Goal: Information Seeking & Learning: Find contact information

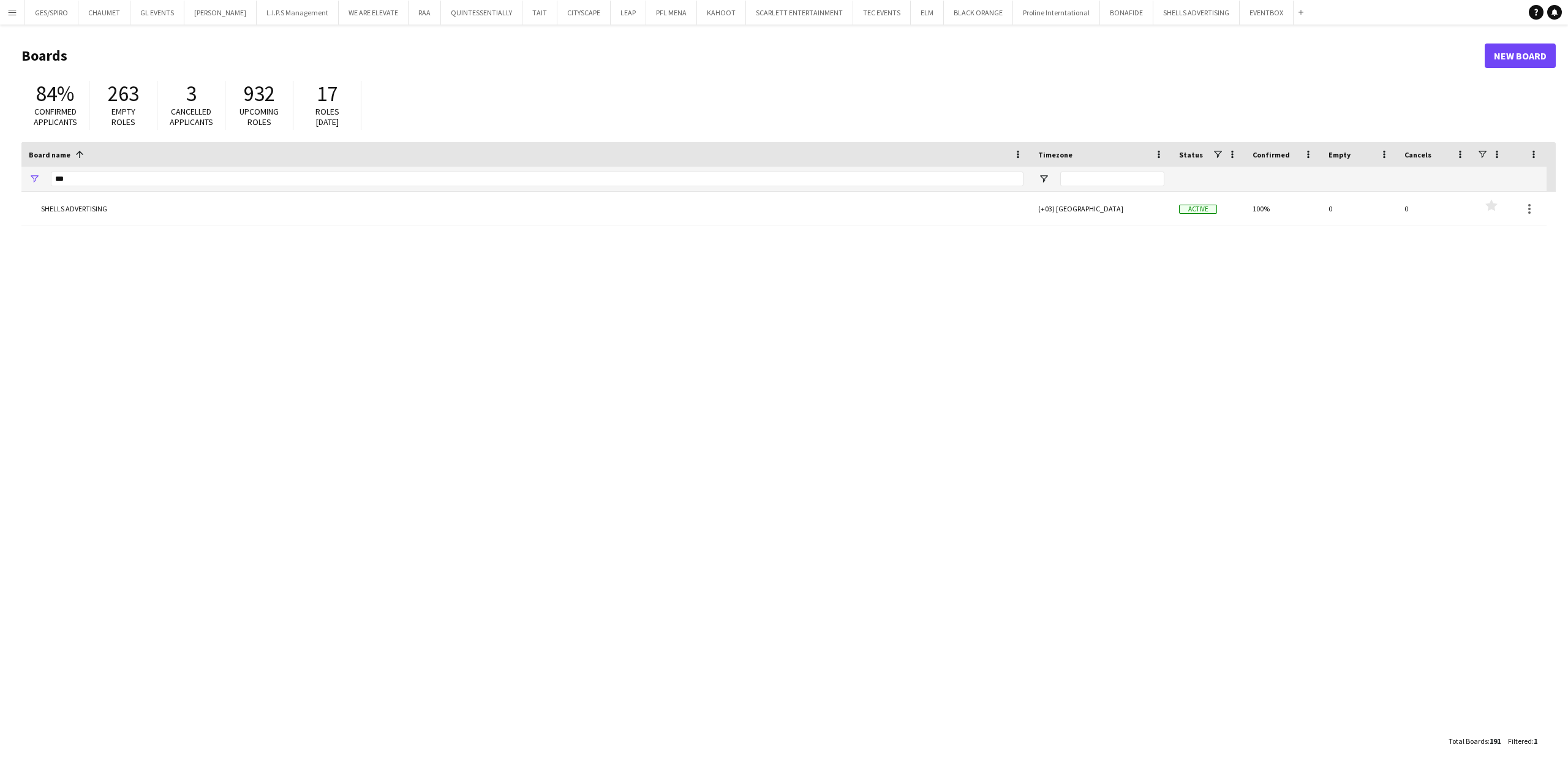
click at [9, 13] on app-icon "Menu" at bounding box center [12, 12] width 9 height 9
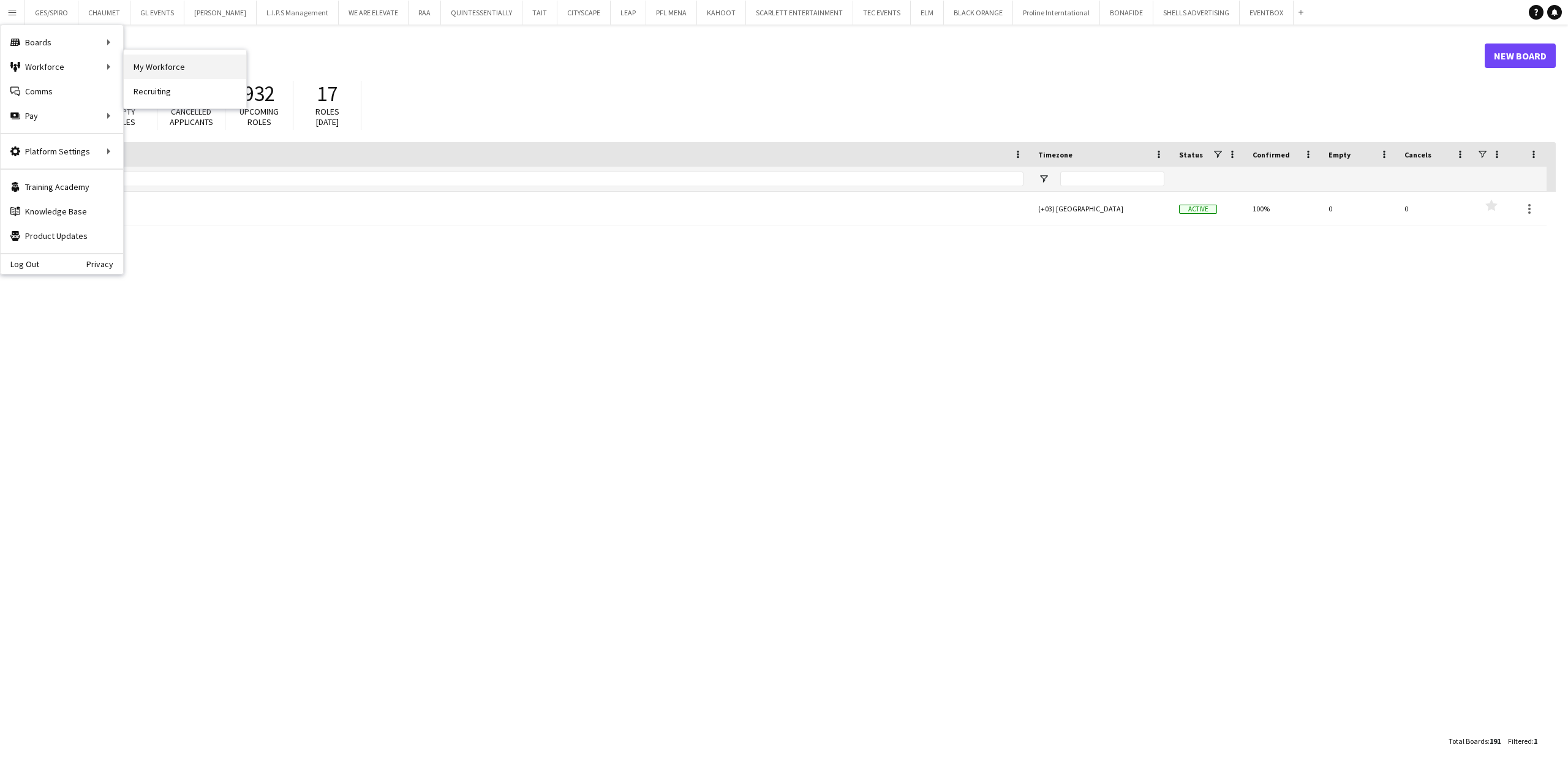
click at [186, 63] on link "My Workforce" at bounding box center [185, 67] width 123 height 25
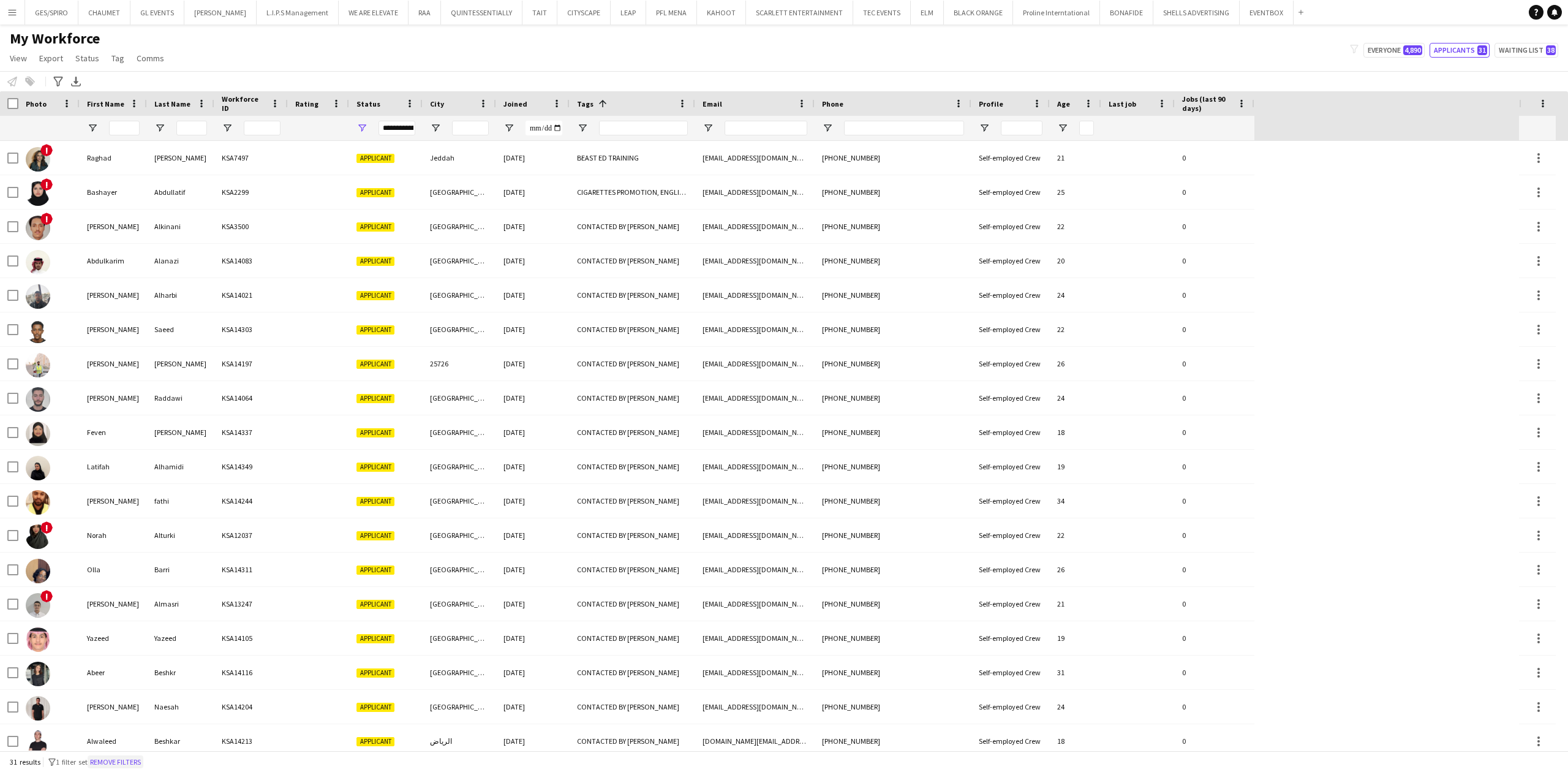
click at [134, 595] on button "Remove filters" at bounding box center [115, 762] width 56 height 13
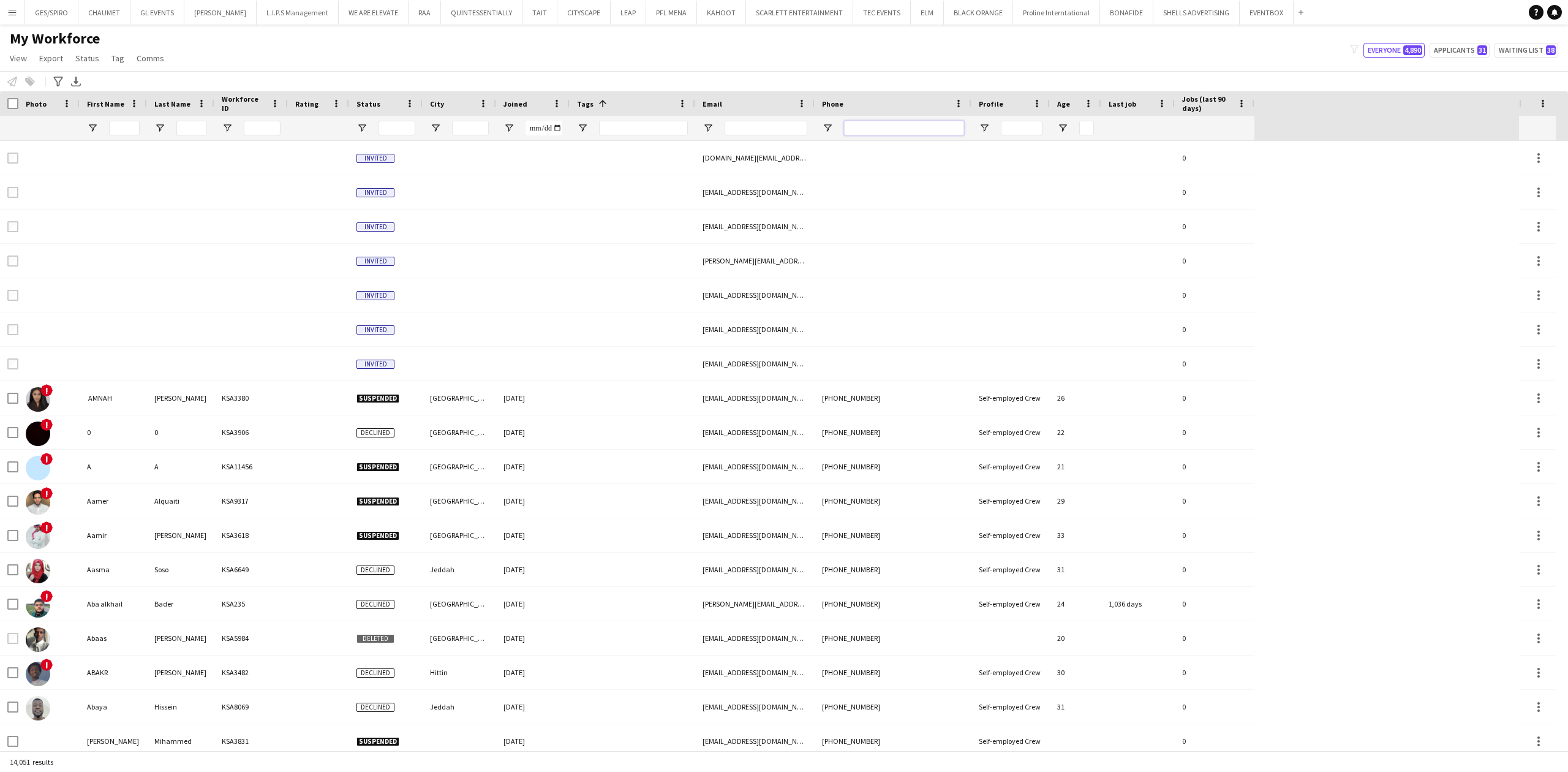
click at [884, 126] on input "Phone Filter Input" at bounding box center [904, 128] width 120 height 15
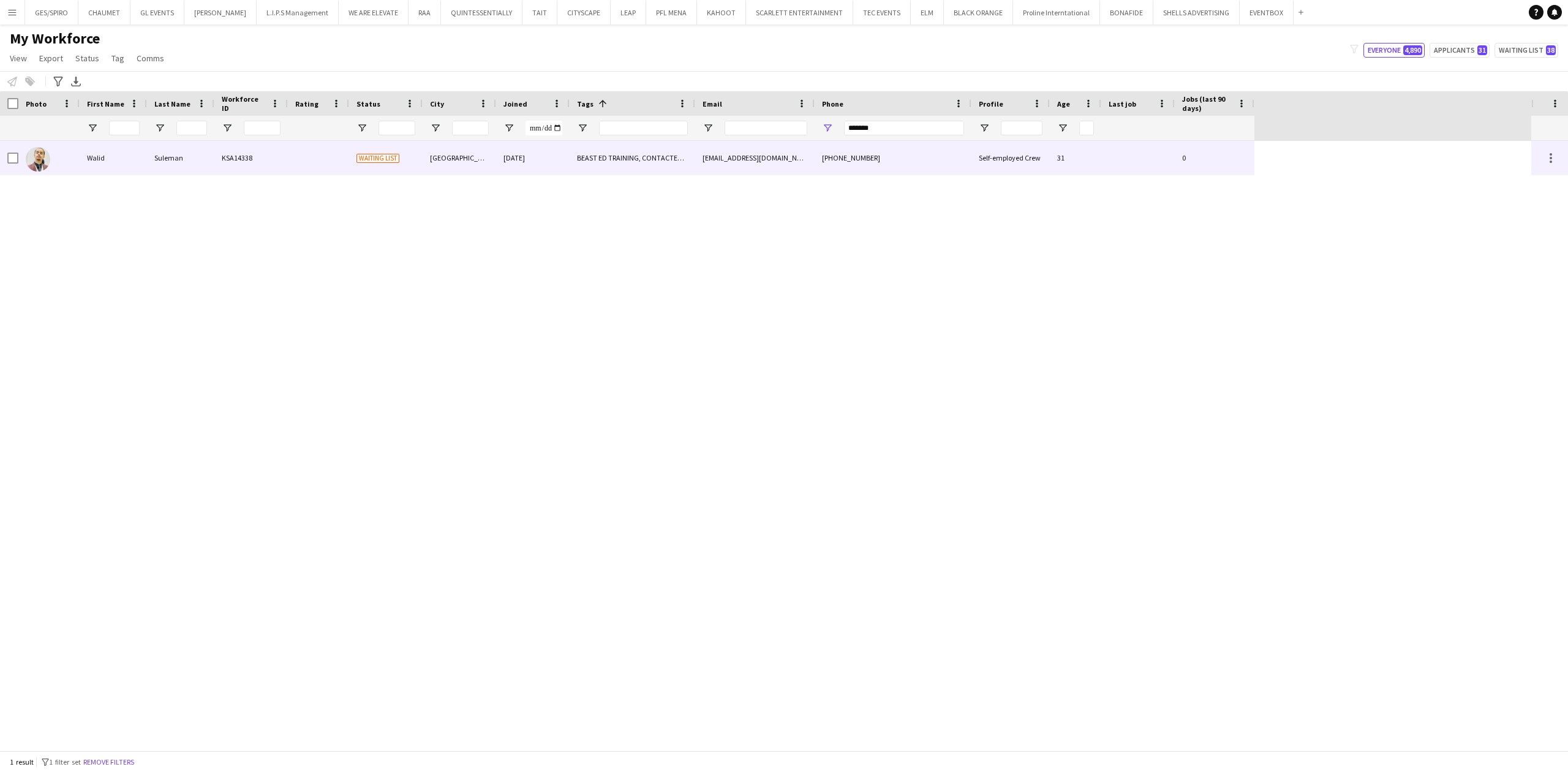
click at [689, 169] on div "BEAST ED TRAINING, CONTACTED BY [PERSON_NAME]" at bounding box center [632, 158] width 126 height 34
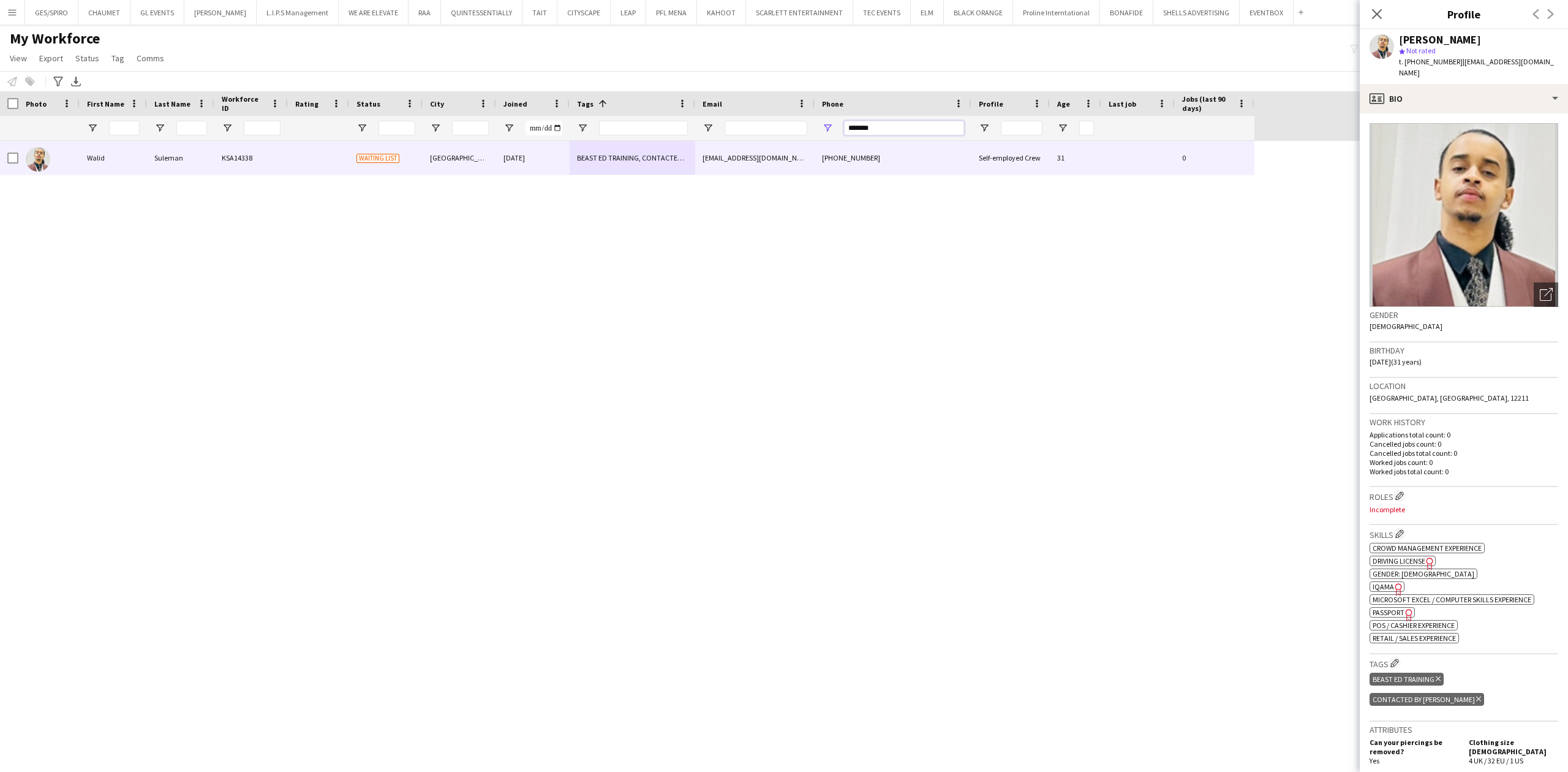
drag, startPoint x: 933, startPoint y: 123, endPoint x: 701, endPoint y: 129, distance: 232.1
click at [701, 129] on div at bounding box center [627, 129] width 1255 height 25
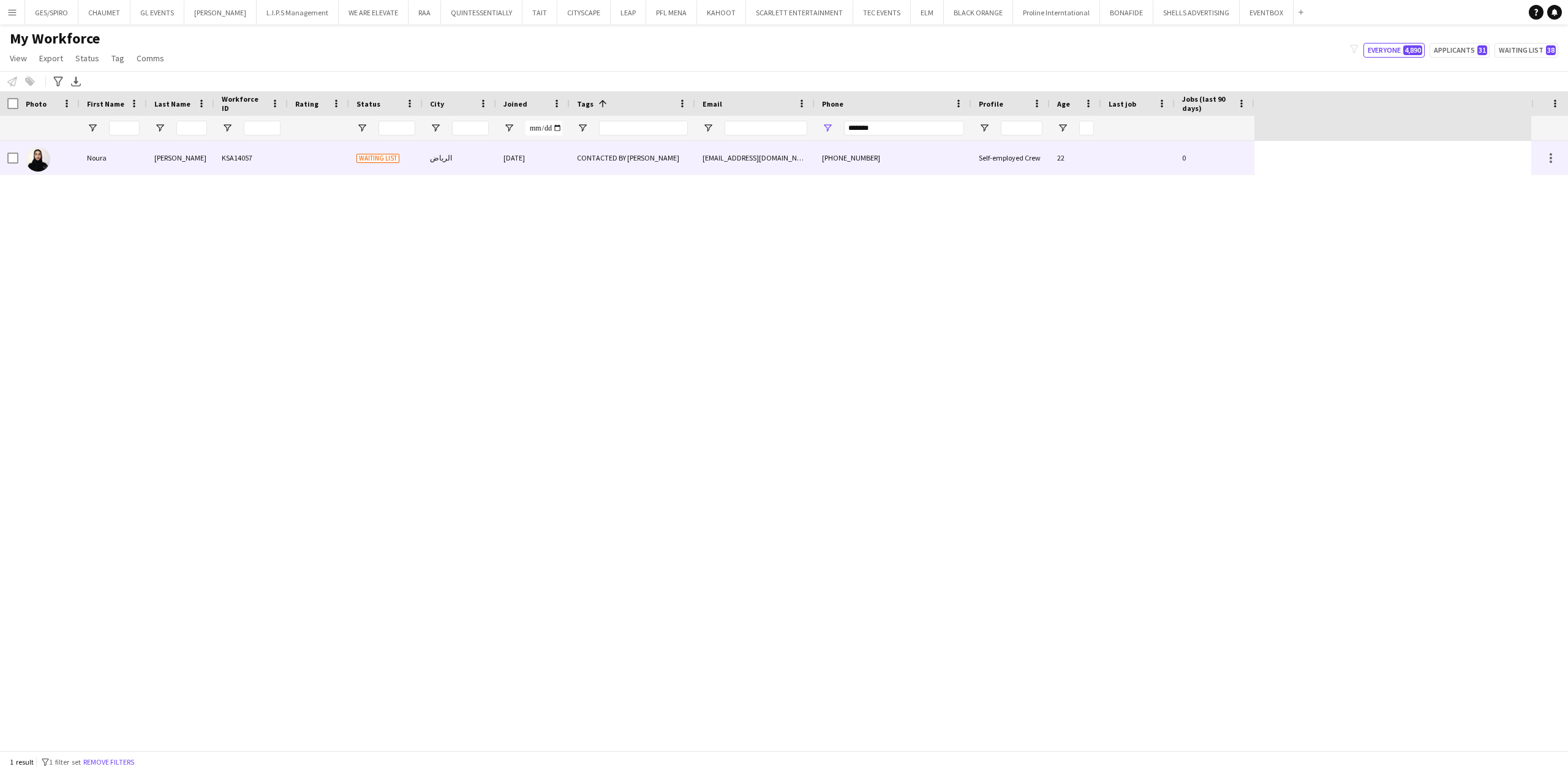
click at [441, 170] on div "الرياض" at bounding box center [459, 158] width 74 height 34
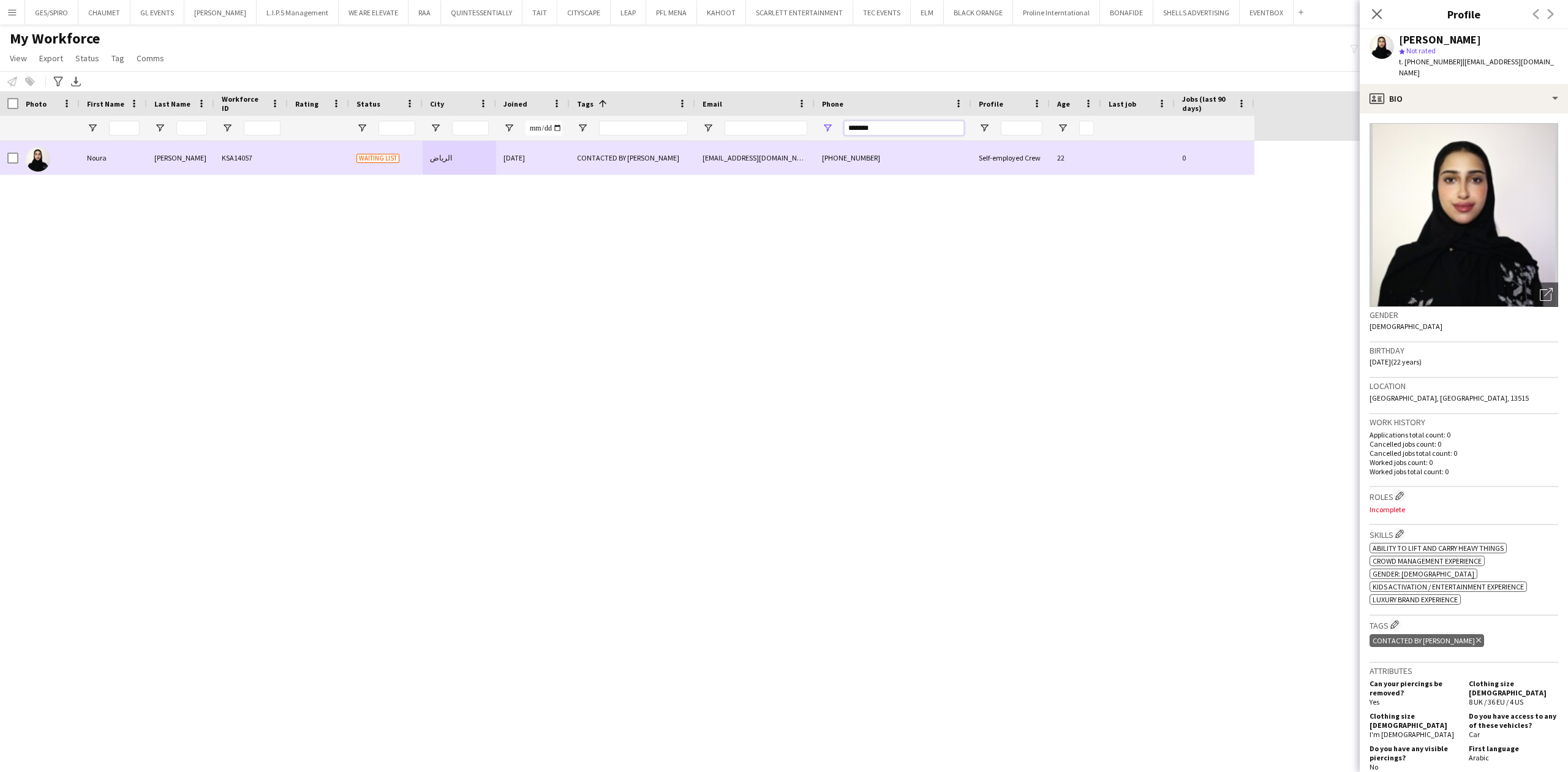
drag, startPoint x: 900, startPoint y: 121, endPoint x: 758, endPoint y: 150, distance: 144.9
click at [758, 150] on div "Workforce Details Photo First Name" at bounding box center [784, 421] width 1568 height 660
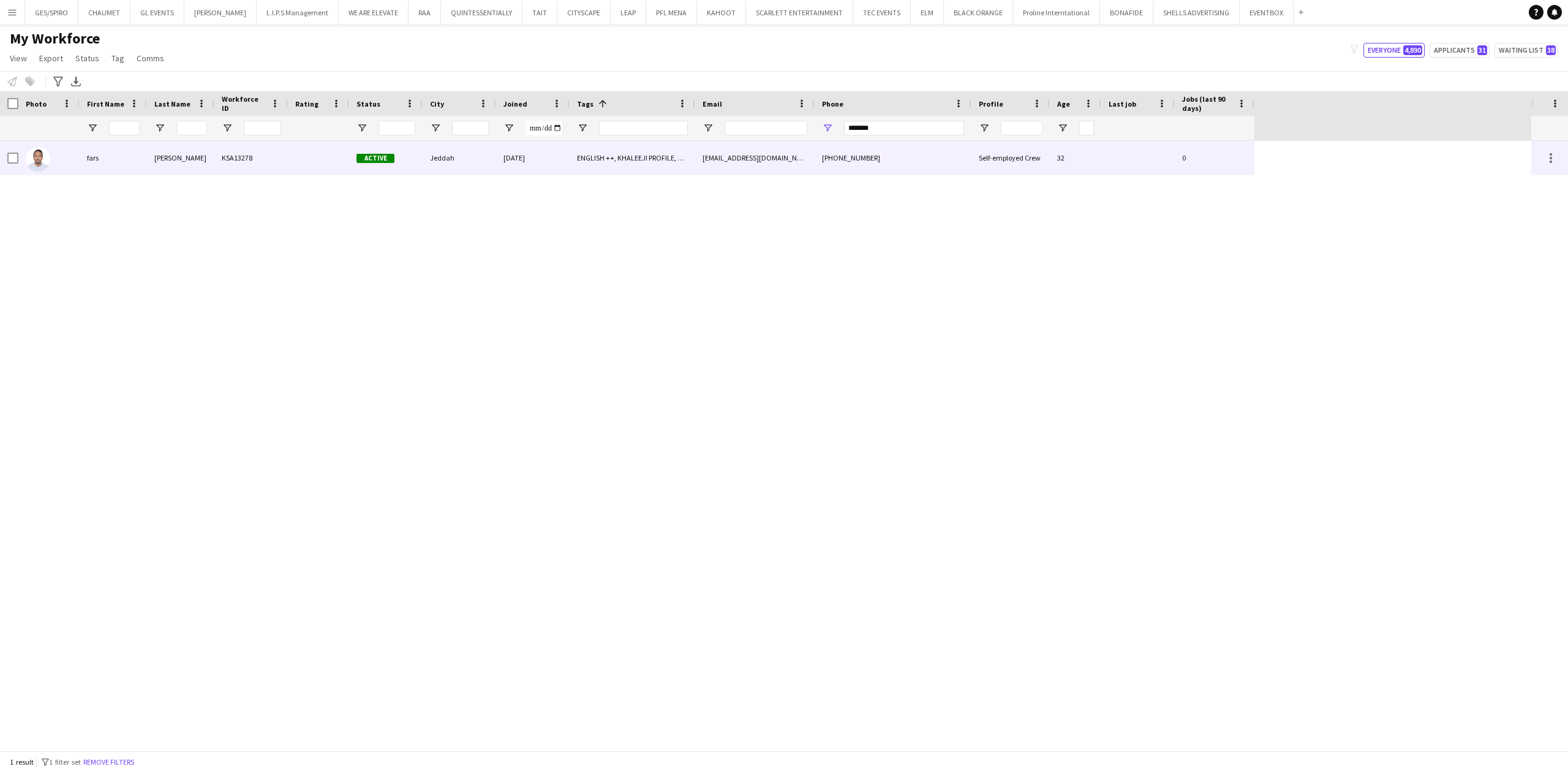
click at [245, 161] on div "KSA13278" at bounding box center [251, 158] width 74 height 34
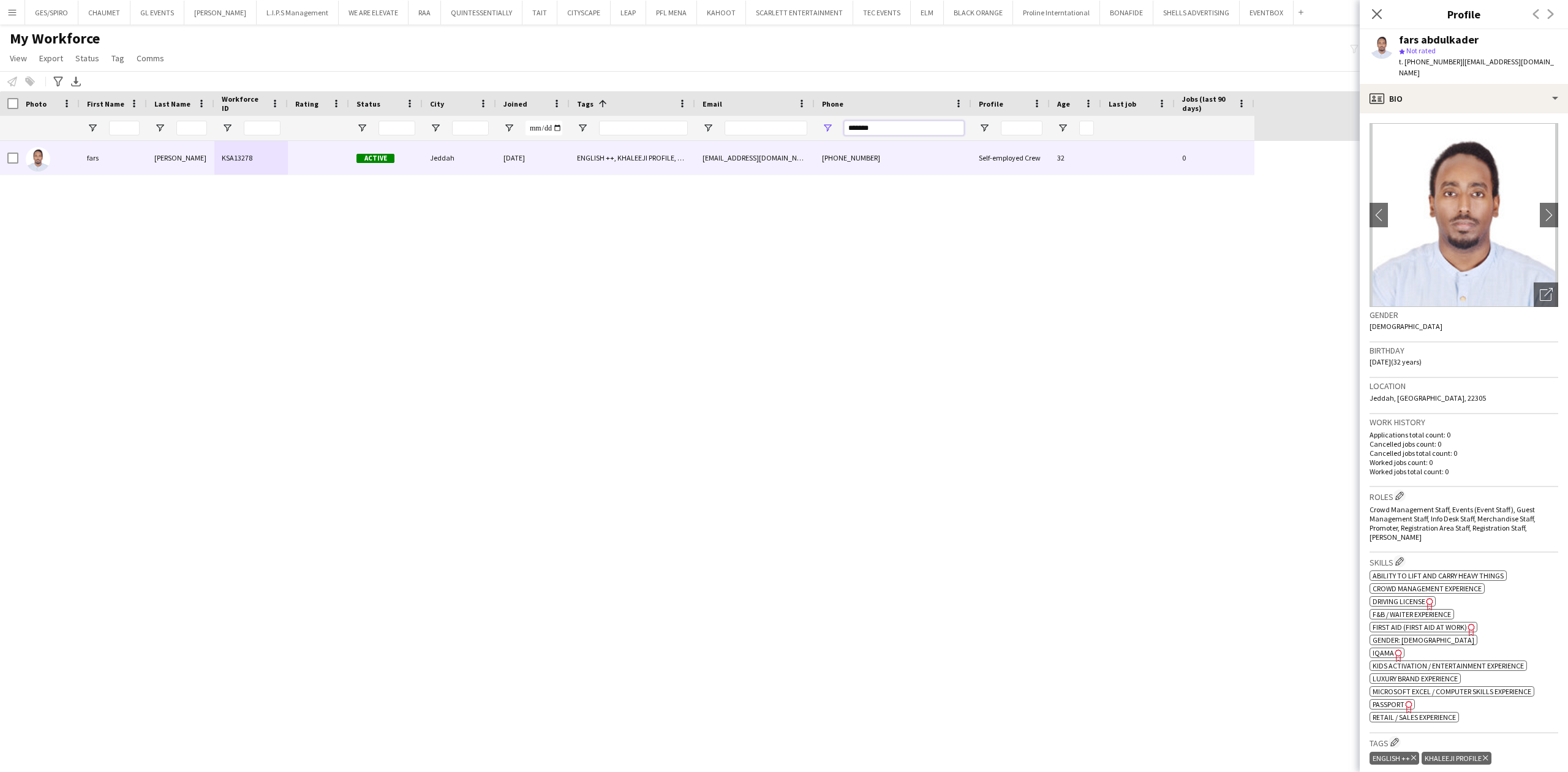
drag, startPoint x: 903, startPoint y: 127, endPoint x: 734, endPoint y: 140, distance: 169.5
click at [738, 141] on div "Workforce Details Photo First Name" at bounding box center [784, 421] width 1568 height 660
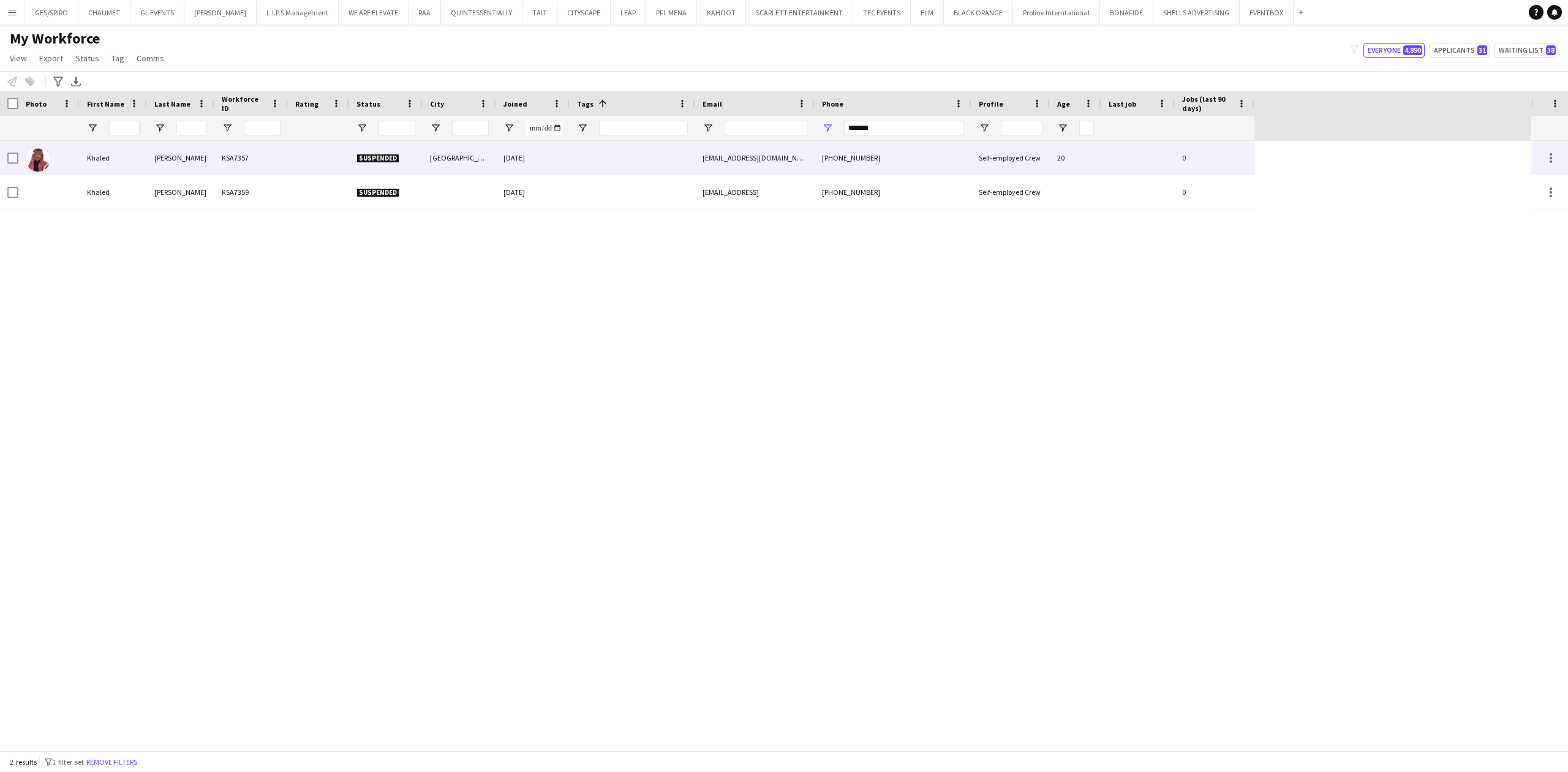
drag, startPoint x: 609, startPoint y: 154, endPoint x: 587, endPoint y: 133, distance: 30.4
click at [605, 142] on div at bounding box center [632, 158] width 126 height 34
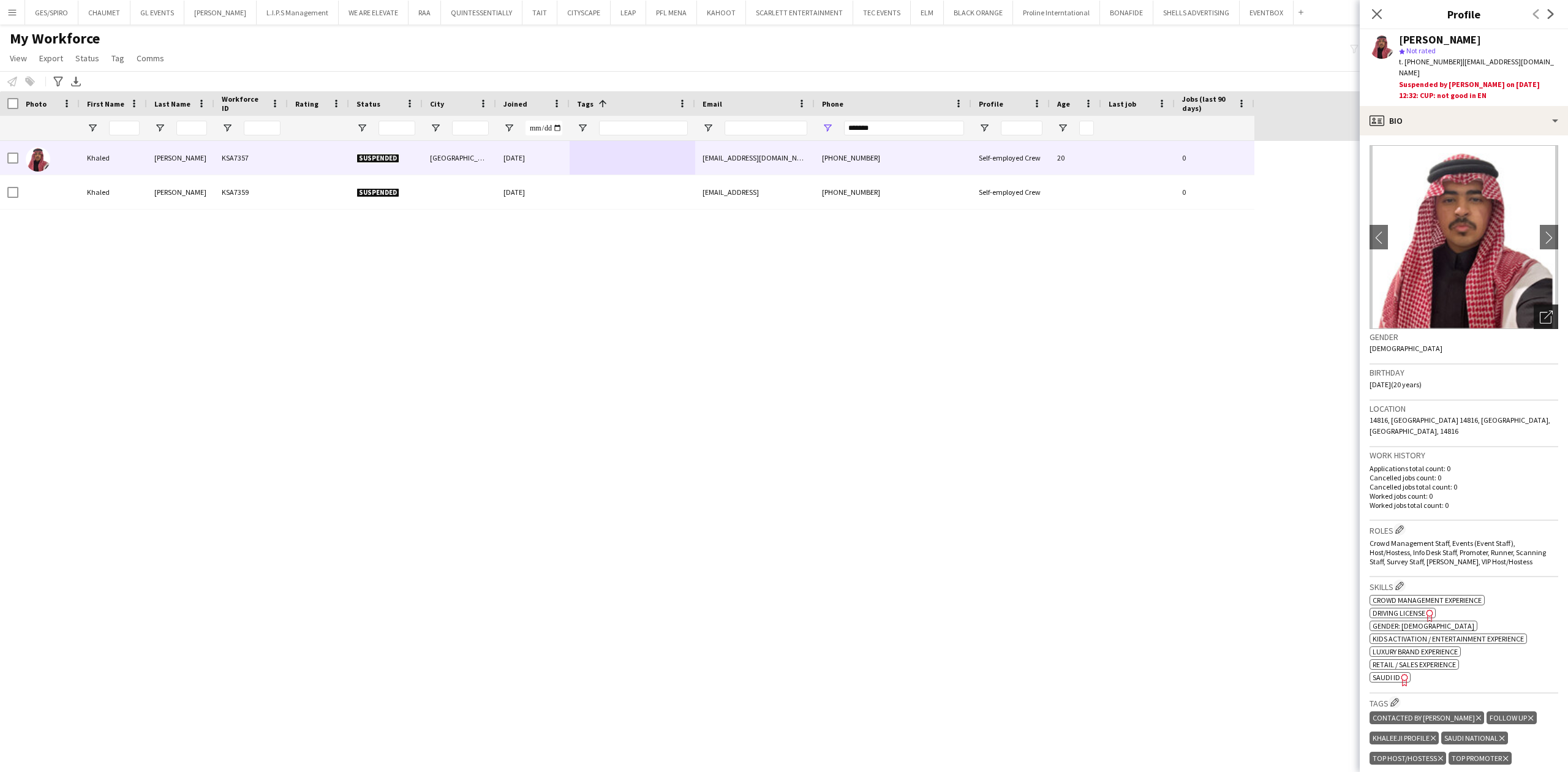
drag, startPoint x: 1535, startPoint y: 304, endPoint x: 1537, endPoint y: 294, distance: 10.2
click at [1254, 310] on icon "Open photos pop-in" at bounding box center [1547, 317] width 13 height 13
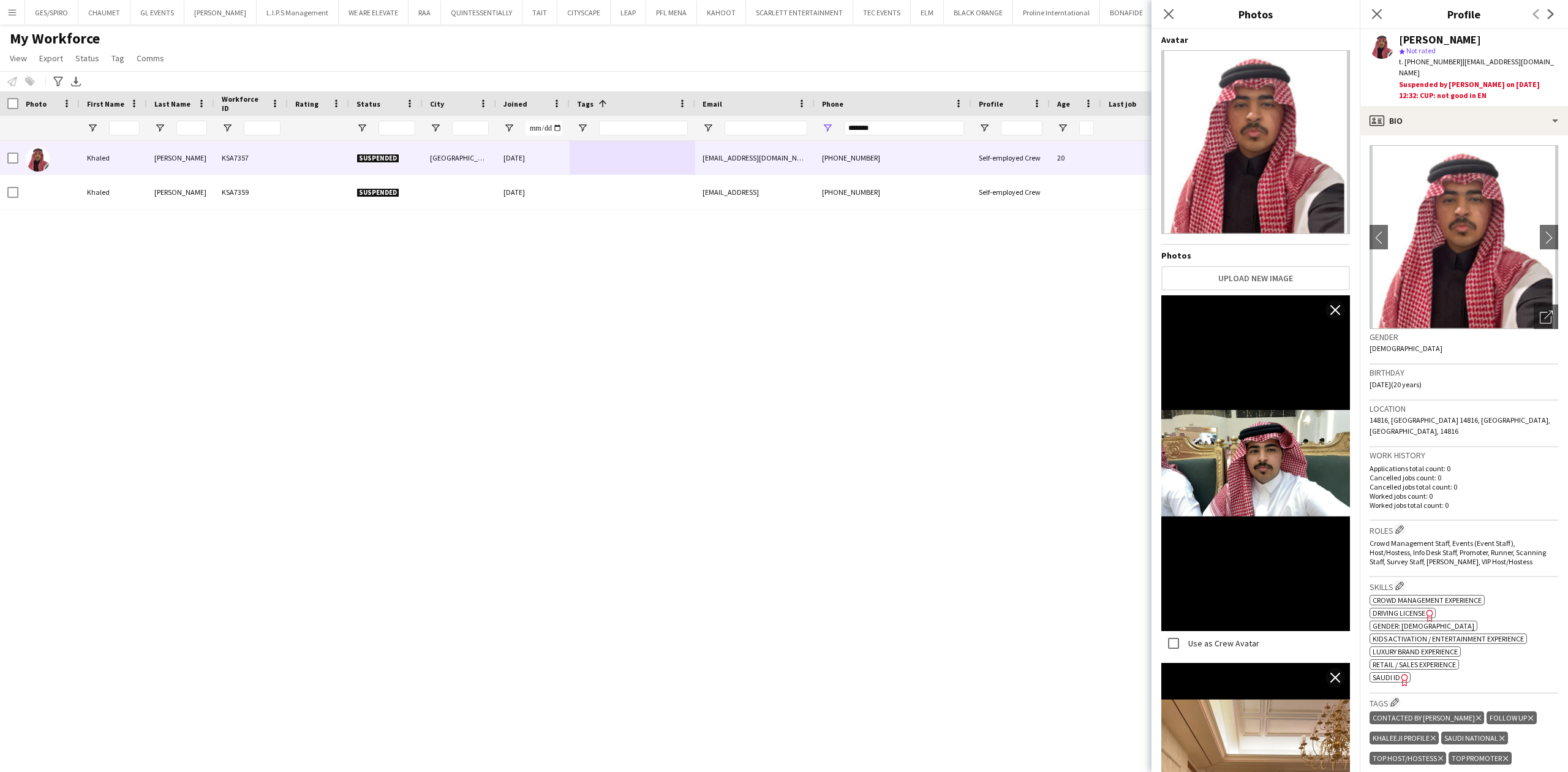
click at [1159, 12] on div "Close pop-in" at bounding box center [1169, 14] width 34 height 28
click at [1168, 22] on div "Close pop-in" at bounding box center [1169, 14] width 34 height 28
click at [1172, 15] on icon "Close pop-in" at bounding box center [1169, 14] width 12 height 12
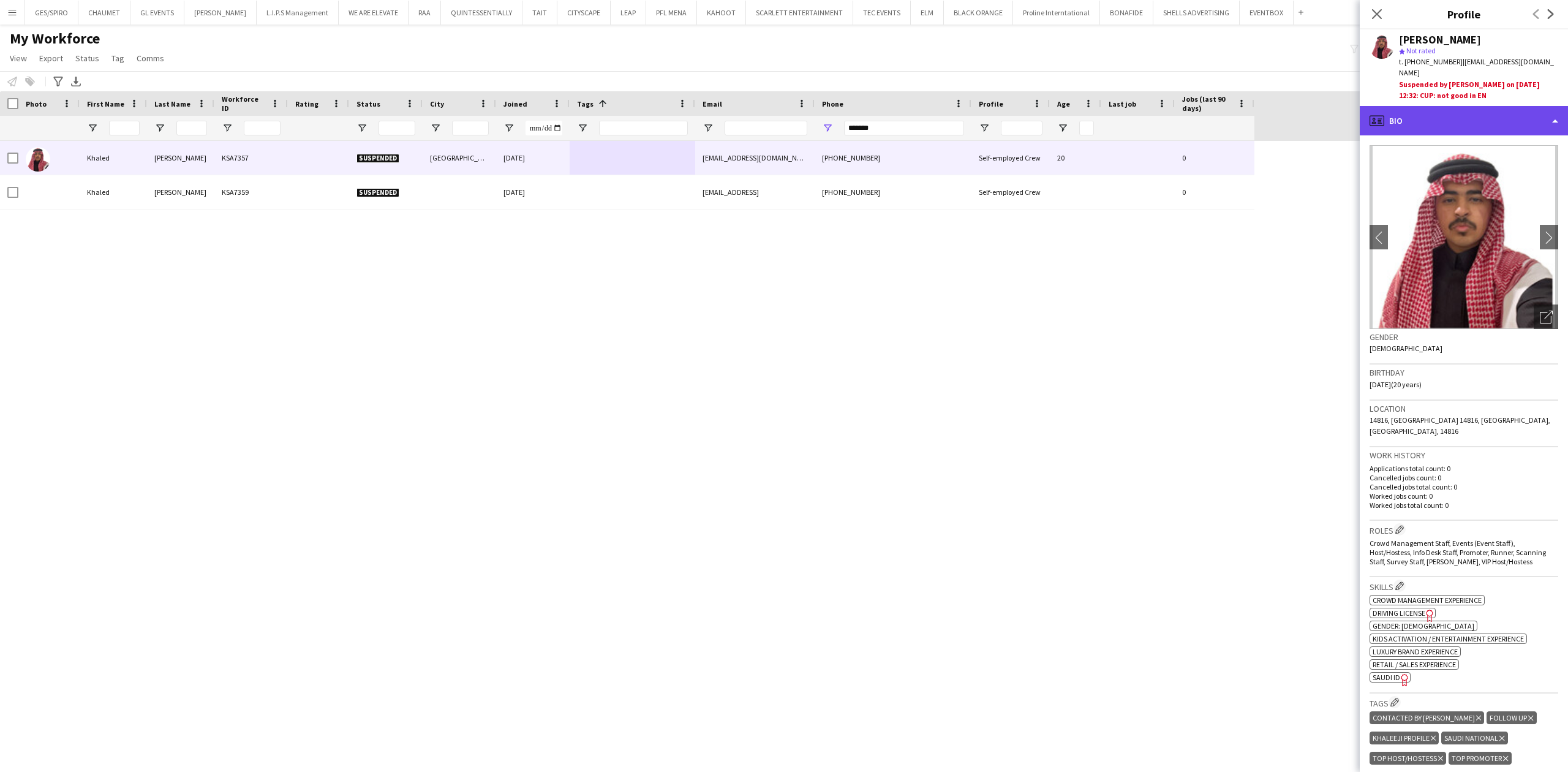
click at [1254, 108] on div "profile Bio" at bounding box center [1464, 121] width 208 height 29
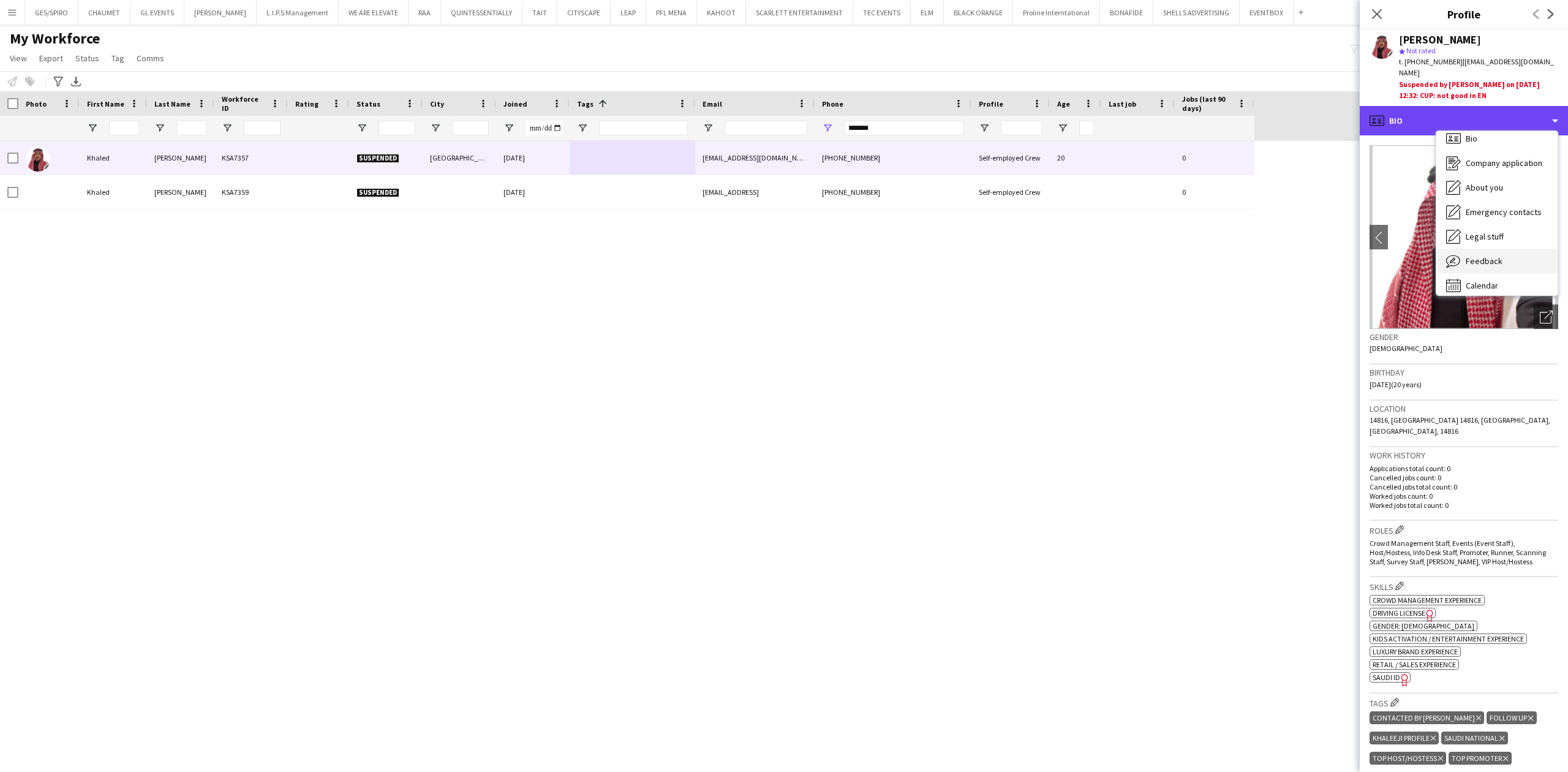
scroll to position [17, 0]
click at [1254, 248] on span "Feedback" at bounding box center [1484, 253] width 37 height 11
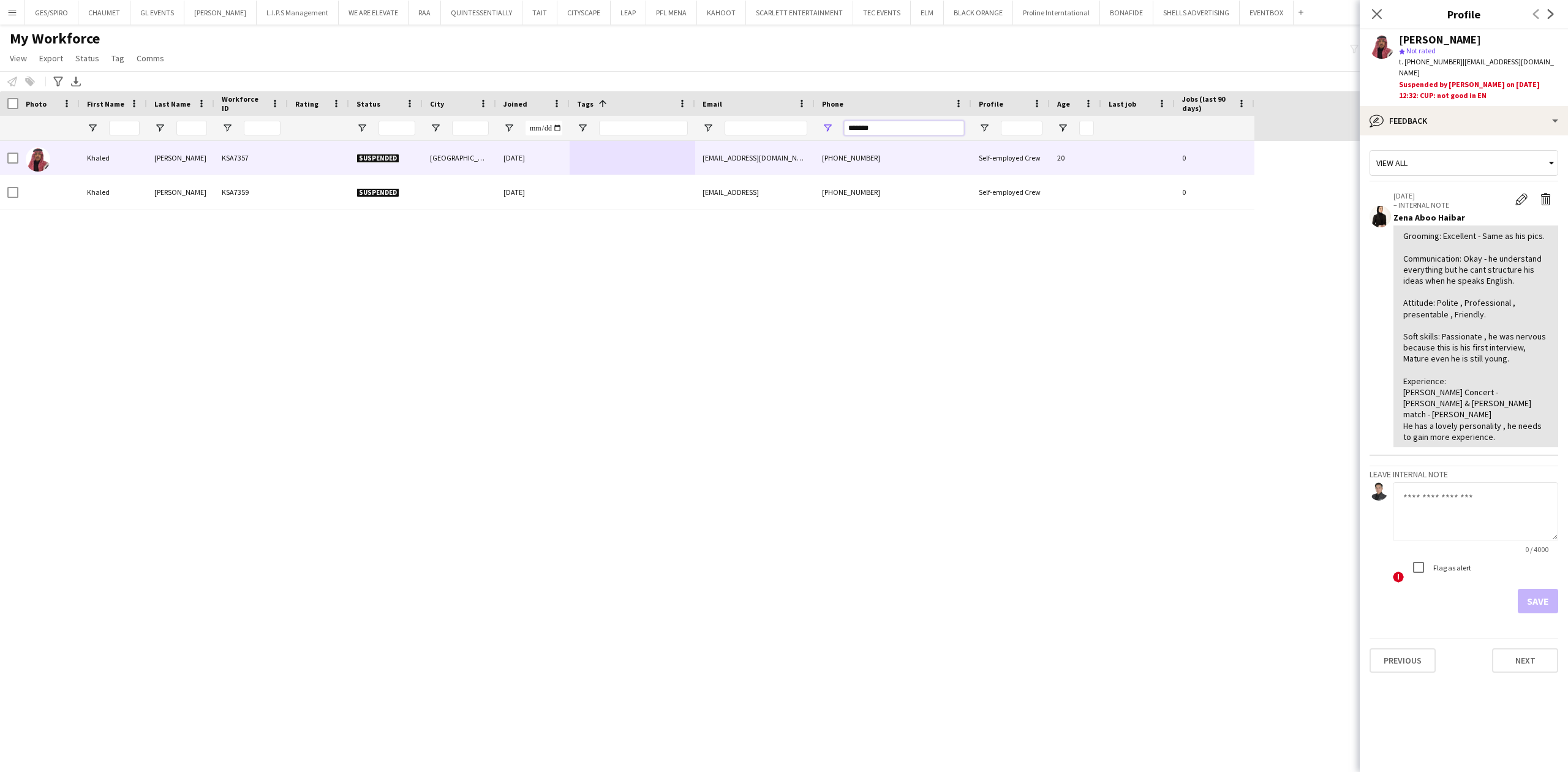
drag, startPoint x: 895, startPoint y: 125, endPoint x: 689, endPoint y: 132, distance: 206.1
click at [689, 132] on div at bounding box center [627, 129] width 1255 height 25
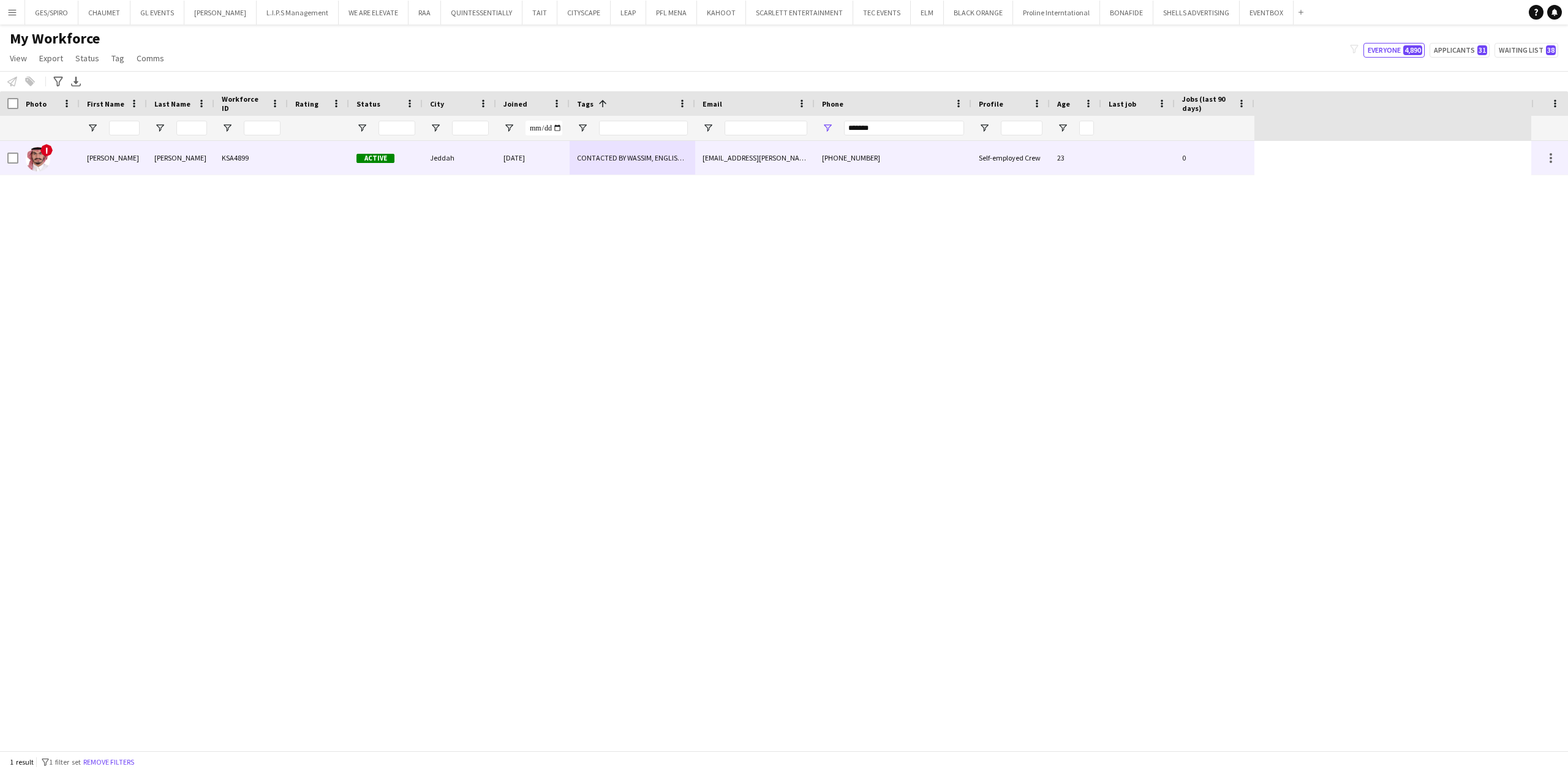
click at [503, 165] on div "[DATE]" at bounding box center [532, 158] width 74 height 34
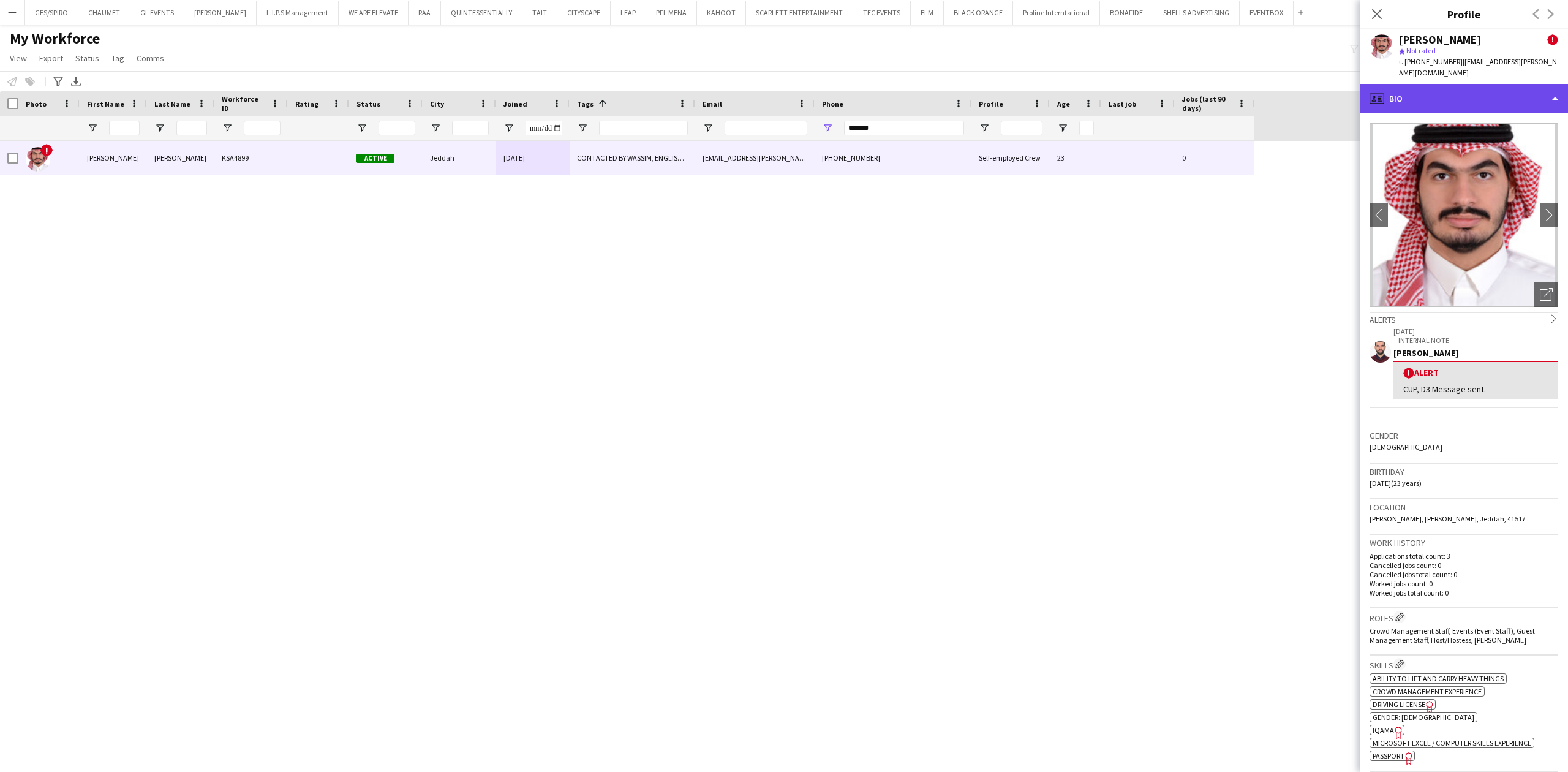
click at [1254, 91] on div "profile Bio" at bounding box center [1464, 99] width 208 height 29
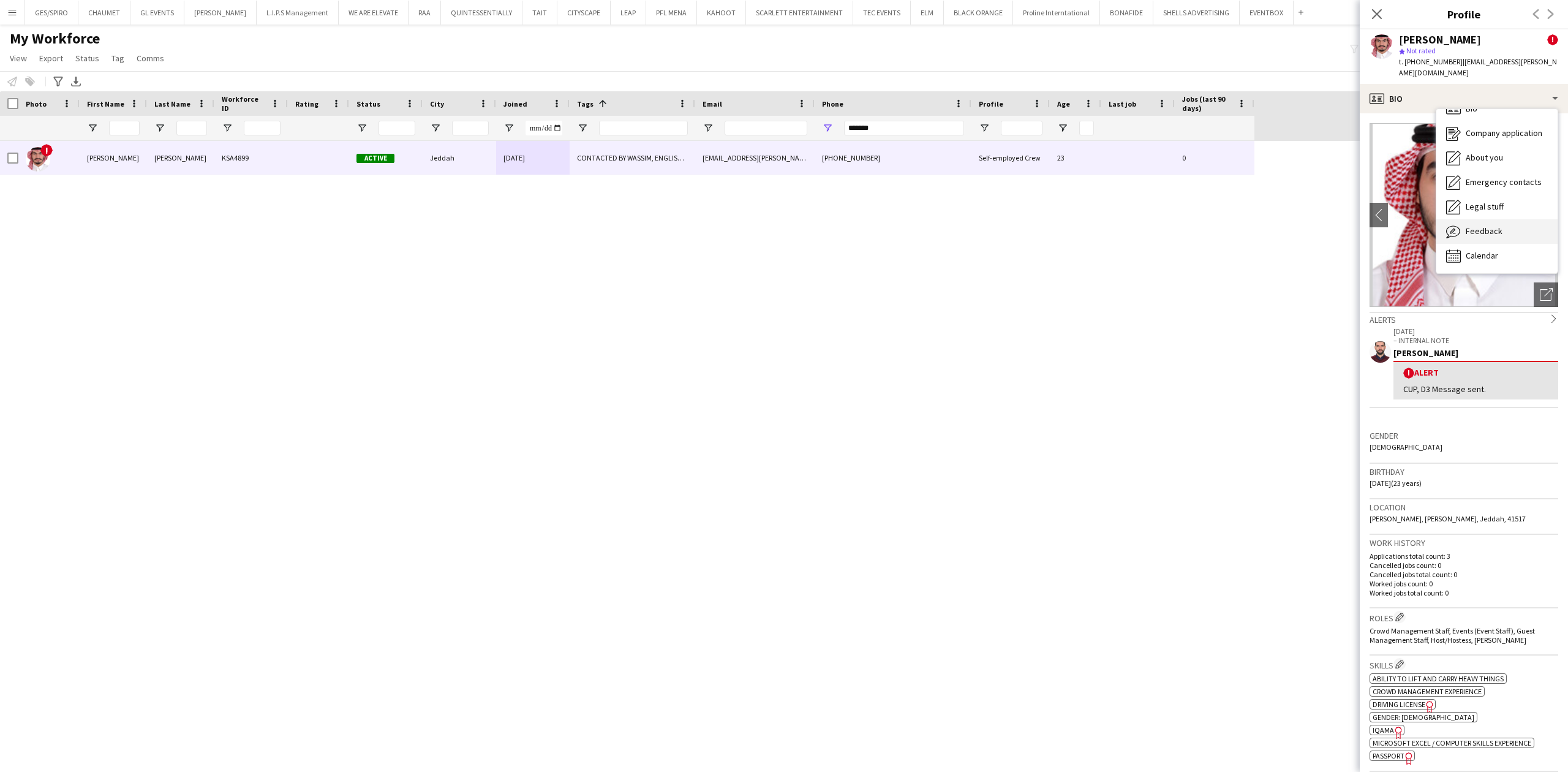
click at [1254, 230] on div "Feedback Feedback" at bounding box center [1497, 232] width 121 height 25
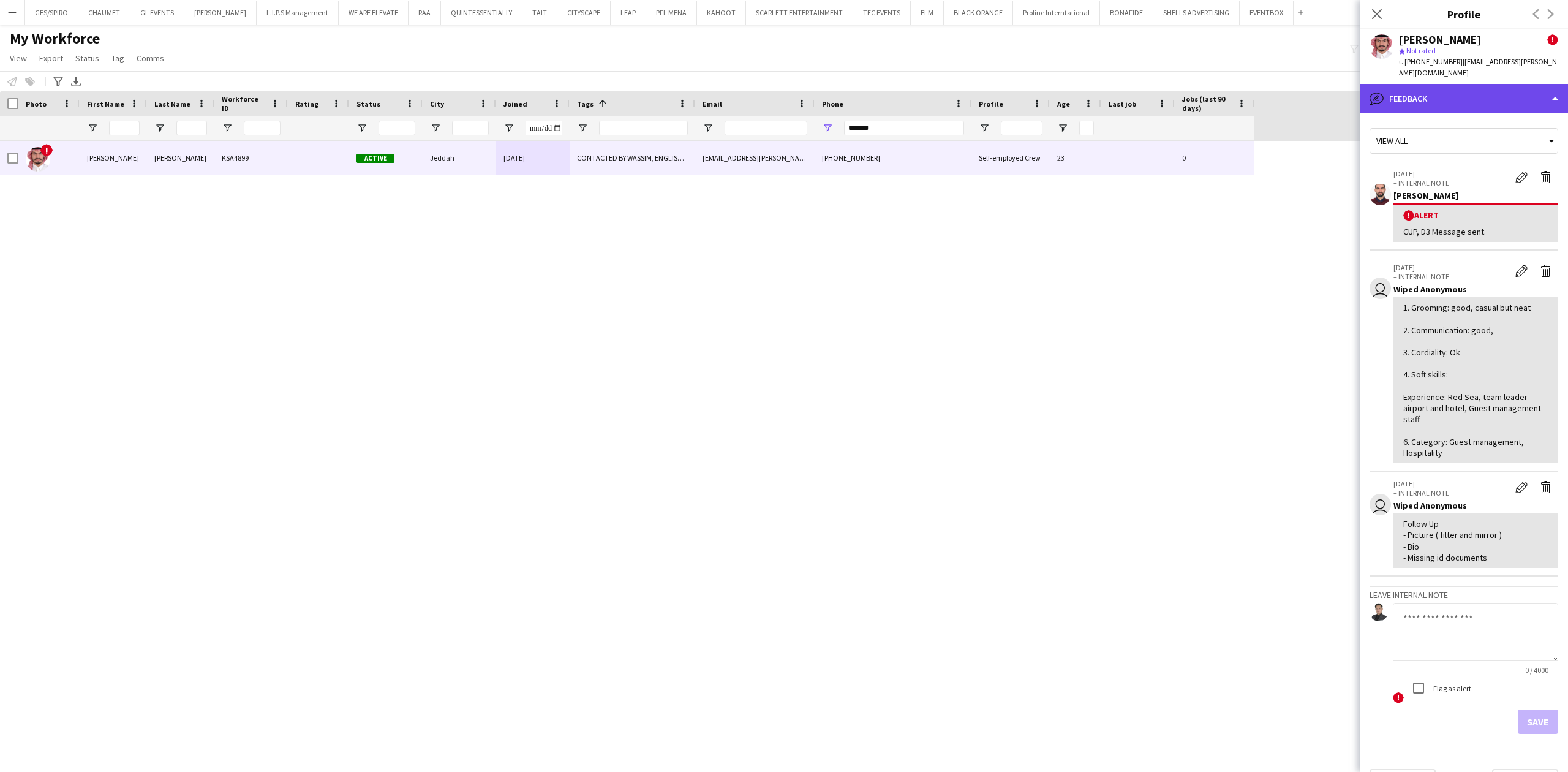
click at [1254, 84] on div "bubble-pencil Feedback" at bounding box center [1464, 99] width 208 height 29
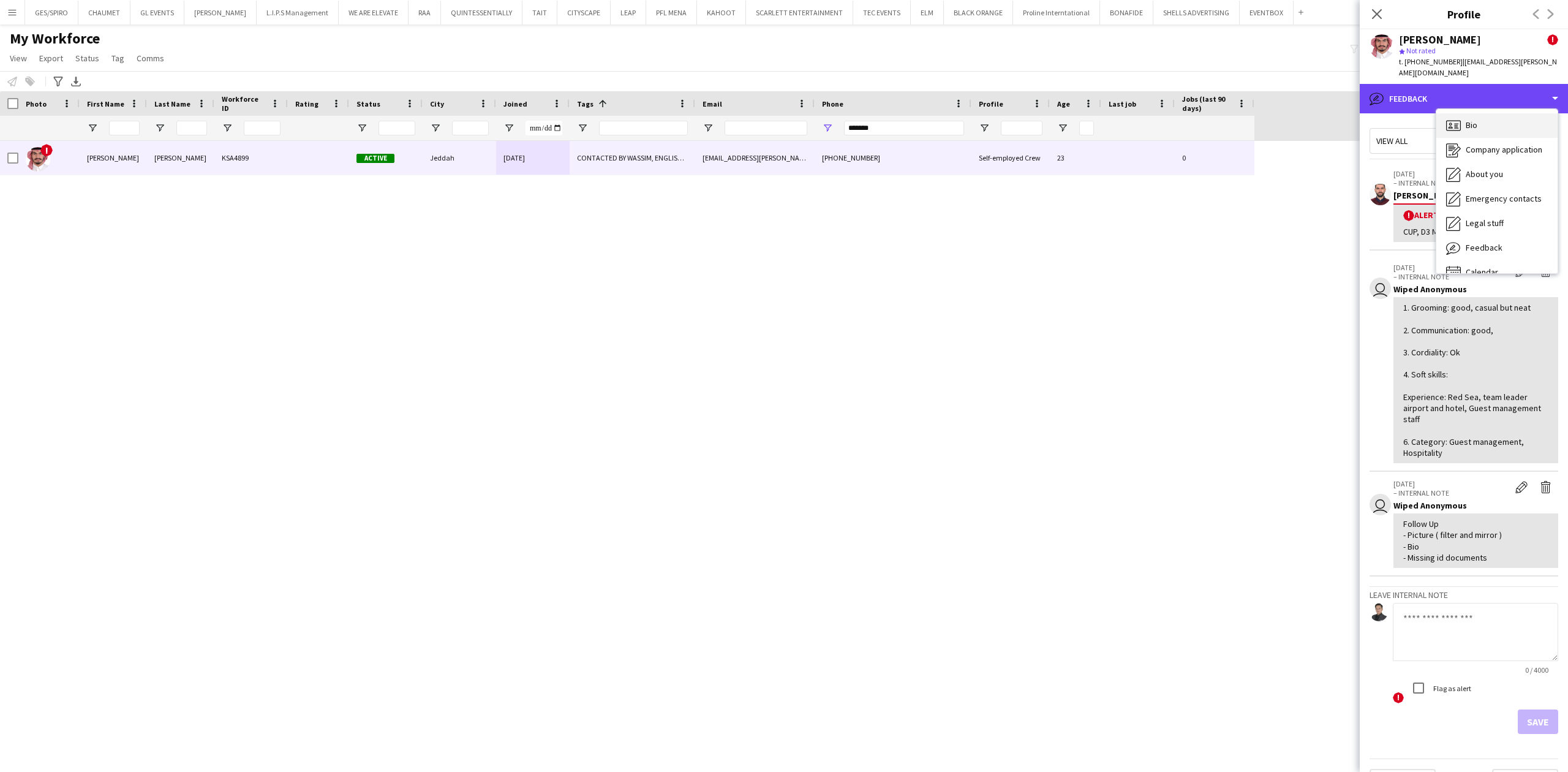
scroll to position [0, 0]
click at [1254, 121] on div "Bio Bio" at bounding box center [1497, 126] width 121 height 25
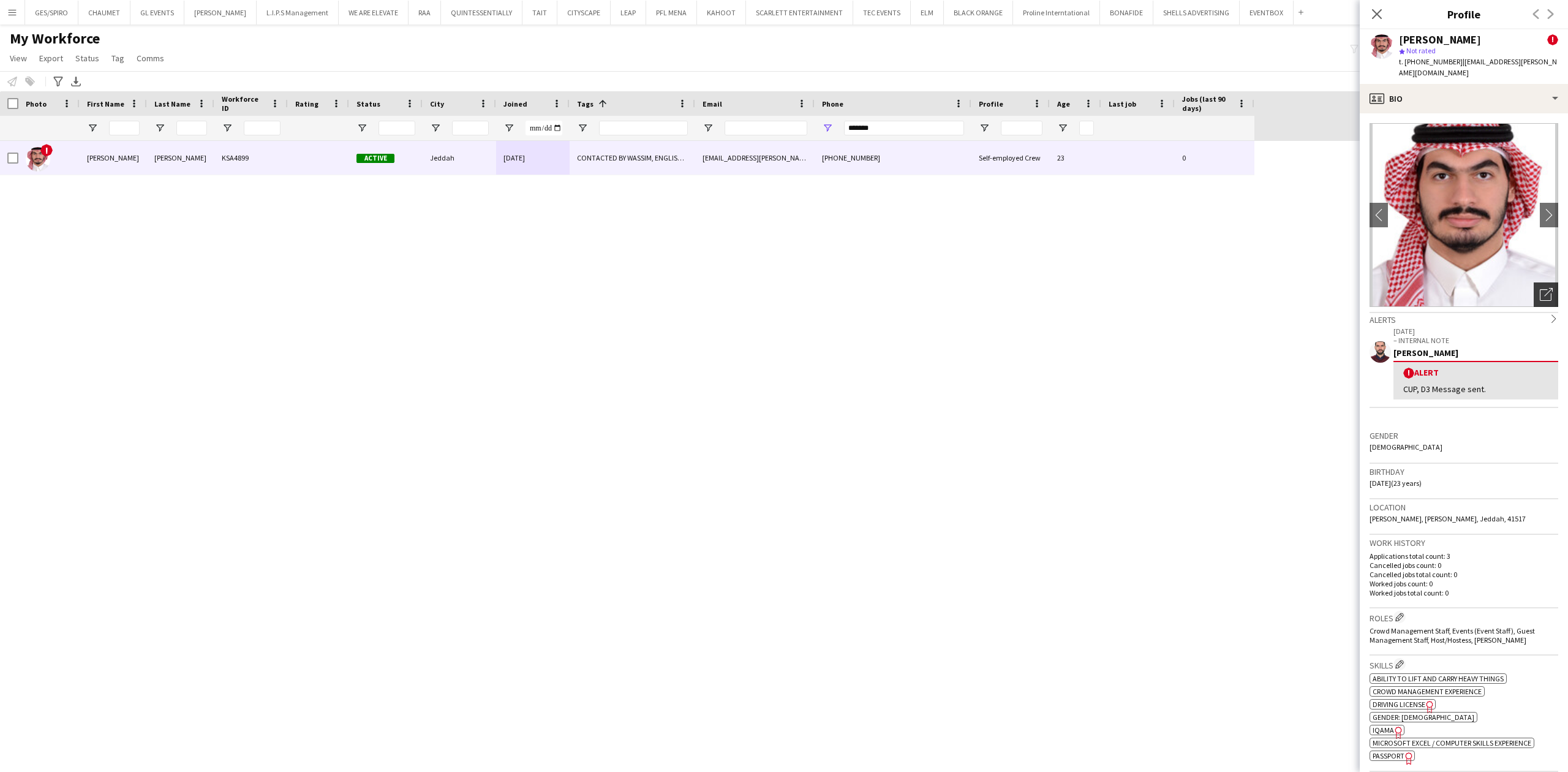
click at [1254, 288] on icon "Open photos pop-in" at bounding box center [1547, 294] width 13 height 13
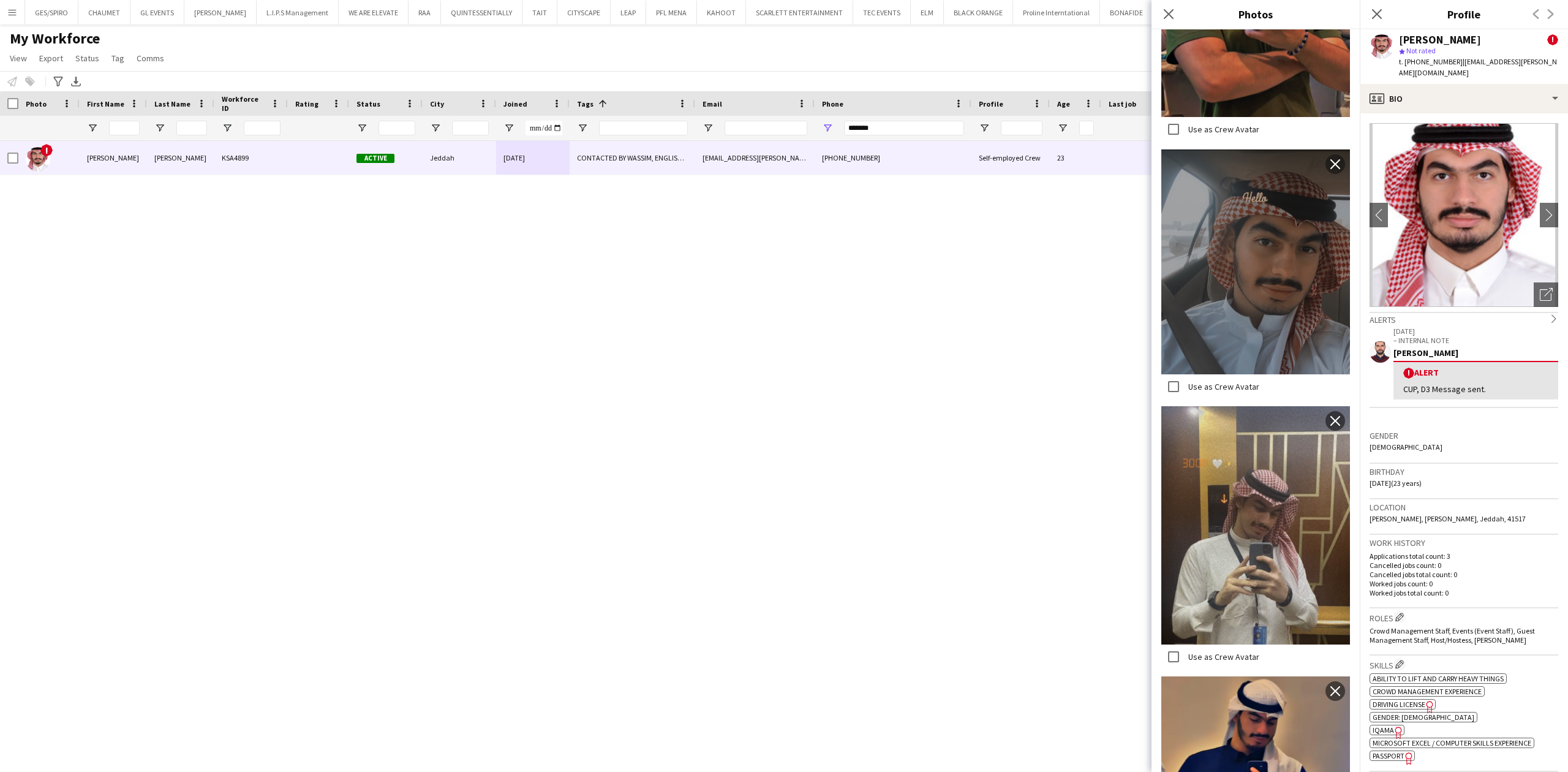
scroll to position [1177, 0]
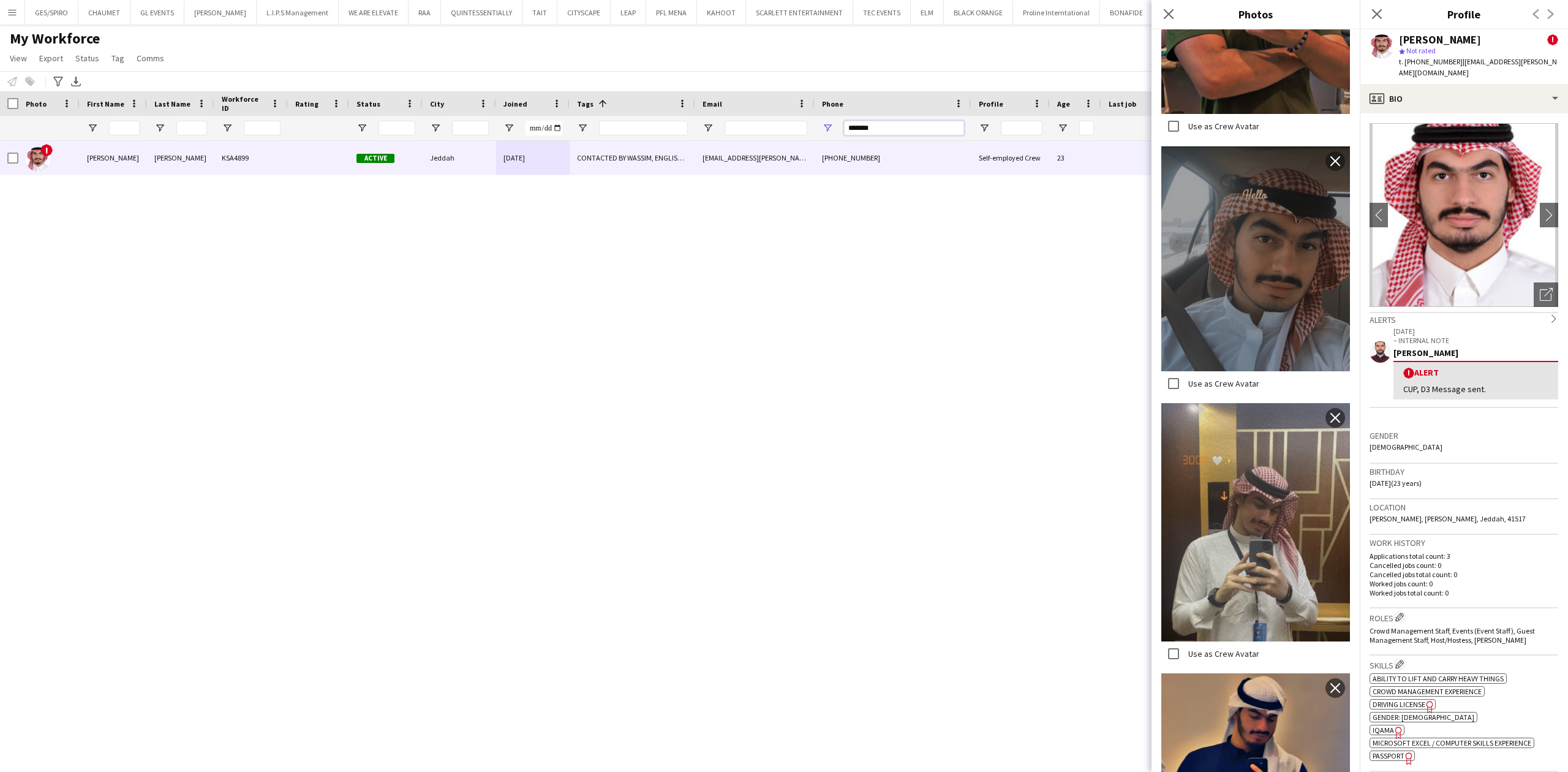
drag, startPoint x: 877, startPoint y: 132, endPoint x: 733, endPoint y: 132, distance: 144.0
click at [733, 132] on div at bounding box center [627, 129] width 1255 height 25
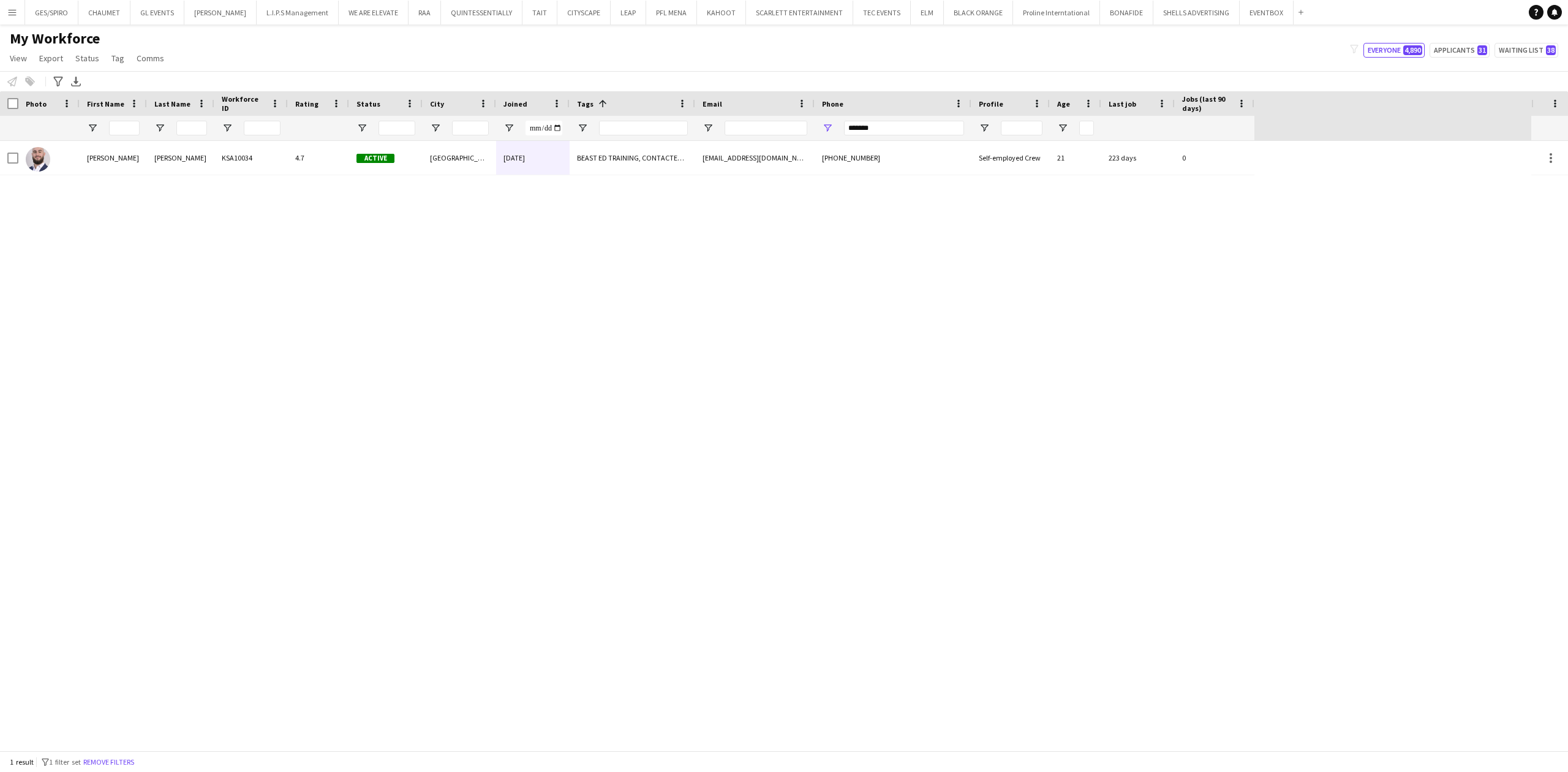
click at [578, 177] on div "[PERSON_NAME] KSA10034 4.7 Active [GEOGRAPHIC_DATA] [DATE] BEAST ED TRAINING, C…" at bounding box center [765, 446] width 1531 height 610
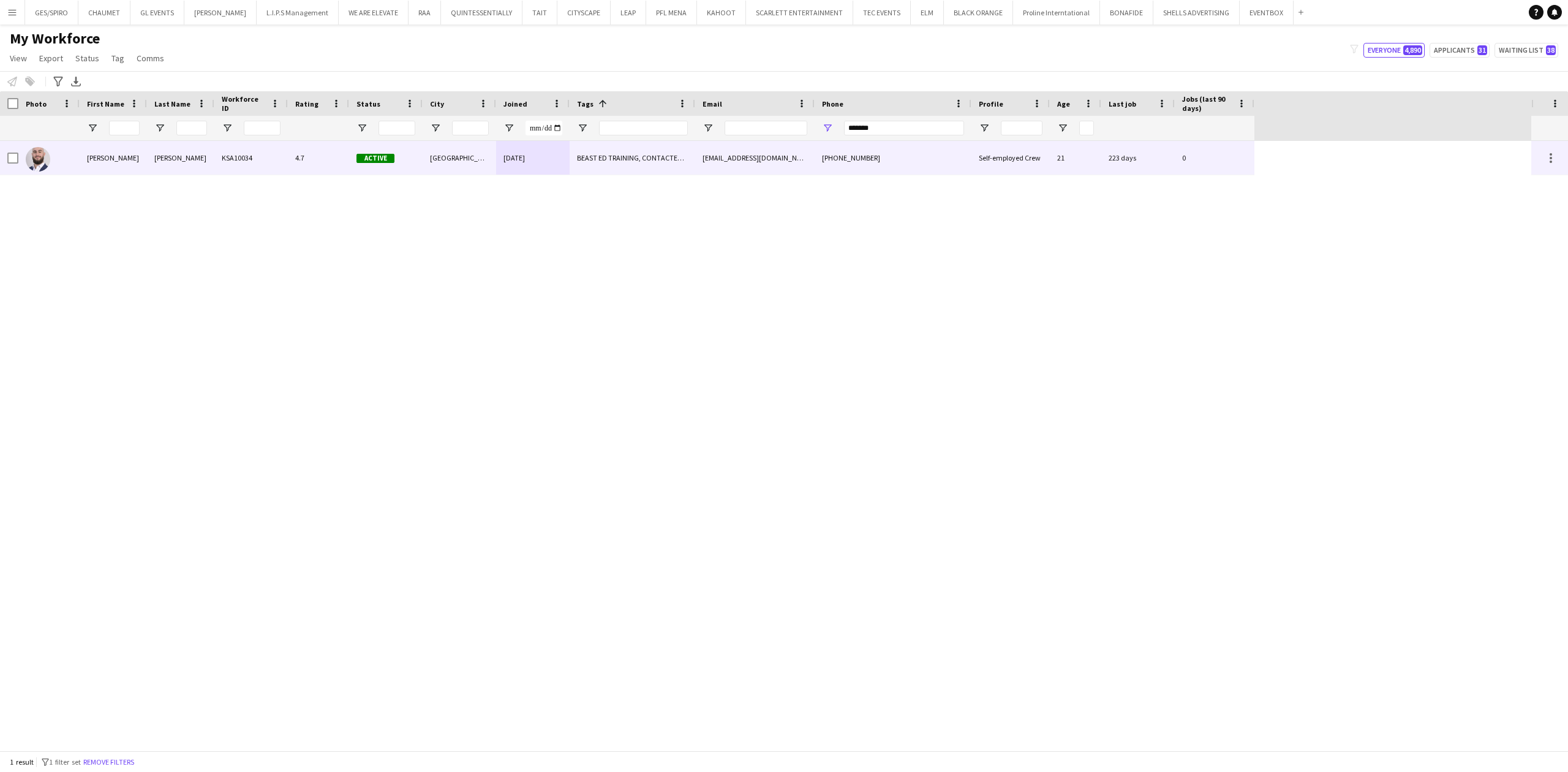
click at [597, 153] on div "BEAST ED TRAINING, CONTACTED BY [PERSON_NAME], ENGLISH ++, FOLLOW UP , [PERSON_…" at bounding box center [632, 158] width 126 height 34
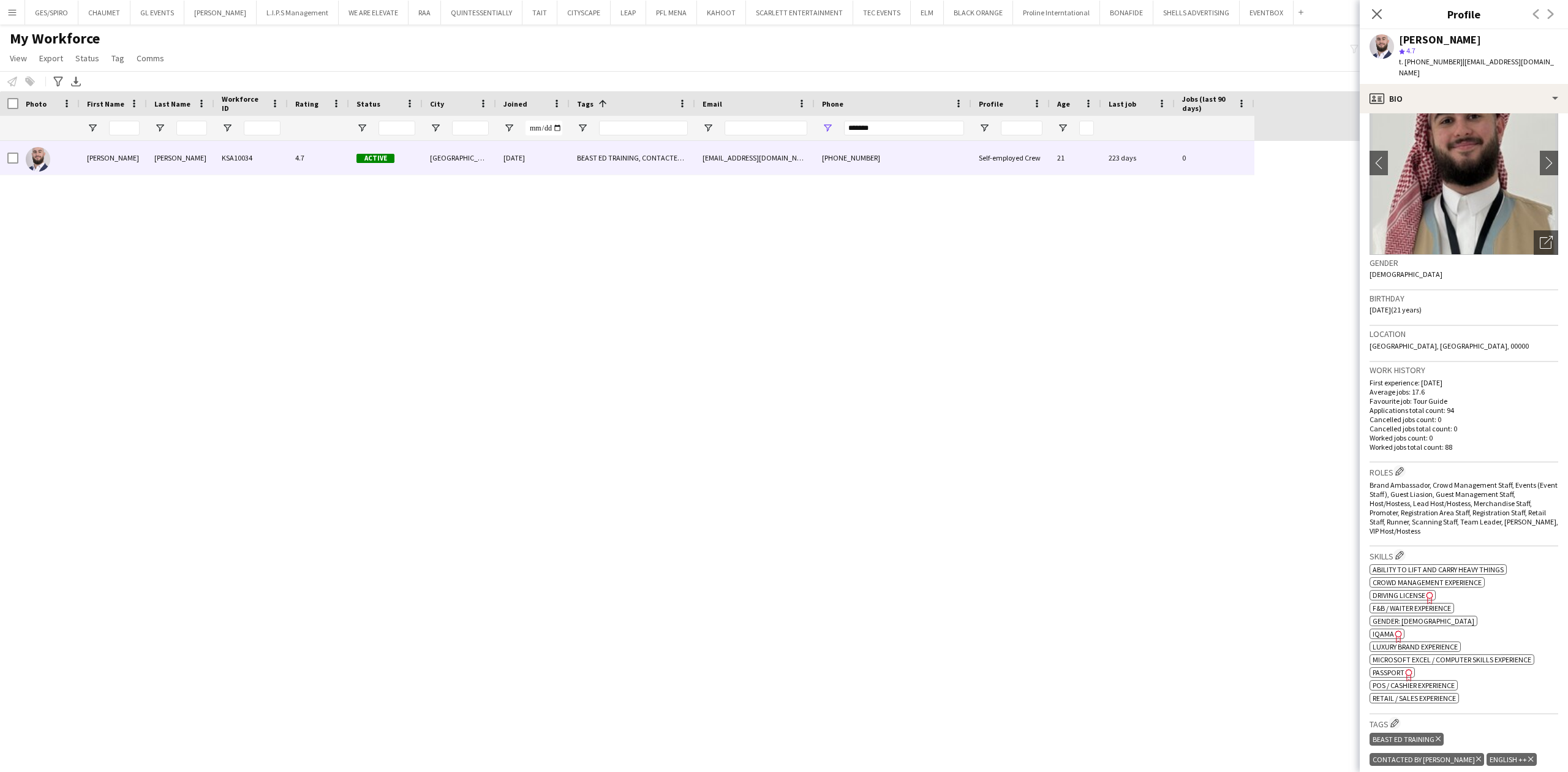
scroll to position [15, 0]
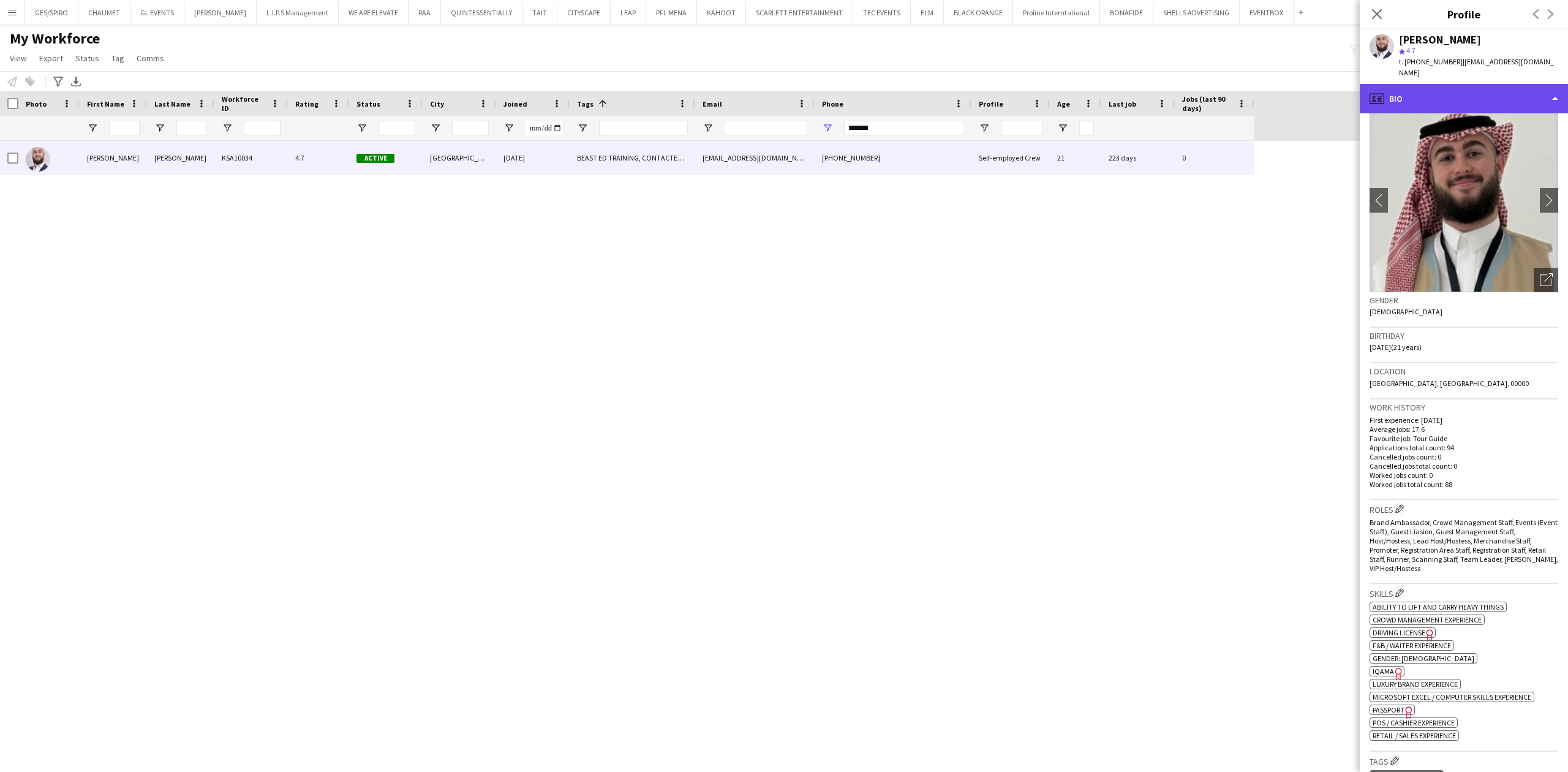
click at [1254, 89] on div "profile Bio" at bounding box center [1464, 99] width 208 height 29
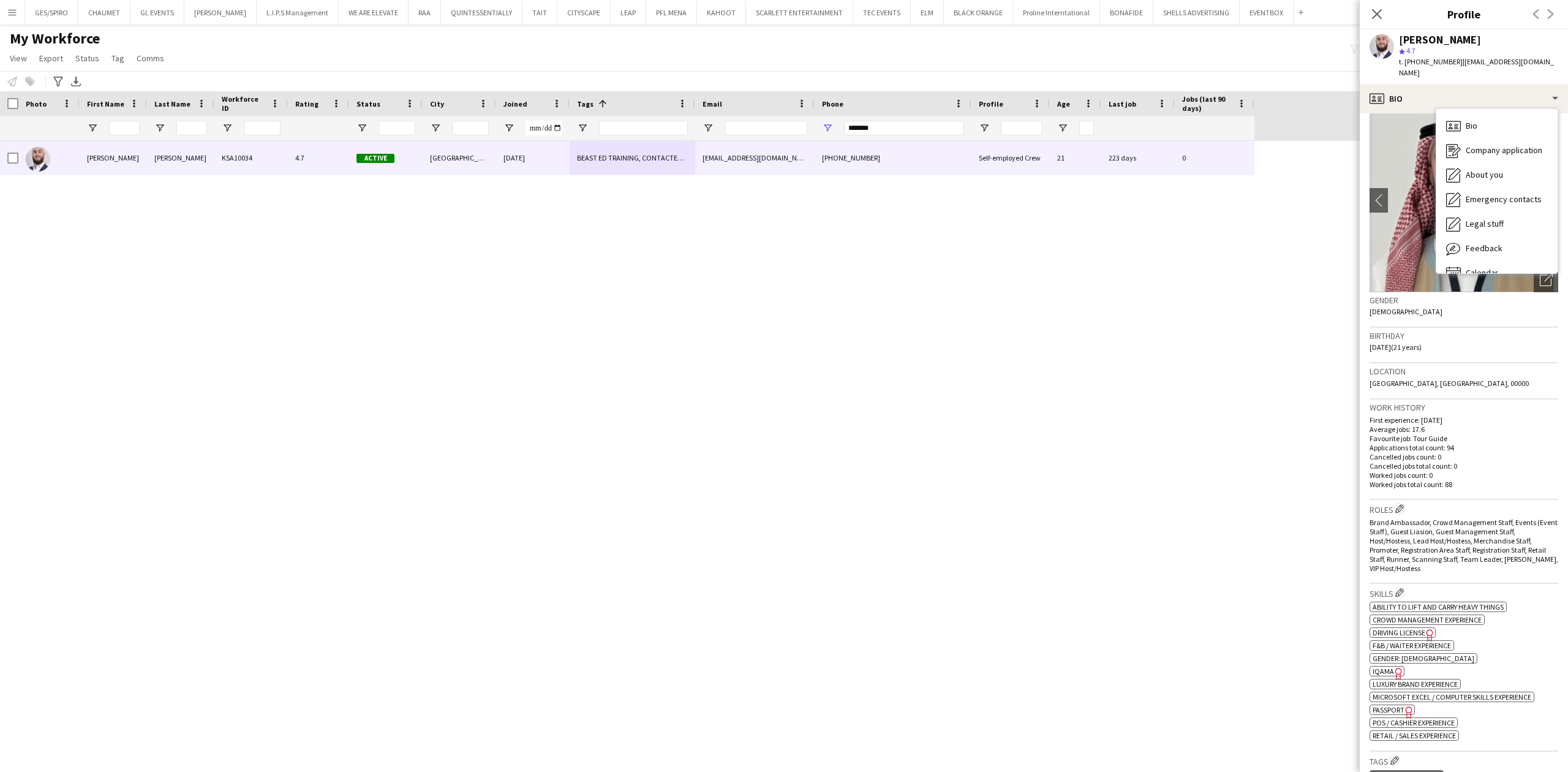
click at [1254, 299] on div "Gender [DEMOGRAPHIC_DATA]" at bounding box center [1464, 310] width 188 height 36
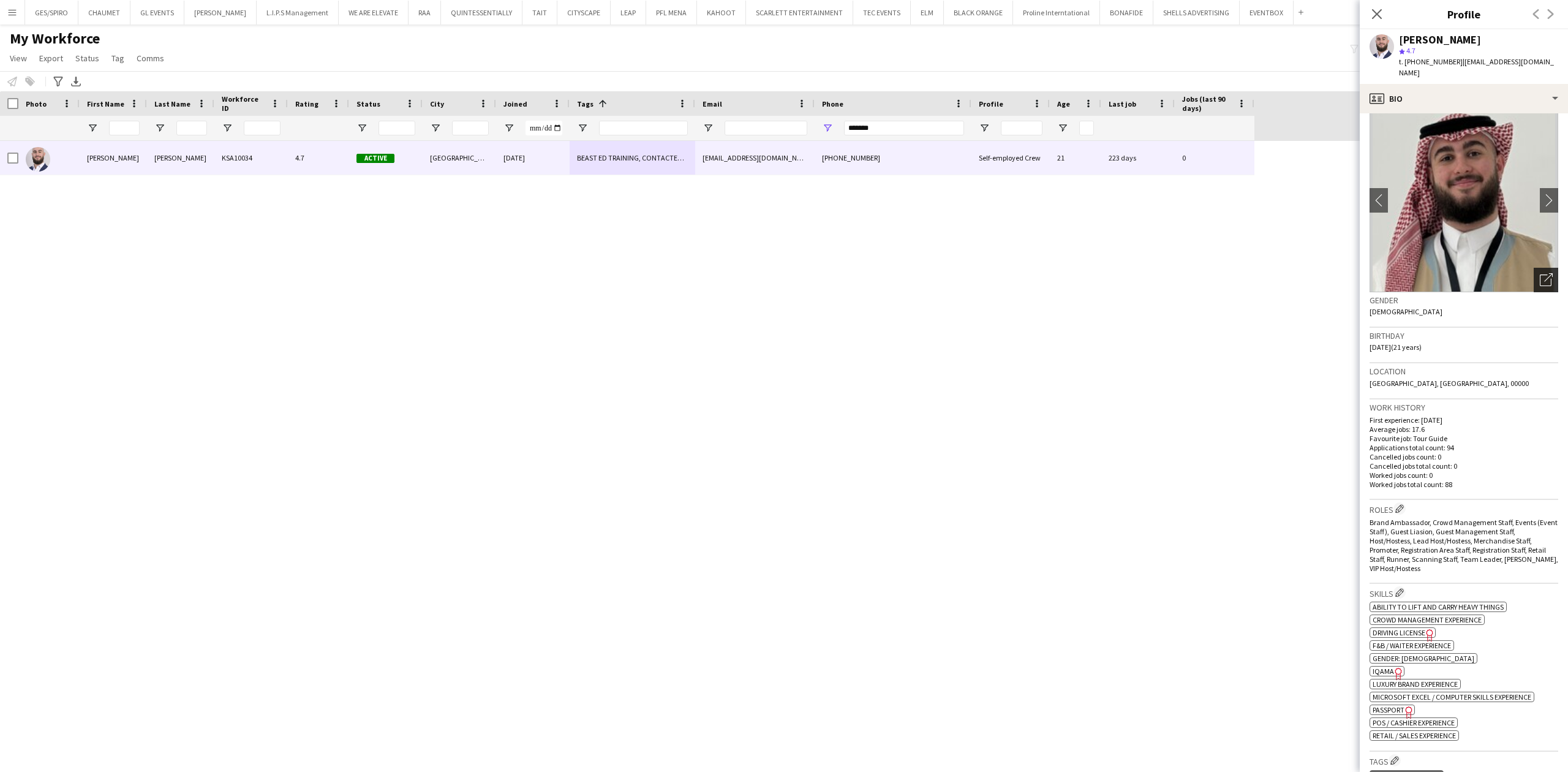
click at [1254, 273] on icon "Open photos pop-in" at bounding box center [1547, 280] width 13 height 13
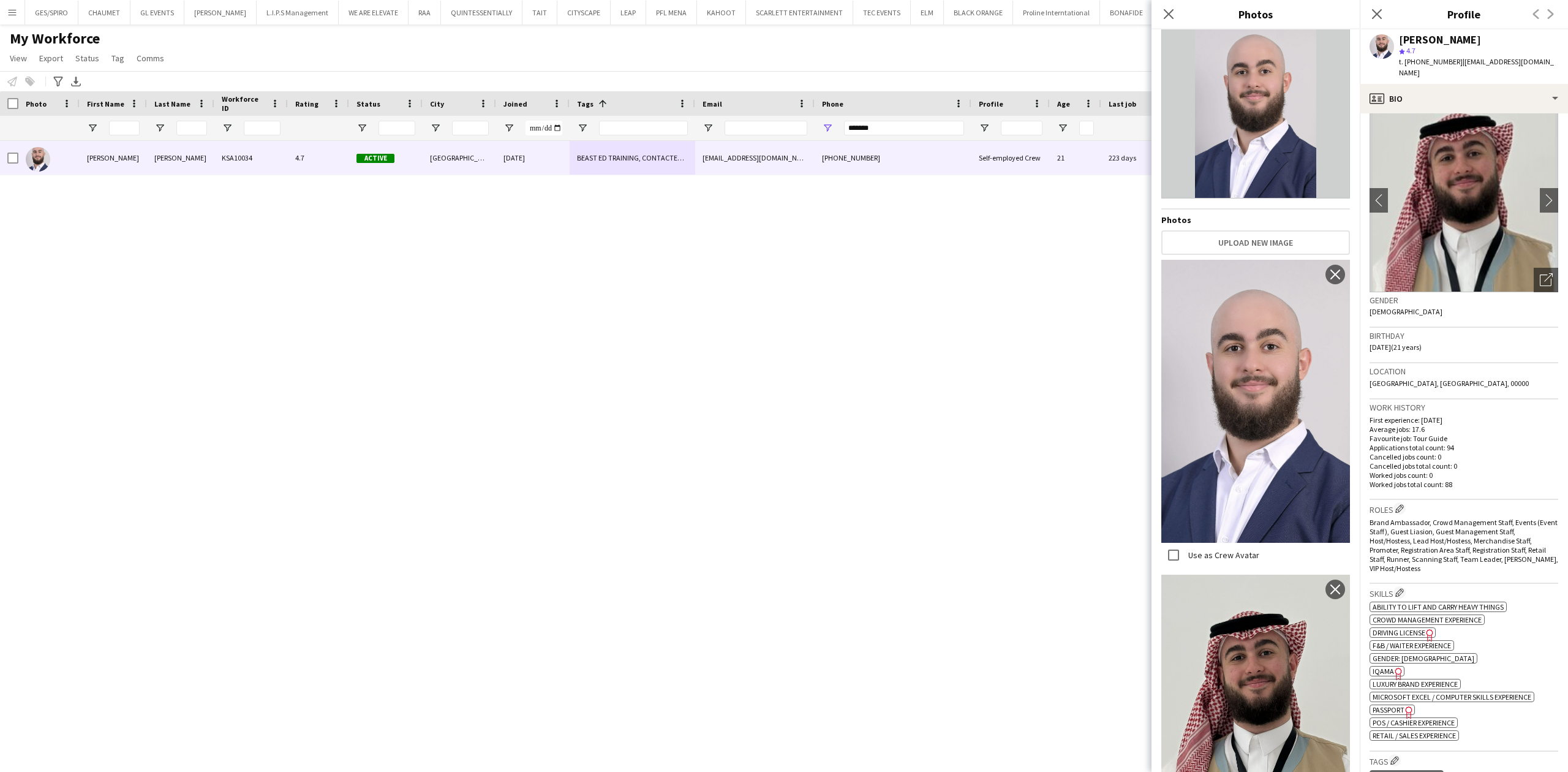
scroll to position [82, 0]
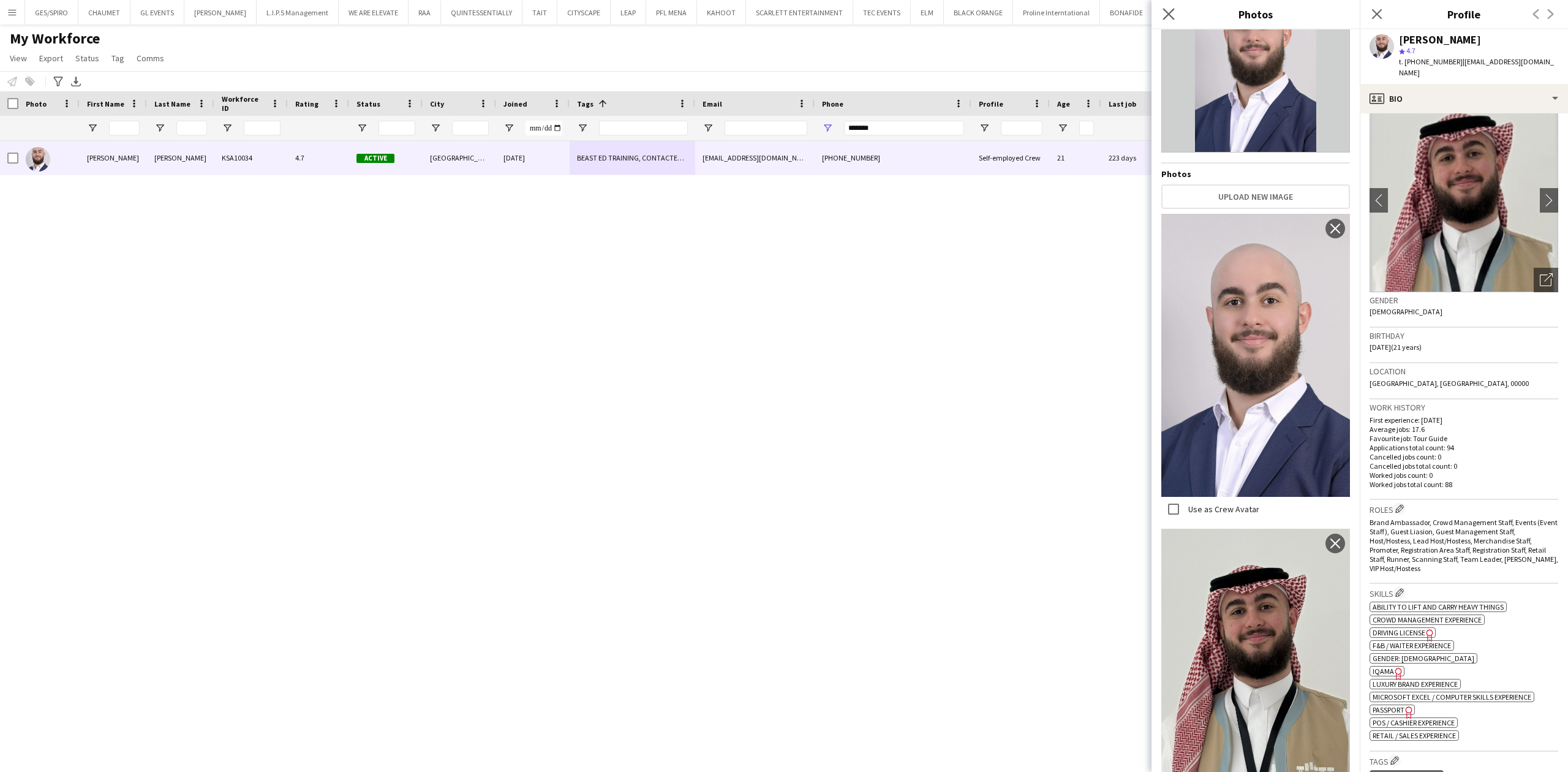
click at [1171, 8] on app-icon "Close pop-in" at bounding box center [1169, 15] width 18 height 18
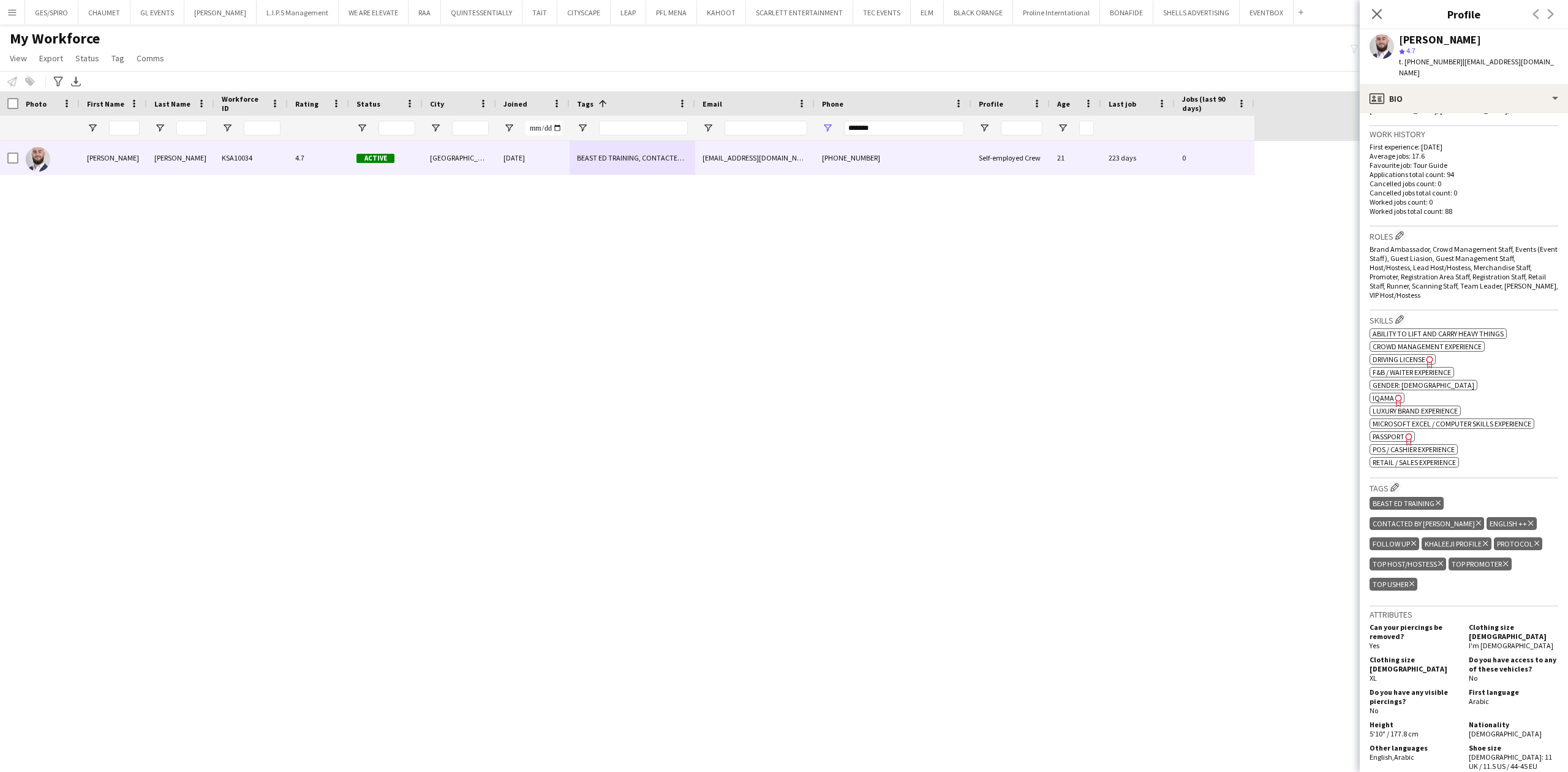
scroll to position [0, 0]
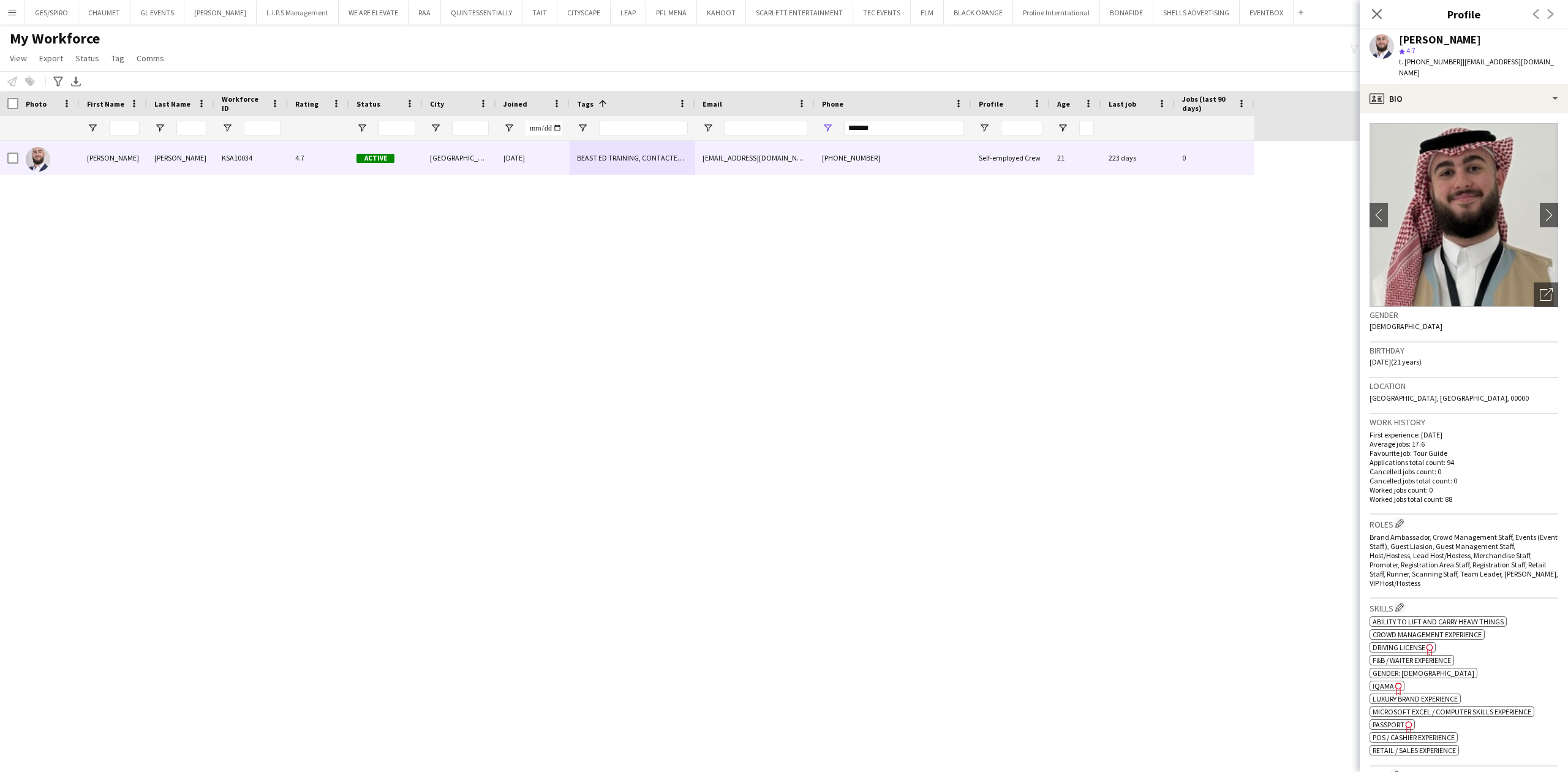
drag, startPoint x: 1400, startPoint y: 32, endPoint x: 1494, endPoint y: 35, distance: 94.0
click at [1254, 35] on div "[PERSON_NAME]" at bounding box center [1479, 39] width 159 height 11
copy div "[PERSON_NAME]"
drag, startPoint x: 1456, startPoint y: 59, endPoint x: 1537, endPoint y: 59, distance: 81.0
click at [1254, 59] on span "| [EMAIL_ADDRESS][DOMAIN_NAME]" at bounding box center [1477, 67] width 155 height 20
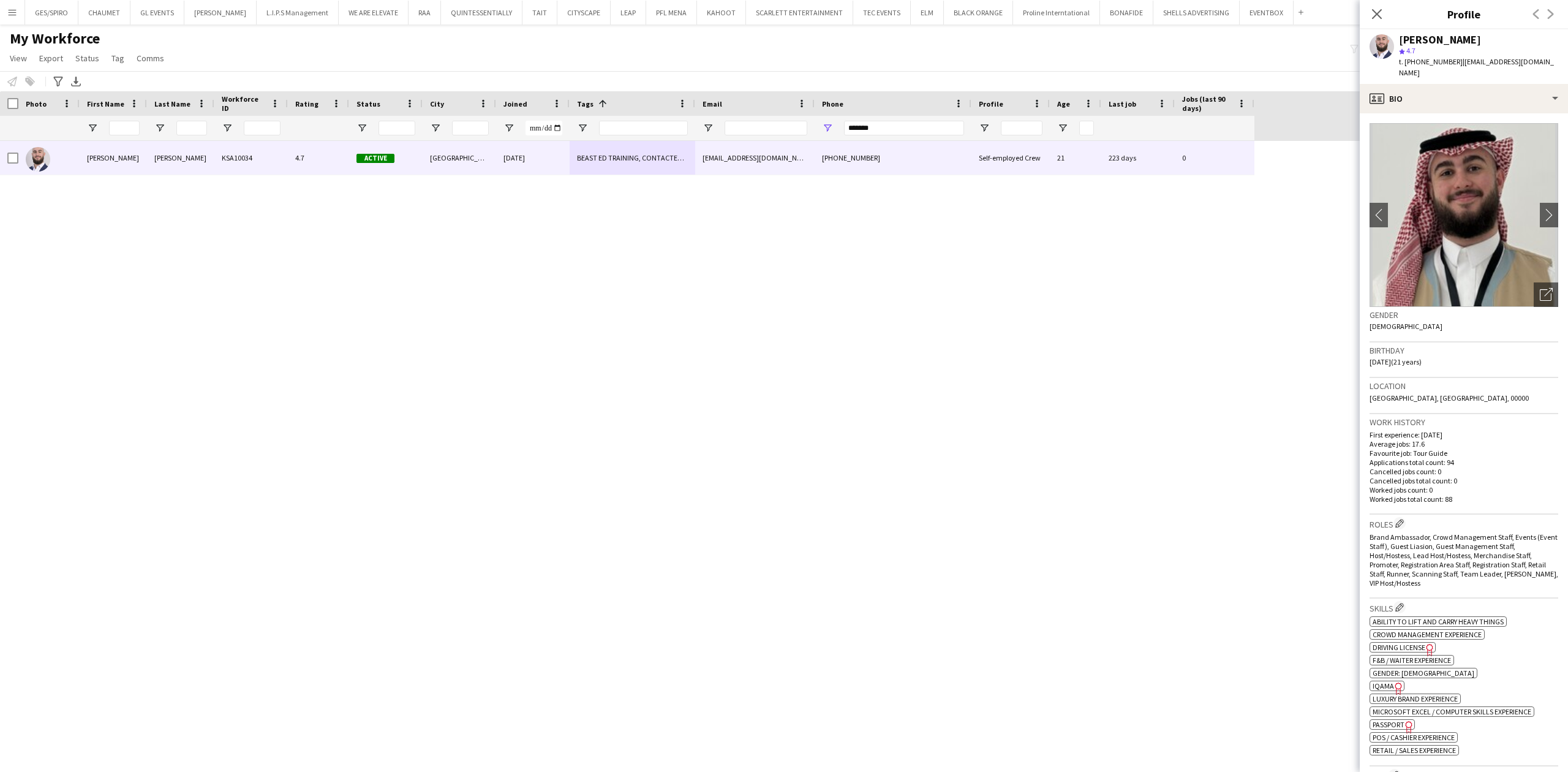
click at [1254, 59] on div "[PERSON_NAME] star 4.7 t. [PHONE_NUMBER] | [EMAIL_ADDRESS][DOMAIN_NAME]" at bounding box center [1464, 56] width 208 height 55
drag, startPoint x: 1542, startPoint y: 59, endPoint x: 1461, endPoint y: 56, distance: 81.1
click at [1254, 56] on div "[PERSON_NAME] star 4.7 t. [PHONE_NUMBER] | [EMAIL_ADDRESS][DOMAIN_NAME]" at bounding box center [1464, 56] width 208 height 55
click at [1254, 59] on span "t. [PHONE_NUMBER]" at bounding box center [1431, 61] width 64 height 9
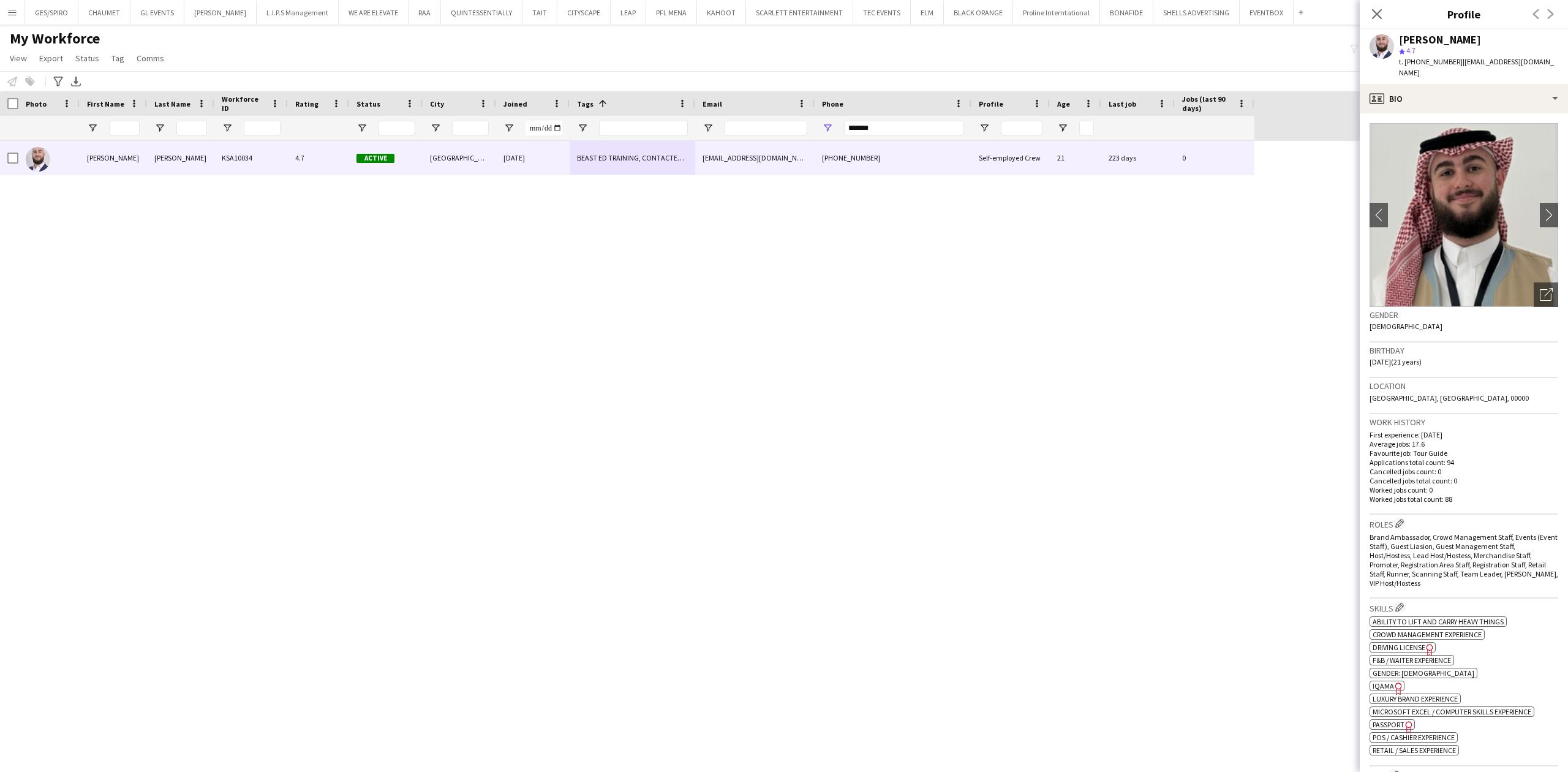
copy span "966545970692"
drag, startPoint x: 887, startPoint y: 123, endPoint x: 733, endPoint y: 123, distance: 154.0
click at [733, 123] on div at bounding box center [627, 129] width 1255 height 25
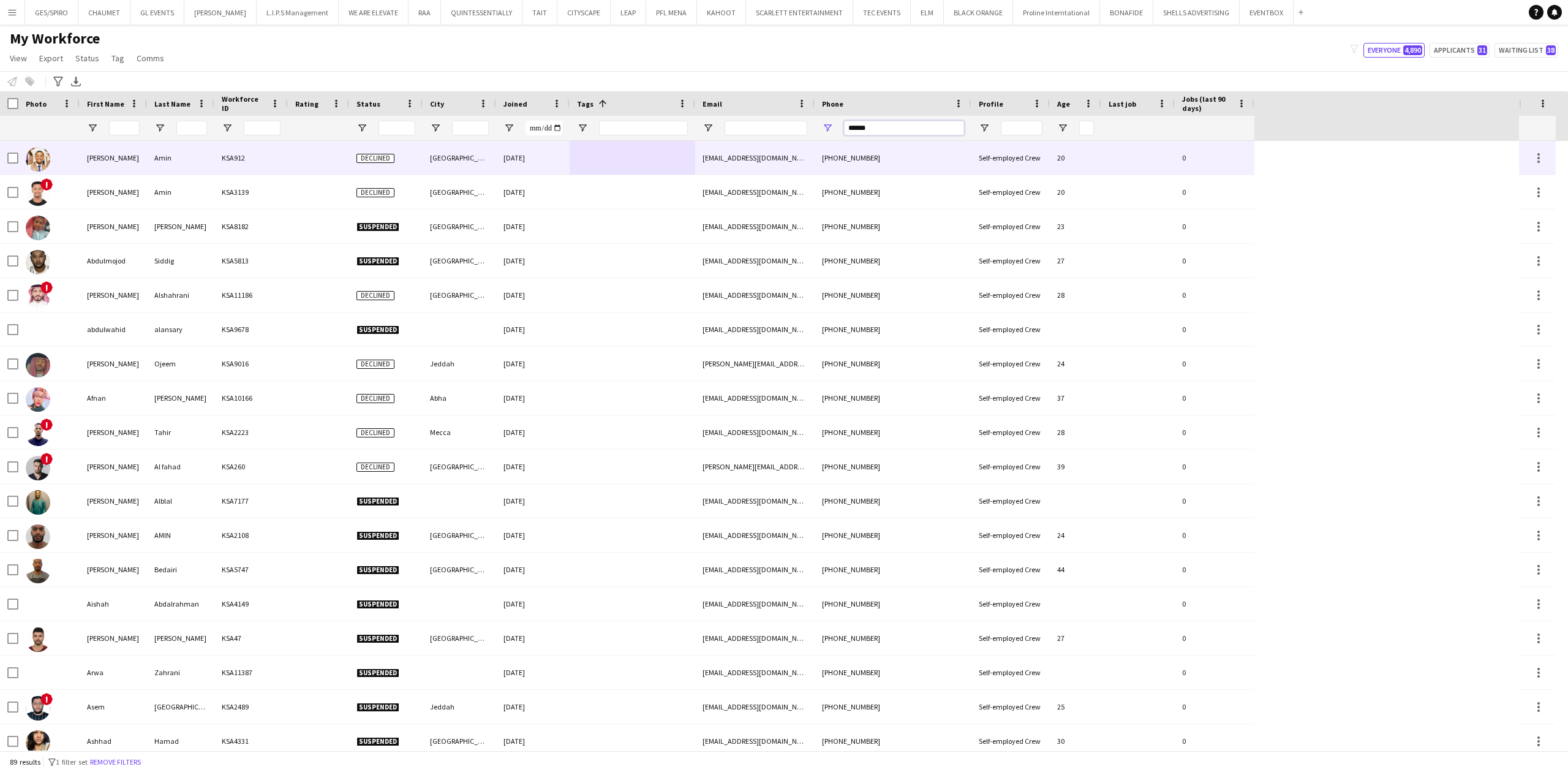
type input "*******"
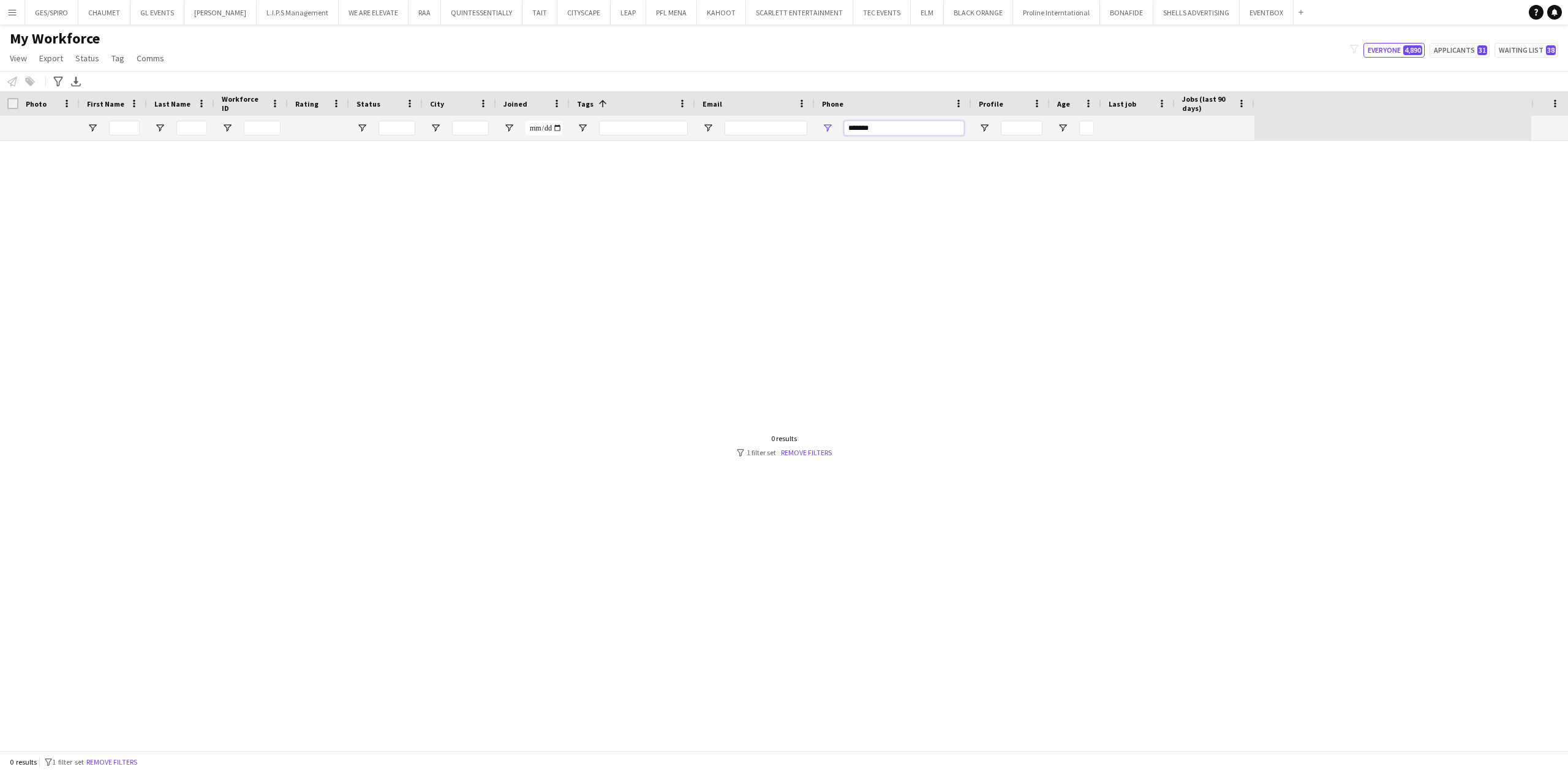
drag, startPoint x: 910, startPoint y: 135, endPoint x: 741, endPoint y: 148, distance: 169.5
click at [741, 148] on div "Workforce Details Photo First Name" at bounding box center [784, 421] width 1568 height 660
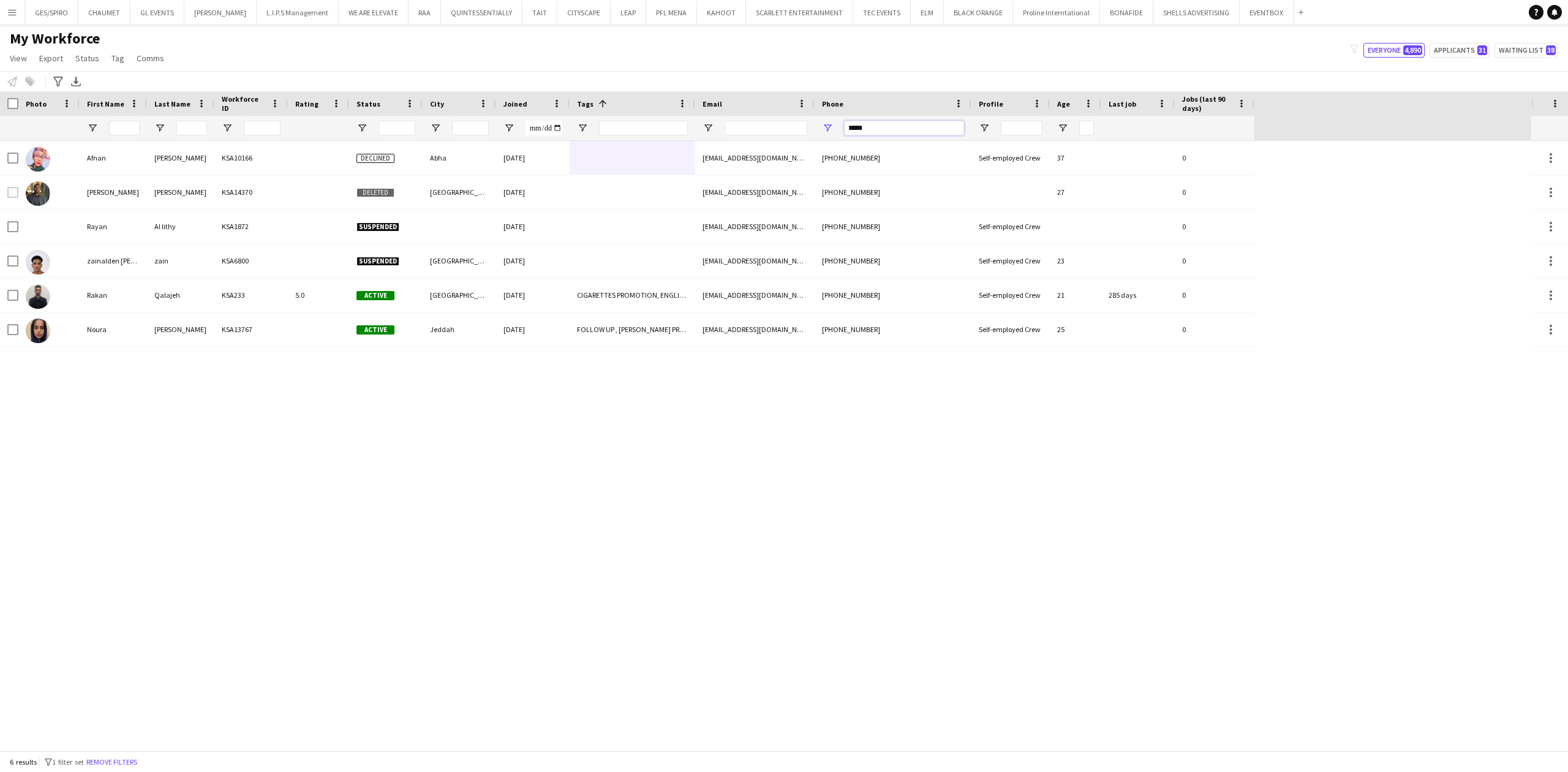
type input "*****"
click at [400, 393] on div "[PERSON_NAME] KSA10166 Declined Abha [DATE] [EMAIL_ADDRESS][DOMAIN_NAME] [PHONE…" at bounding box center [765, 446] width 1531 height 610
drag, startPoint x: 868, startPoint y: 130, endPoint x: 741, endPoint y: 131, distance: 127.0
click at [743, 131] on div at bounding box center [627, 129] width 1255 height 25
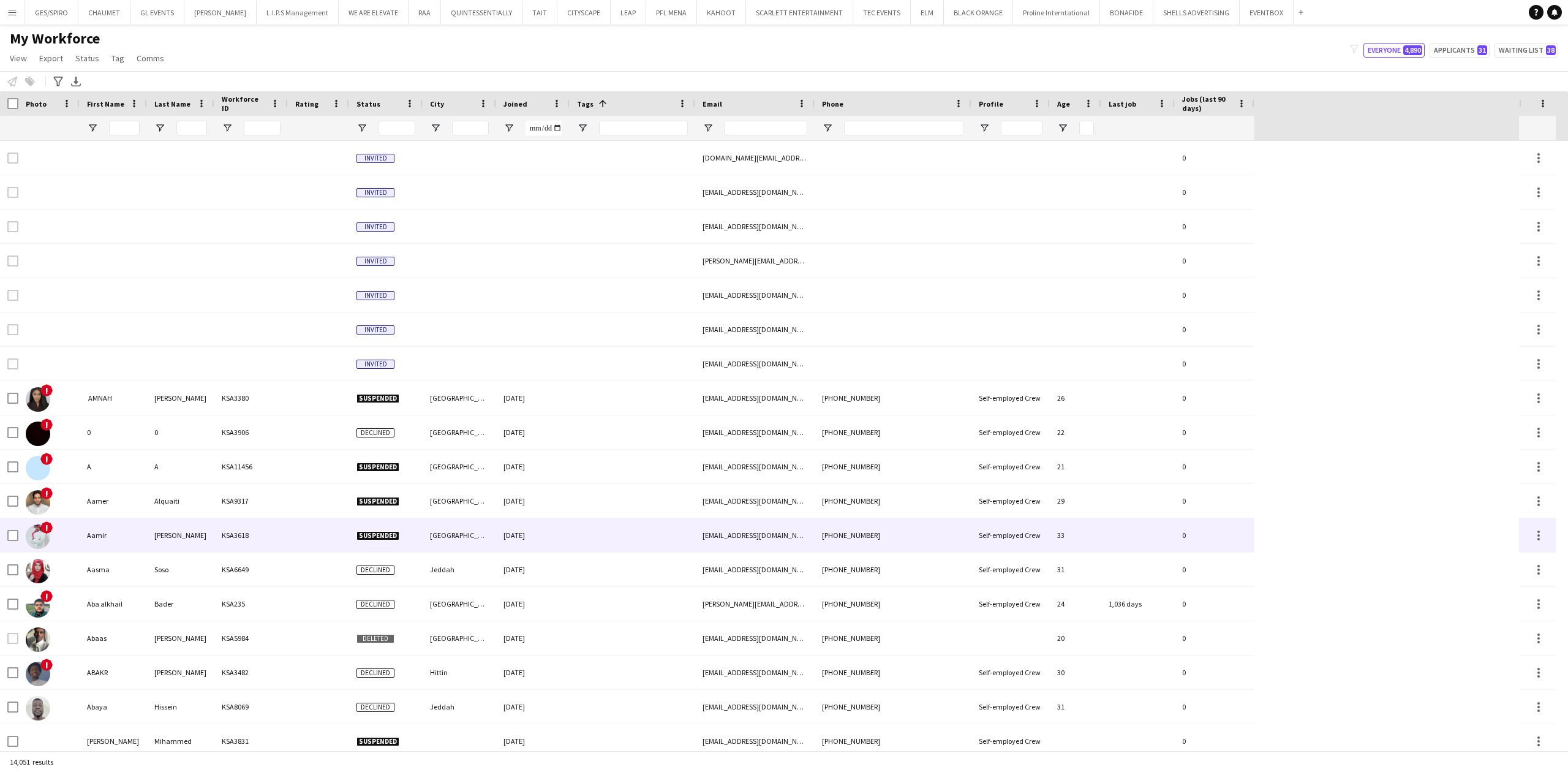
click at [571, 544] on div at bounding box center [632, 535] width 126 height 34
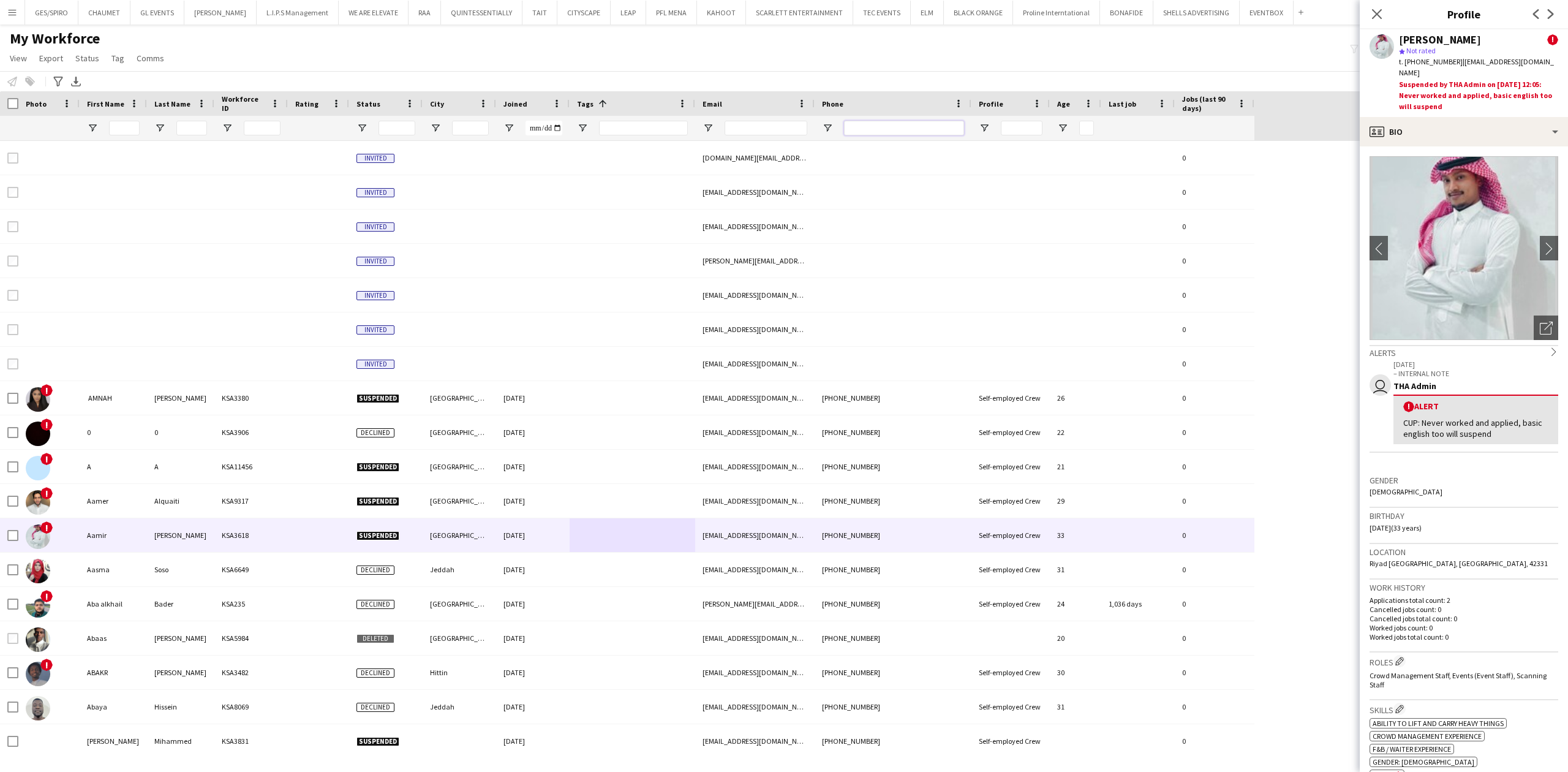
click at [852, 127] on input "Phone Filter Input" at bounding box center [904, 128] width 120 height 15
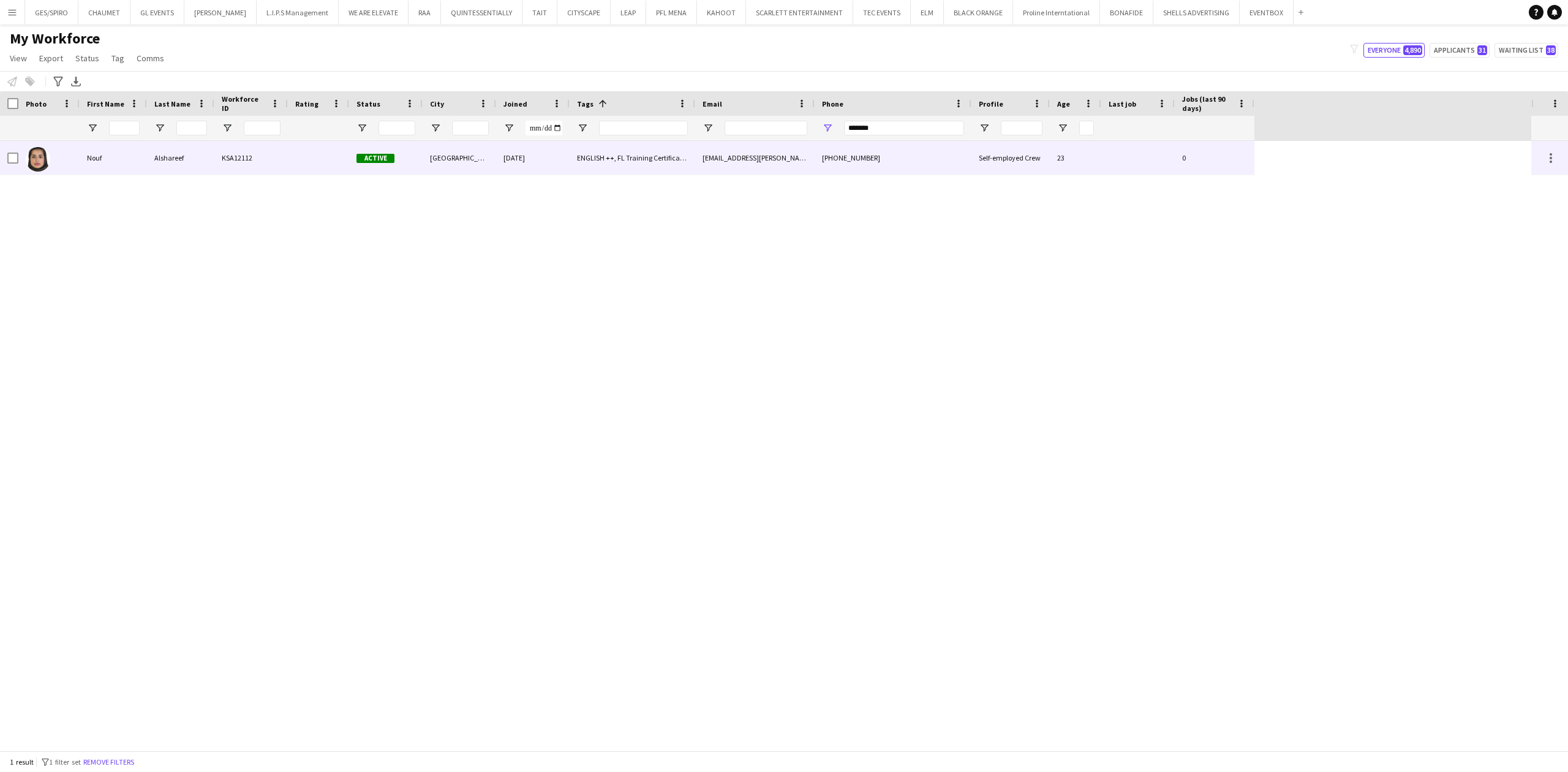
click at [833, 158] on div "[PHONE_NUMBER]" at bounding box center [893, 158] width 157 height 34
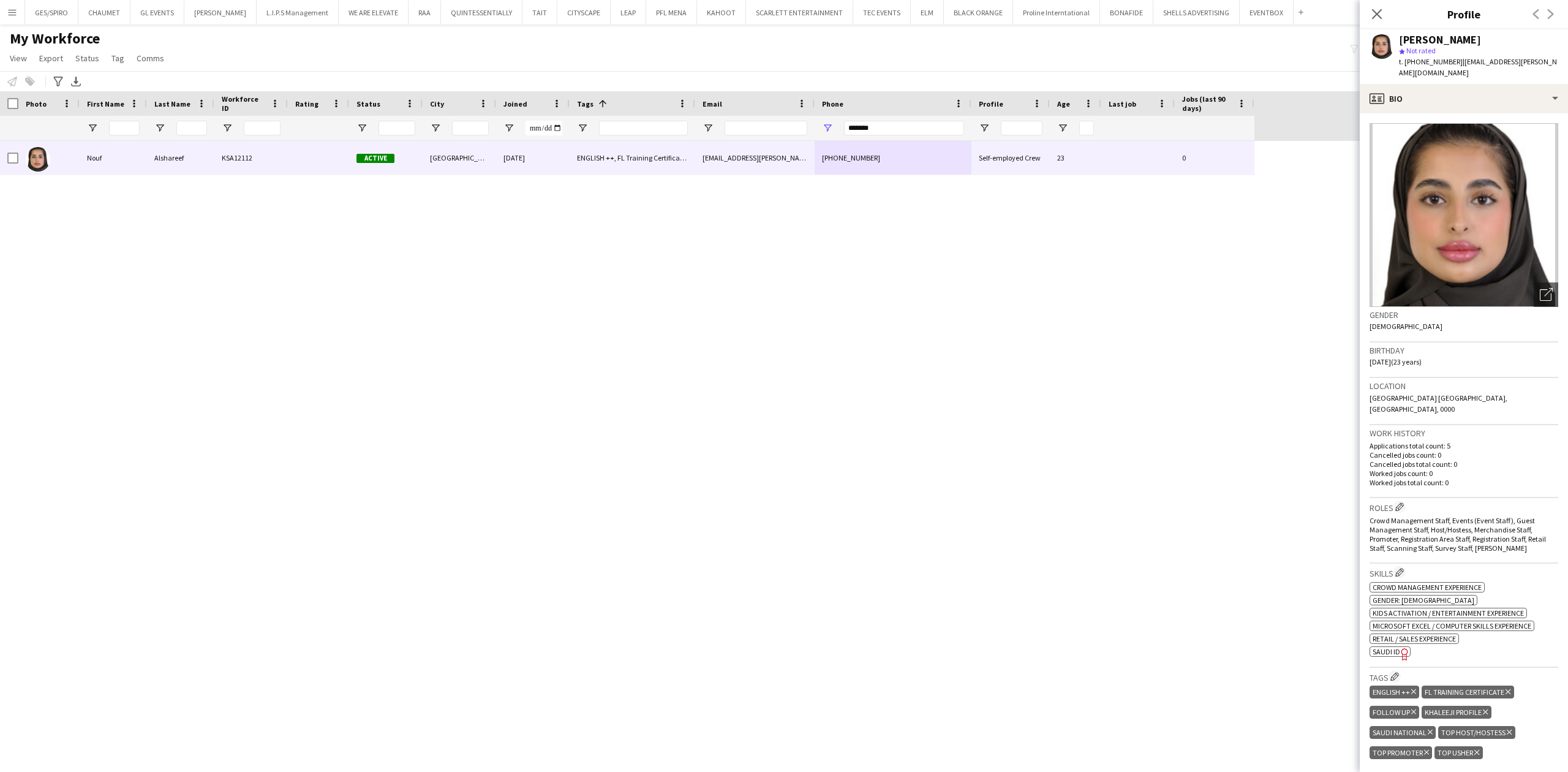
click at [1254, 113] on app-crew-profile-bio "Open photos pop-in Gender [DEMOGRAPHIC_DATA] Birthday [DEMOGRAPHIC_DATA] (23 ye…" at bounding box center [1464, 443] width 208 height 659
click at [1254, 89] on div "profile Bio" at bounding box center [1464, 99] width 208 height 29
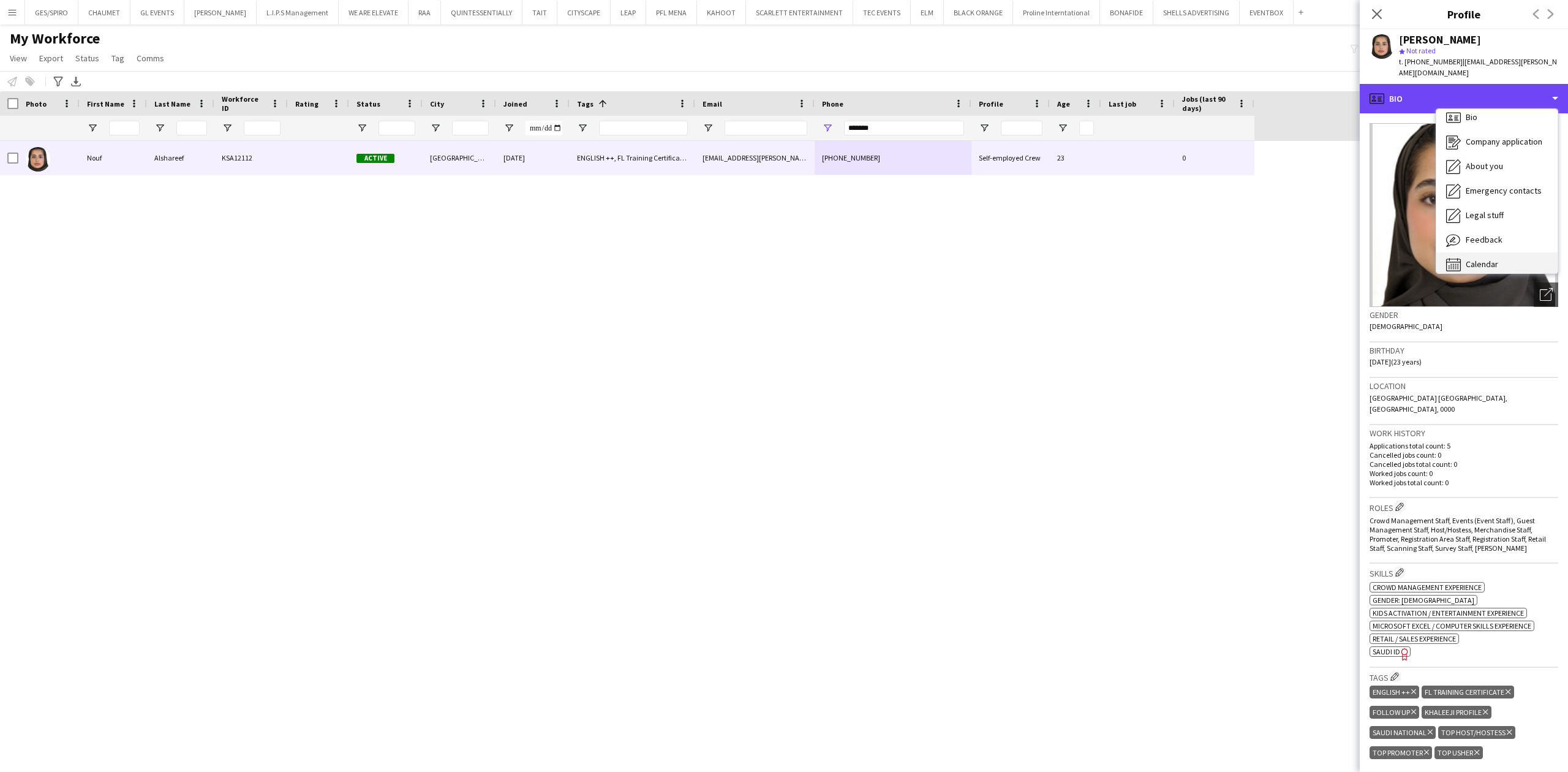
scroll to position [17, 0]
click at [1254, 219] on div "Feedback Feedback" at bounding box center [1497, 232] width 121 height 25
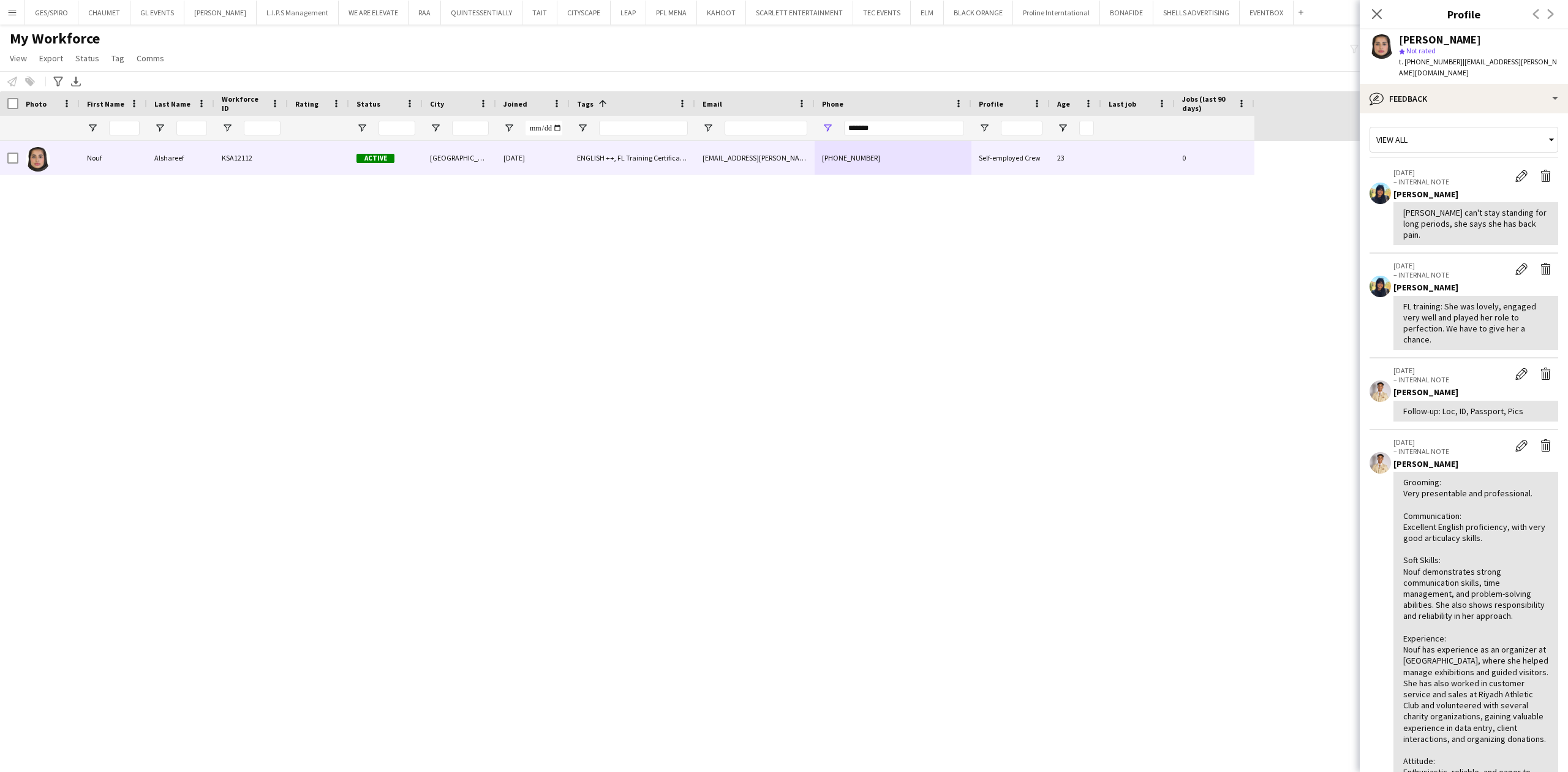
scroll to position [0, 0]
drag, startPoint x: 1400, startPoint y: 37, endPoint x: 1515, endPoint y: 42, distance: 115.1
click at [1254, 42] on div "[PERSON_NAME]" at bounding box center [1479, 39] width 159 height 11
copy div "[PERSON_NAME]"
drag, startPoint x: 1548, startPoint y: 55, endPoint x: 1491, endPoint y: 64, distance: 57.7
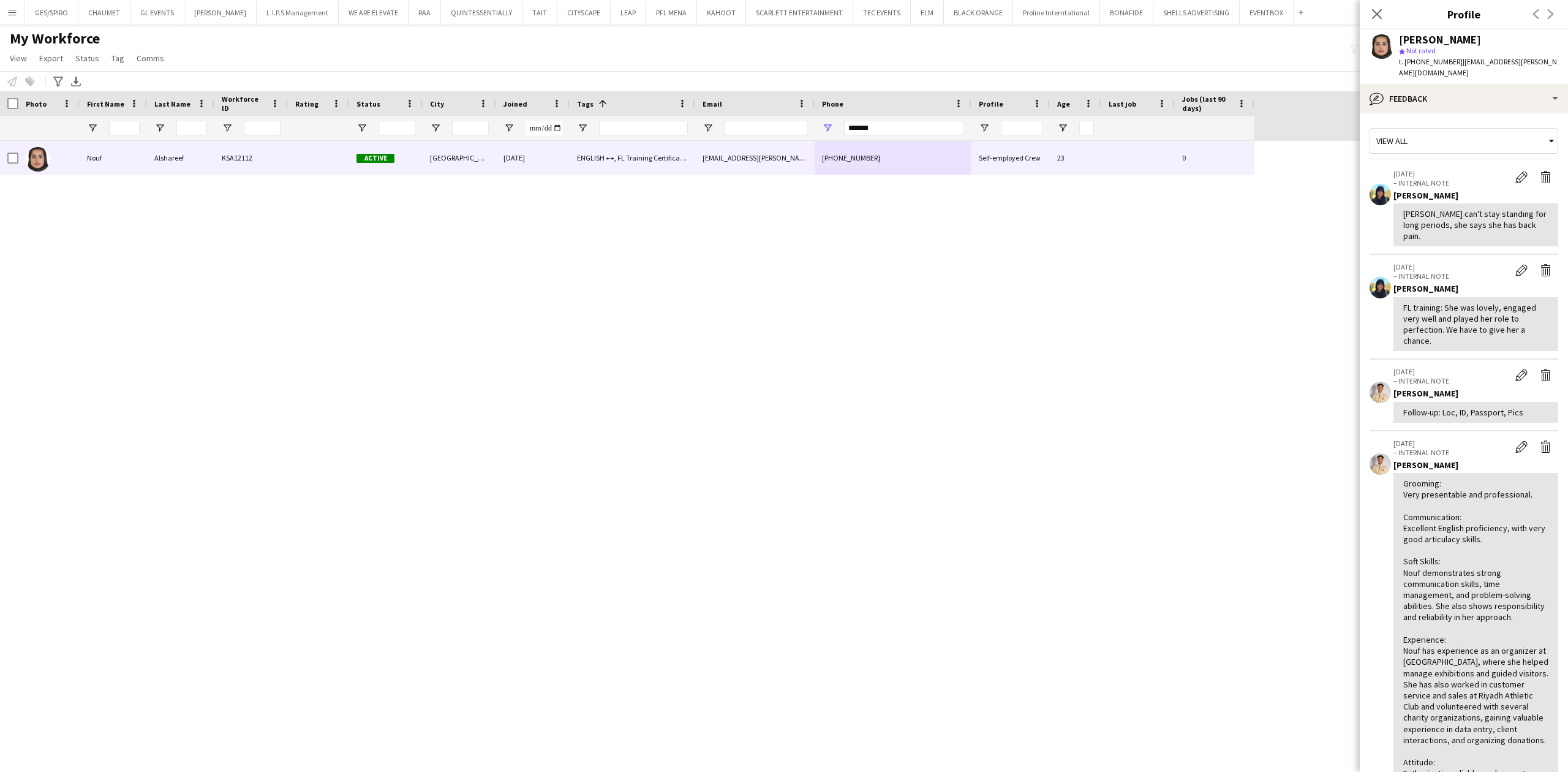
click at [1254, 64] on div "[PERSON_NAME] star Not rated t. [PHONE_NUMBER] | [EMAIL_ADDRESS][PERSON_NAME][D…" at bounding box center [1464, 56] width 208 height 55
drag, startPoint x: 1515, startPoint y: 62, endPoint x: 1550, endPoint y: 62, distance: 35.0
click at [1254, 62] on span "| [EMAIL_ADDRESS][PERSON_NAME][DOMAIN_NAME]" at bounding box center [1478, 67] width 158 height 20
drag, startPoint x: 1550, startPoint y: 62, endPoint x: 1458, endPoint y: 65, distance: 92.0
click at [1254, 65] on div "[PERSON_NAME] star Not rated t. [PHONE_NUMBER] | [EMAIL_ADDRESS][PERSON_NAME][D…" at bounding box center [1464, 56] width 208 height 55
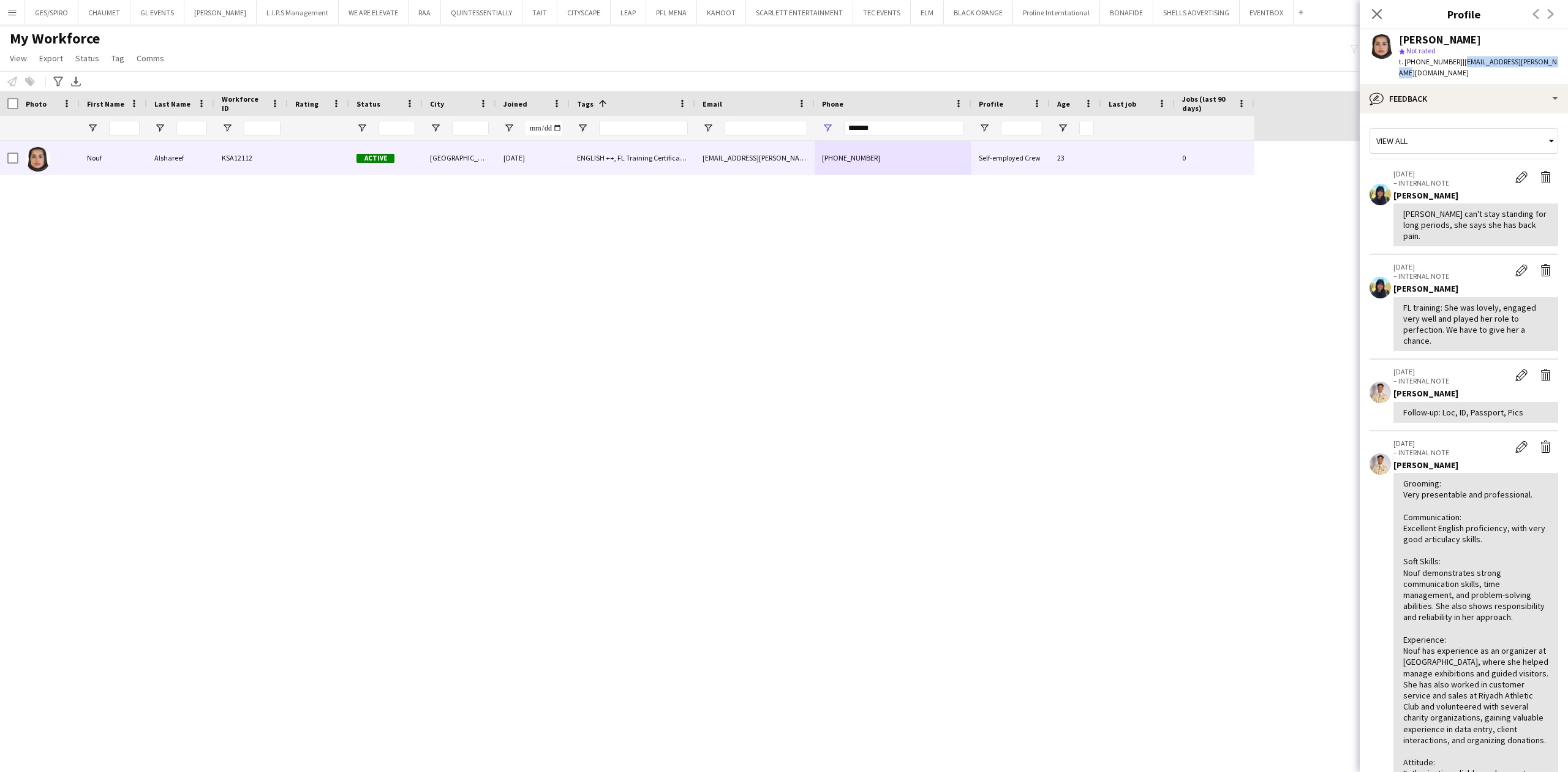
copy span "[EMAIL_ADDRESS][PERSON_NAME][DOMAIN_NAME]"
click at [1254, 62] on span "t. [PHONE_NUMBER]" at bounding box center [1431, 61] width 64 height 9
copy span "966536478314"
click at [1254, 84] on div "bubble-pencil Feedback" at bounding box center [1464, 99] width 208 height 29
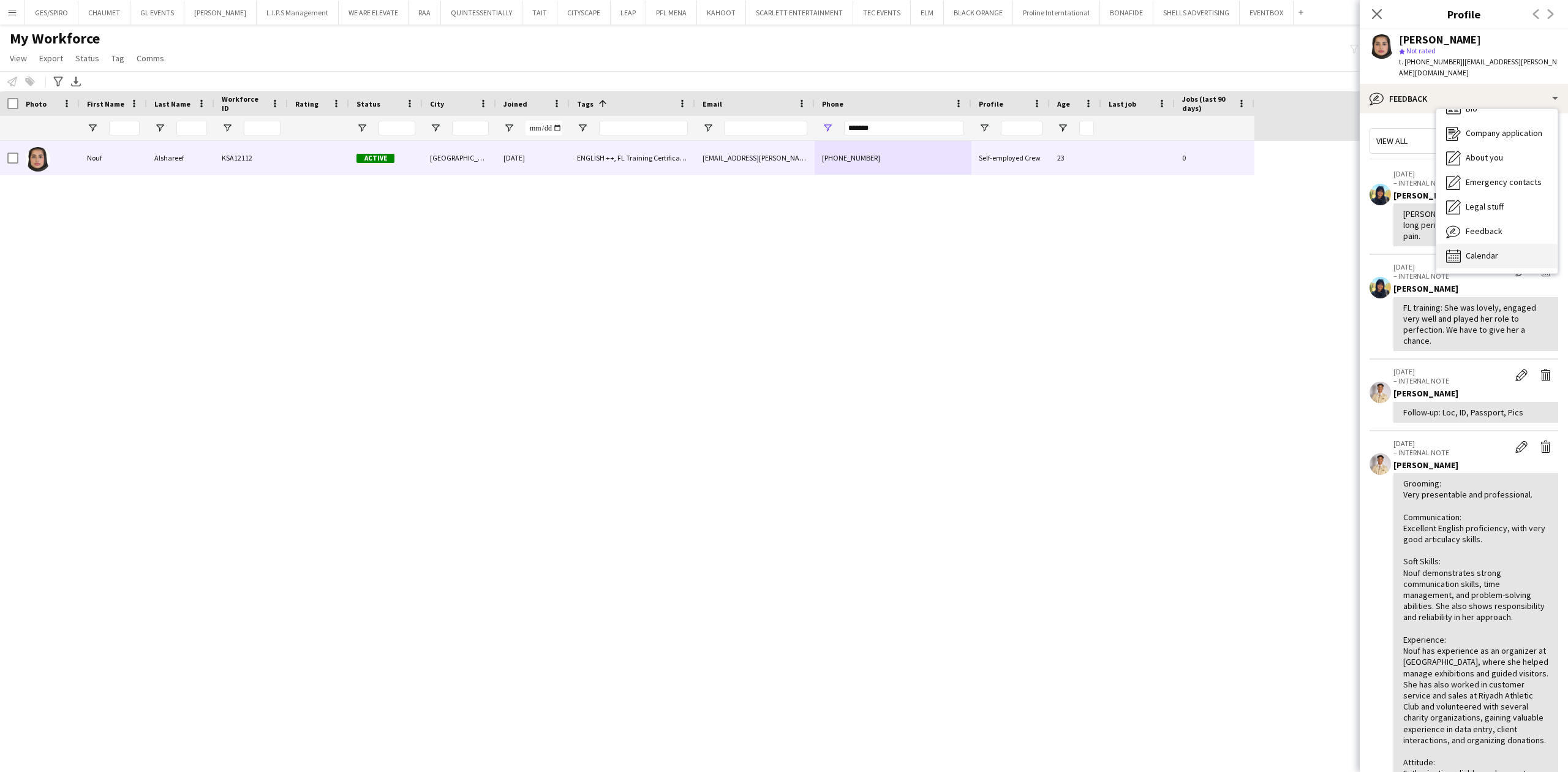
click at [1254, 250] on span "Calendar" at bounding box center [1482, 255] width 32 height 11
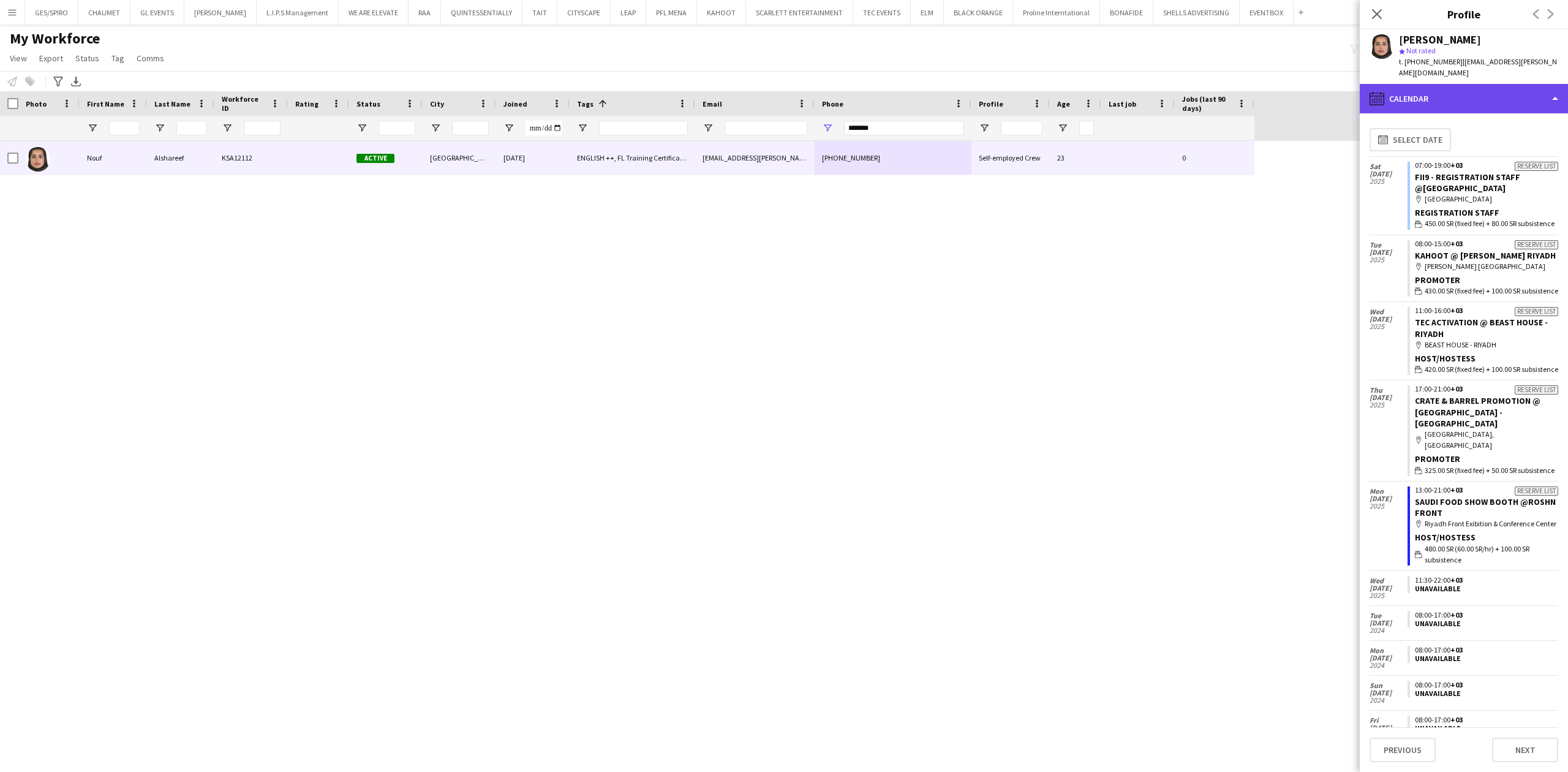
click at [1254, 85] on div "calendar-full Calendar" at bounding box center [1464, 99] width 208 height 29
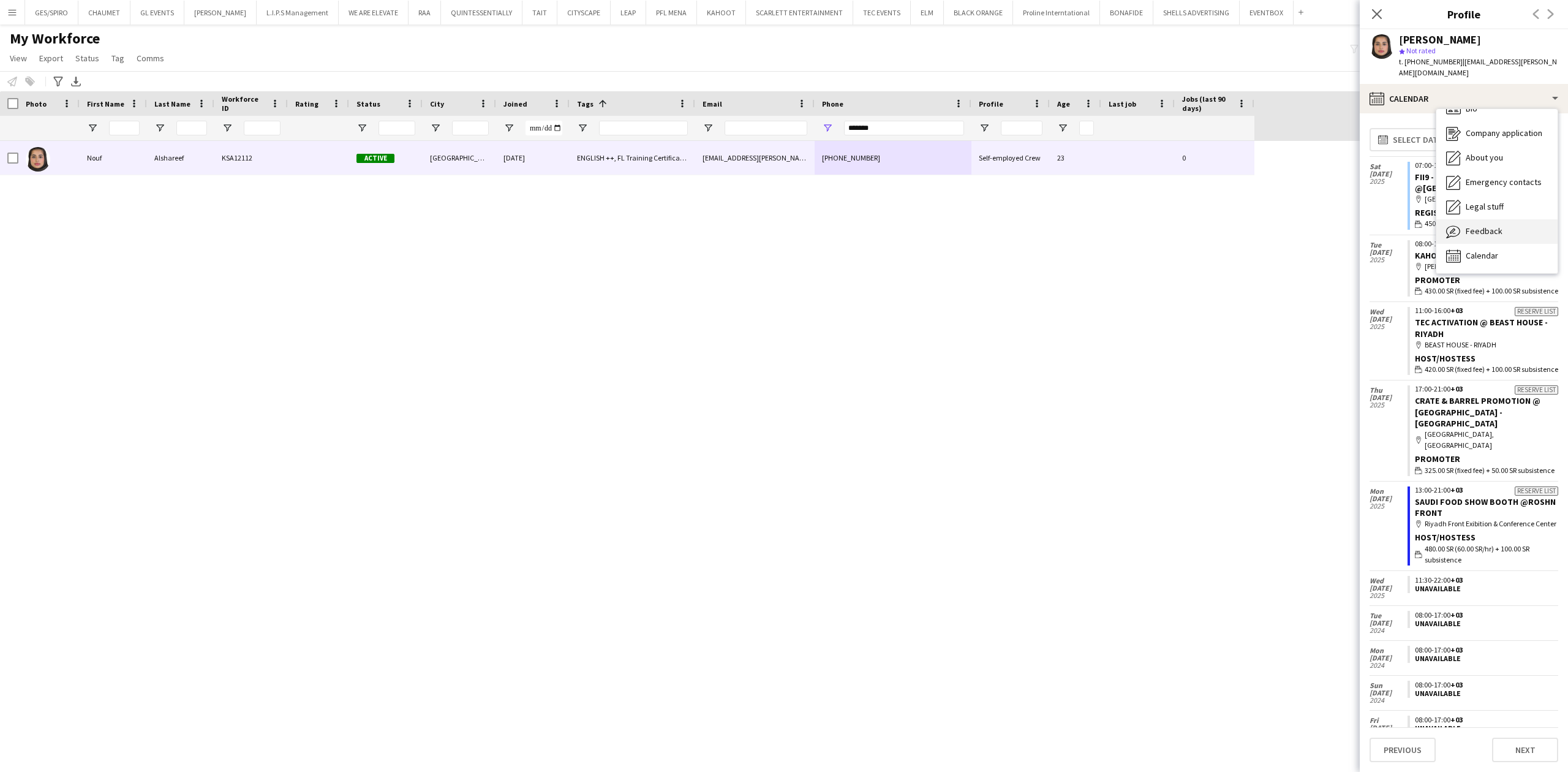
click at [1254, 219] on div "Feedback Feedback" at bounding box center [1497, 232] width 121 height 25
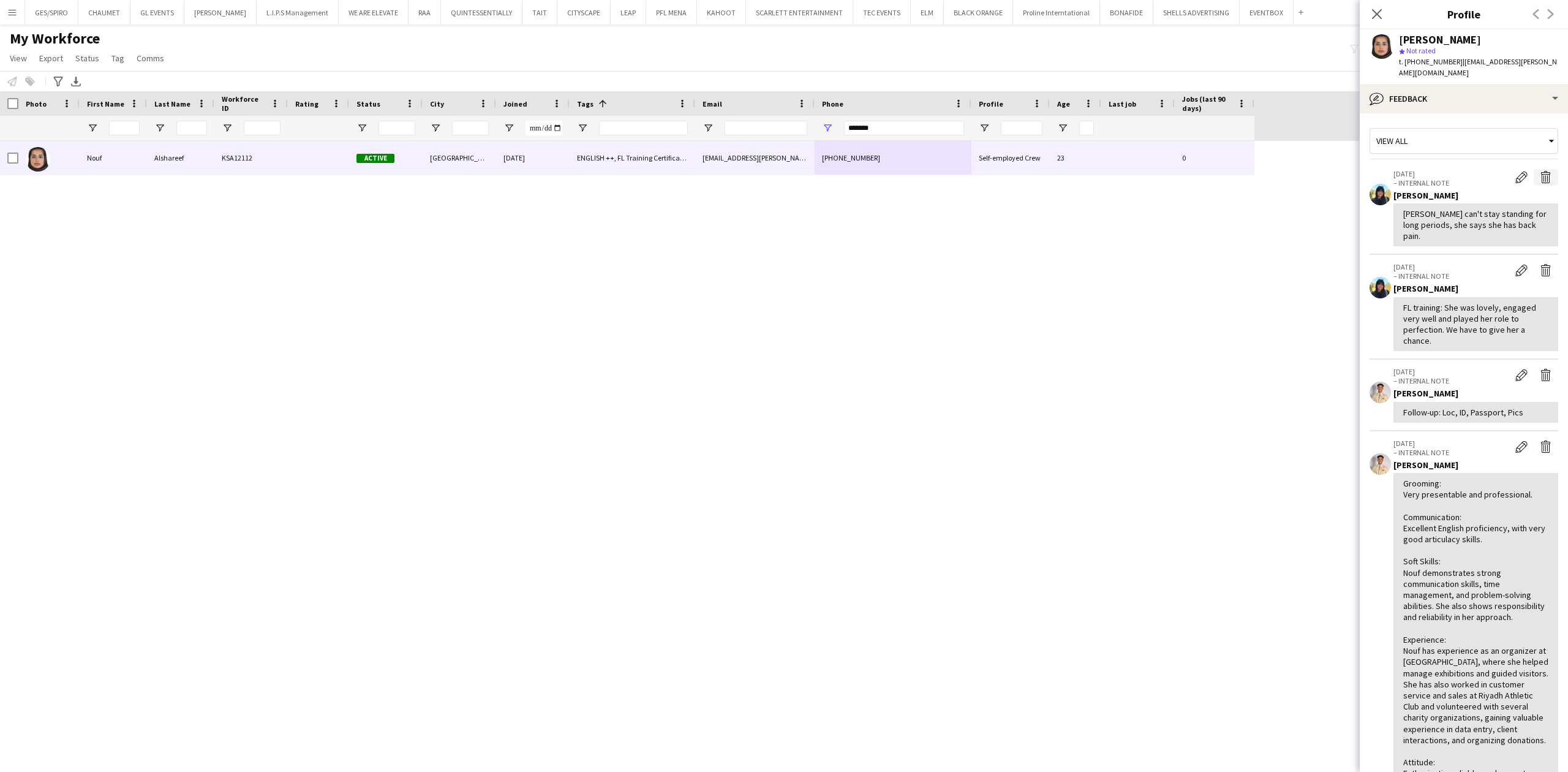
click at [1254, 171] on app-icon "Delete internal note" at bounding box center [1546, 177] width 12 height 12
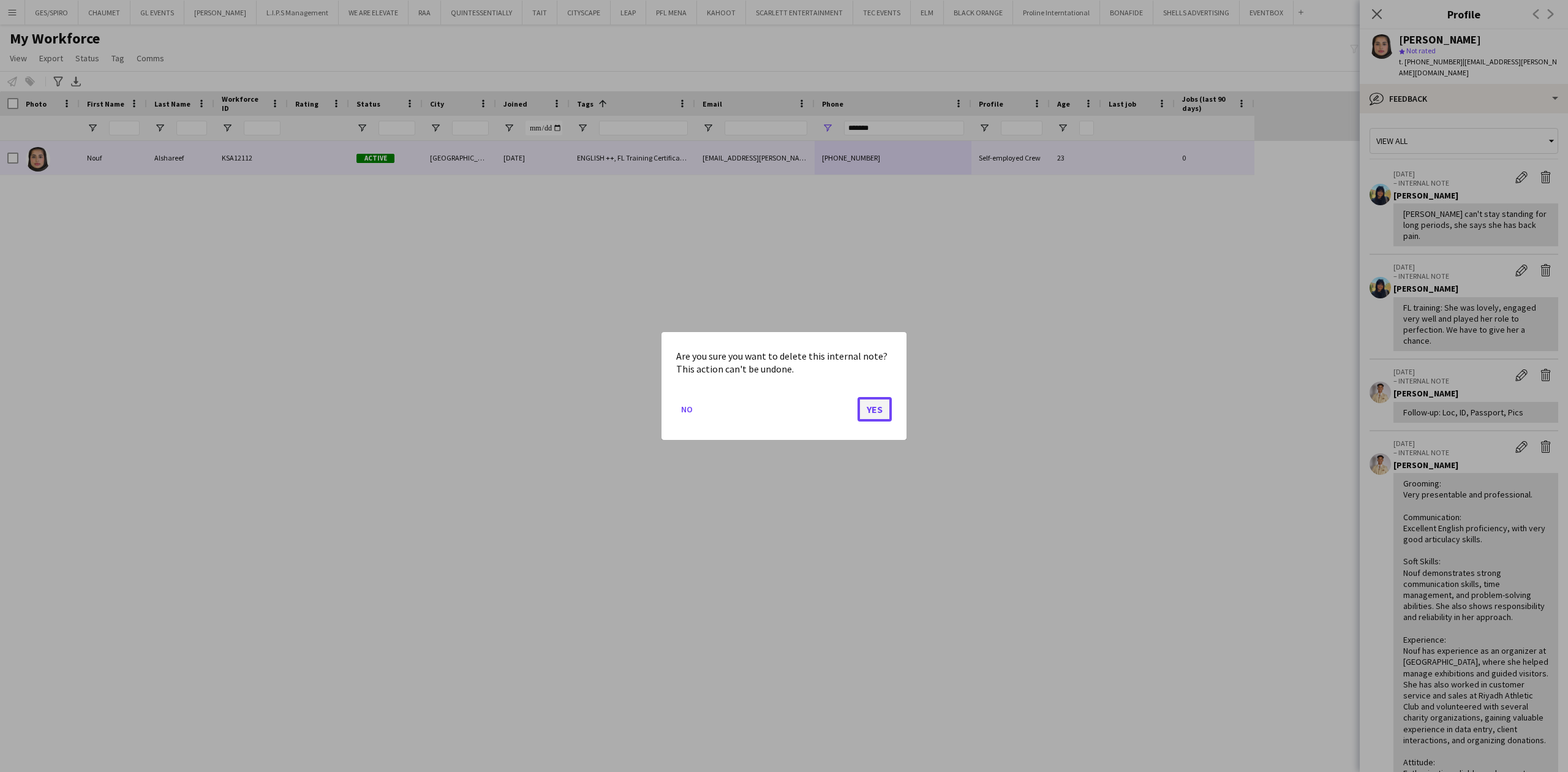
click at [877, 408] on button "Yes" at bounding box center [874, 410] width 34 height 25
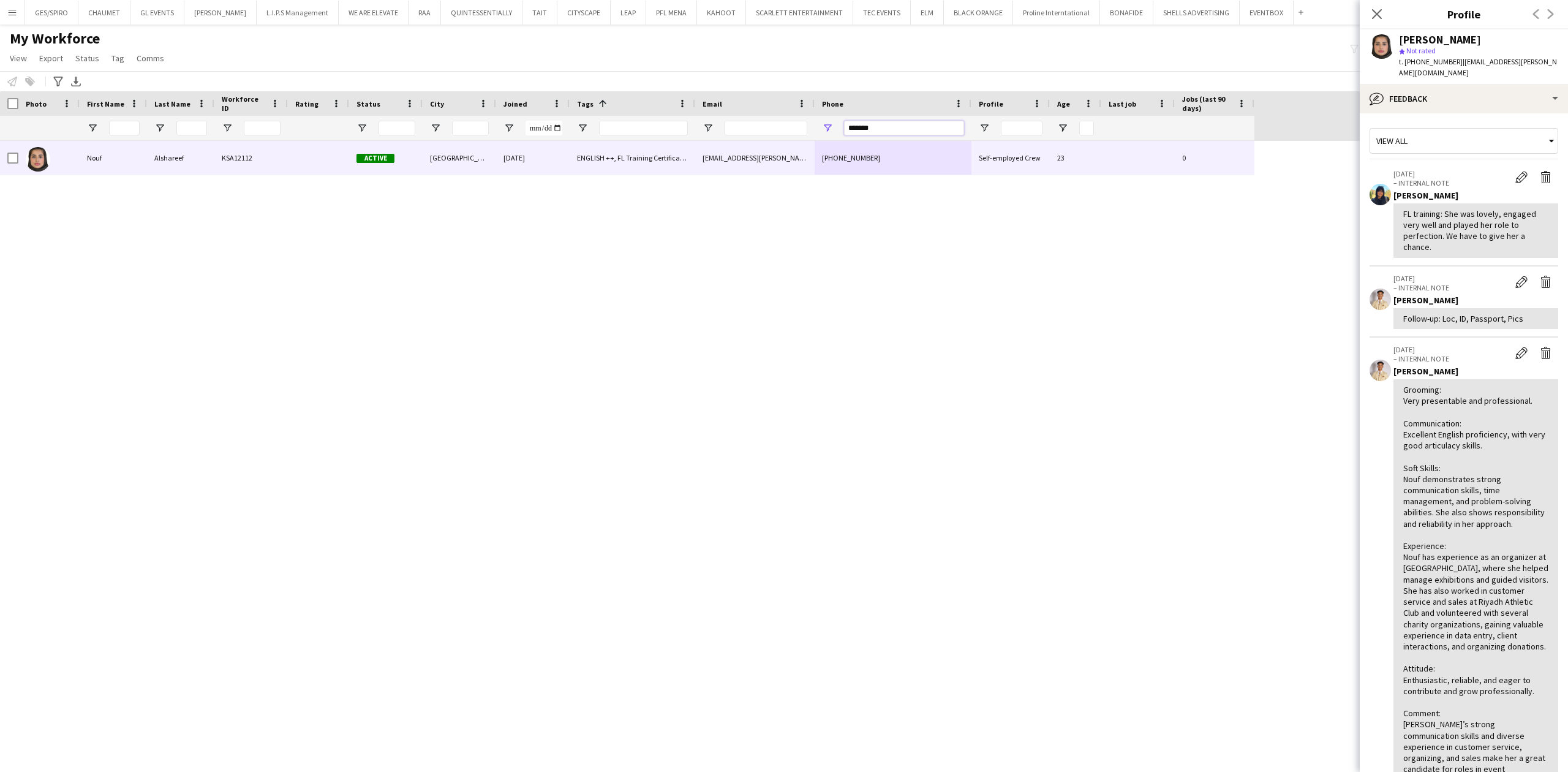
drag, startPoint x: 865, startPoint y: 133, endPoint x: 770, endPoint y: 131, distance: 95.0
click at [772, 131] on div at bounding box center [627, 129] width 1255 height 25
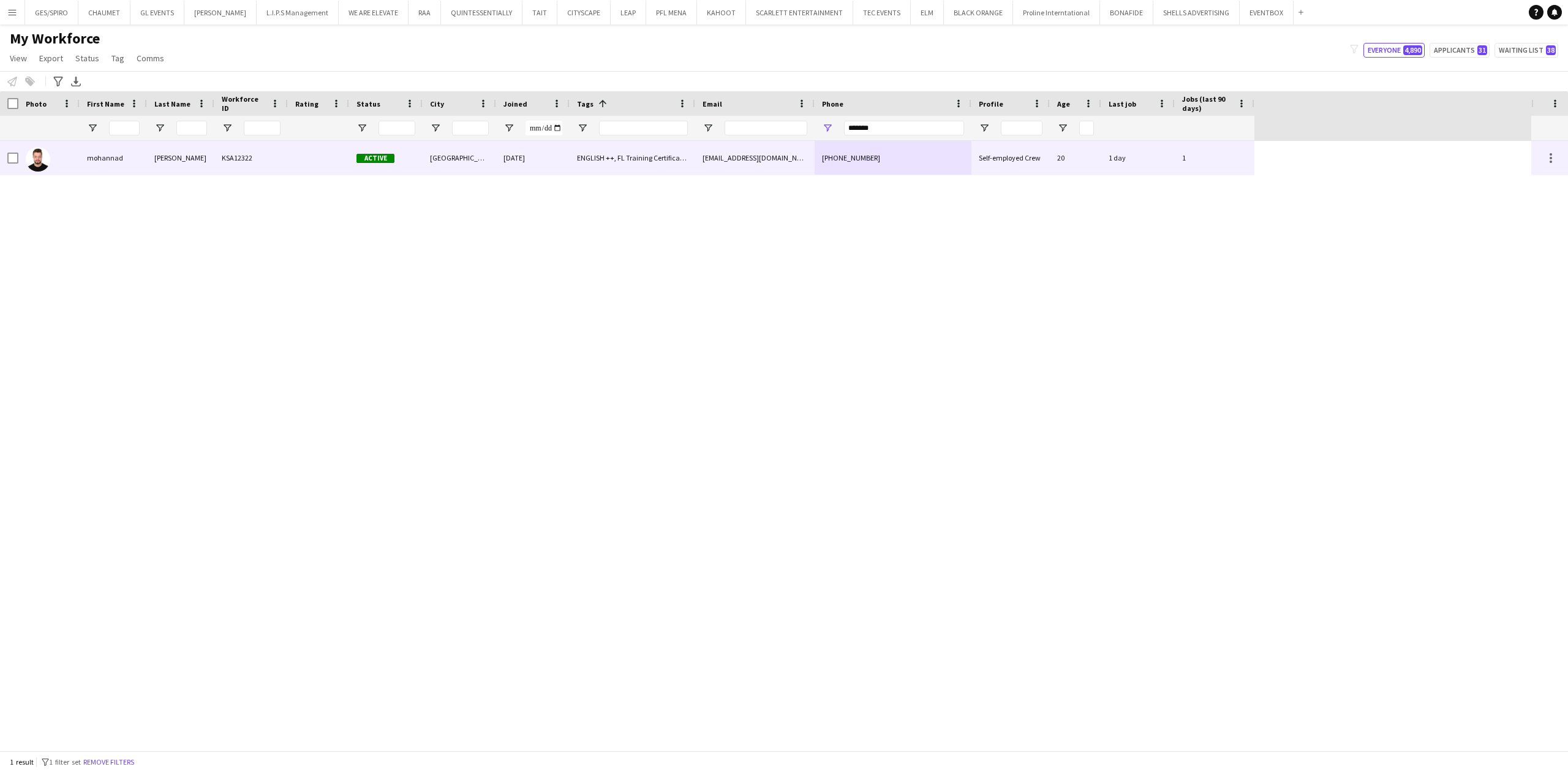
click at [803, 161] on div "[EMAIL_ADDRESS][DOMAIN_NAME]" at bounding box center [755, 158] width 120 height 34
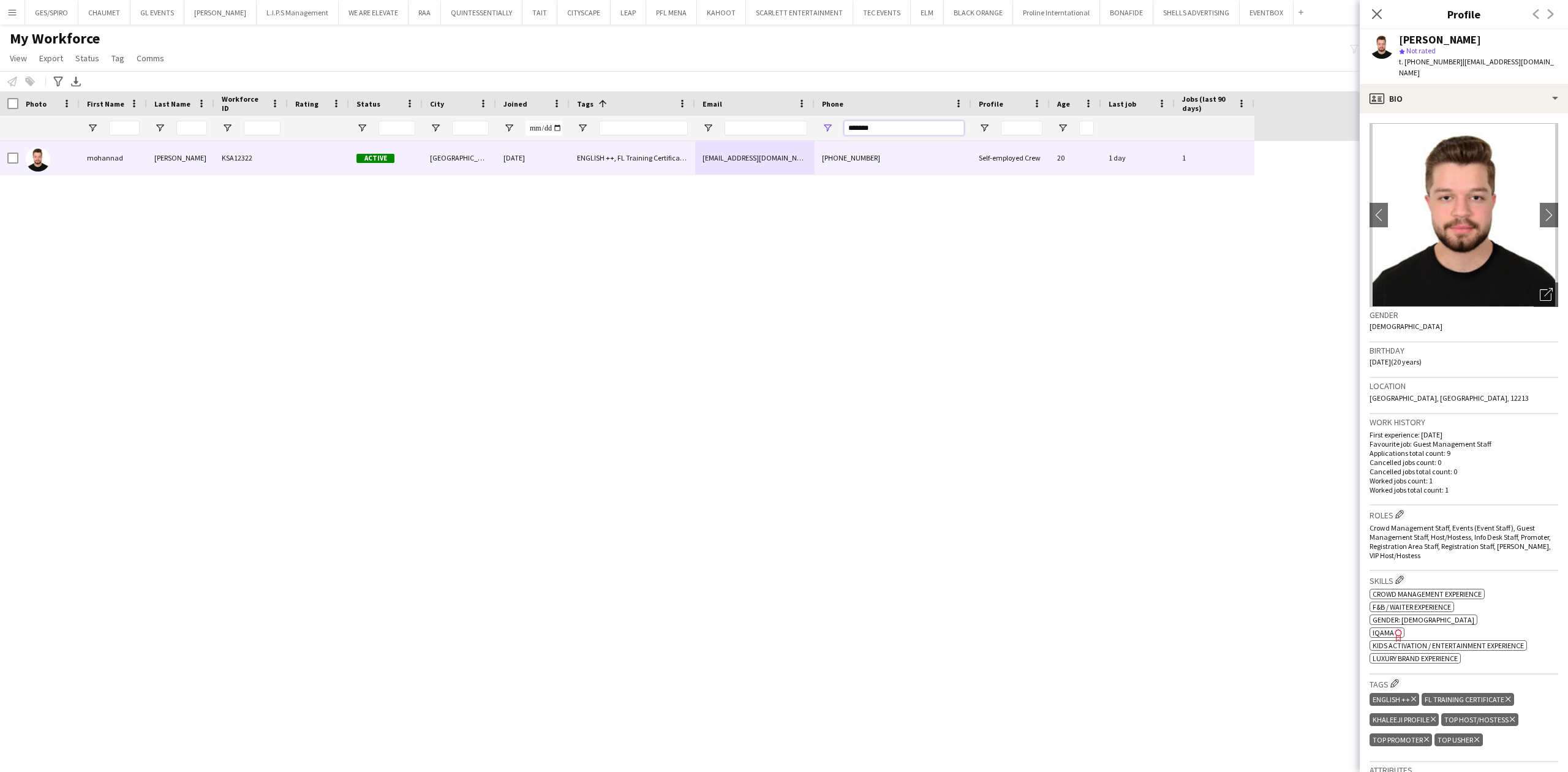
drag, startPoint x: 922, startPoint y: 131, endPoint x: 697, endPoint y: 129, distance: 225.0
click at [700, 128] on div at bounding box center [627, 129] width 1255 height 25
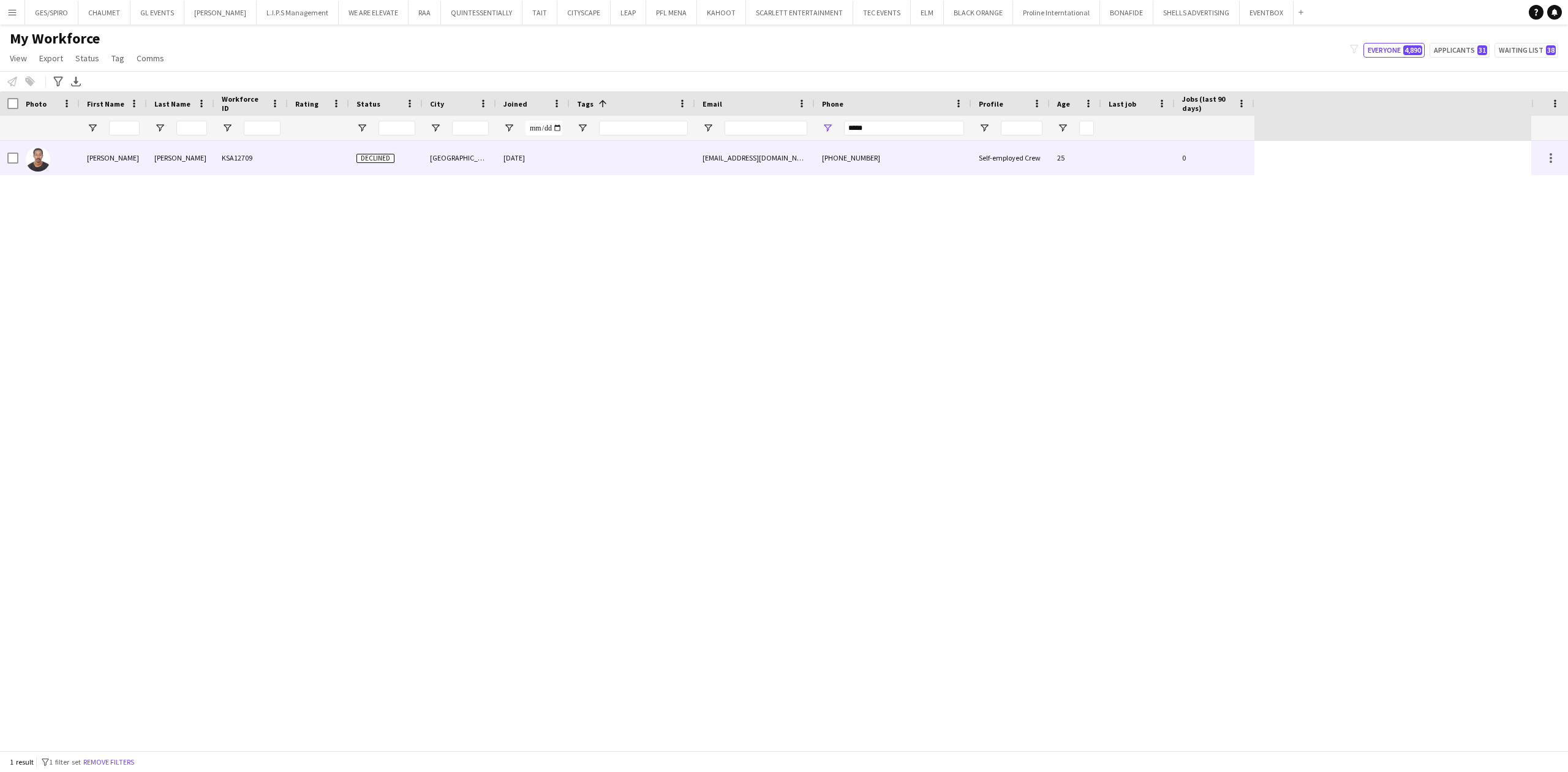
click at [586, 155] on div at bounding box center [632, 158] width 126 height 34
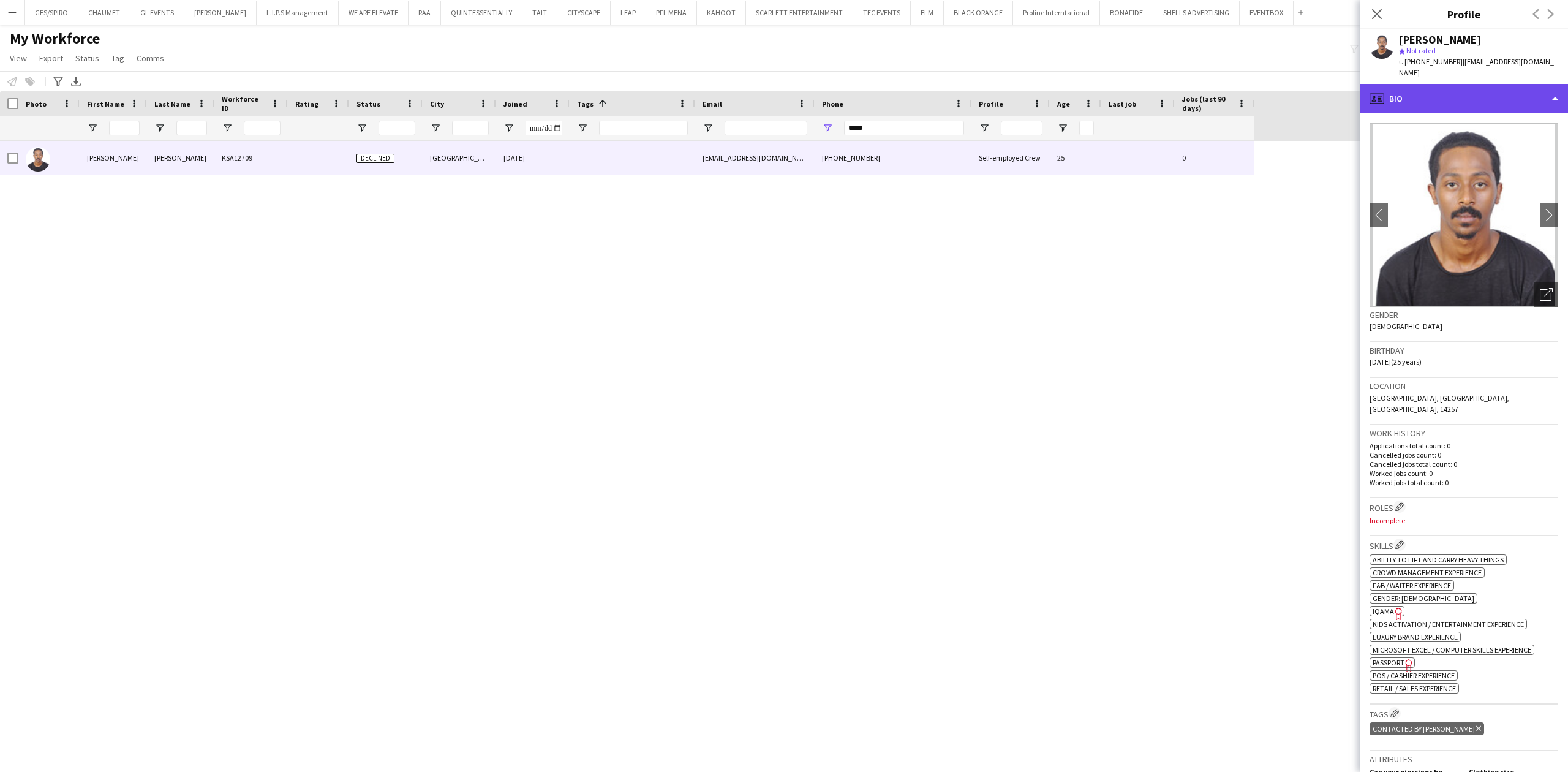
click at [1254, 97] on div "profile Bio" at bounding box center [1464, 99] width 208 height 29
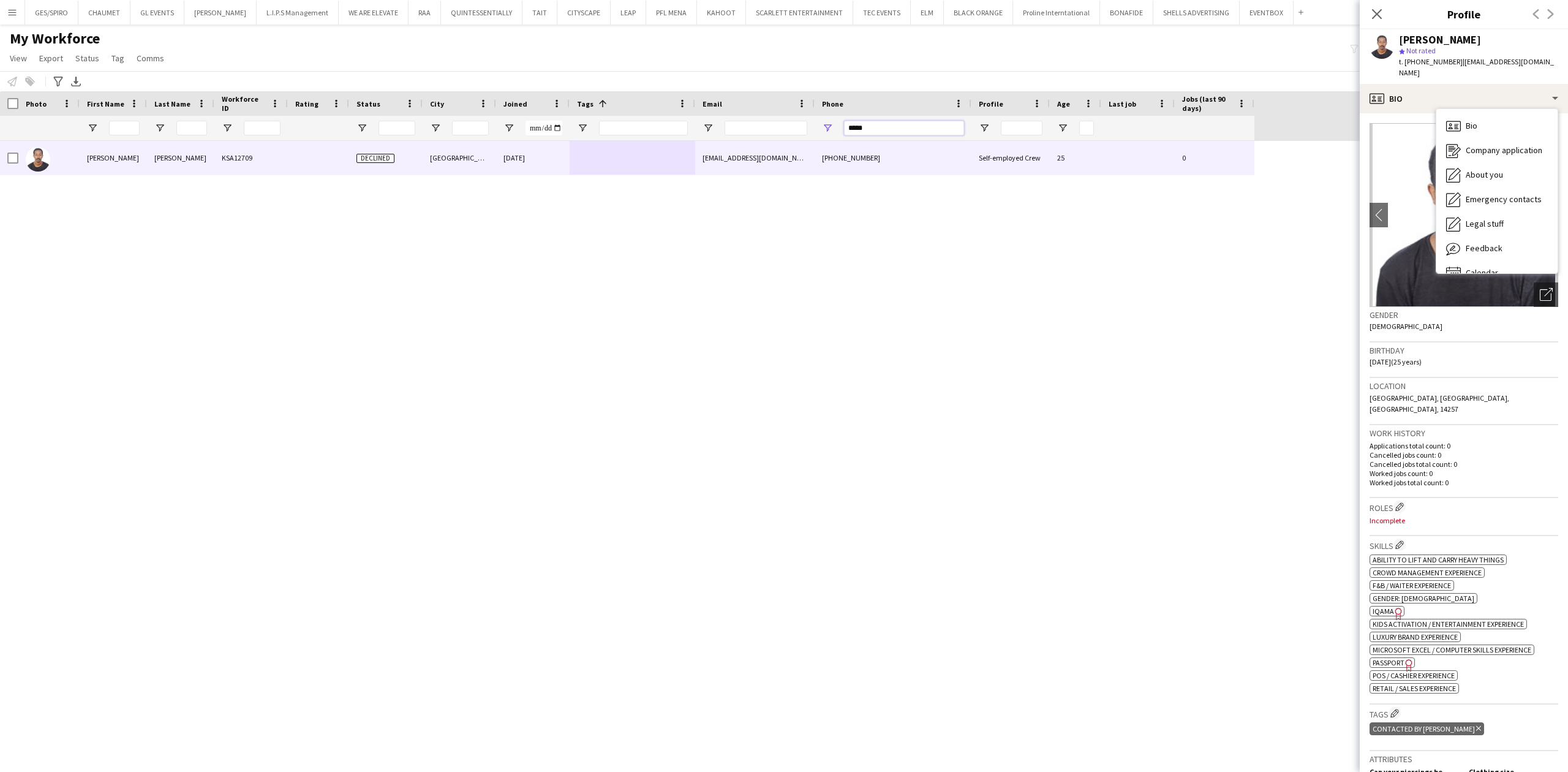
drag, startPoint x: 884, startPoint y: 130, endPoint x: 825, endPoint y: 130, distance: 59.0
click at [825, 130] on div "*****" at bounding box center [893, 129] width 157 height 25
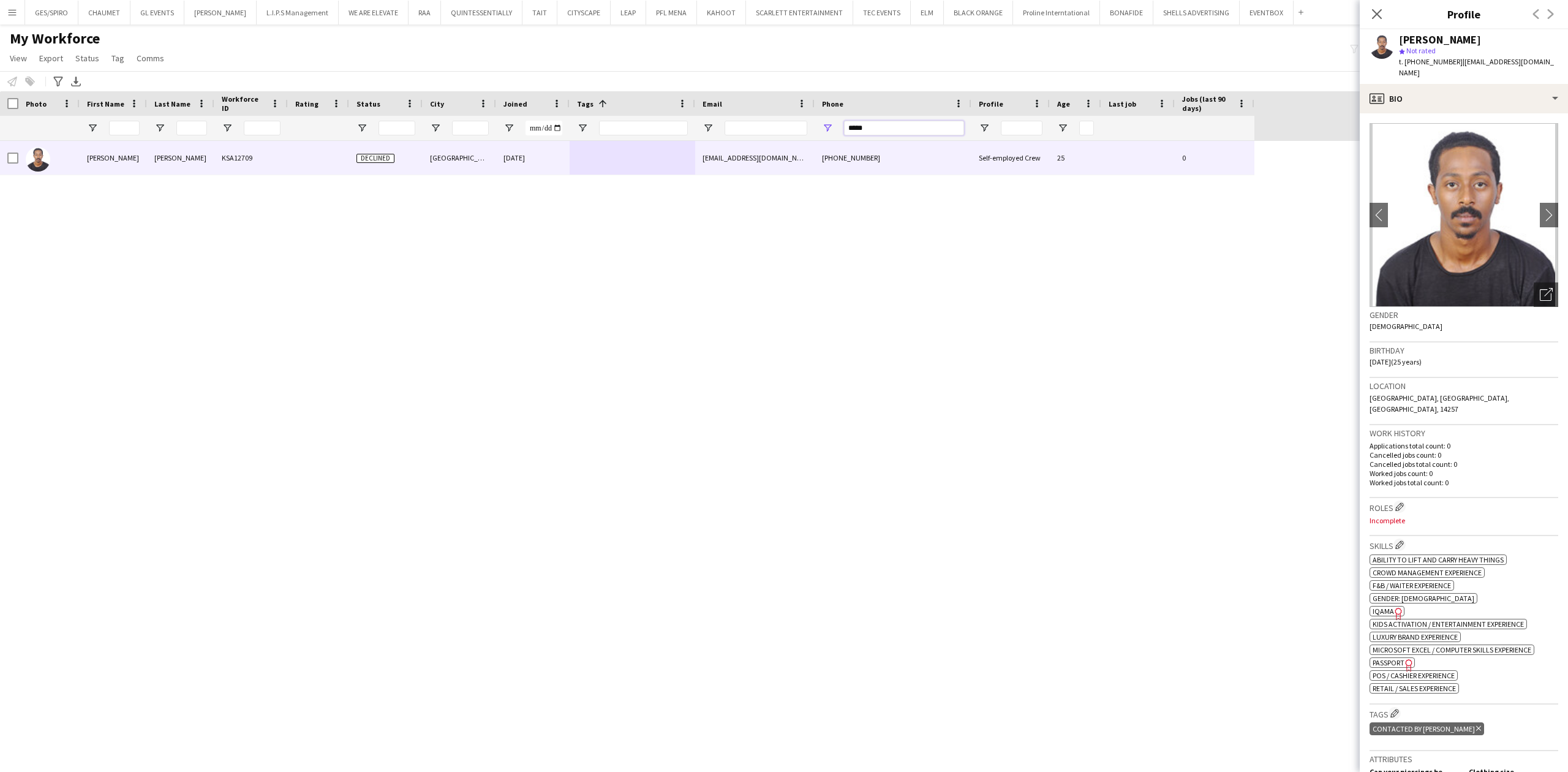
click at [875, 123] on input "*****" at bounding box center [904, 128] width 120 height 15
drag, startPoint x: 888, startPoint y: 128, endPoint x: 775, endPoint y: 140, distance: 113.6
click at [775, 140] on div "Workforce Details Photo First Name" at bounding box center [784, 421] width 1568 height 660
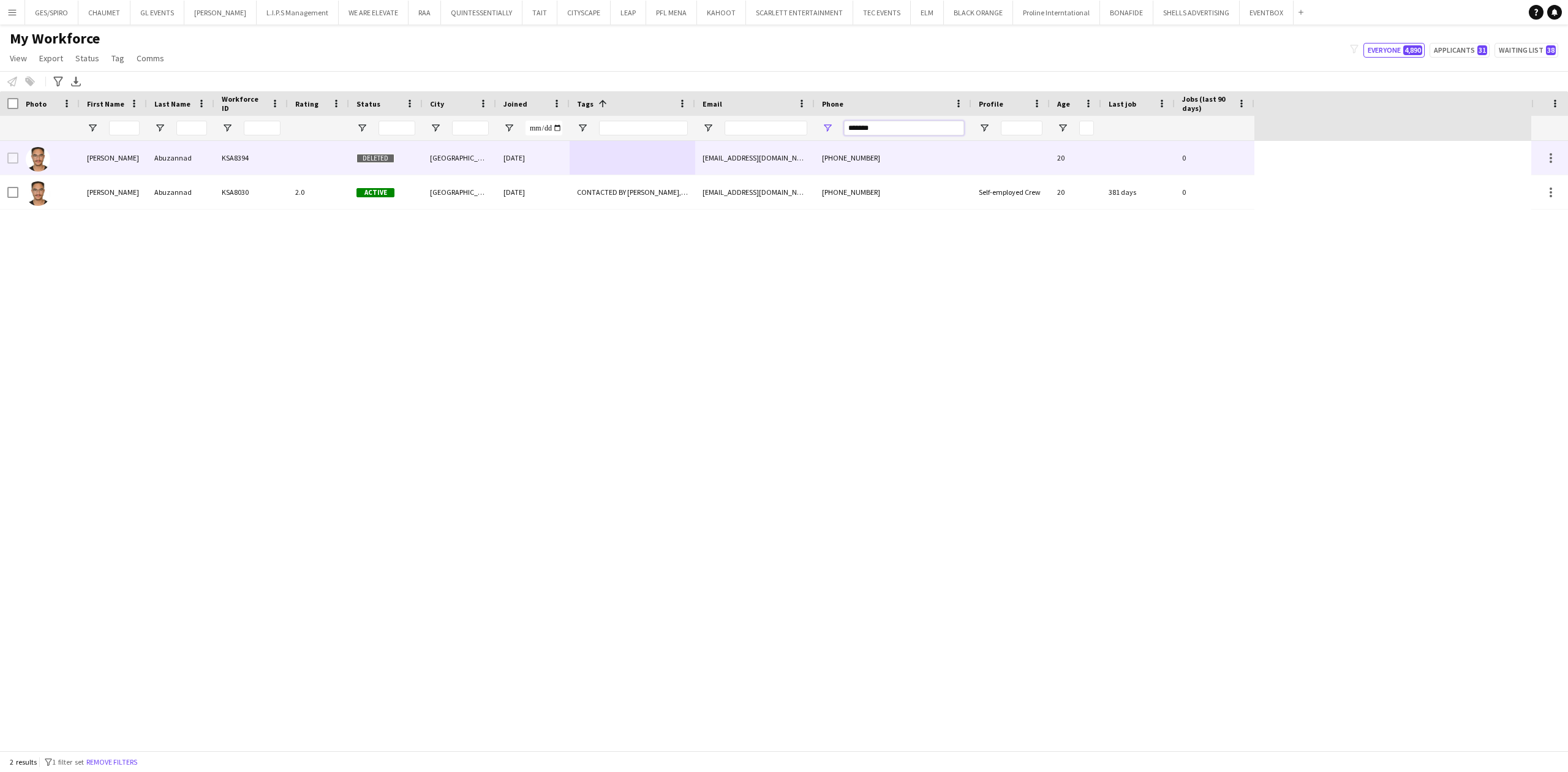
type input "*******"
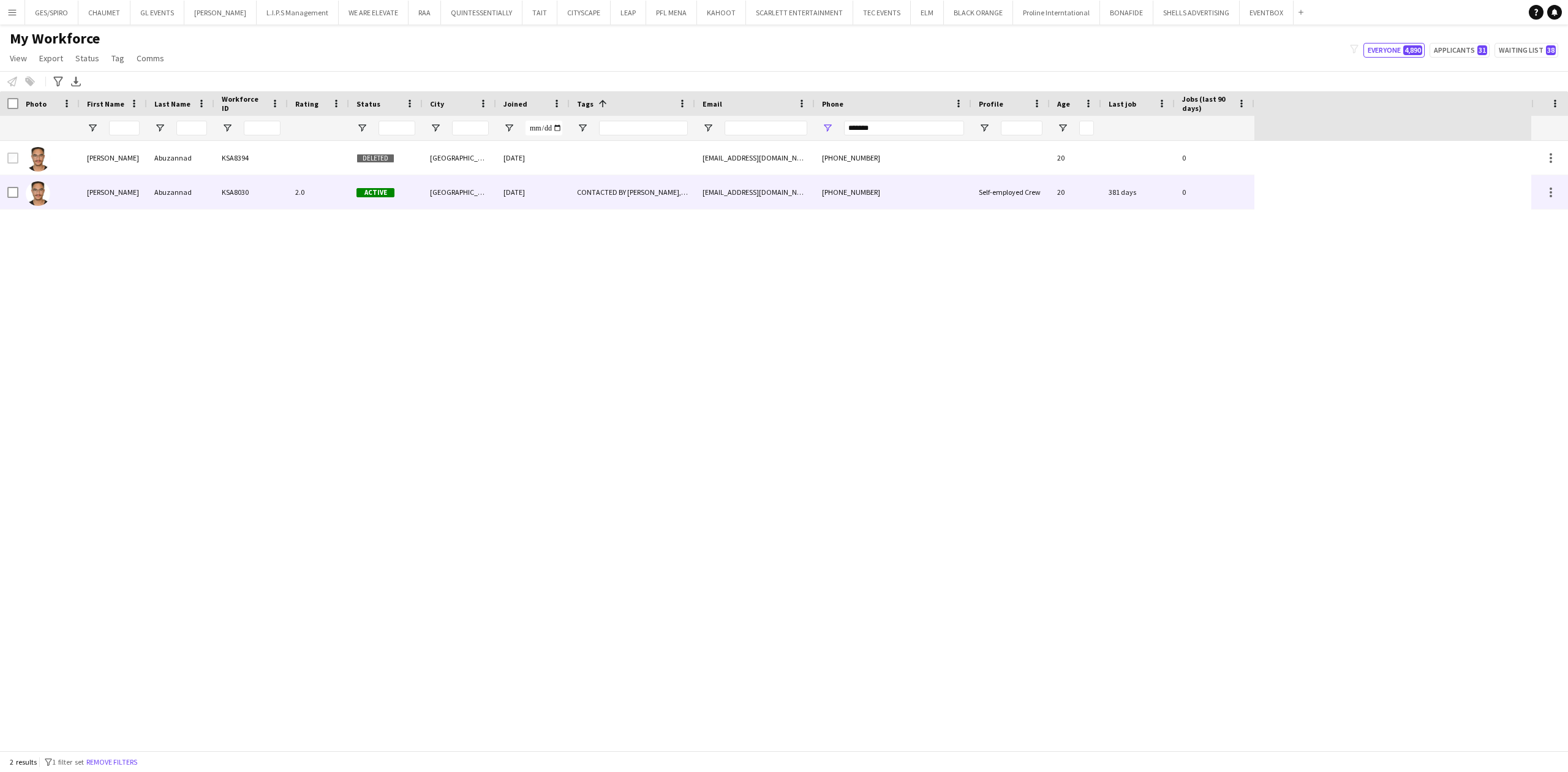
click at [643, 199] on div "CONTACTED BY [PERSON_NAME], ENGLISH ++, TOP HOST/HOSTESS, TOP PROMOTER, TOP [PE…" at bounding box center [632, 192] width 126 height 34
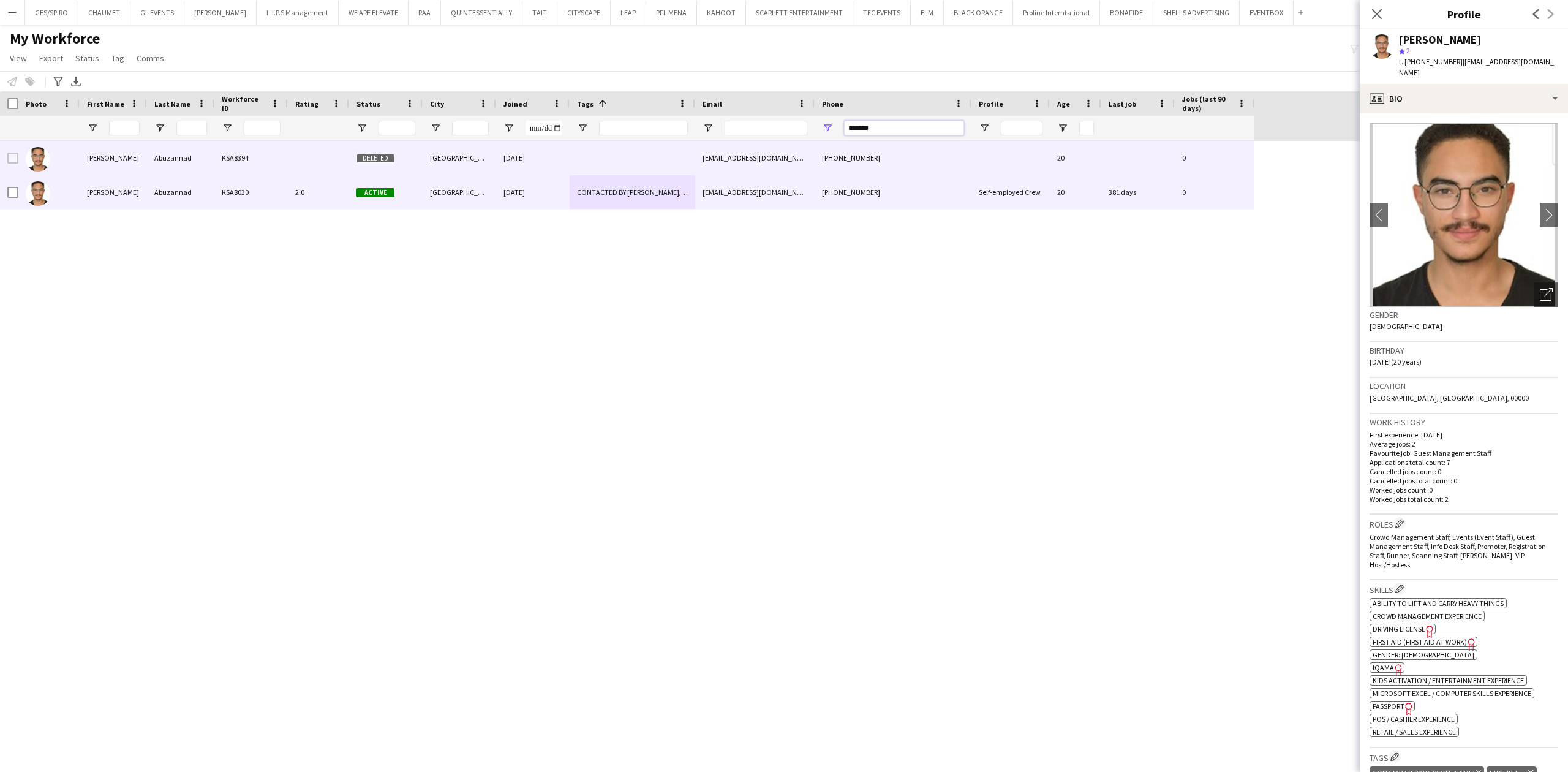
drag, startPoint x: 914, startPoint y: 131, endPoint x: 529, endPoint y: 164, distance: 386.4
click at [530, 164] on div "Workforce Details Photo First Name" at bounding box center [784, 421] width 1568 height 660
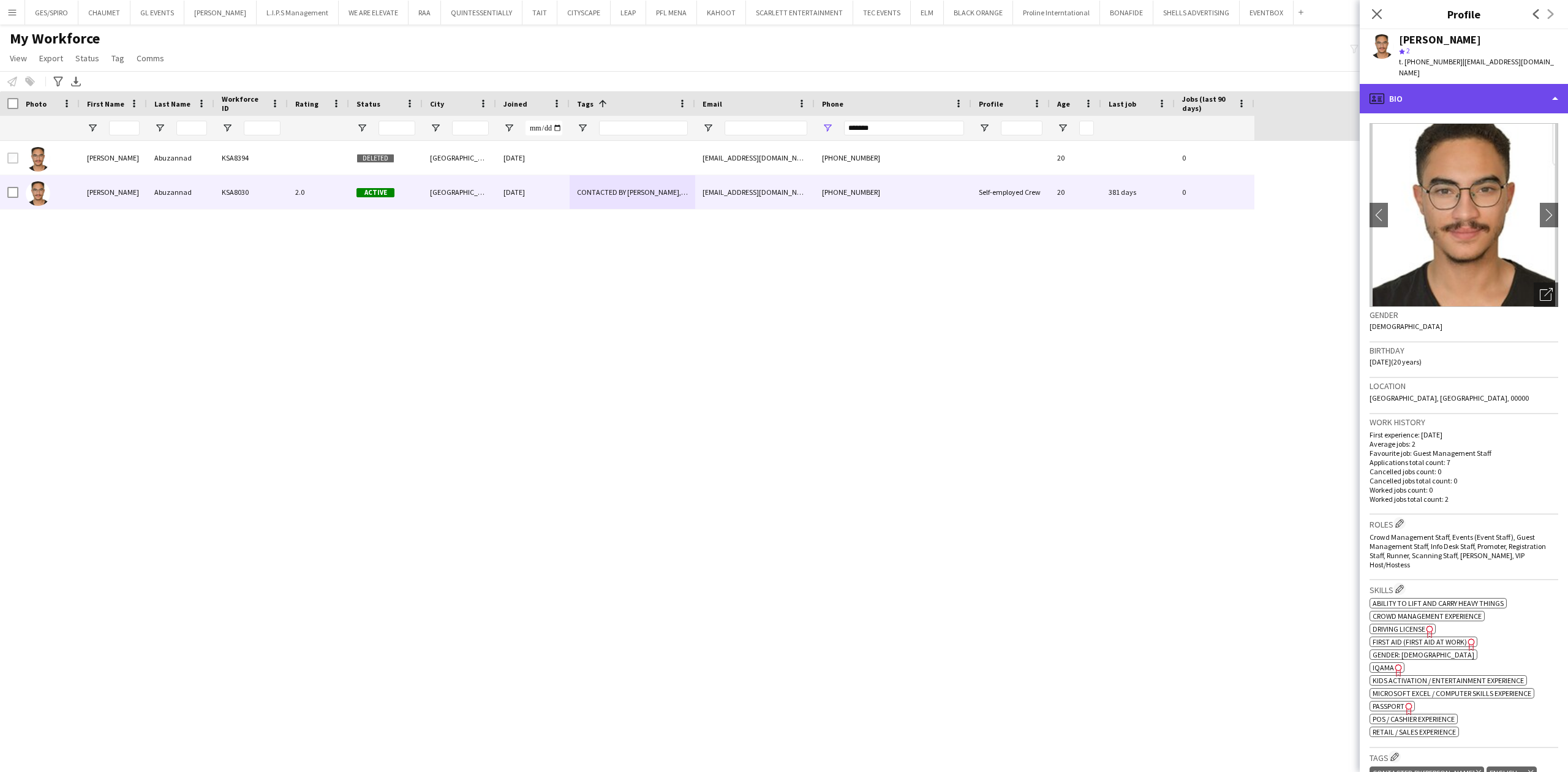
click at [1254, 85] on div "profile Bio" at bounding box center [1464, 99] width 208 height 29
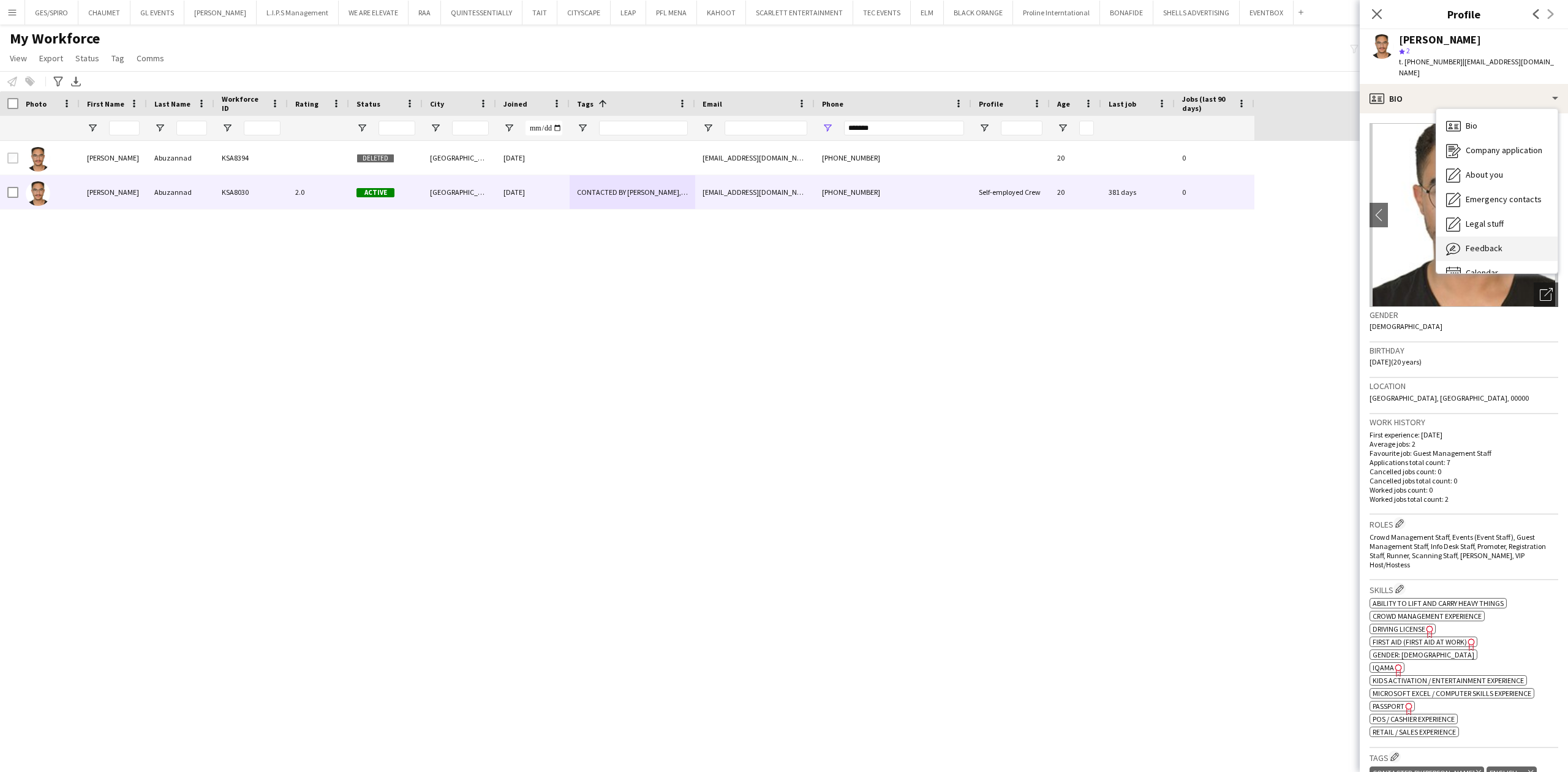
click at [1254, 237] on div "Feedback Feedback" at bounding box center [1497, 249] width 121 height 25
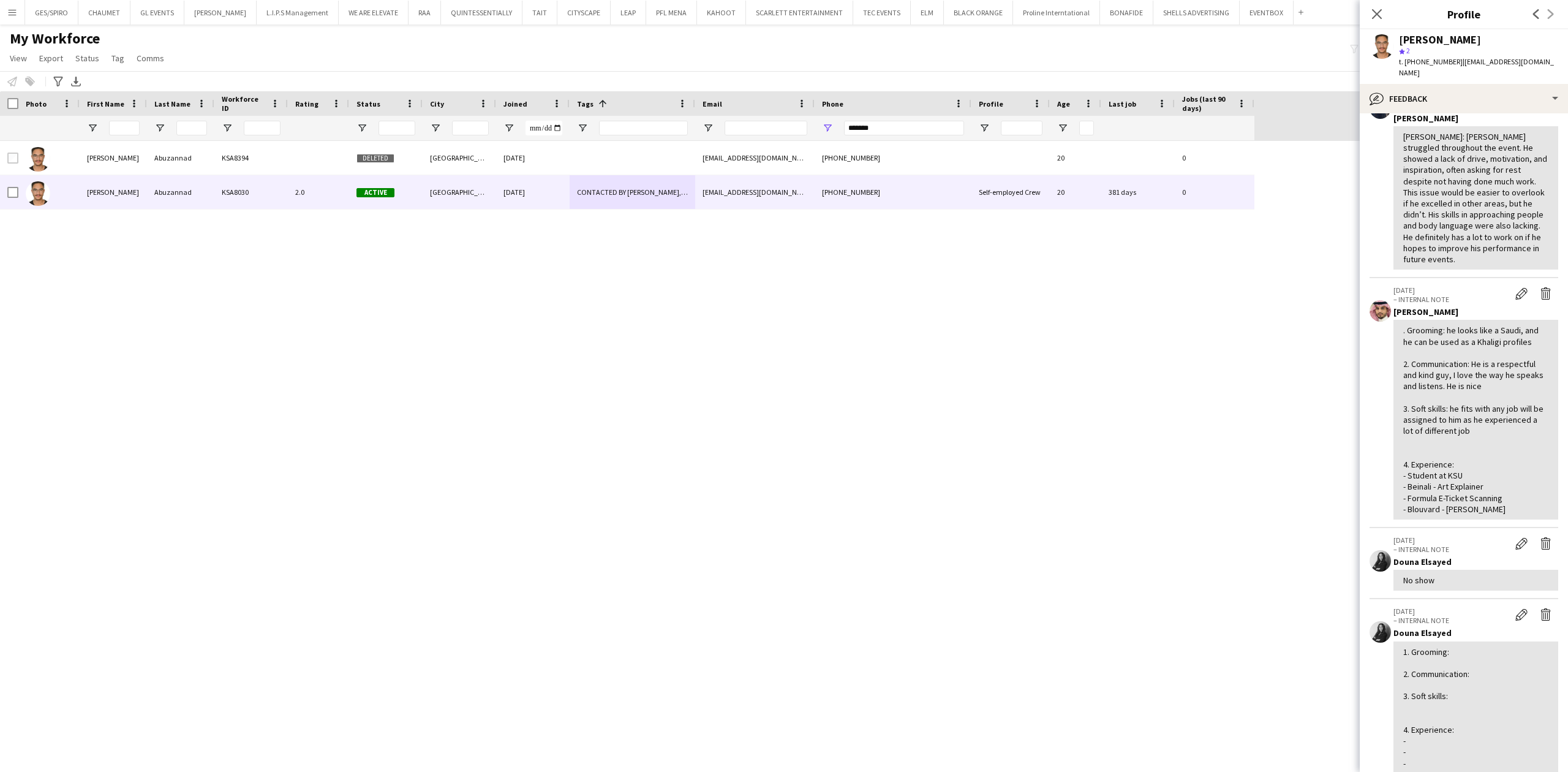
scroll to position [479, 0]
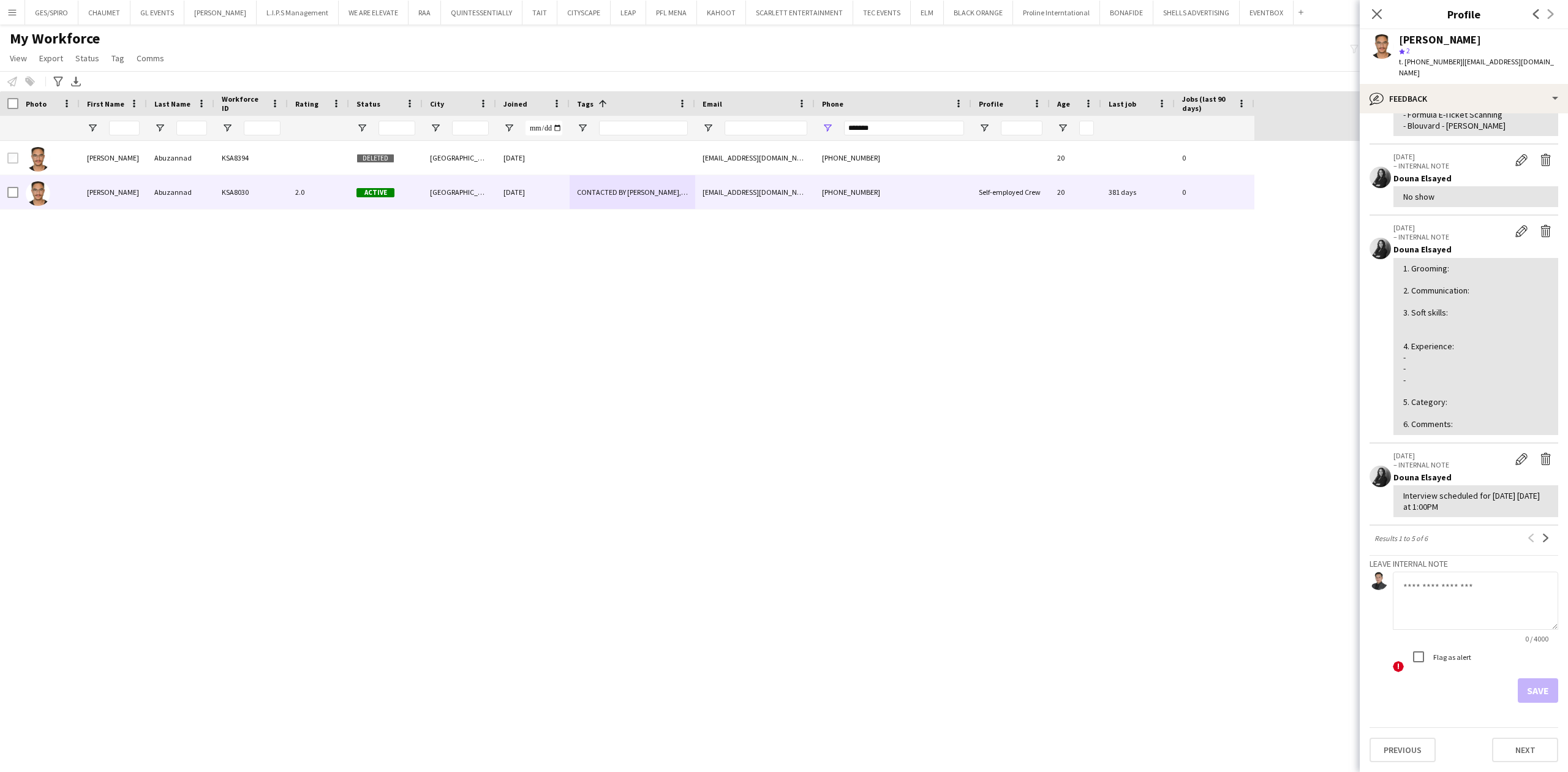
click at [1254, 595] on textarea at bounding box center [1475, 601] width 165 height 58
type textarea "*"
click at [1254, 595] on textarea "**********" at bounding box center [1475, 601] width 165 height 58
type textarea "**********"
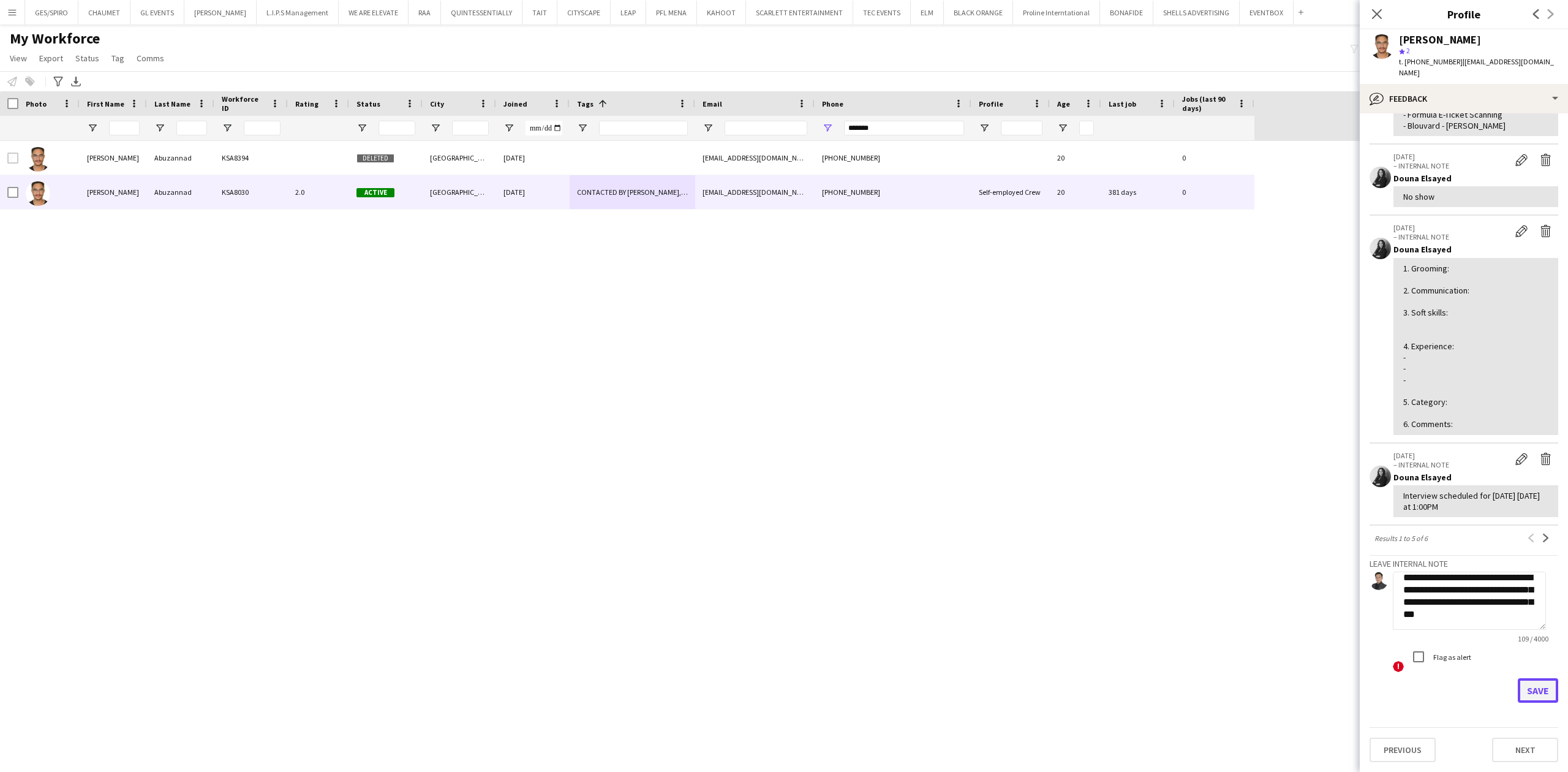
click at [1254, 595] on button "Save" at bounding box center [1537, 691] width 40 height 25
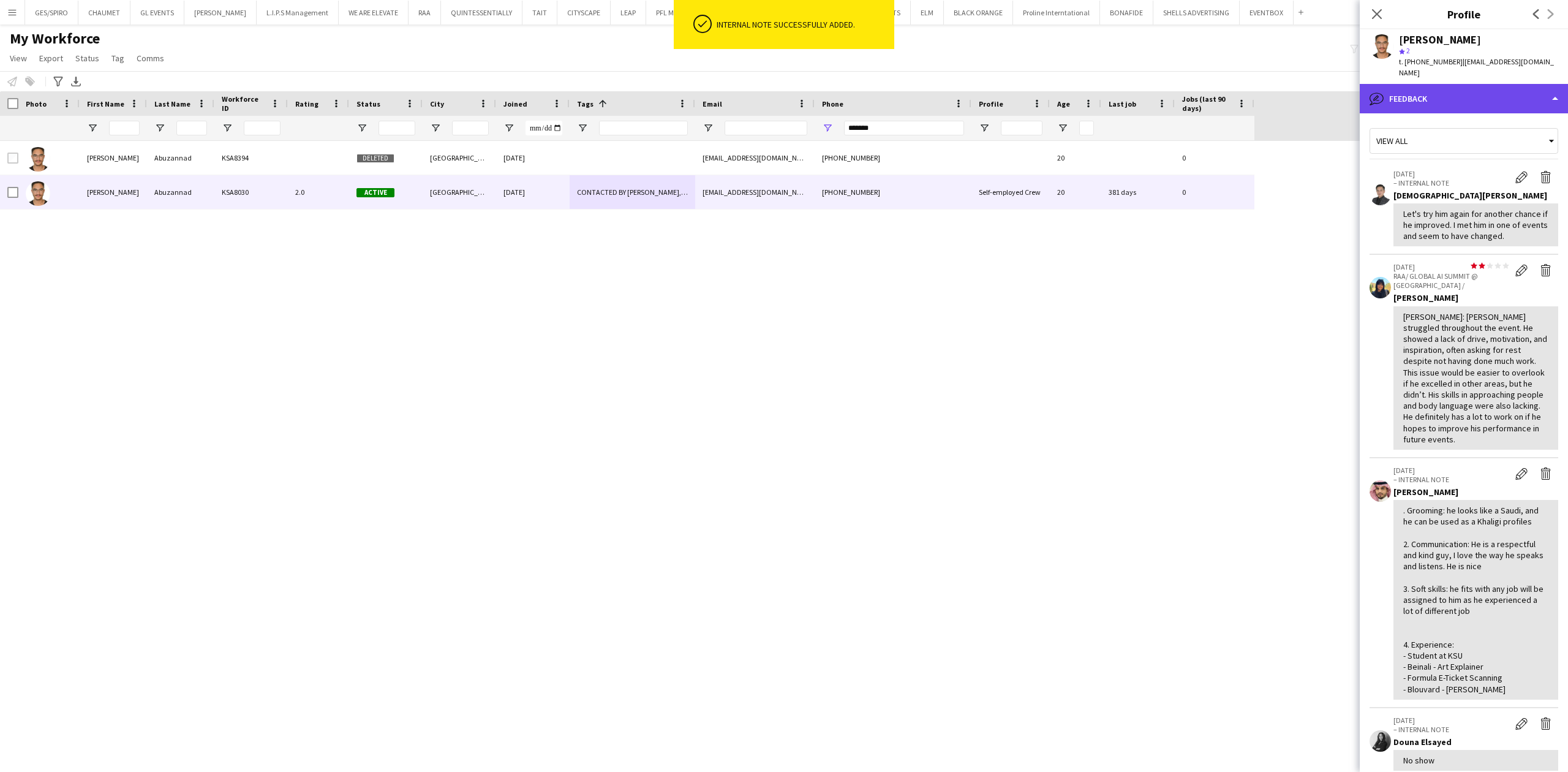
click at [1254, 84] on div "bubble-pencil Feedback" at bounding box center [1464, 99] width 208 height 29
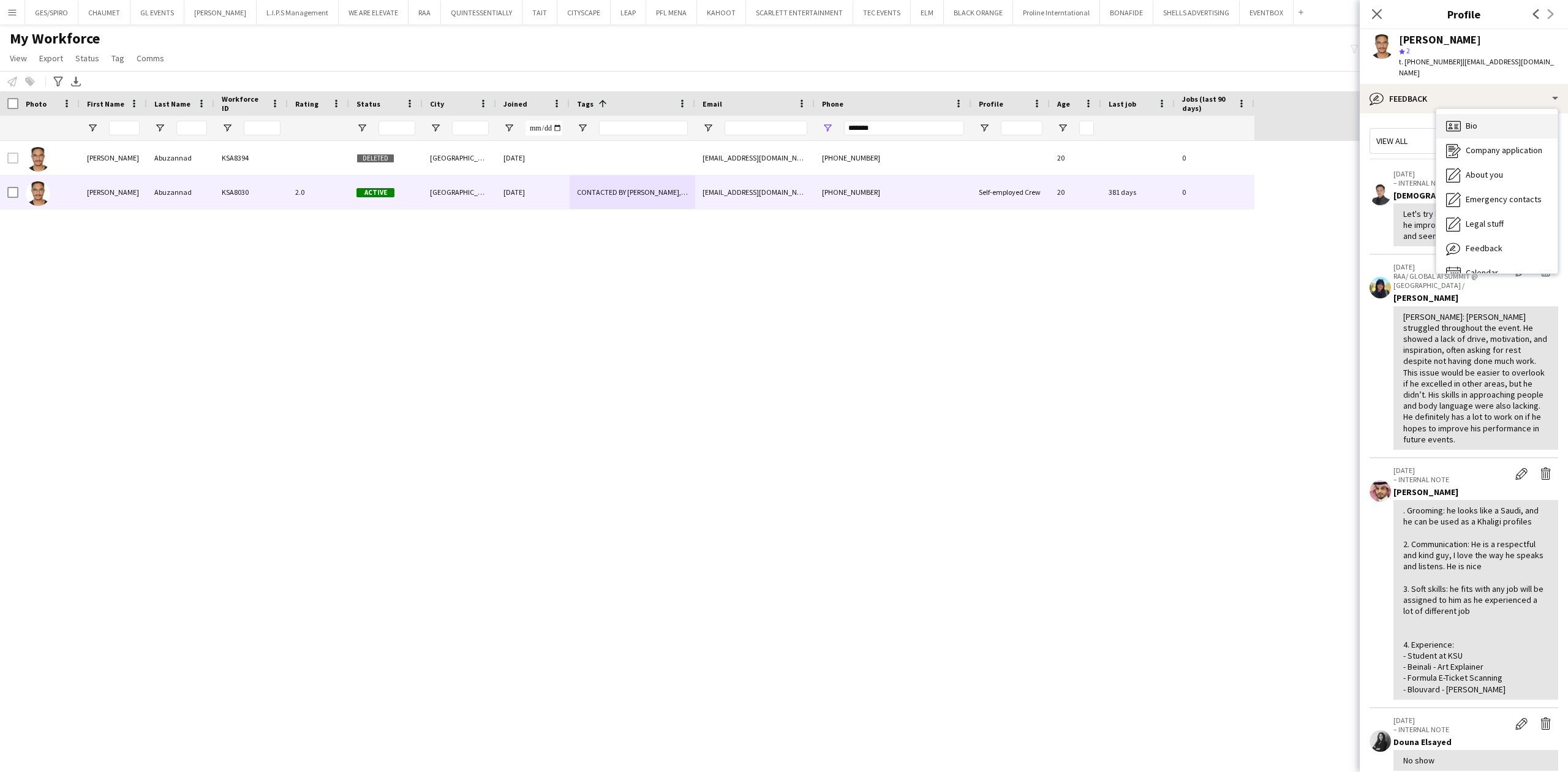
click at [1254, 114] on div "Bio Bio" at bounding box center [1497, 126] width 121 height 25
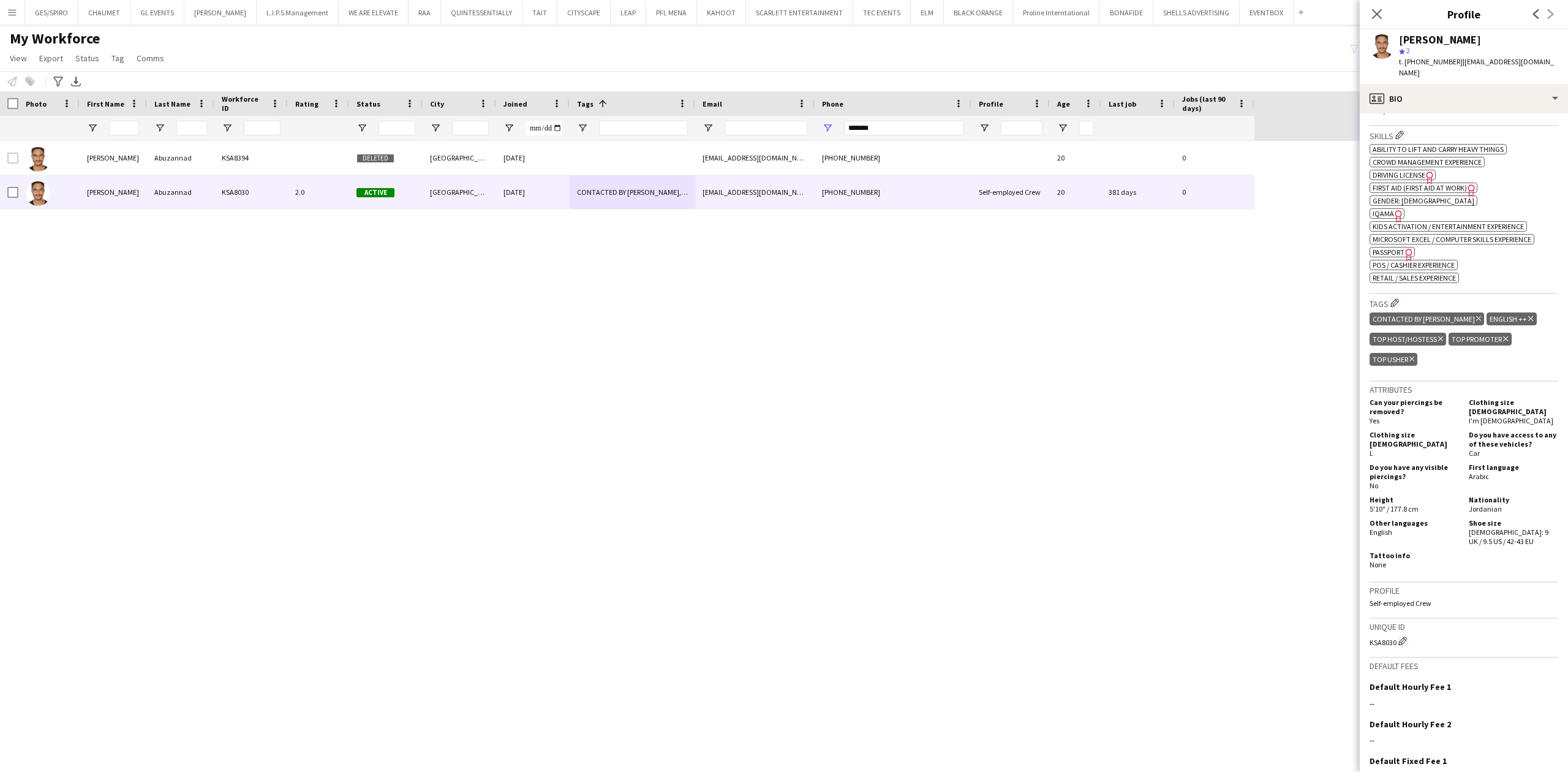
scroll to position [408, 0]
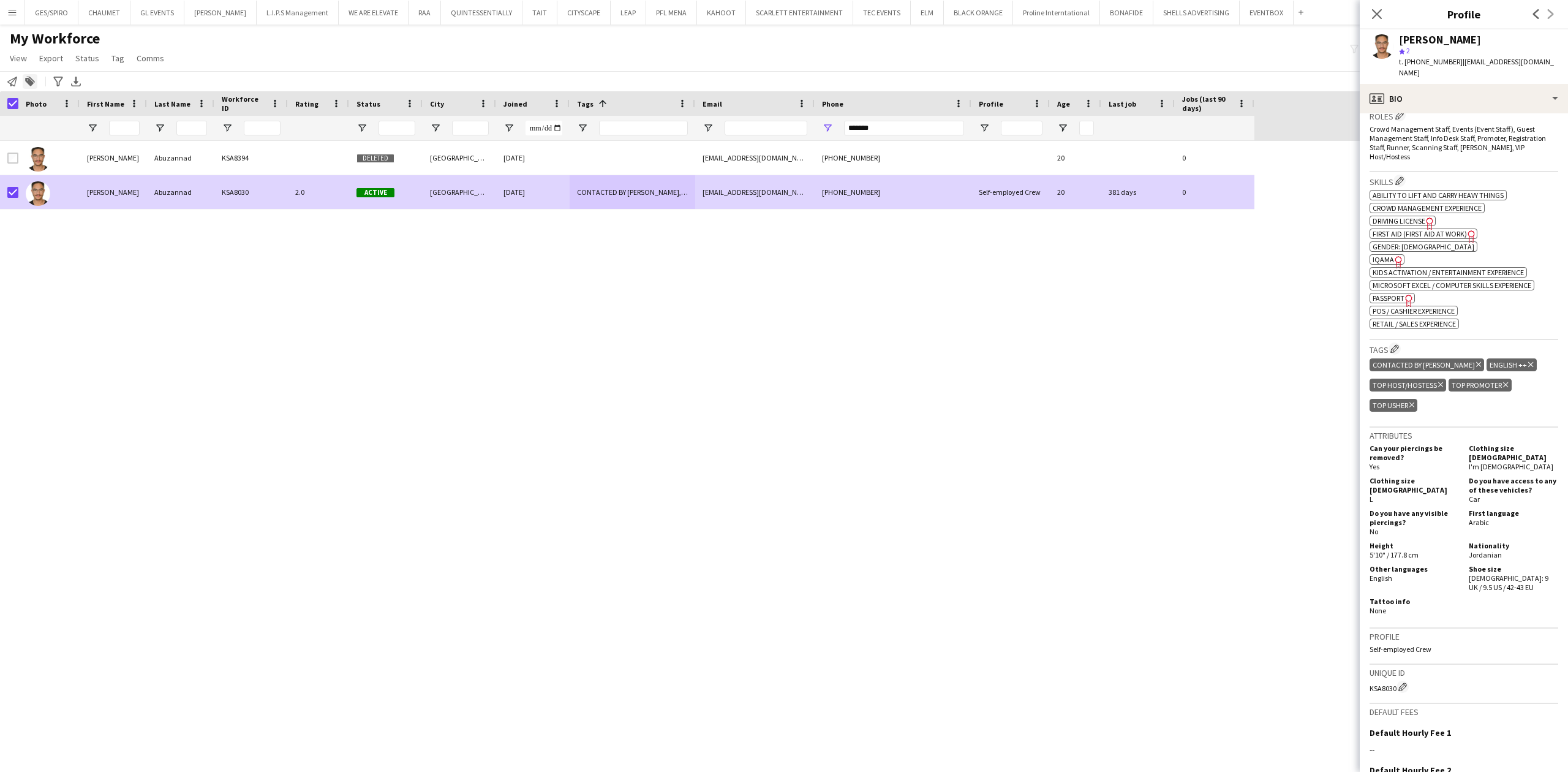
click at [26, 76] on div "Add to tag" at bounding box center [30, 81] width 15 height 15
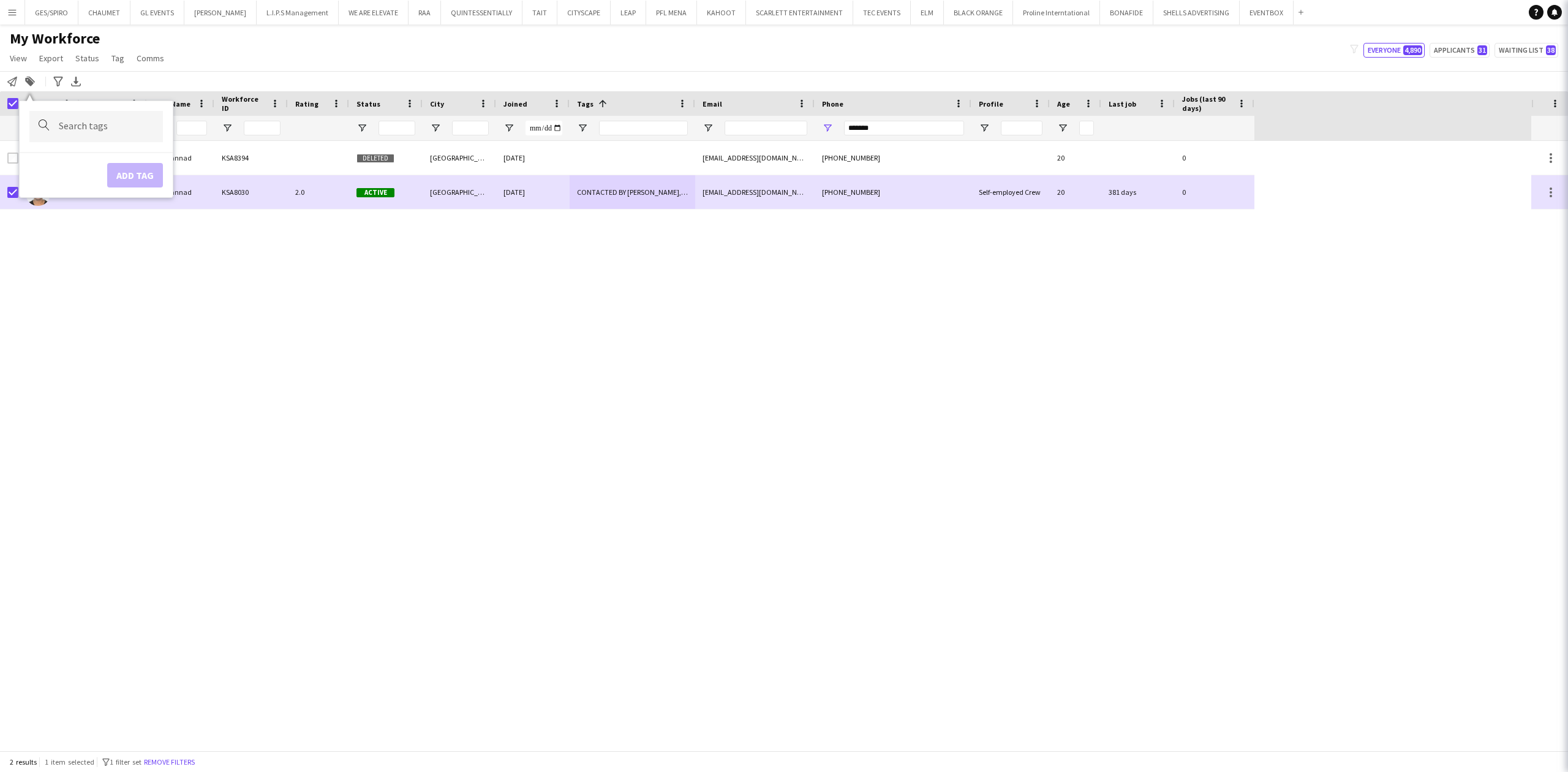
click at [101, 121] on div at bounding box center [96, 126] width 134 height 31
type input "****"
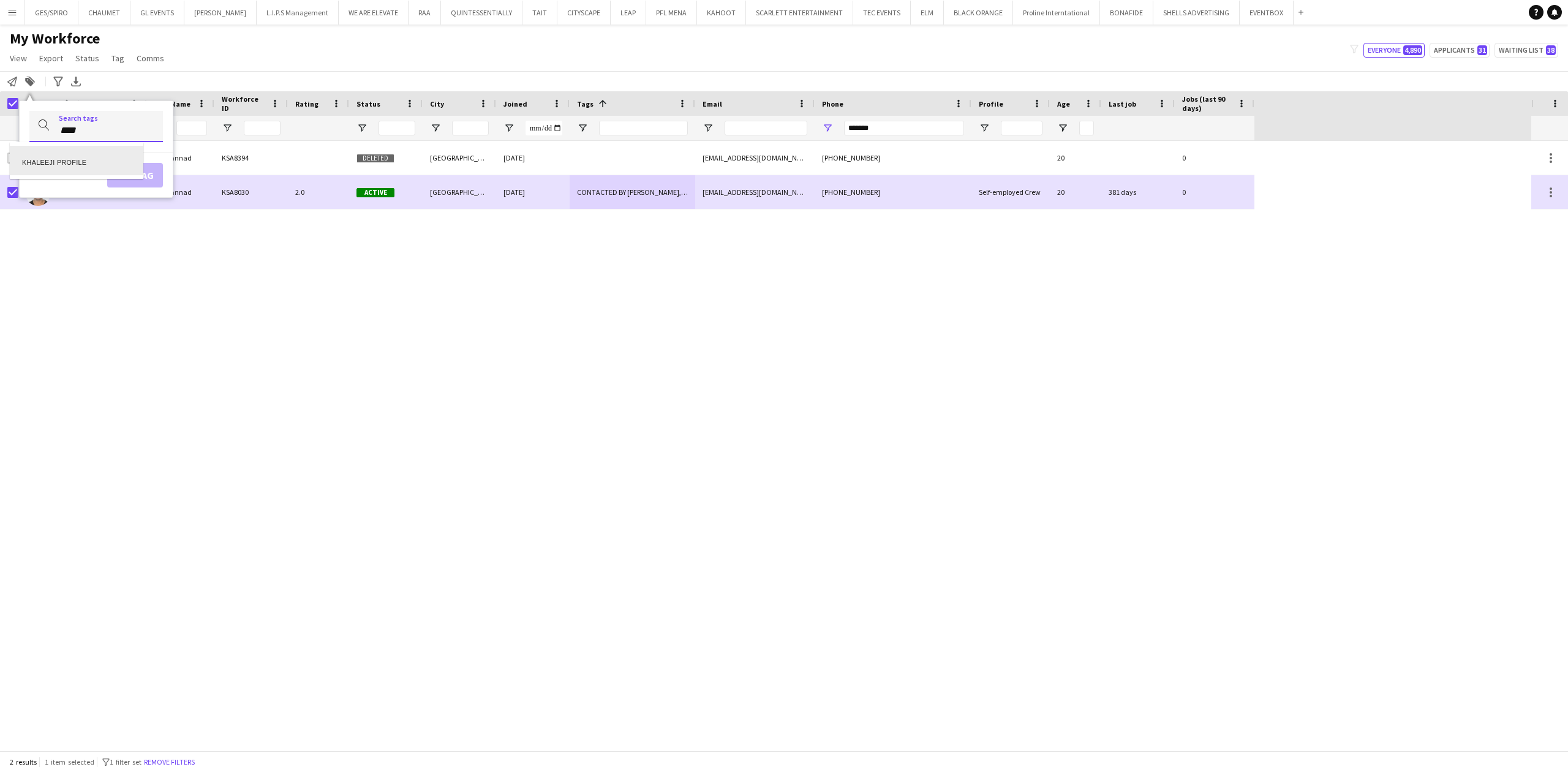
click at [82, 156] on div "KHALEEJI PROFILE" at bounding box center [76, 161] width 134 height 29
click at [139, 186] on button "Add tag" at bounding box center [135, 189] width 56 height 25
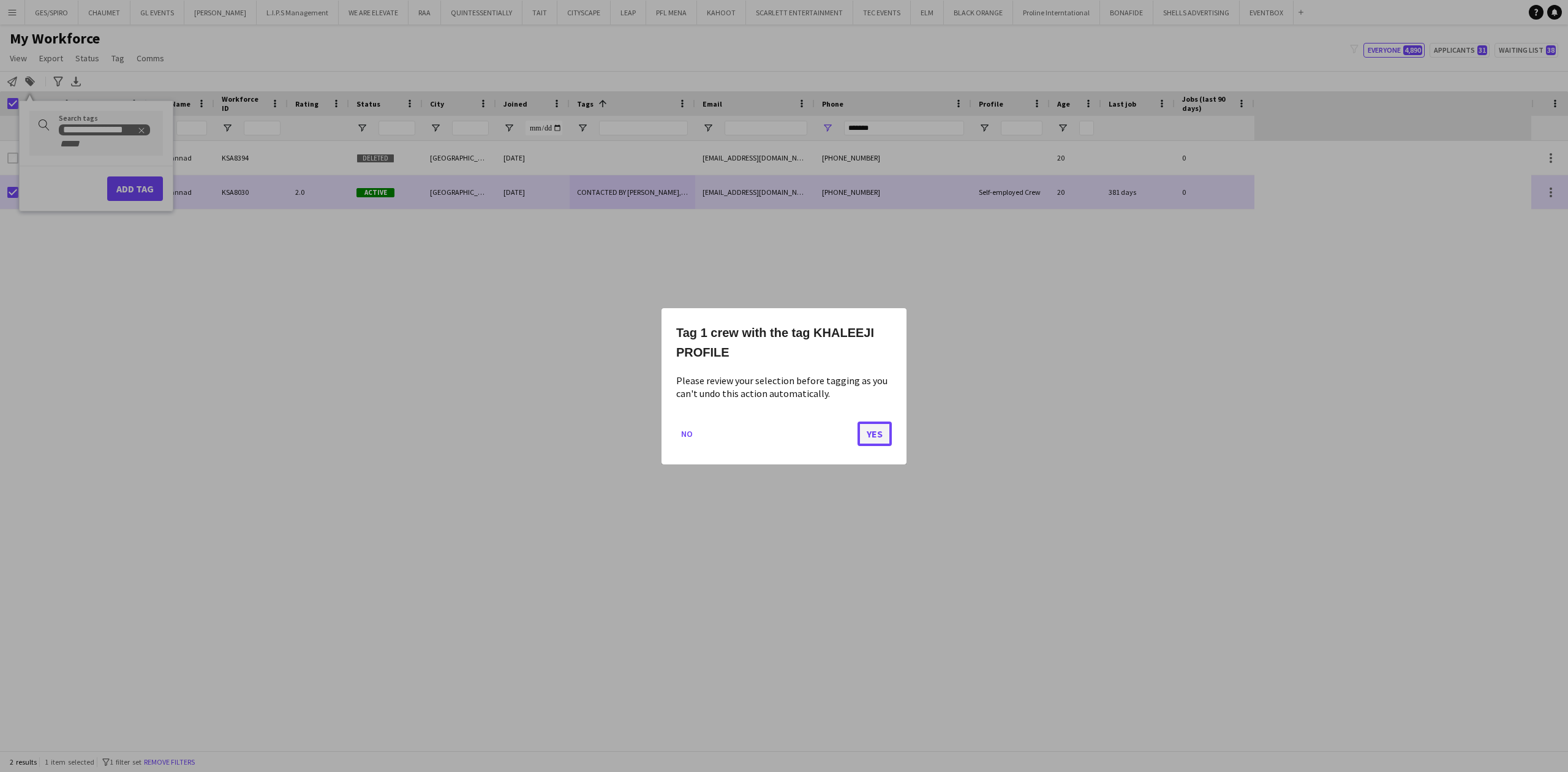
click at [868, 432] on button "Yes" at bounding box center [874, 433] width 34 height 25
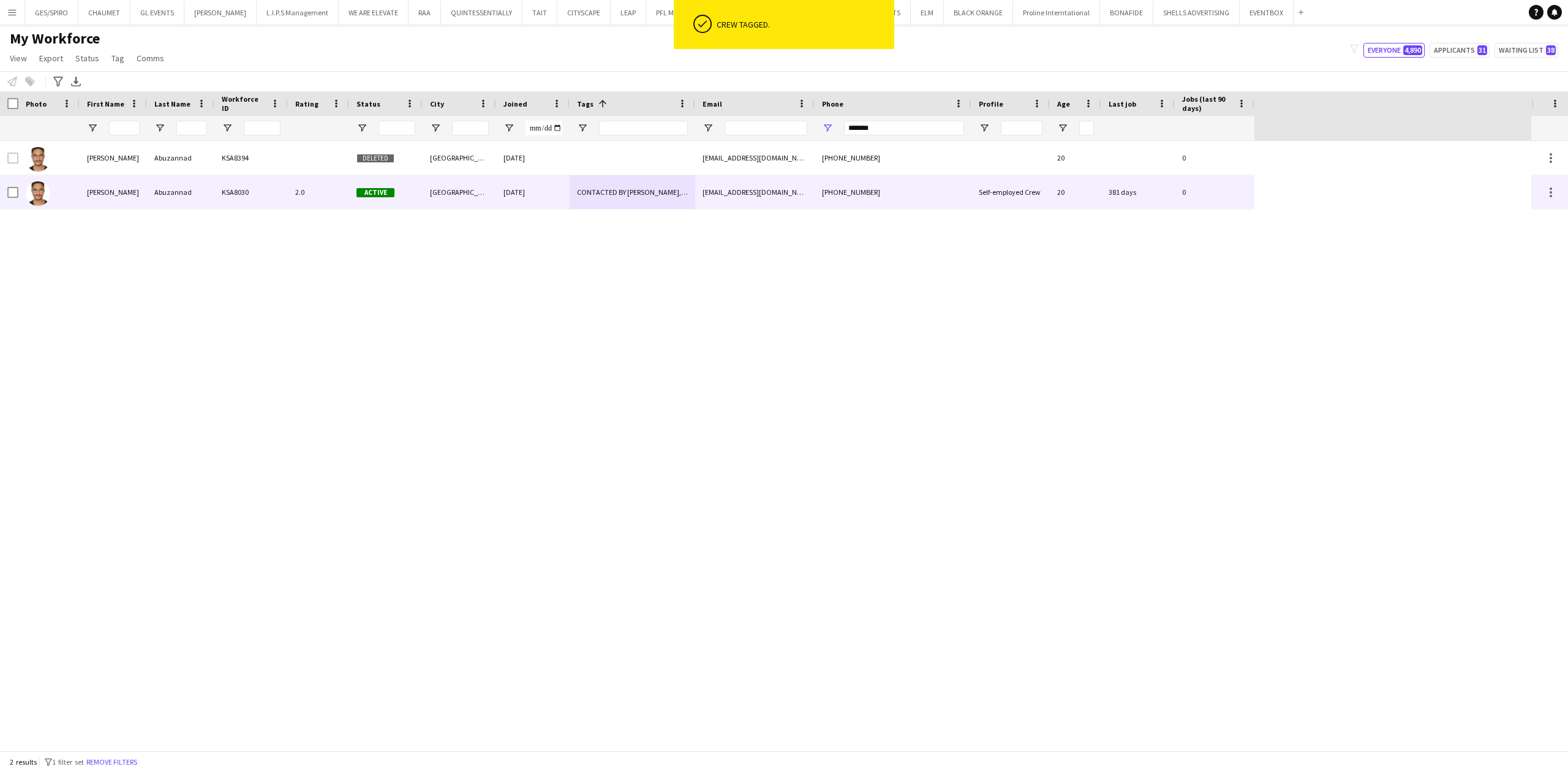
click at [828, 180] on div "[PHONE_NUMBER]" at bounding box center [893, 192] width 157 height 34
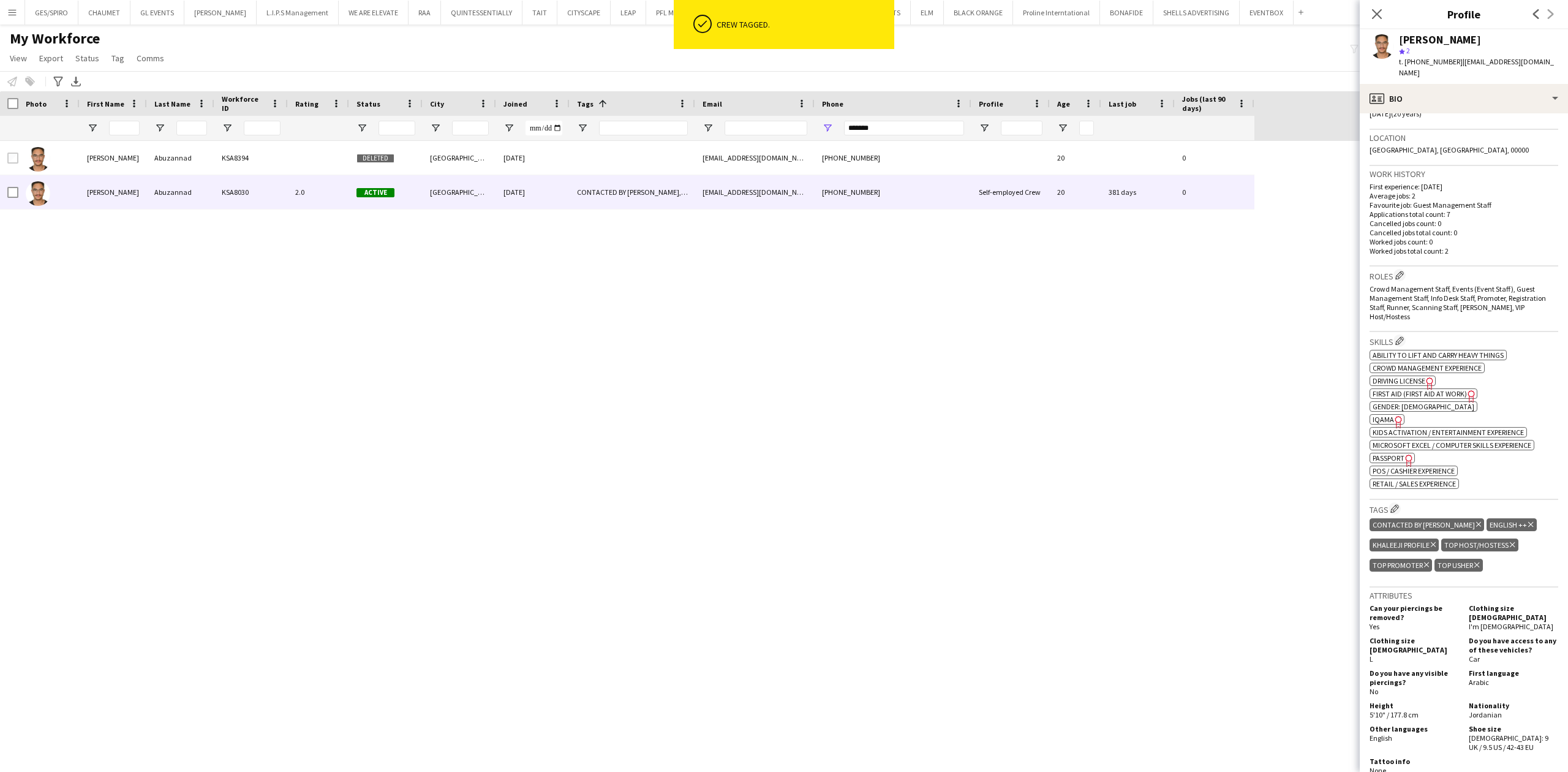
scroll to position [326, 0]
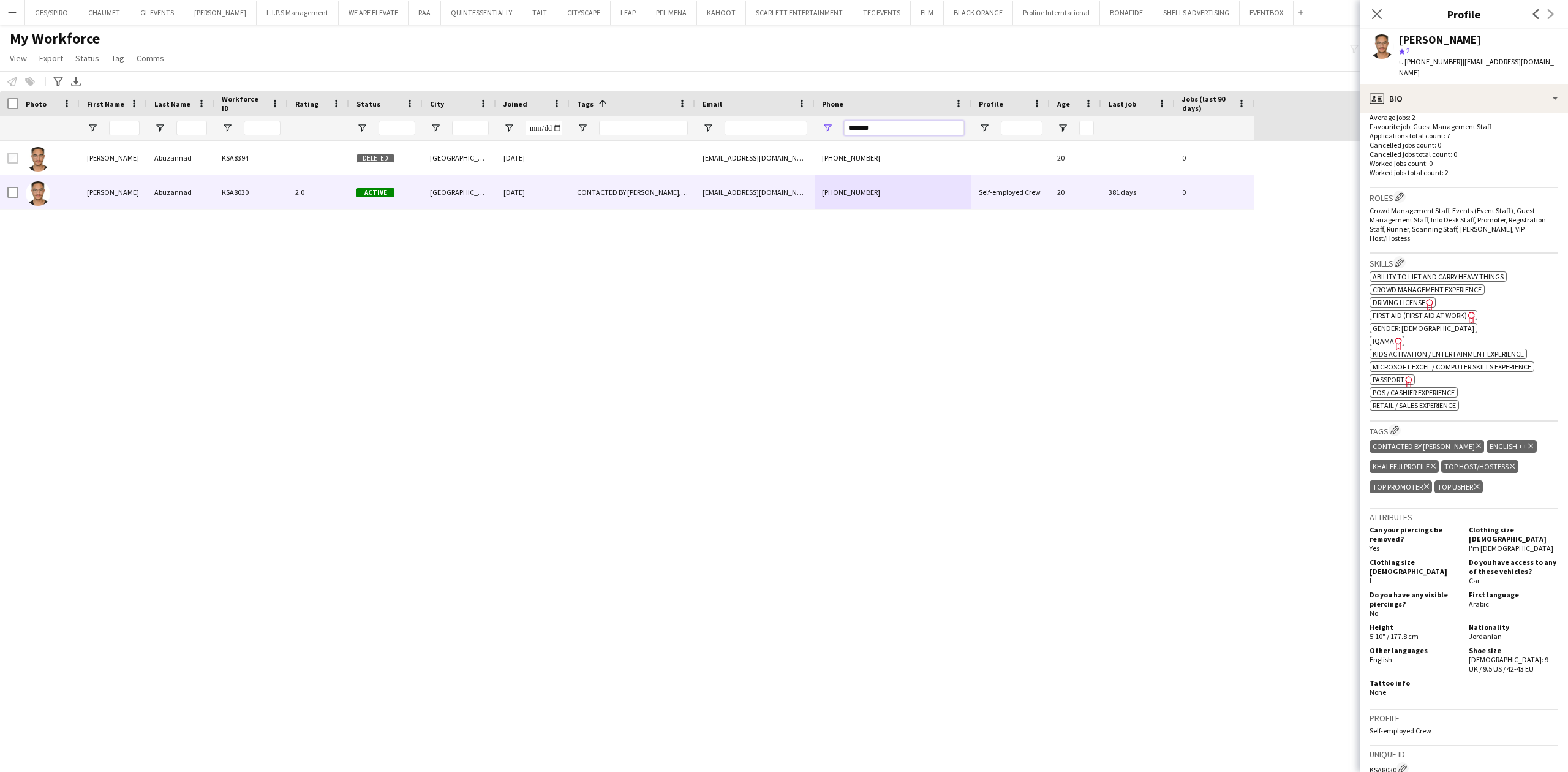
drag, startPoint x: 906, startPoint y: 131, endPoint x: 682, endPoint y: 131, distance: 224.0
click at [682, 131] on div at bounding box center [627, 129] width 1255 height 25
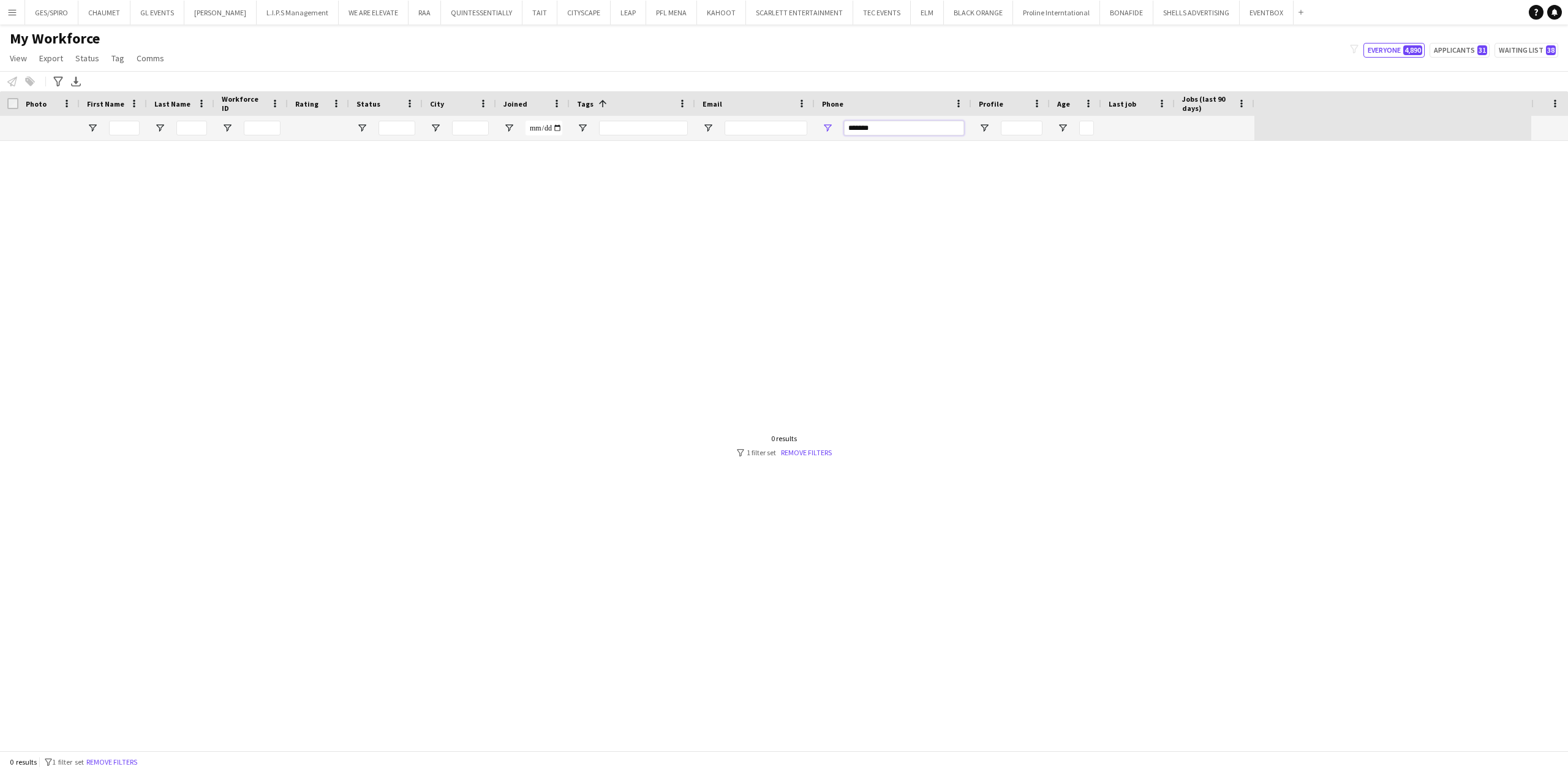
click at [868, 132] on input "*******" at bounding box center [904, 128] width 120 height 15
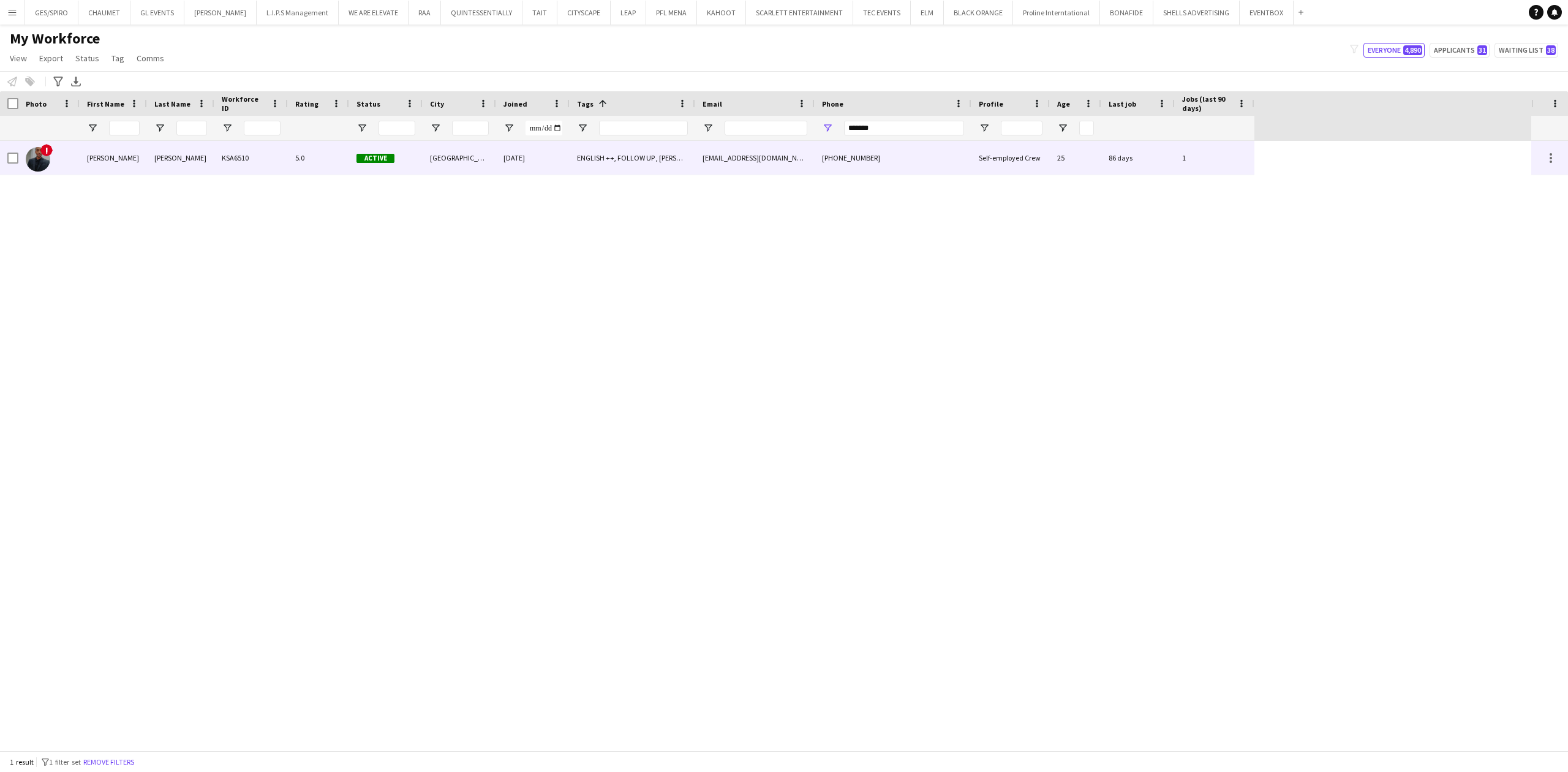
click at [815, 157] on div "[PHONE_NUMBER]" at bounding box center [893, 158] width 157 height 34
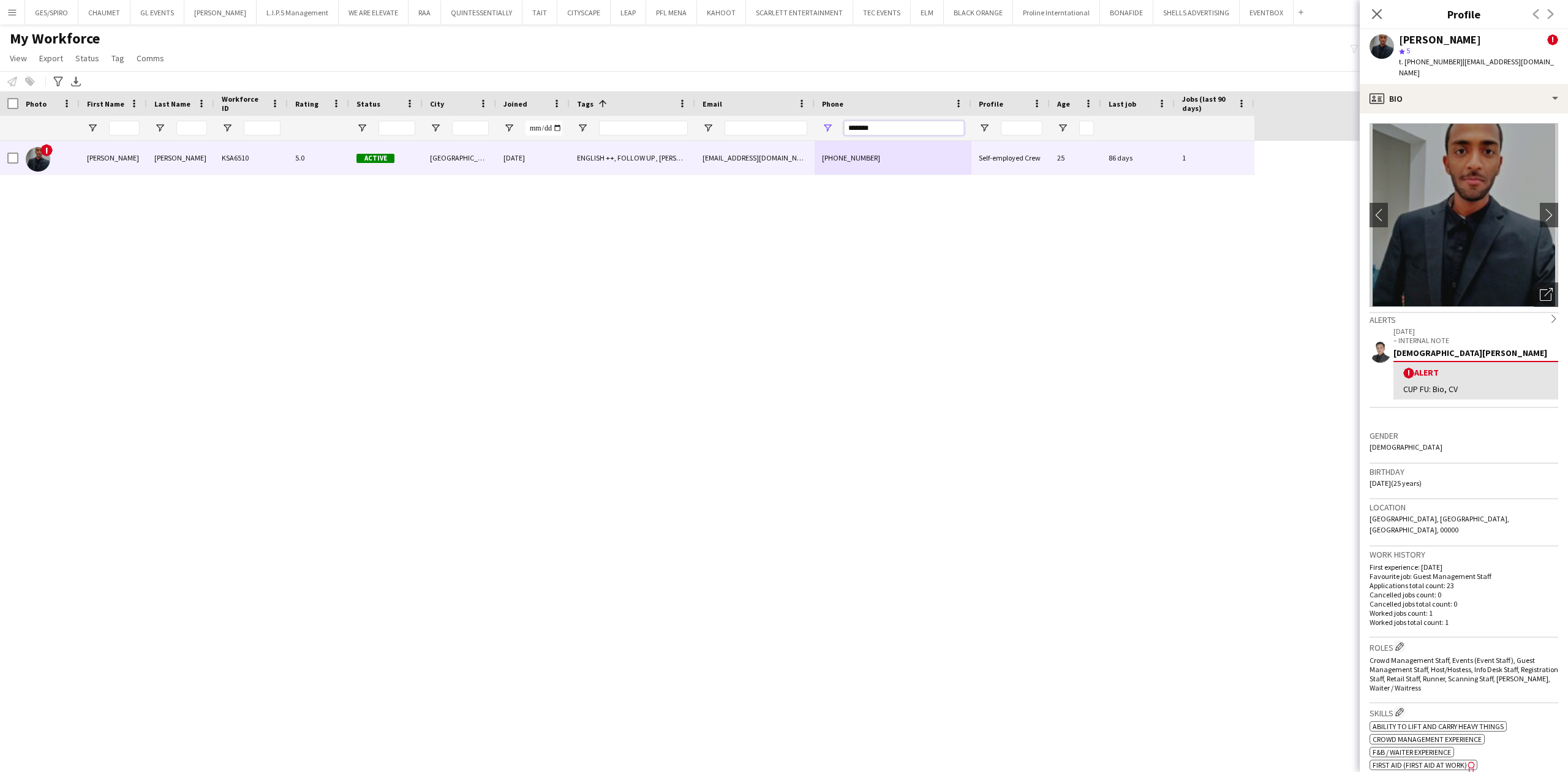
drag, startPoint x: 903, startPoint y: 126, endPoint x: 777, endPoint y: 126, distance: 126.0
click at [777, 126] on div at bounding box center [627, 129] width 1255 height 25
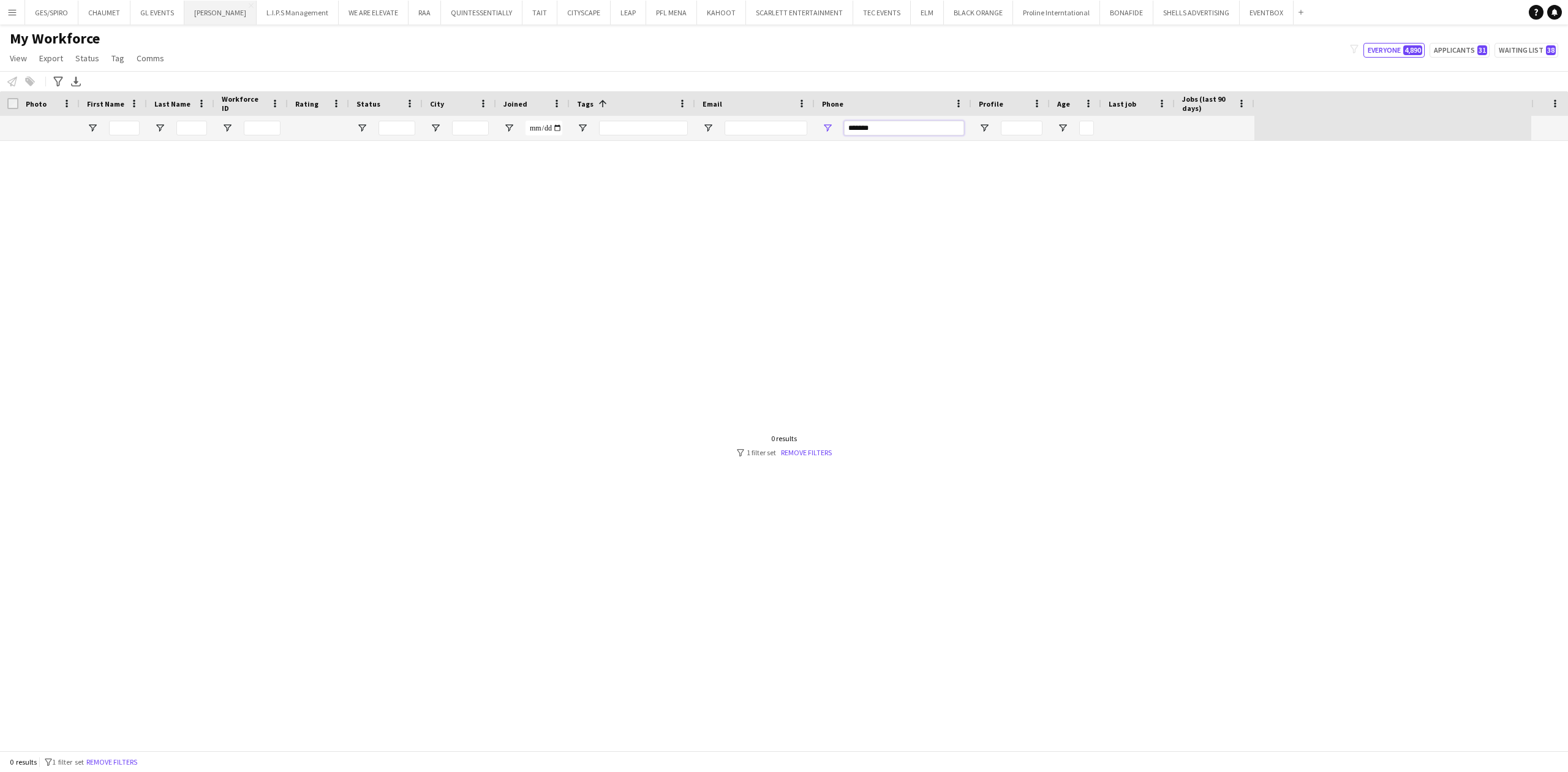
type input "*******"
drag, startPoint x: 883, startPoint y: 127, endPoint x: 743, endPoint y: 134, distance: 140.2
click at [760, 133] on div at bounding box center [627, 129] width 1255 height 25
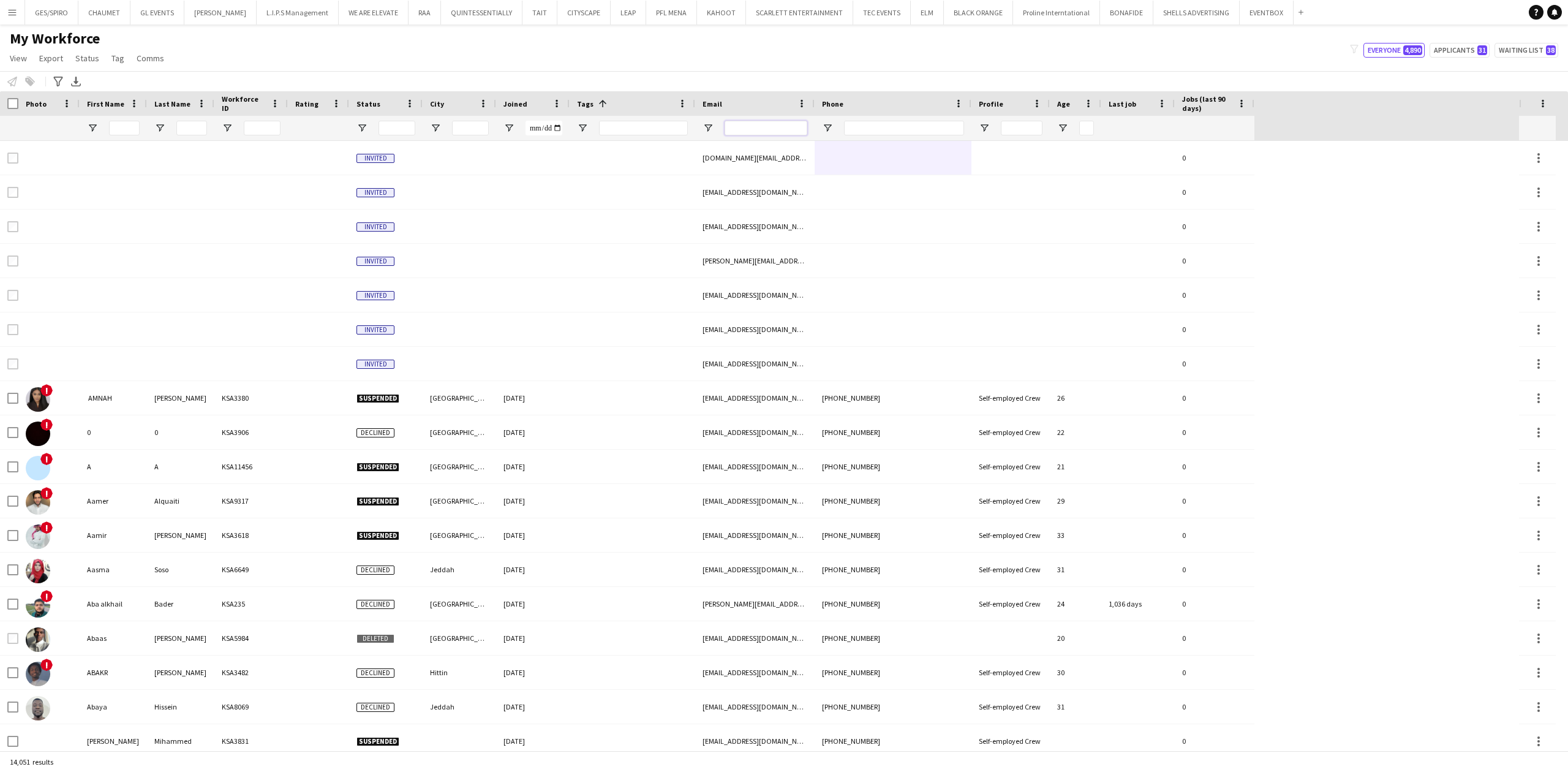
click at [751, 125] on input "Email Filter Input" at bounding box center [765, 128] width 83 height 15
paste input "**********"
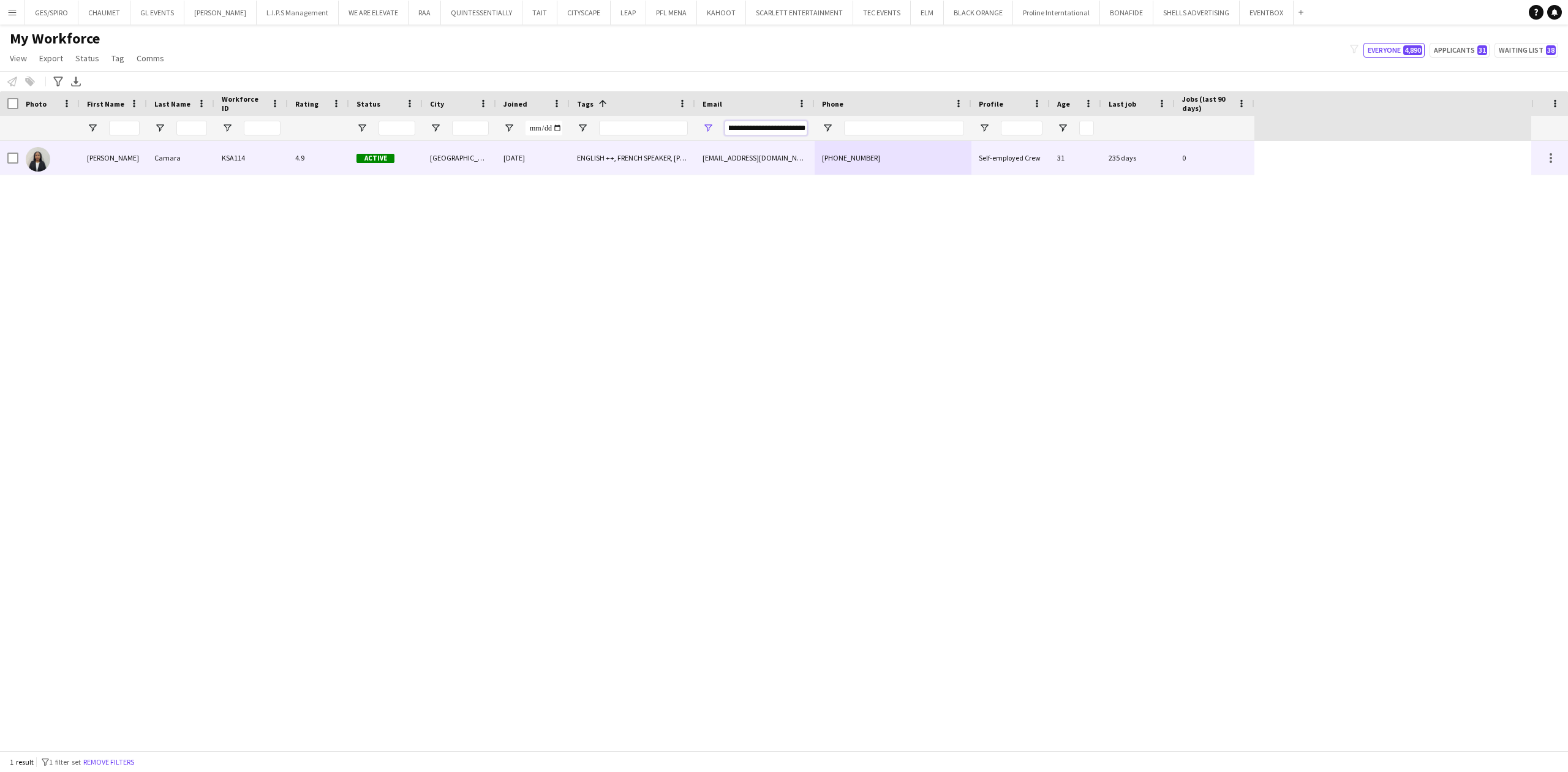
type input "**********"
click at [557, 161] on div "[DATE]" at bounding box center [532, 158] width 74 height 34
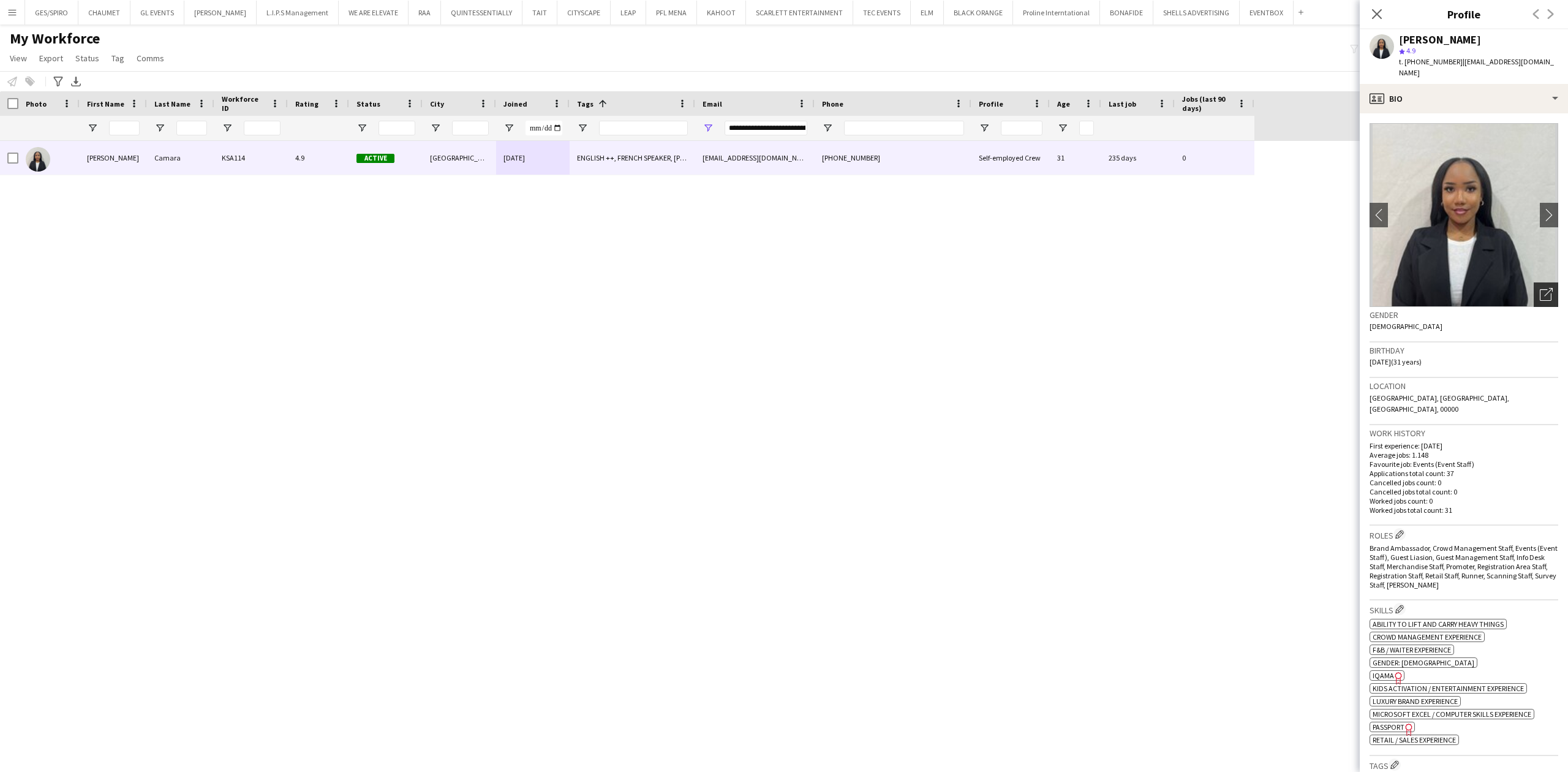
click at [1254, 283] on div "Open photos pop-in" at bounding box center [1546, 295] width 25 height 25
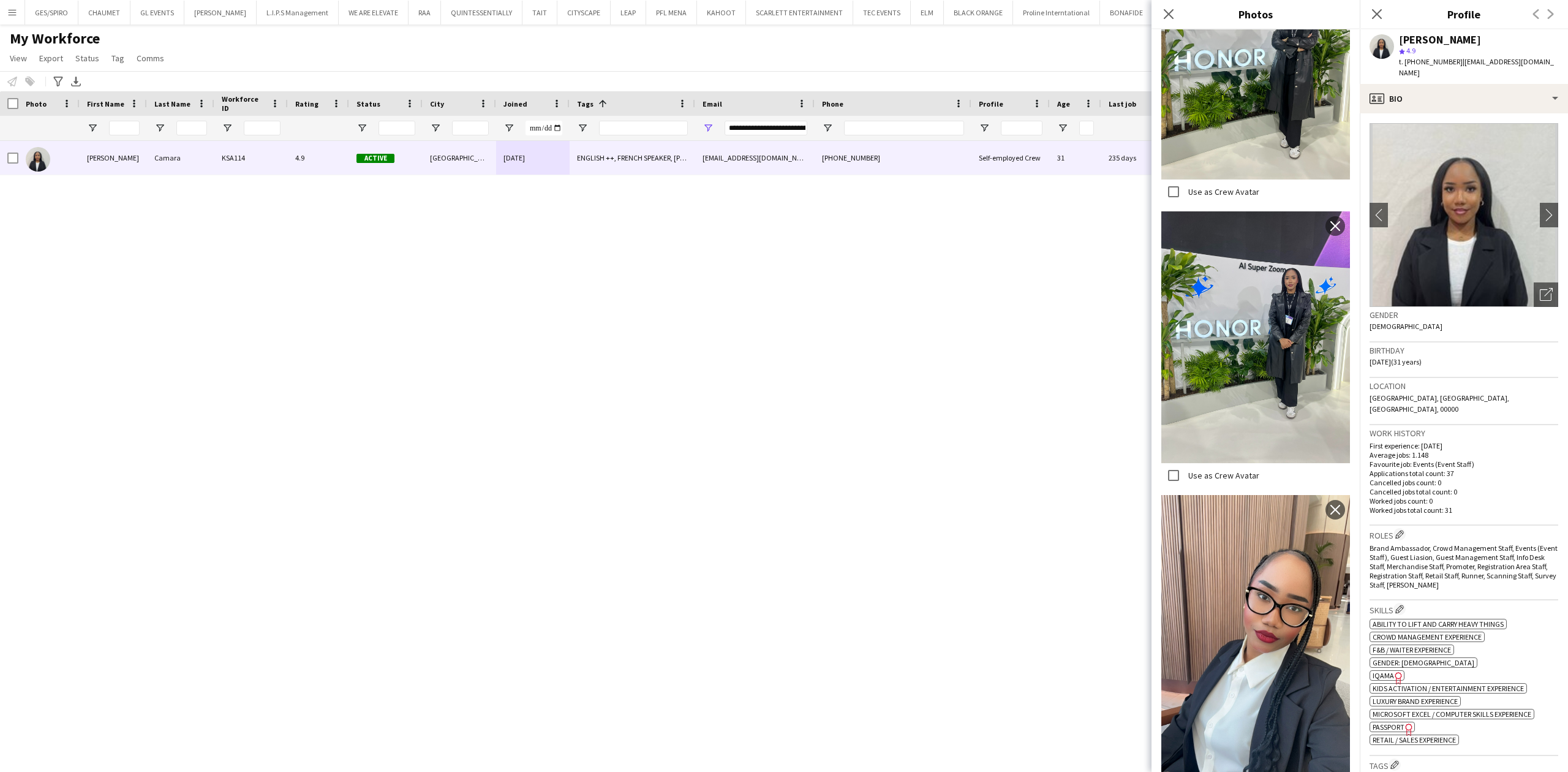
scroll to position [1879, 0]
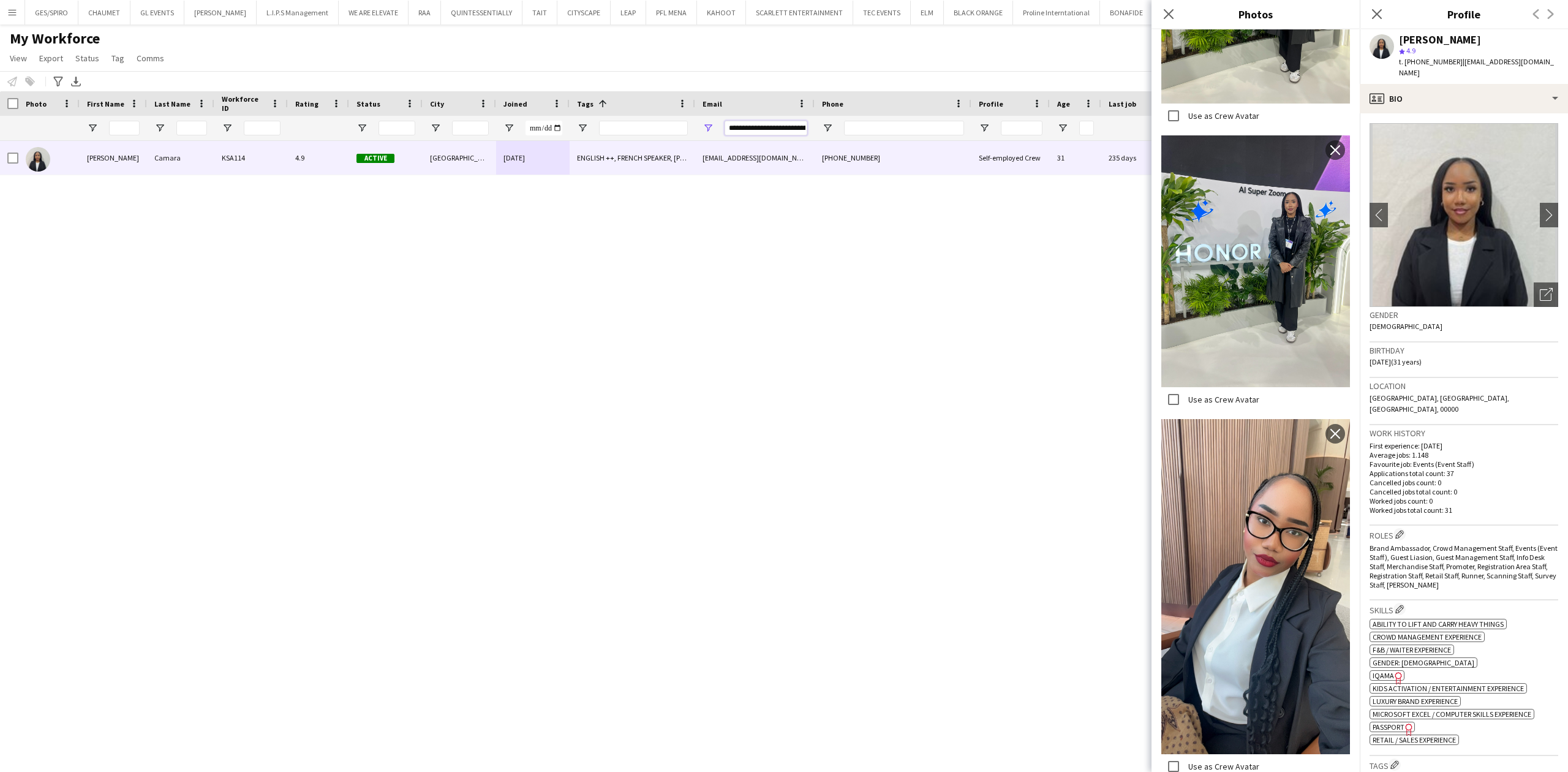
click at [787, 123] on input "**********" at bounding box center [765, 128] width 83 height 15
click at [785, 123] on input "**********" at bounding box center [765, 128] width 83 height 15
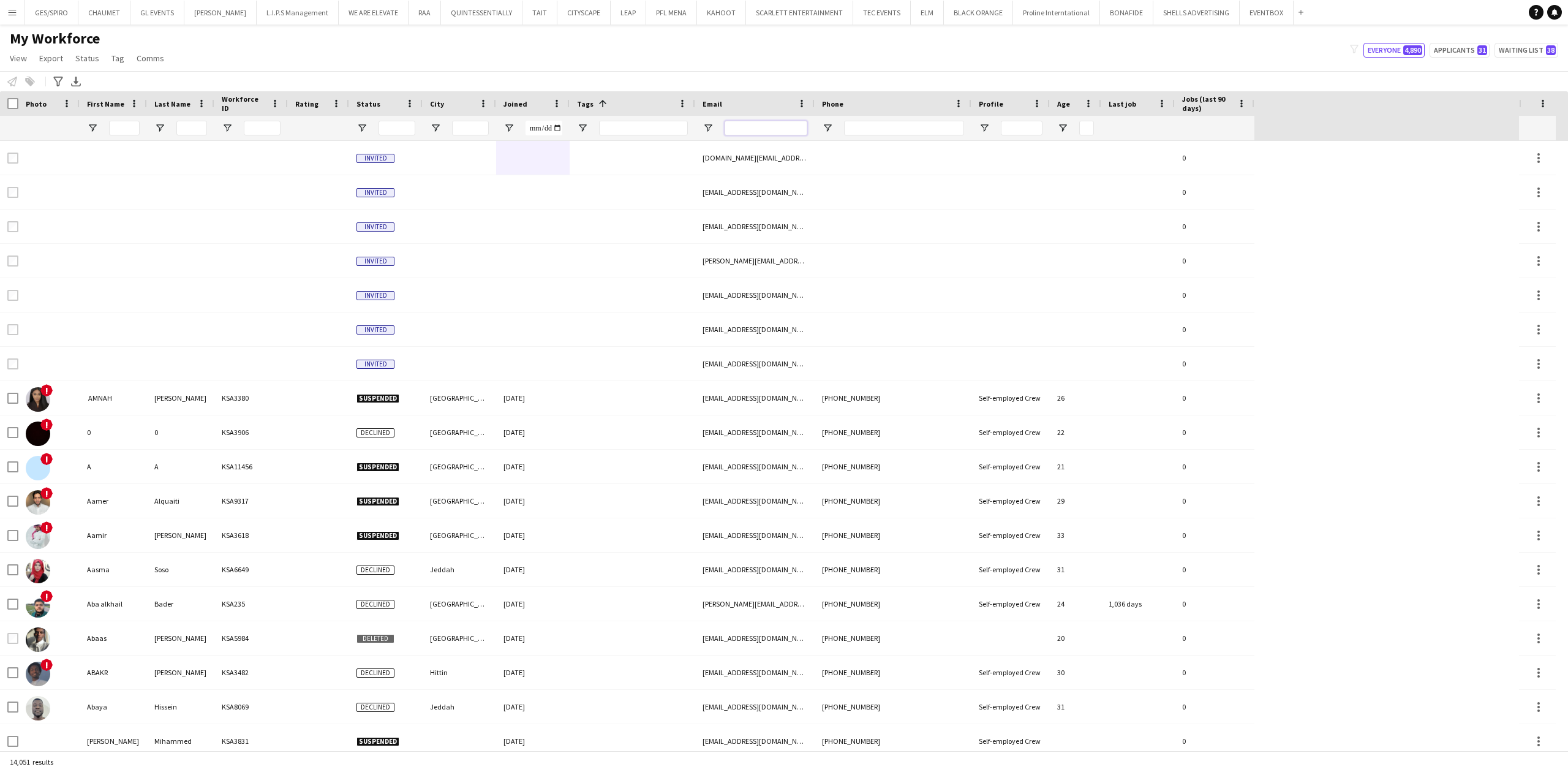
paste input "**********"
type input "**********"
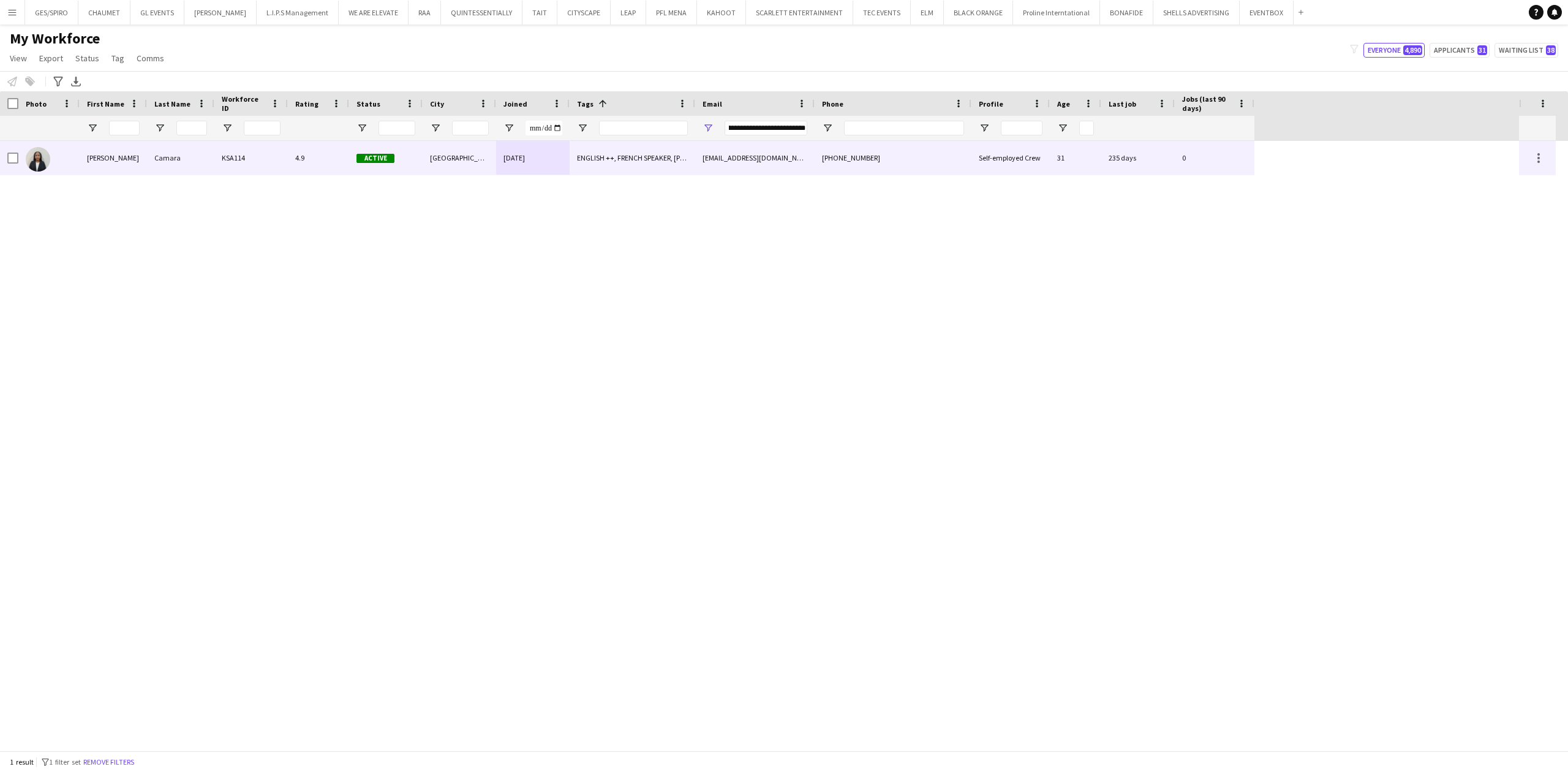
scroll to position [0, 0]
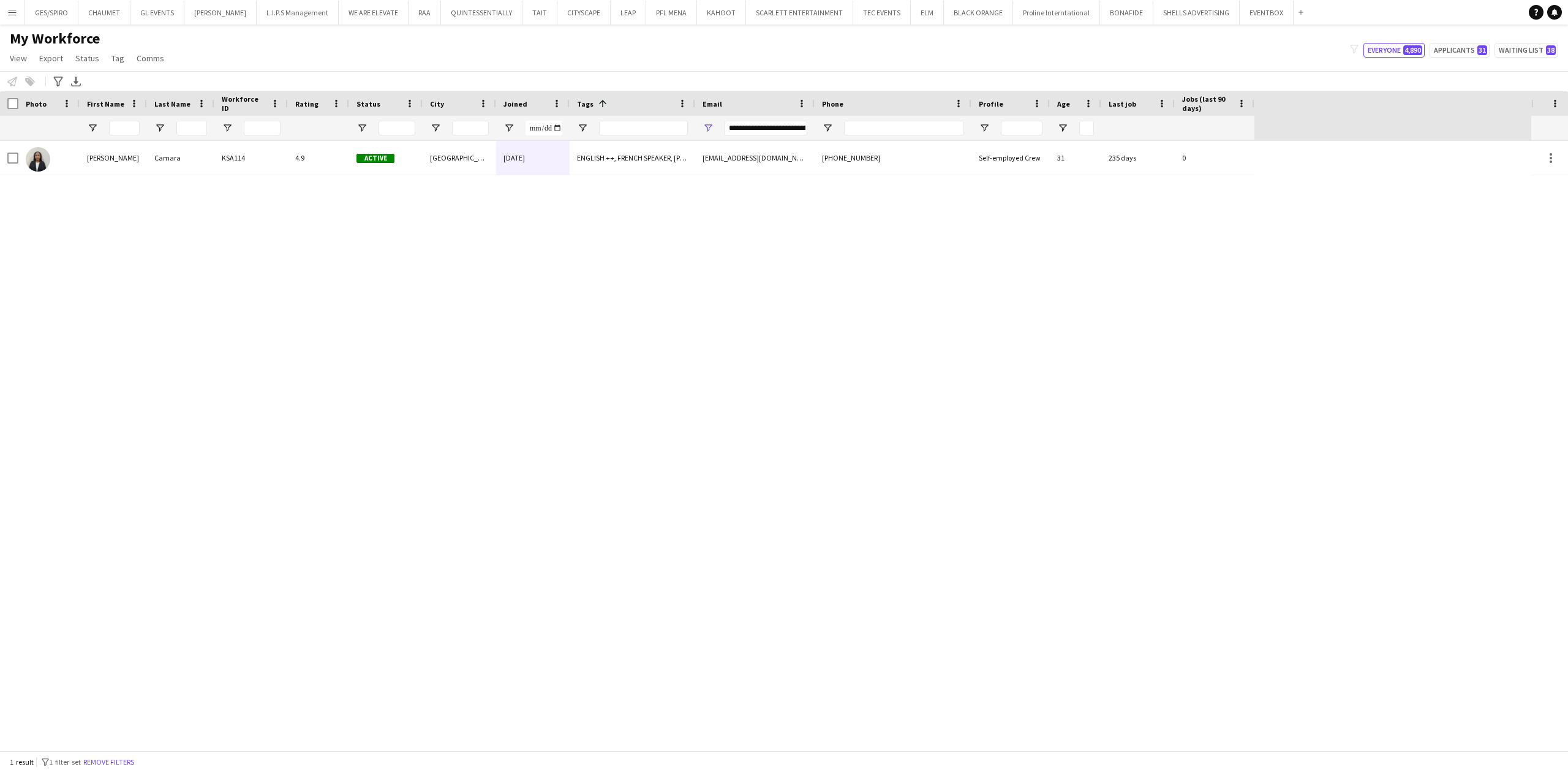
click at [807, 175] on div "[PERSON_NAME] KSA114 4.9 Active [GEOGRAPHIC_DATA] [DATE] ENGLISH ++, FRENCH SPE…" at bounding box center [765, 446] width 1531 height 610
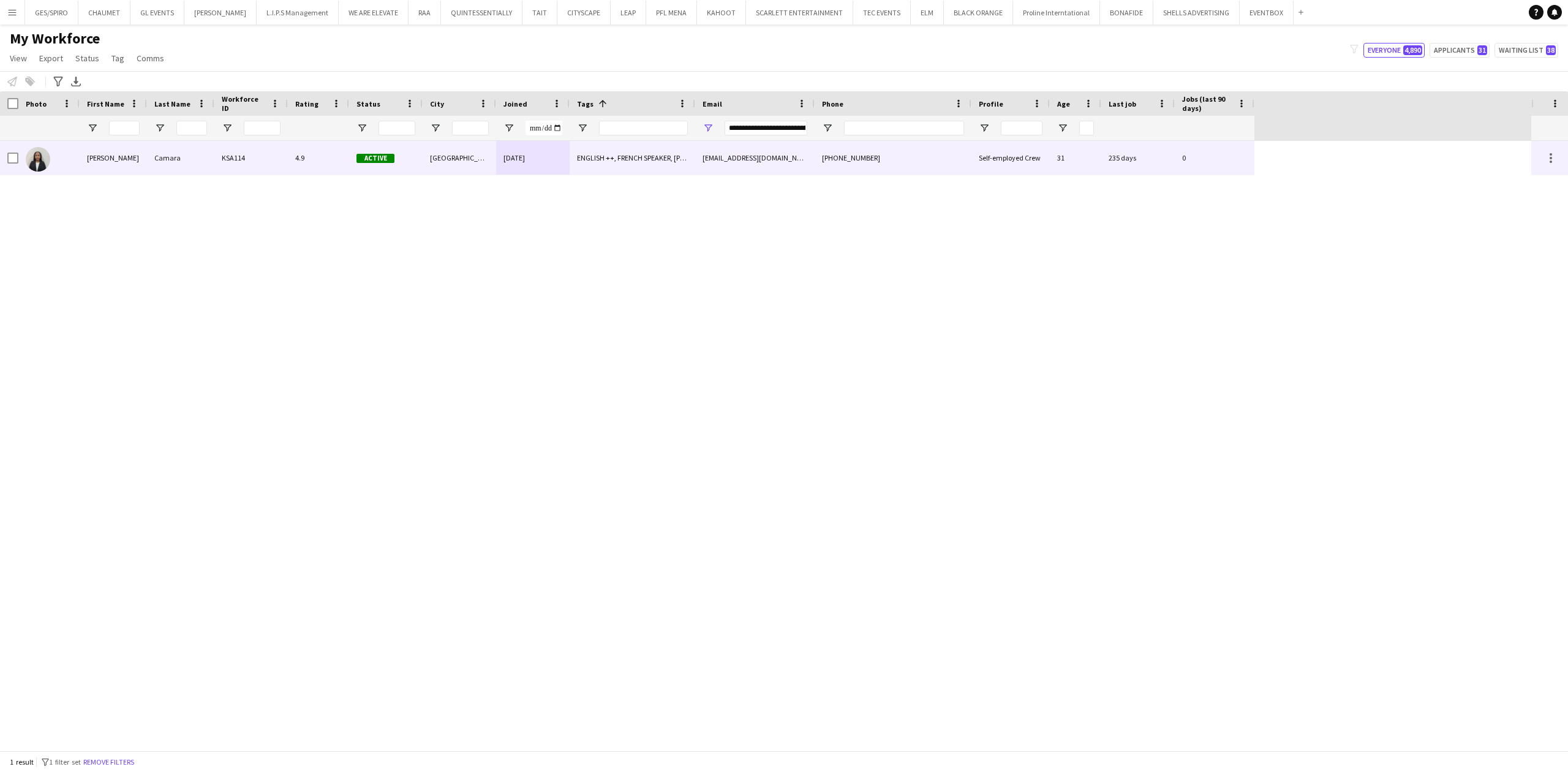
click at [854, 153] on div "[PHONE_NUMBER]" at bounding box center [893, 158] width 157 height 34
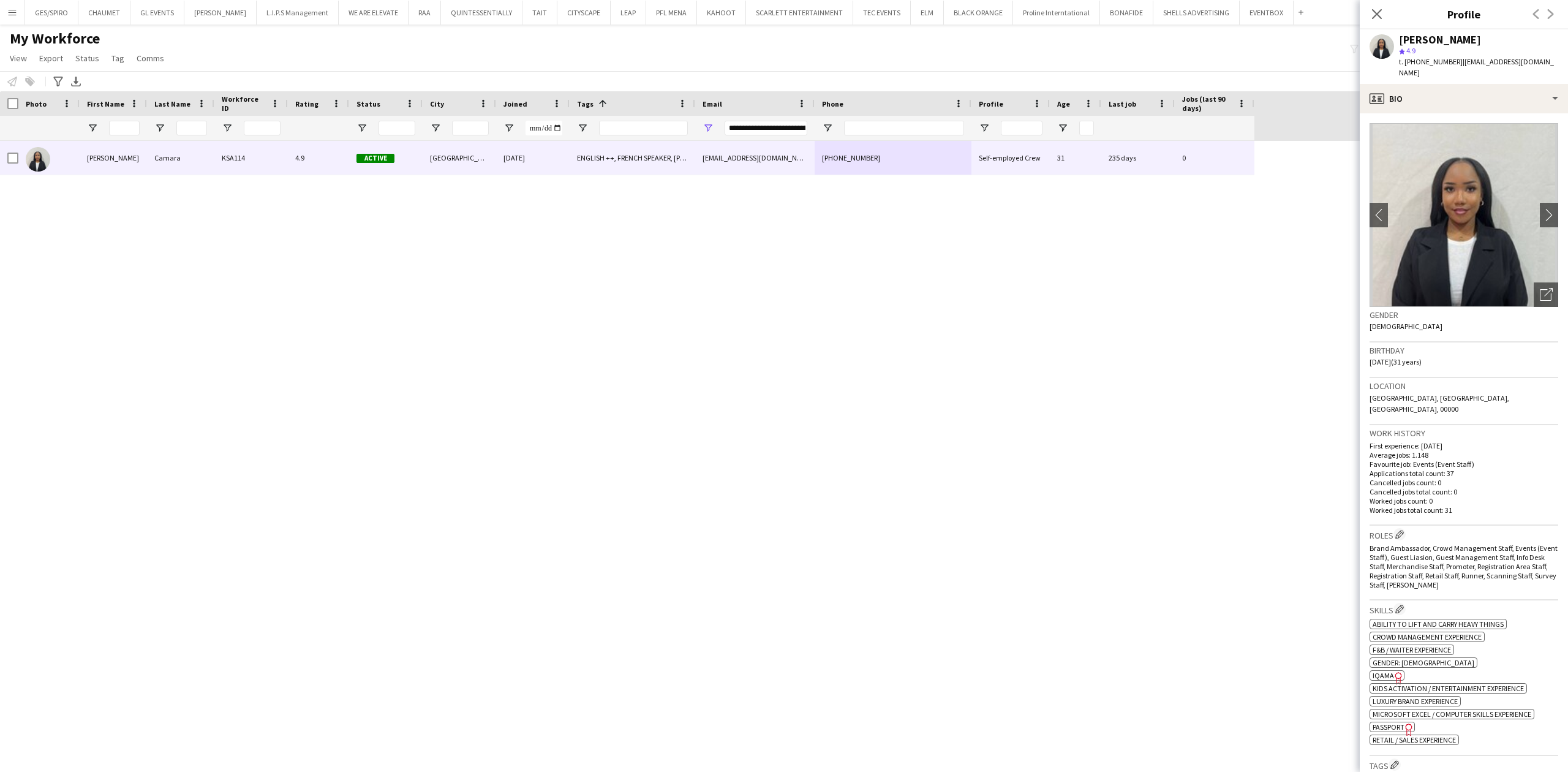
drag, startPoint x: 1399, startPoint y: 37, endPoint x: 1502, endPoint y: 37, distance: 103.0
click at [1254, 37] on div "[PERSON_NAME]" at bounding box center [1479, 39] width 159 height 11
copy div "[PERSON_NAME]"
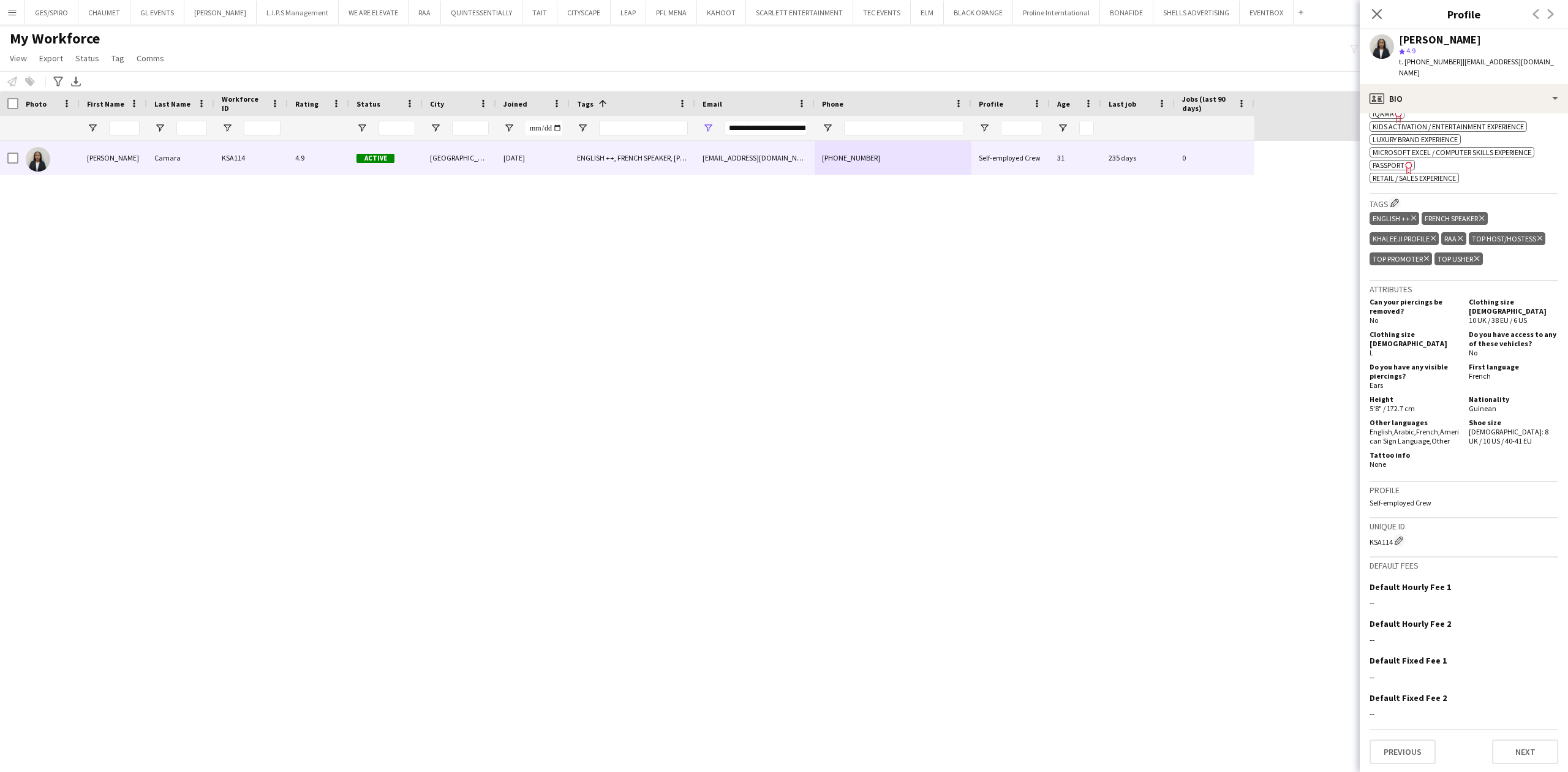
scroll to position [573, 0]
click at [1254, 59] on span "| [EMAIL_ADDRESS][DOMAIN_NAME]" at bounding box center [1477, 67] width 155 height 20
drag, startPoint x: 1555, startPoint y: 63, endPoint x: 1457, endPoint y: 63, distance: 98.0
click at [1254, 63] on div "[PERSON_NAME] star 4.9 t. [PHONE_NUMBER] | [EMAIL_ADDRESS][DOMAIN_NAME]" at bounding box center [1464, 56] width 208 height 55
copy span "[EMAIL_ADDRESS][DOMAIN_NAME]"
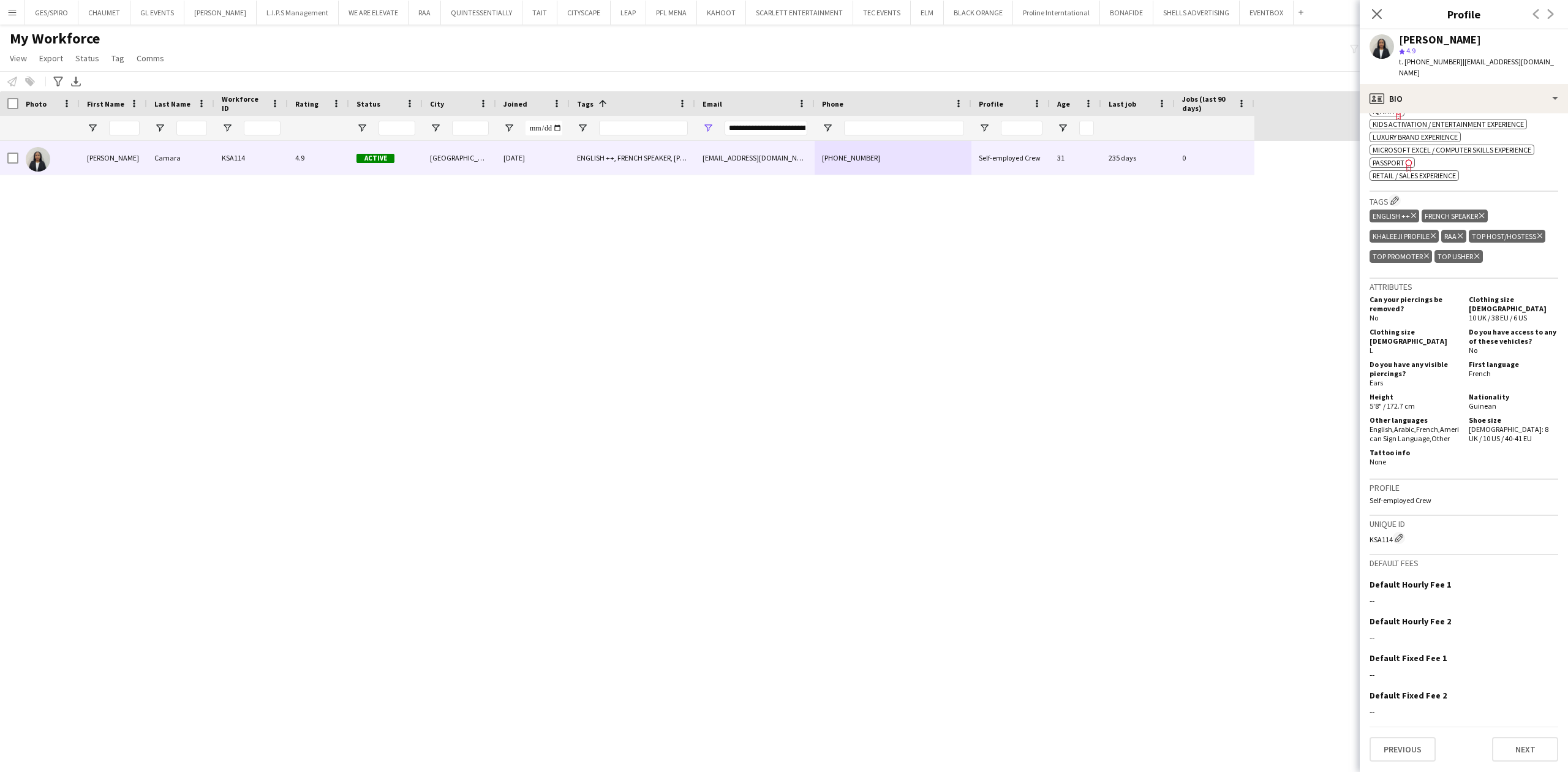
click at [1254, 59] on span "t. [PHONE_NUMBER]" at bounding box center [1431, 61] width 64 height 9
copy span "966581891365"
click at [1254, 13] on icon "Close pop-in" at bounding box center [1377, 14] width 12 height 12
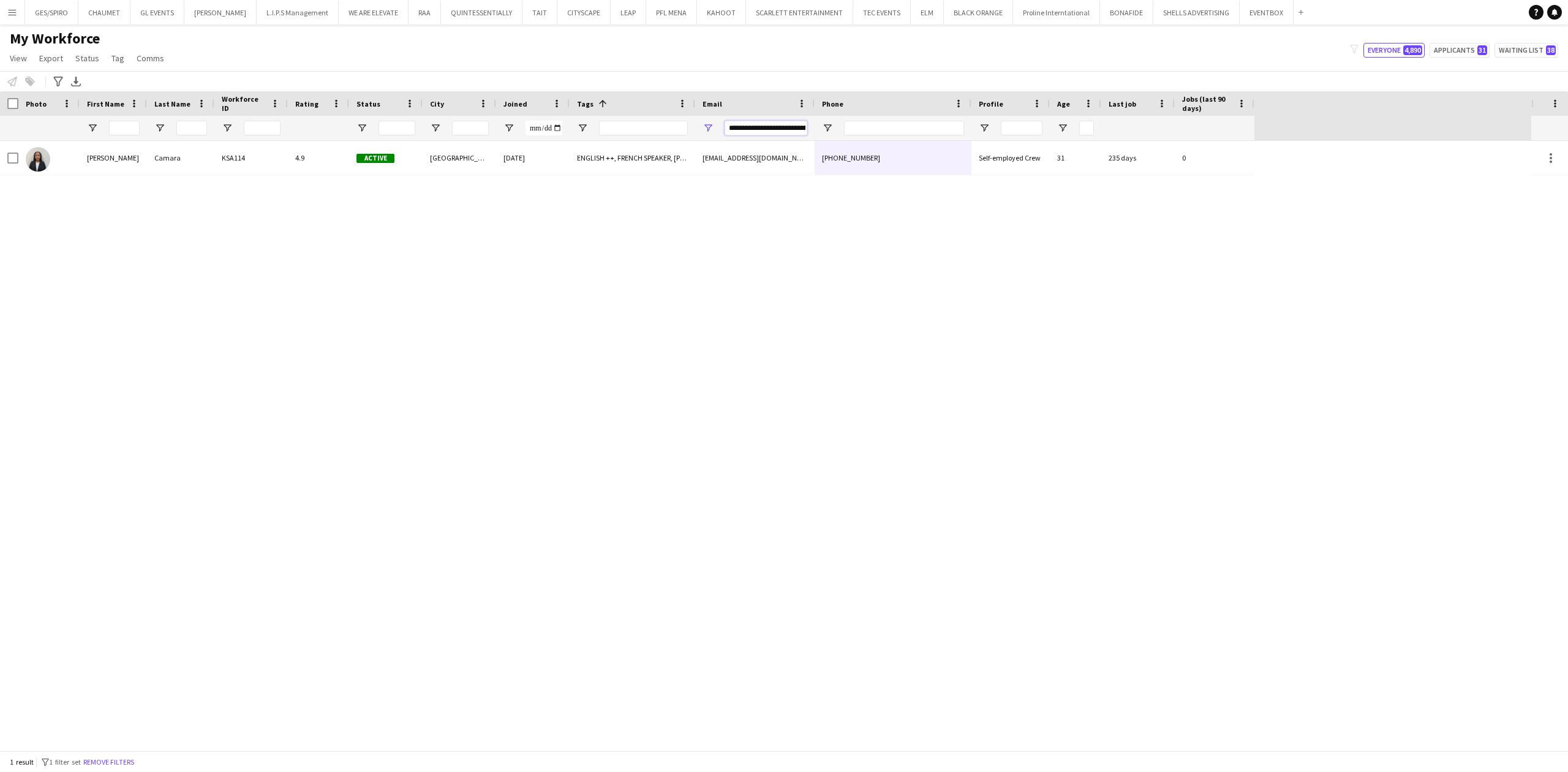
click at [762, 128] on input "**********" at bounding box center [765, 128] width 83 height 15
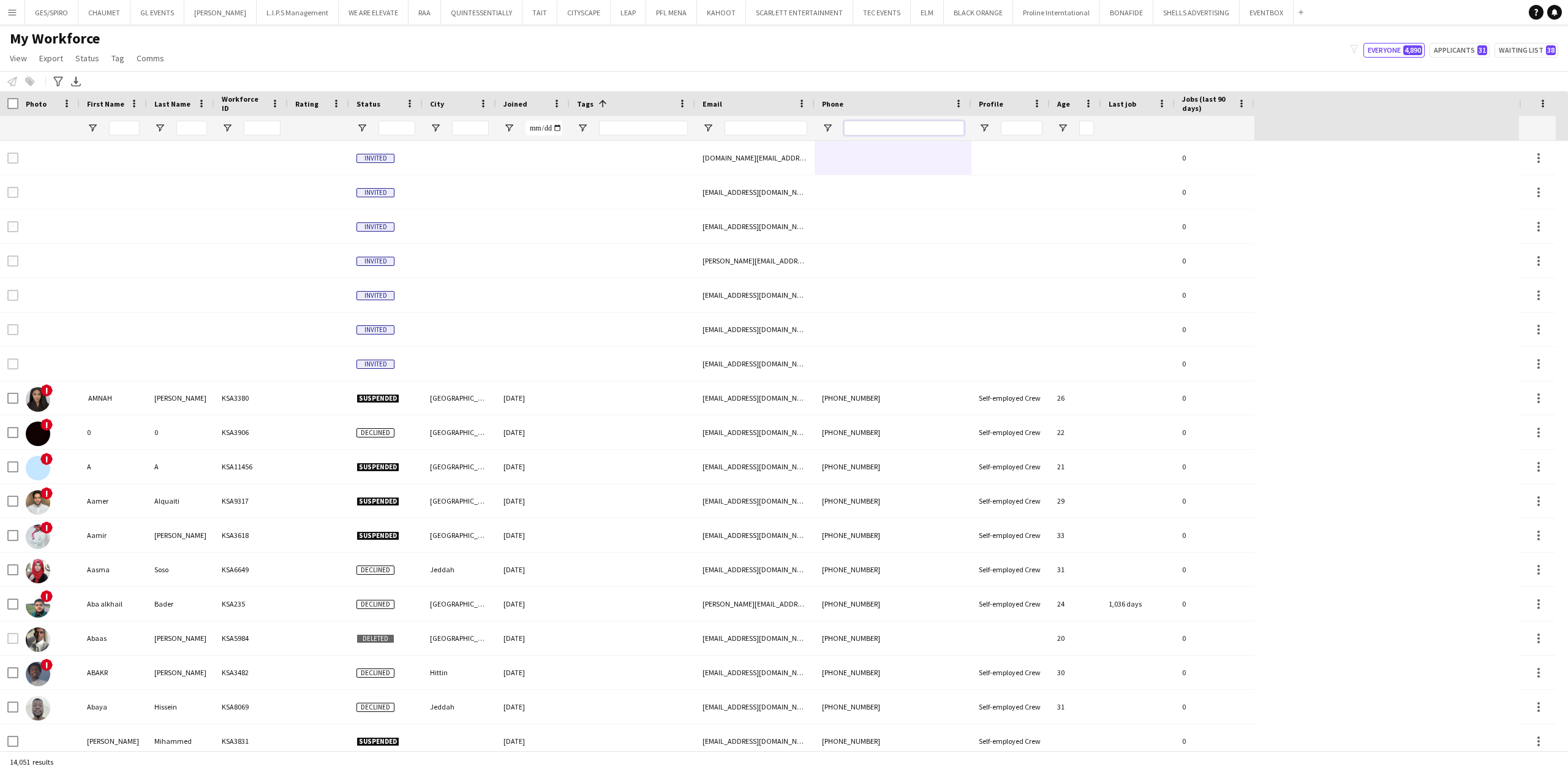
click at [878, 123] on input "Phone Filter Input" at bounding box center [904, 128] width 120 height 15
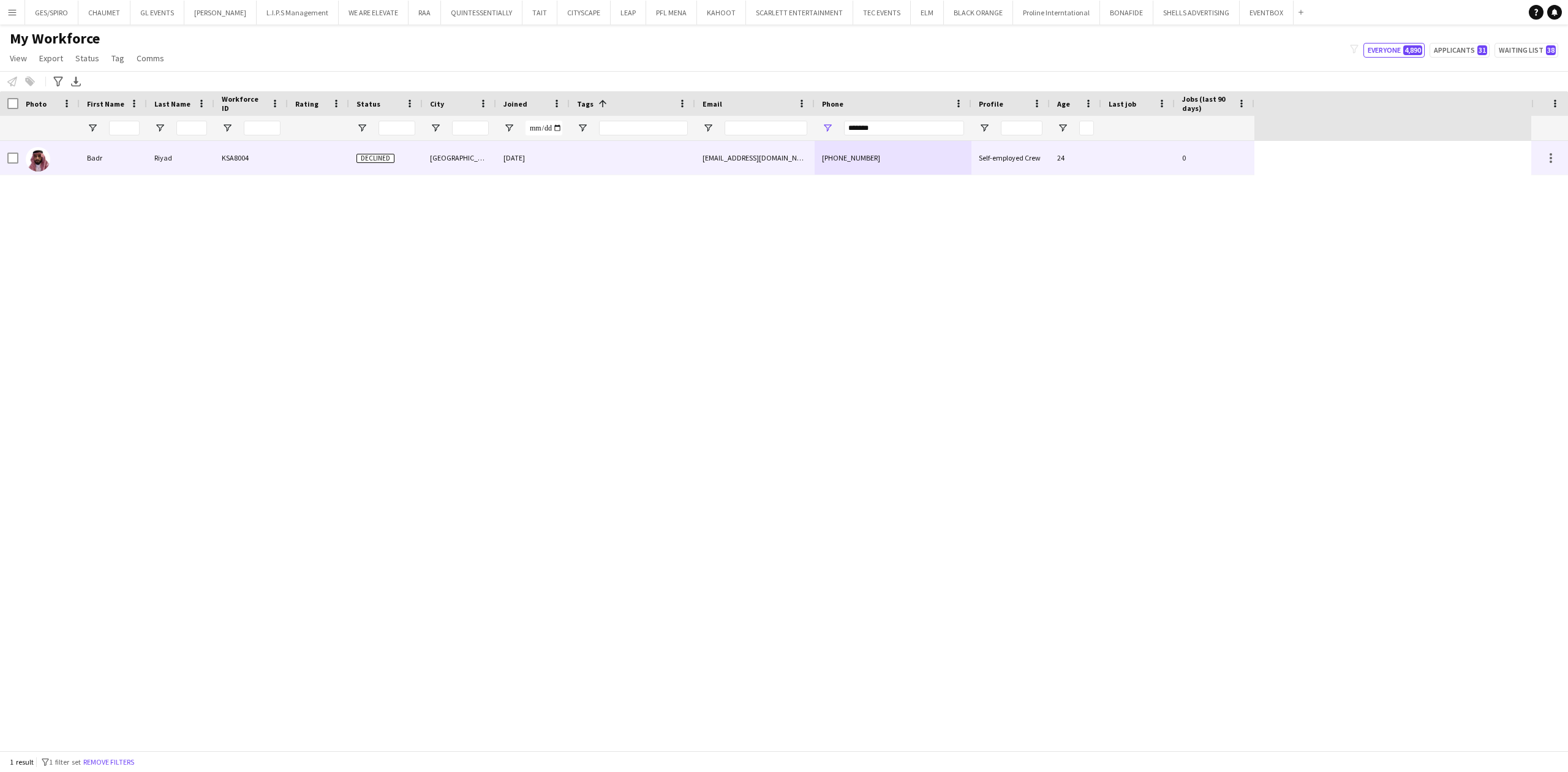
click at [494, 169] on div "[GEOGRAPHIC_DATA]" at bounding box center [459, 158] width 74 height 34
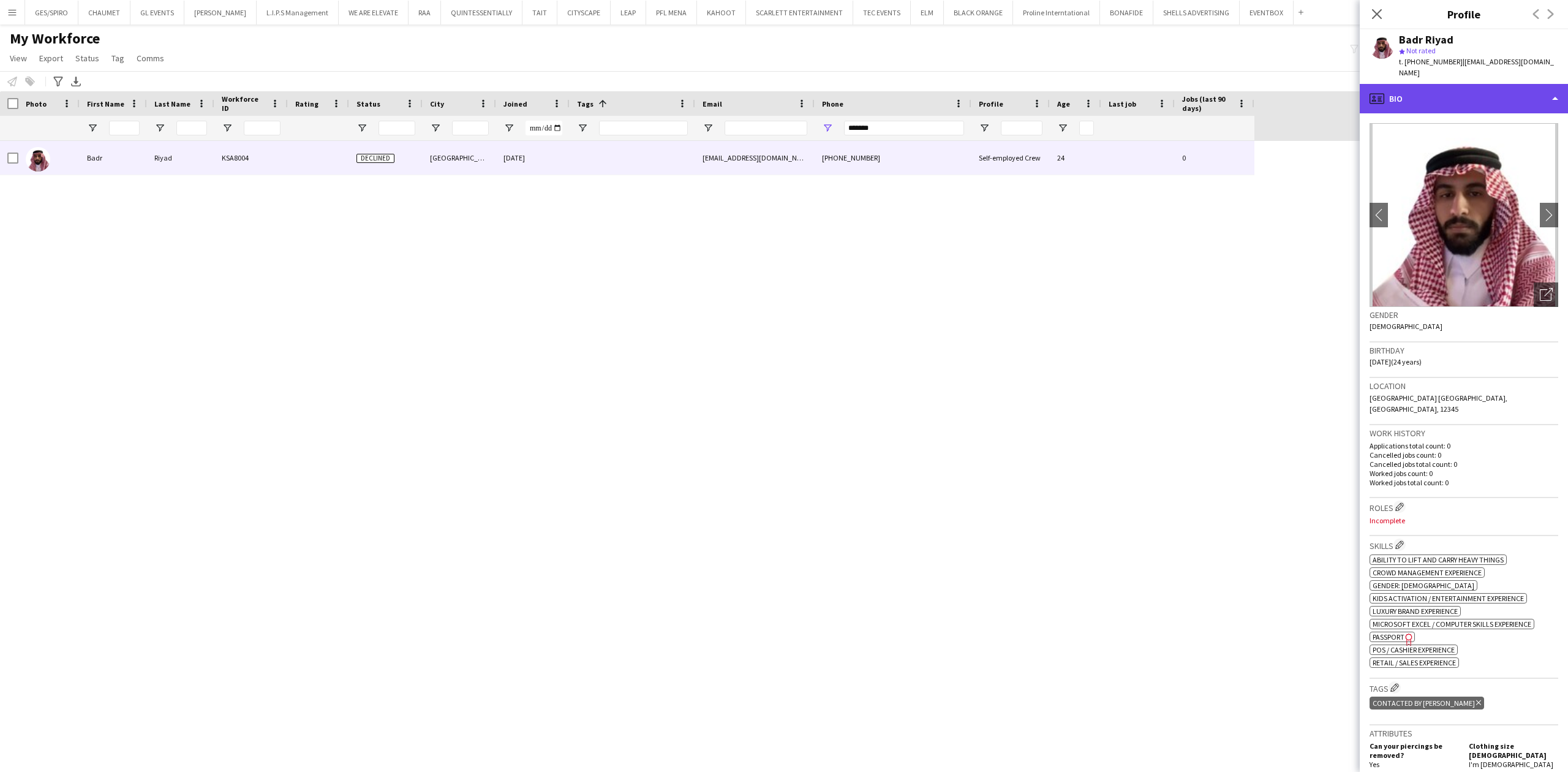
click at [1254, 89] on div "profile Bio" at bounding box center [1464, 99] width 208 height 29
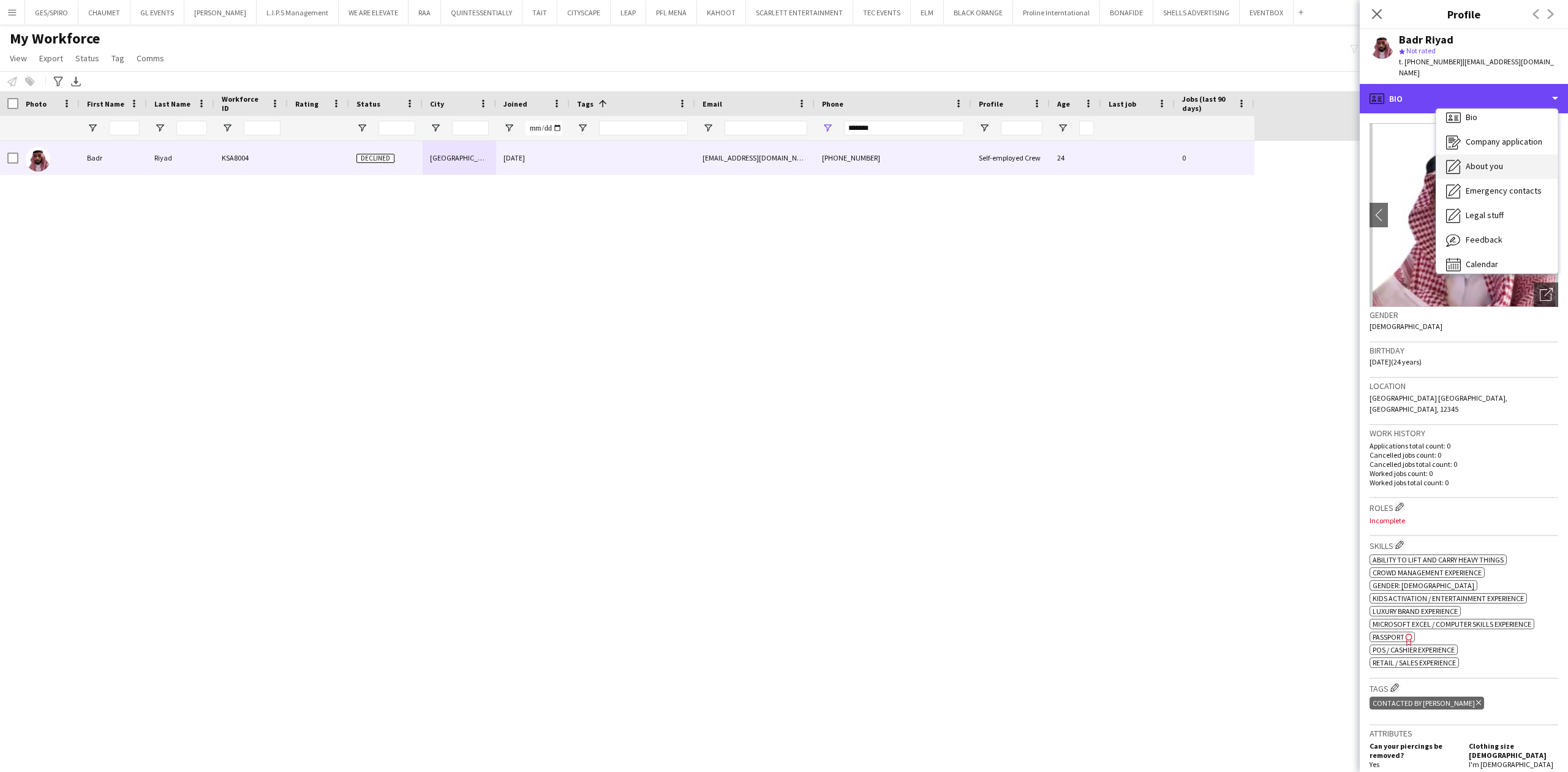
scroll to position [17, 0]
click at [1254, 228] on div "Feedback Feedback" at bounding box center [1497, 232] width 121 height 25
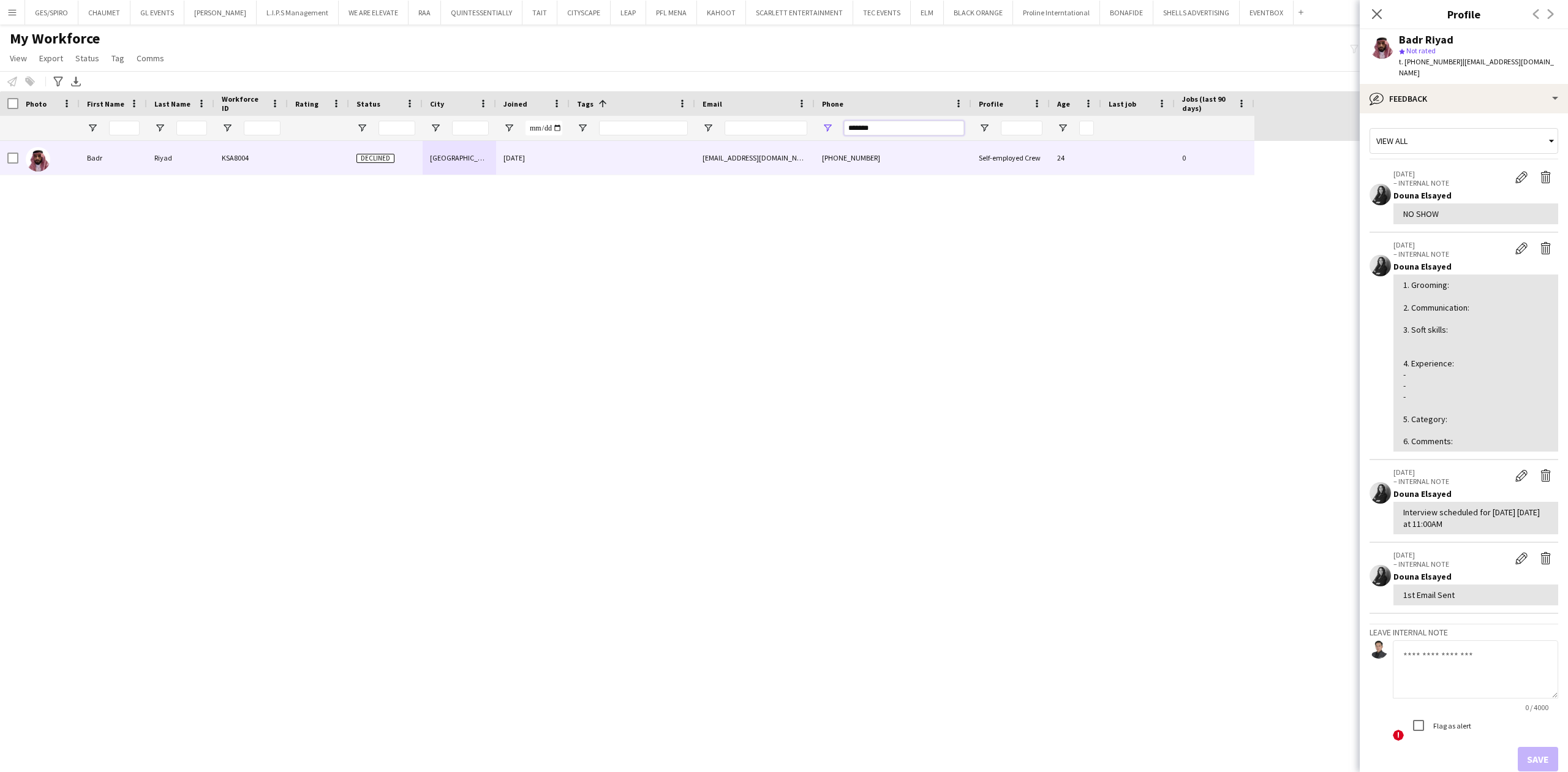
drag, startPoint x: 922, startPoint y: 128, endPoint x: 726, endPoint y: 125, distance: 196.0
click at [724, 126] on div at bounding box center [627, 129] width 1255 height 25
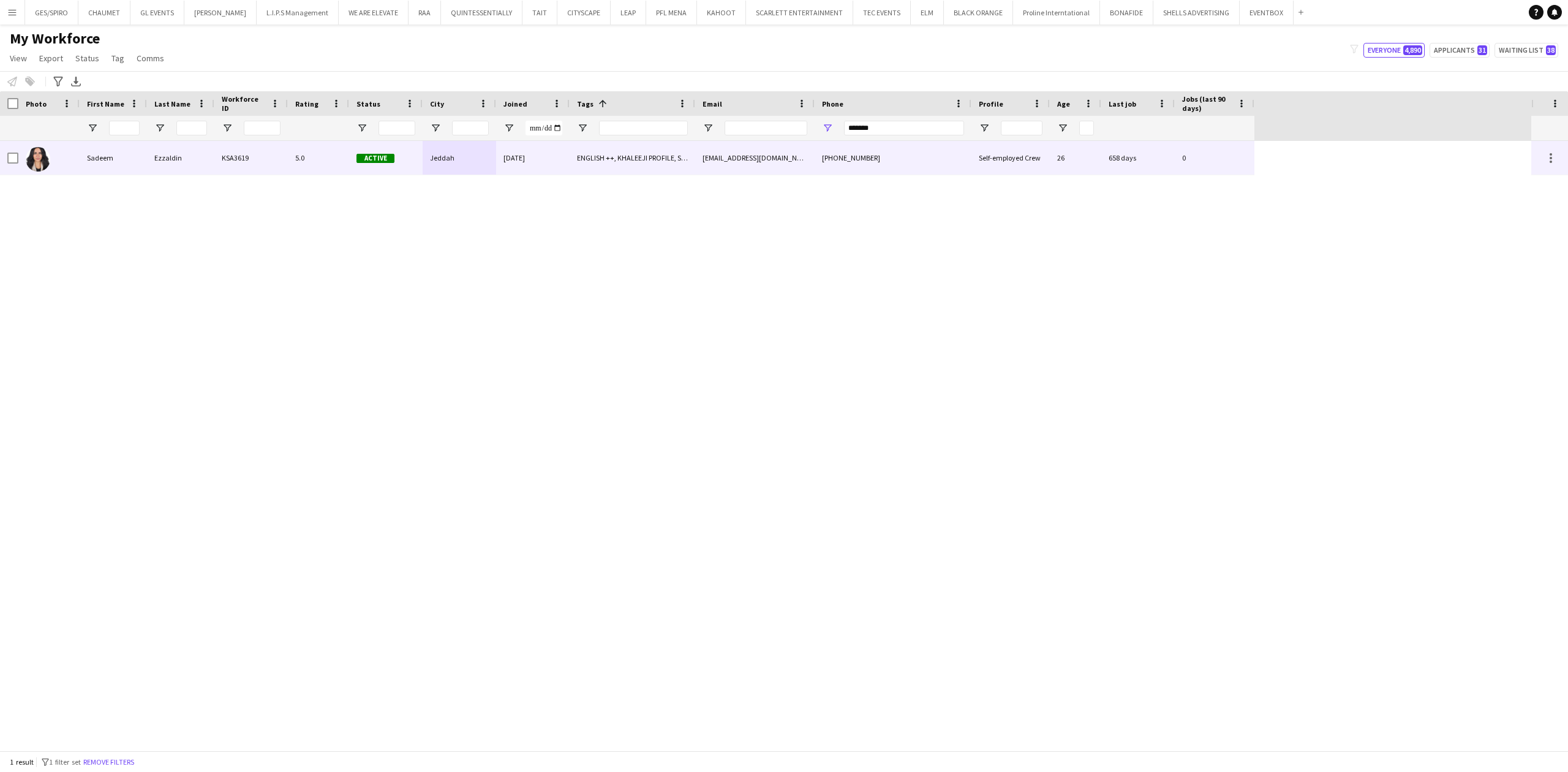
click at [753, 159] on div "[EMAIL_ADDRESS][DOMAIN_NAME]" at bounding box center [755, 158] width 120 height 34
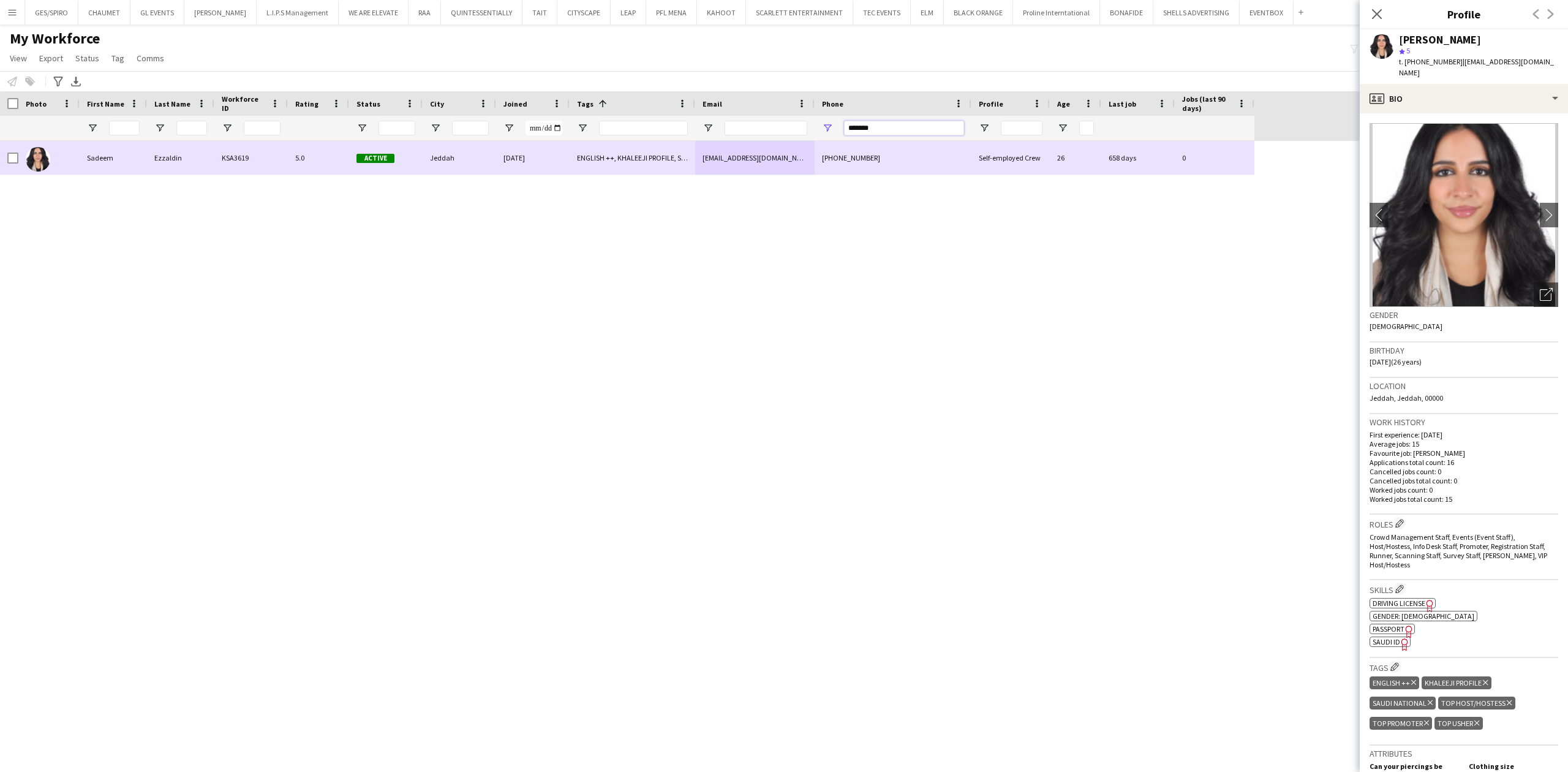
drag, startPoint x: 913, startPoint y: 128, endPoint x: 738, endPoint y: 161, distance: 178.1
click at [738, 161] on div "Workforce Details Photo First Name" at bounding box center [784, 421] width 1568 height 660
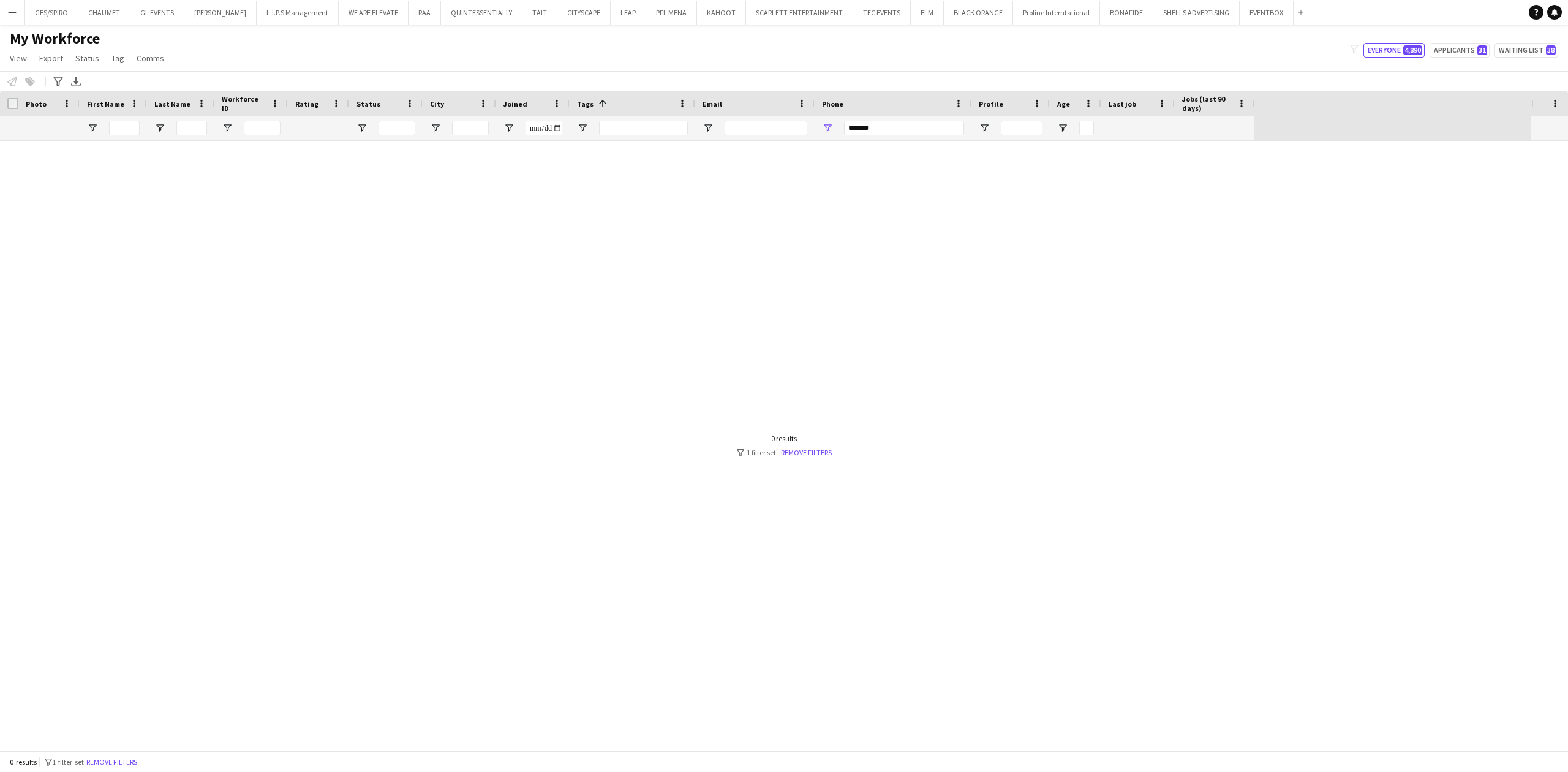
click at [883, 132] on div "*******" at bounding box center [904, 129] width 120 height 25
click at [882, 131] on input "*******" at bounding box center [904, 128] width 120 height 15
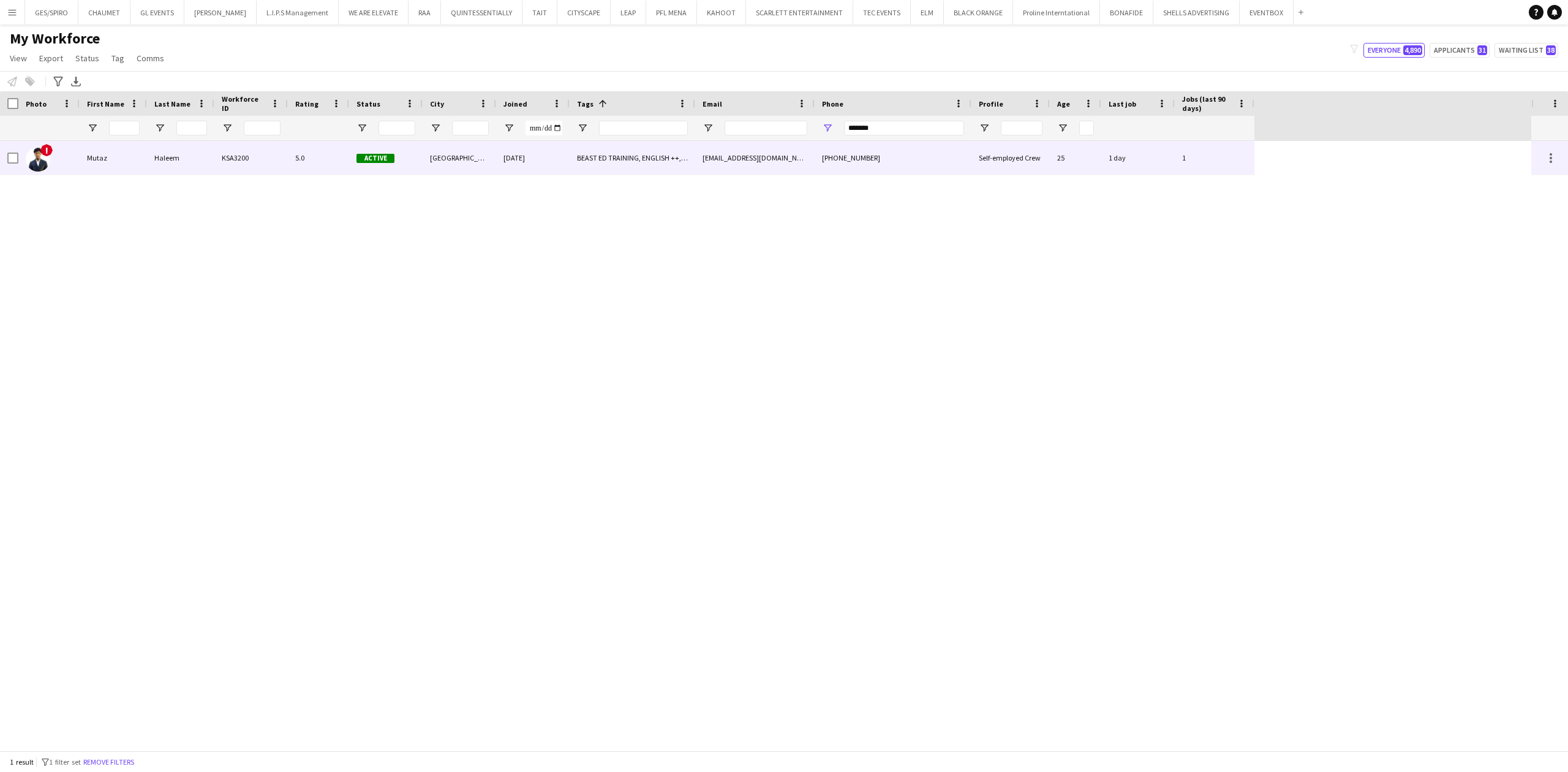
click at [698, 154] on div "[EMAIL_ADDRESS][DOMAIN_NAME]" at bounding box center [755, 158] width 120 height 34
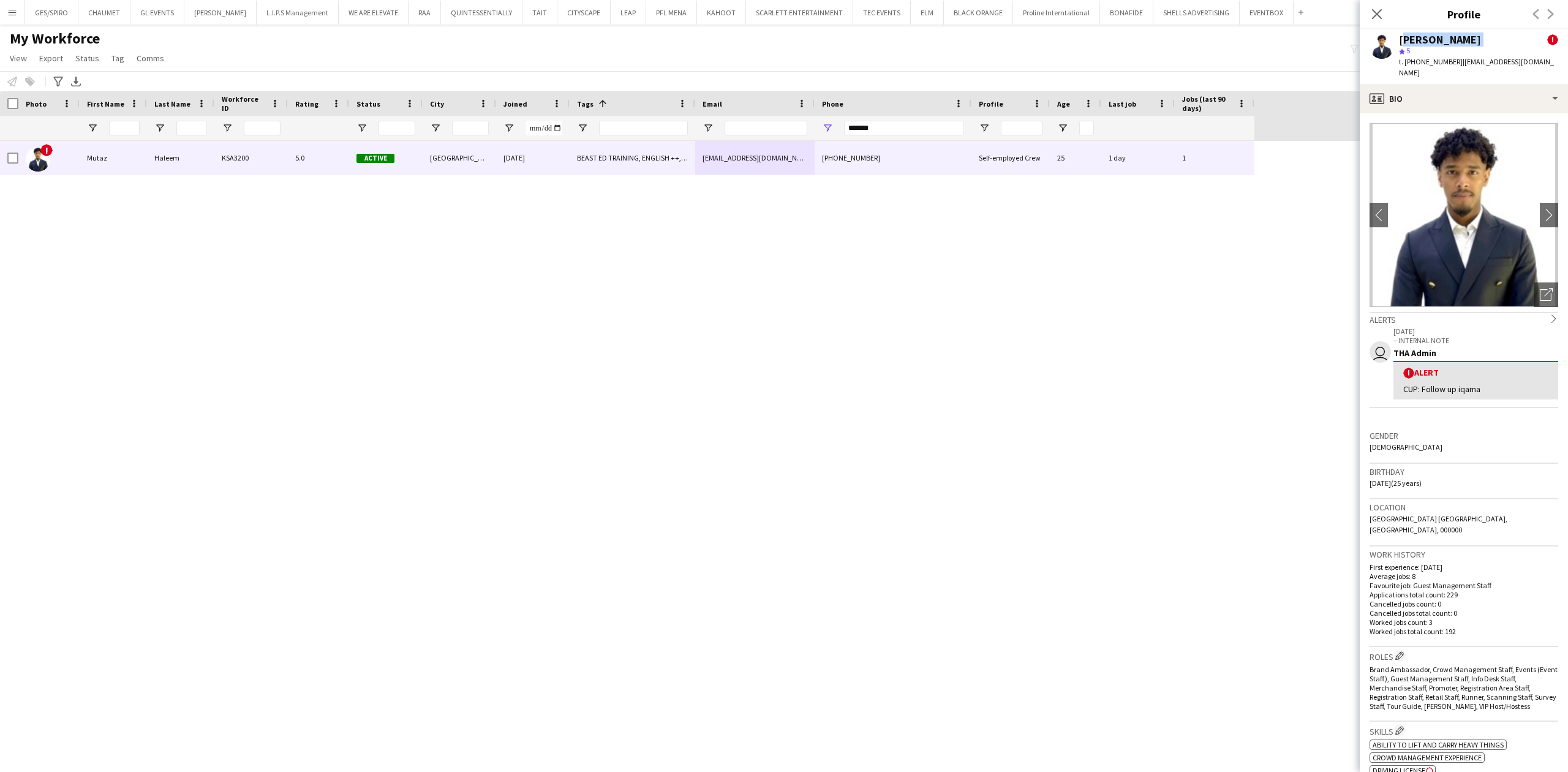
drag, startPoint x: 1399, startPoint y: 34, endPoint x: 1510, endPoint y: 38, distance: 111.1
click at [1254, 38] on div "[PERSON_NAME] !" at bounding box center [1479, 39] width 159 height 11
copy div "[PERSON_NAME]"
drag, startPoint x: 1458, startPoint y: 62, endPoint x: 1540, endPoint y: 56, distance: 82.2
click at [1254, 56] on div "[PERSON_NAME] ! star 5 t. [PHONE_NUMBER] | [EMAIL_ADDRESS][DOMAIN_NAME]" at bounding box center [1464, 56] width 208 height 55
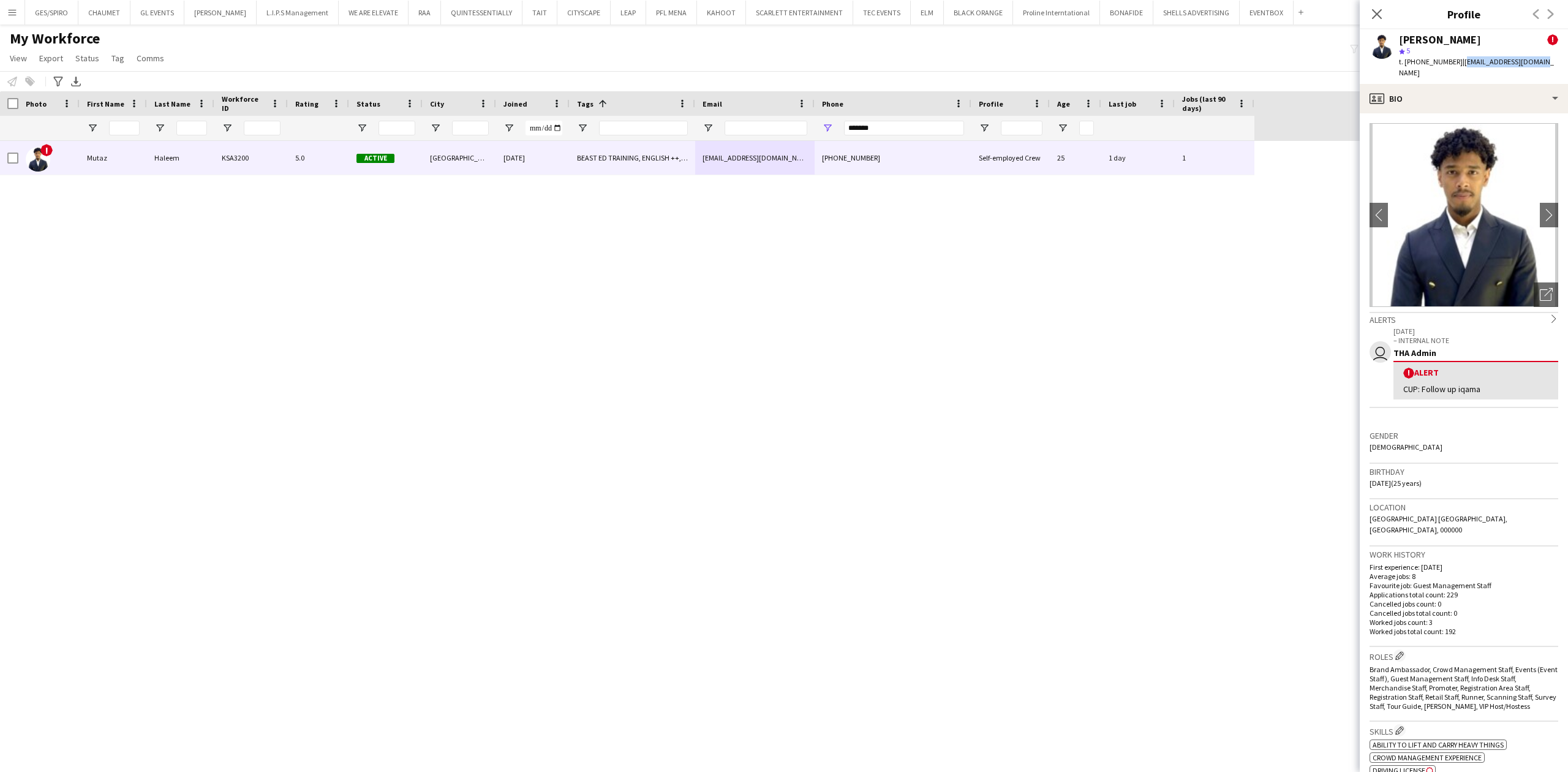
copy span "[EMAIL_ADDRESS][DOMAIN_NAME]"
click at [1254, 62] on span "t. [PHONE_NUMBER]" at bounding box center [1431, 61] width 64 height 9
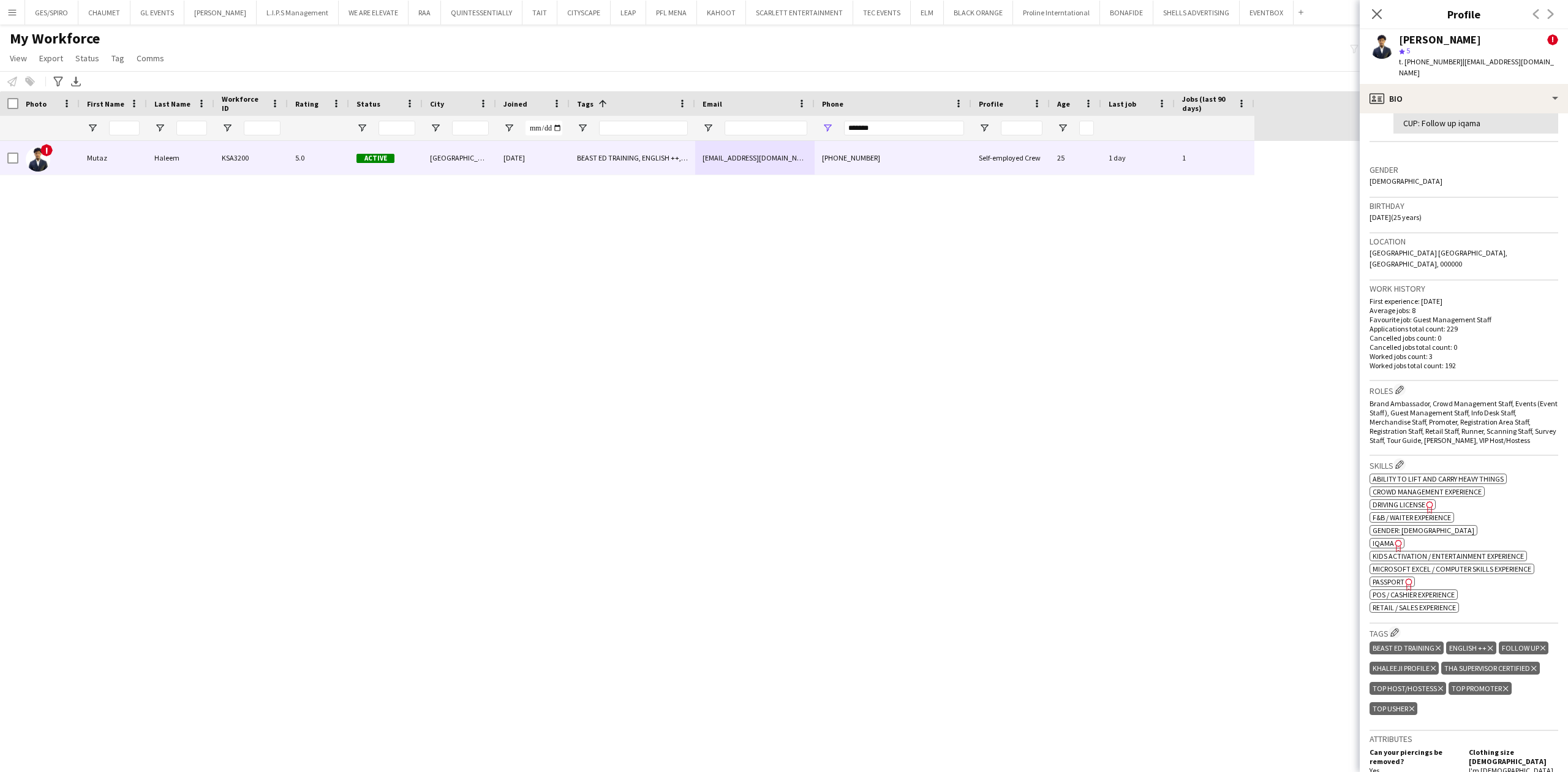
scroll to position [653, 0]
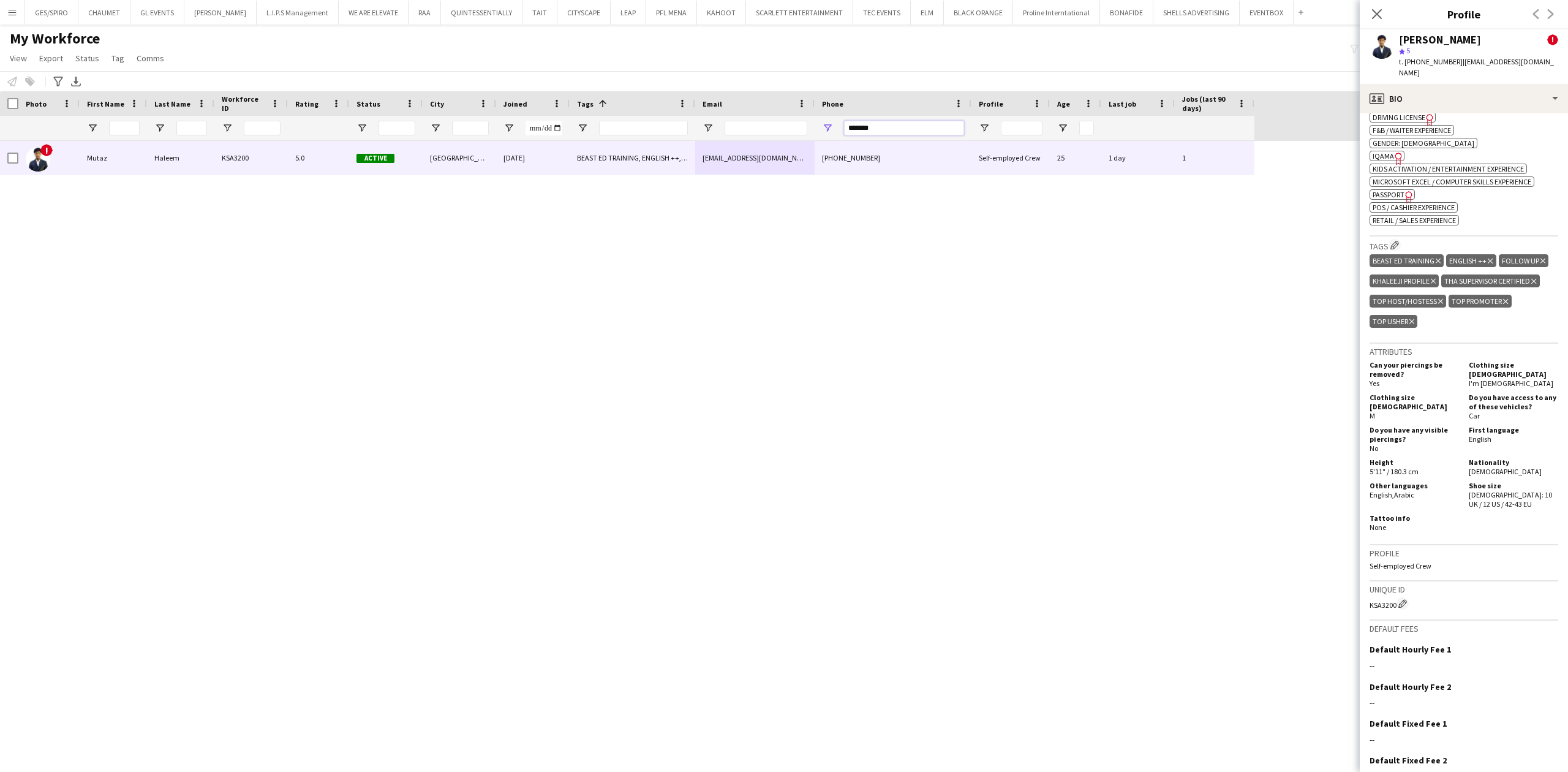
drag, startPoint x: 892, startPoint y: 126, endPoint x: 693, endPoint y: 136, distance: 199.3
click at [697, 137] on div at bounding box center [627, 129] width 1255 height 25
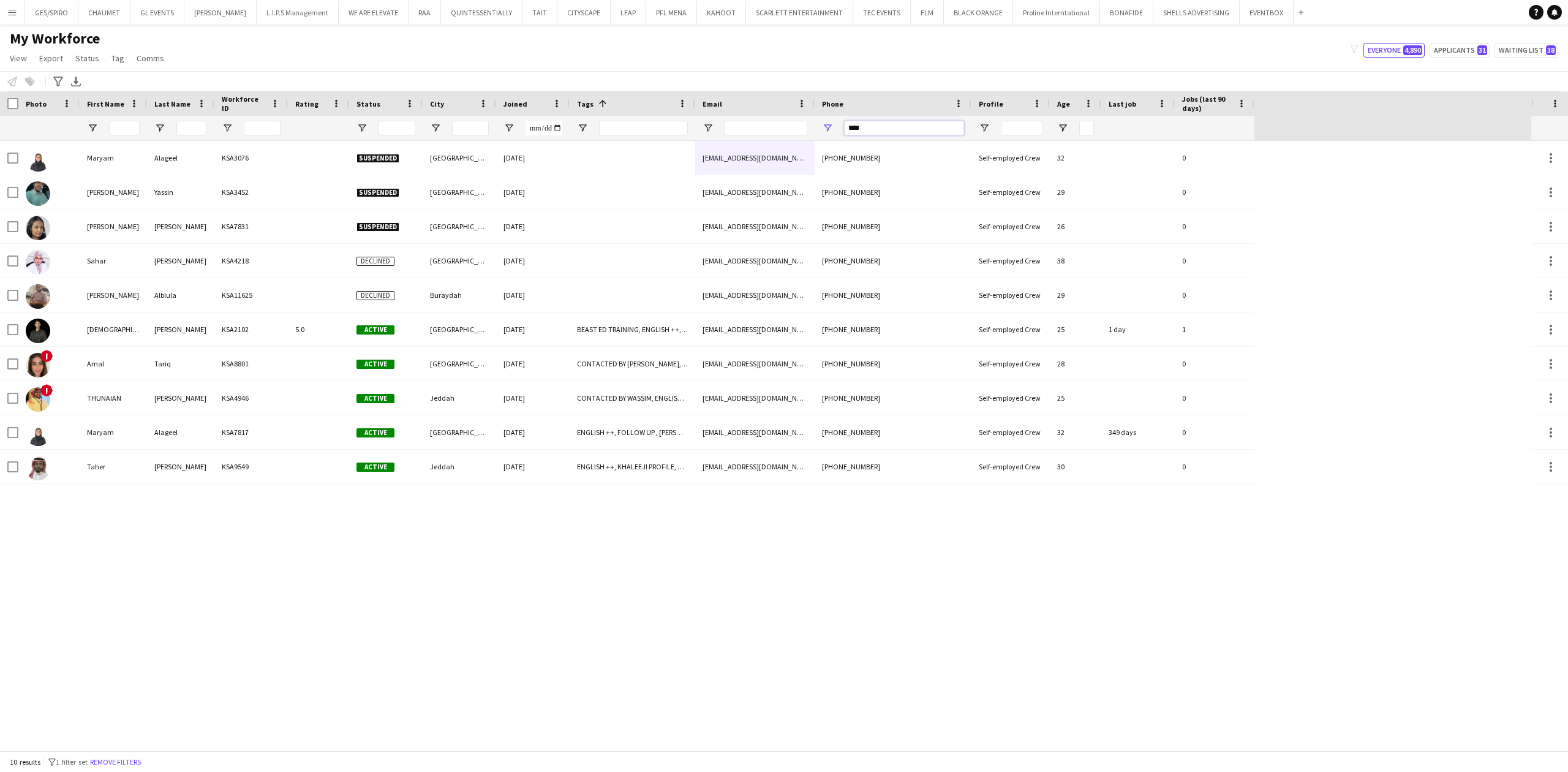
click at [846, 129] on input "****" at bounding box center [904, 128] width 120 height 15
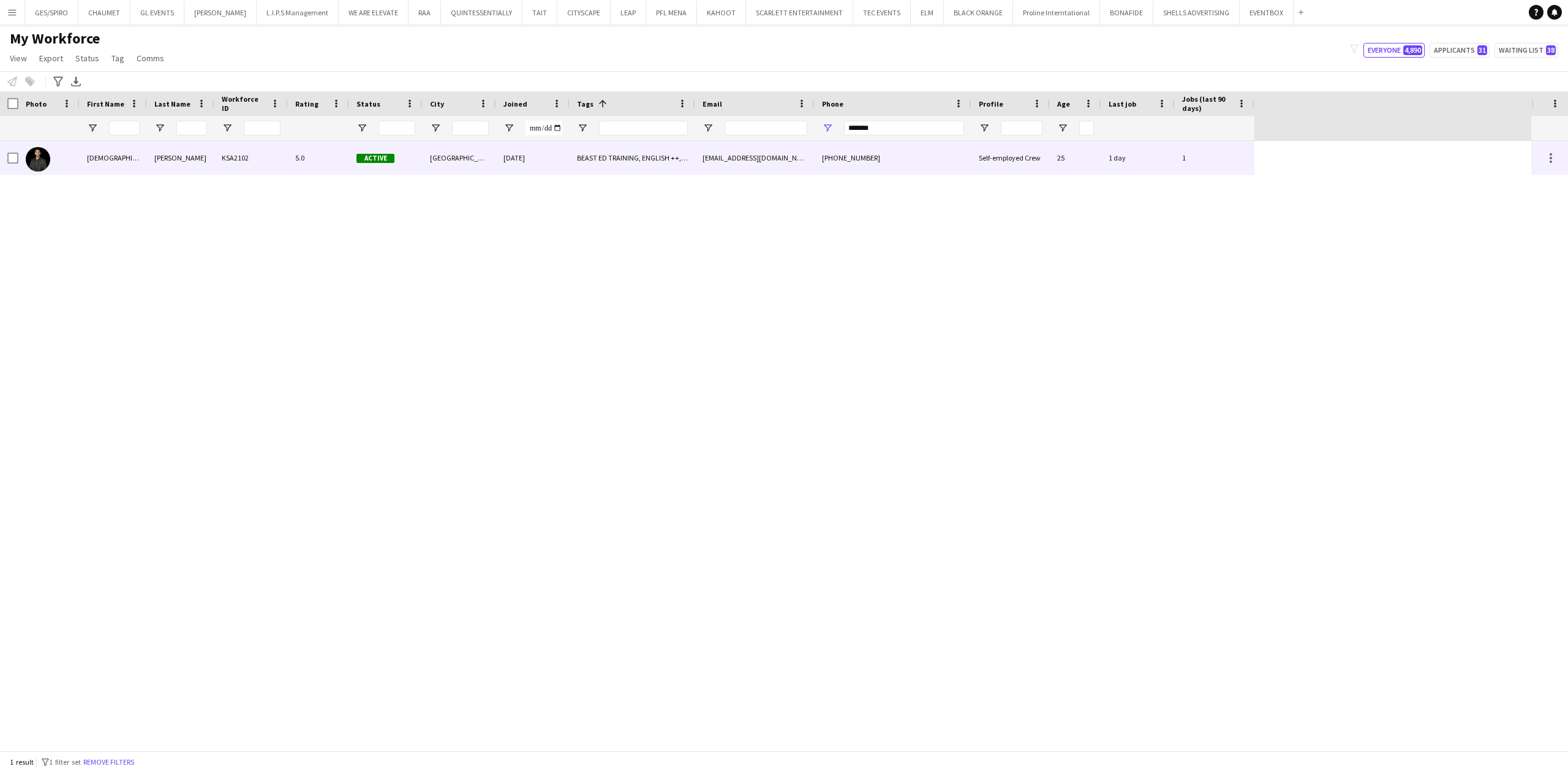
click at [665, 158] on div "BEAST ED TRAINING, ENGLISH ++, KHALEEJI PROFILE, TOP HOST/HOSTESS, TOP PROMOTER…" at bounding box center [632, 158] width 126 height 34
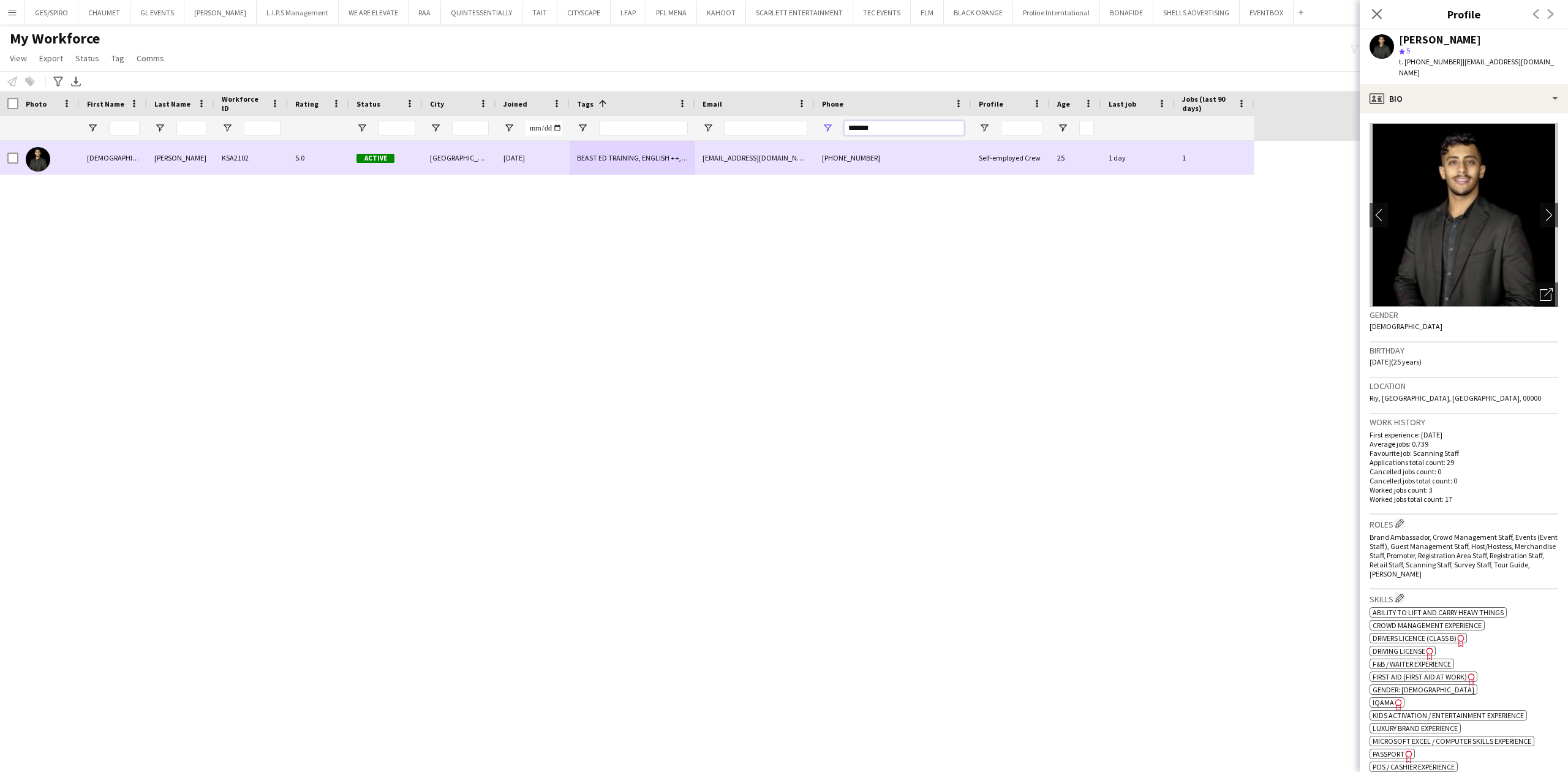
drag, startPoint x: 790, startPoint y: 140, endPoint x: 713, endPoint y: 145, distance: 77.2
click at [716, 145] on div "Workforce Details Photo First Name" at bounding box center [784, 421] width 1568 height 660
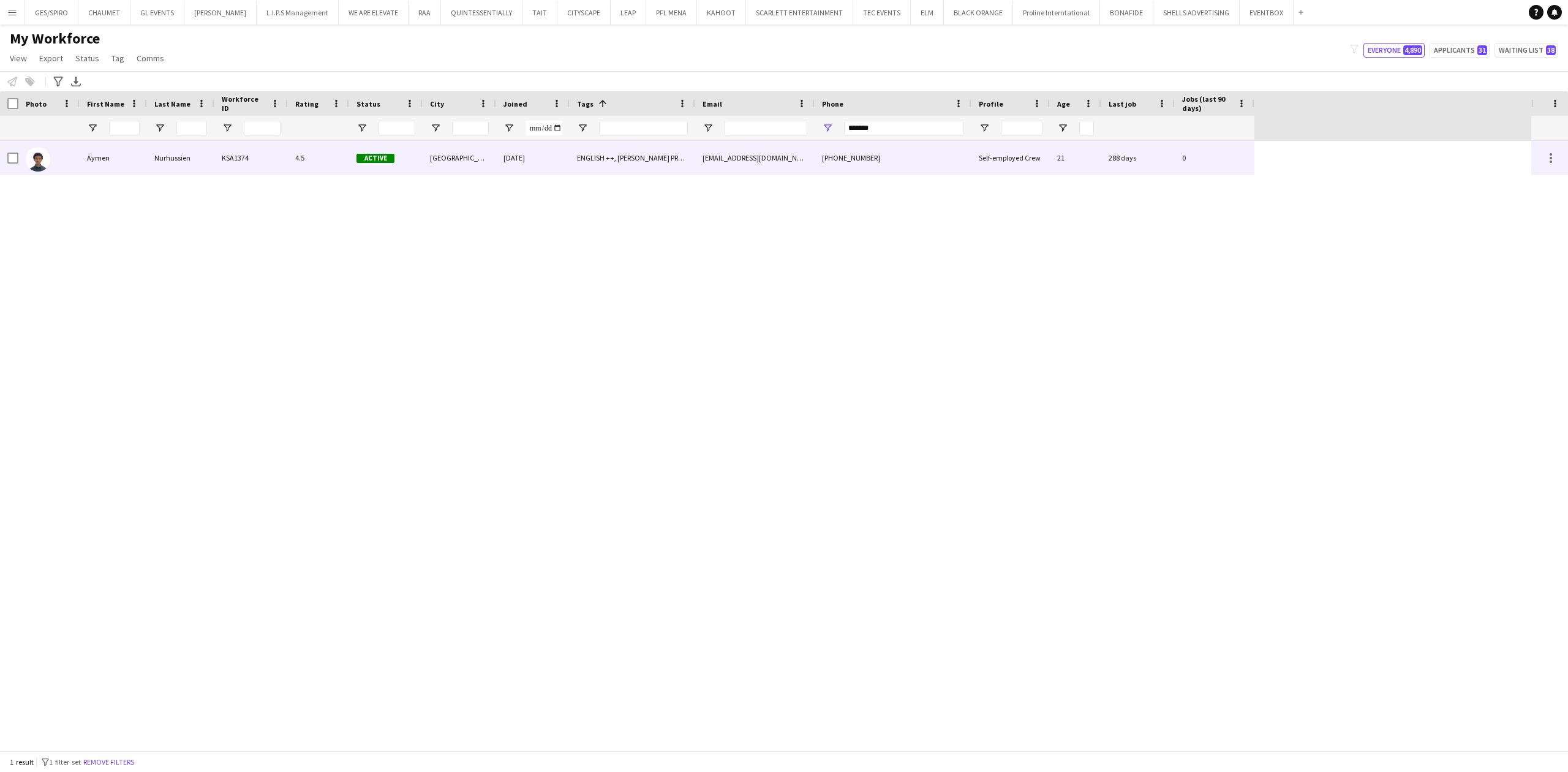
click at [678, 157] on div "ENGLISH ++, [PERSON_NAME] PROFILE, TOP [PERSON_NAME]" at bounding box center [632, 158] width 126 height 34
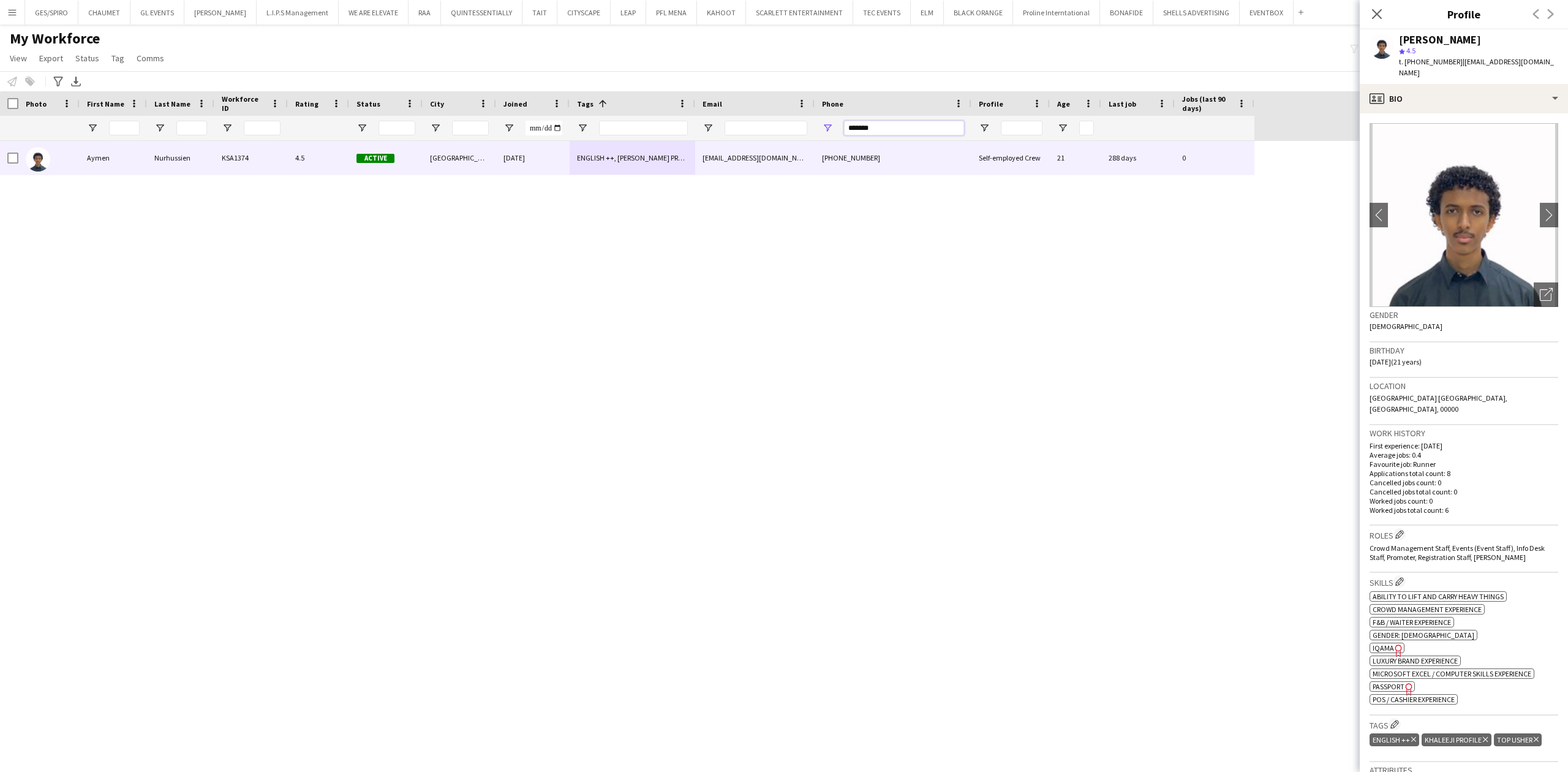
drag, startPoint x: 879, startPoint y: 131, endPoint x: 645, endPoint y: 139, distance: 234.1
click at [653, 139] on div at bounding box center [627, 129] width 1255 height 25
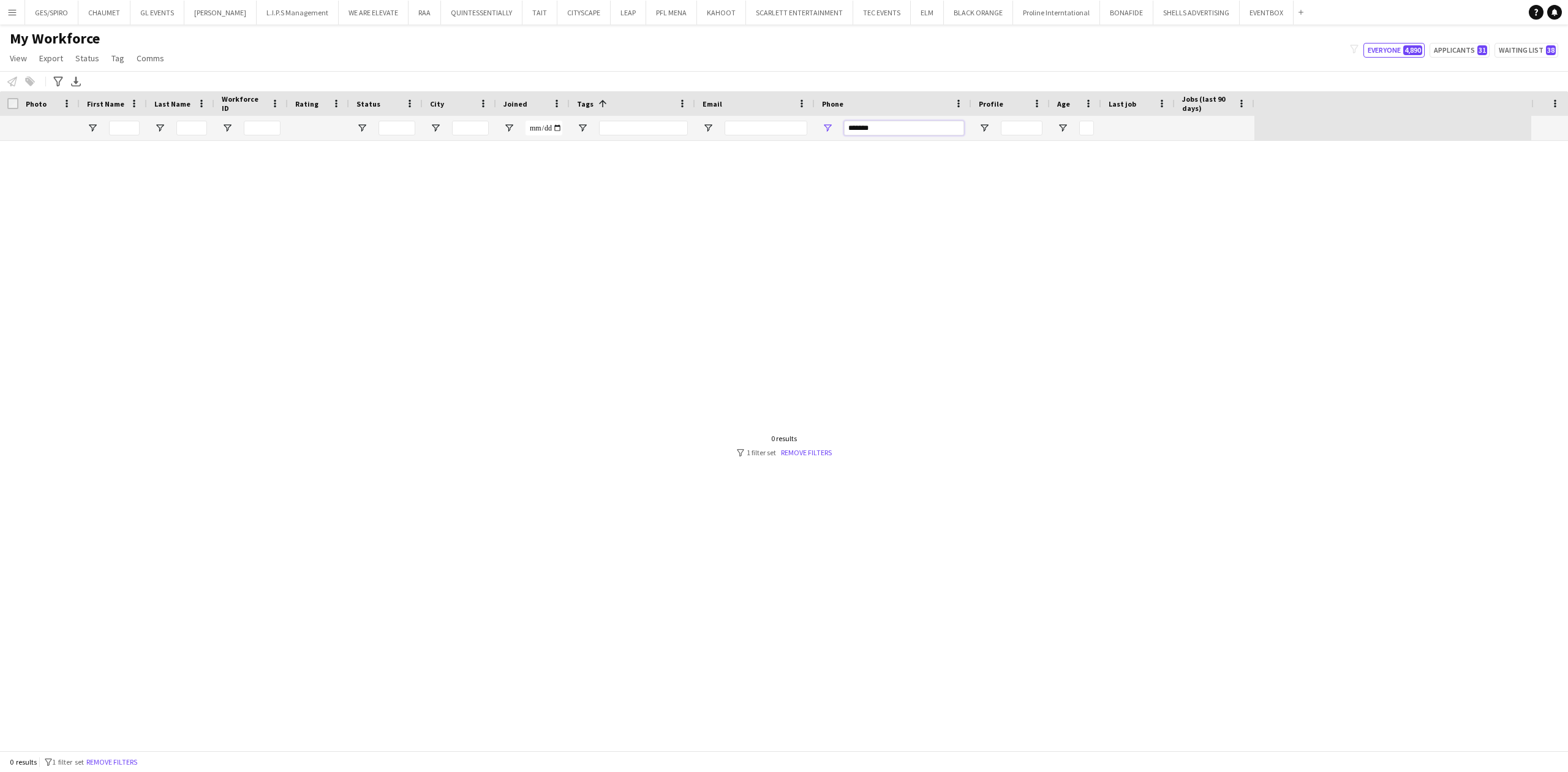
drag, startPoint x: 902, startPoint y: 127, endPoint x: 611, endPoint y: 126, distance: 291.0
click at [613, 126] on div at bounding box center [627, 129] width 1255 height 25
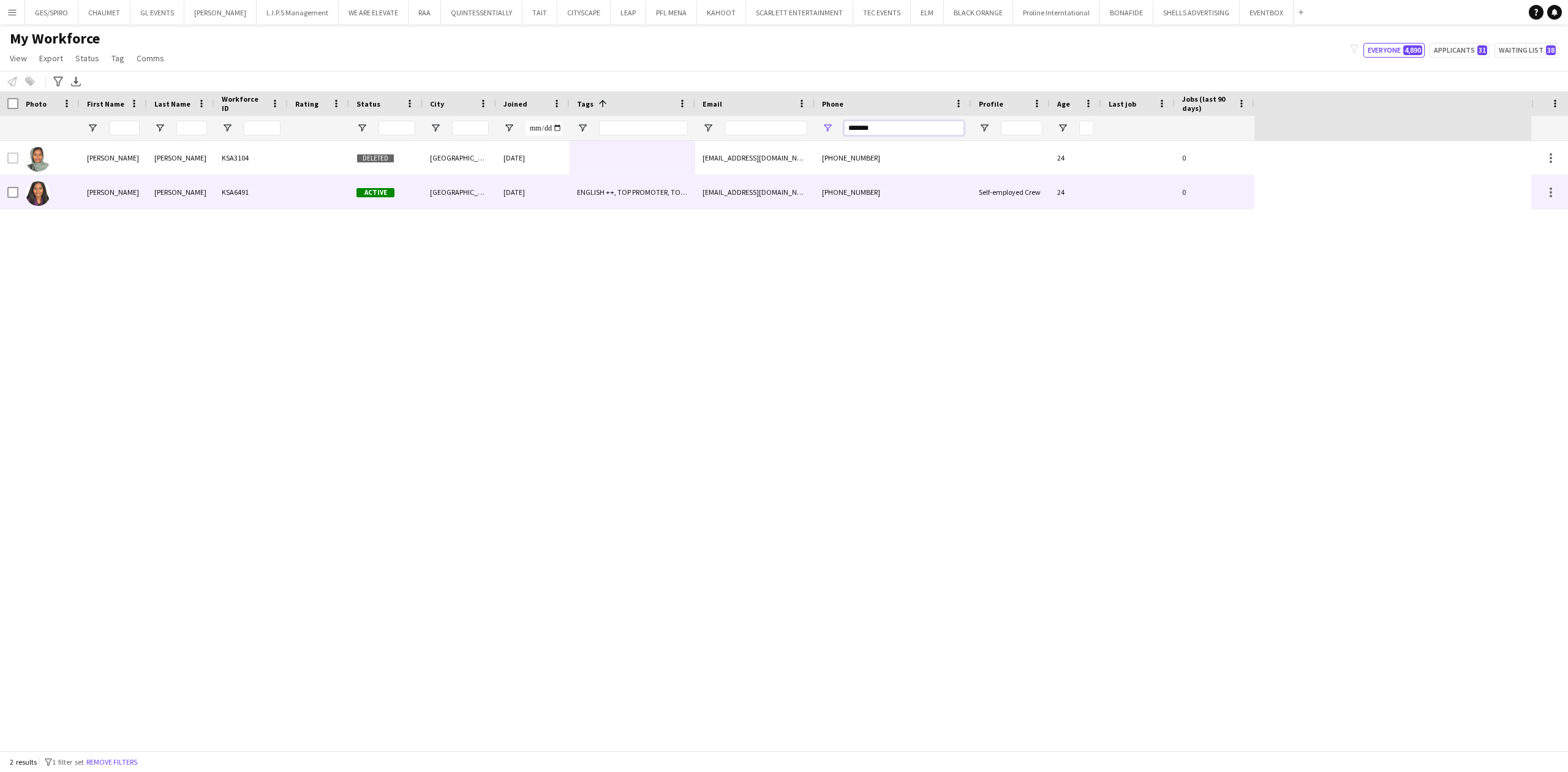
type input "*******"
click at [410, 185] on div "Active" at bounding box center [386, 192] width 74 height 34
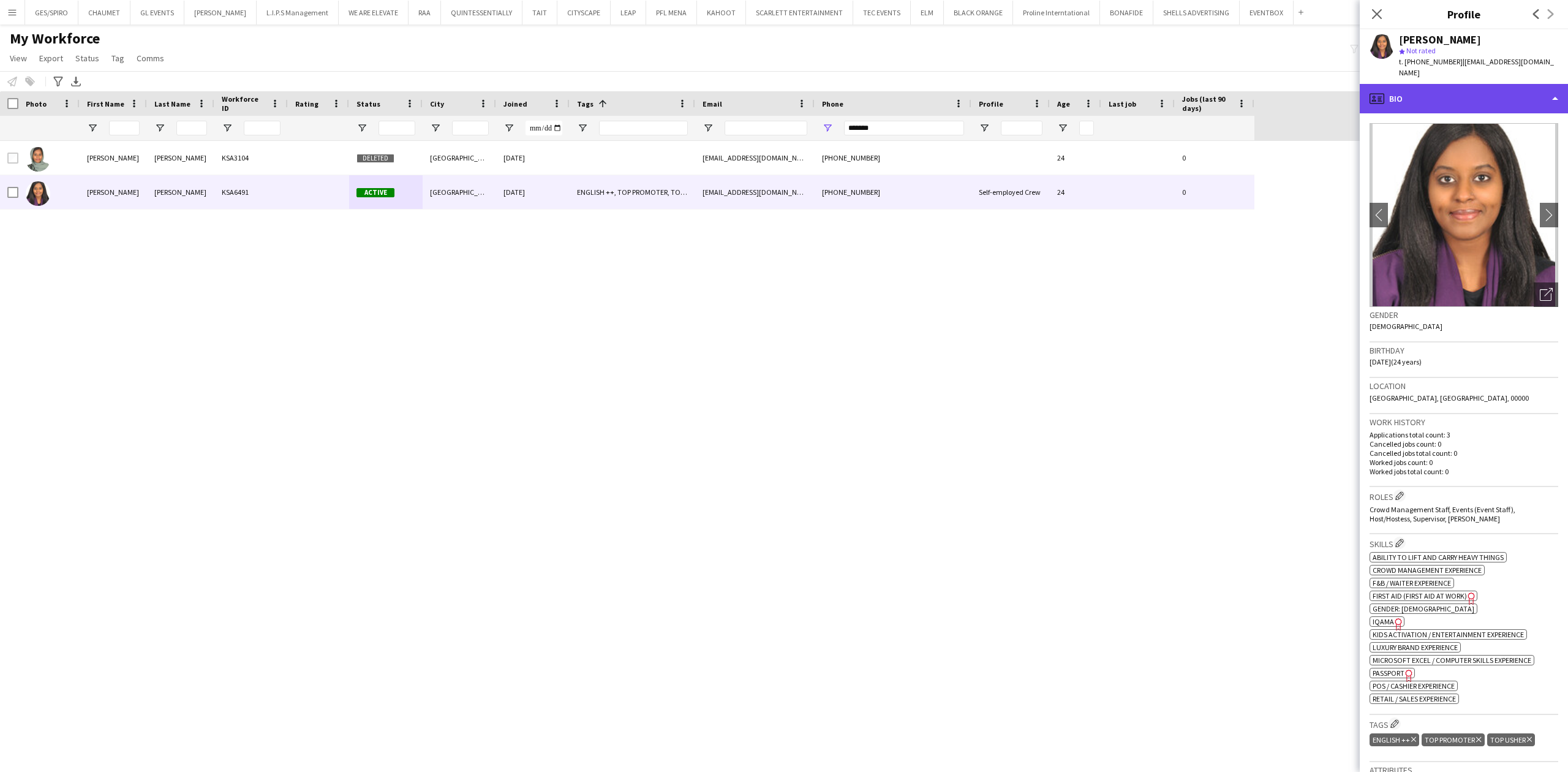
click at [1254, 84] on div "profile Bio" at bounding box center [1464, 99] width 208 height 29
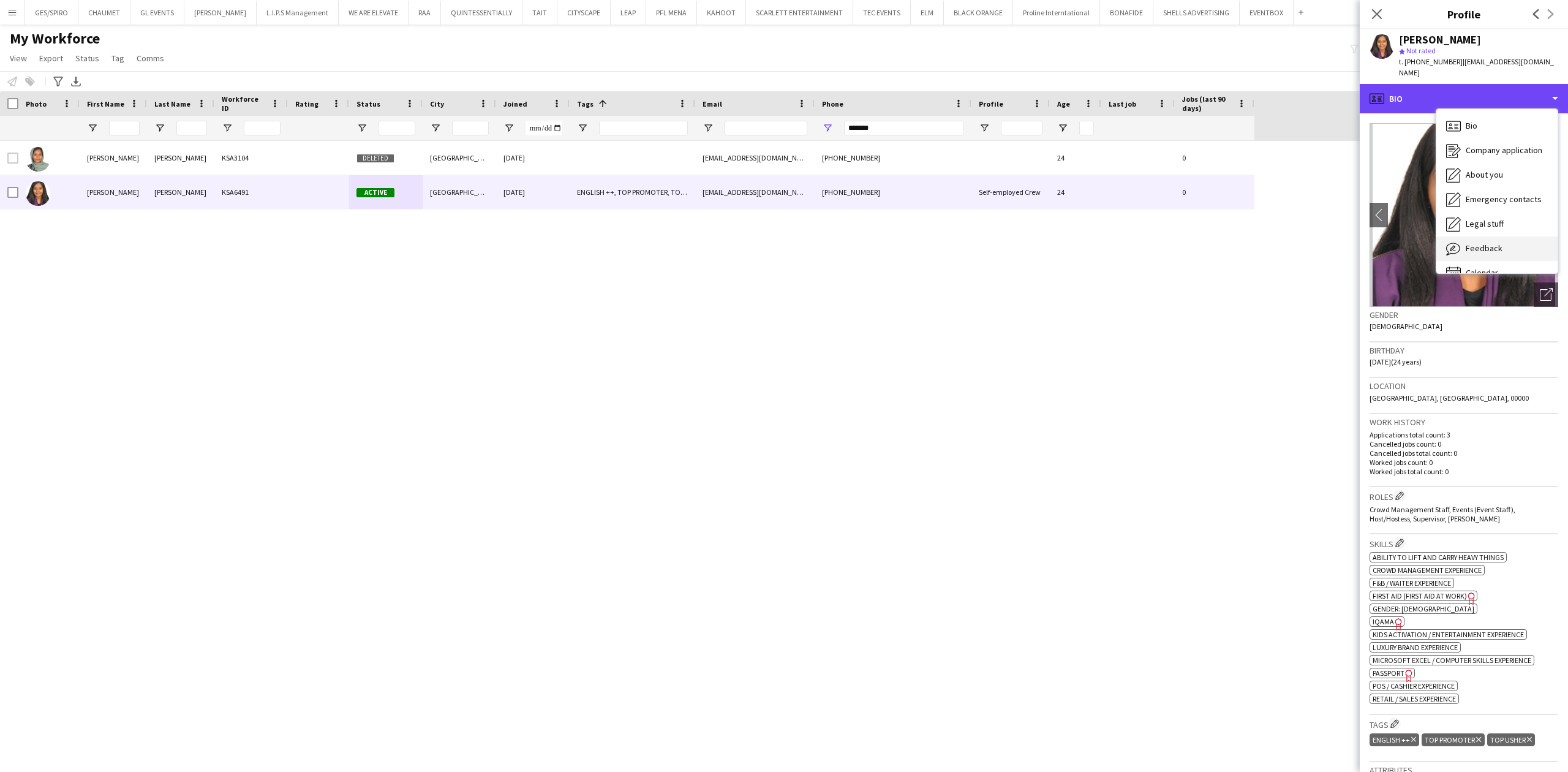
scroll to position [17, 0]
click at [1254, 226] on div "Feedback Feedback" at bounding box center [1497, 232] width 121 height 25
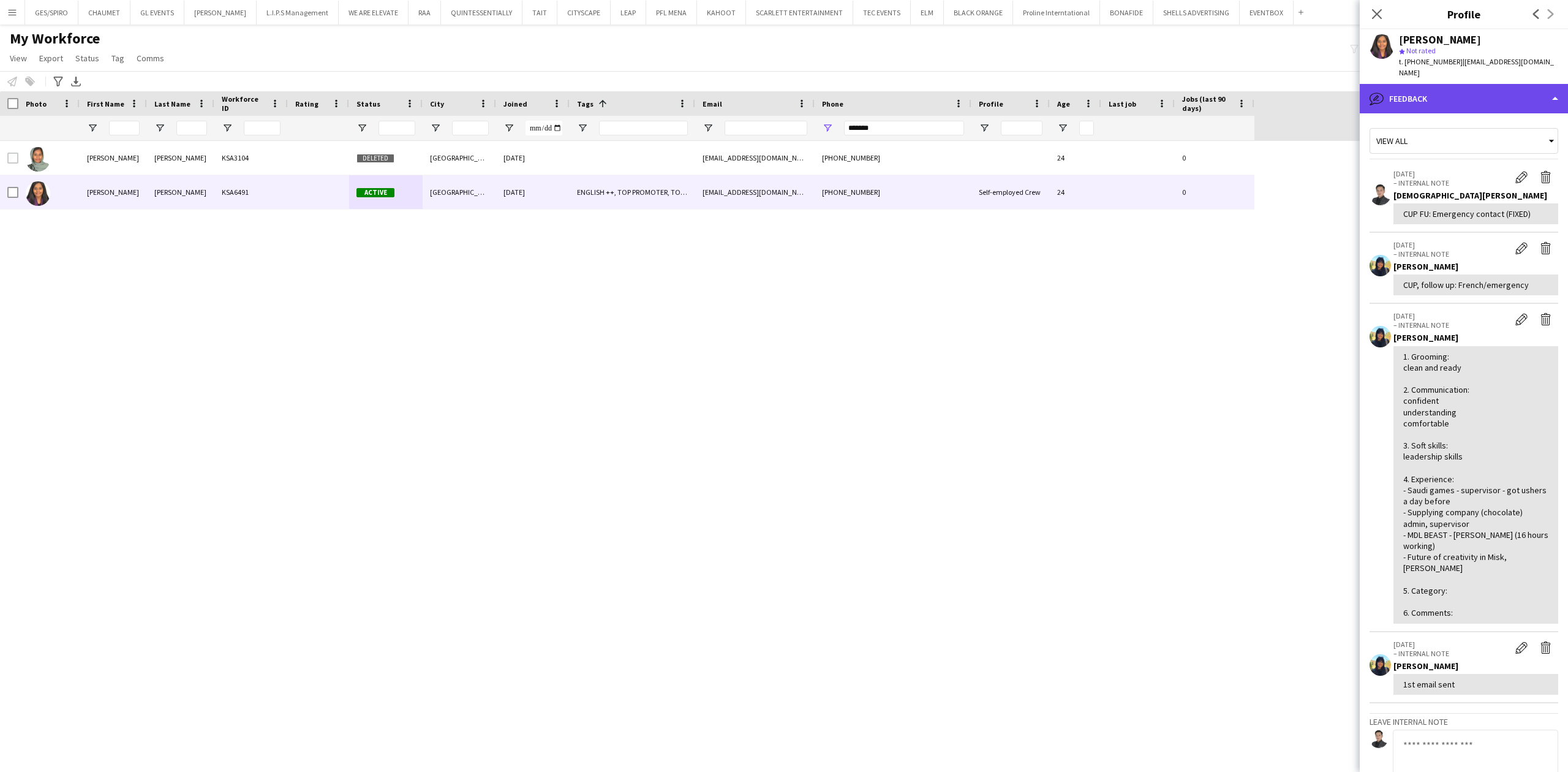
click at [1254, 91] on div "bubble-pencil Feedback" at bounding box center [1464, 99] width 208 height 29
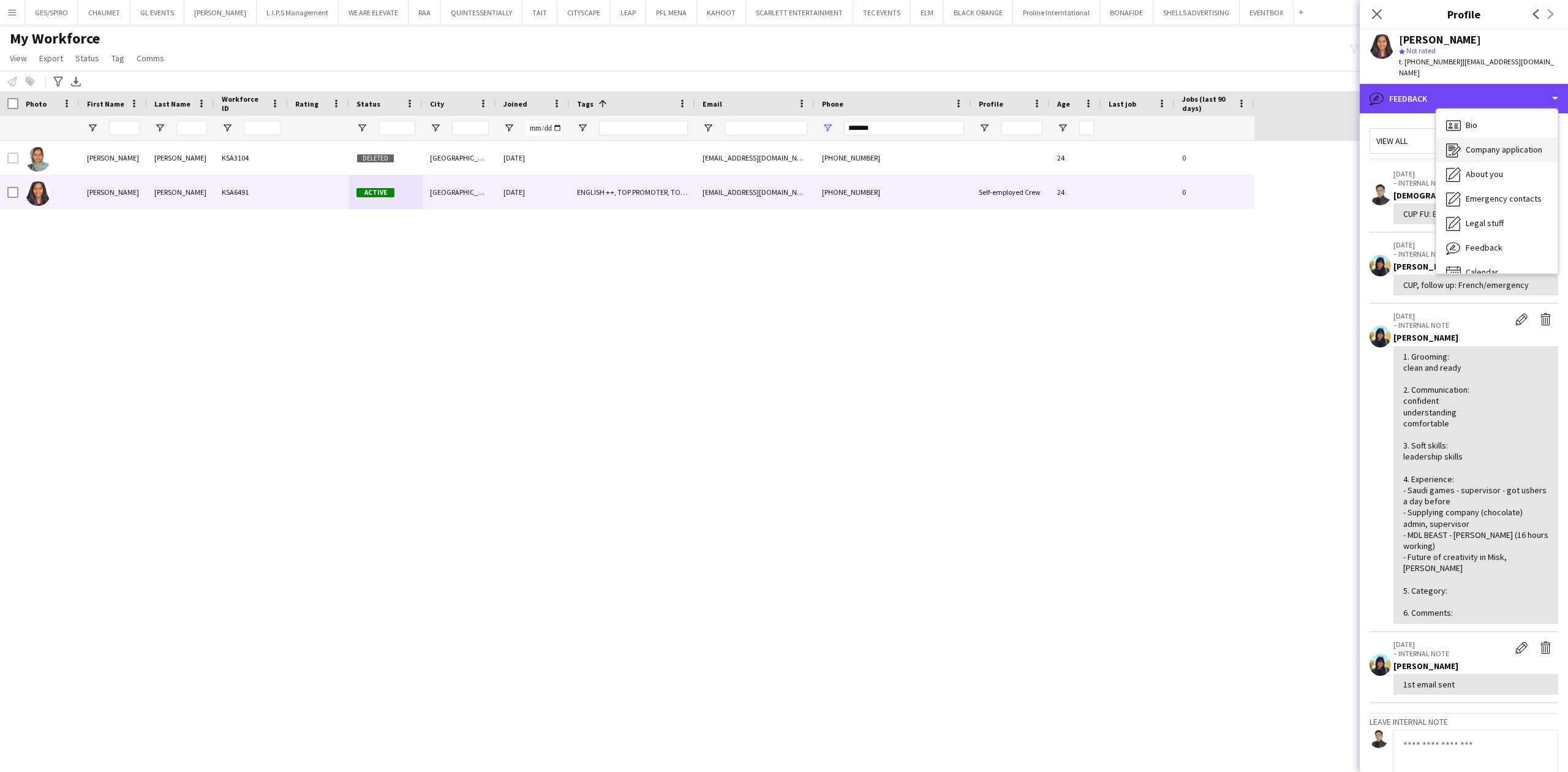
scroll to position [0, 0]
click at [1254, 114] on div "Bio Bio" at bounding box center [1497, 126] width 121 height 25
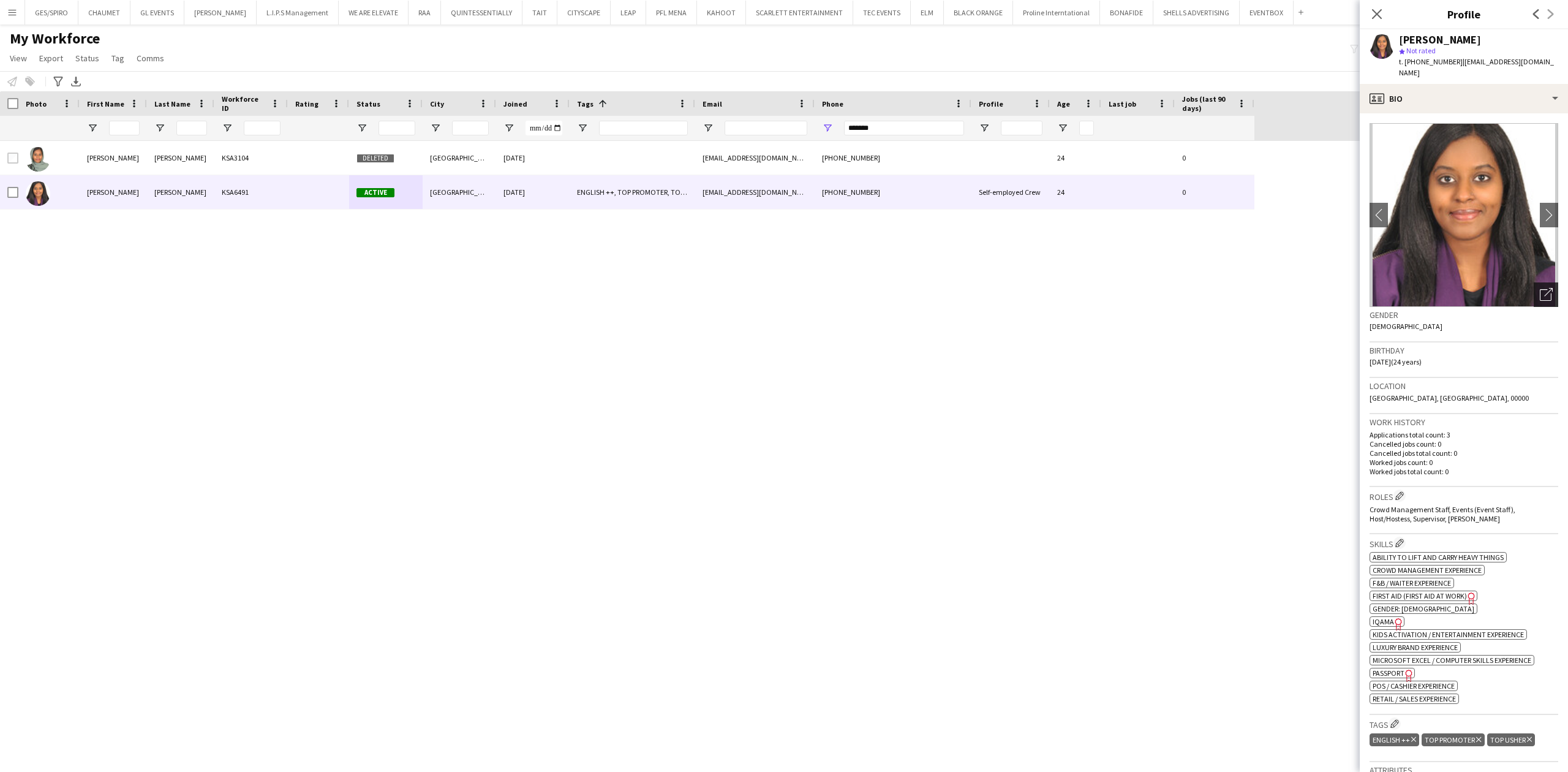
click at [1254, 288] on icon "Open photos pop-in" at bounding box center [1547, 294] width 13 height 13
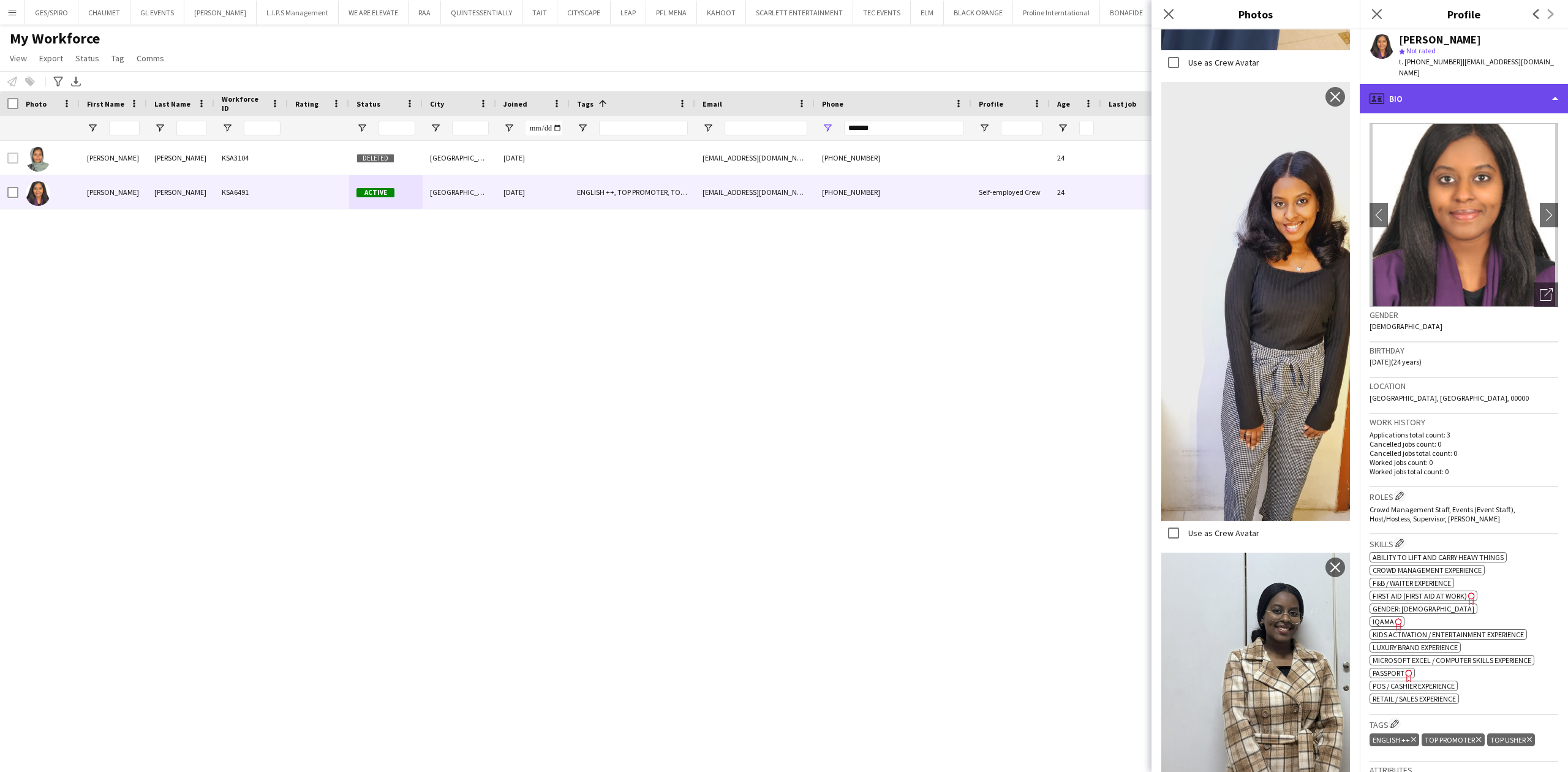
click at [1254, 96] on div "profile Bio" at bounding box center [1464, 99] width 208 height 29
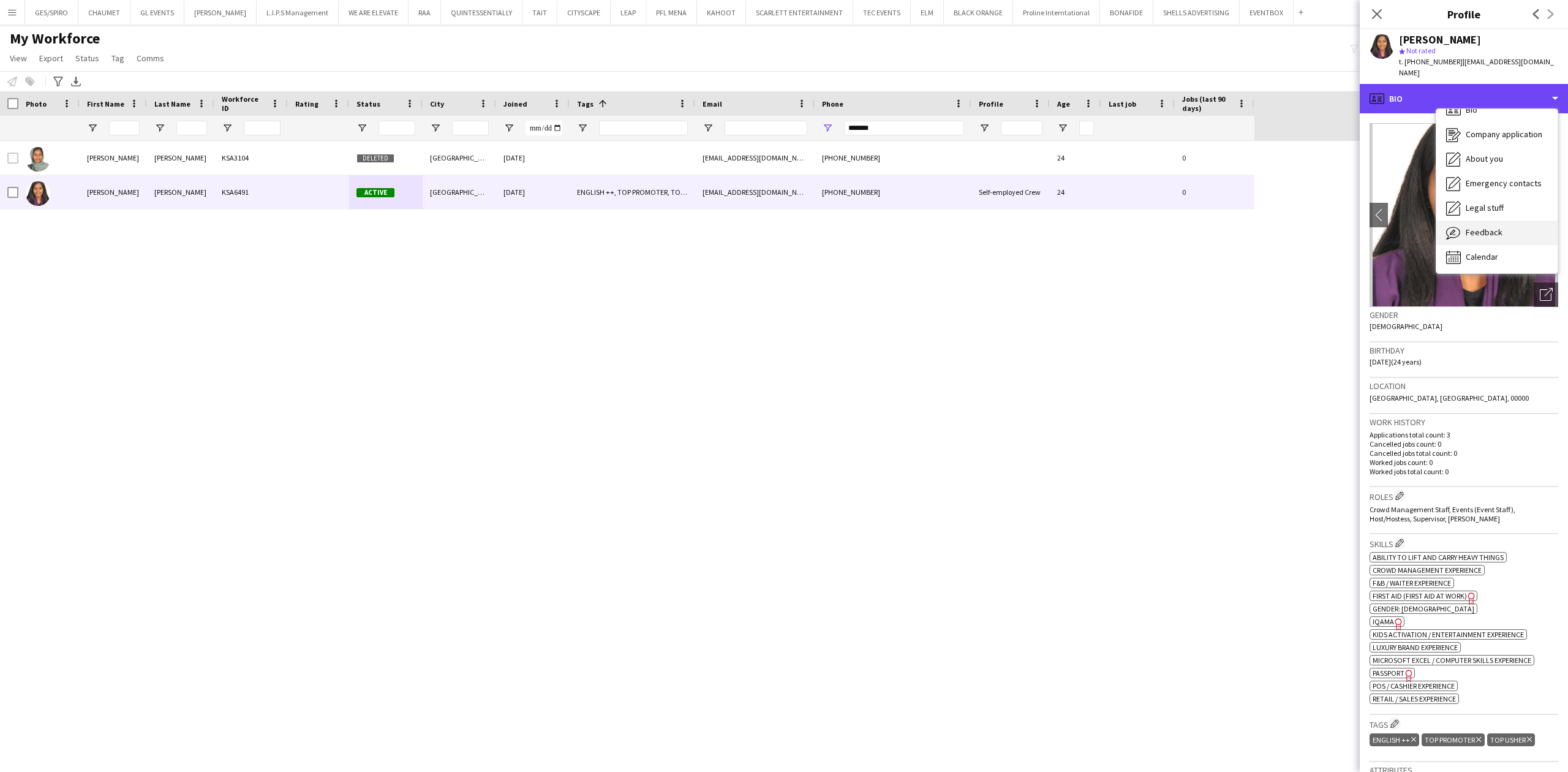
scroll to position [17, 0]
click at [1254, 226] on span "Feedback" at bounding box center [1484, 231] width 37 height 11
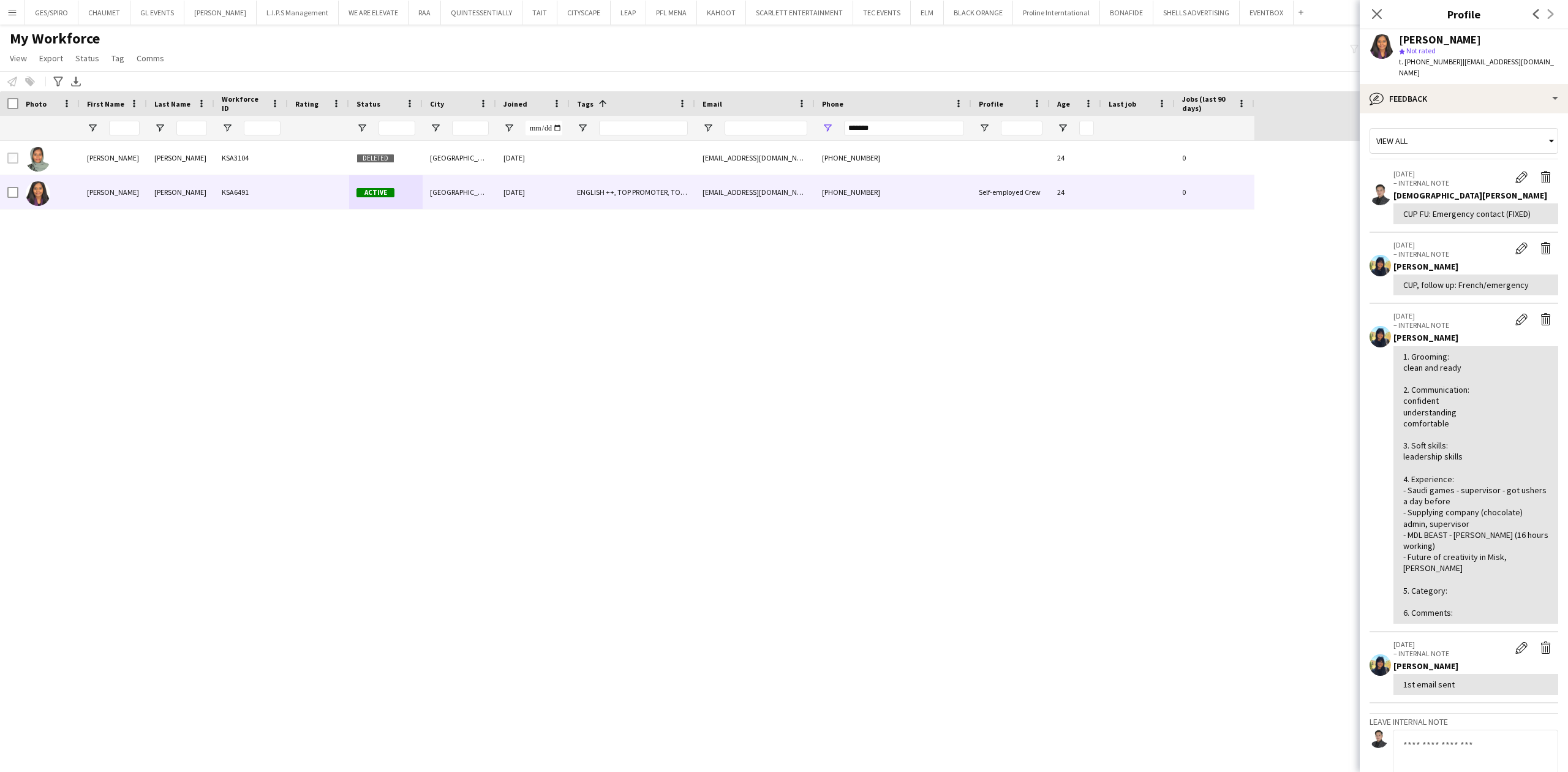
drag, startPoint x: 1445, startPoint y: 112, endPoint x: 1452, endPoint y: 86, distance: 26.9
click at [1254, 113] on app-crew-profile-feedback-tab "View all [DATE] – INTERNAL NOTE Edit internal note Delete internal note [PERSON…" at bounding box center [1464, 443] width 208 height 659
click at [1254, 86] on div "bubble-pencil Feedback" at bounding box center [1464, 99] width 208 height 29
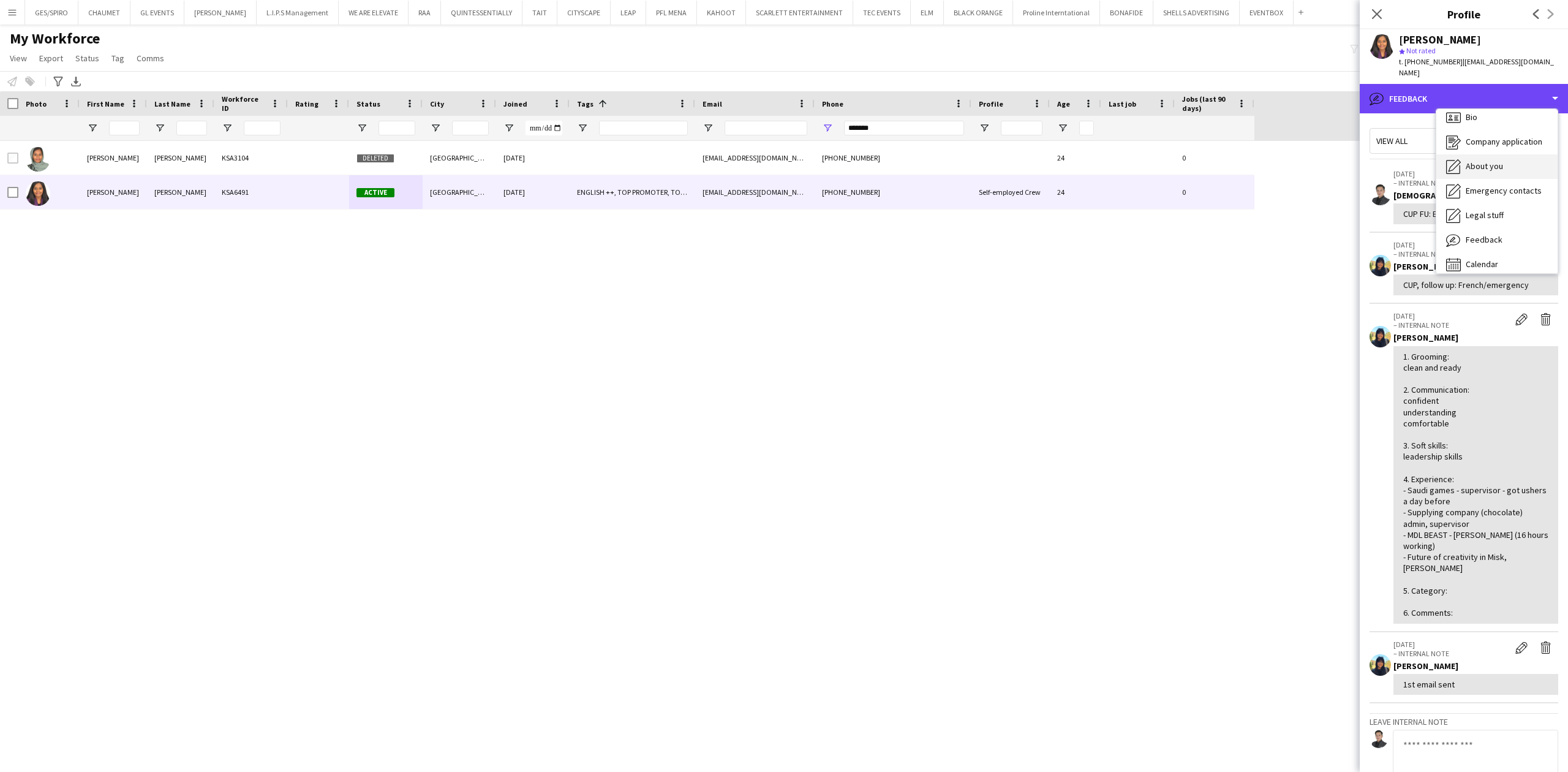
scroll to position [0, 0]
click at [1254, 123] on div "Bio Bio" at bounding box center [1497, 126] width 121 height 25
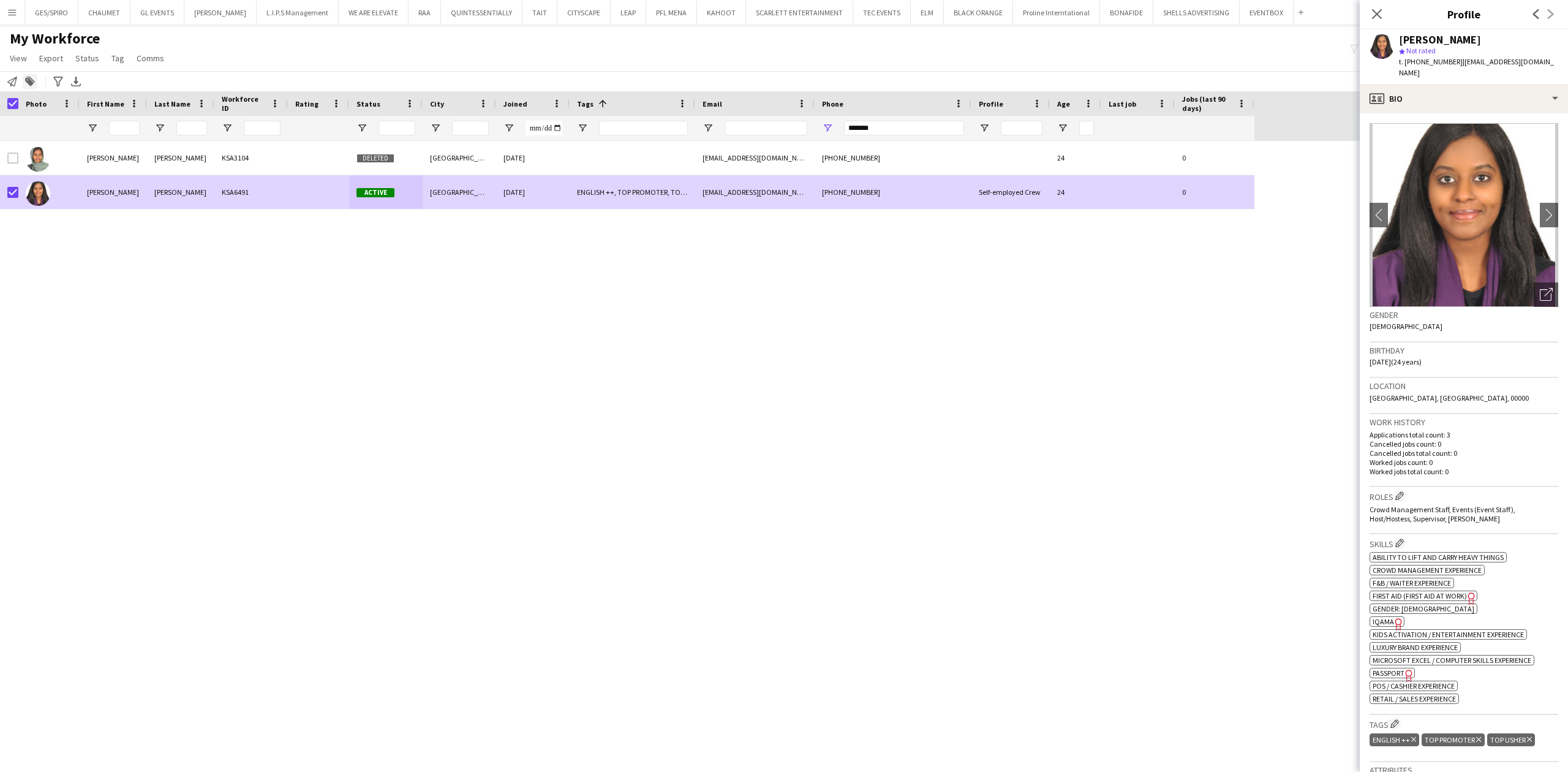
click at [29, 78] on icon "Add to tag" at bounding box center [29, 81] width 9 height 9
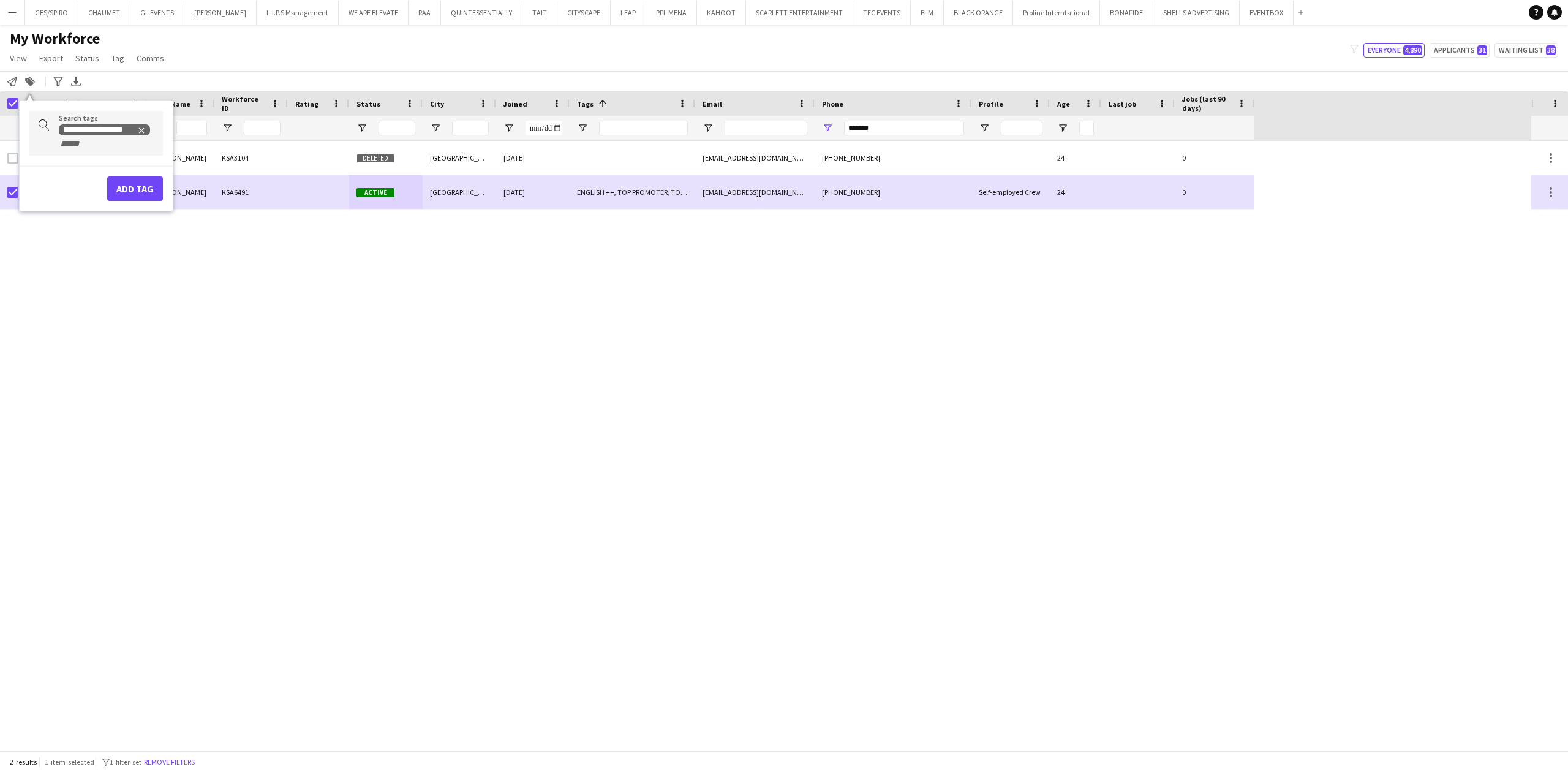
click at [116, 146] on div "**********" at bounding box center [106, 137] width 94 height 26
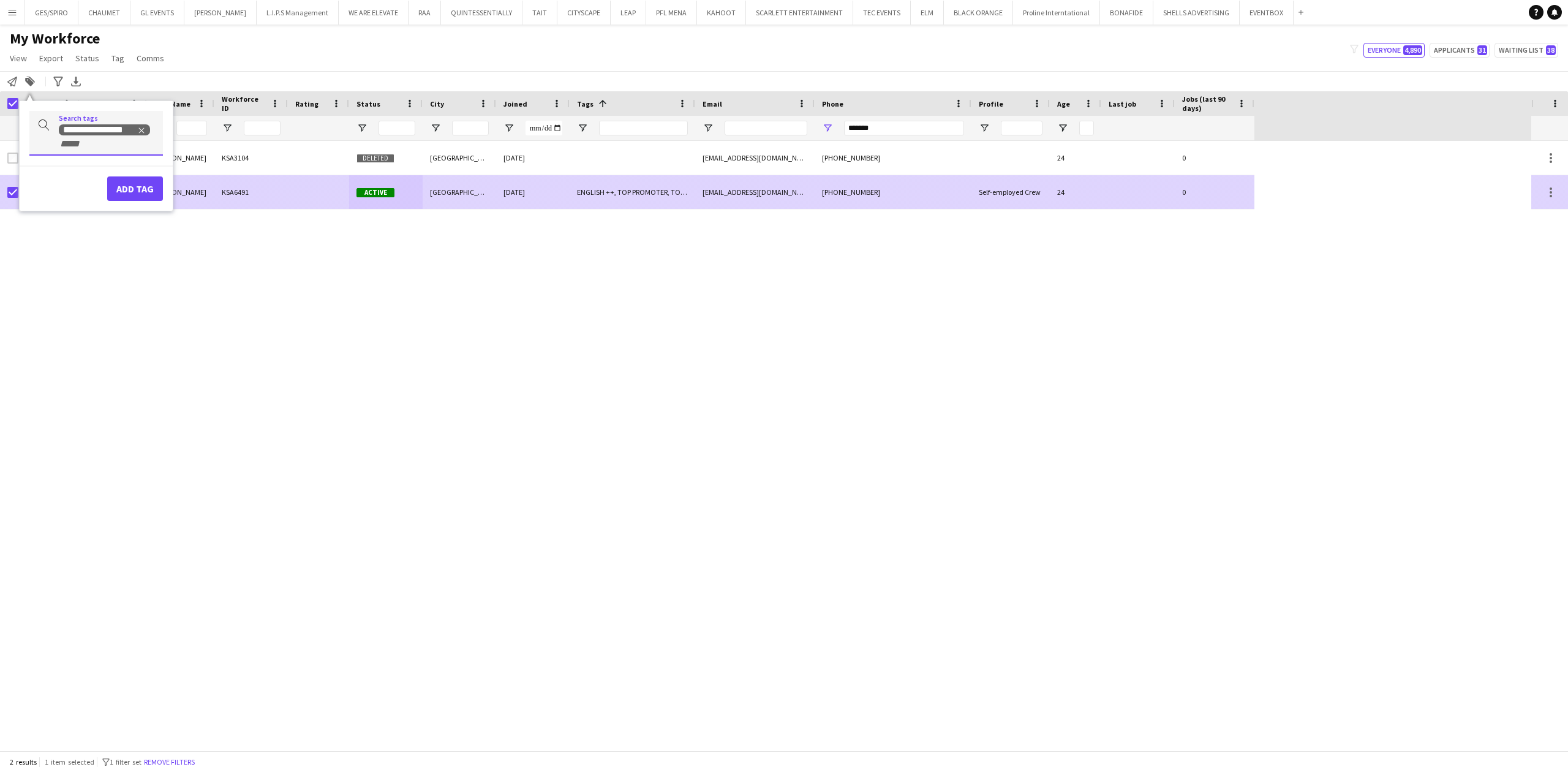
click at [431, 177] on div "[GEOGRAPHIC_DATA]" at bounding box center [459, 192] width 74 height 34
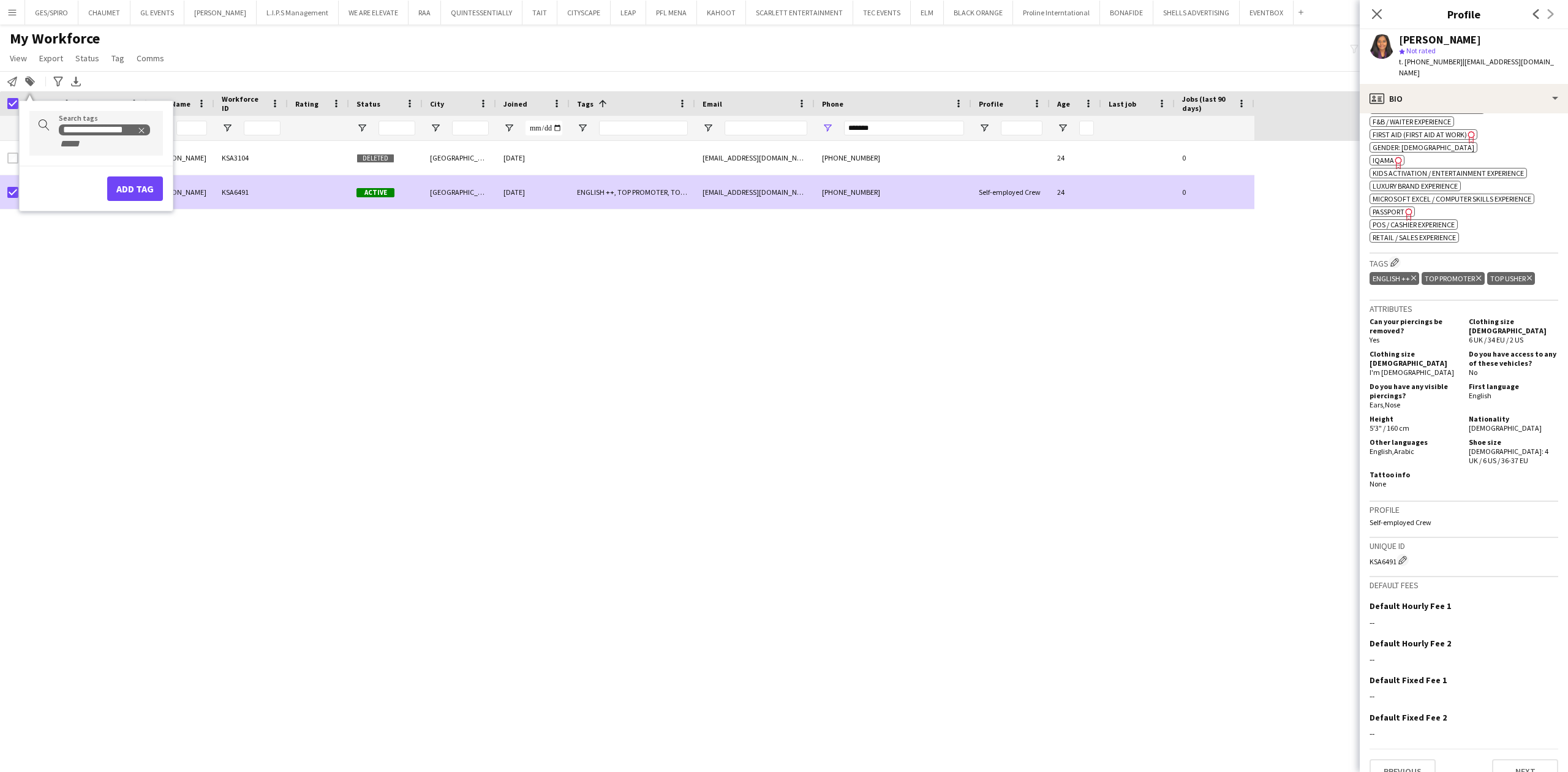
scroll to position [473, 0]
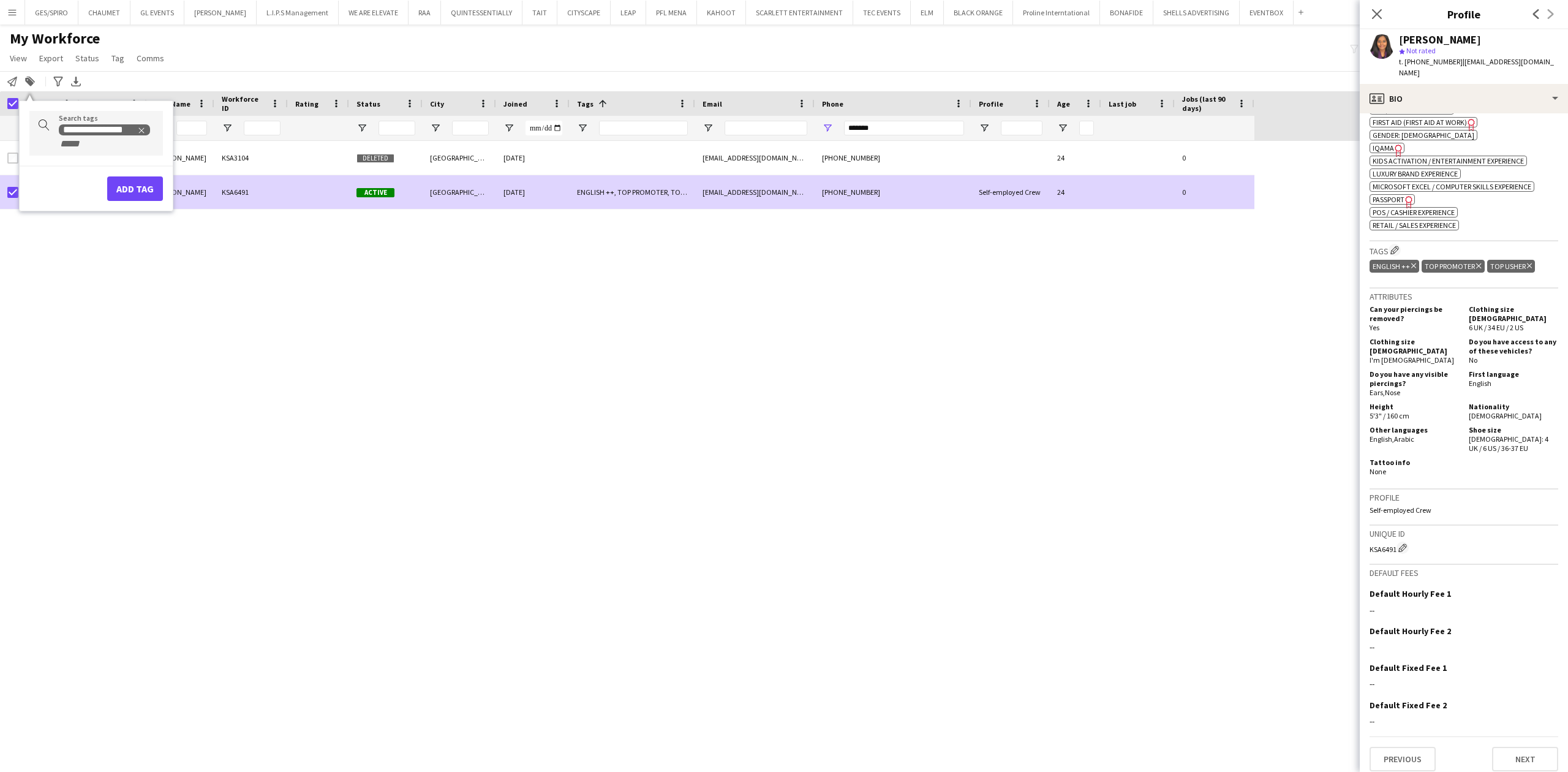
click at [77, 148] on input "+ Tag" at bounding box center [85, 144] width 52 height 11
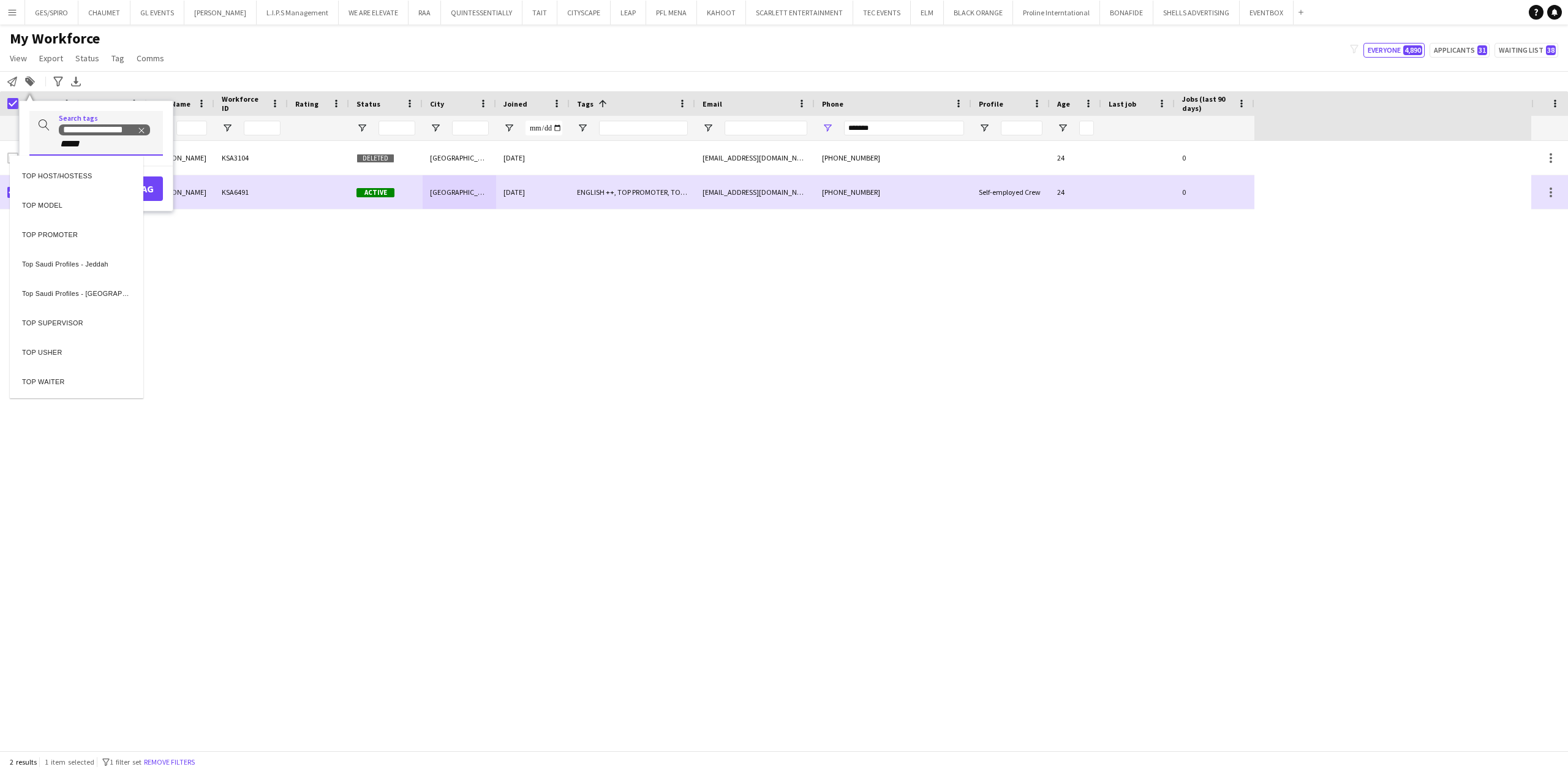
type input "*****"
click at [70, 169] on div "TOP HOST/HOSTESS" at bounding box center [76, 174] width 134 height 29
click at [119, 199] on button "Add tag" at bounding box center [135, 202] width 56 height 25
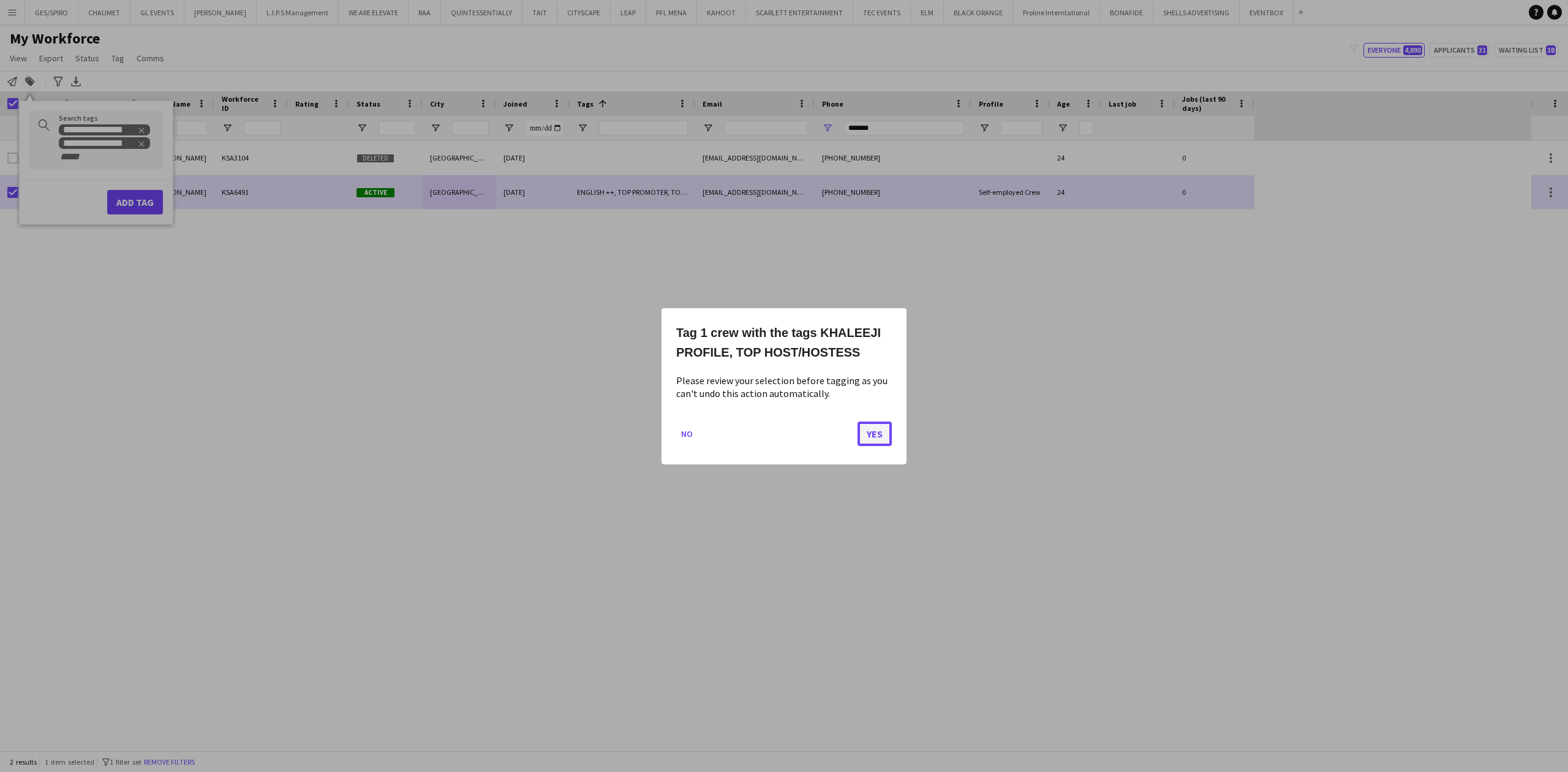
click at [873, 442] on button "Yes" at bounding box center [874, 433] width 34 height 25
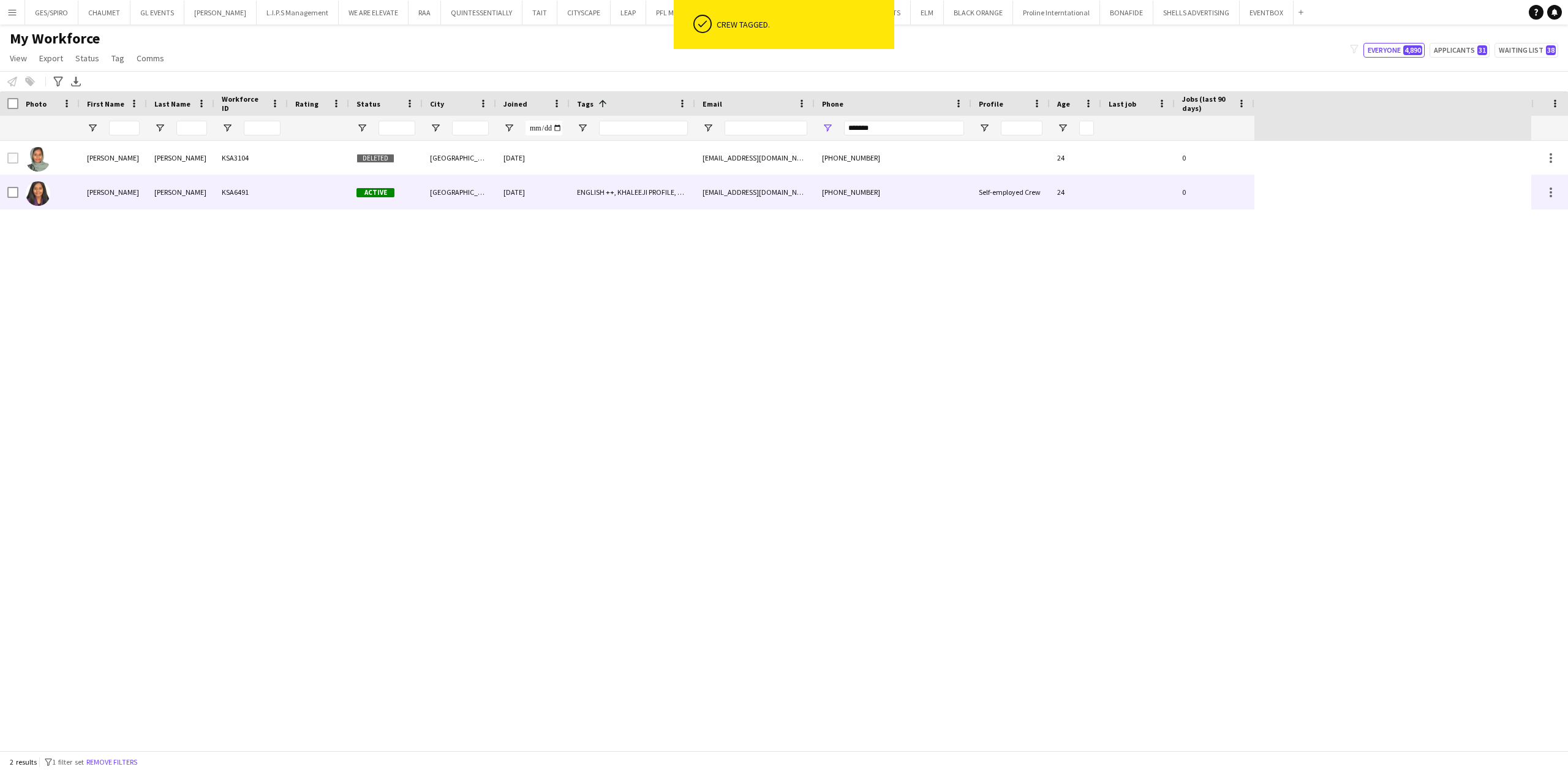
click at [827, 190] on div "[PHONE_NUMBER]" at bounding box center [893, 192] width 157 height 34
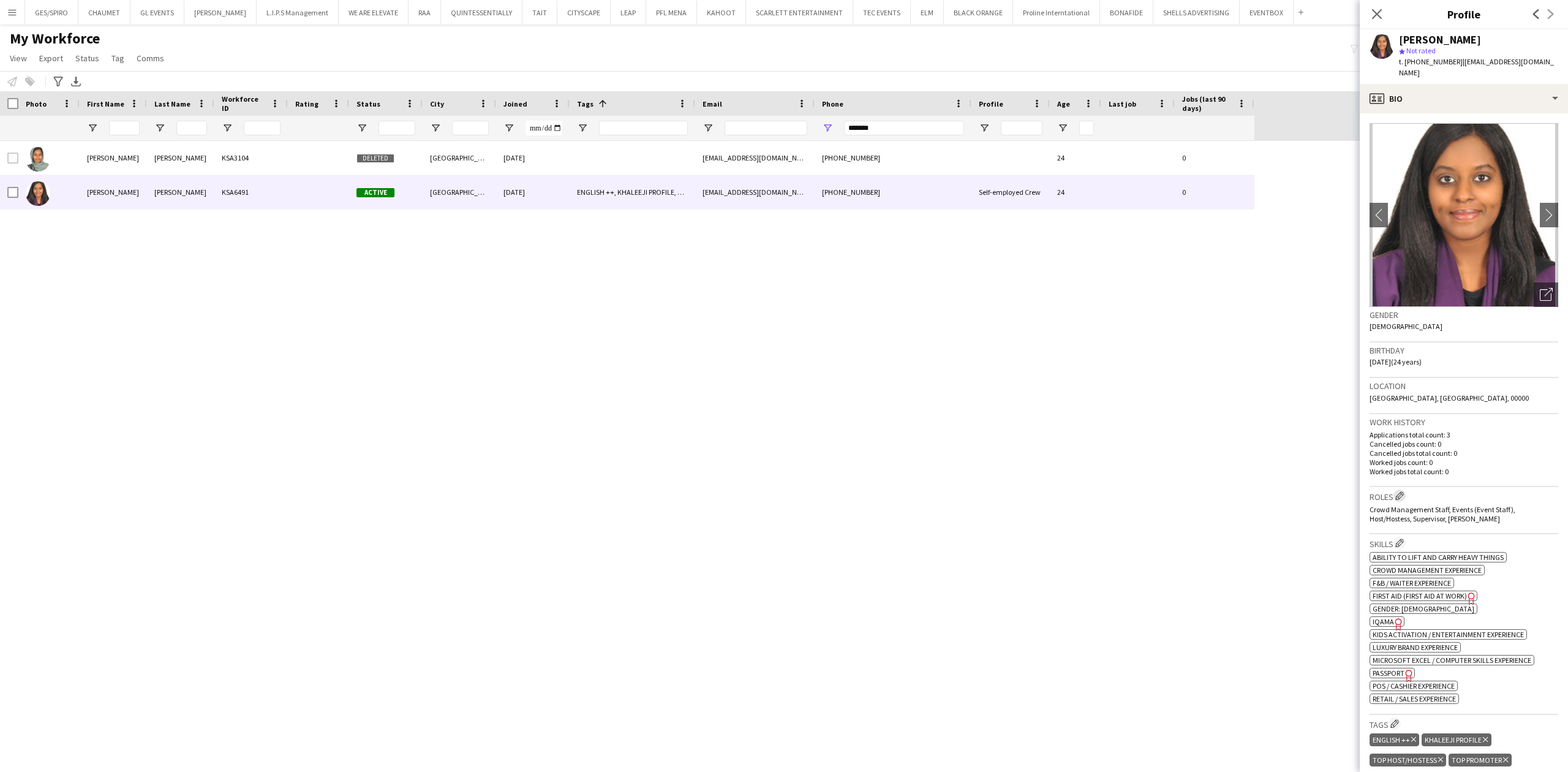
click at [1254, 489] on button "Edit crew company roles" at bounding box center [1399, 495] width 12 height 12
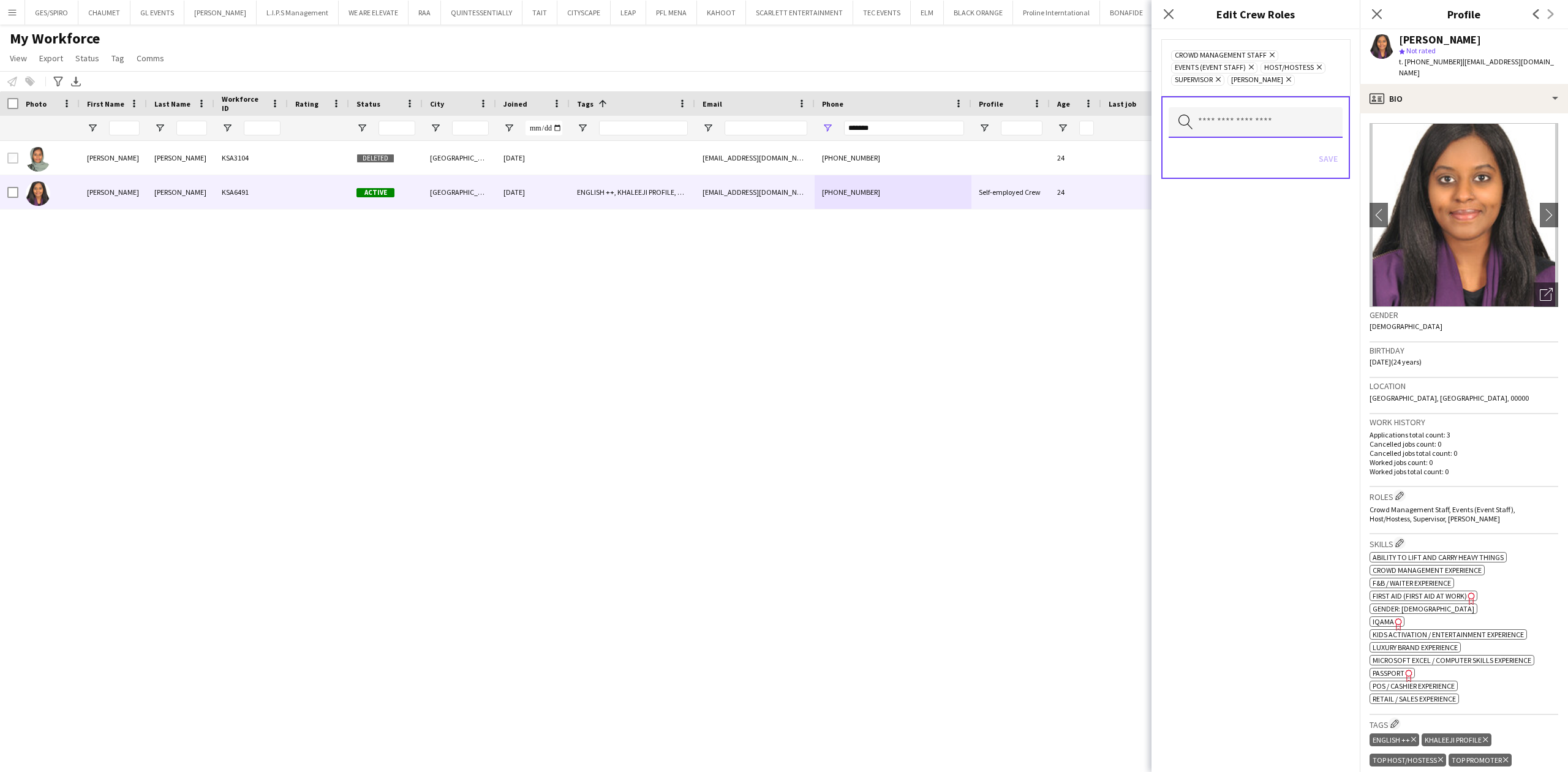
click at [1240, 120] on input "text" at bounding box center [1255, 123] width 174 height 31
type input "**"
click at [1254, 199] on mat-option "Guest Management Staff" at bounding box center [1255, 187] width 175 height 29
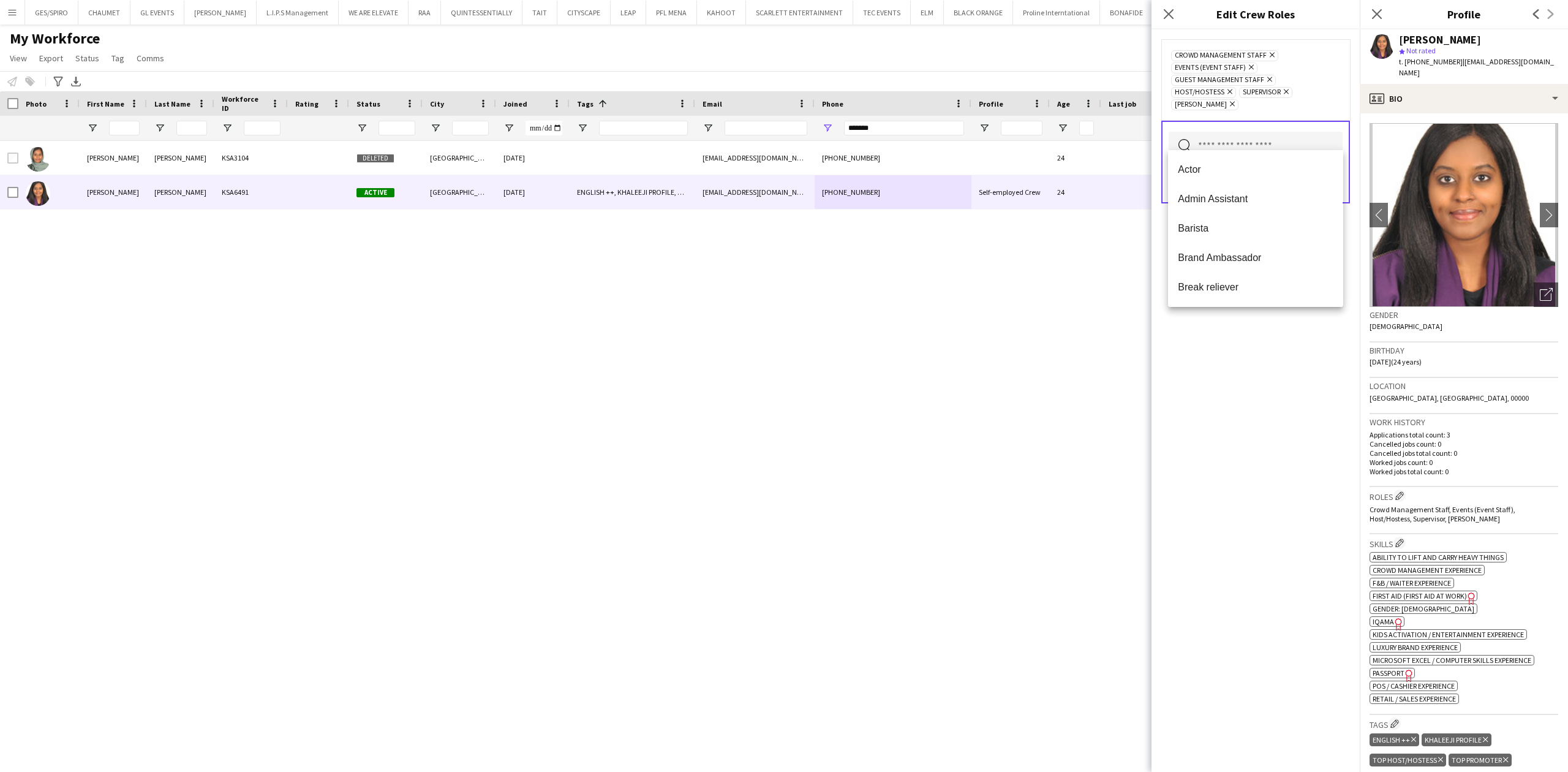
click at [1254, 347] on div "Crowd Management Staff Remove Events (Event Staff) Remove Guest Management Staf…" at bounding box center [1255, 400] width 208 height 743
click at [1254, 173] on button "Save" at bounding box center [1328, 183] width 28 height 20
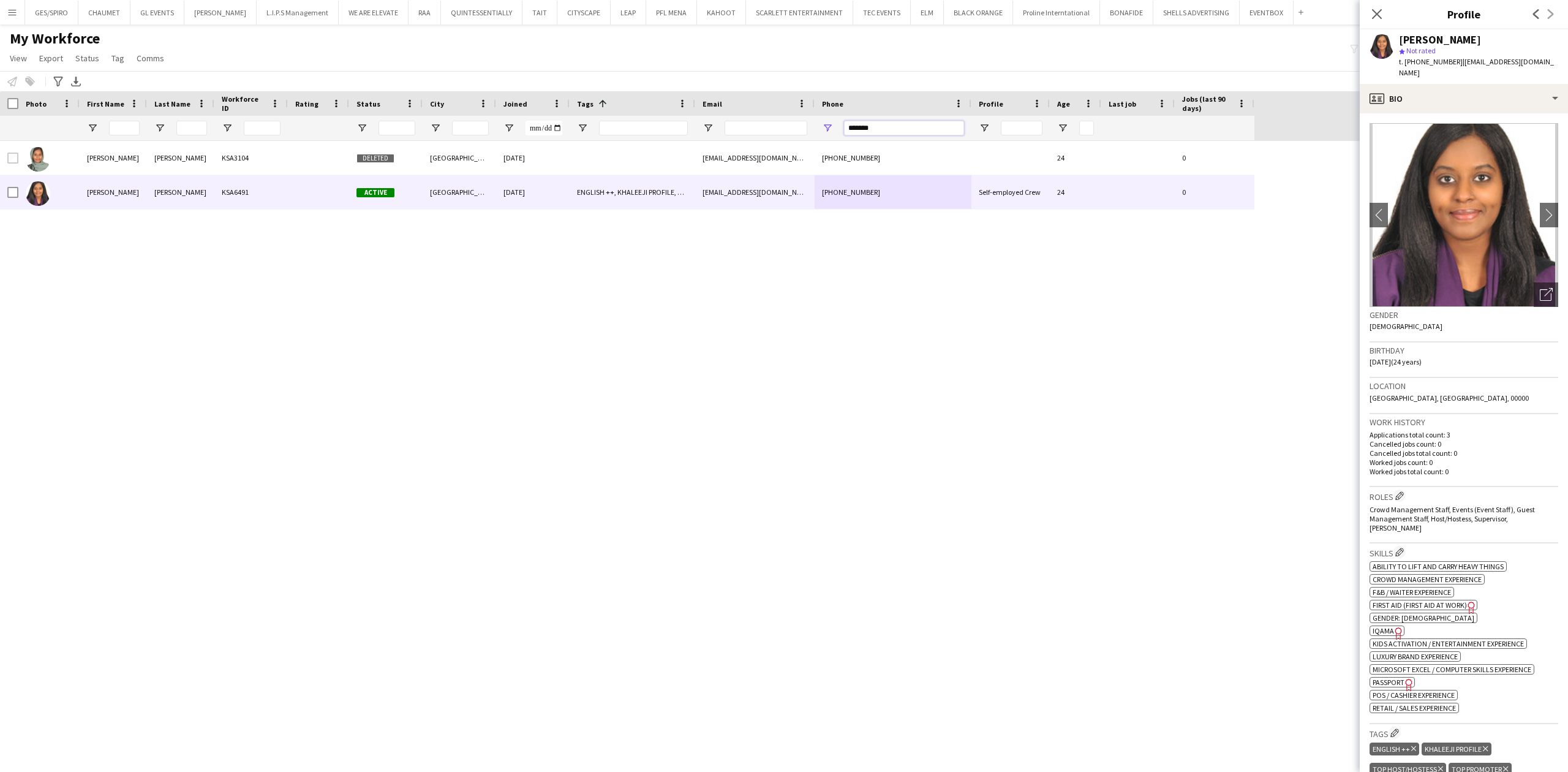
drag, startPoint x: 914, startPoint y: 132, endPoint x: 777, endPoint y: 137, distance: 137.1
click at [777, 137] on div at bounding box center [627, 129] width 1255 height 25
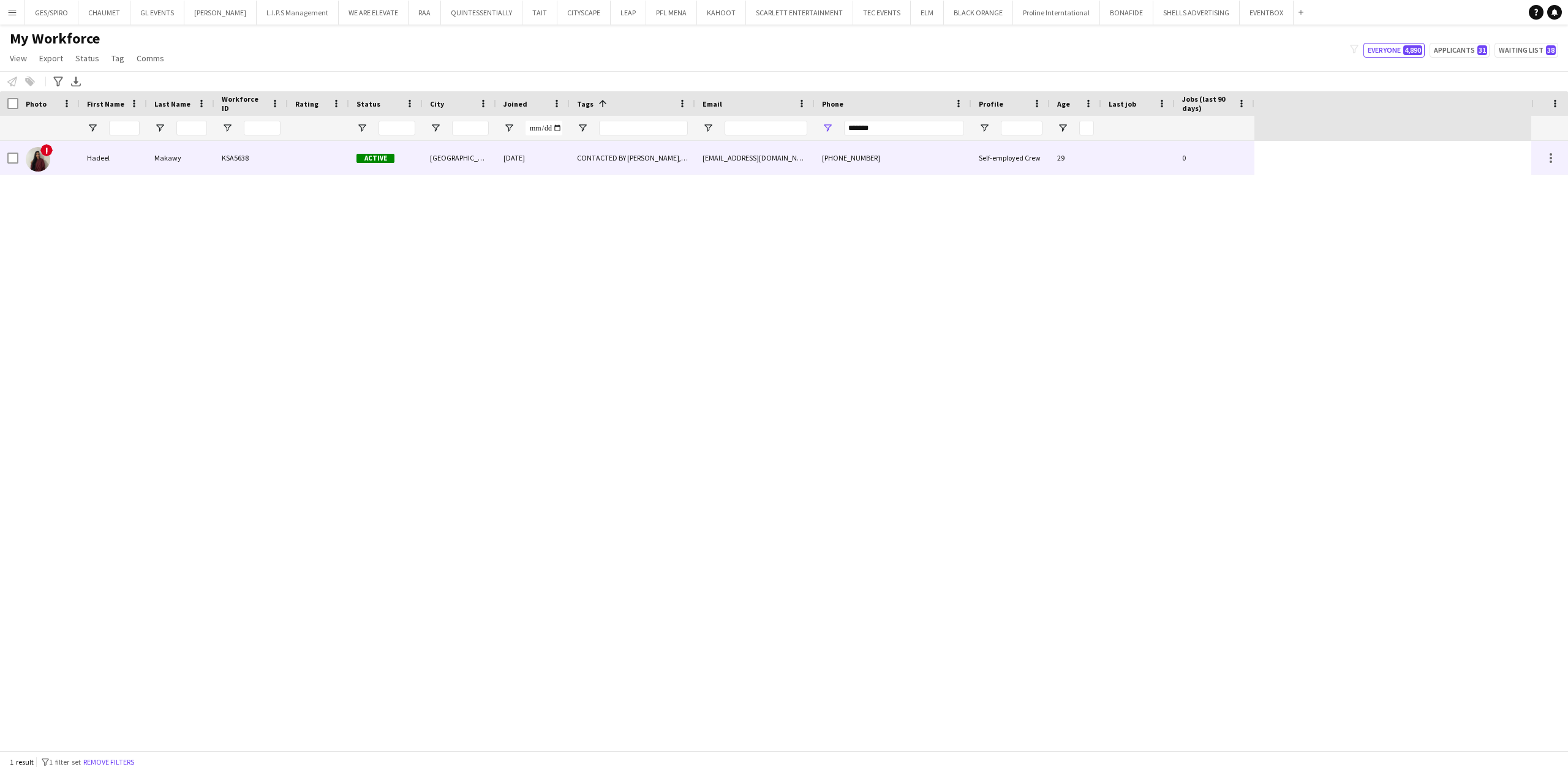
click at [385, 162] on span "Active" at bounding box center [375, 158] width 38 height 9
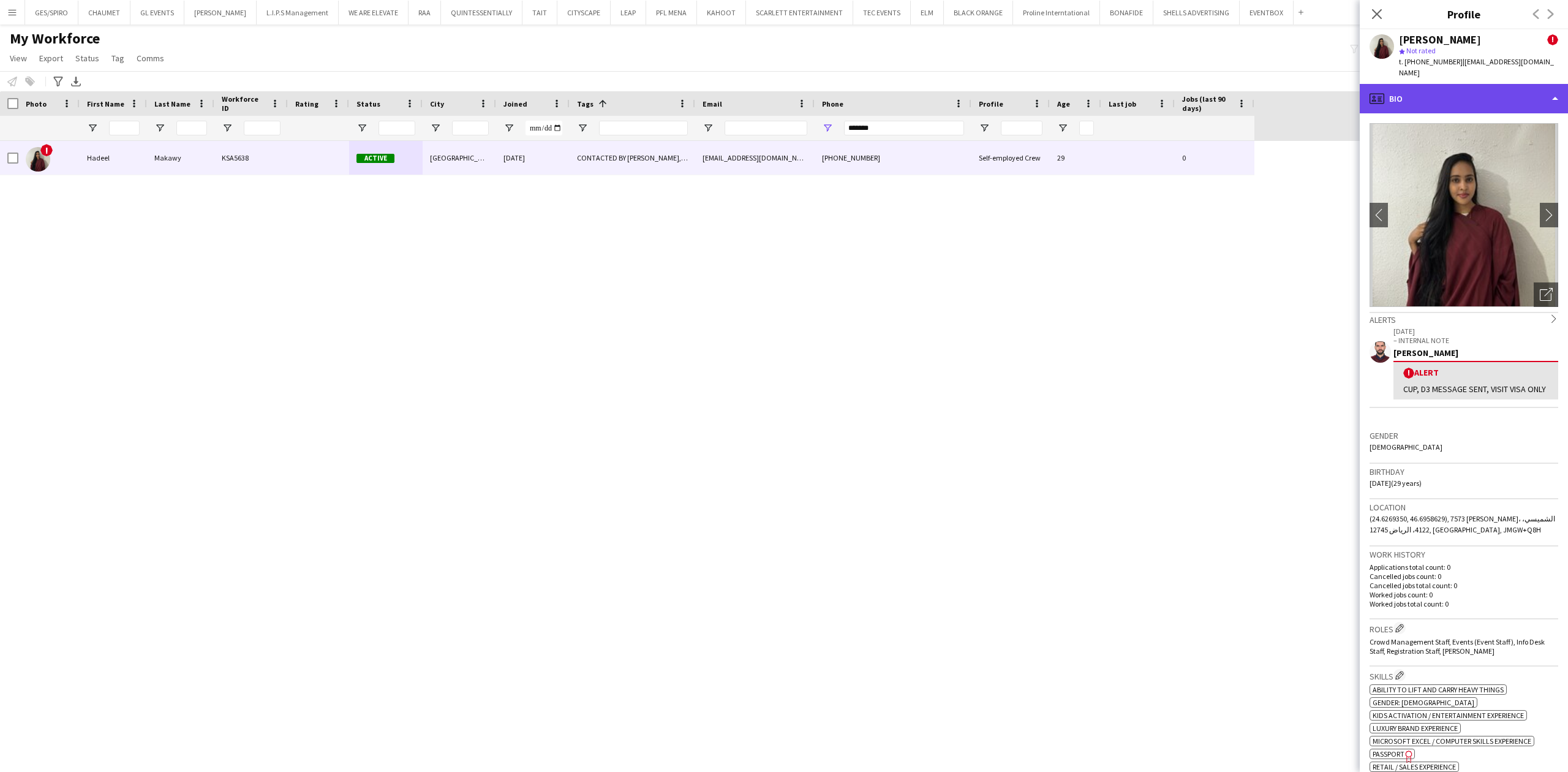
click at [1254, 84] on div "profile Bio" at bounding box center [1464, 99] width 208 height 29
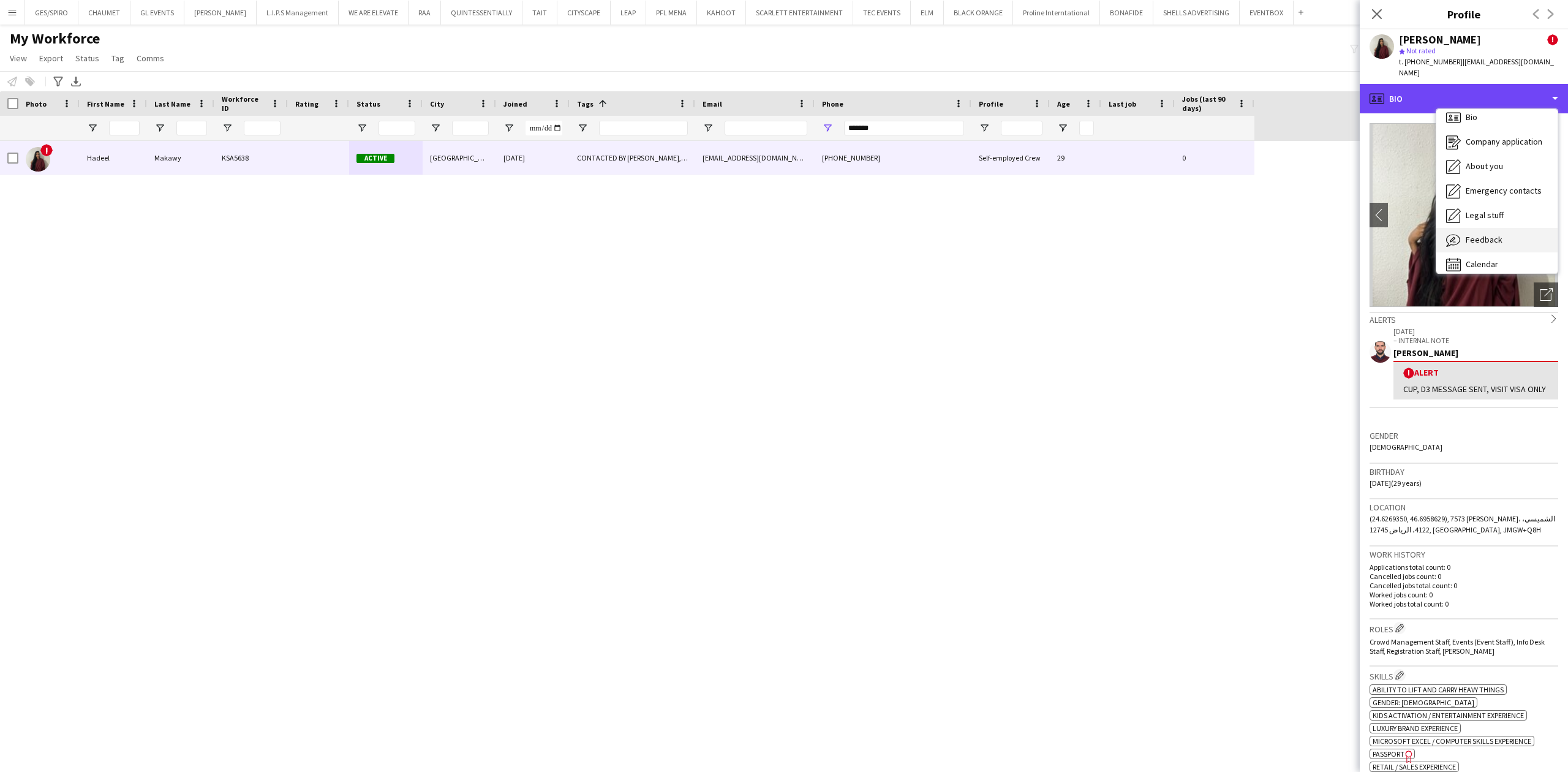
scroll to position [17, 0]
click at [1254, 226] on div "Feedback Feedback" at bounding box center [1497, 232] width 121 height 25
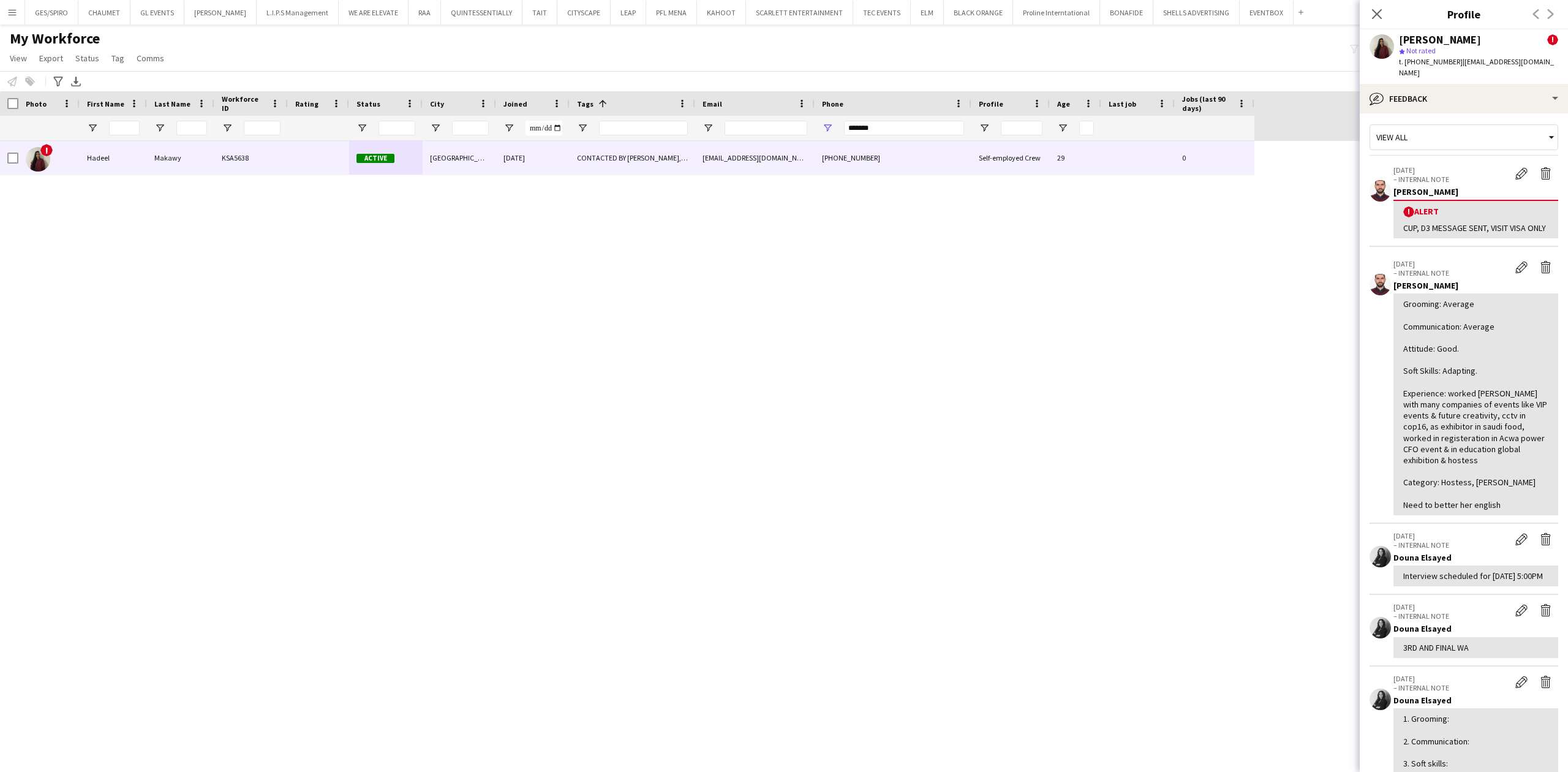
scroll to position [0, 0]
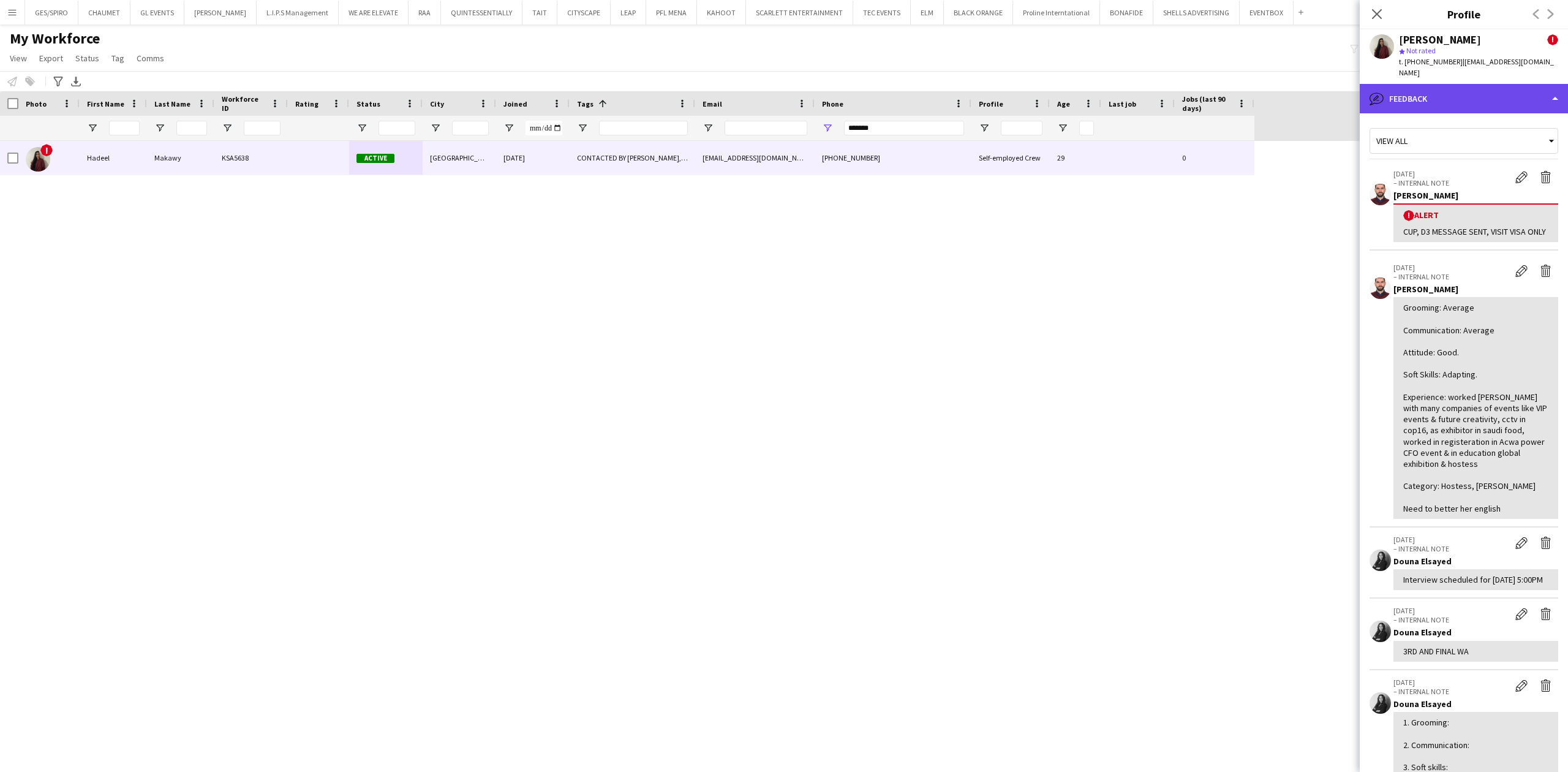
click at [1254, 94] on div "bubble-pencil Feedback" at bounding box center [1464, 99] width 208 height 29
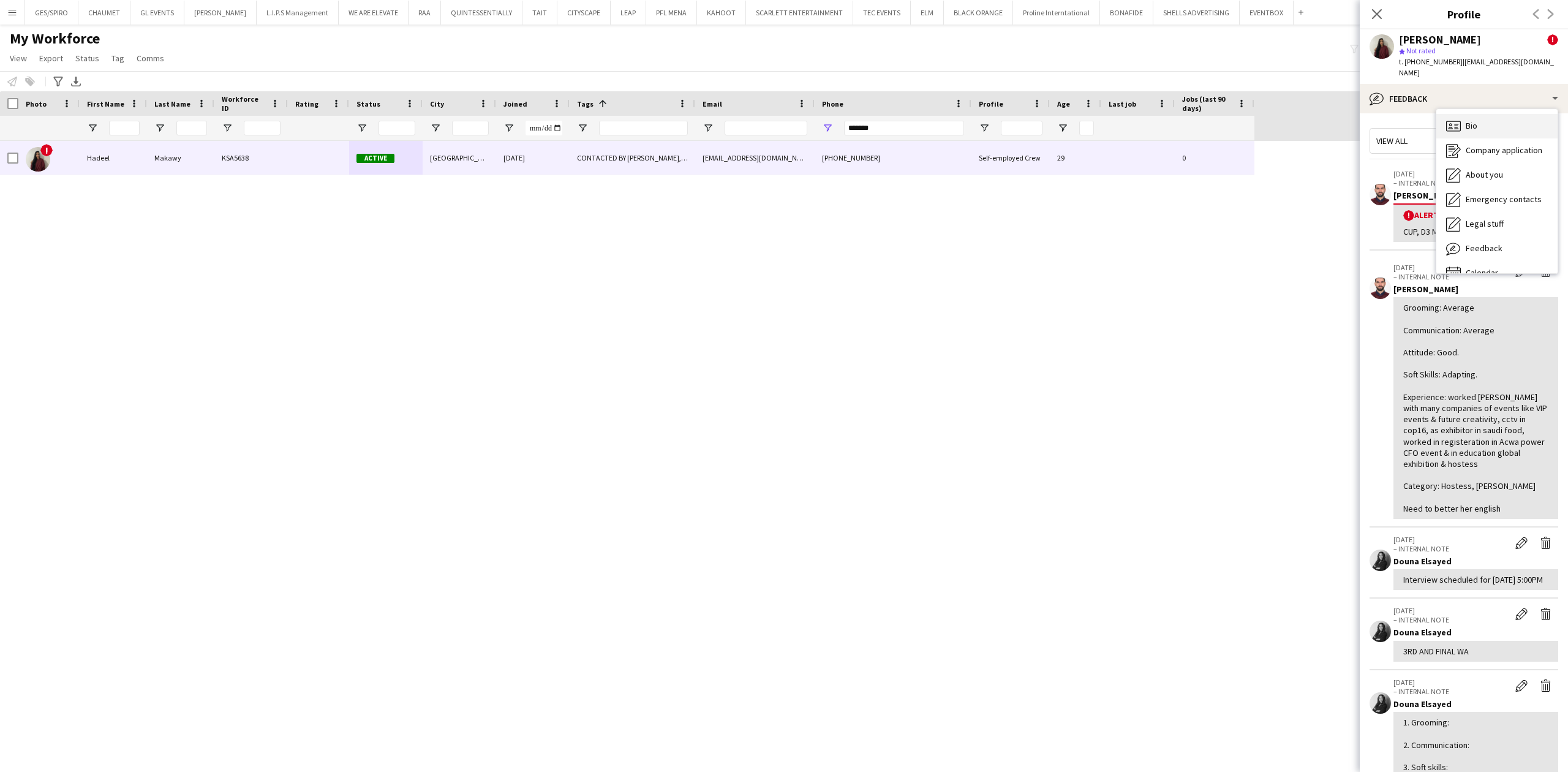
click at [1254, 114] on div "Bio Bio" at bounding box center [1497, 126] width 121 height 25
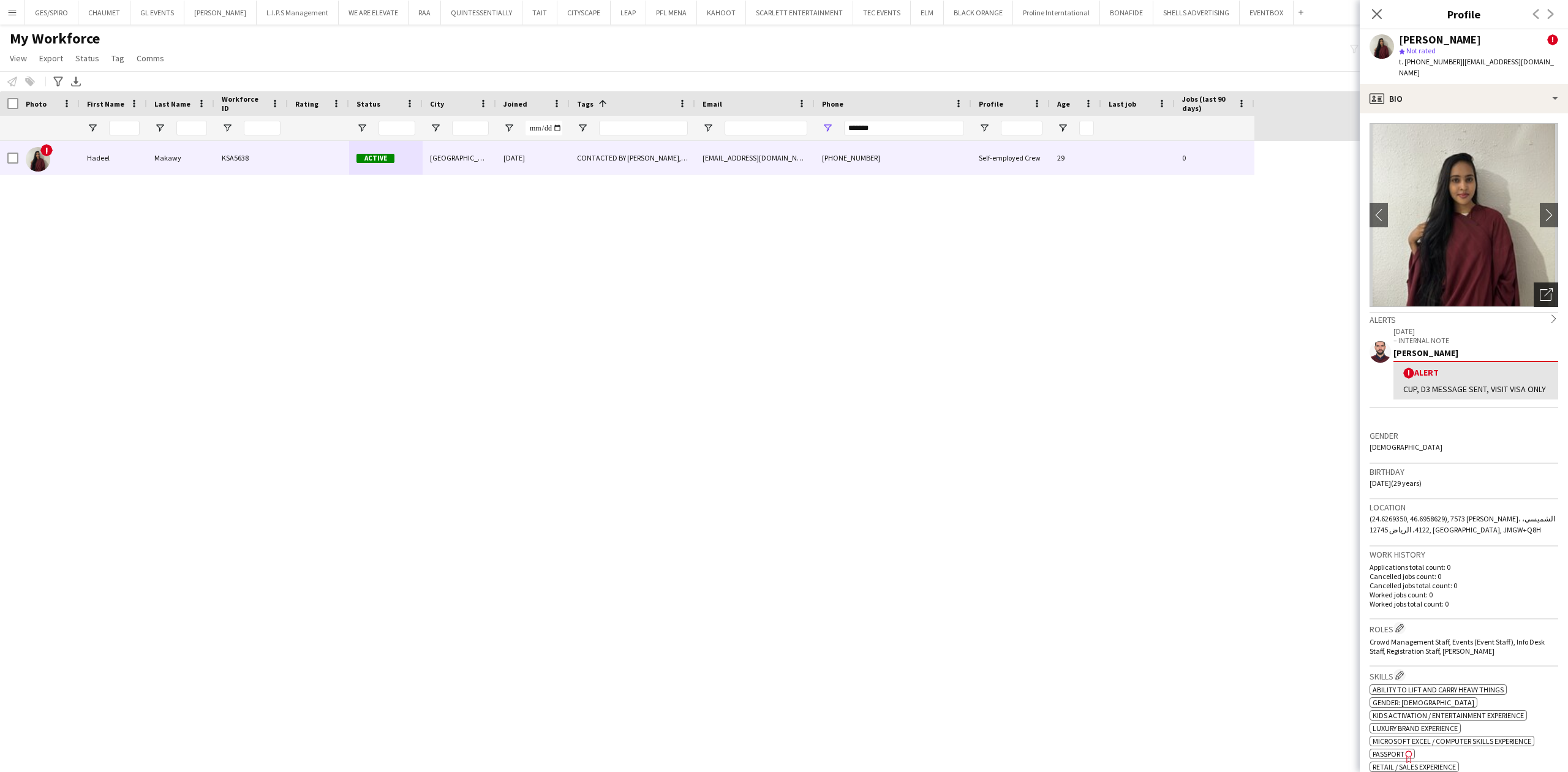
click at [1254, 288] on icon "Open photos pop-in" at bounding box center [1547, 294] width 13 height 13
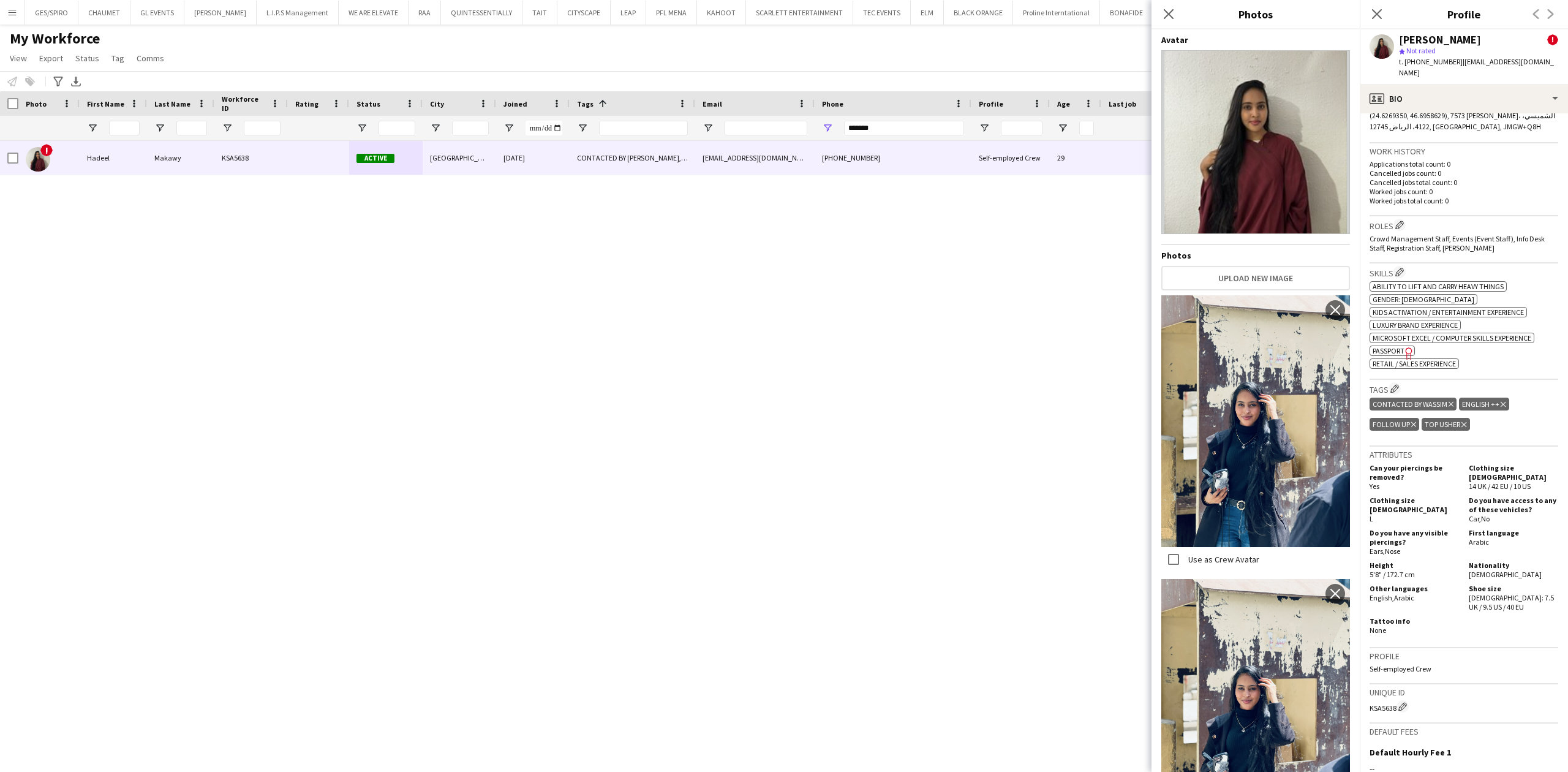
scroll to position [490, 0]
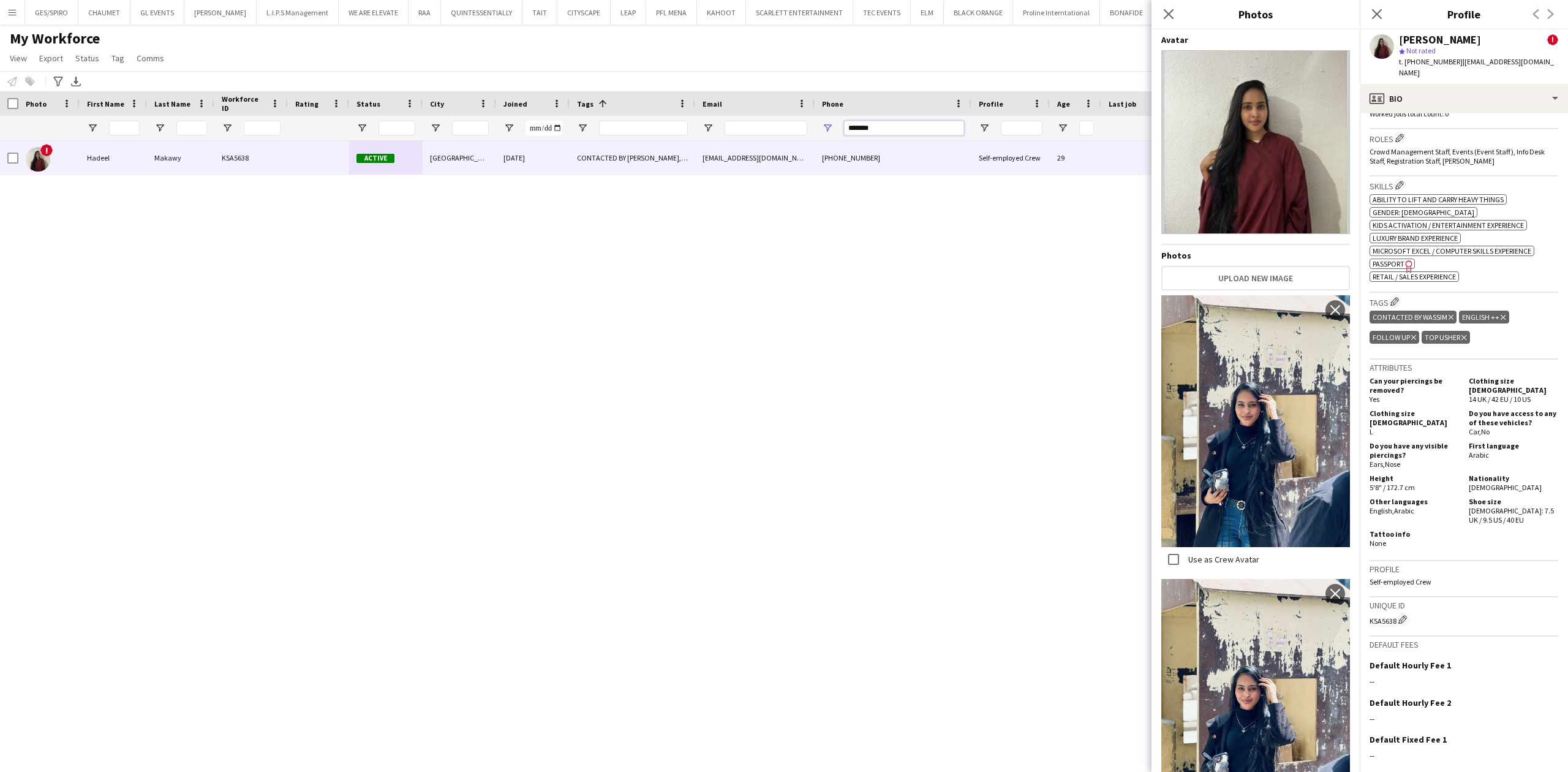
drag, startPoint x: 892, startPoint y: 127, endPoint x: 624, endPoint y: 123, distance: 268.0
click at [624, 123] on div at bounding box center [627, 129] width 1255 height 25
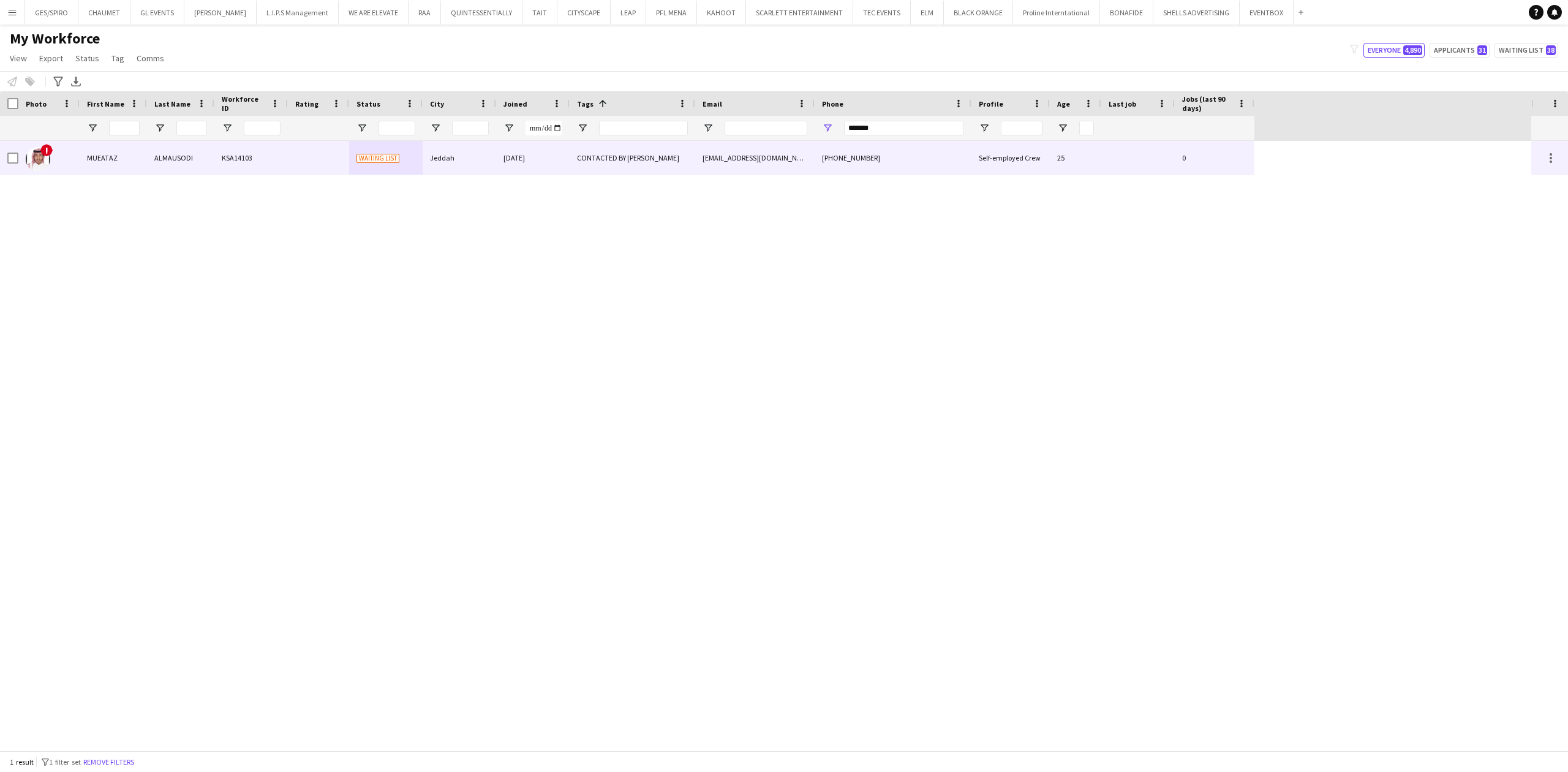
click at [542, 161] on div "[DATE]" at bounding box center [532, 158] width 74 height 34
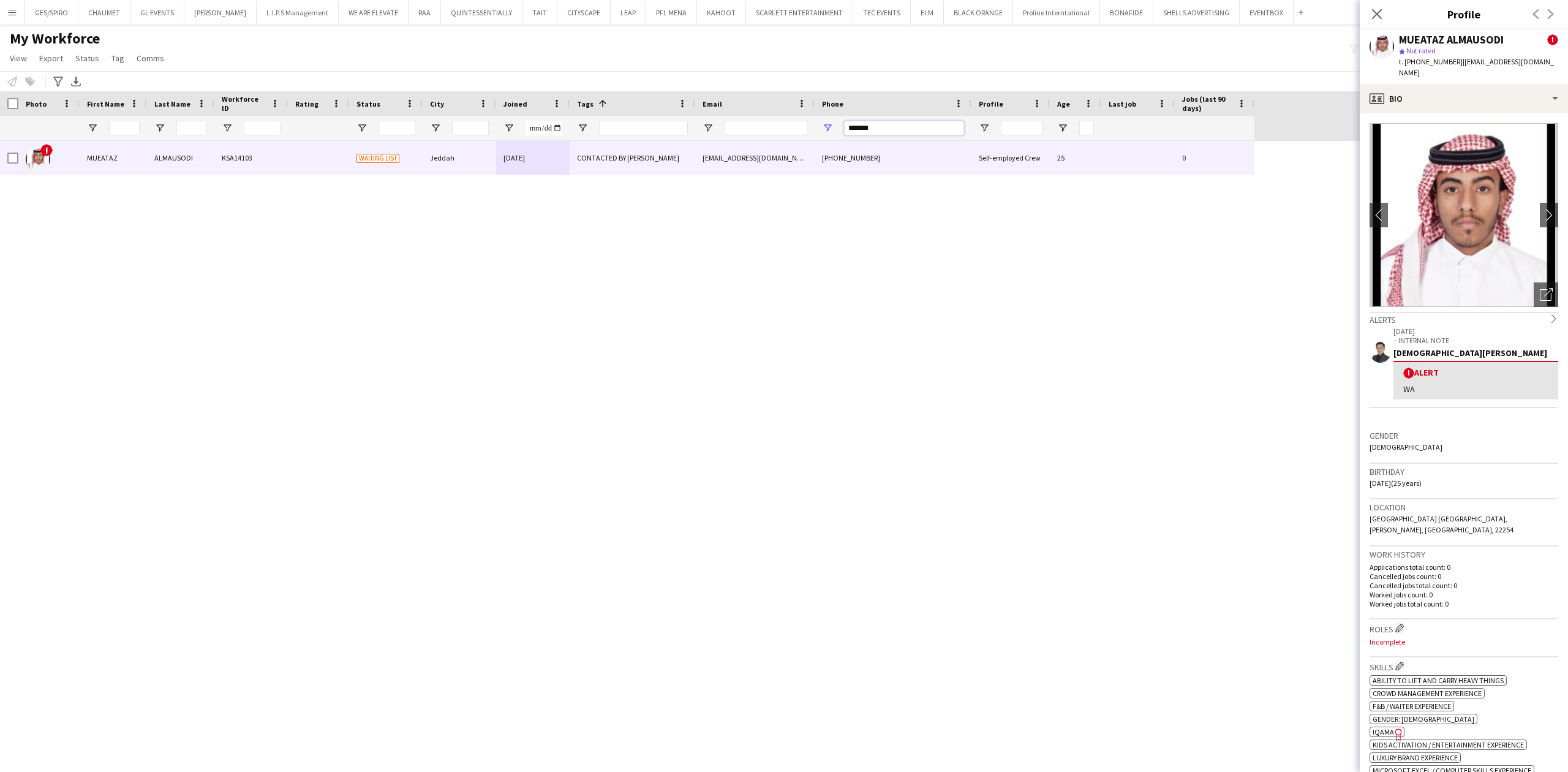
drag, startPoint x: 927, startPoint y: 135, endPoint x: 671, endPoint y: 140, distance: 256.0
click at [671, 140] on div "Workforce Details Photo First Name" at bounding box center [784, 421] width 1568 height 660
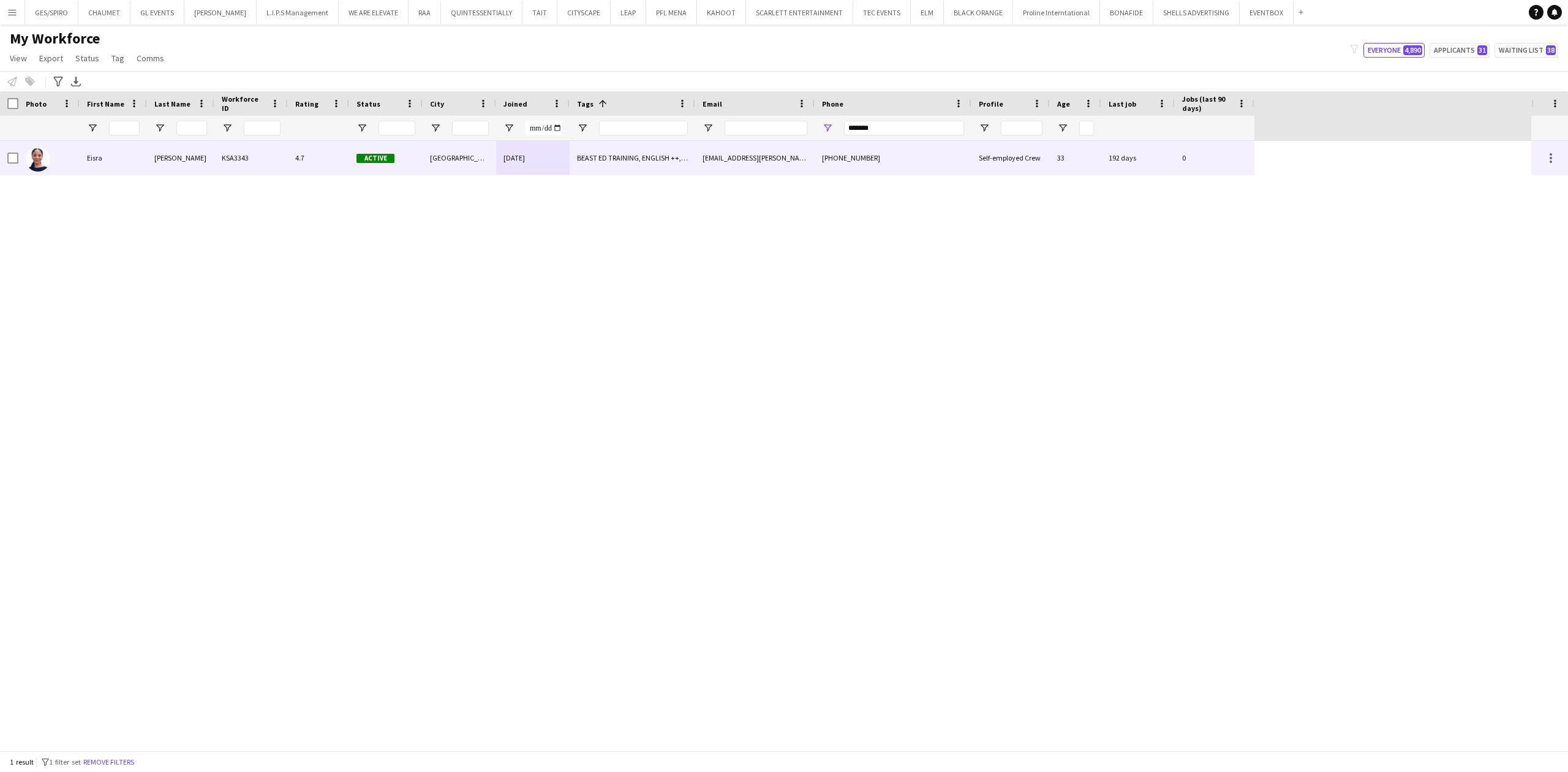
click at [640, 161] on div "BEAST ED TRAINING, ENGLISH ++, Supervisor Profiles - [GEOGRAPHIC_DATA], THA SUP…" at bounding box center [632, 158] width 126 height 34
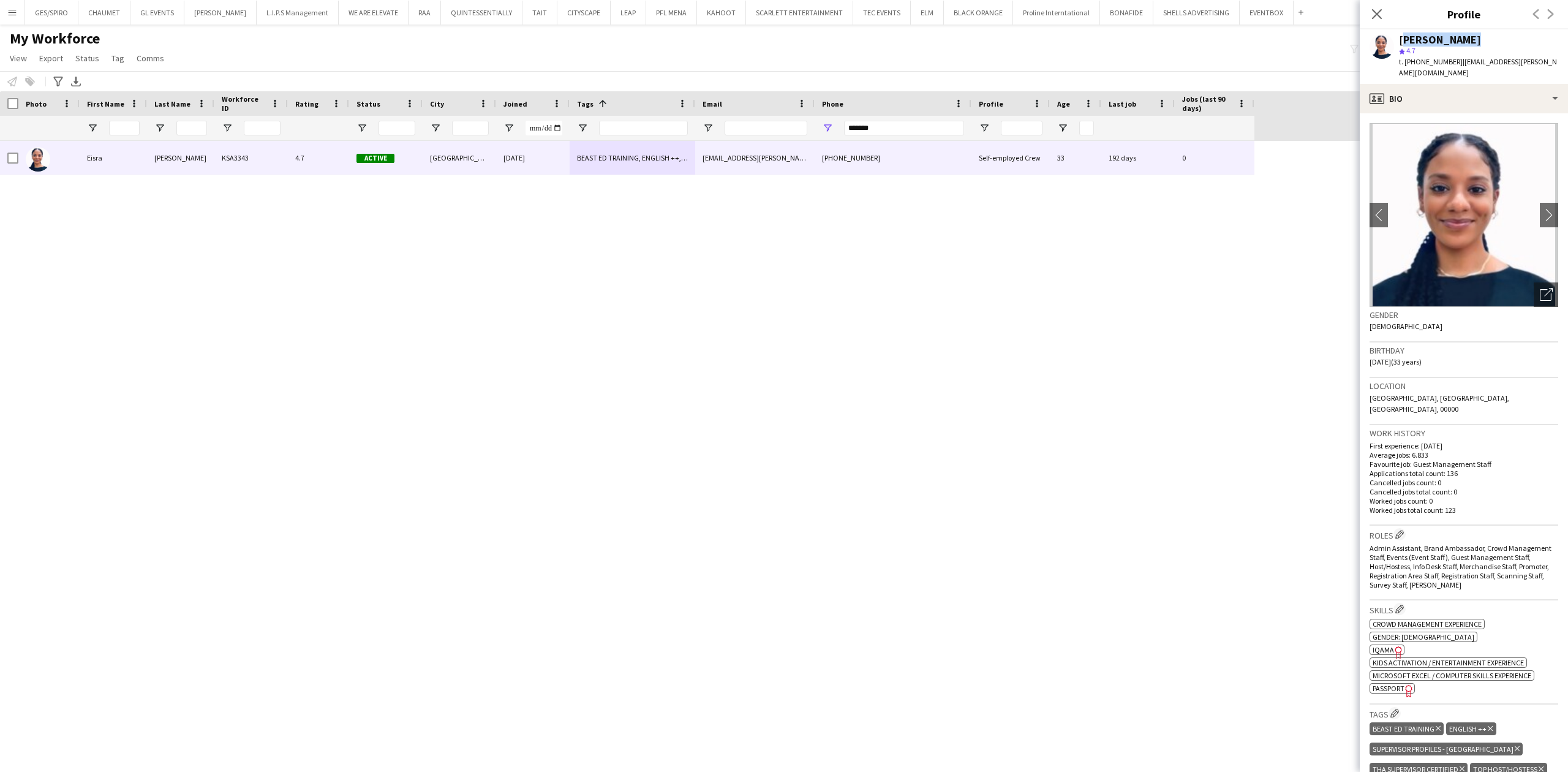
drag, startPoint x: 1400, startPoint y: 34, endPoint x: 1466, endPoint y: 32, distance: 66.0
click at [1254, 32] on div "[PERSON_NAME] star 4.7 t. [PHONE_NUMBER] | [EMAIL_ADDRESS][PERSON_NAME][DOMAIN_…" at bounding box center [1464, 56] width 208 height 55
drag, startPoint x: 1457, startPoint y: 63, endPoint x: 1545, endPoint y: 60, distance: 88.1
click at [1254, 60] on div "[PERSON_NAME] star 4.7 t. [PHONE_NUMBER] | [EMAIL_ADDRESS][PERSON_NAME][DOMAIN_…" at bounding box center [1464, 56] width 208 height 55
click at [1254, 59] on span "t. [PHONE_NUMBER]" at bounding box center [1431, 61] width 64 height 9
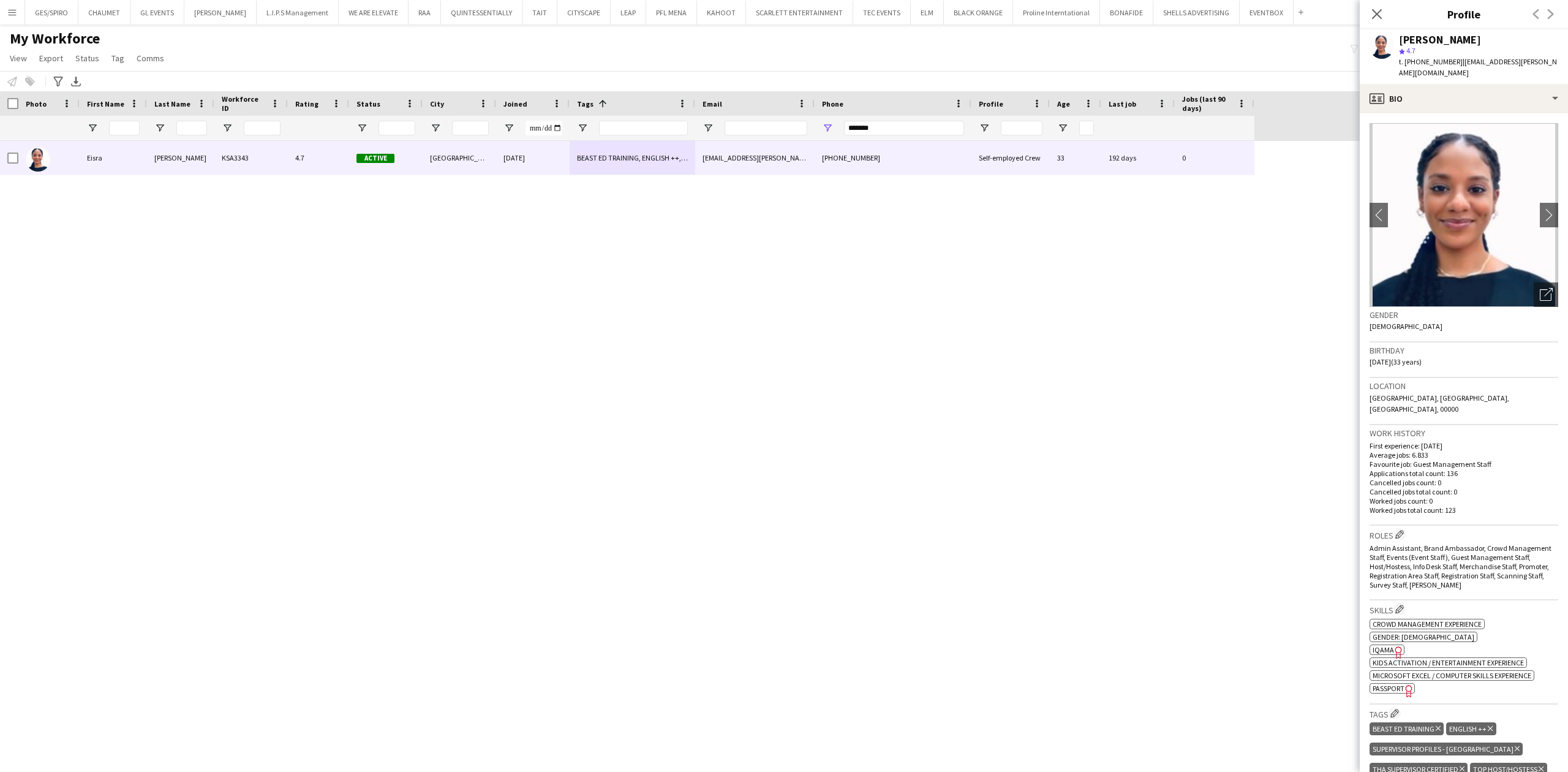
click at [1254, 59] on span "t. [PHONE_NUMBER]" at bounding box center [1431, 61] width 64 height 9
drag, startPoint x: 905, startPoint y: 129, endPoint x: 716, endPoint y: 142, distance: 189.4
click at [716, 142] on div "Workforce Details Photo First Name" at bounding box center [784, 421] width 1568 height 660
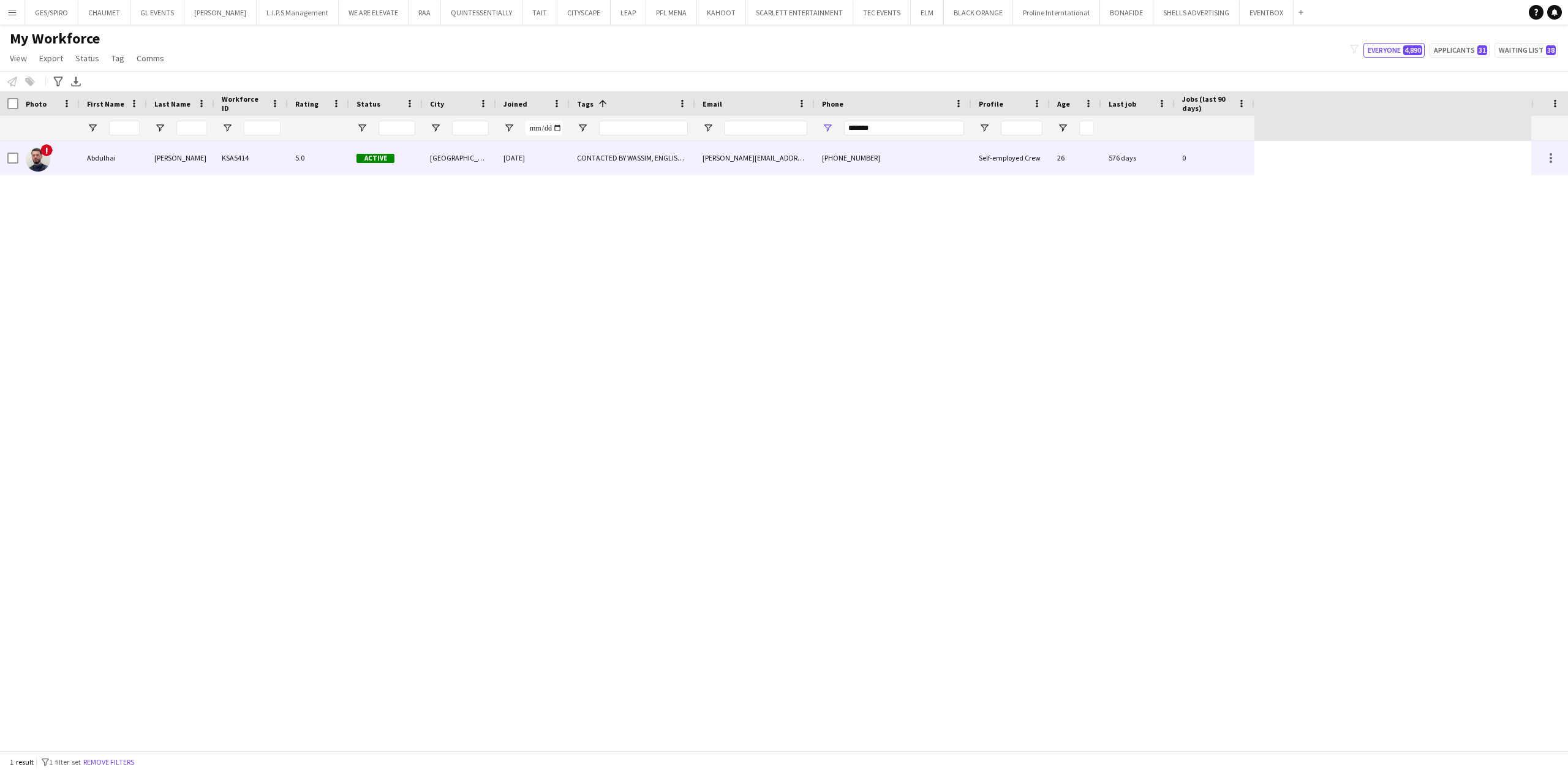
click at [648, 154] on div "CONTACTED BY WASSIM, ENGLISH ++, FOLLOW UP , [PERSON_NAME] PROFILE, TOP HOST/HO…" at bounding box center [632, 158] width 126 height 34
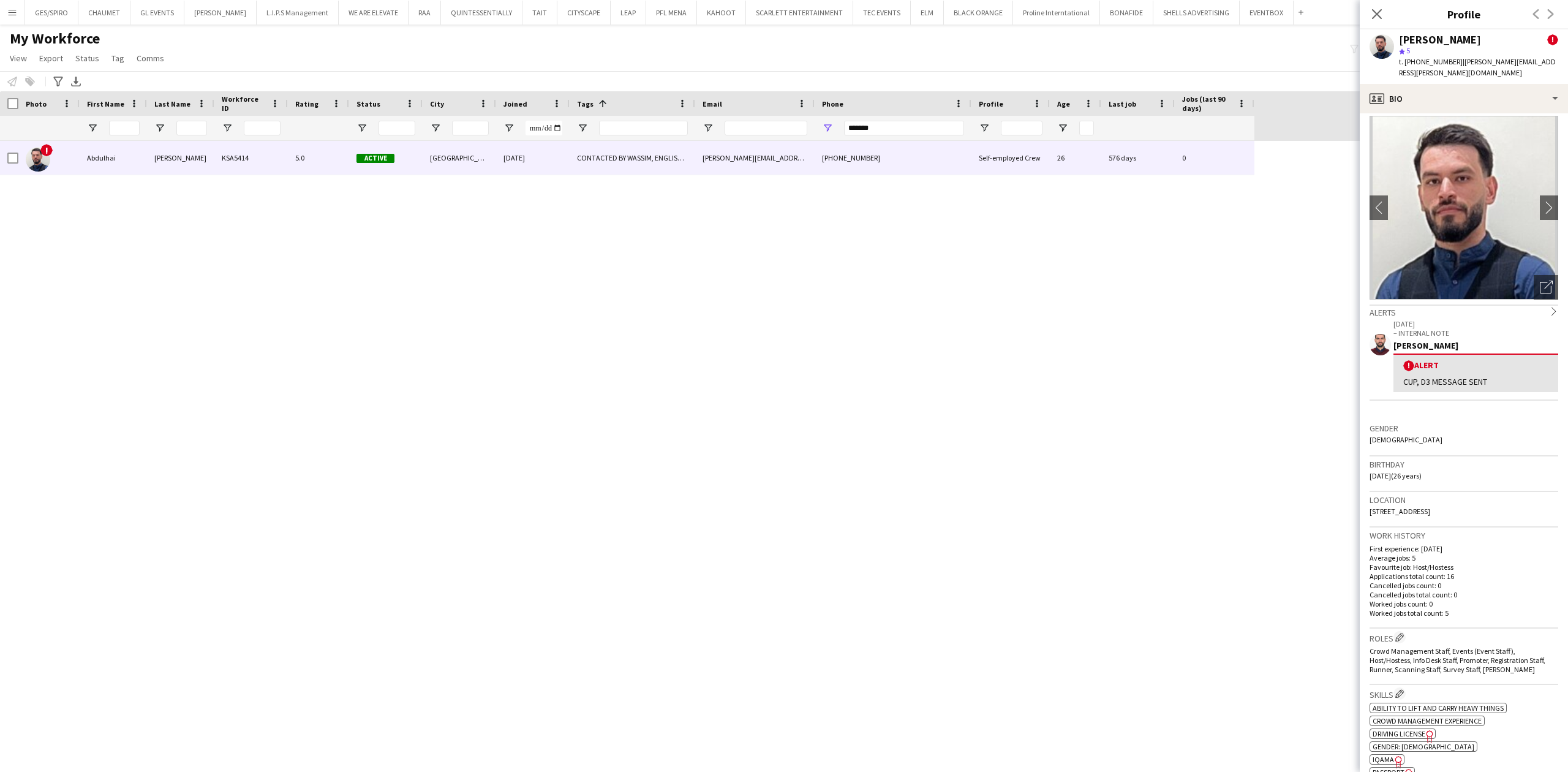
scroll to position [0, 0]
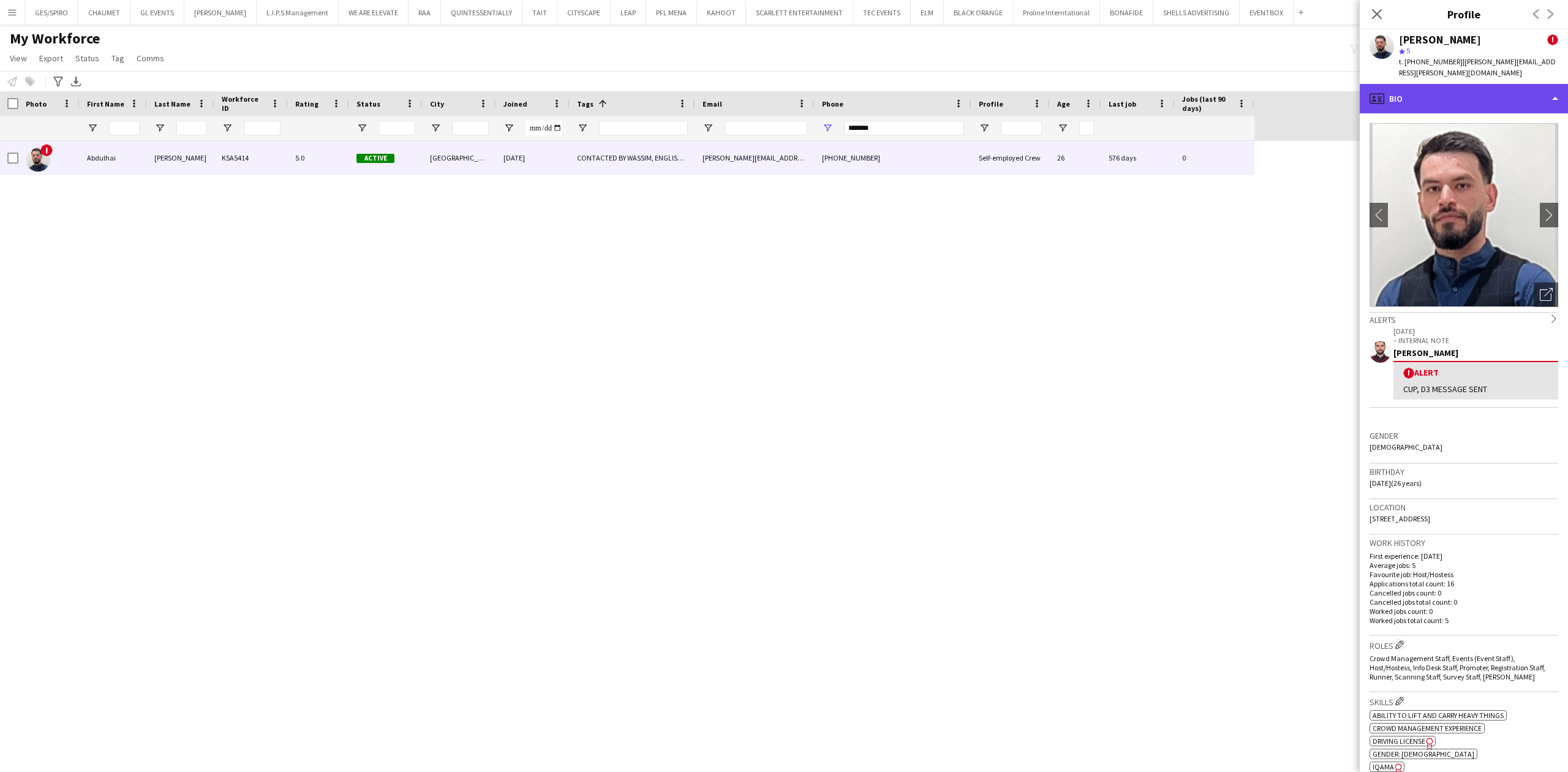
click at [1254, 89] on div "profile Bio" at bounding box center [1464, 99] width 208 height 29
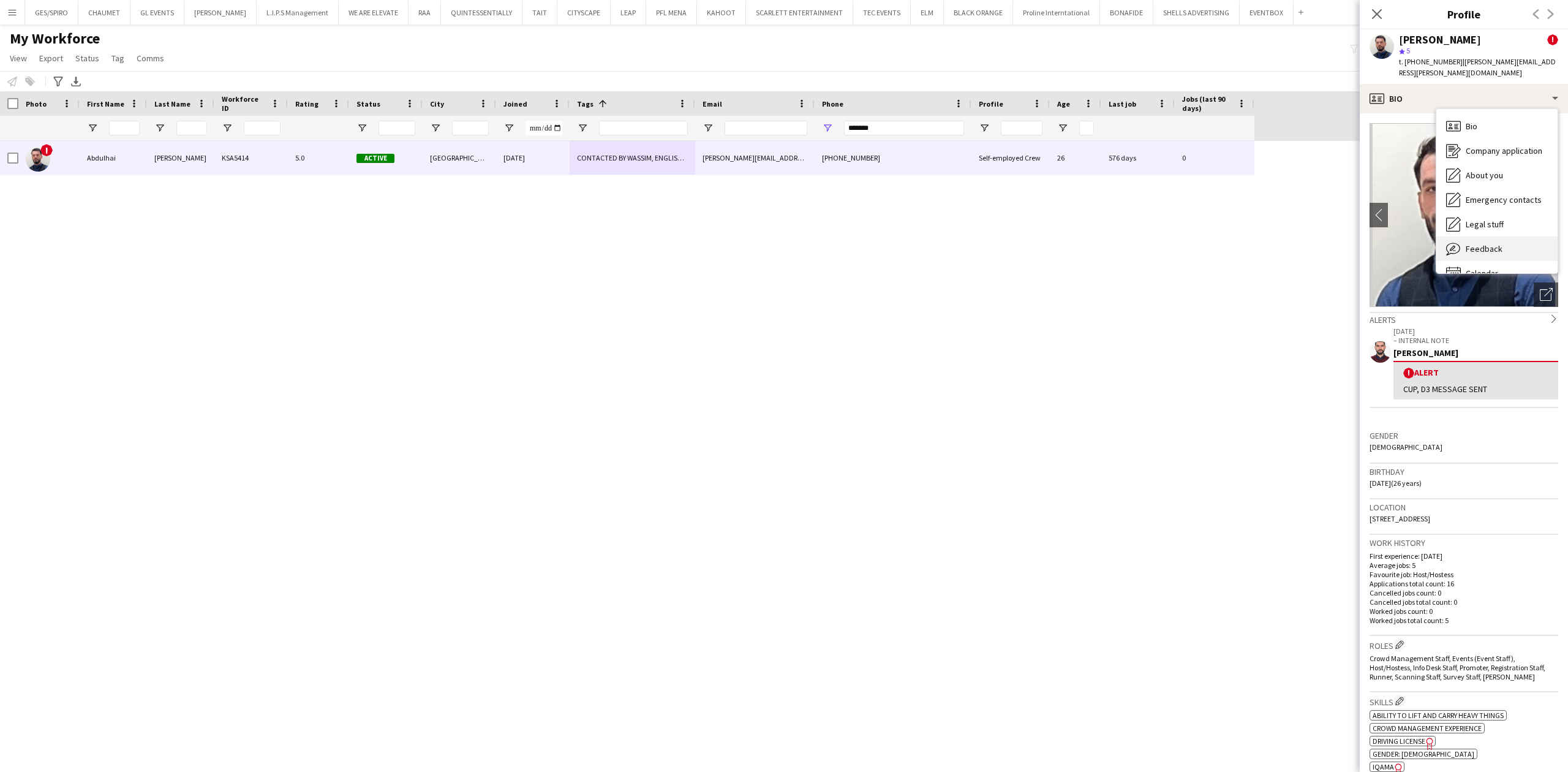
click at [1254, 250] on span "Feedback" at bounding box center [1484, 248] width 37 height 11
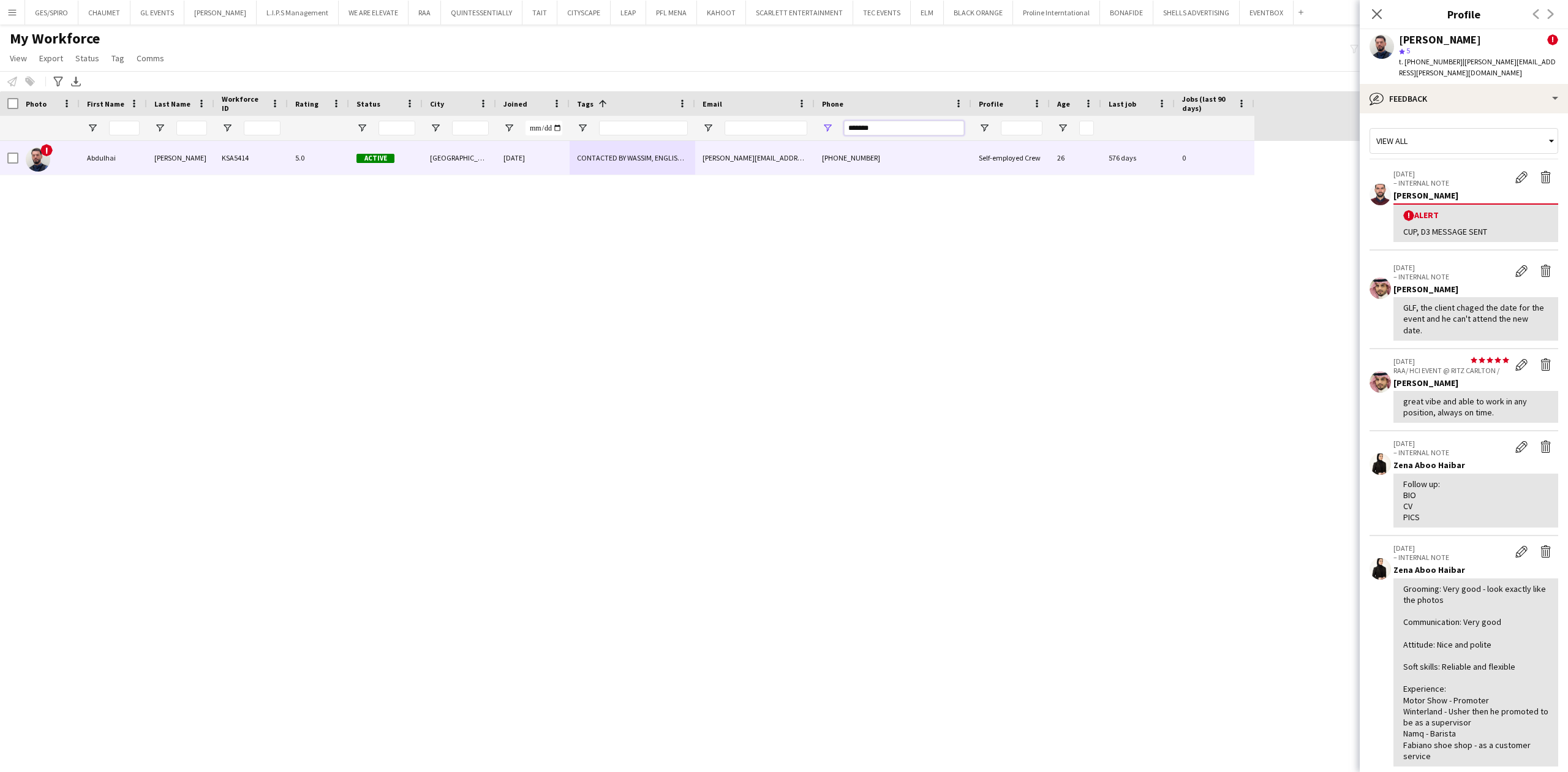
drag, startPoint x: 899, startPoint y: 126, endPoint x: 673, endPoint y: 140, distance: 226.4
click at [676, 140] on div "Workforce Details Photo First Name" at bounding box center [784, 421] width 1568 height 660
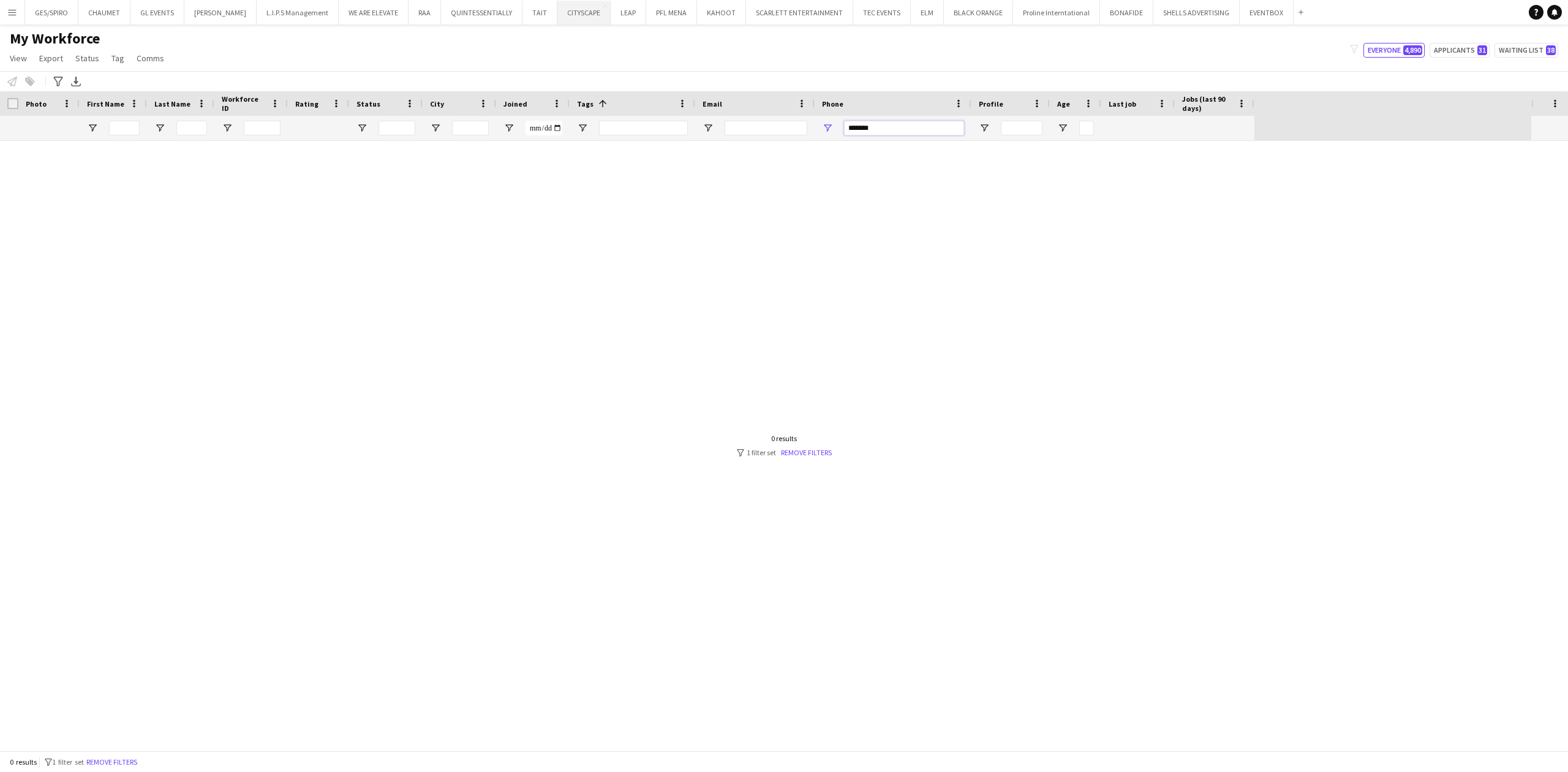
type input "*******"
drag, startPoint x: 817, startPoint y: 132, endPoint x: 709, endPoint y: 134, distance: 108.0
click at [709, 134] on div at bounding box center [627, 129] width 1255 height 25
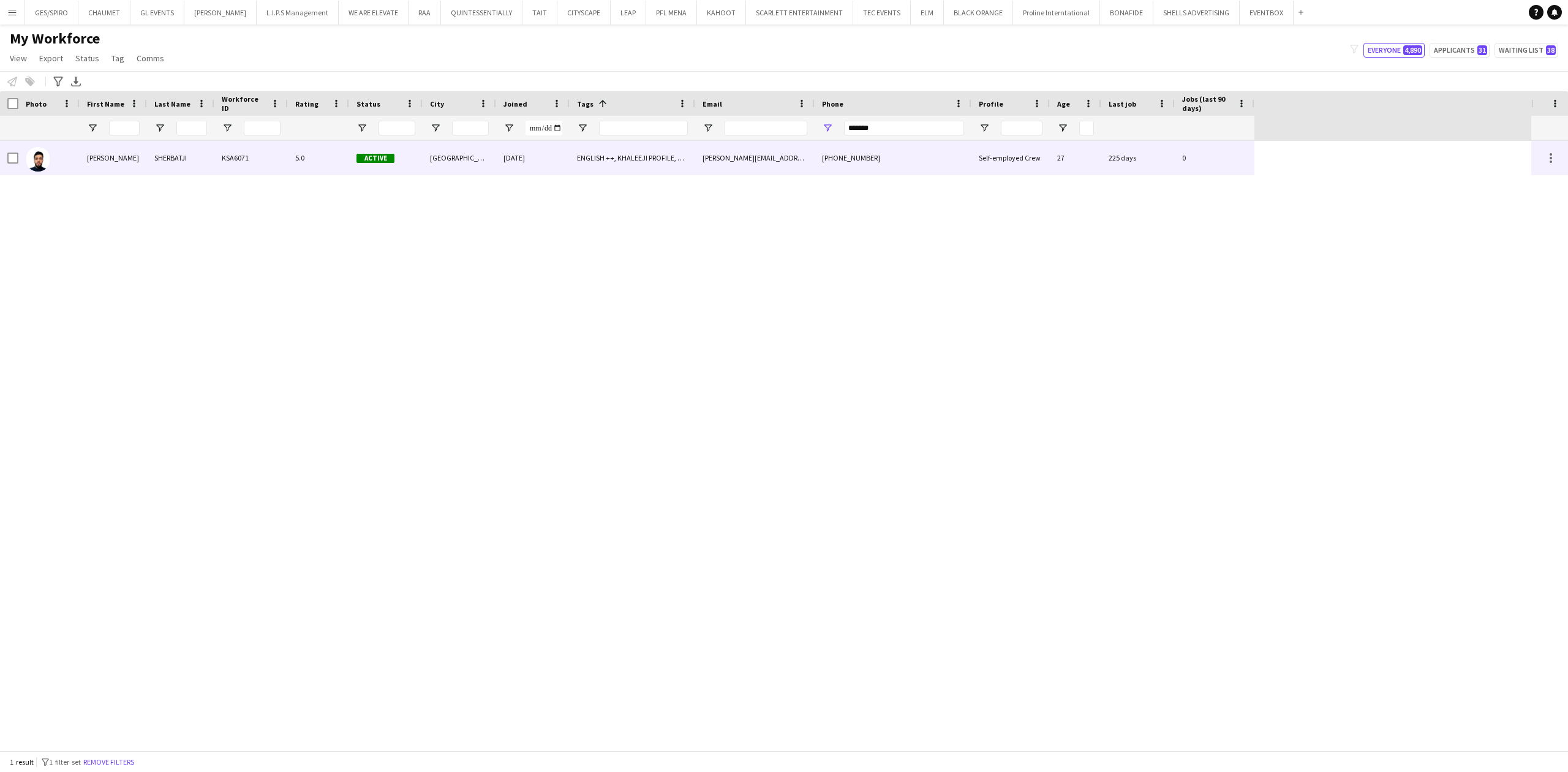
click at [789, 157] on div "[PERSON_NAME][EMAIL_ADDRESS][DOMAIN_NAME]" at bounding box center [755, 158] width 120 height 34
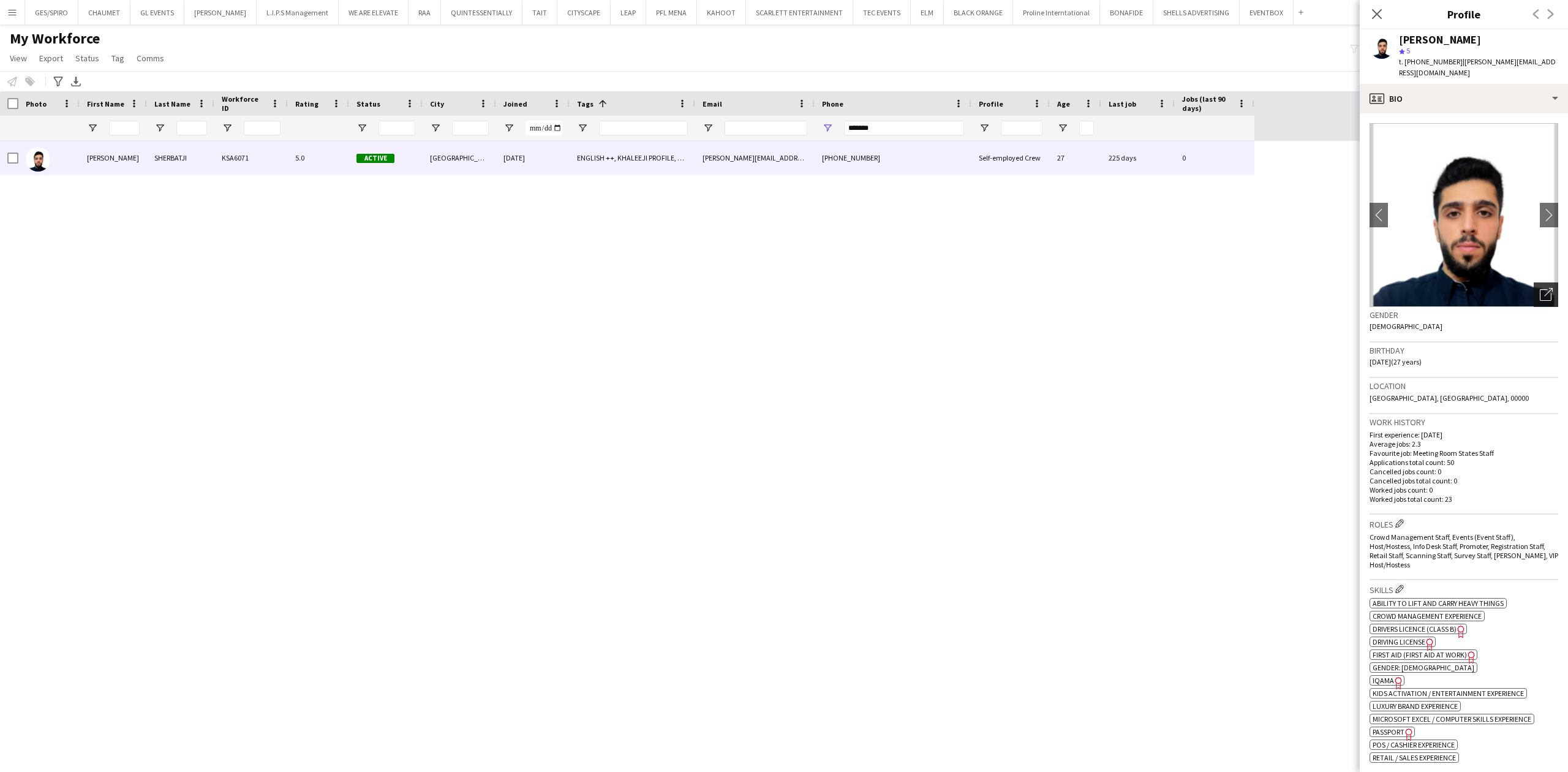
click at [1254, 288] on icon at bounding box center [1549, 292] width 9 height 9
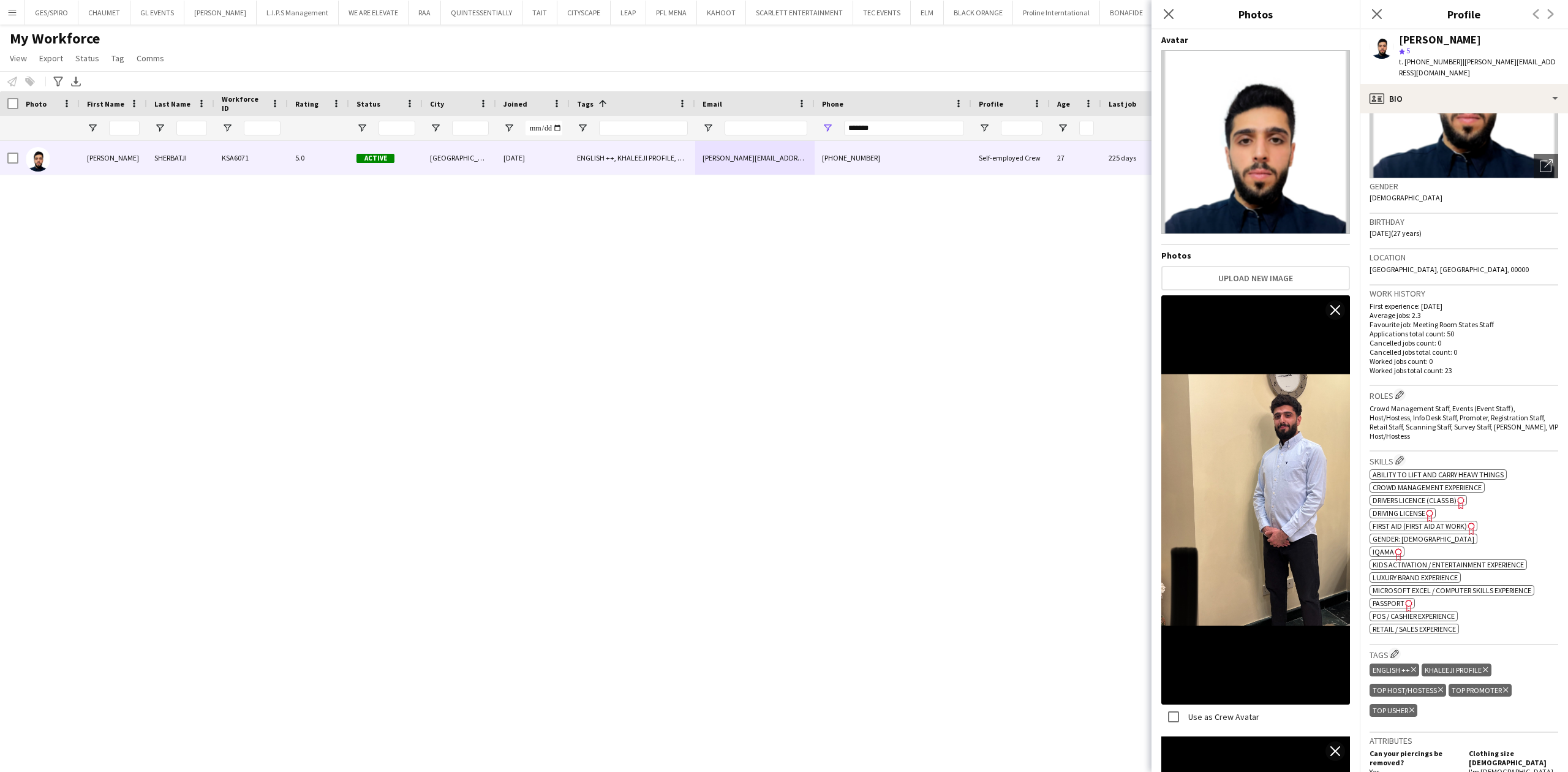
scroll to position [84, 0]
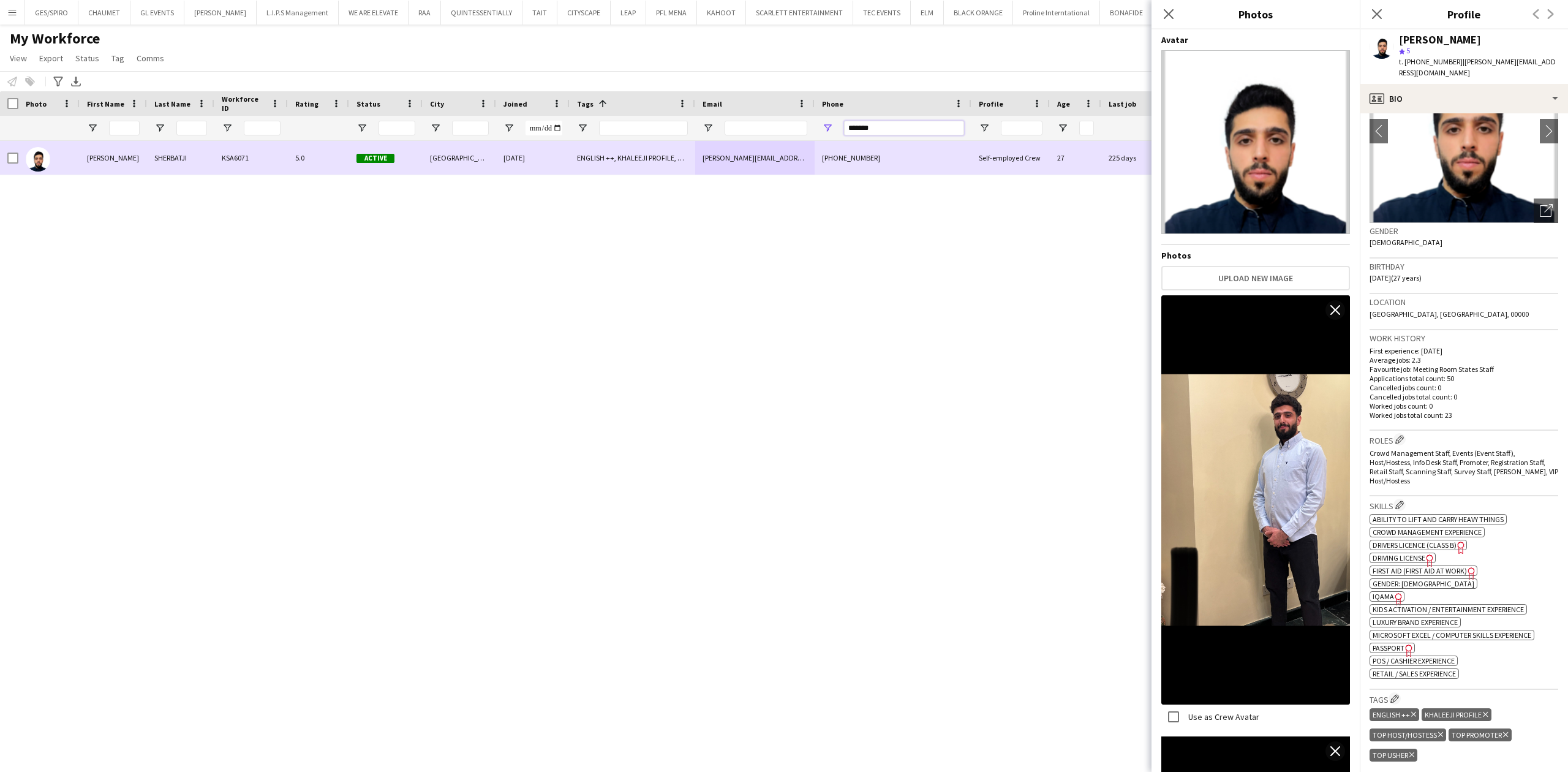
drag, startPoint x: 917, startPoint y: 129, endPoint x: 654, endPoint y: 158, distance: 264.6
click at [654, 158] on div "Workforce Details Photo First Name" at bounding box center [784, 421] width 1568 height 660
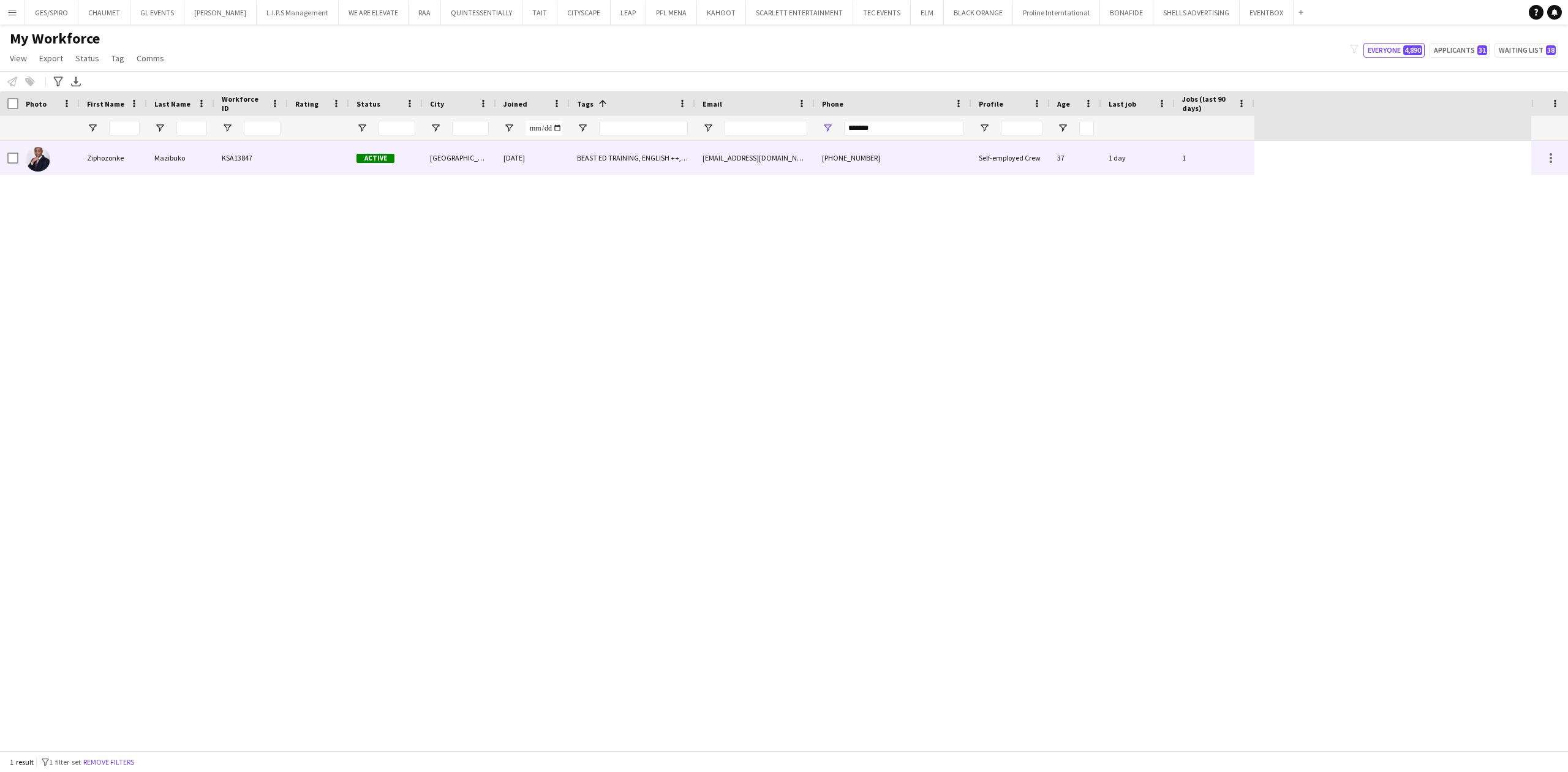
click at [651, 157] on div "BEAST ED TRAINING, ENGLISH ++, [PERSON_NAME] PROFILE, Potential Supervisor Trai…" at bounding box center [632, 158] width 126 height 34
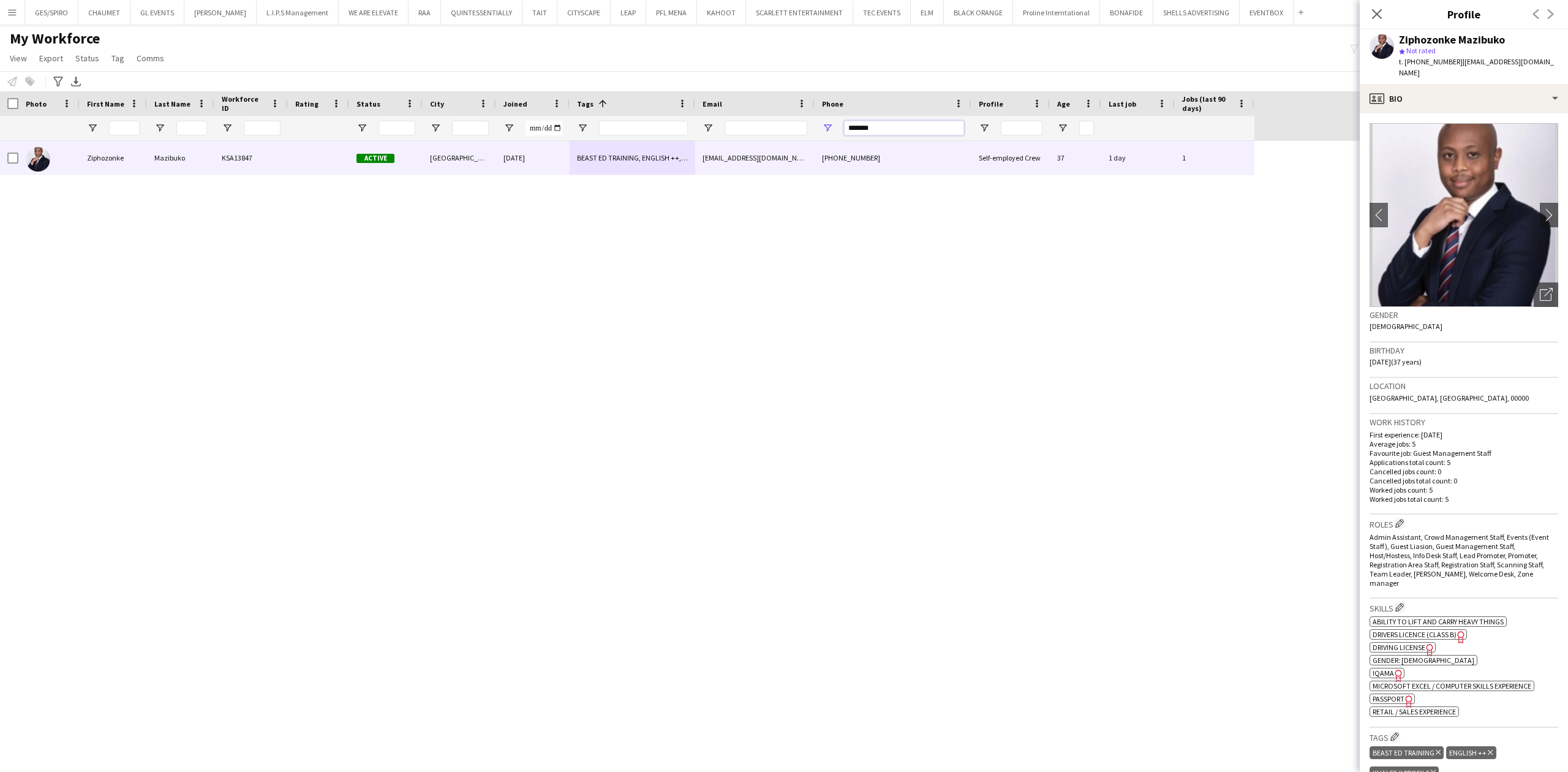
drag, startPoint x: 884, startPoint y: 127, endPoint x: 725, endPoint y: 126, distance: 159.0
click at [727, 128] on div at bounding box center [627, 129] width 1255 height 25
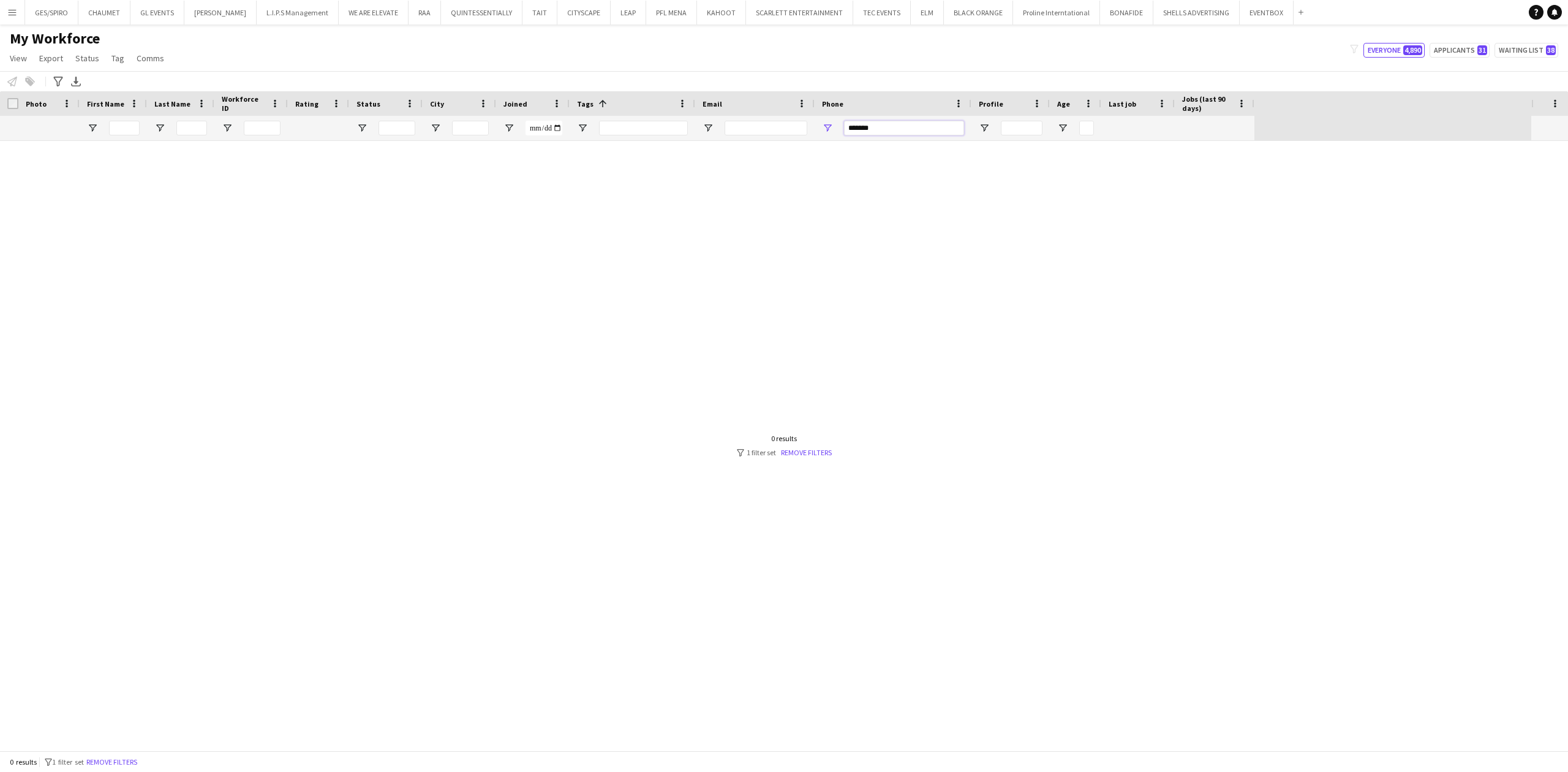
drag, startPoint x: 865, startPoint y: 126, endPoint x: 788, endPoint y: 126, distance: 77.0
click at [788, 126] on div at bounding box center [627, 129] width 1255 height 25
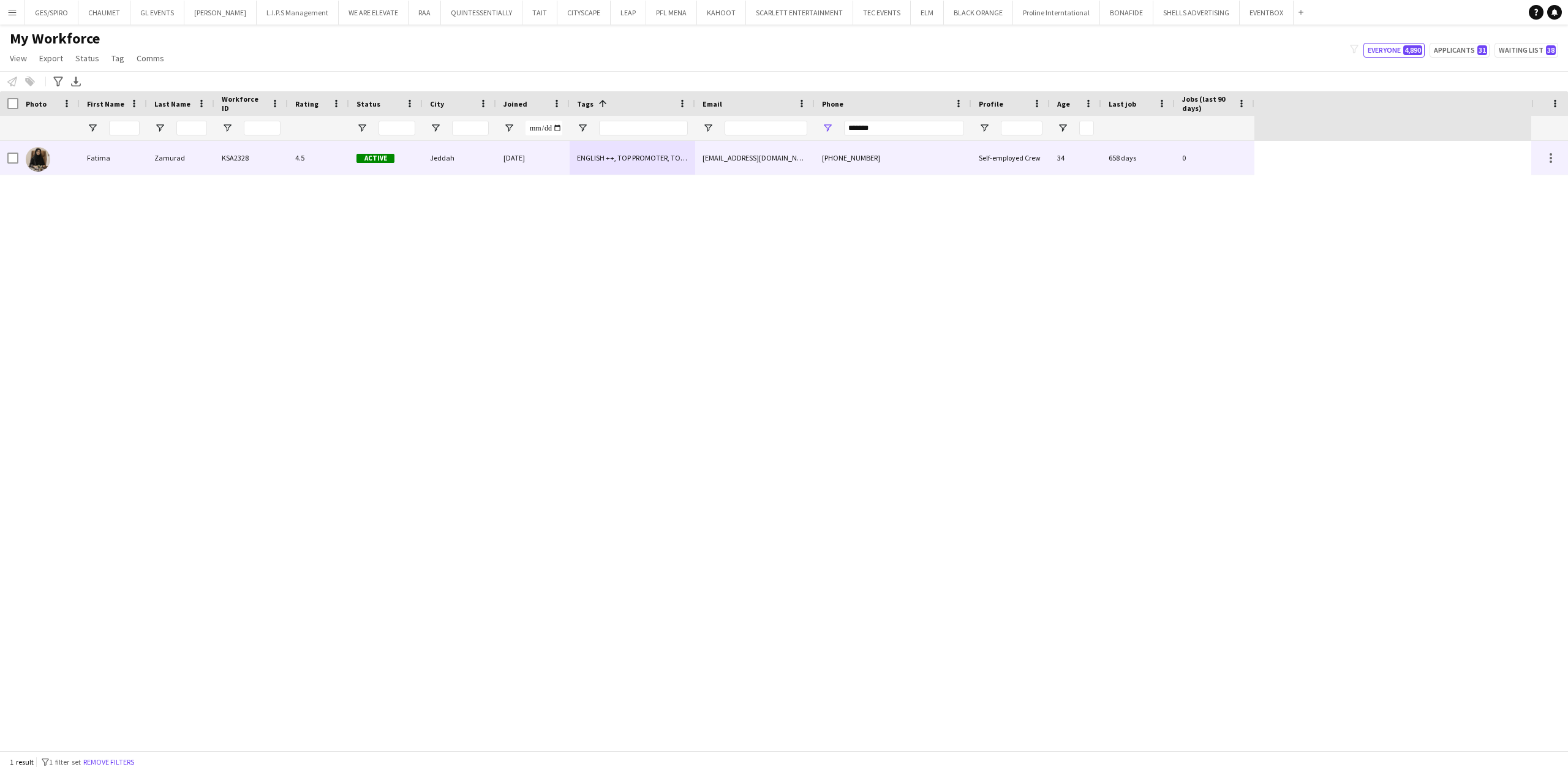
click at [857, 159] on div "[PHONE_NUMBER]" at bounding box center [893, 158] width 157 height 34
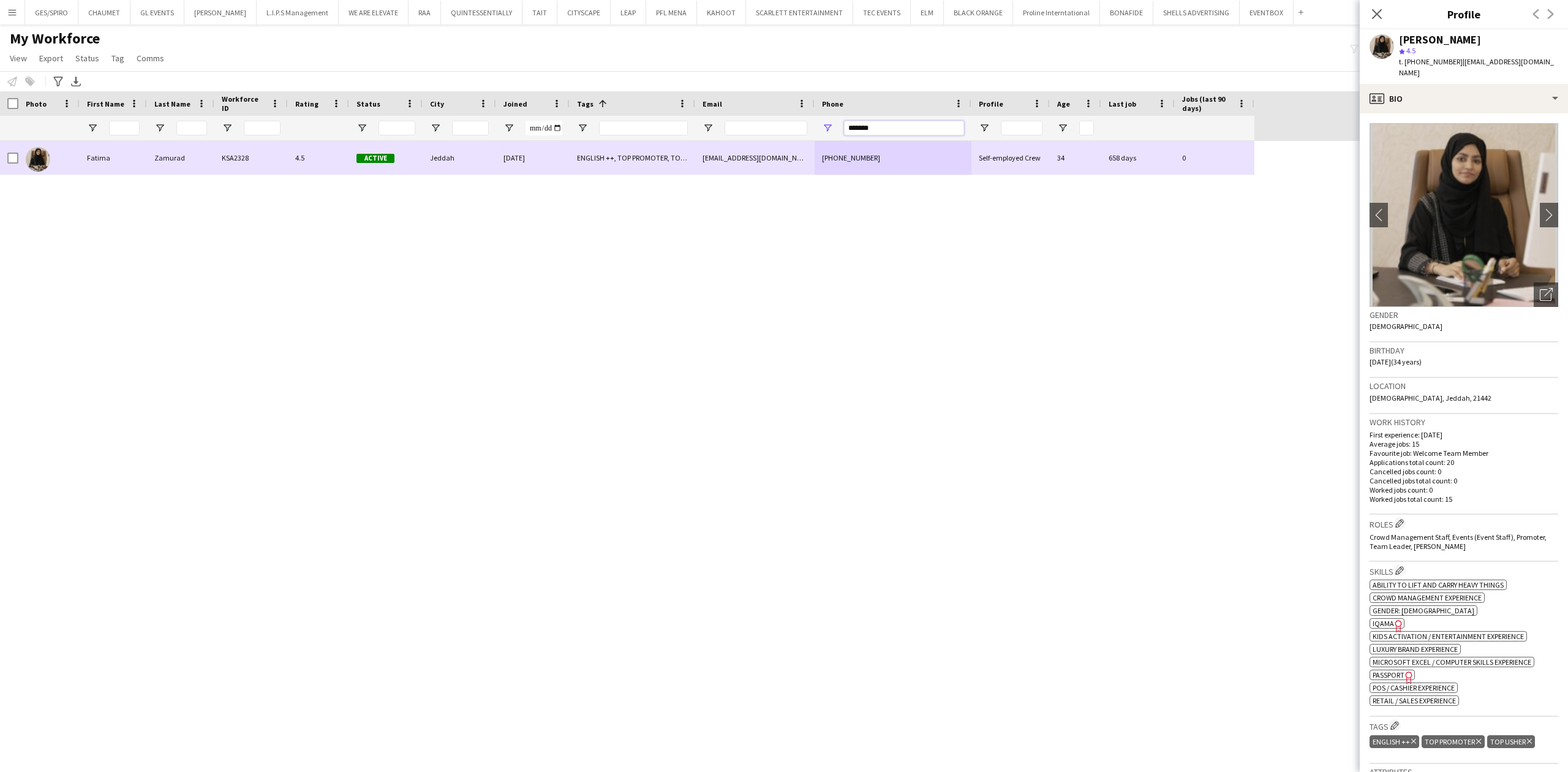
drag, startPoint x: 905, startPoint y: 131, endPoint x: 716, endPoint y: 153, distance: 190.3
click at [719, 153] on div "Workforce Details Photo First Name" at bounding box center [784, 421] width 1568 height 660
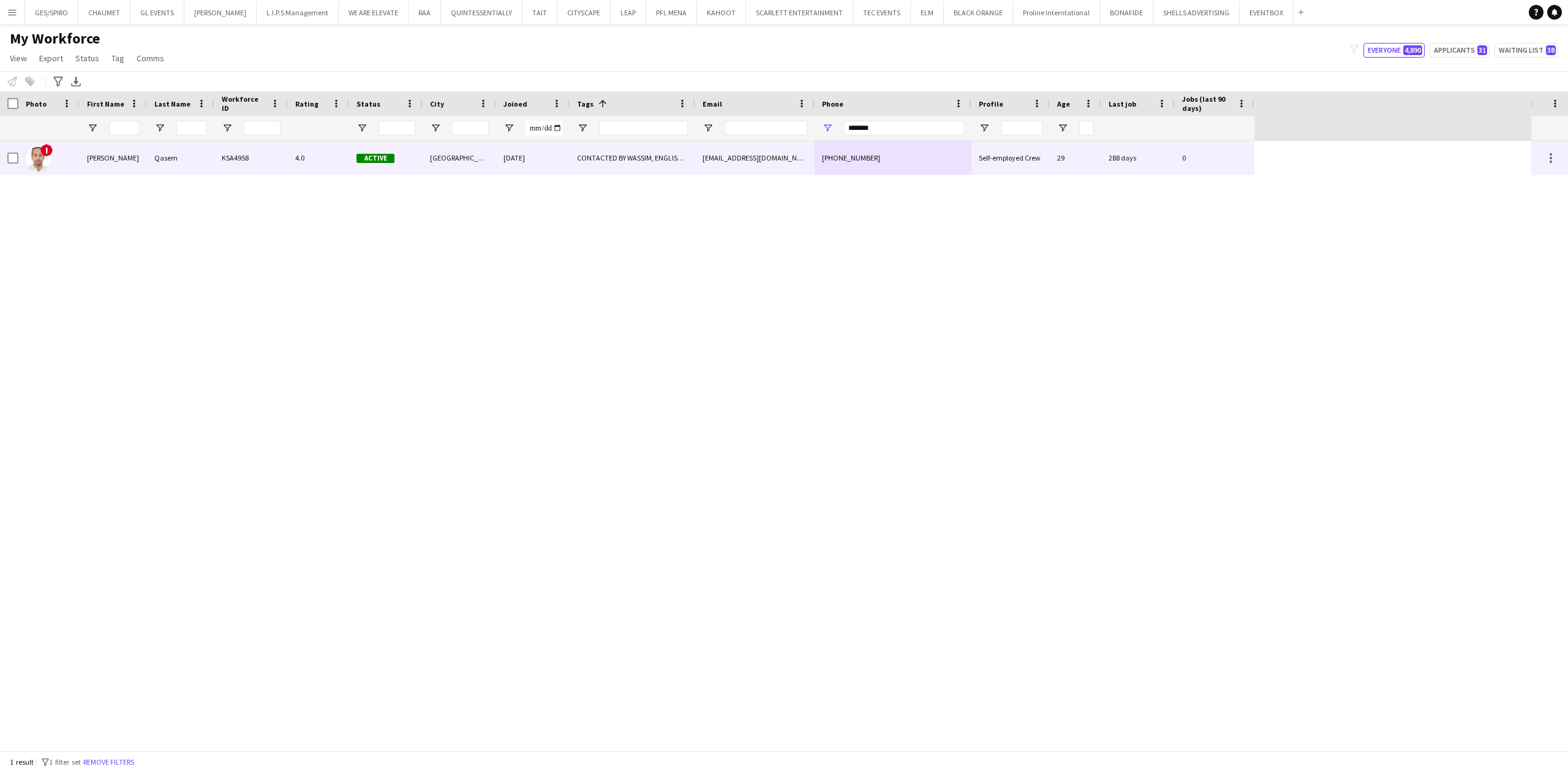
click at [485, 165] on div "[GEOGRAPHIC_DATA]" at bounding box center [459, 158] width 74 height 34
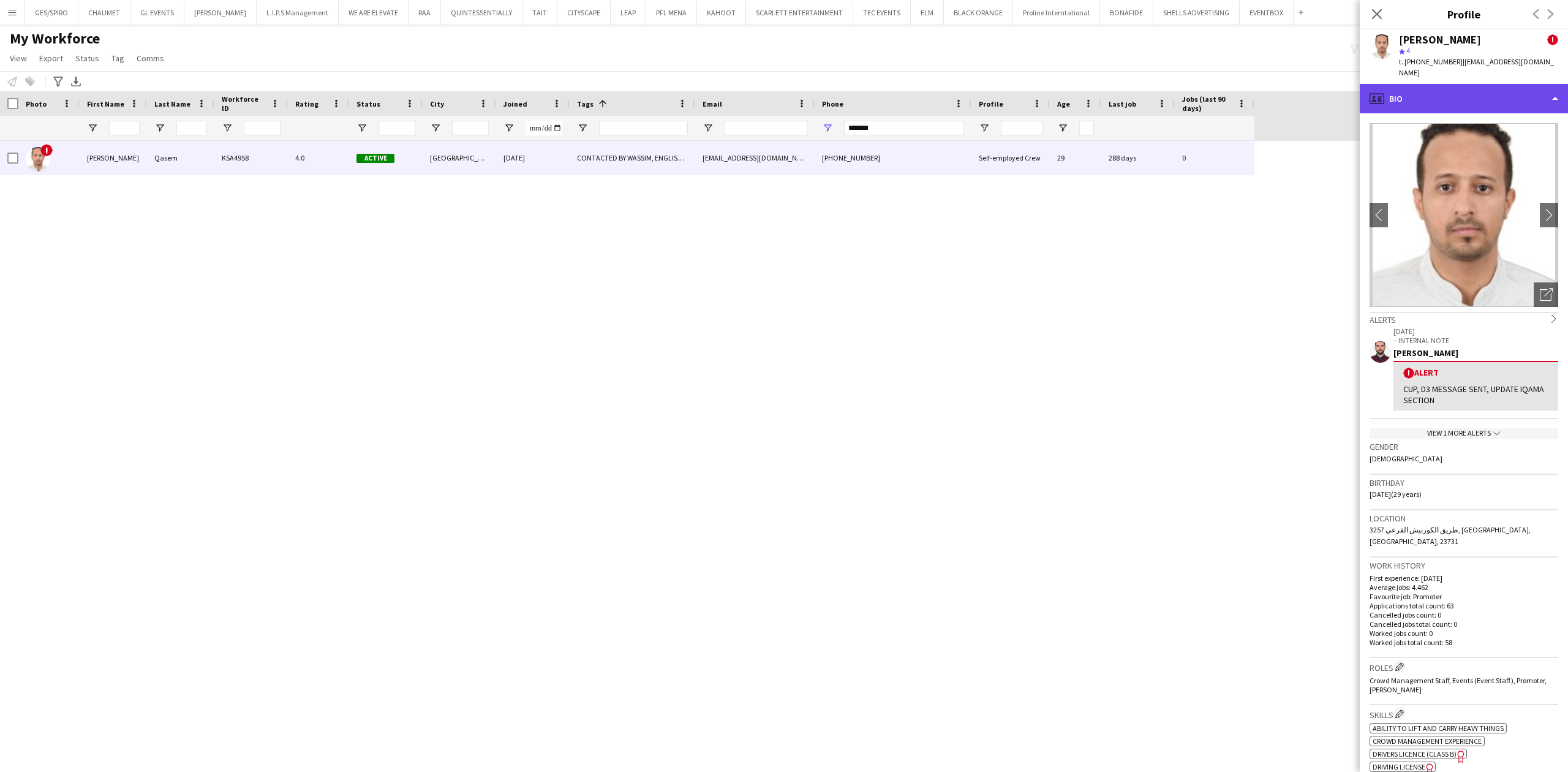
click at [1254, 91] on div "profile Bio" at bounding box center [1464, 99] width 208 height 29
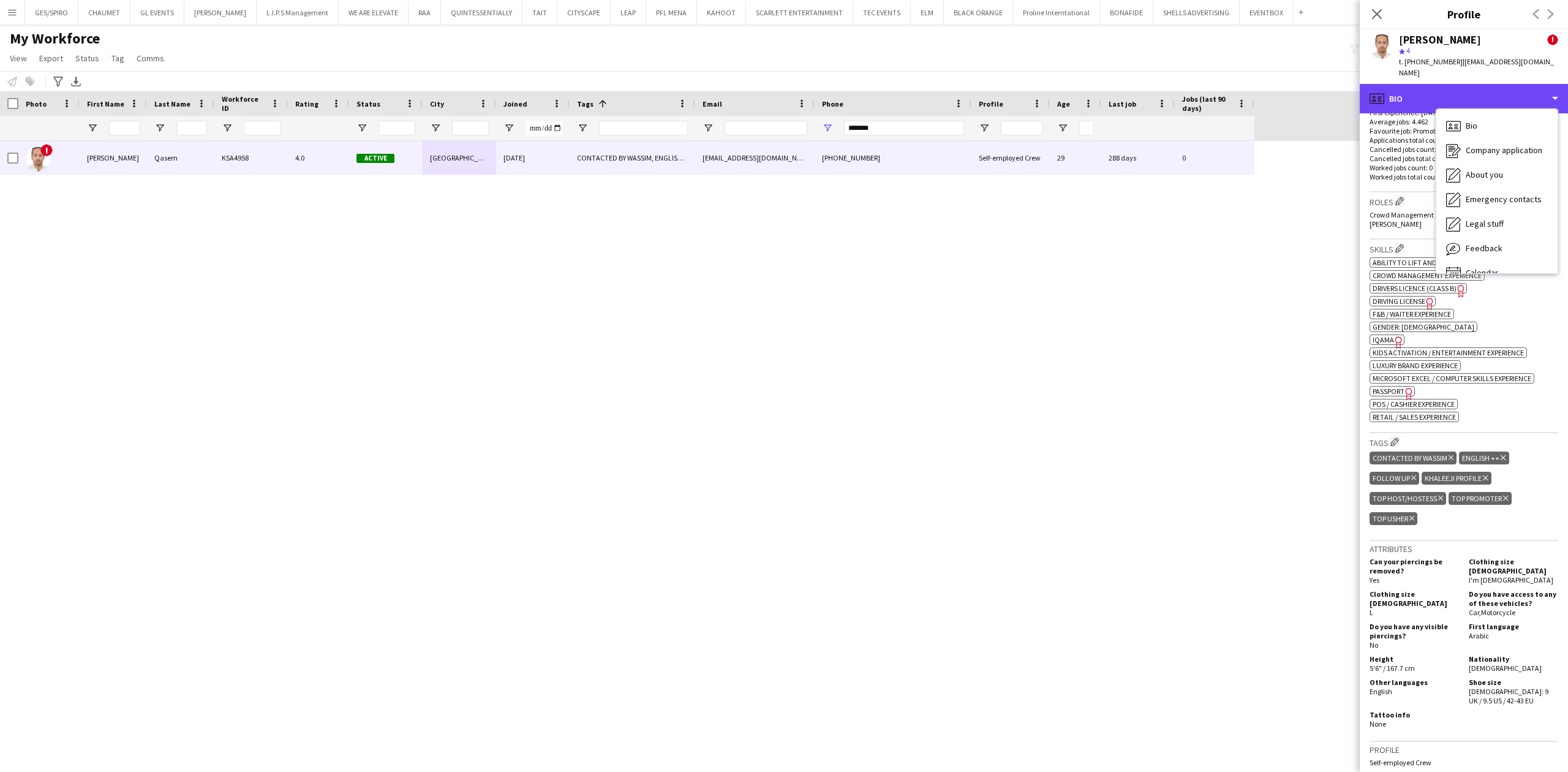
scroll to position [490, 0]
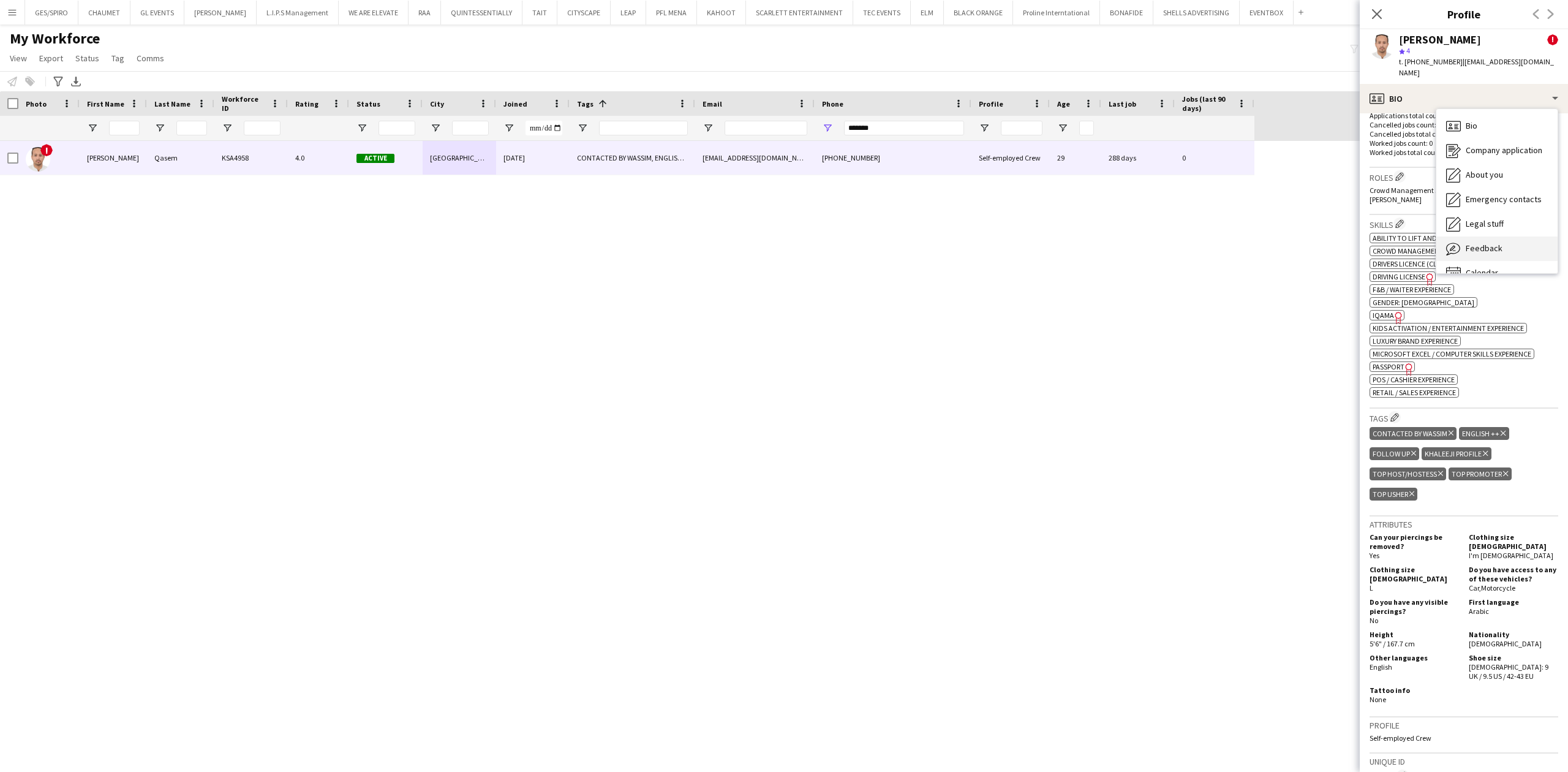
click at [1254, 237] on div "Feedback Feedback" at bounding box center [1497, 249] width 121 height 25
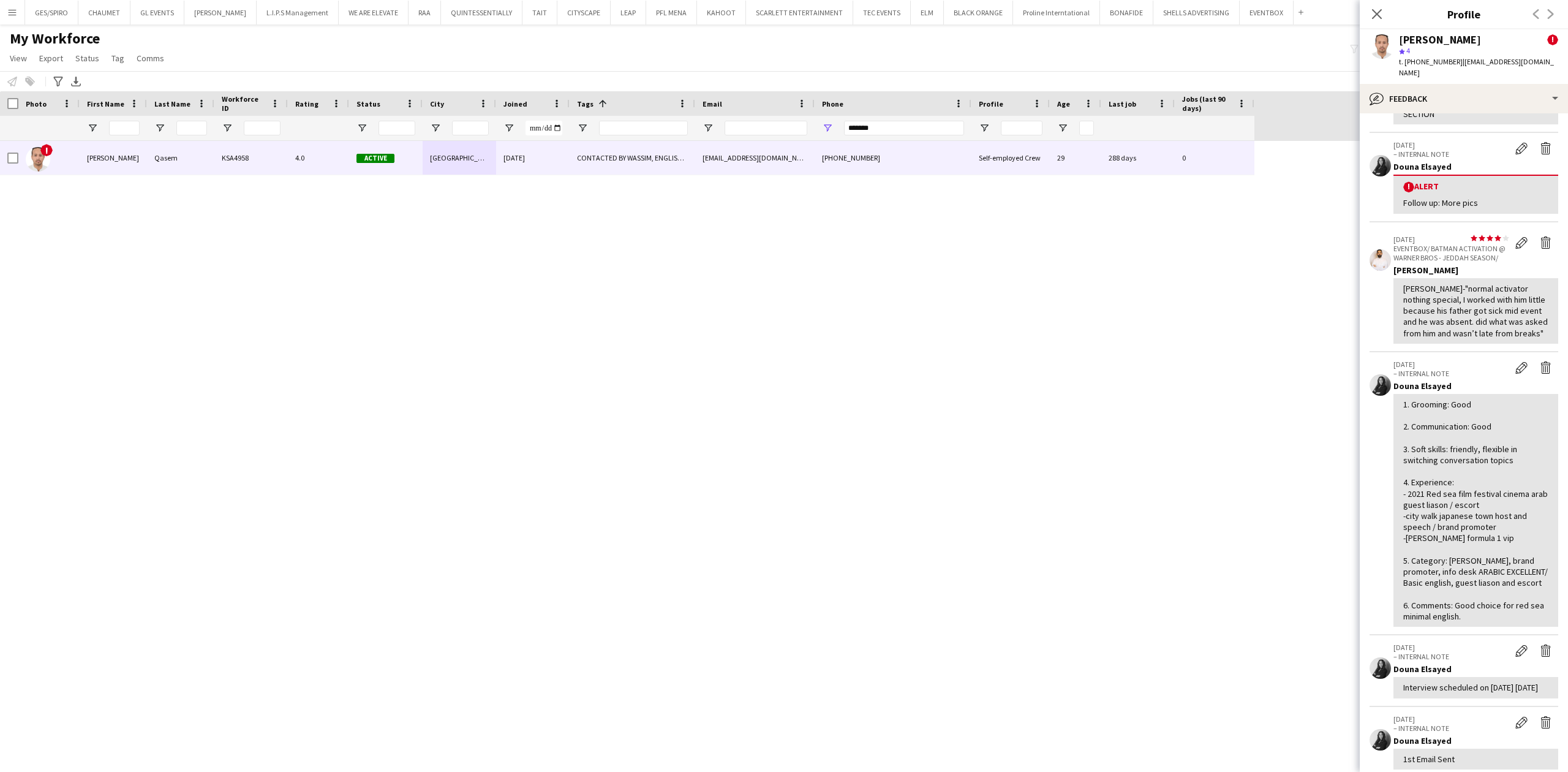
scroll to position [163, 0]
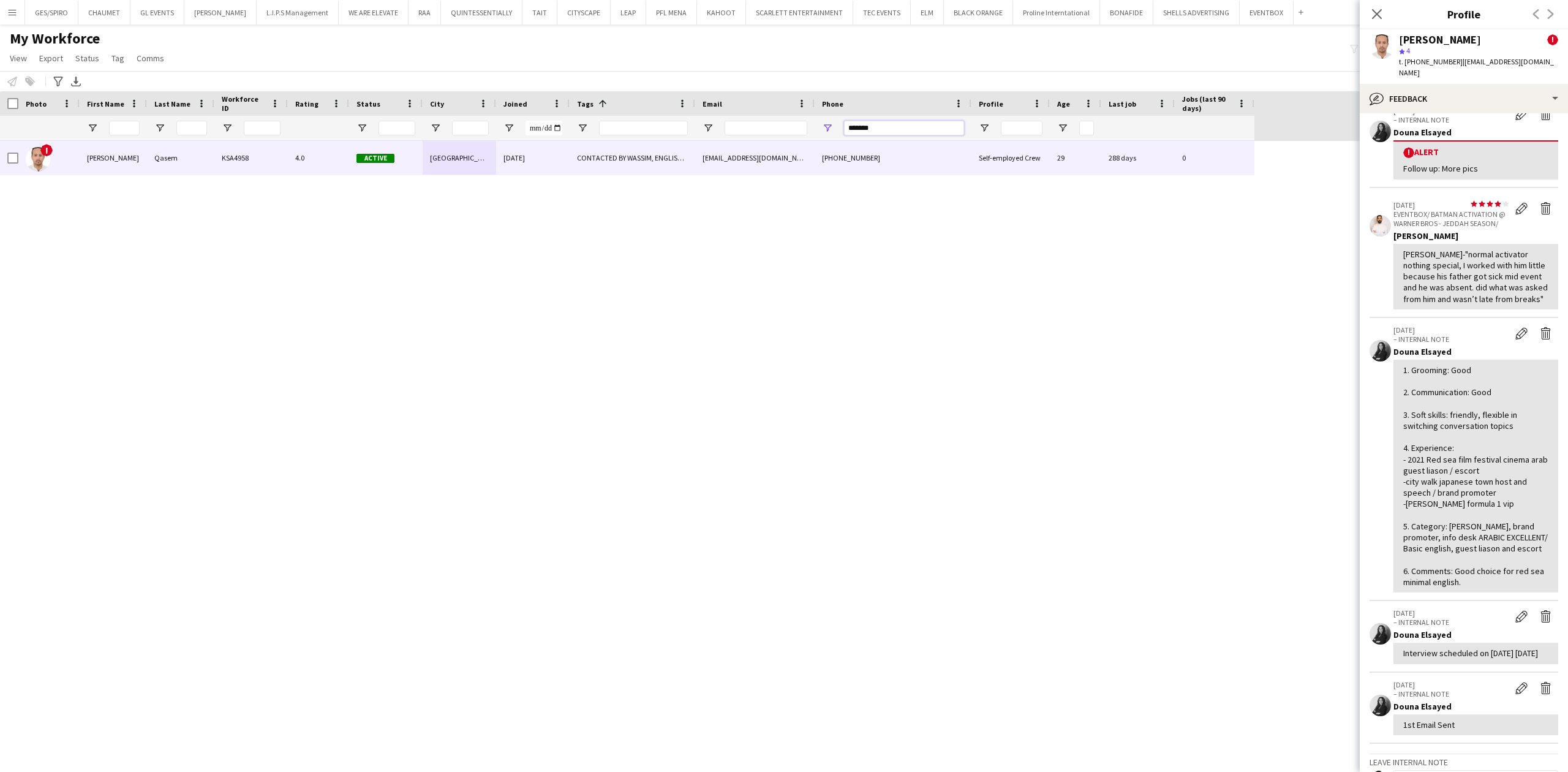
drag, startPoint x: 911, startPoint y: 134, endPoint x: 687, endPoint y: 138, distance: 224.0
click at [687, 138] on div at bounding box center [627, 129] width 1255 height 25
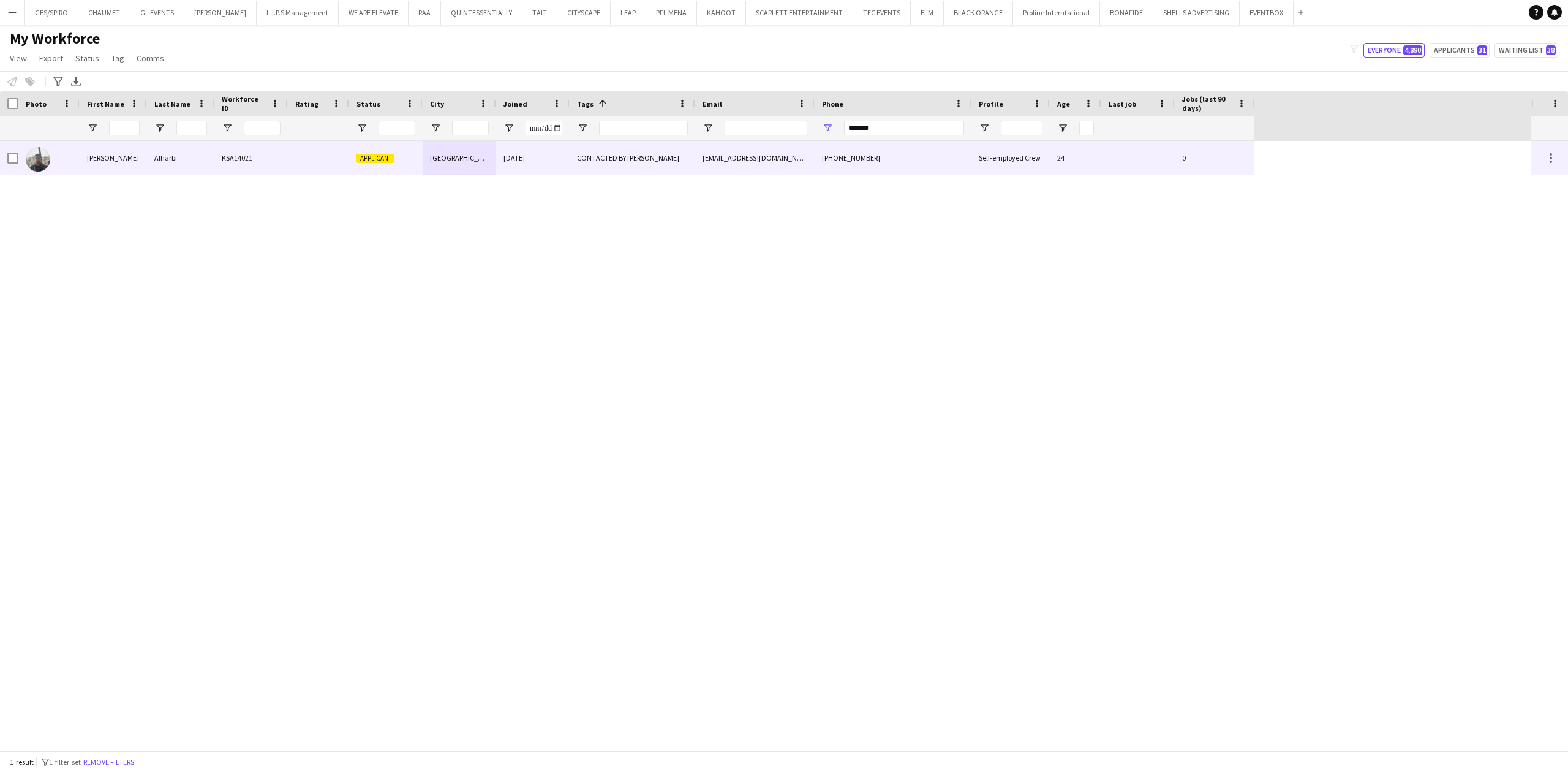
click at [625, 157] on div "CONTACTED BY [PERSON_NAME]" at bounding box center [632, 158] width 126 height 34
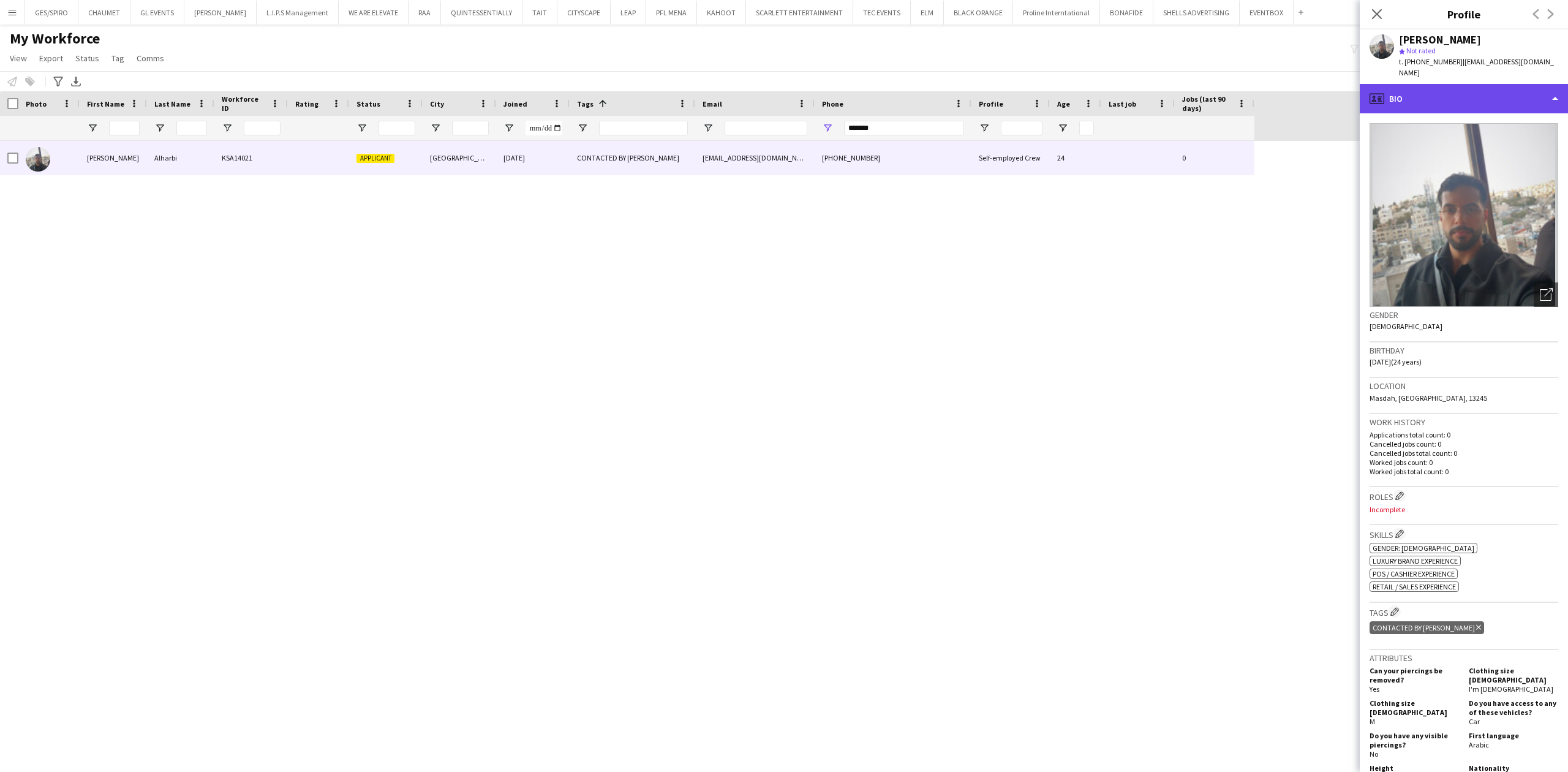
click at [1254, 89] on div "profile Bio" at bounding box center [1464, 99] width 208 height 29
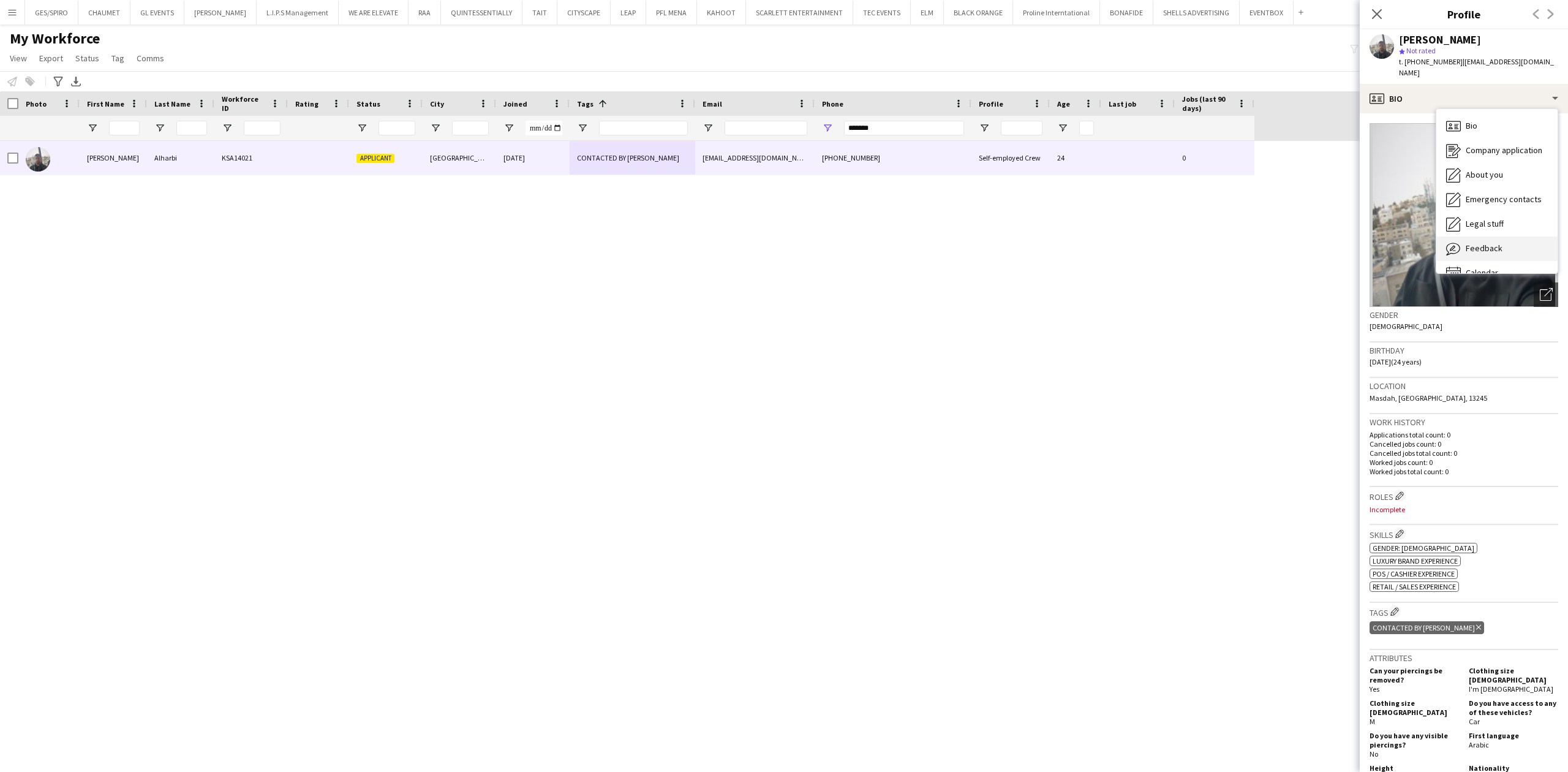
click at [1254, 242] on div "Feedback Feedback" at bounding box center [1497, 249] width 121 height 25
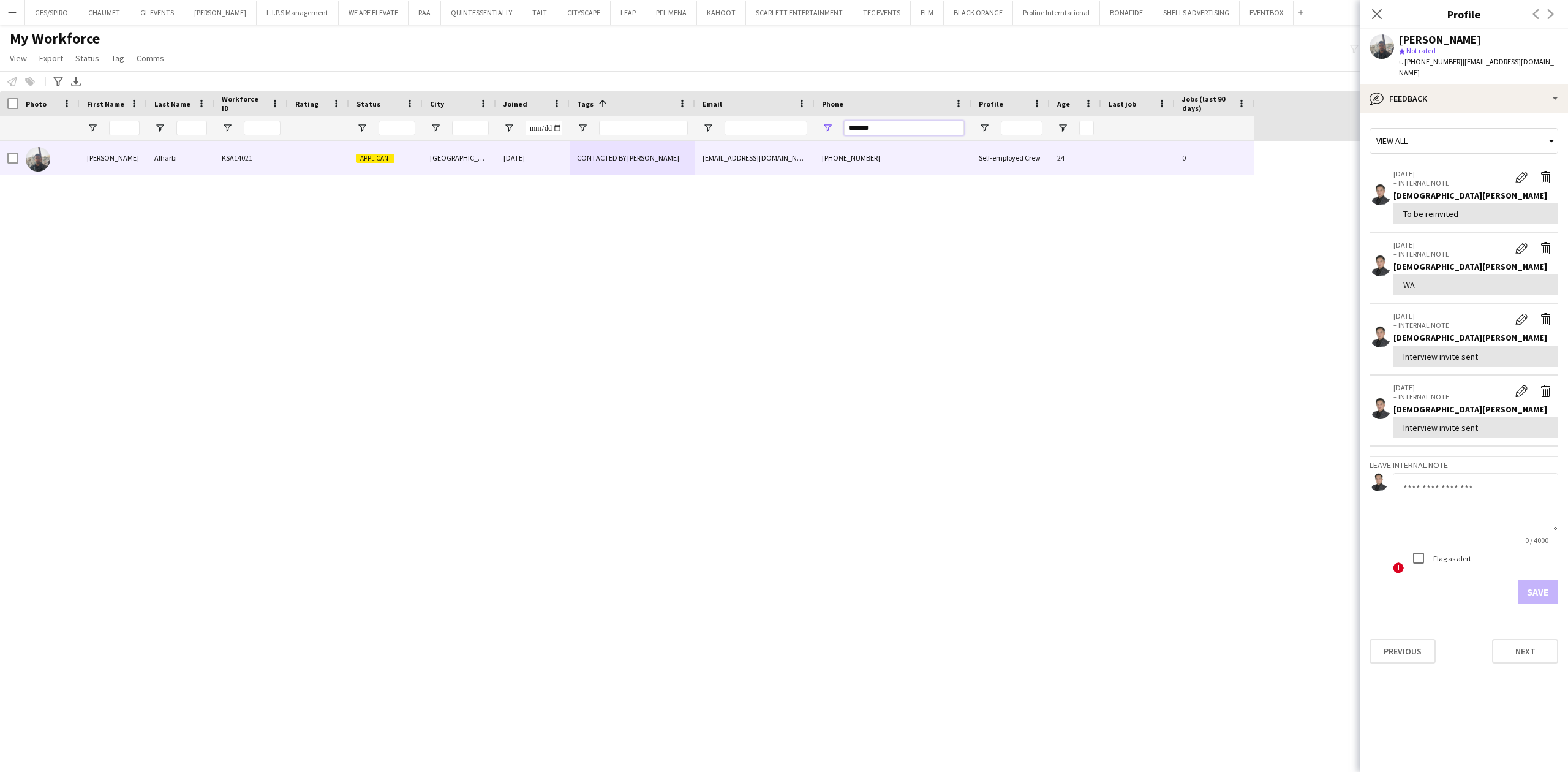
drag, startPoint x: 861, startPoint y: 125, endPoint x: 716, endPoint y: 131, distance: 145.1
click at [716, 131] on div at bounding box center [627, 129] width 1255 height 25
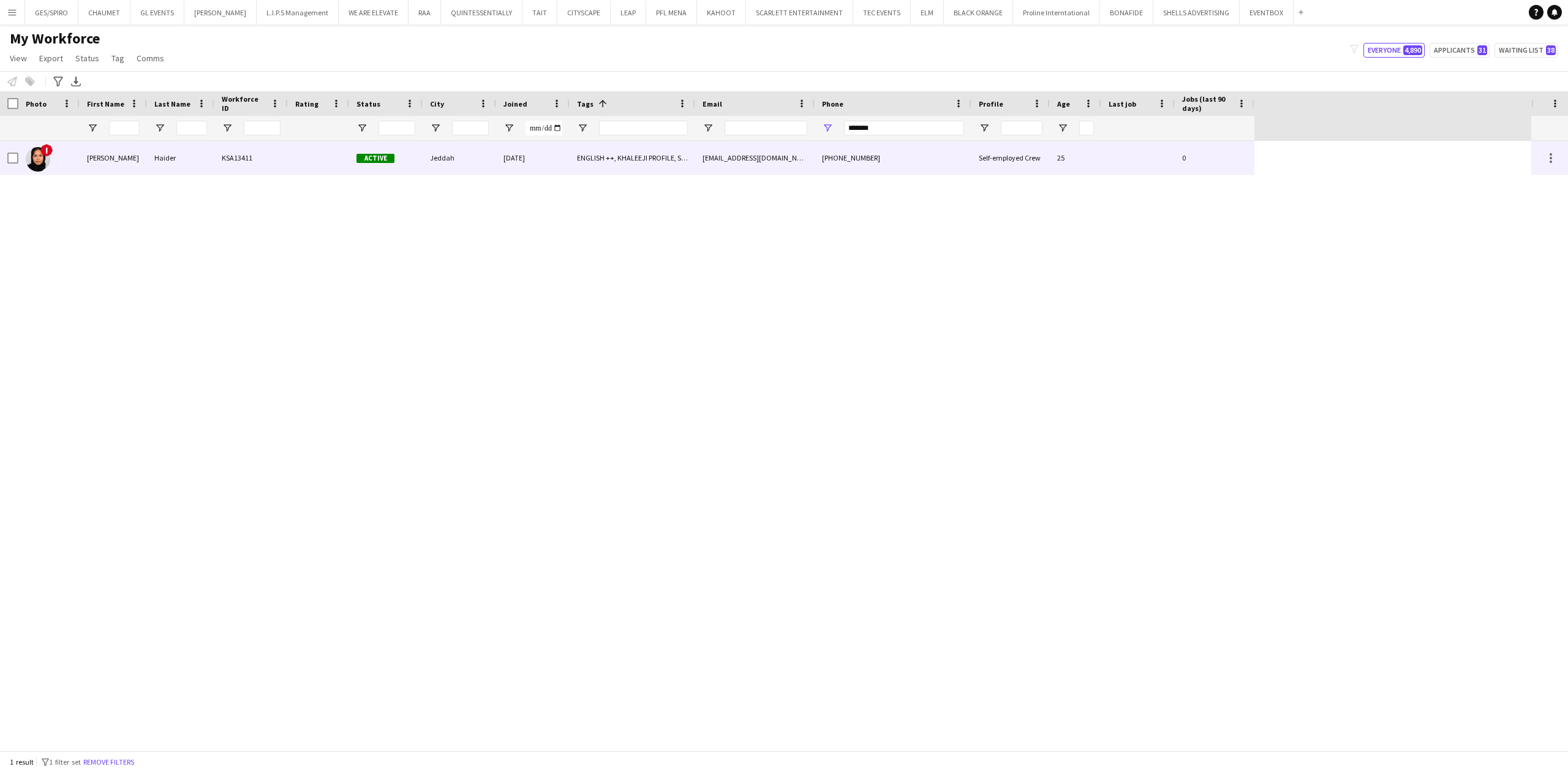
drag, startPoint x: 685, startPoint y: 161, endPoint x: 682, endPoint y: 156, distance: 5.8
click at [684, 160] on div "ENGLISH ++, KHALEEJI PROFILE, SAUDI NATIONAL, TOP HOST/HOSTESS, TOP PROMOTER, T…" at bounding box center [632, 158] width 126 height 34
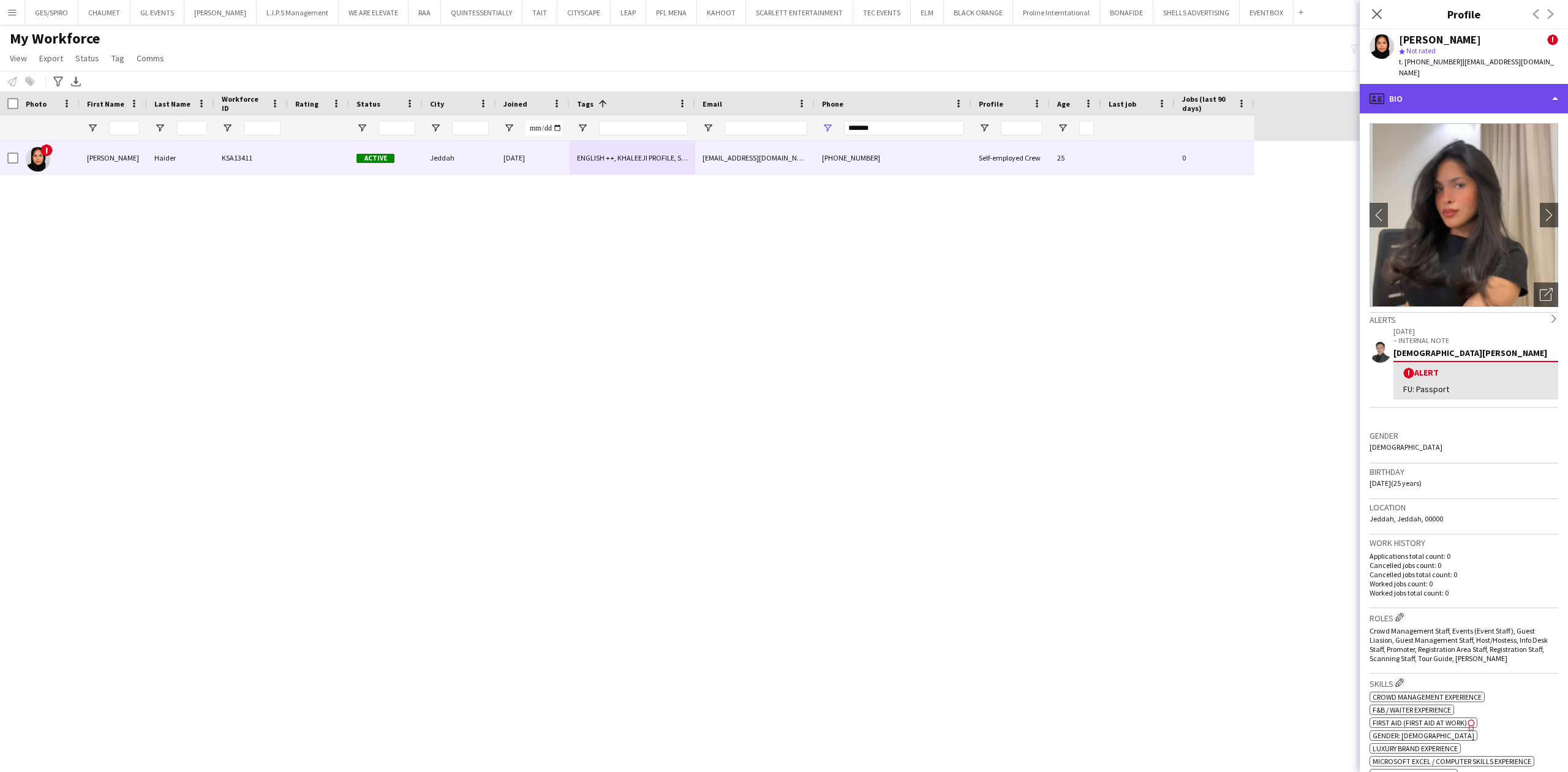
click at [1254, 84] on div "profile Bio" at bounding box center [1464, 99] width 208 height 29
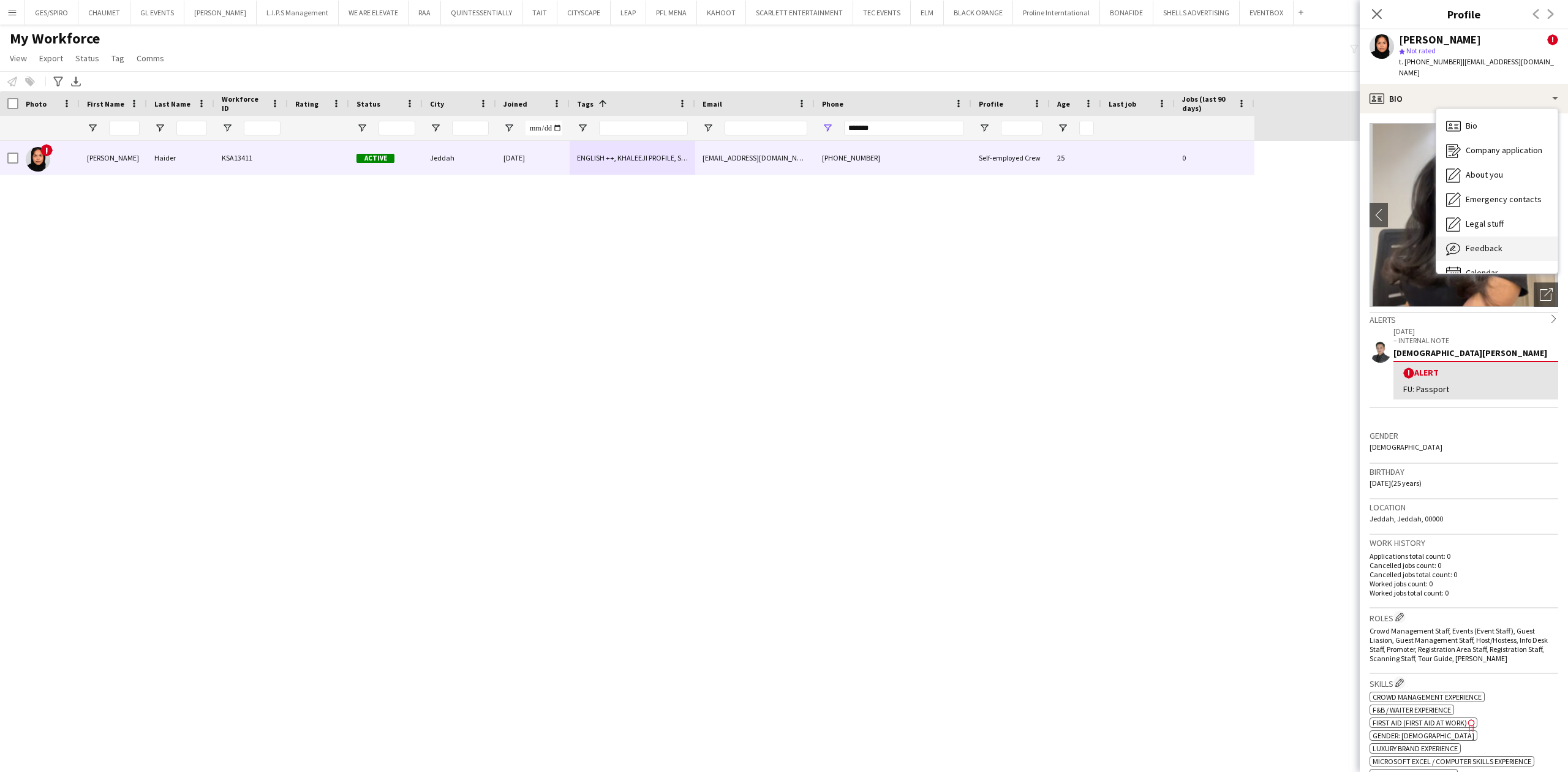
click at [1254, 237] on div "Feedback Feedback" at bounding box center [1497, 249] width 121 height 25
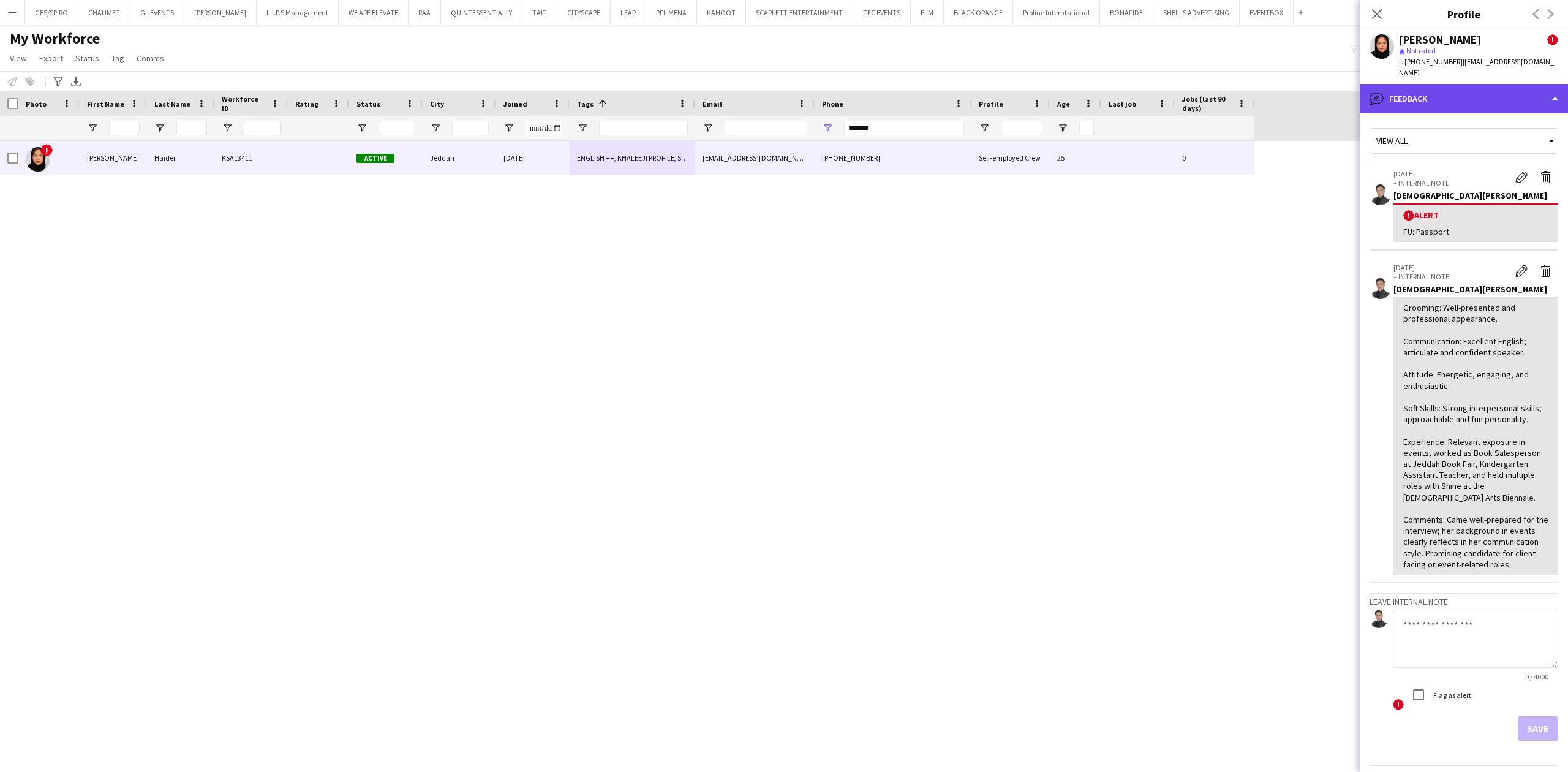
click at [1254, 88] on div "bubble-pencil Feedback" at bounding box center [1464, 99] width 208 height 29
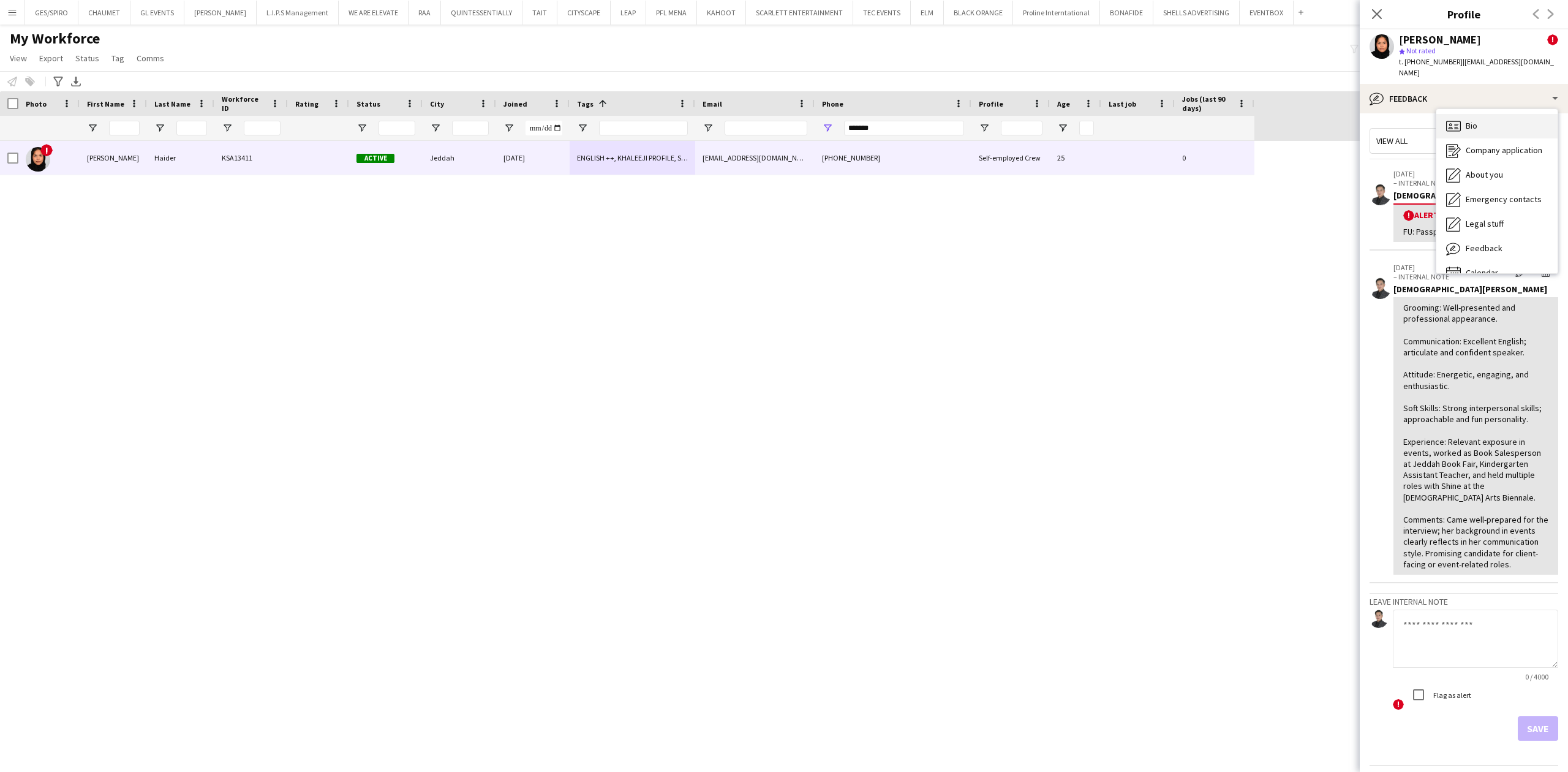
click at [1254, 114] on div "Bio Bio" at bounding box center [1497, 126] width 121 height 25
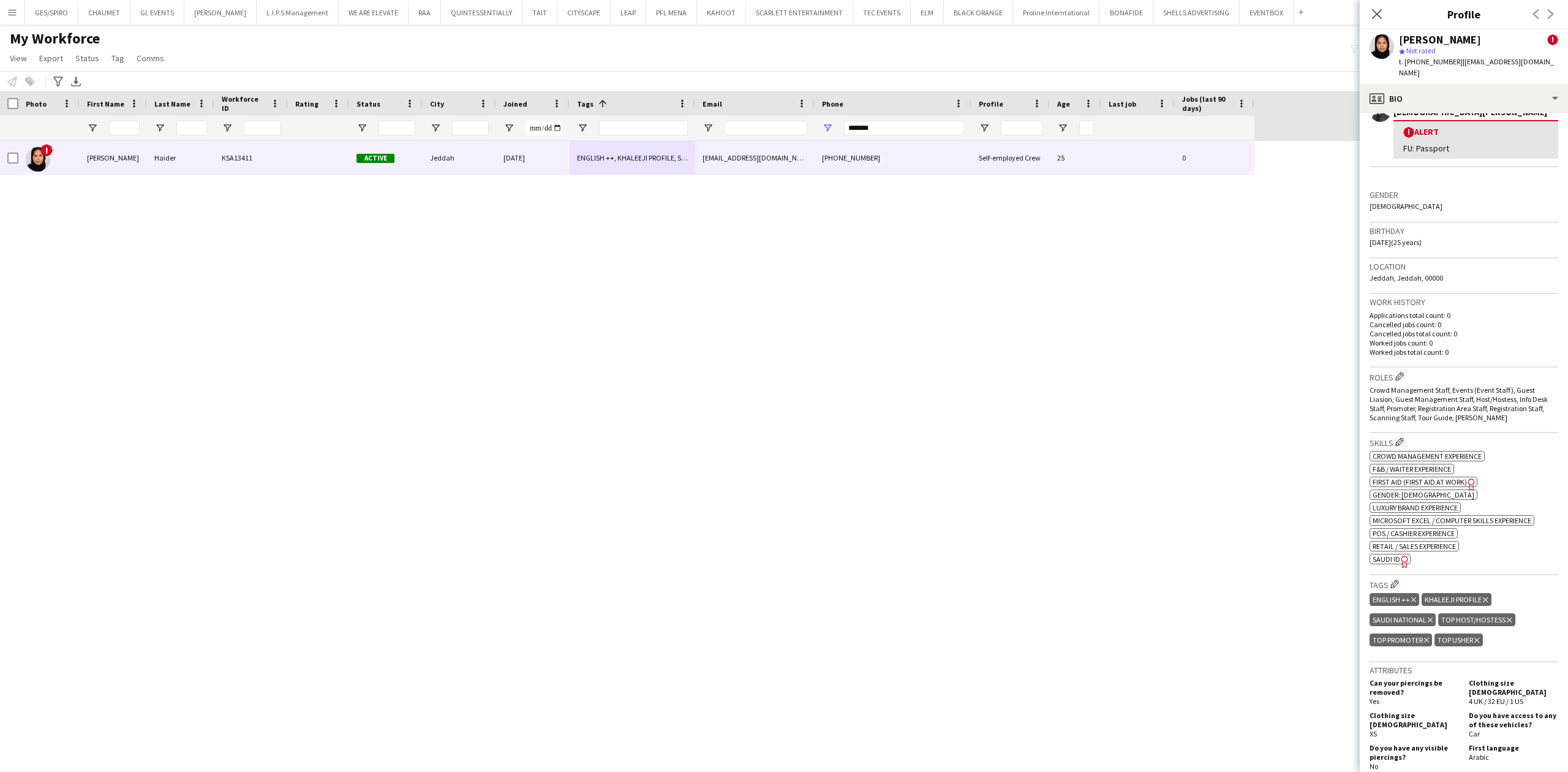
scroll to position [40, 0]
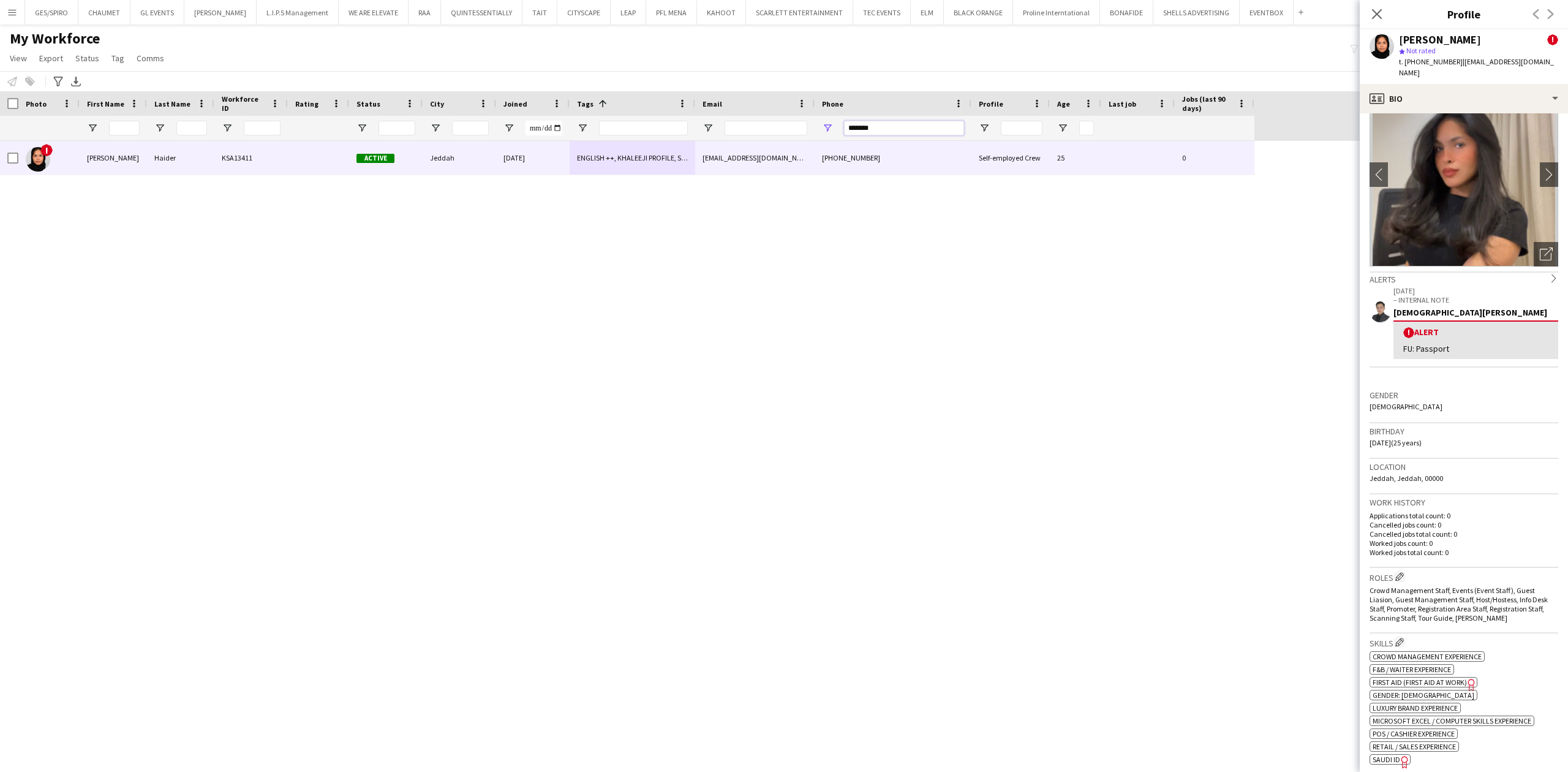
drag, startPoint x: 909, startPoint y: 126, endPoint x: 727, endPoint y: 147, distance: 183.2
click at [727, 147] on div "Workforce Details Photo First Name" at bounding box center [784, 421] width 1568 height 660
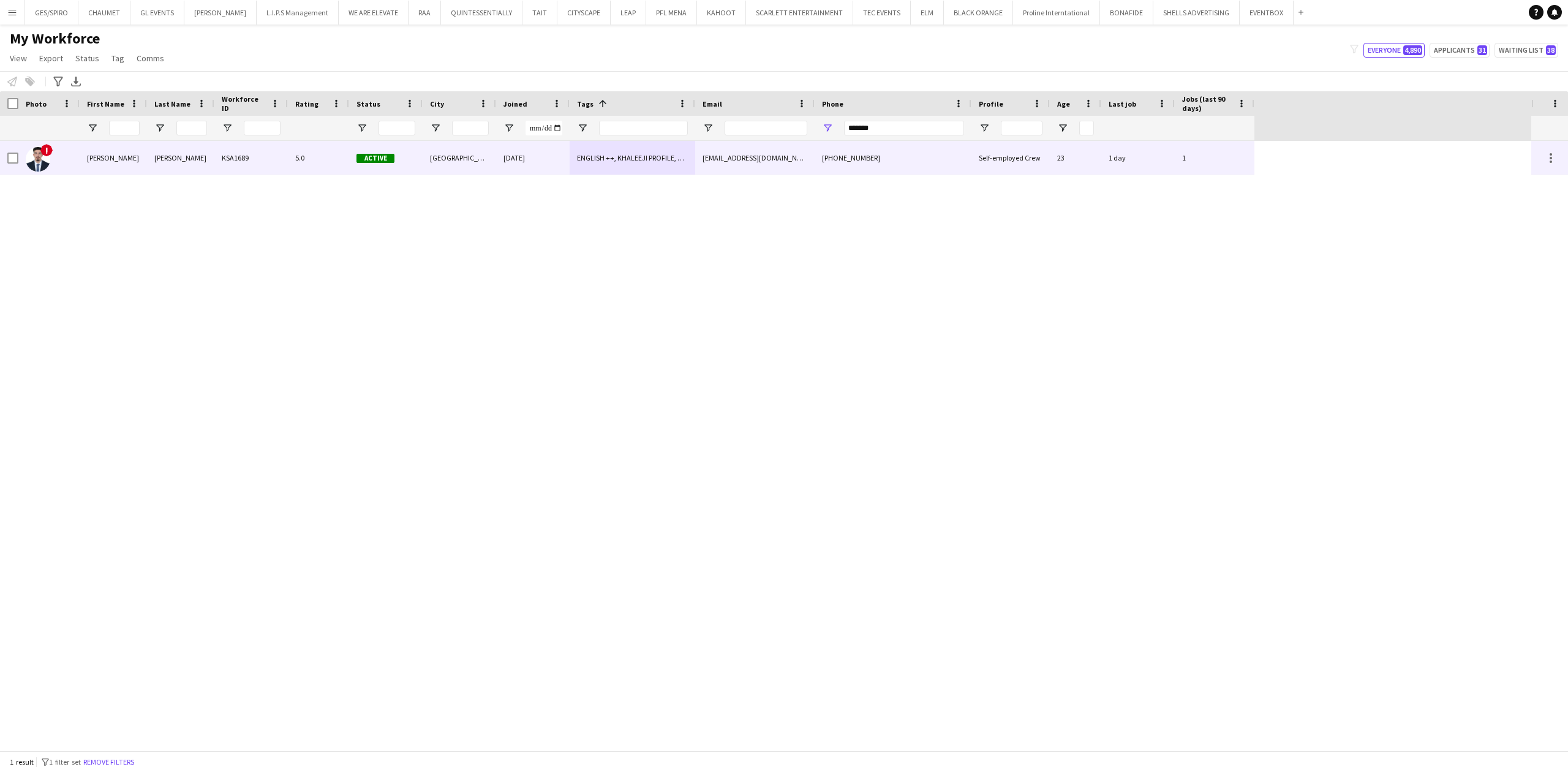
click at [787, 150] on div "[EMAIL_ADDRESS][DOMAIN_NAME]" at bounding box center [755, 158] width 120 height 34
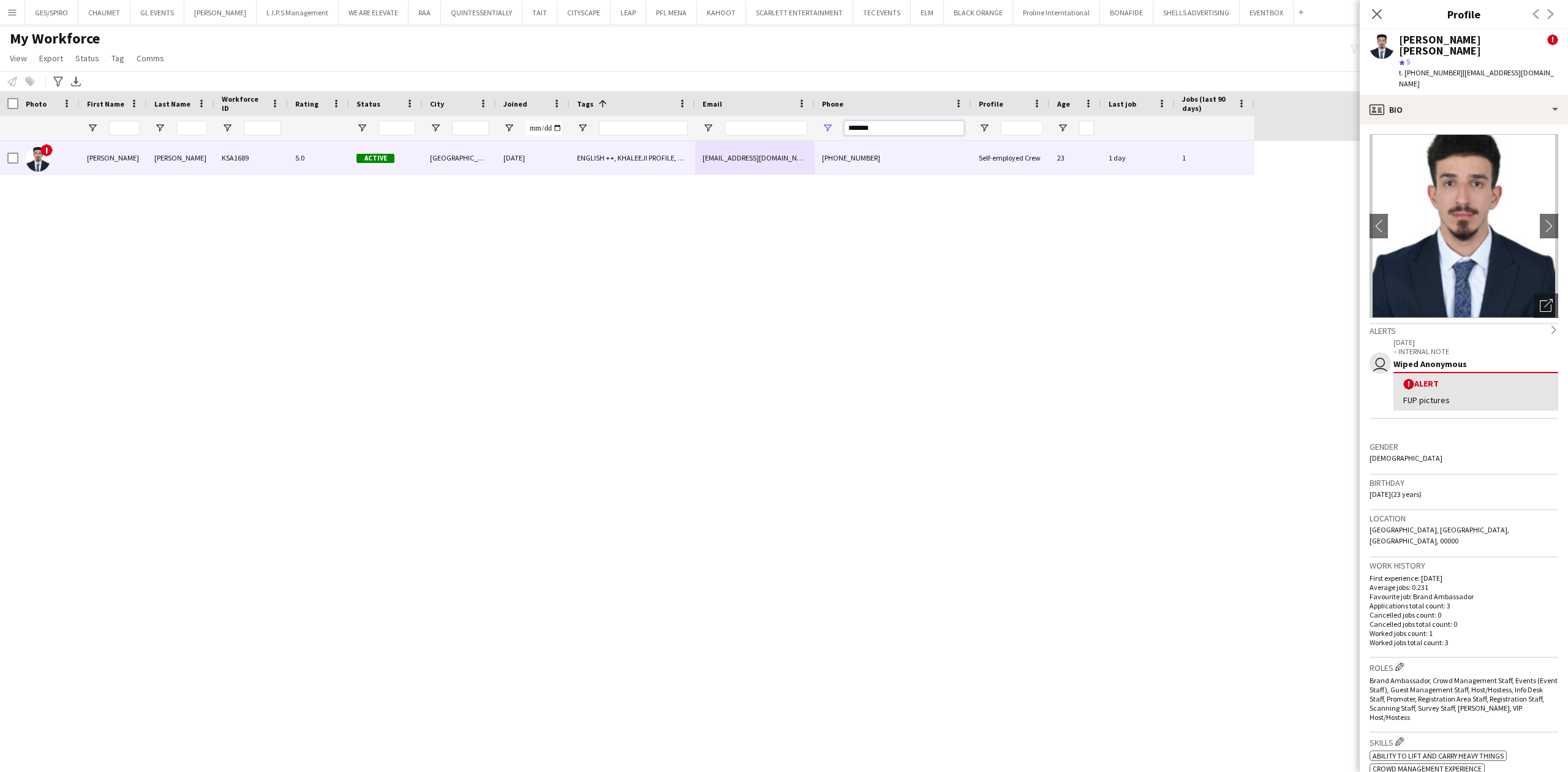
drag, startPoint x: 907, startPoint y: 132, endPoint x: 707, endPoint y: 140, distance: 200.2
click at [716, 142] on div "Workforce Details Photo First Name" at bounding box center [784, 421] width 1568 height 660
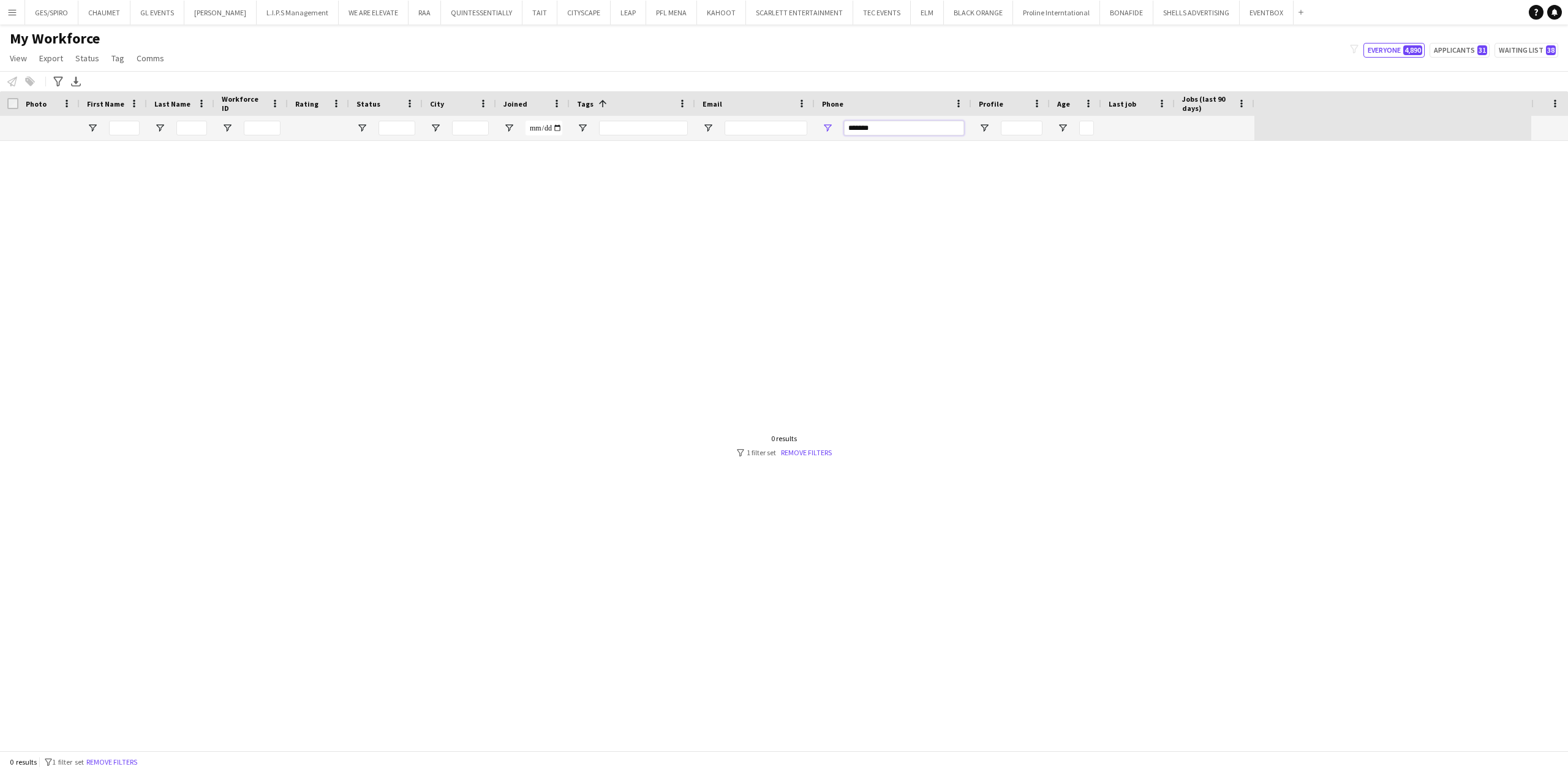
click at [865, 131] on input "*******" at bounding box center [904, 128] width 120 height 15
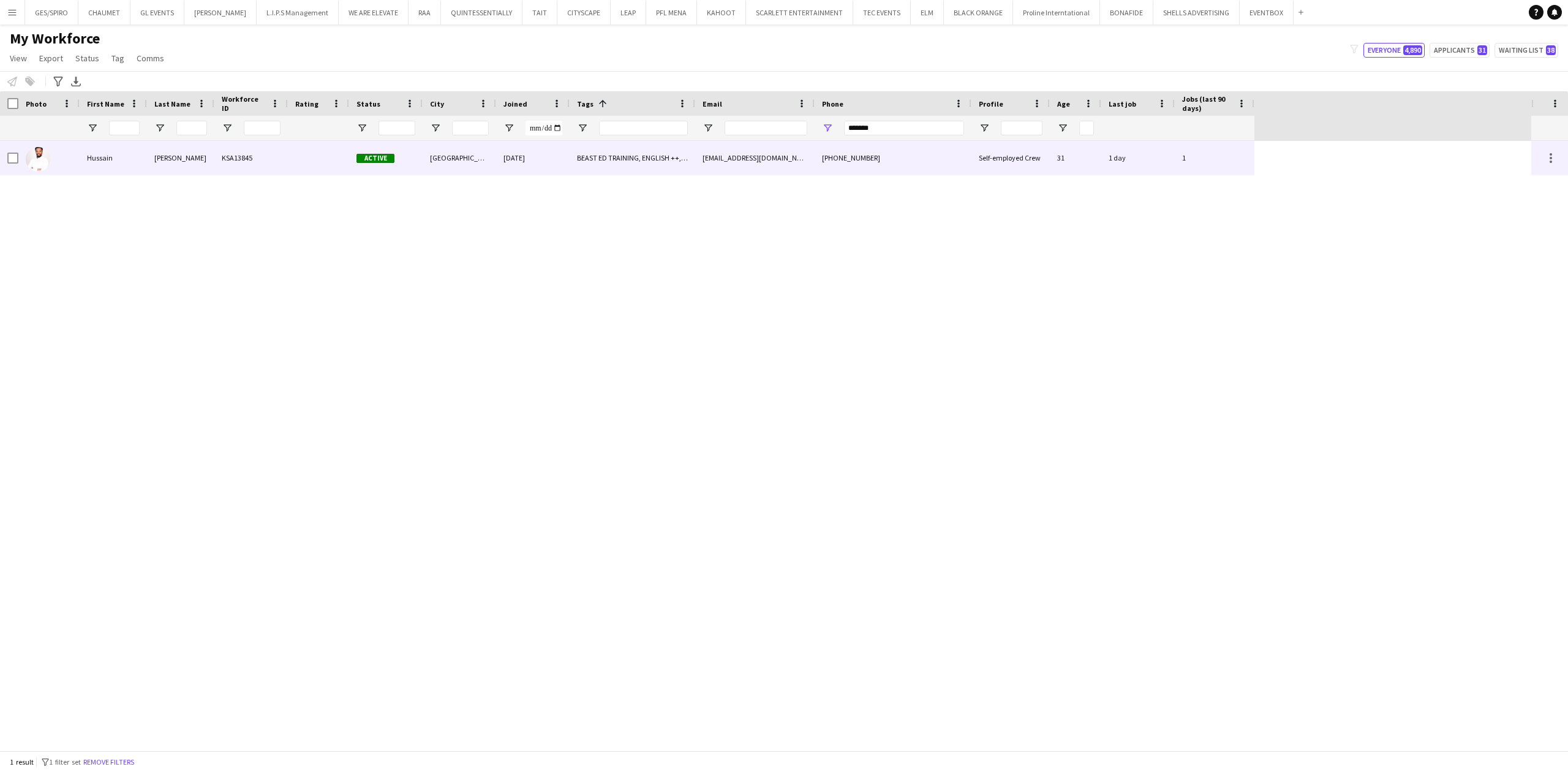
click at [860, 168] on div "[PHONE_NUMBER]" at bounding box center [893, 158] width 157 height 34
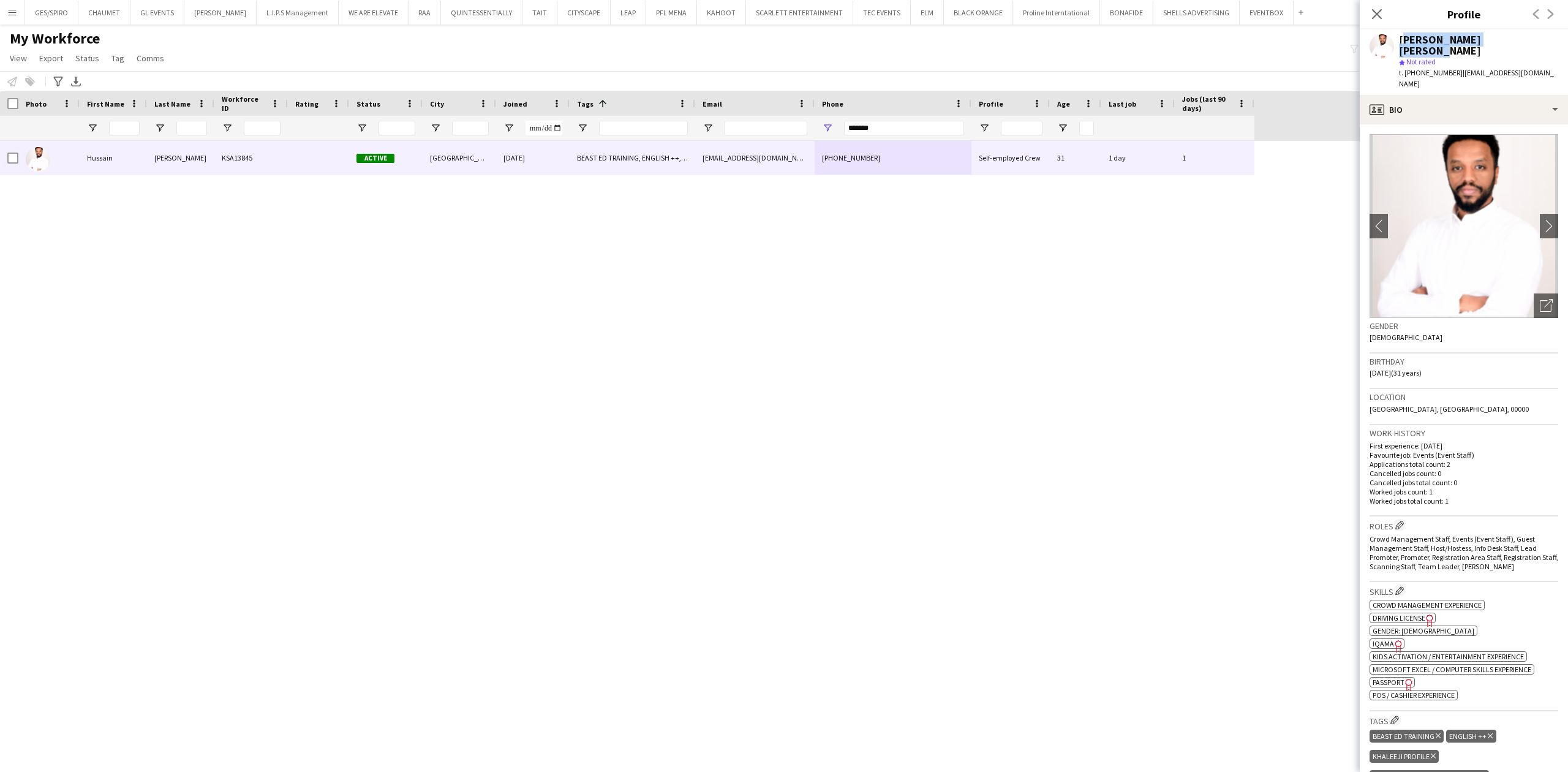
drag, startPoint x: 1401, startPoint y: 42, endPoint x: 1526, endPoint y: 35, distance: 125.2
click at [1254, 35] on div "[PERSON_NAME] [PERSON_NAME]" at bounding box center [1479, 45] width 159 height 22
drag, startPoint x: 1458, startPoint y: 58, endPoint x: 1550, endPoint y: 66, distance: 92.3
click at [1254, 66] on div "[PERSON_NAME] [PERSON_NAME] star Not rated t. [PHONE_NUMBER] | [EMAIL_ADDRESS][…" at bounding box center [1464, 62] width 208 height 66
click at [1254, 68] on span "t. [PHONE_NUMBER]" at bounding box center [1431, 72] width 64 height 9
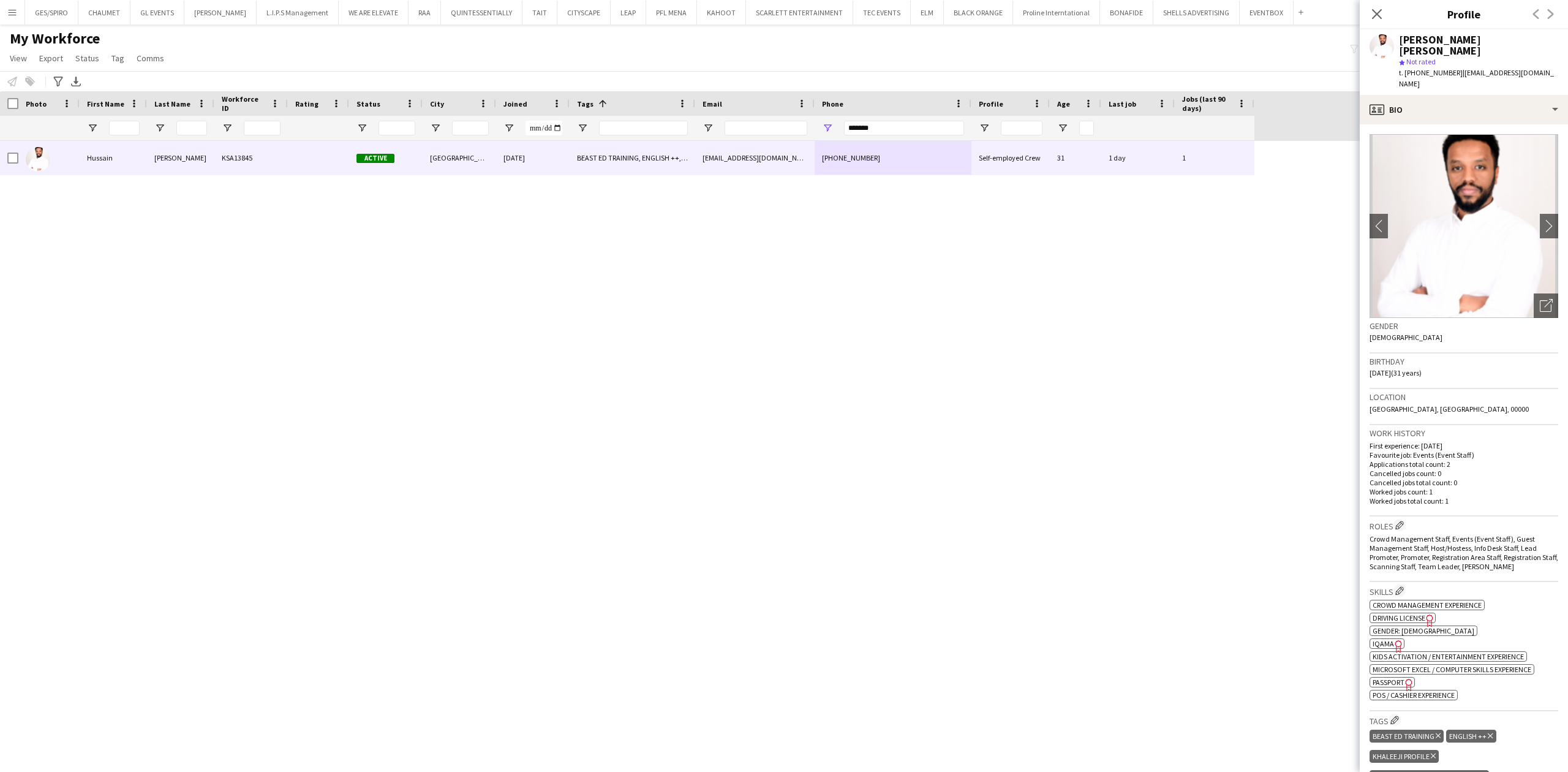
click at [1254, 68] on span "t. [PHONE_NUMBER]" at bounding box center [1431, 72] width 64 height 9
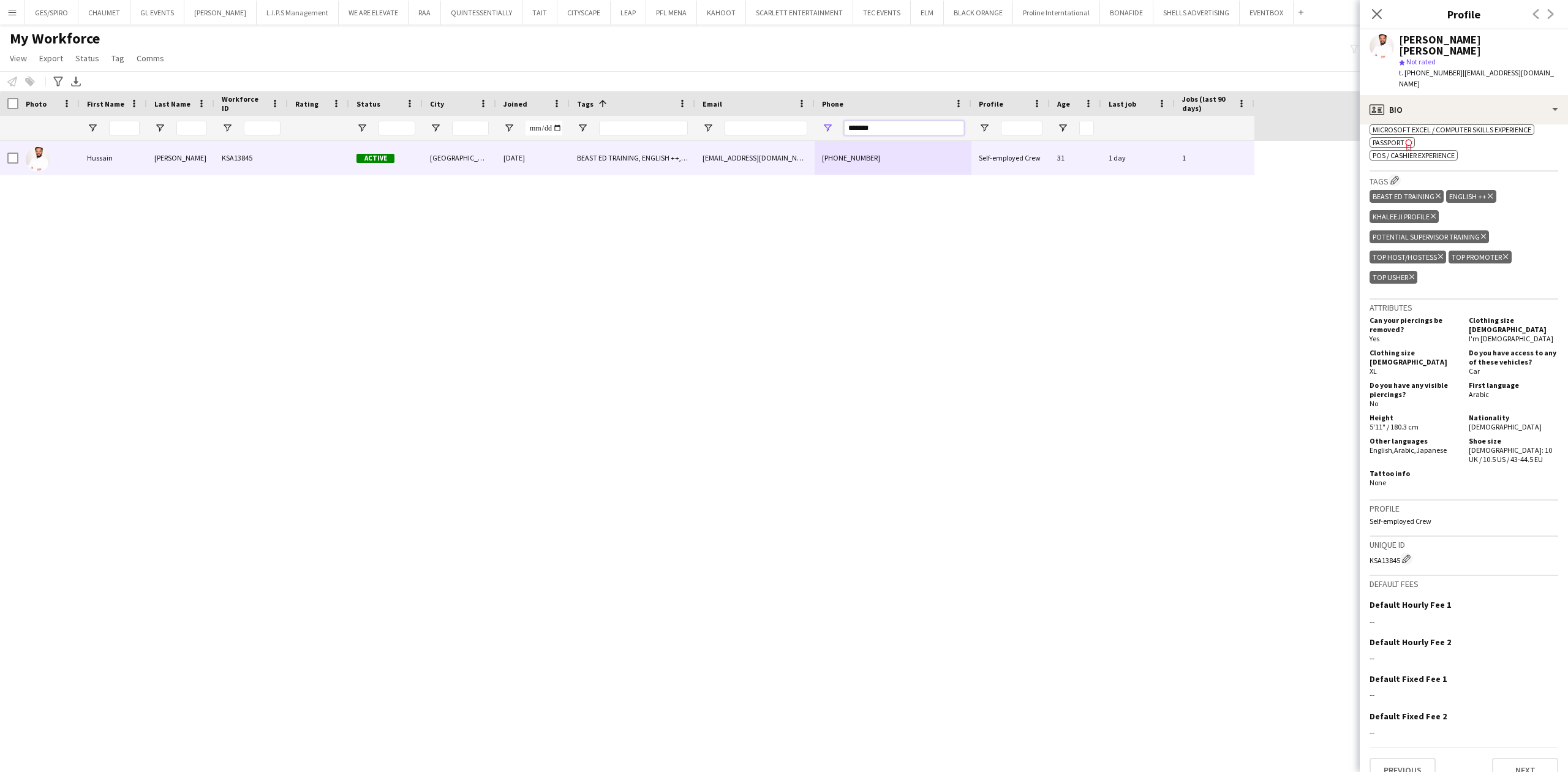
drag, startPoint x: 898, startPoint y: 131, endPoint x: 696, endPoint y: 142, distance: 202.3
click at [696, 142] on div "Workforce Details Photo First Name" at bounding box center [784, 421] width 1568 height 660
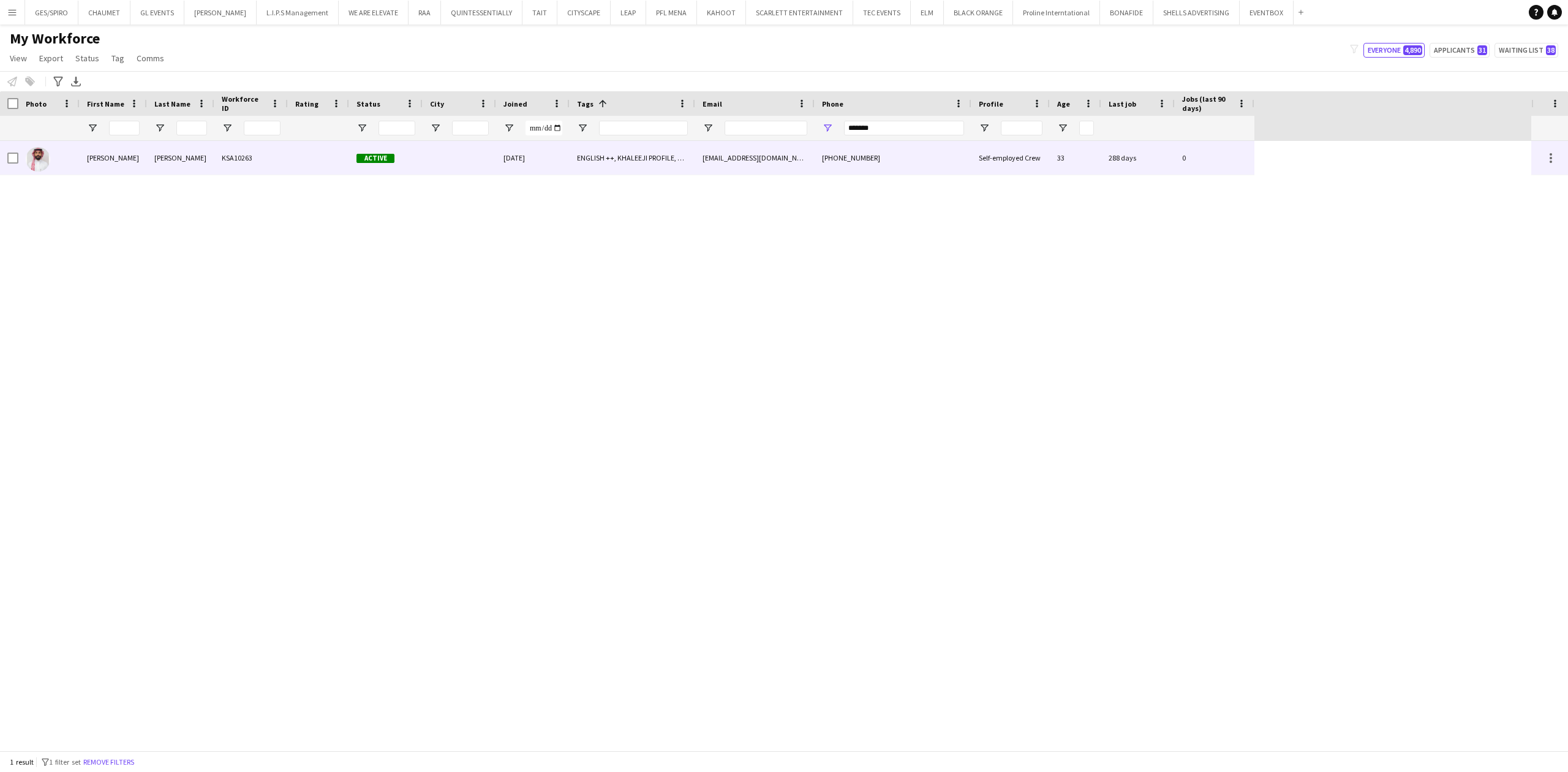
click at [693, 164] on div "ENGLISH ++, KHALEEJI PROFILE, TOP HOST/HOSTESS, TOP PROMOTER, TOP [PERSON_NAME]" at bounding box center [632, 158] width 126 height 34
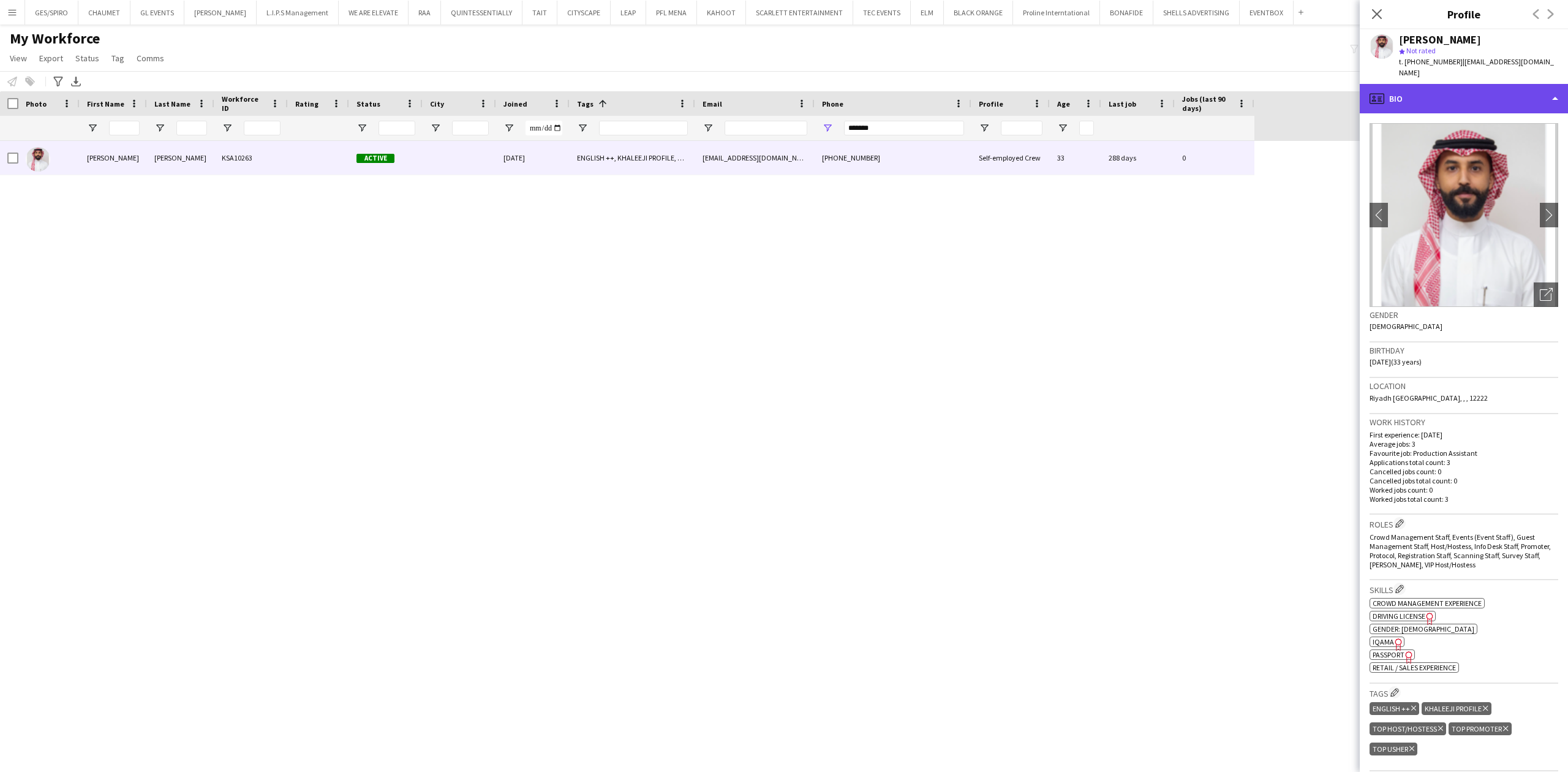
click at [1254, 84] on div "profile Bio" at bounding box center [1464, 99] width 208 height 29
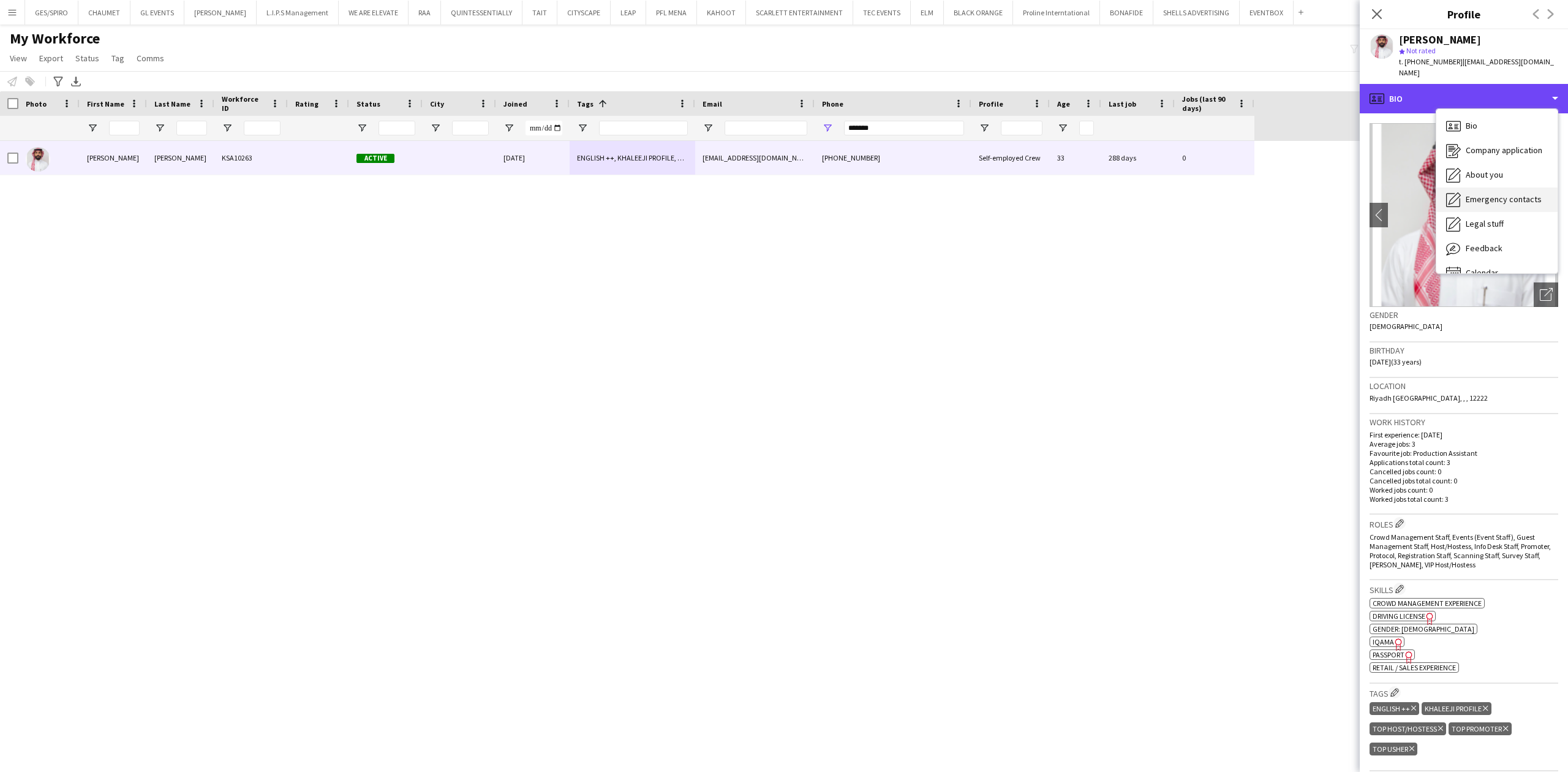
scroll to position [17, 0]
click at [1254, 251] on div "Calendar Calendar" at bounding box center [1497, 256] width 121 height 25
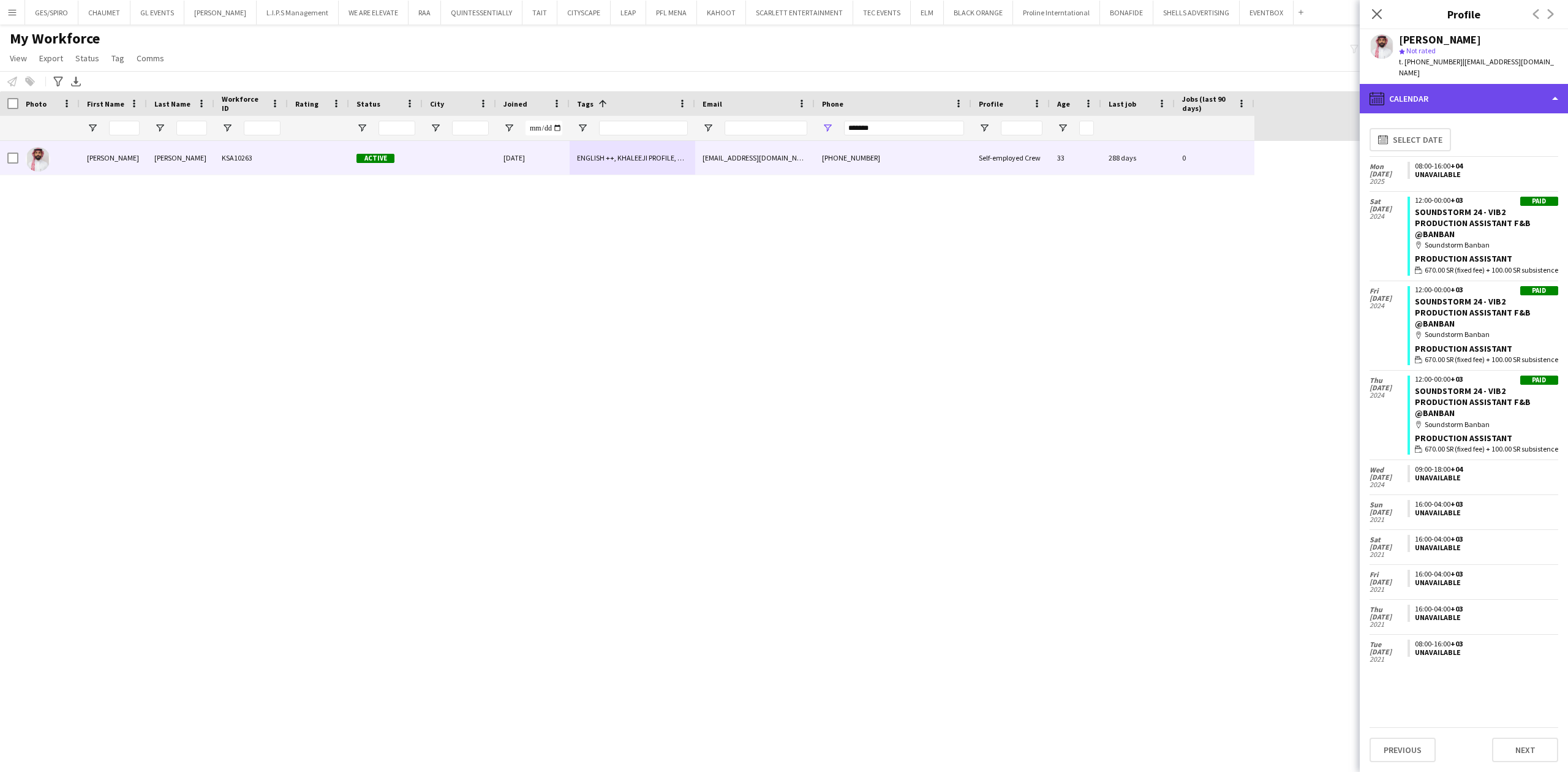
click at [1254, 93] on div "calendar-full Calendar" at bounding box center [1464, 99] width 208 height 29
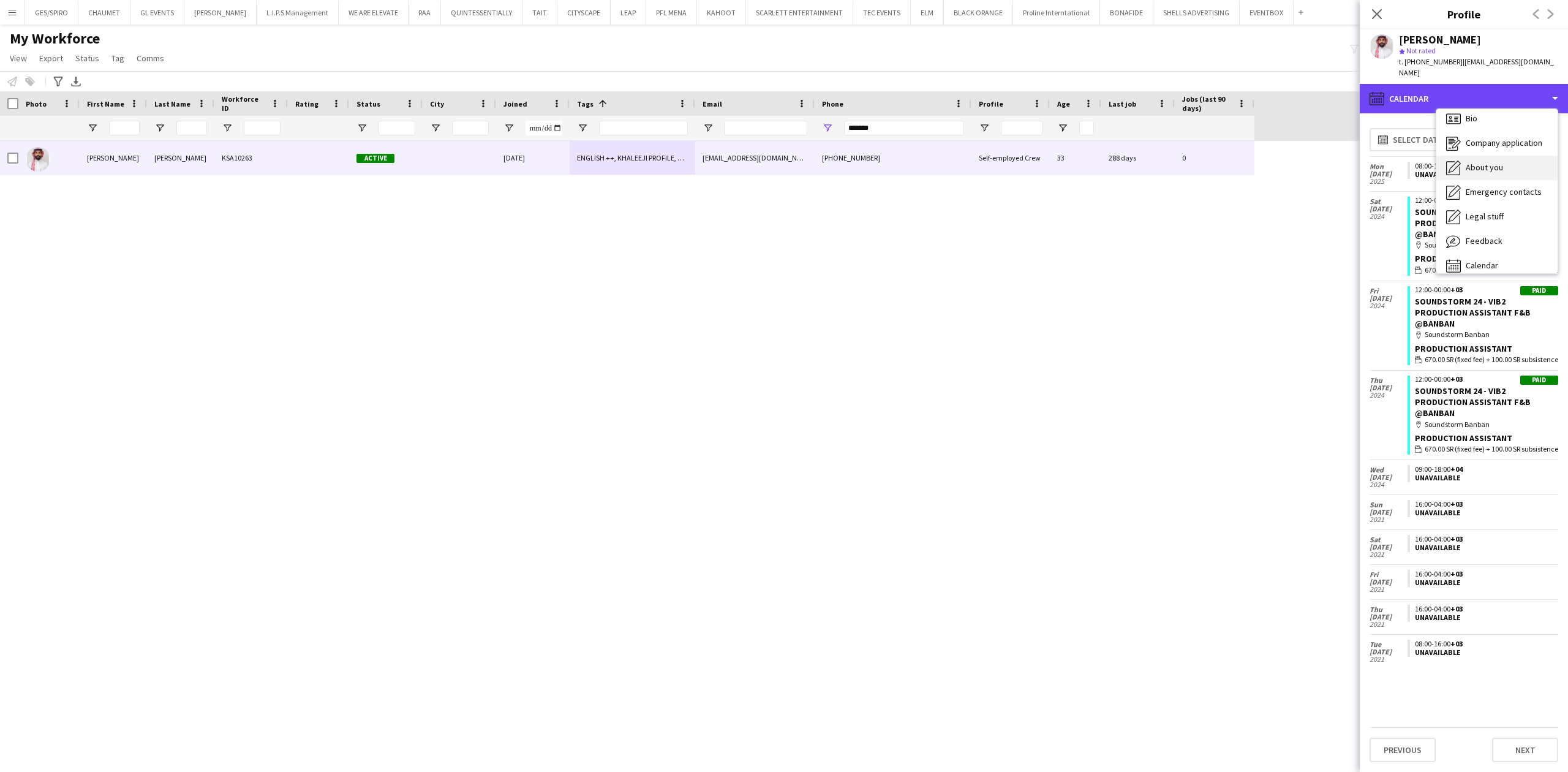
scroll to position [0, 0]
click at [1254, 114] on div "Bio Bio" at bounding box center [1497, 126] width 121 height 25
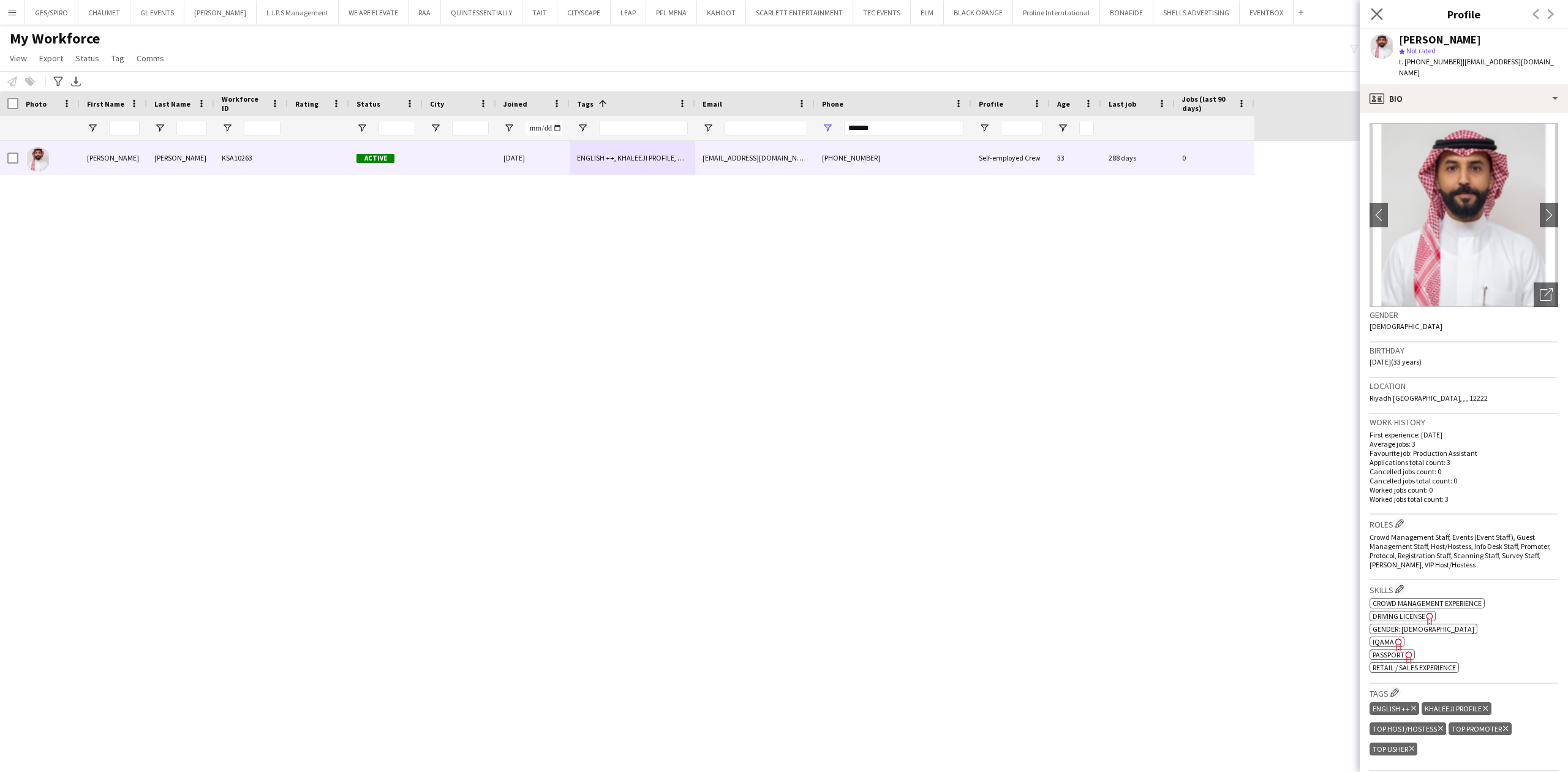
click at [1254, 11] on icon "Close pop-in" at bounding box center [1377, 14] width 12 height 12
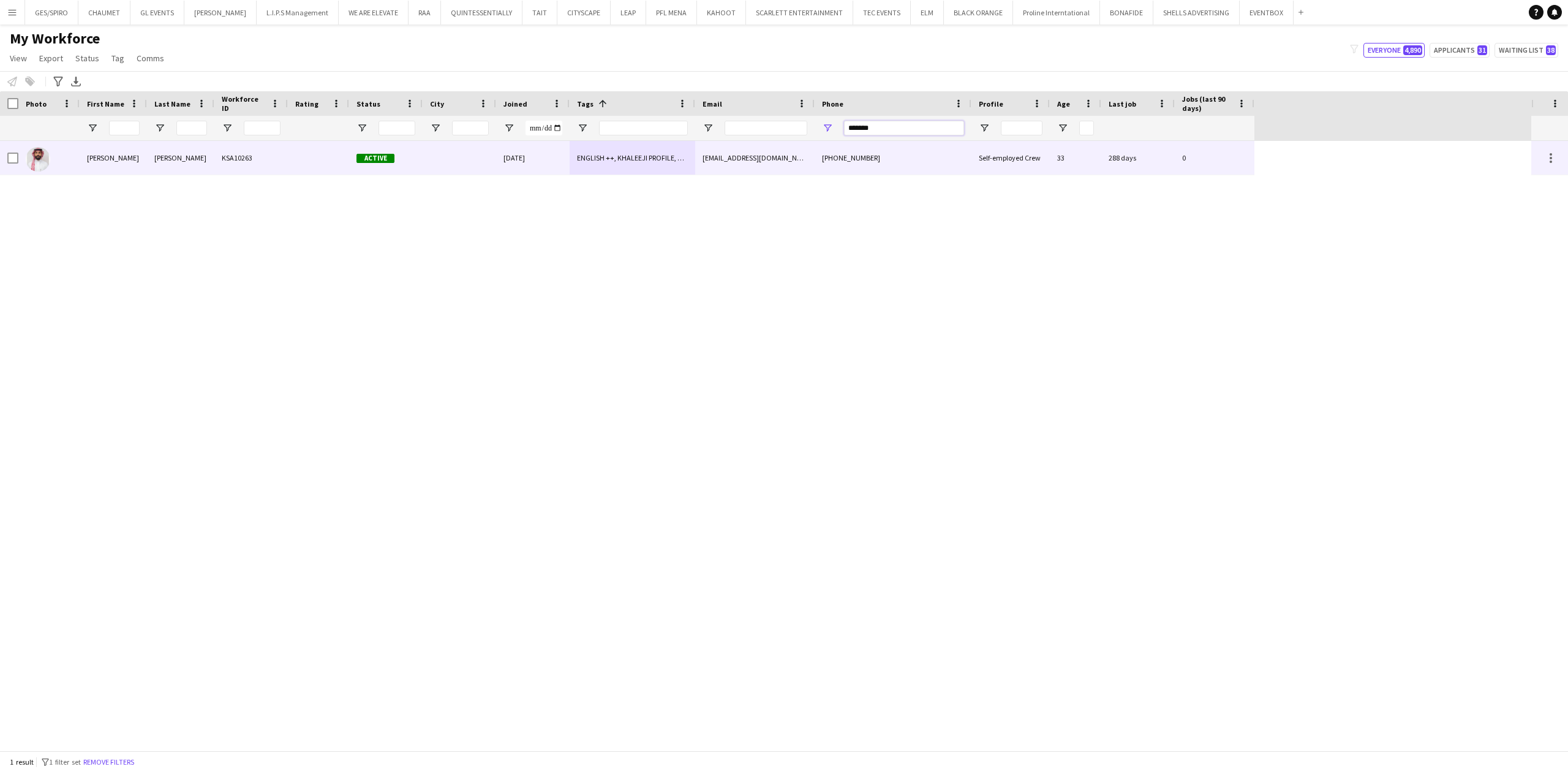
drag, startPoint x: 713, startPoint y: 141, endPoint x: 650, endPoint y: 145, distance: 63.1
click at [650, 145] on div "Workforce Details Photo First Name" at bounding box center [784, 421] width 1568 height 660
click at [736, 153] on div "[EMAIL_ADDRESS][DOMAIN_NAME]" at bounding box center [755, 158] width 120 height 34
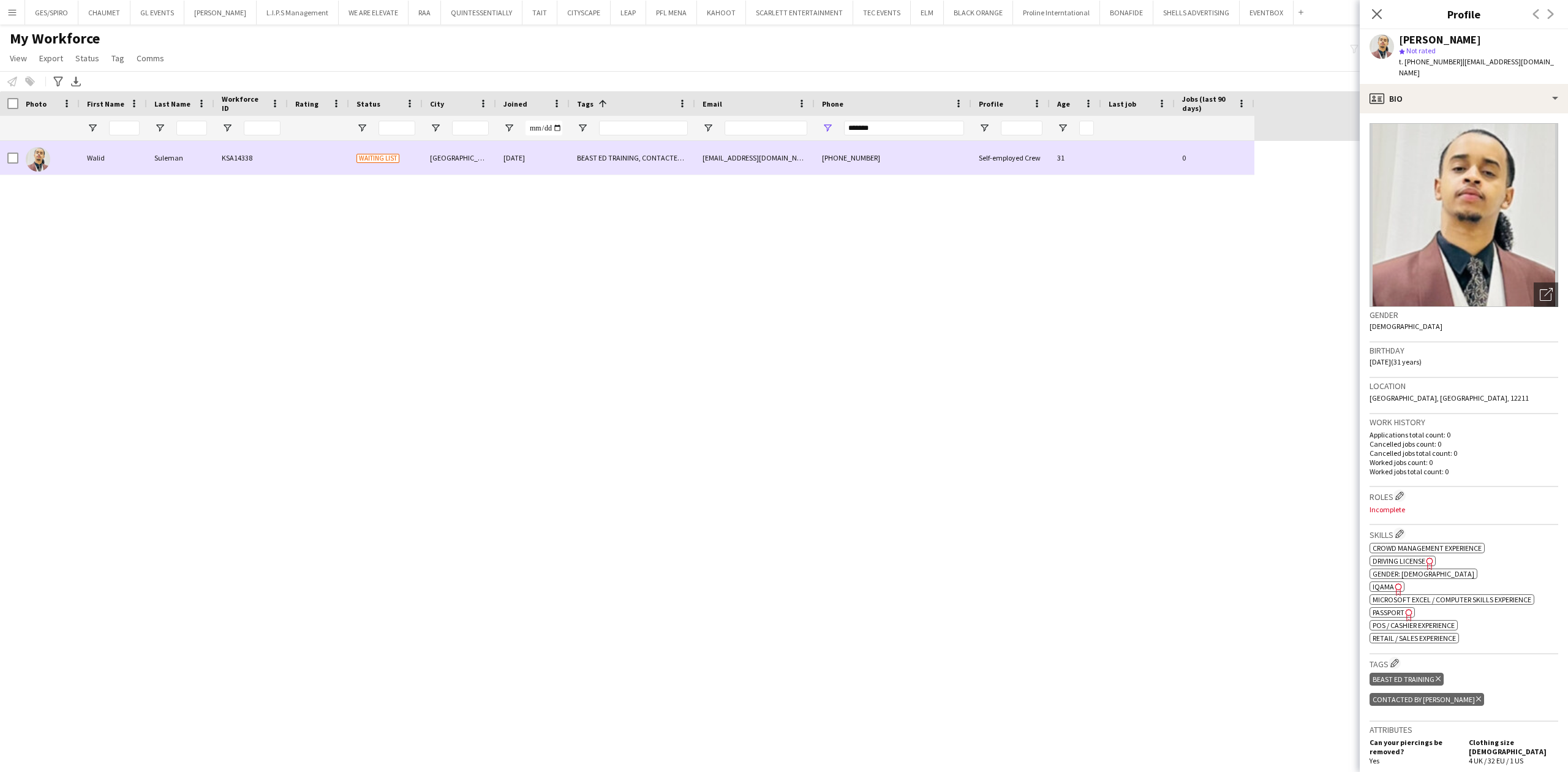
click at [631, 167] on div "BEAST ED TRAINING, CONTACTED BY [PERSON_NAME]" at bounding box center [632, 158] width 126 height 34
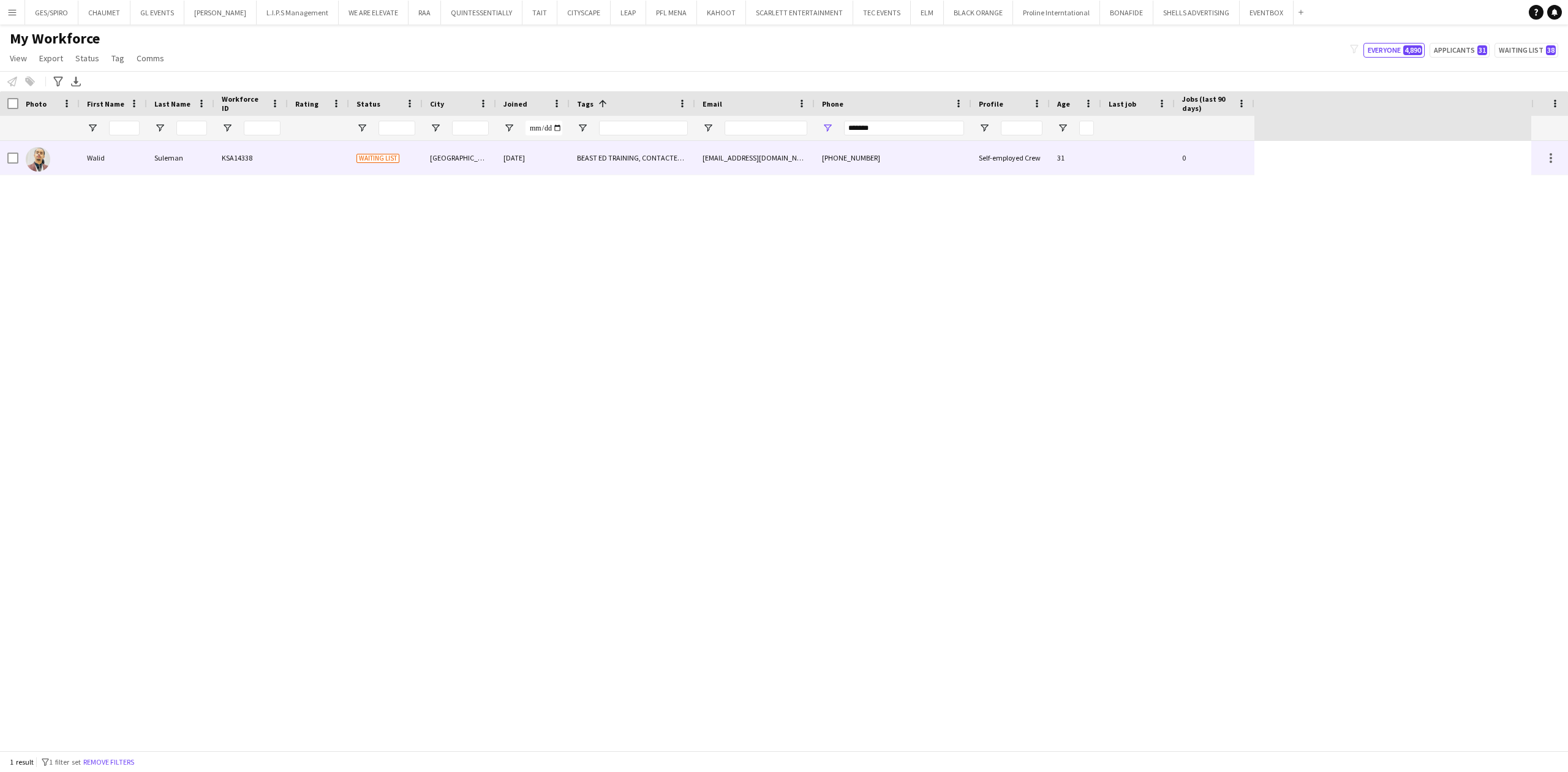
click at [632, 165] on div "BEAST ED TRAINING, CONTACTED BY [PERSON_NAME]" at bounding box center [632, 158] width 126 height 34
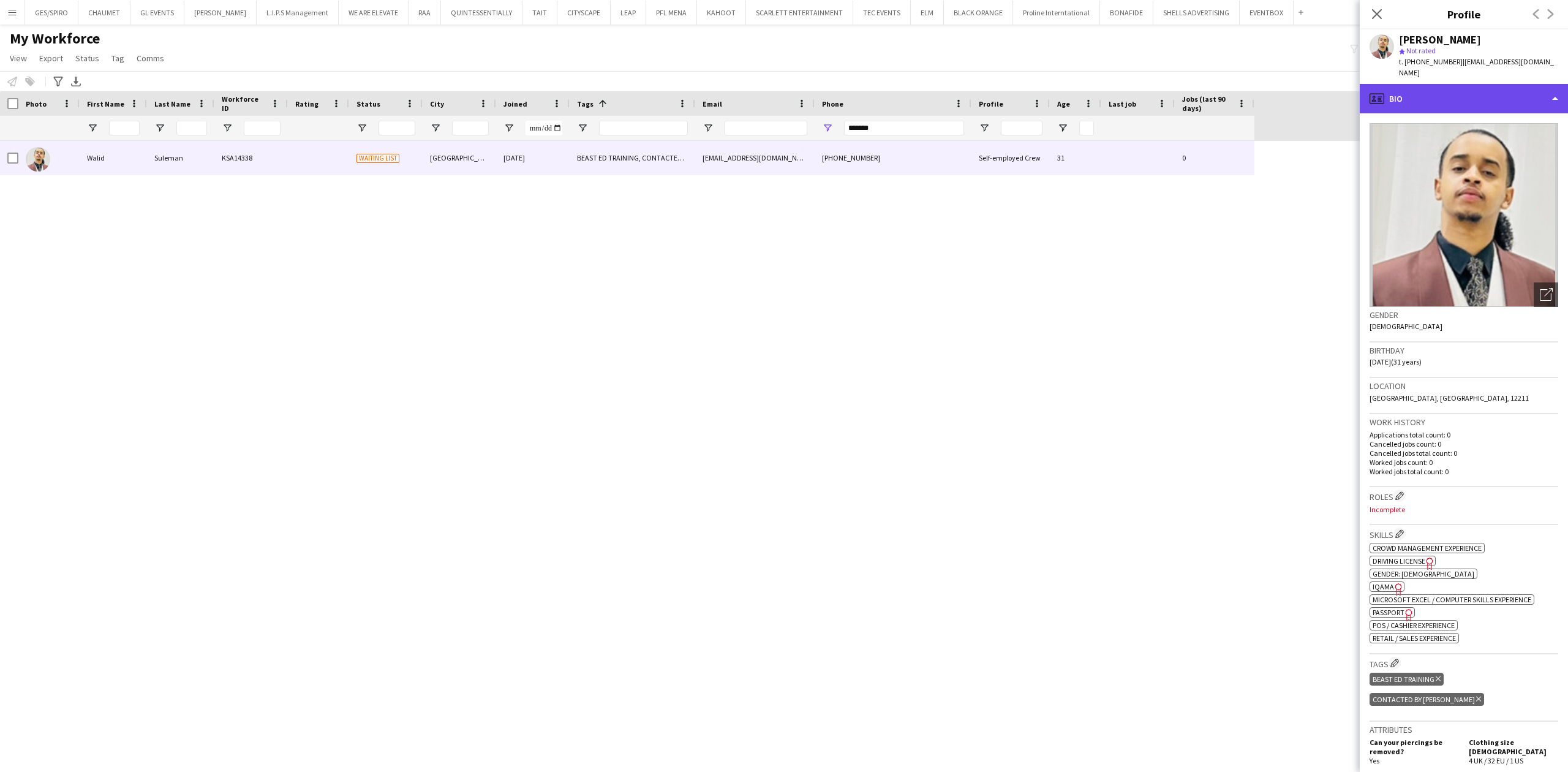
click at [1254, 87] on div "profile Bio" at bounding box center [1464, 99] width 208 height 29
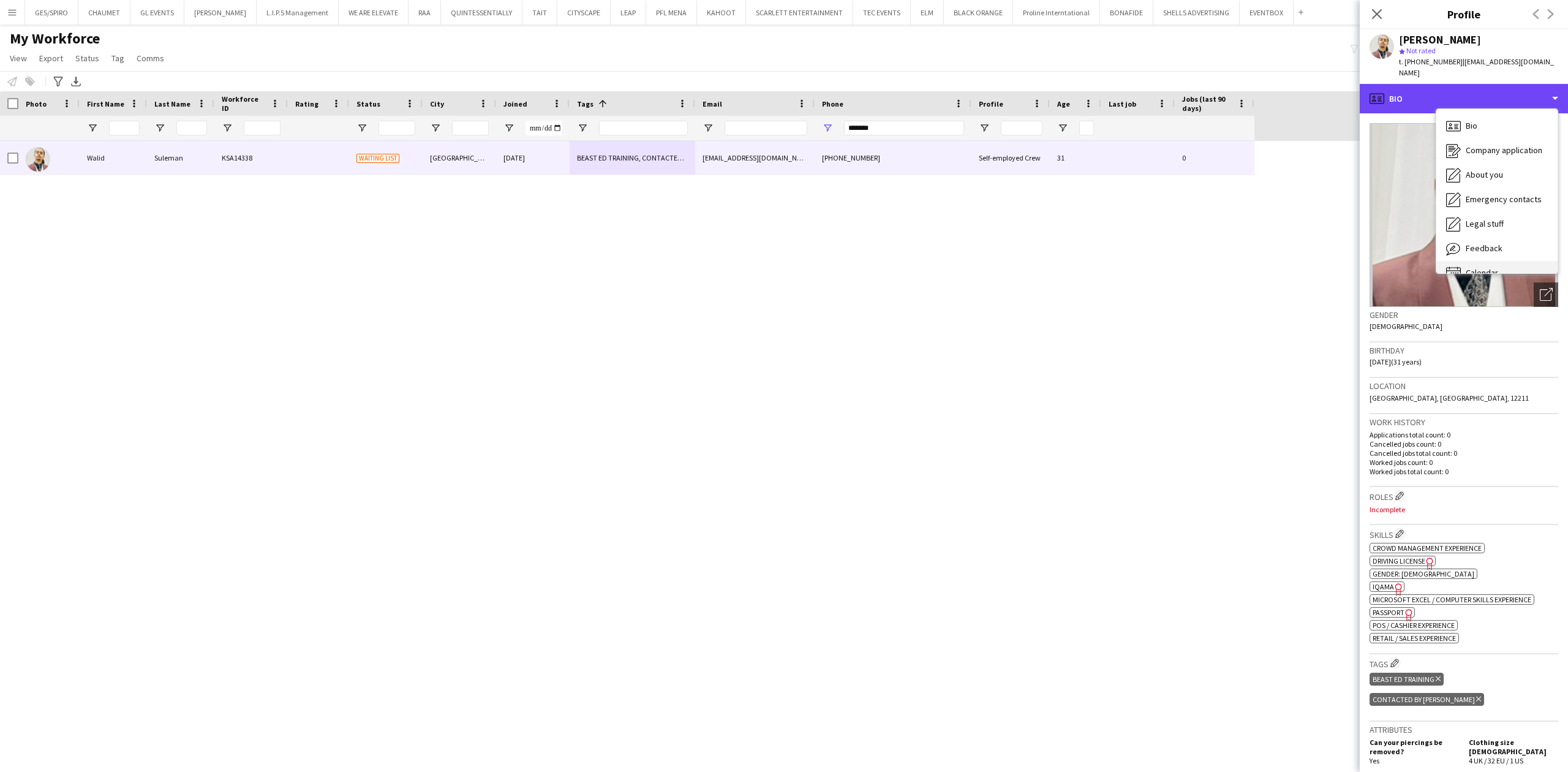
scroll to position [17, 0]
click at [1254, 226] on span "Feedback" at bounding box center [1484, 231] width 37 height 11
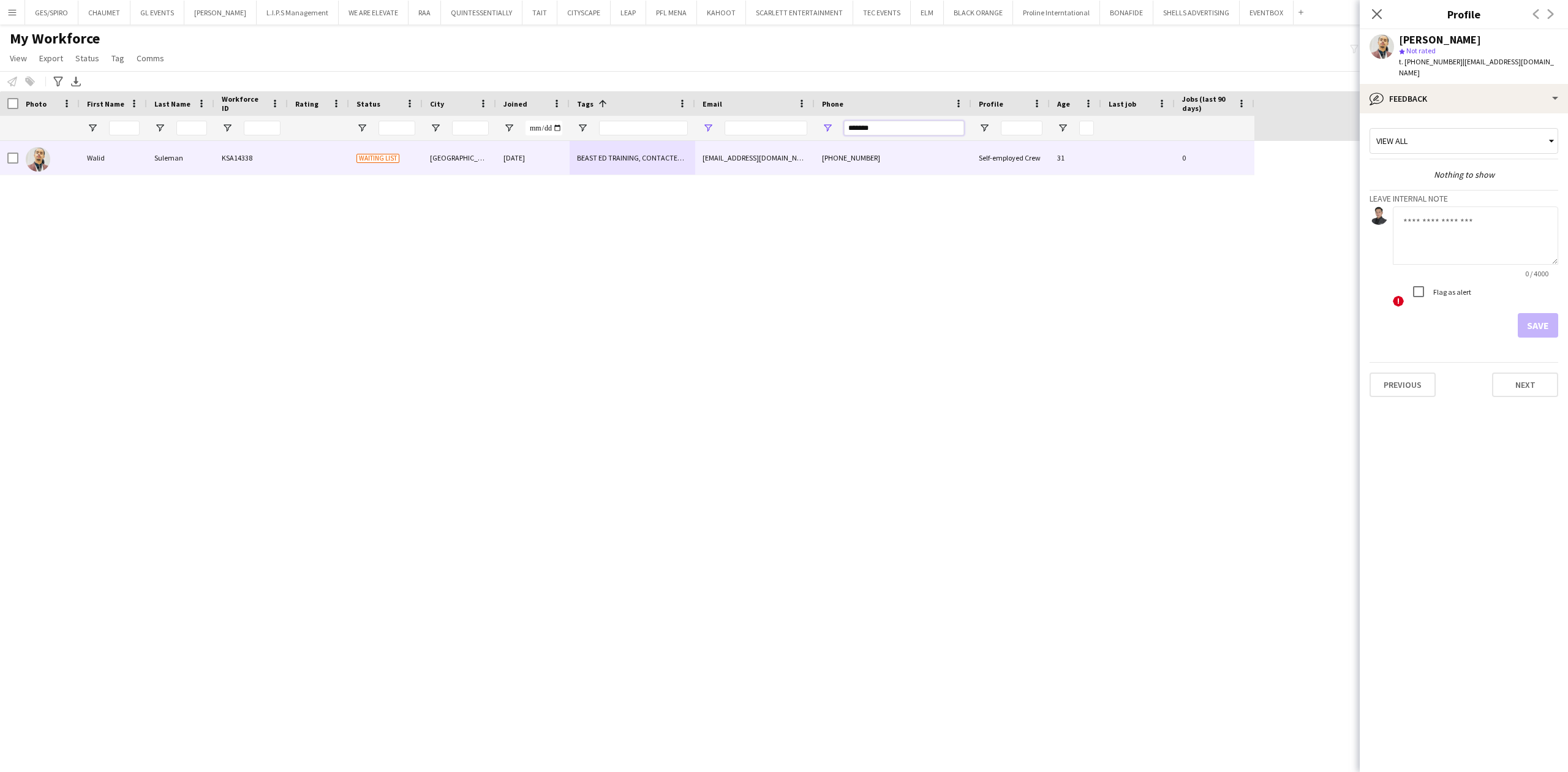
drag, startPoint x: 900, startPoint y: 131, endPoint x: 713, endPoint y: 131, distance: 187.0
click at [713, 131] on div at bounding box center [627, 129] width 1255 height 25
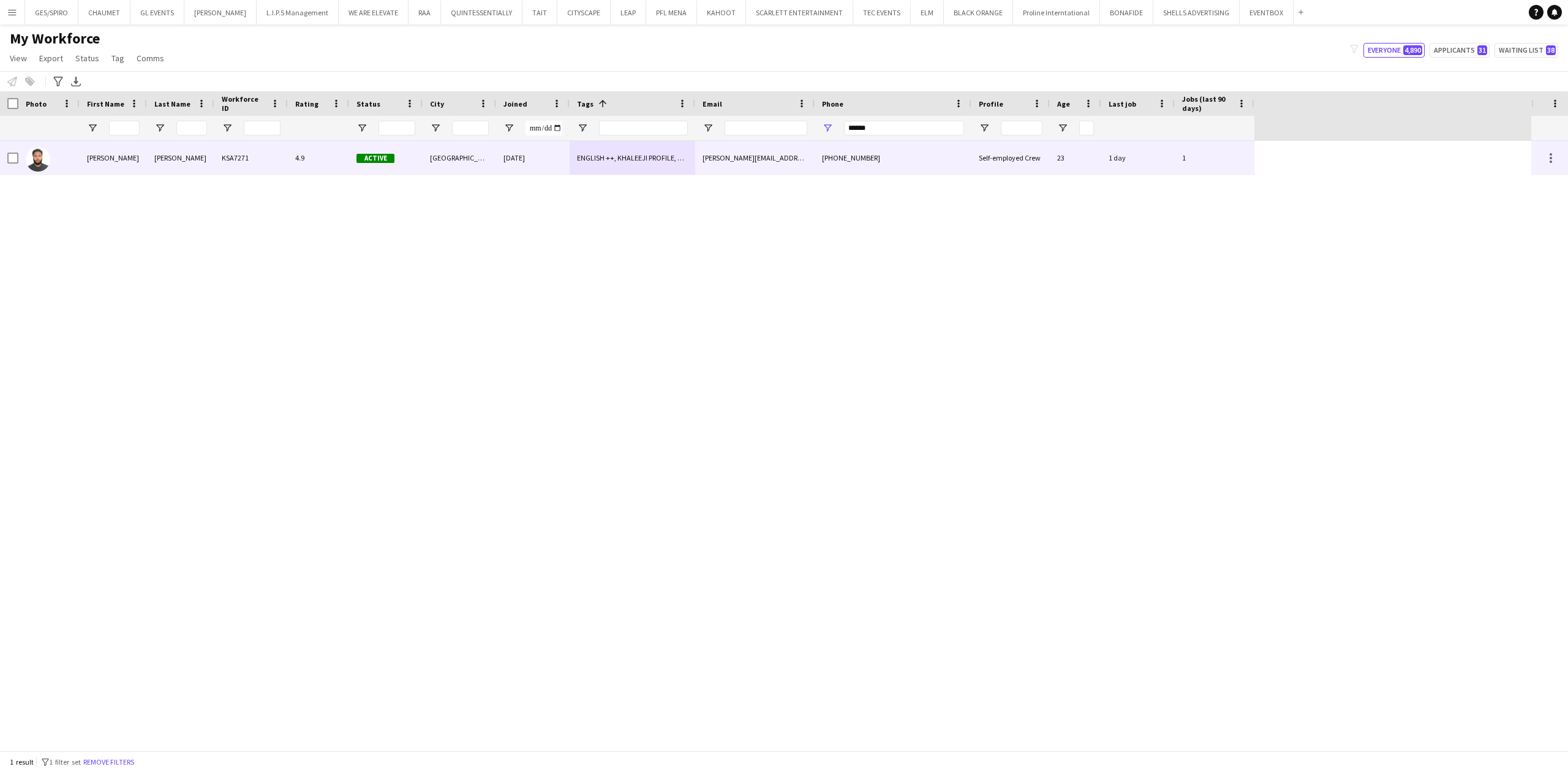
click at [911, 164] on div "[PHONE_NUMBER]" at bounding box center [893, 158] width 157 height 34
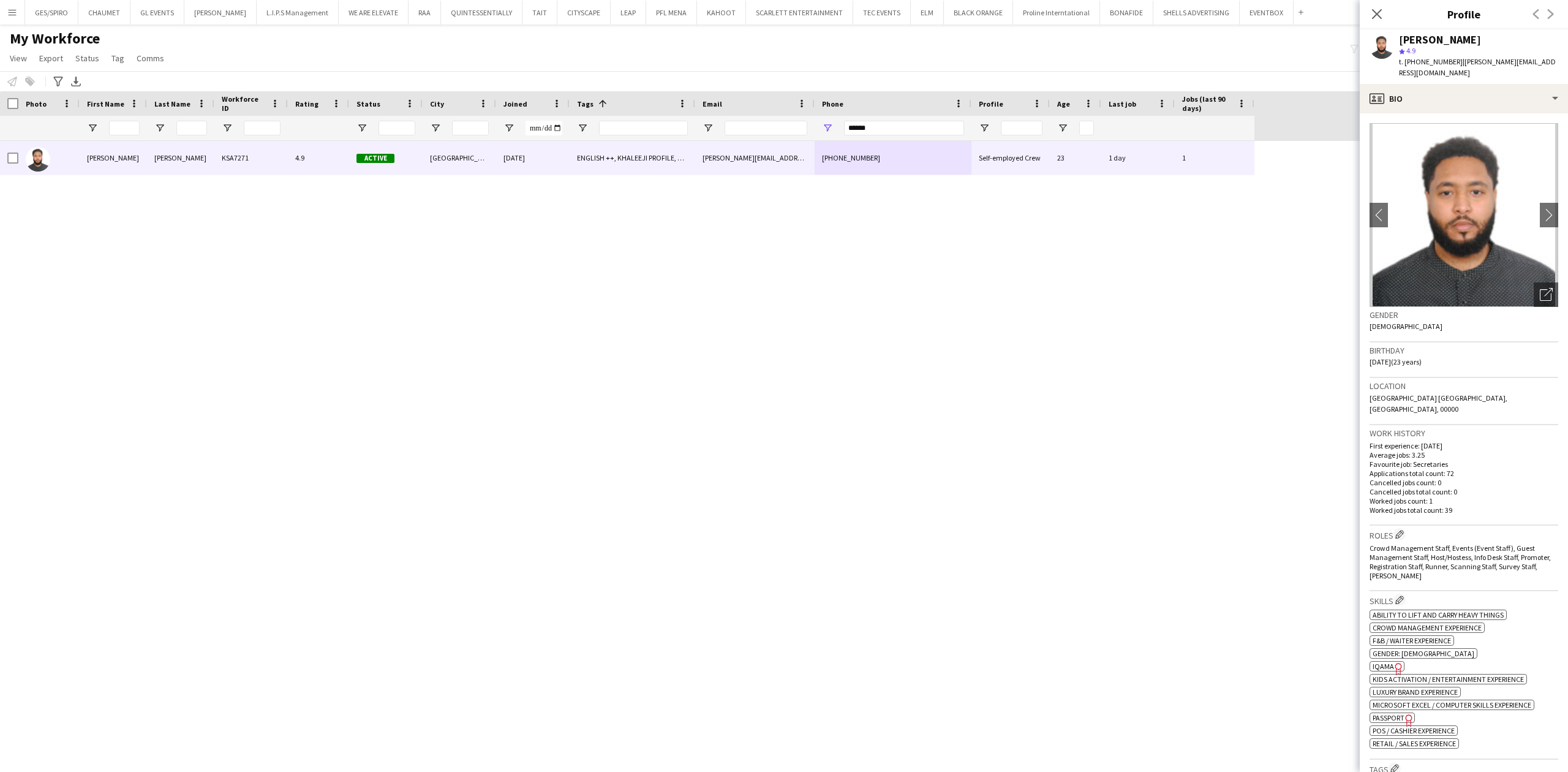
drag, startPoint x: 1394, startPoint y: 33, endPoint x: 1537, endPoint y: 34, distance: 143.0
click at [1254, 34] on div "[PERSON_NAME] 4.9 t. [PHONE_NUMBER] | [PERSON_NAME][EMAIL_ADDRESS][DOMAIN_NAME]" at bounding box center [1464, 56] width 208 height 55
drag, startPoint x: 1458, startPoint y: 61, endPoint x: 1470, endPoint y: 77, distance: 20.0
click at [1254, 77] on div "t. [PHONE_NUMBER] | [PERSON_NAME][EMAIL_ADDRESS][DOMAIN_NAME]" at bounding box center [1479, 67] width 159 height 22
click at [1254, 61] on span "t. [PHONE_NUMBER]" at bounding box center [1431, 61] width 64 height 9
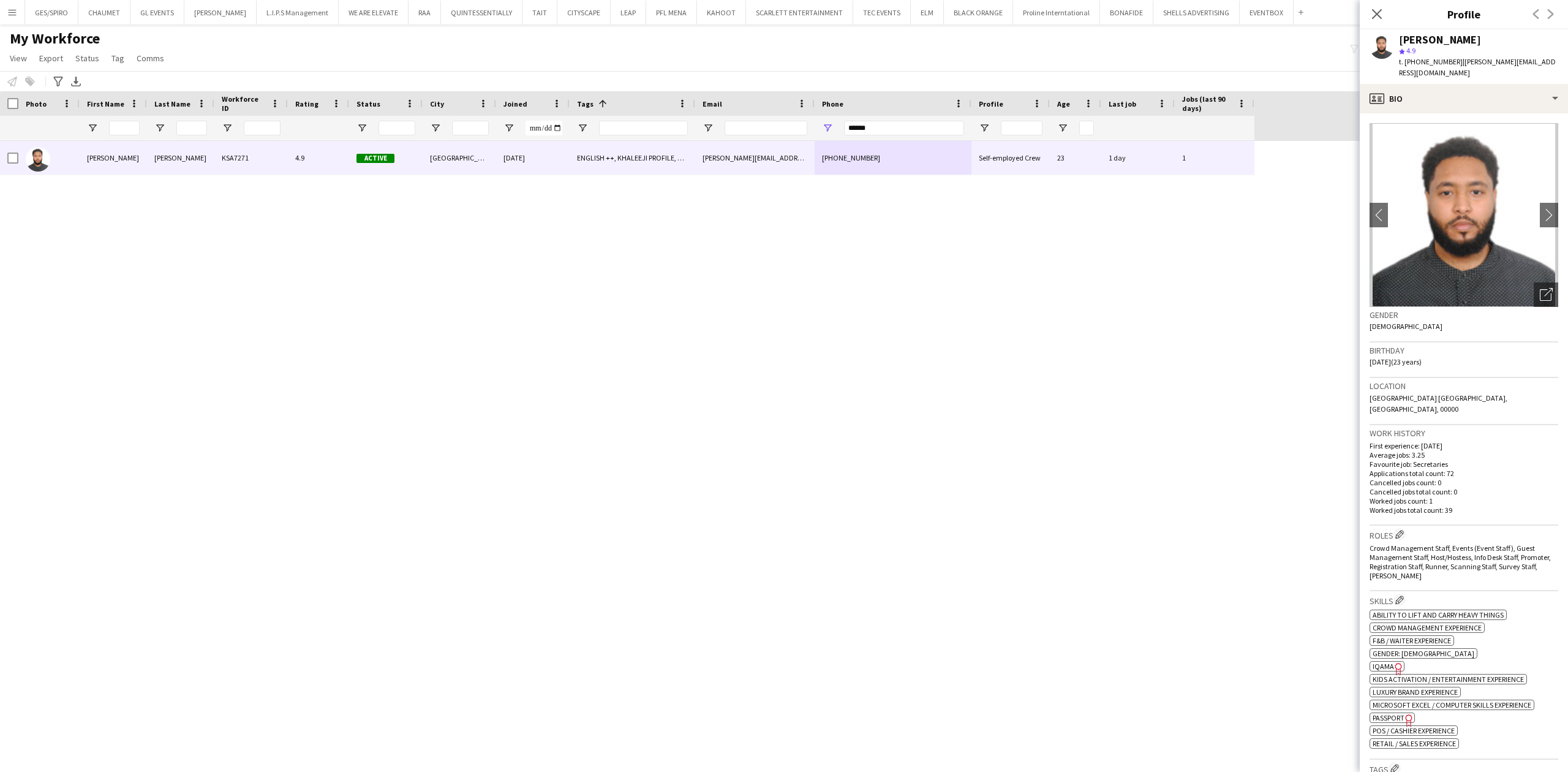
click at [1254, 61] on span "t. [PHONE_NUMBER]" at bounding box center [1431, 61] width 64 height 9
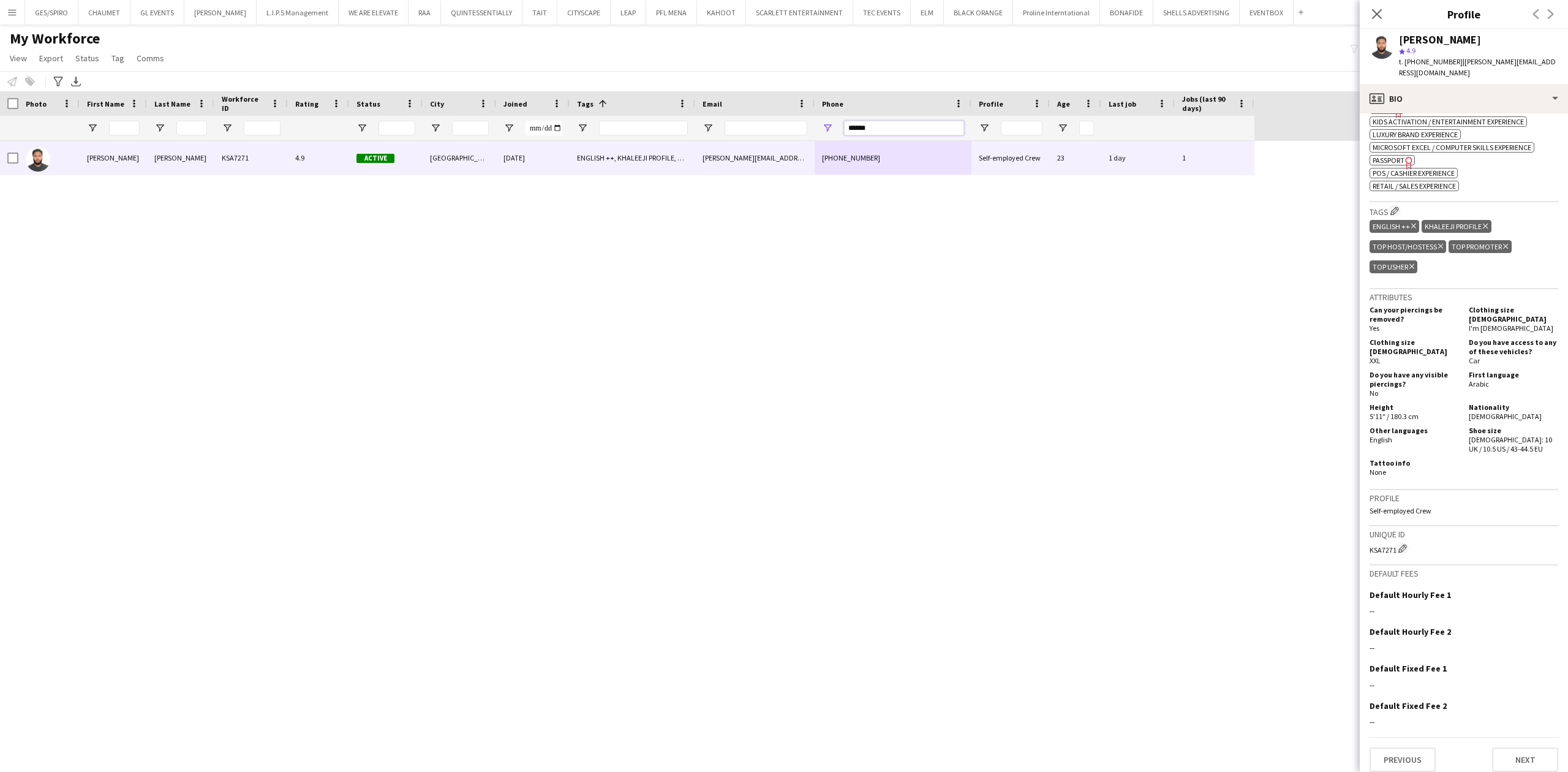
drag, startPoint x: 898, startPoint y: 131, endPoint x: 709, endPoint y: 161, distance: 191.4
click at [709, 161] on div "Workforce Details Photo First Name" at bounding box center [784, 421] width 1568 height 660
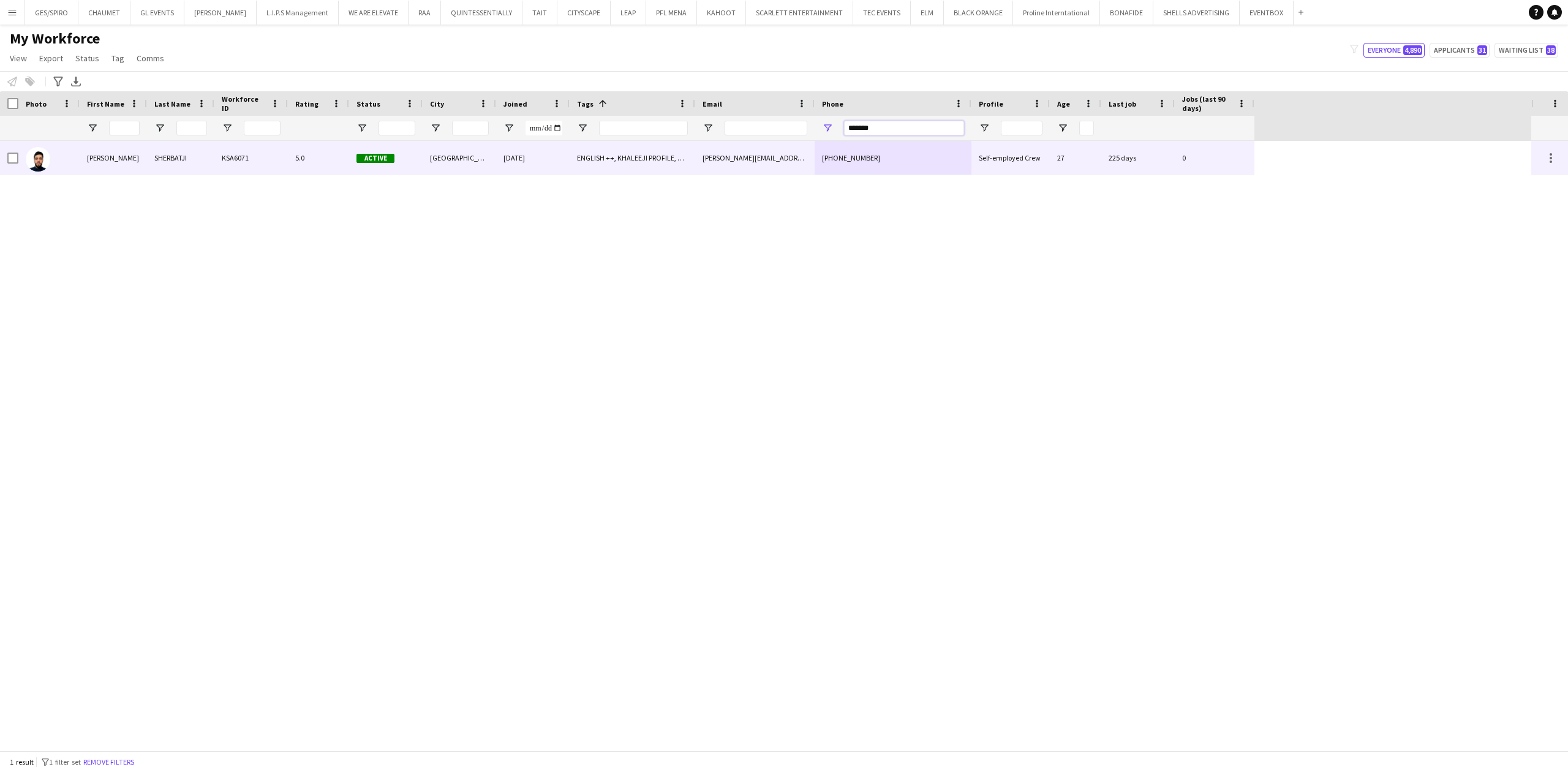
type input "*******"
click at [727, 162] on div "[PERSON_NAME][EMAIL_ADDRESS][DOMAIN_NAME]" at bounding box center [755, 158] width 120 height 34
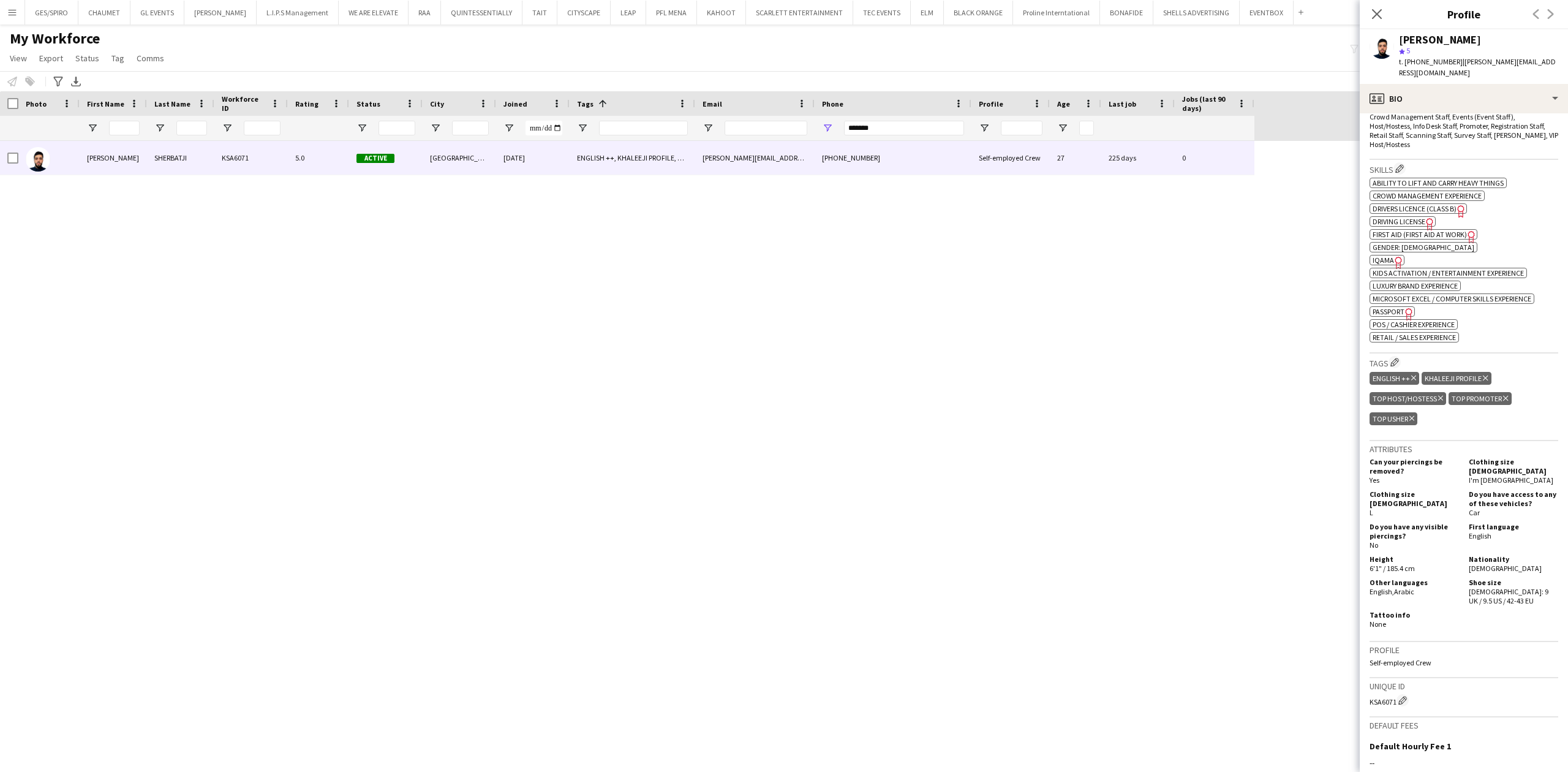
scroll to position [326, 0]
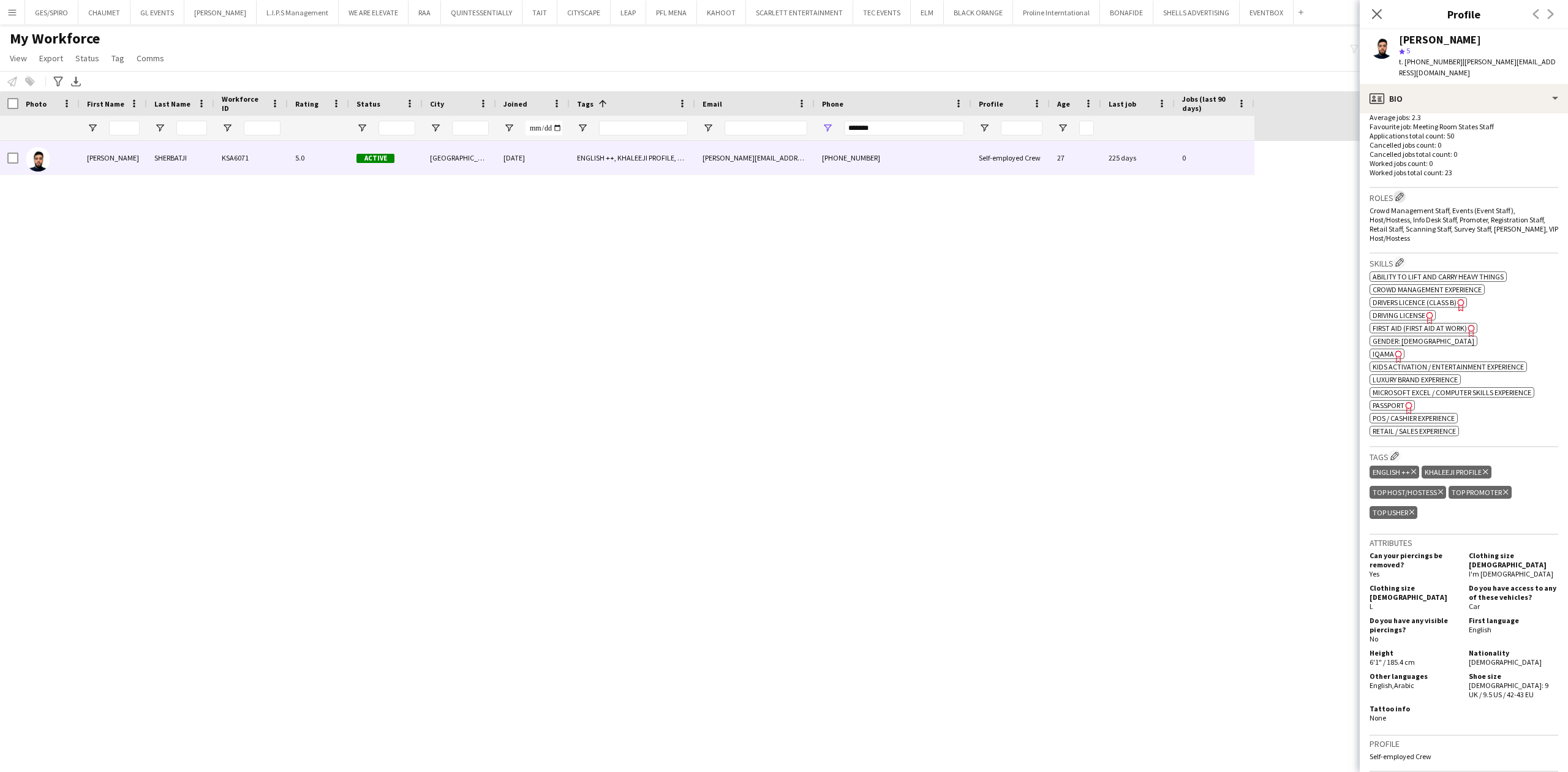
click at [1254, 192] on app-icon "Edit crew company roles" at bounding box center [1400, 196] width 9 height 9
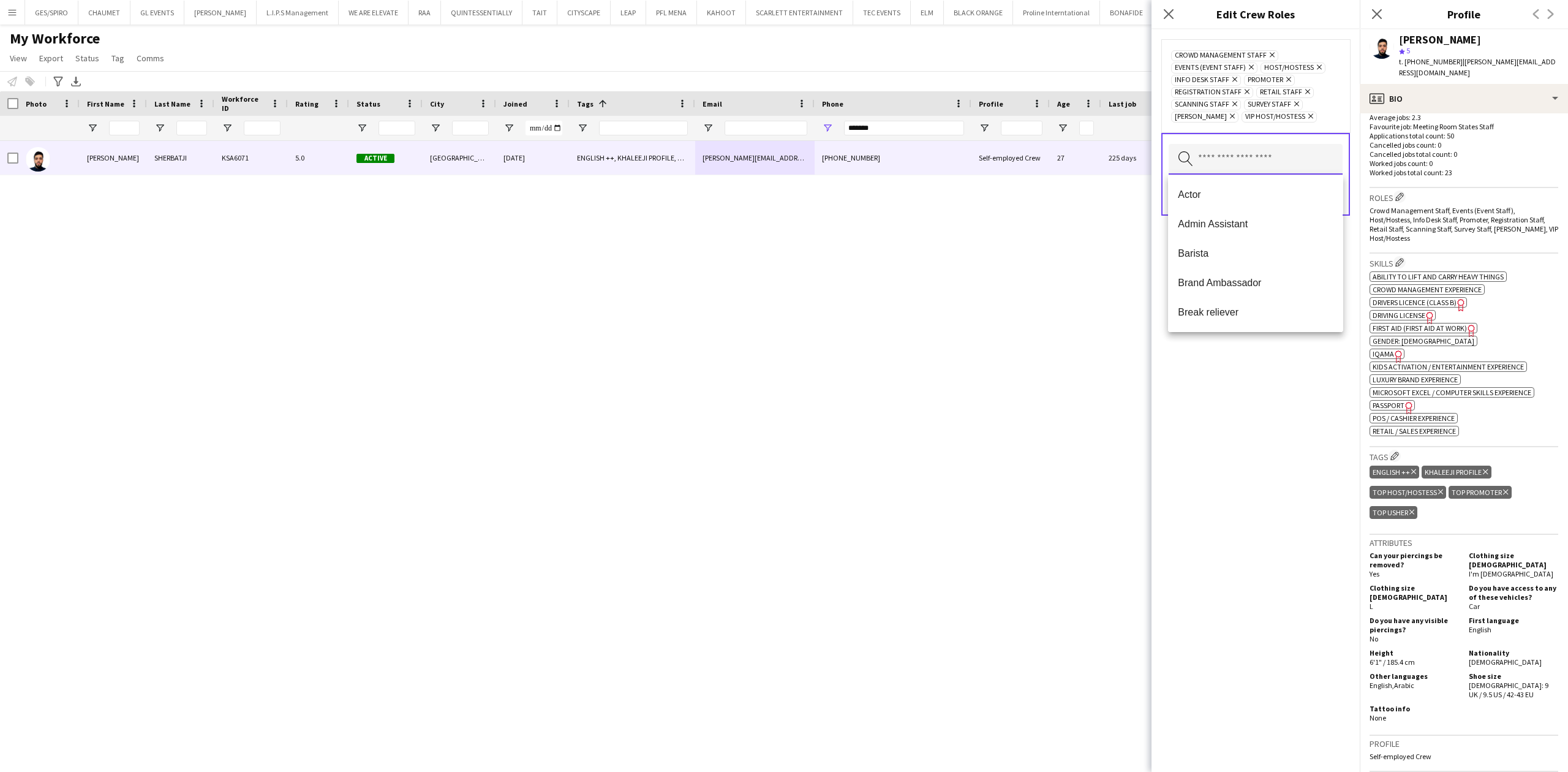
click at [1254, 147] on input "text" at bounding box center [1255, 159] width 174 height 31
click at [1254, 268] on span "Guest Management Staff" at bounding box center [1255, 267] width 155 height 12
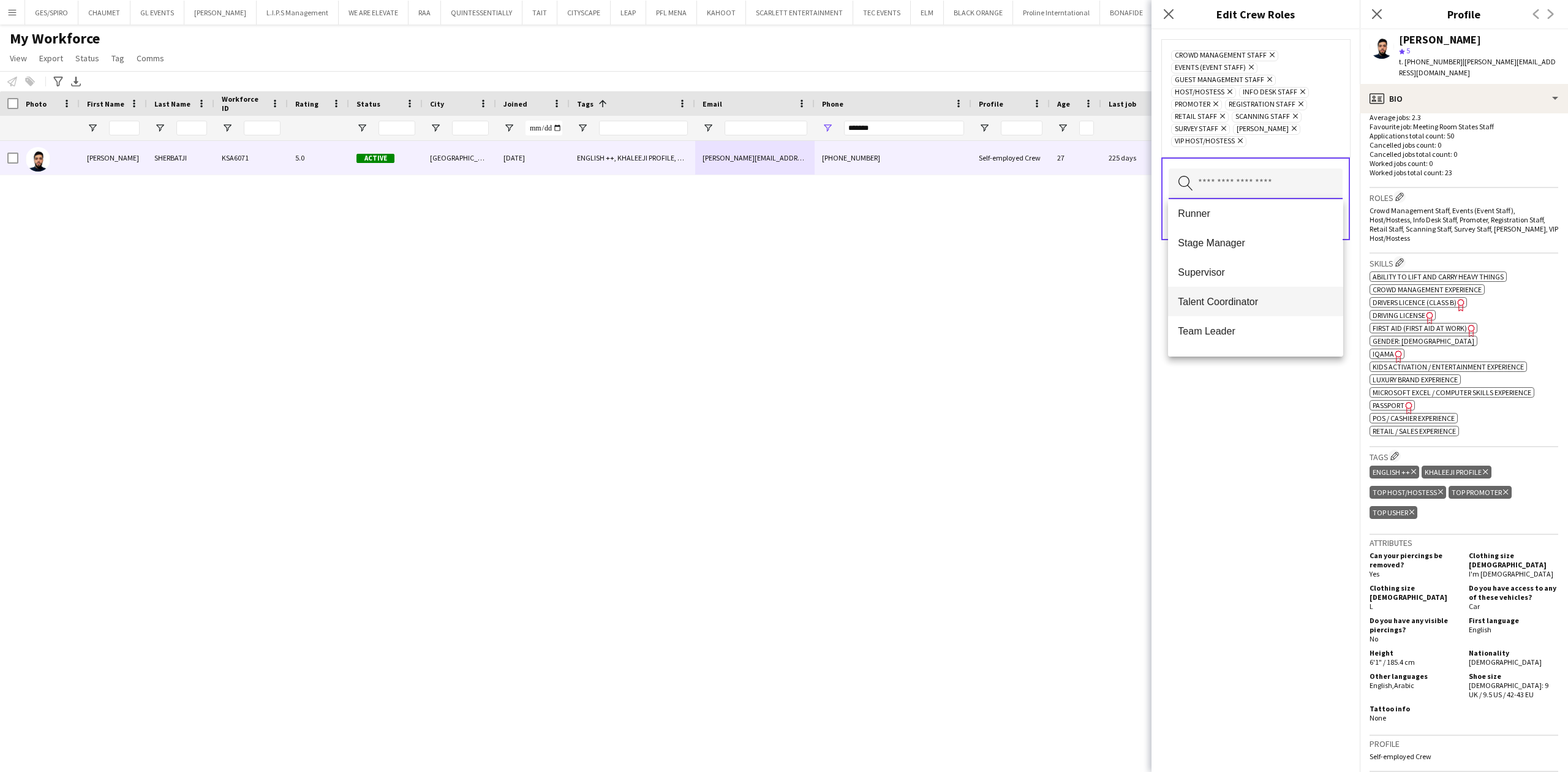
scroll to position [572, 0]
click at [1248, 405] on div "Crowd Management Staff Remove Events (Event Staff) Remove Guest Management Staf…" at bounding box center [1255, 400] width 208 height 743
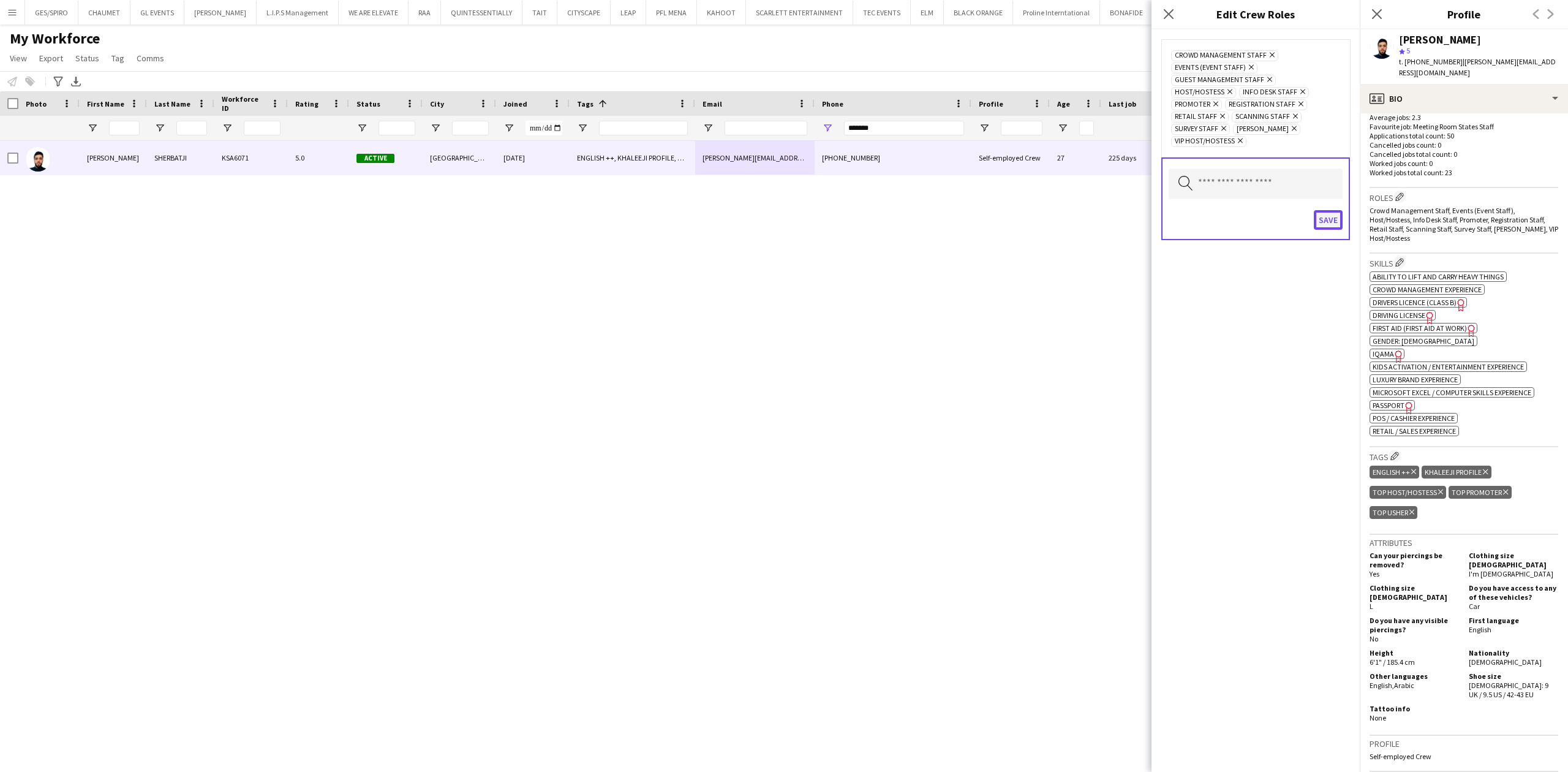
click at [1254, 223] on button "Save" at bounding box center [1328, 220] width 28 height 20
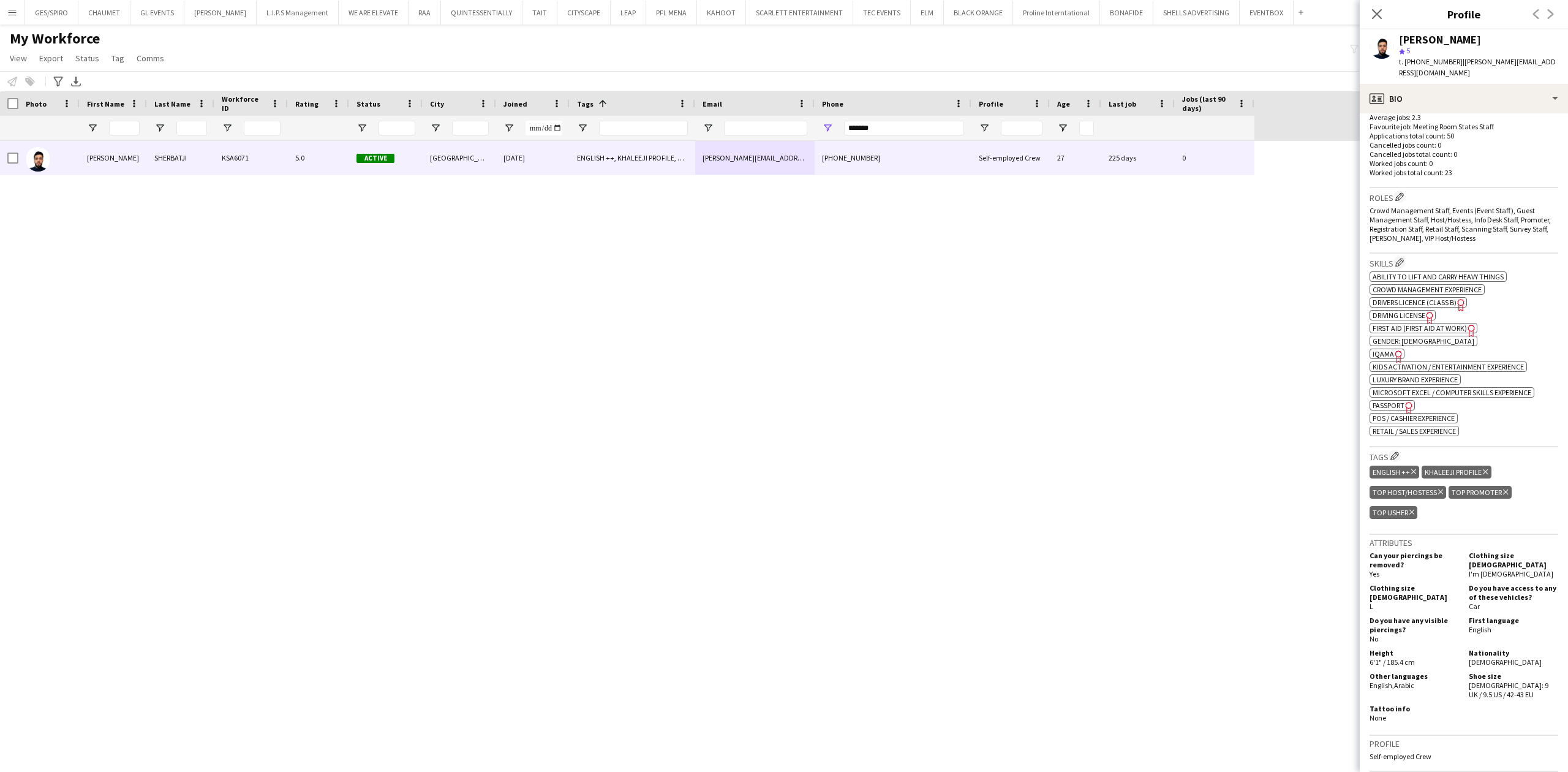
drag, startPoint x: 860, startPoint y: 123, endPoint x: 800, endPoint y: 131, distance: 60.5
click at [800, 131] on div at bounding box center [627, 129] width 1255 height 25
drag, startPoint x: 883, startPoint y: 129, endPoint x: 769, endPoint y: 150, distance: 115.9
click at [769, 150] on div "Workforce Details Photo First Name" at bounding box center [784, 421] width 1568 height 660
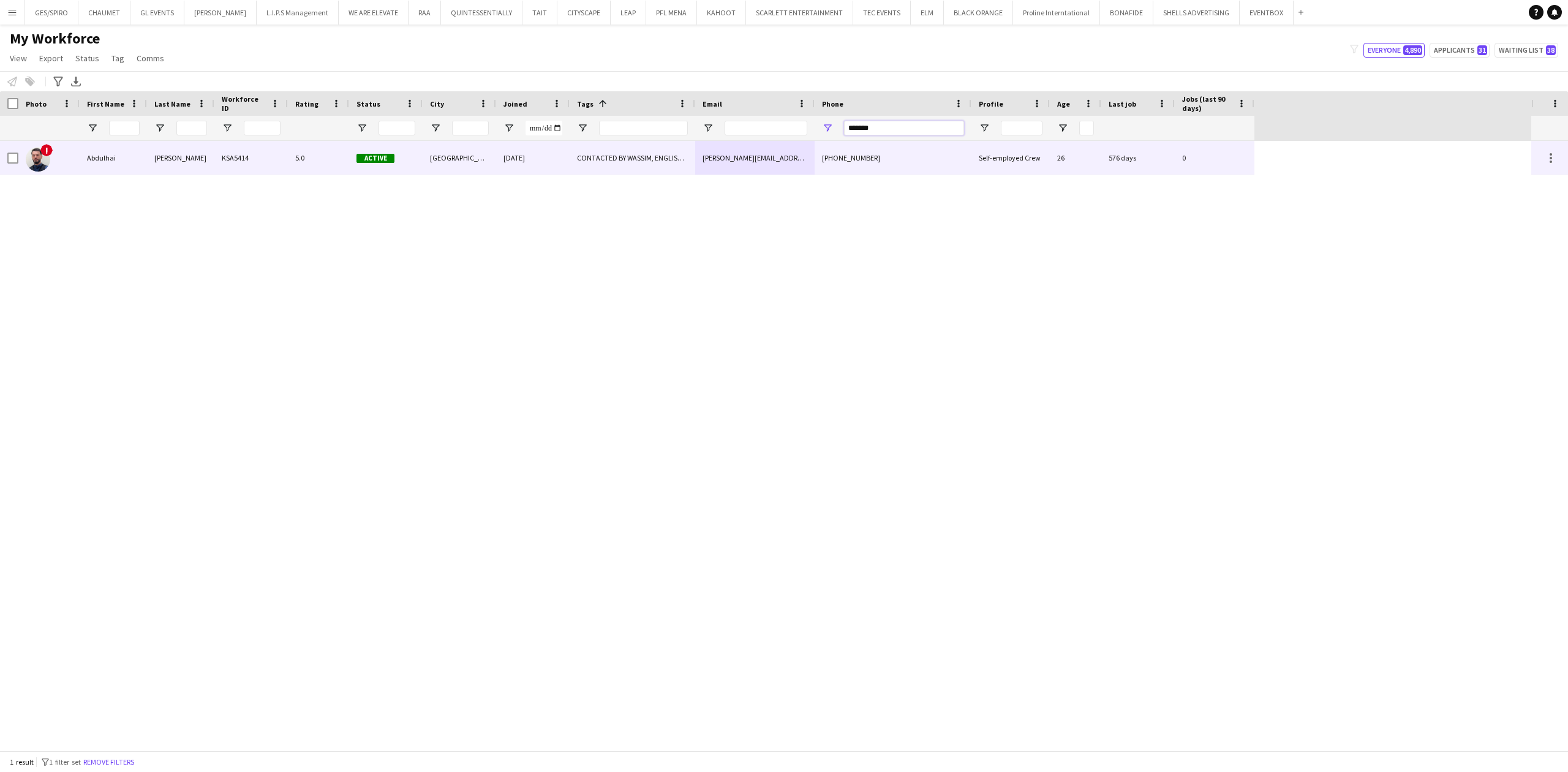
type input "*******"
click at [719, 158] on div "[PERSON_NAME][EMAIL_ADDRESS][PERSON_NAME][DOMAIN_NAME]" at bounding box center [755, 158] width 120 height 34
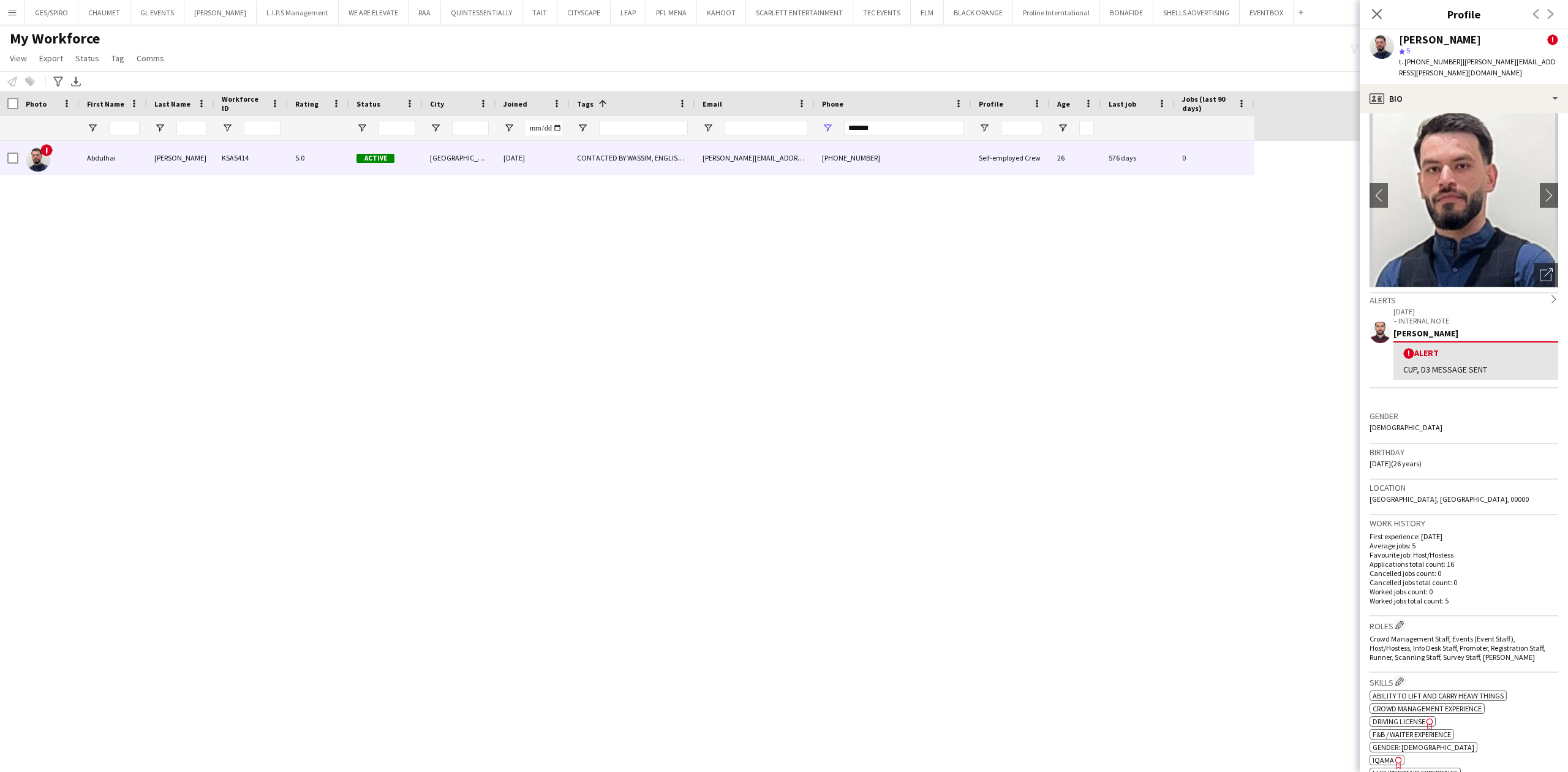
scroll to position [0, 0]
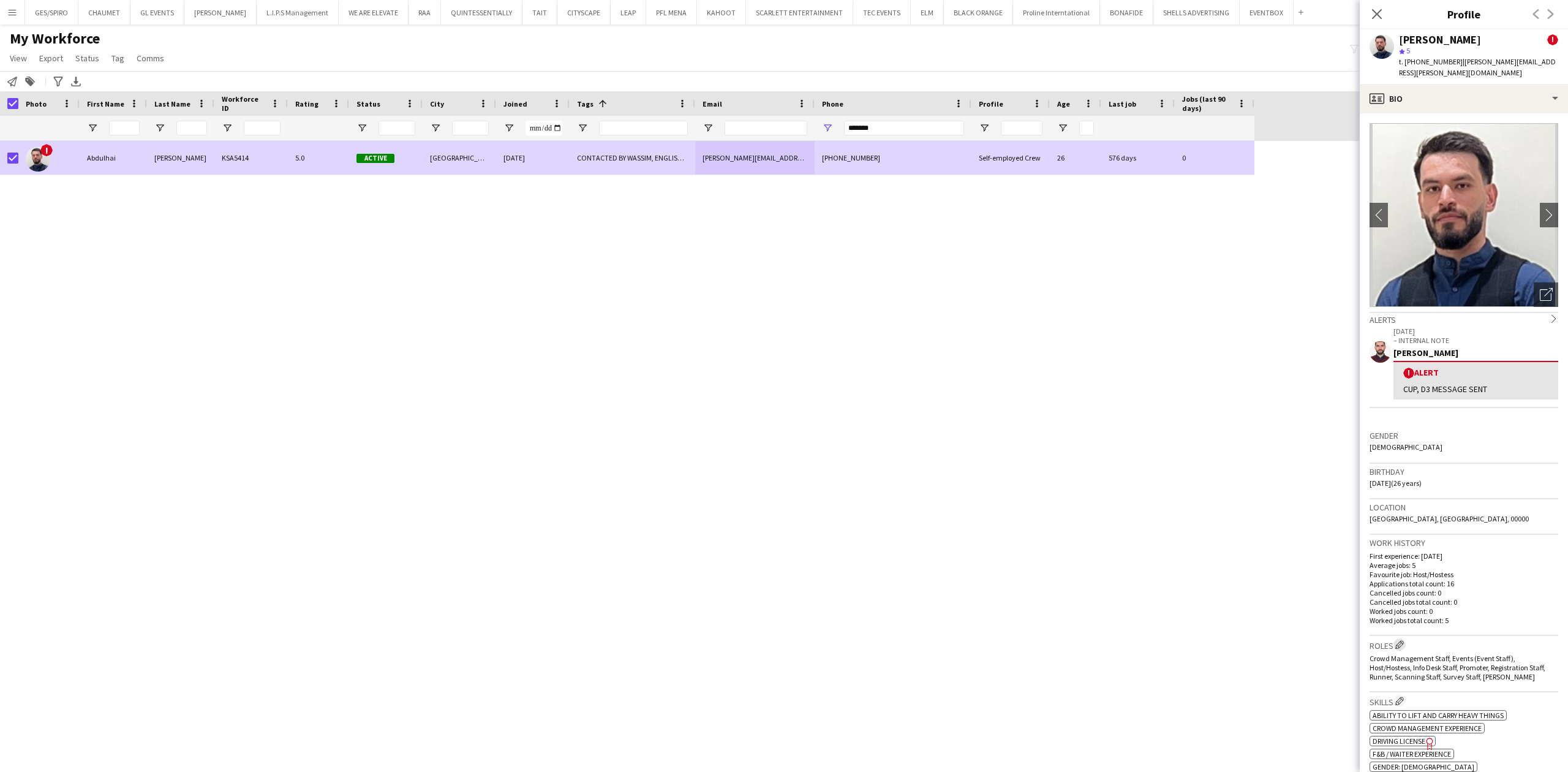
click at [1254, 595] on button "Edit crew company roles" at bounding box center [1399, 644] width 12 height 12
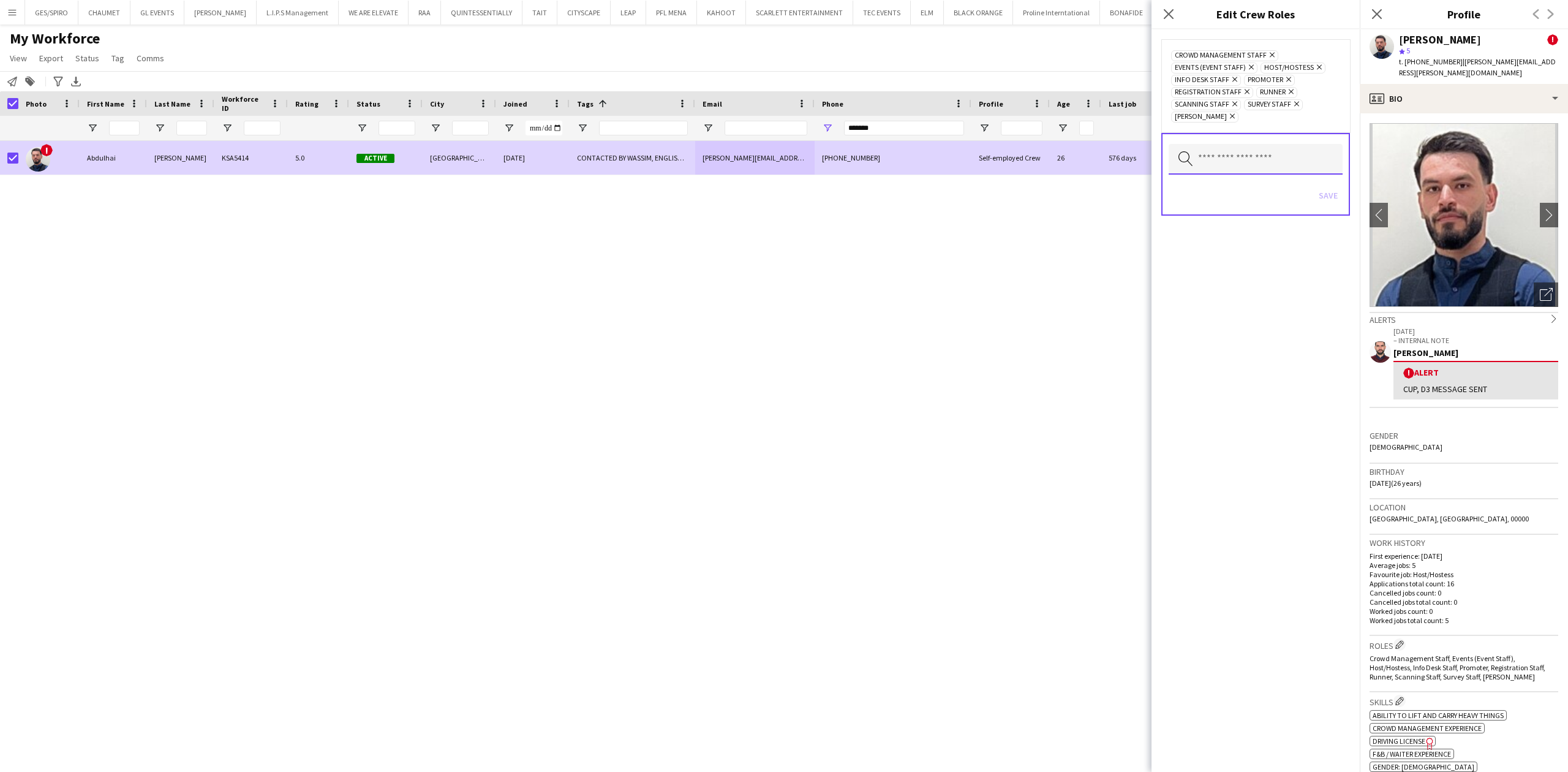
click at [1254, 163] on input "text" at bounding box center [1255, 159] width 174 height 31
click at [1254, 259] on mat-option "Guest Management Staff" at bounding box center [1255, 267] width 175 height 29
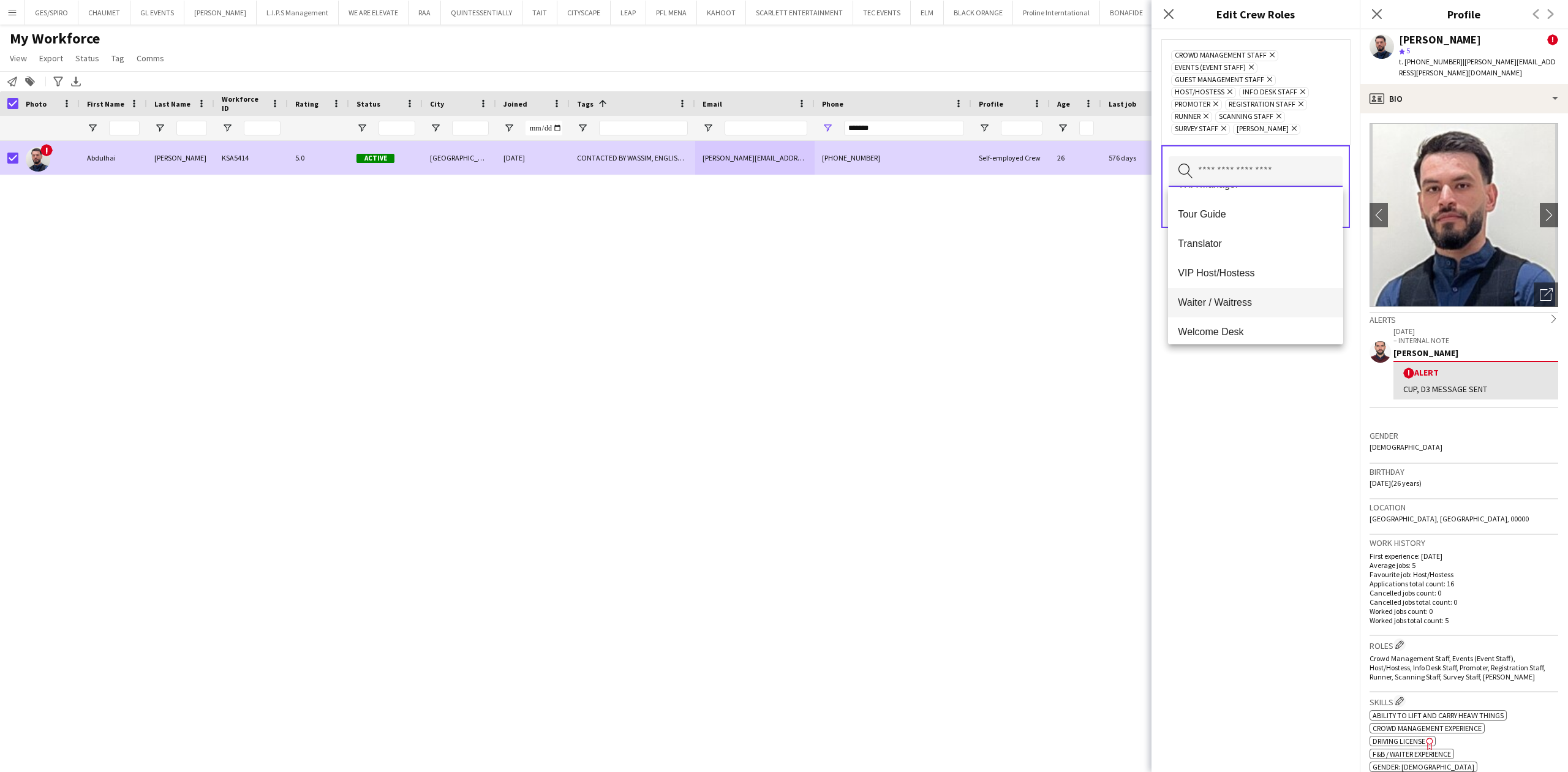
scroll to position [794, 0]
drag, startPoint x: 1313, startPoint y: 397, endPoint x: 1331, endPoint y: 345, distance: 55.0
click at [1254, 397] on div "Crowd Management Staff Remove Events (Event Staff) Remove Guest Management Staf…" at bounding box center [1255, 400] width 208 height 743
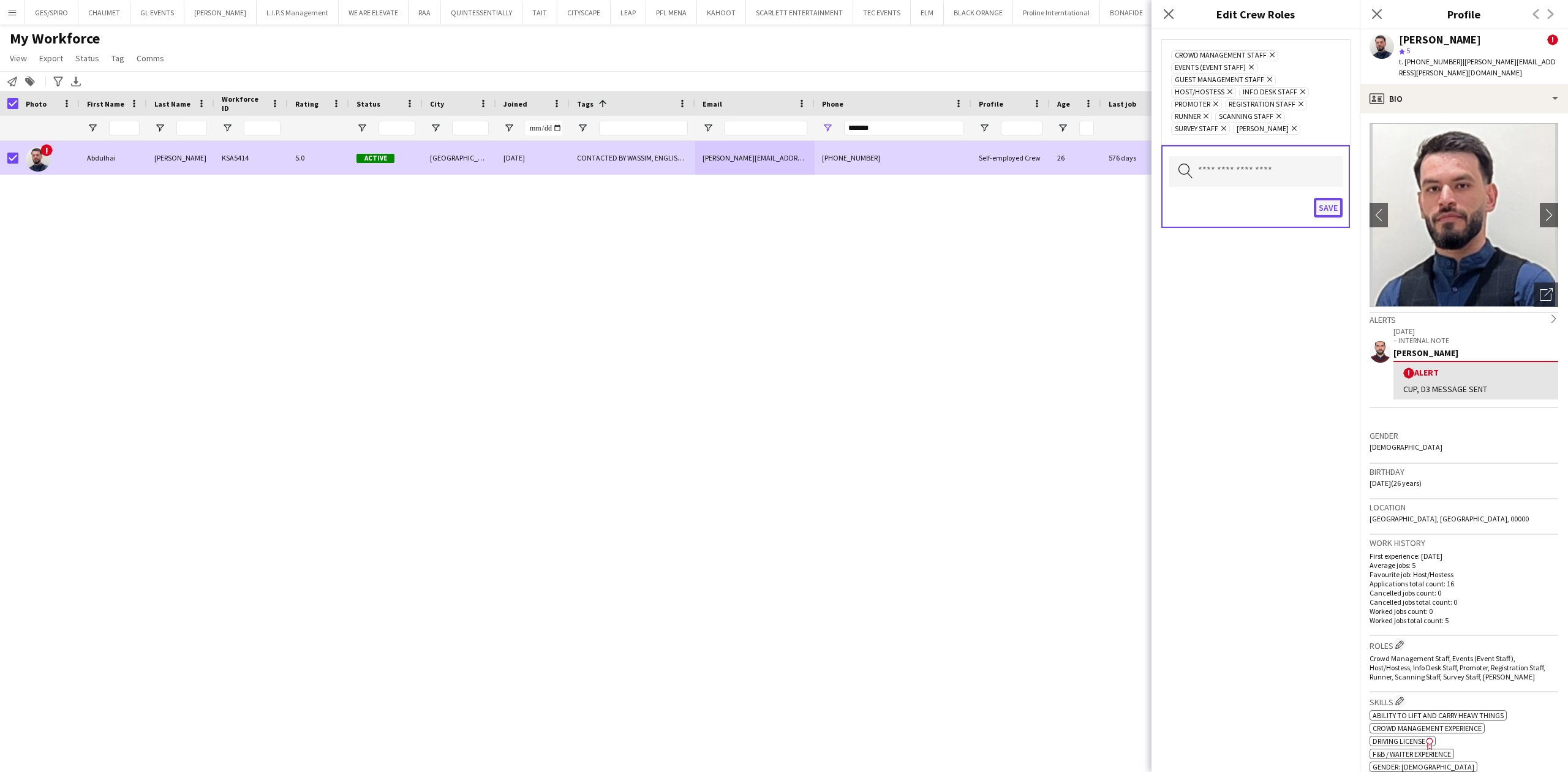
click at [1254, 211] on button "Save" at bounding box center [1328, 207] width 28 height 20
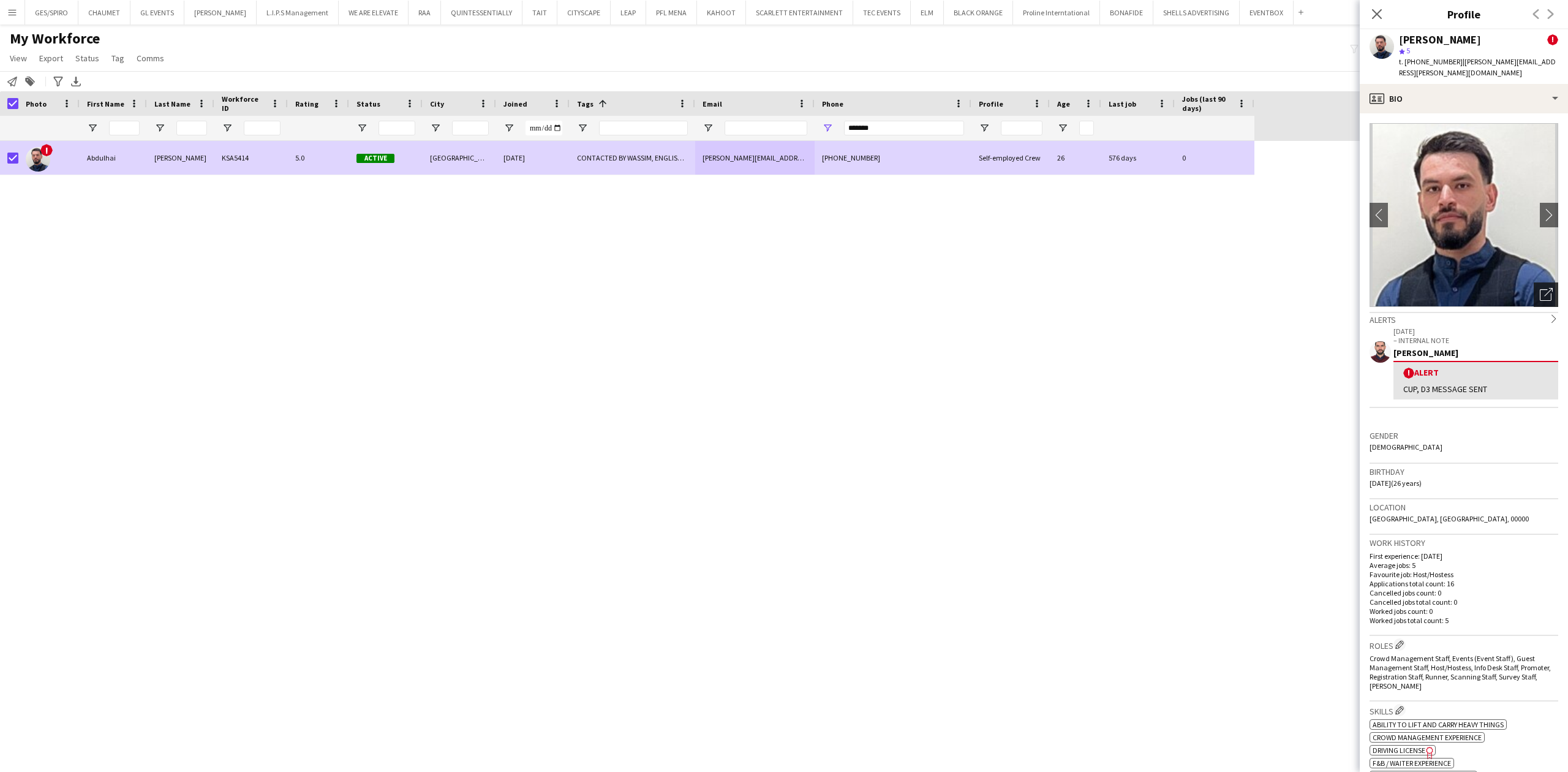
click at [1254, 294] on icon "Open photos pop-in" at bounding box center [1547, 294] width 13 height 13
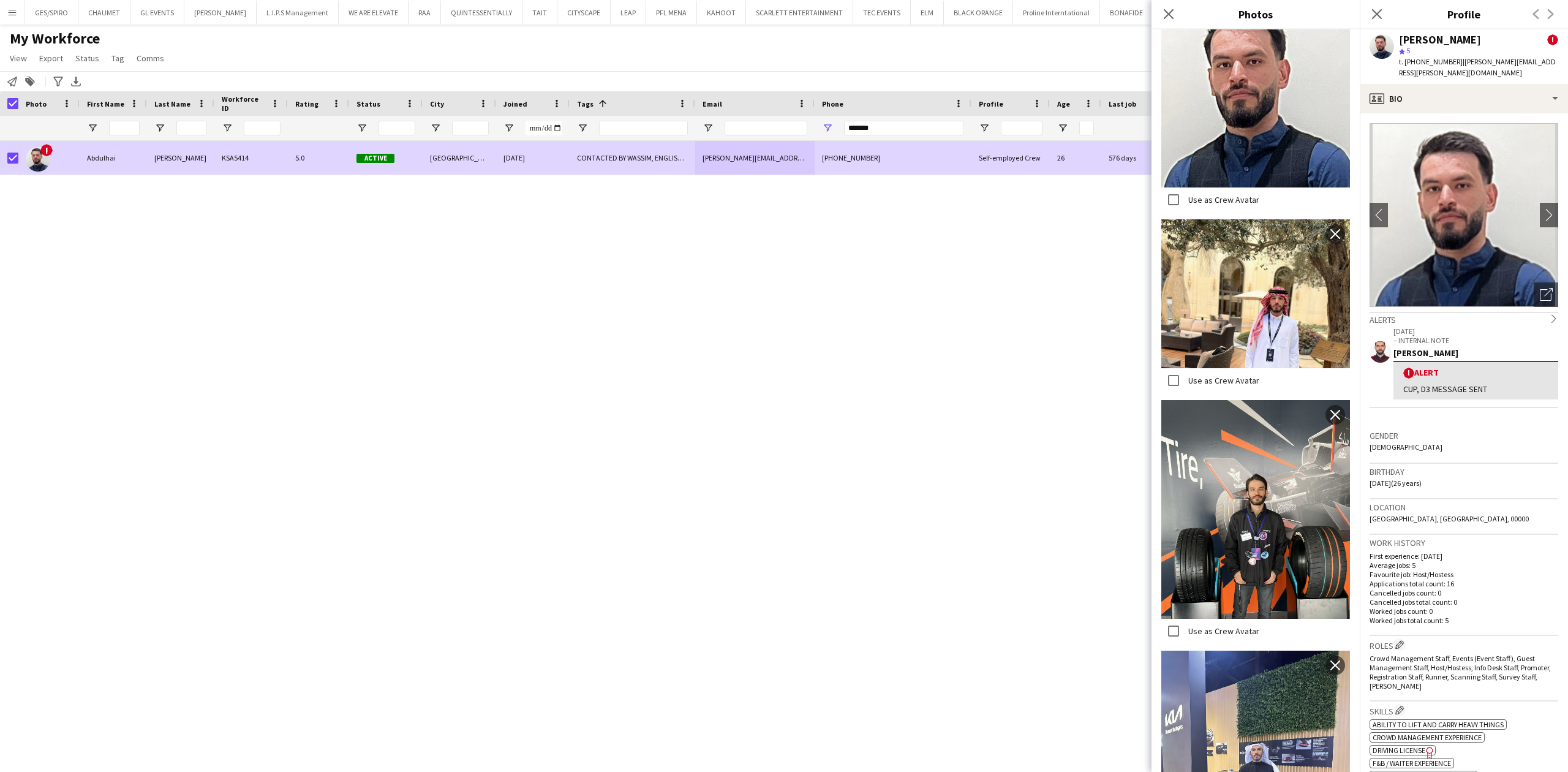
scroll to position [324, 0]
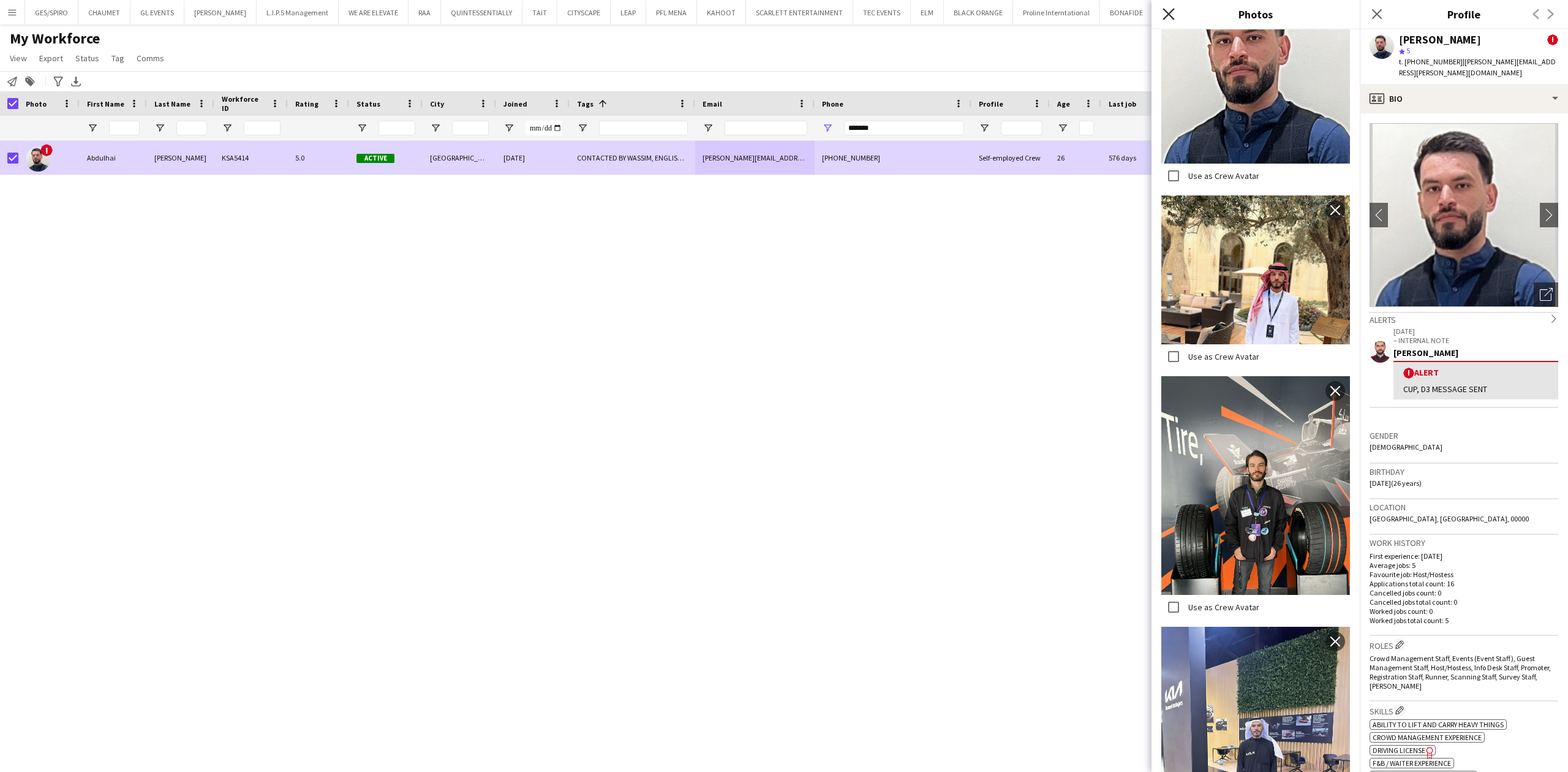
click at [1171, 15] on icon "Close pop-in" at bounding box center [1169, 14] width 12 height 12
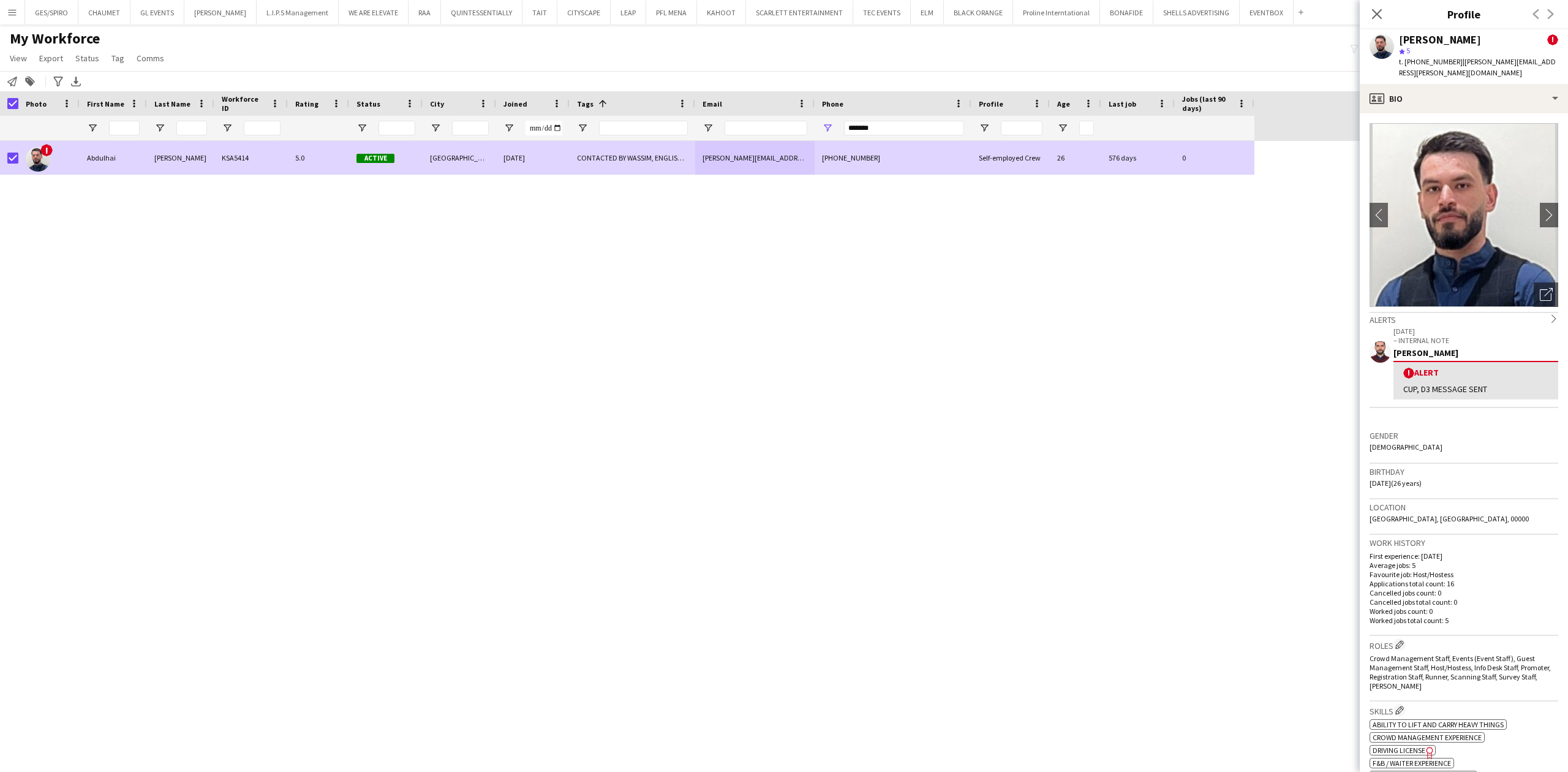
drag, startPoint x: 929, startPoint y: 116, endPoint x: 863, endPoint y: 130, distance: 67.5
click at [841, 129] on div "*******" at bounding box center [893, 129] width 157 height 25
drag, startPoint x: 906, startPoint y: 131, endPoint x: 699, endPoint y: 143, distance: 207.3
click at [699, 142] on div "Workforce Details Photo First Name" at bounding box center [784, 421] width 1568 height 660
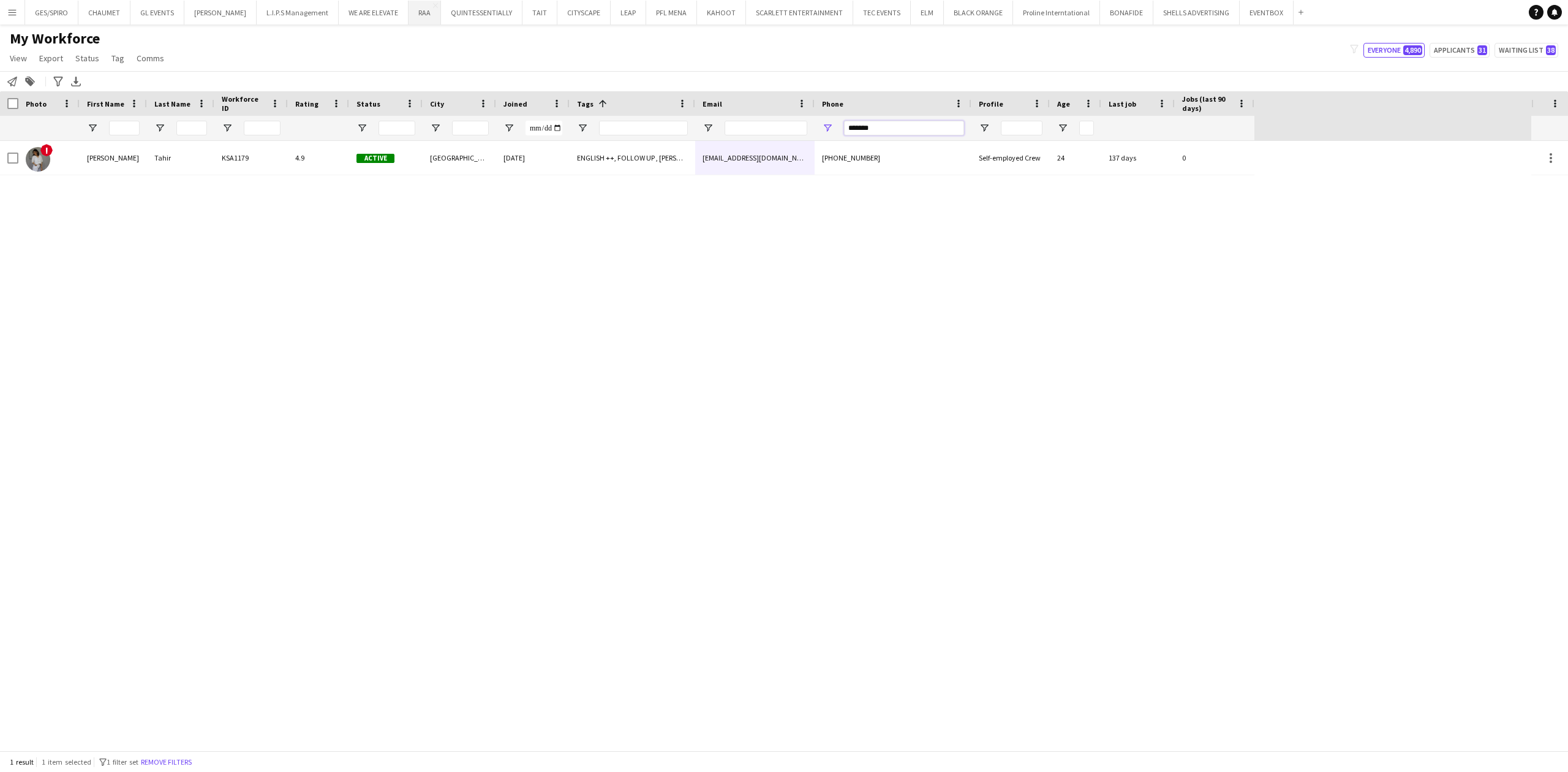
type input "*******"
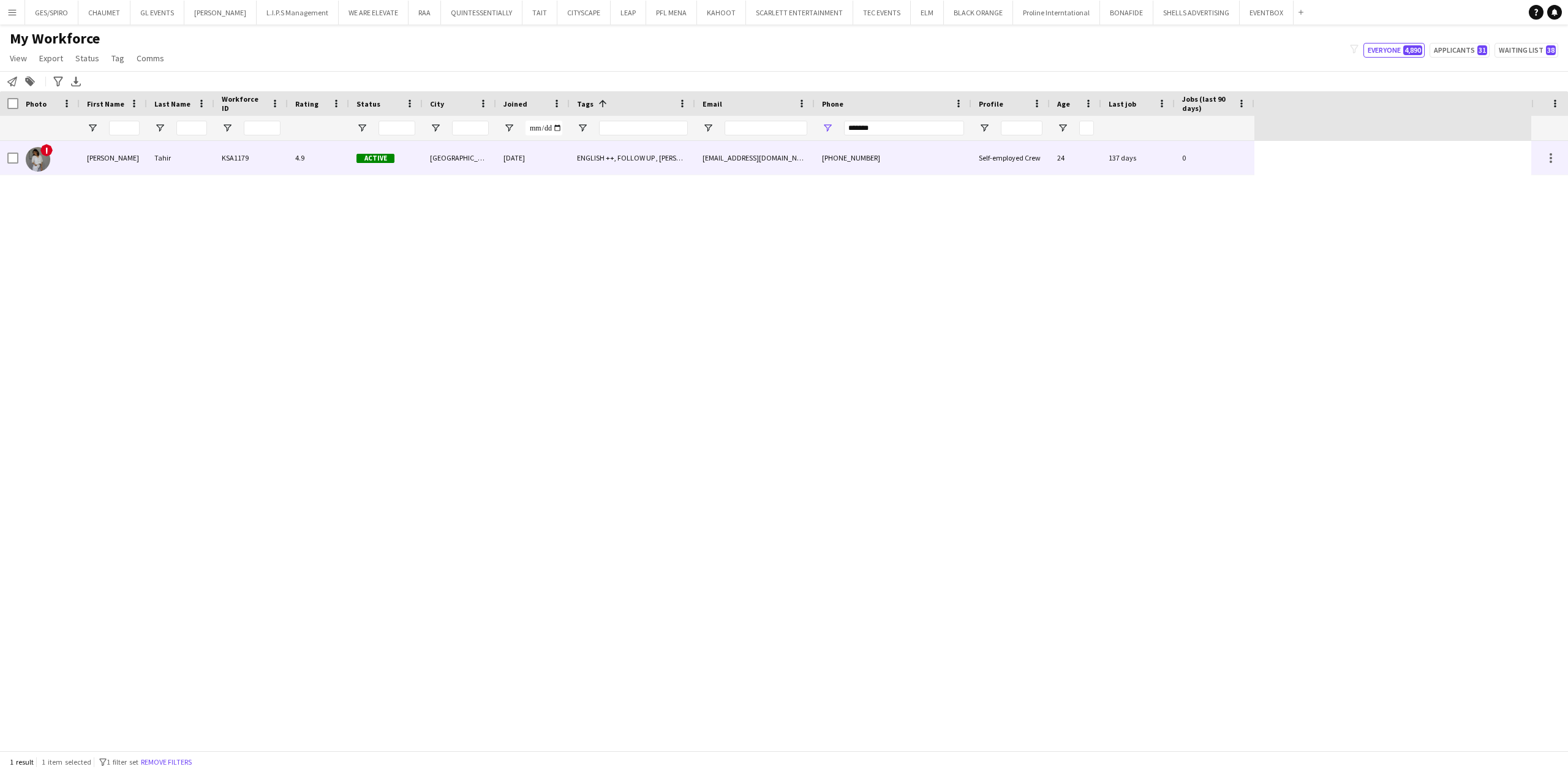
click at [513, 158] on div "[DATE]" at bounding box center [532, 158] width 74 height 34
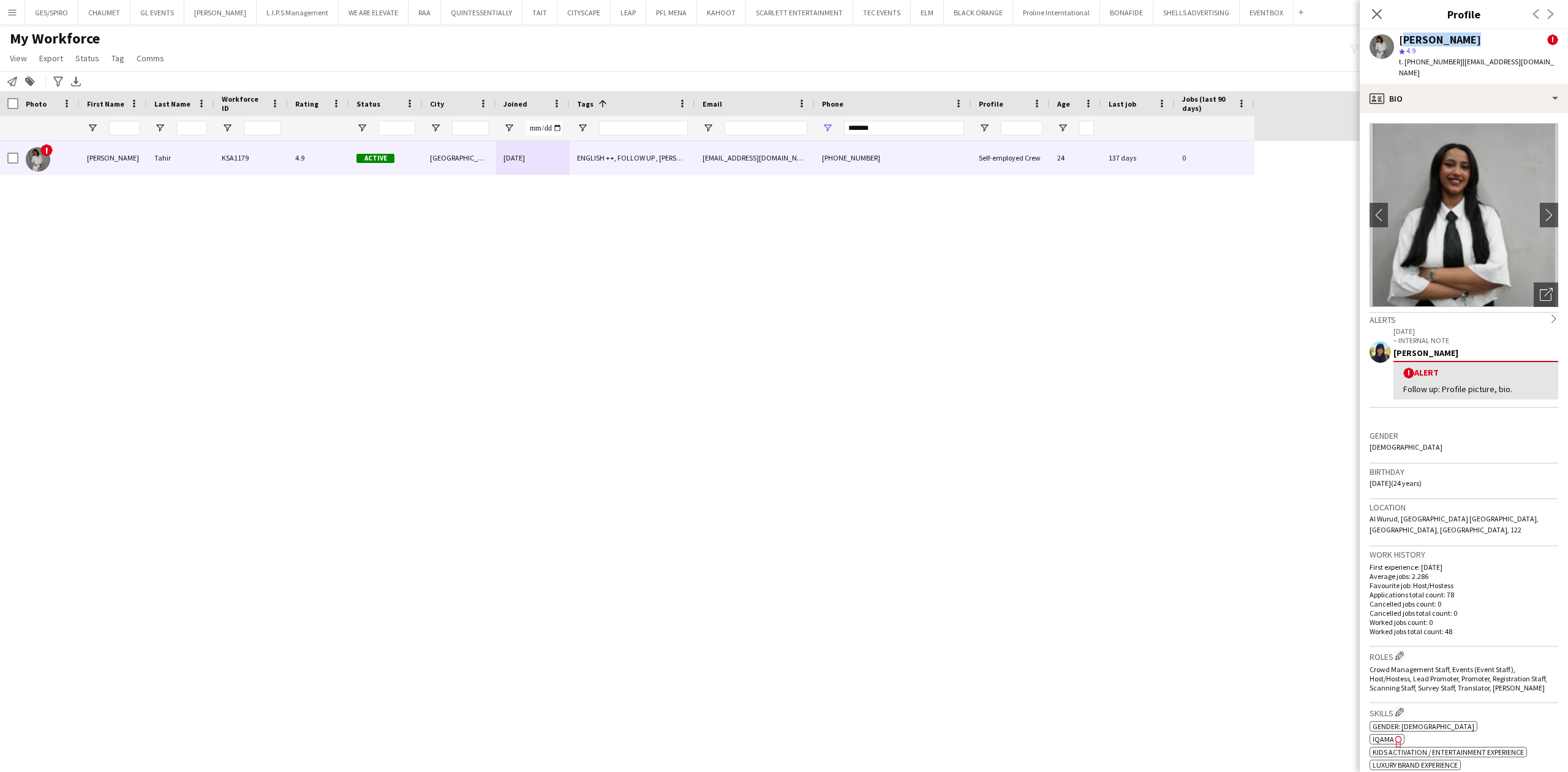
drag, startPoint x: 1401, startPoint y: 38, endPoint x: 1468, endPoint y: 37, distance: 67.0
click at [1254, 37] on div "[PERSON_NAME] !" at bounding box center [1479, 39] width 159 height 11
drag, startPoint x: 1456, startPoint y: 62, endPoint x: 1542, endPoint y: 63, distance: 86.0
click at [1254, 63] on span "| [EMAIL_ADDRESS][DOMAIN_NAME]" at bounding box center [1477, 67] width 155 height 20
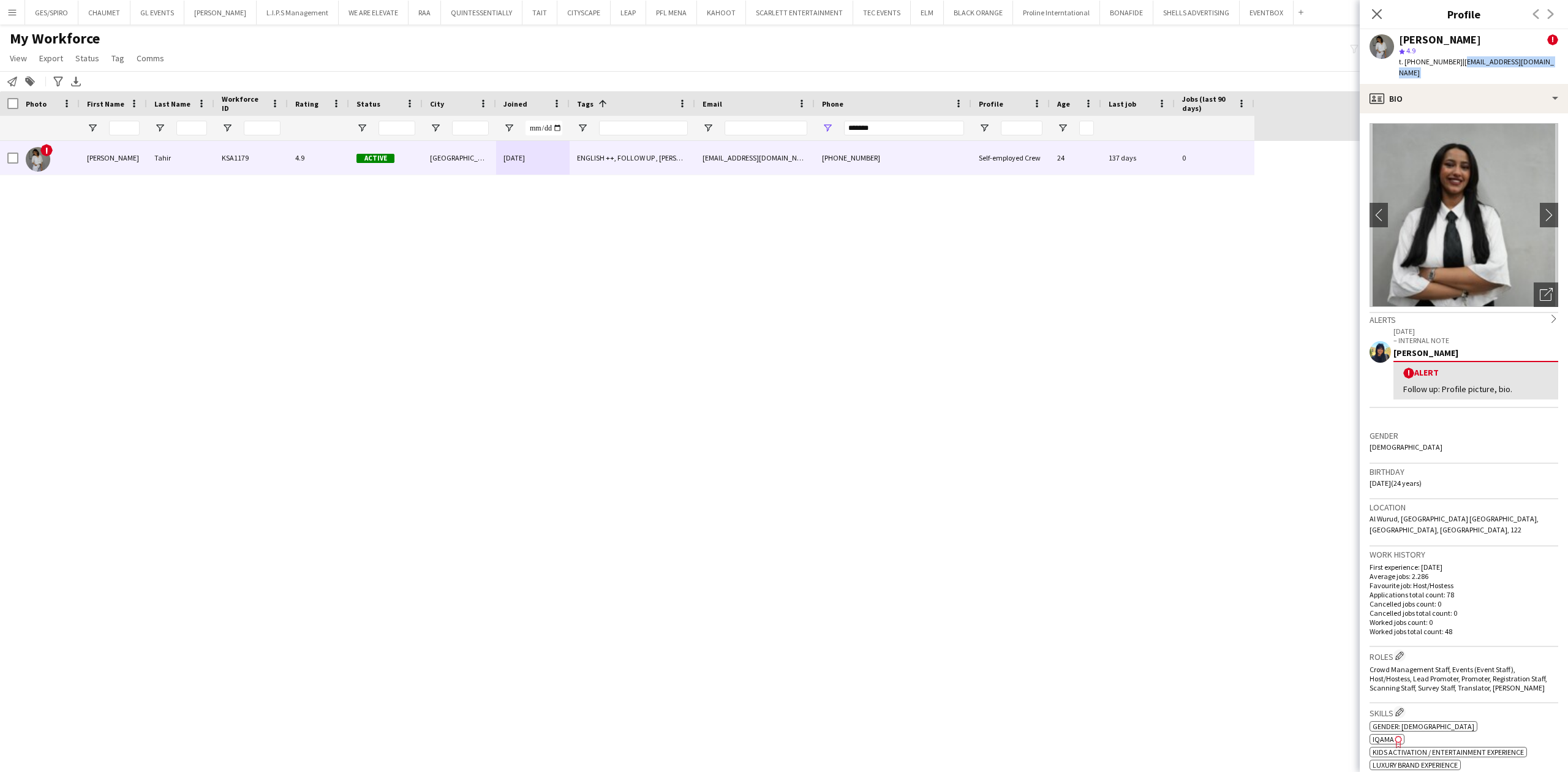
drag, startPoint x: 1545, startPoint y: 63, endPoint x: 1476, endPoint y: 71, distance: 69.5
click at [1254, 71] on div "[PERSON_NAME] ! star 4.9 t. [PHONE_NUMBER] | [EMAIL_ADDRESS][DOMAIN_NAME]" at bounding box center [1464, 56] width 208 height 55
click at [1254, 61] on span "t. [PHONE_NUMBER]" at bounding box center [1431, 61] width 64 height 9
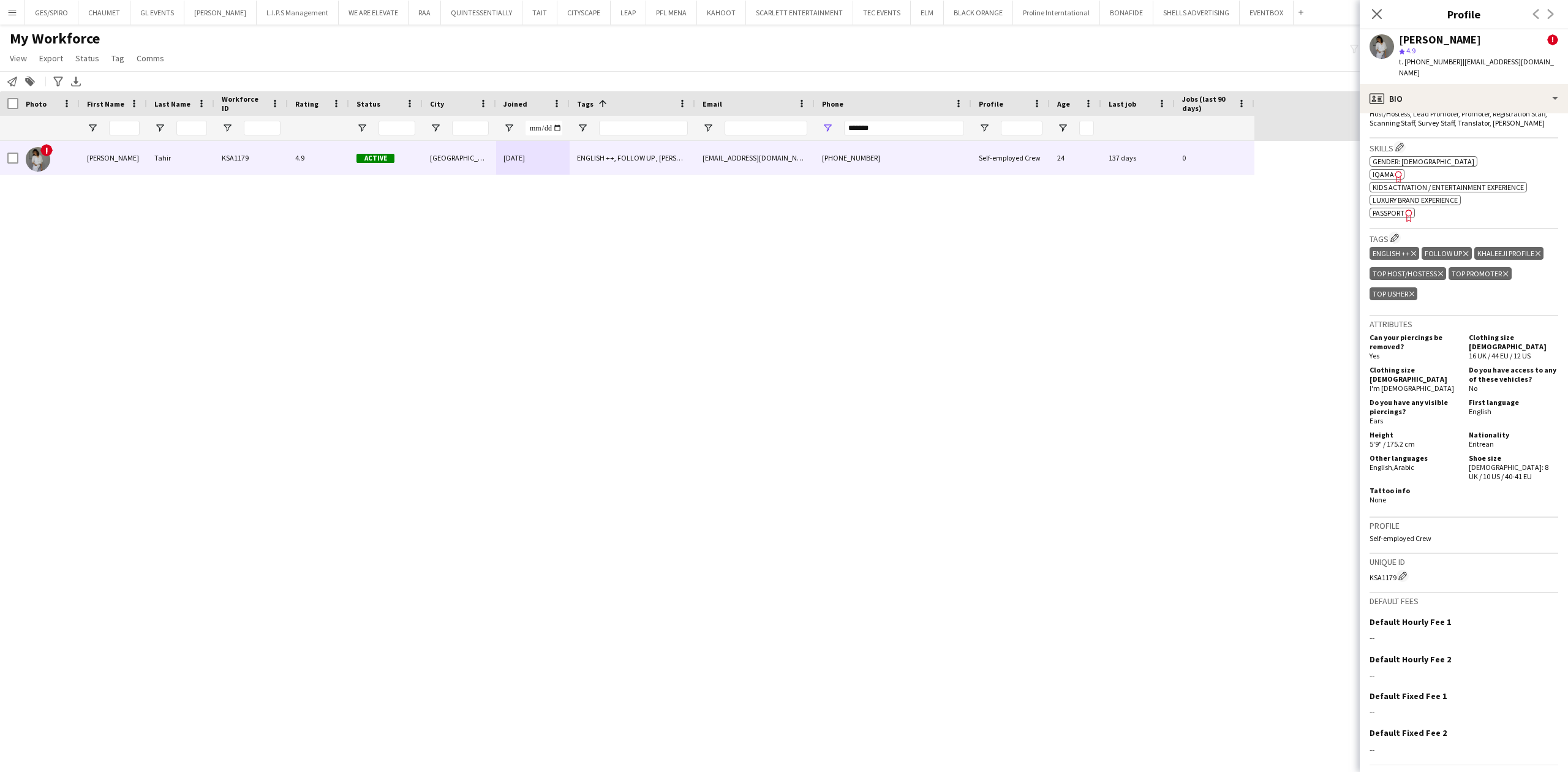
scroll to position [578, 0]
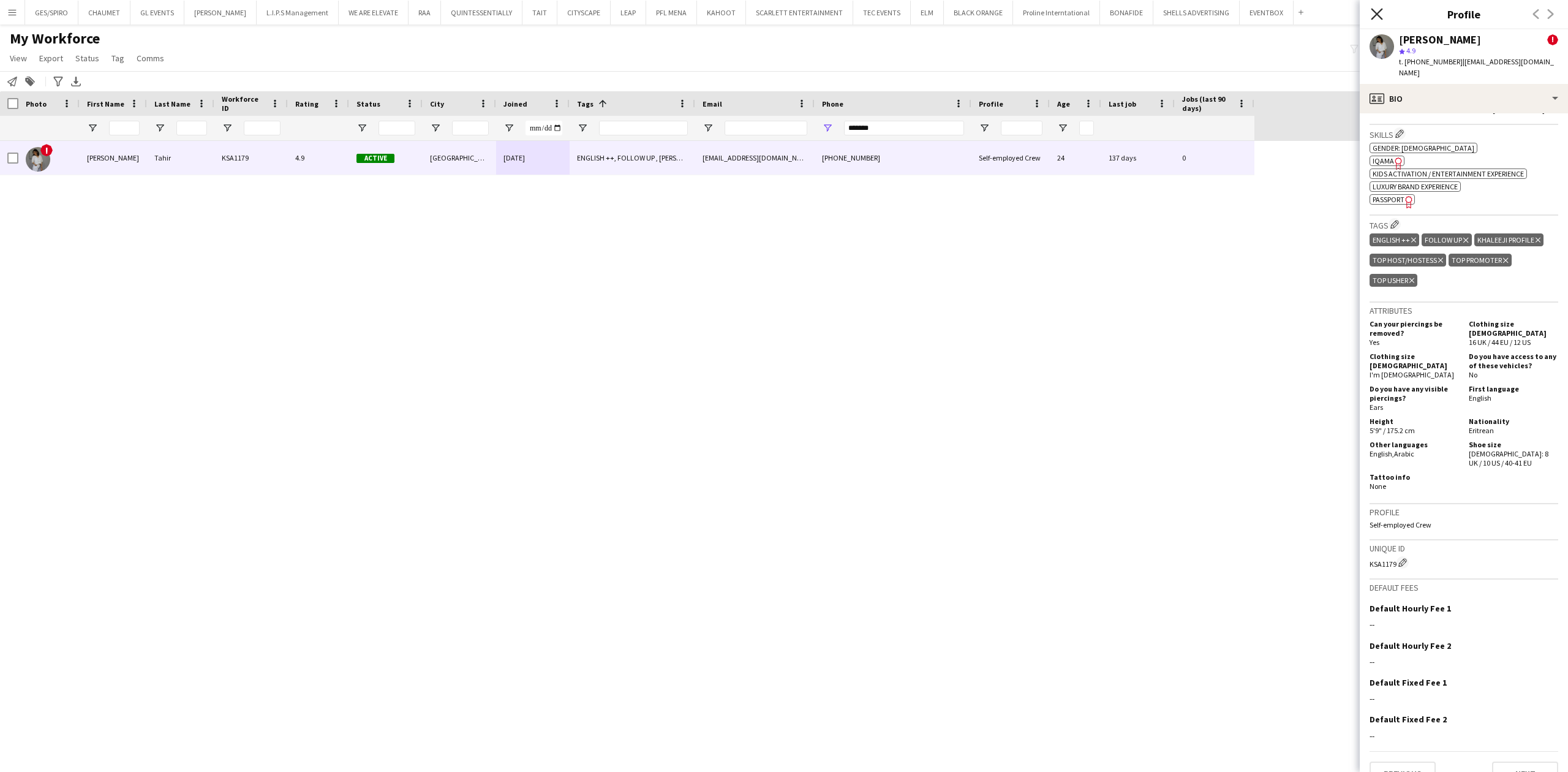
click at [1254, 9] on icon "Close pop-in" at bounding box center [1377, 14] width 12 height 12
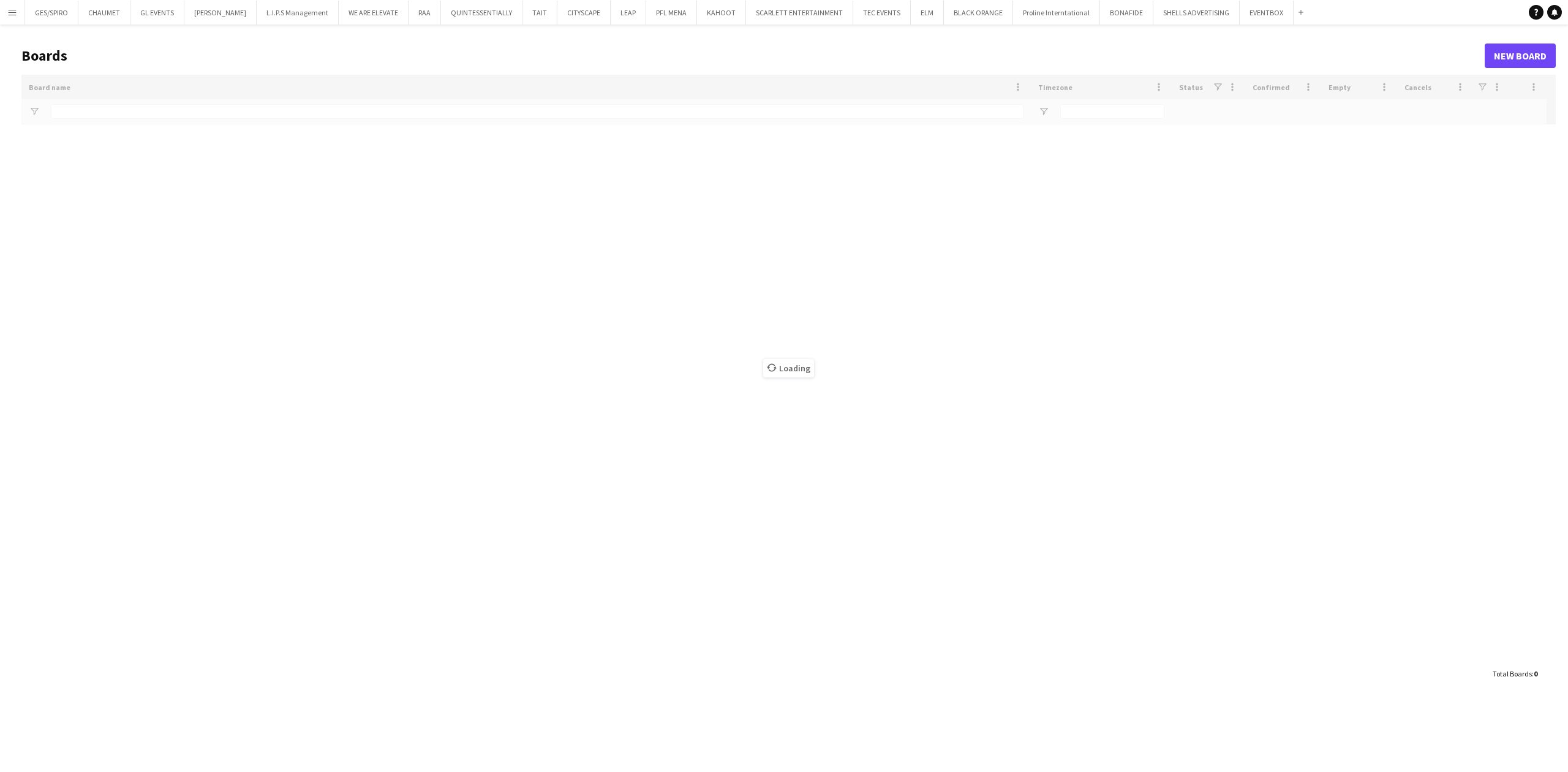
type input "***"
